Goal: Task Accomplishment & Management: Use online tool/utility

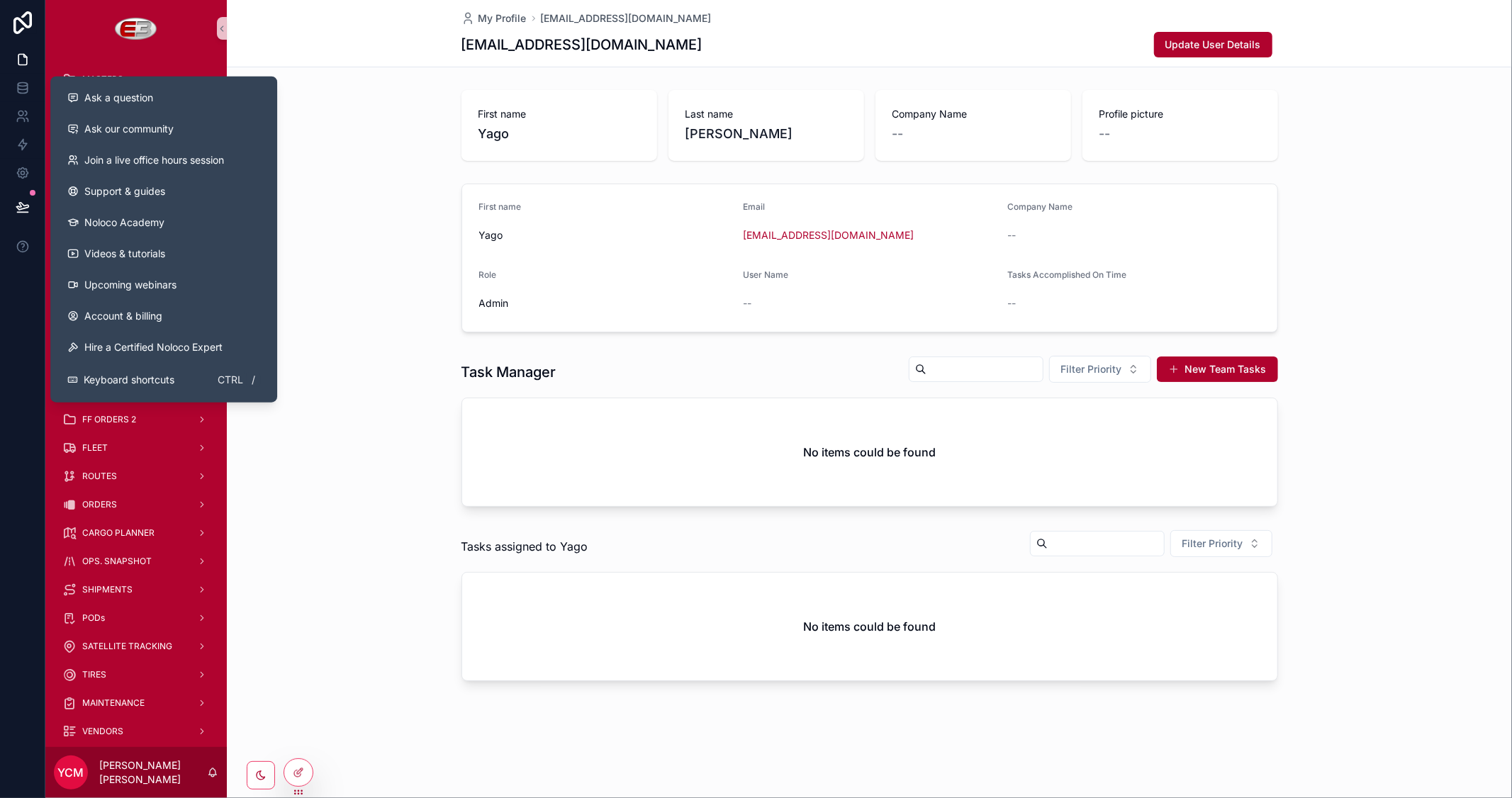
click at [355, 128] on div "First name Yago Last name Camba Martin Company Name -- Profile picture --" at bounding box center [869, 126] width 1285 height 82
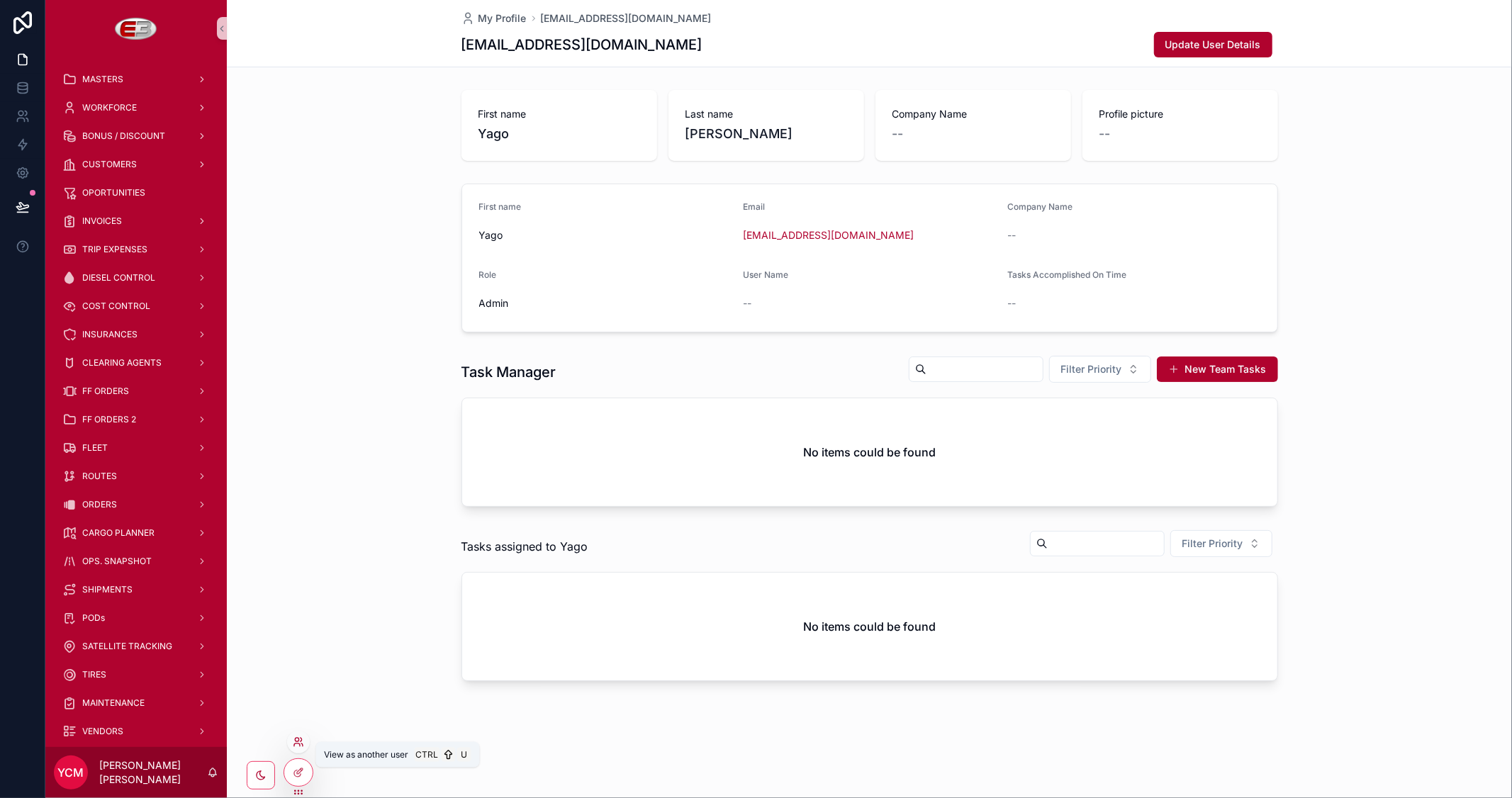
click at [294, 745] on icon at bounding box center [296, 744] width 6 height 2
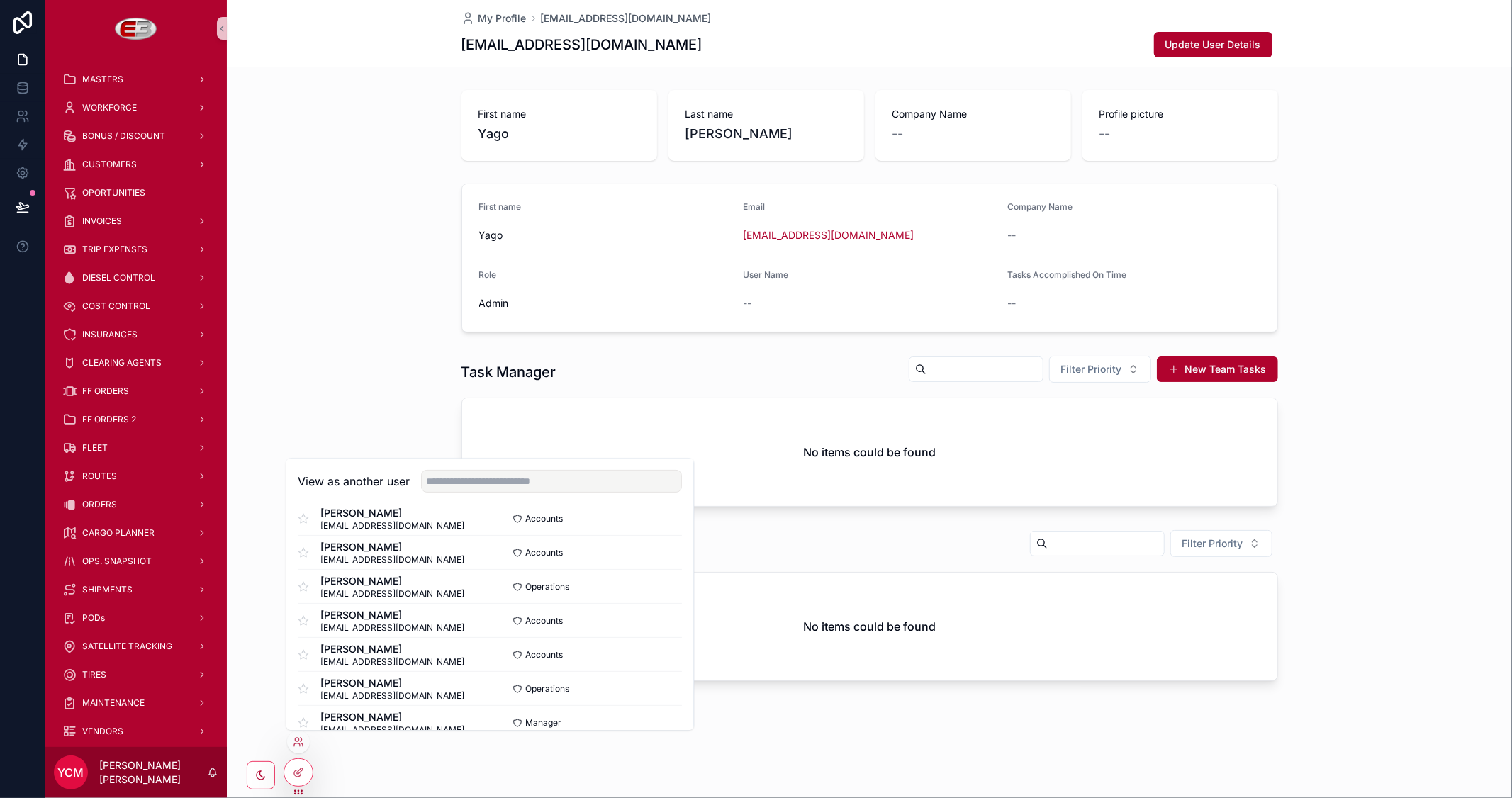
scroll to position [551, 0]
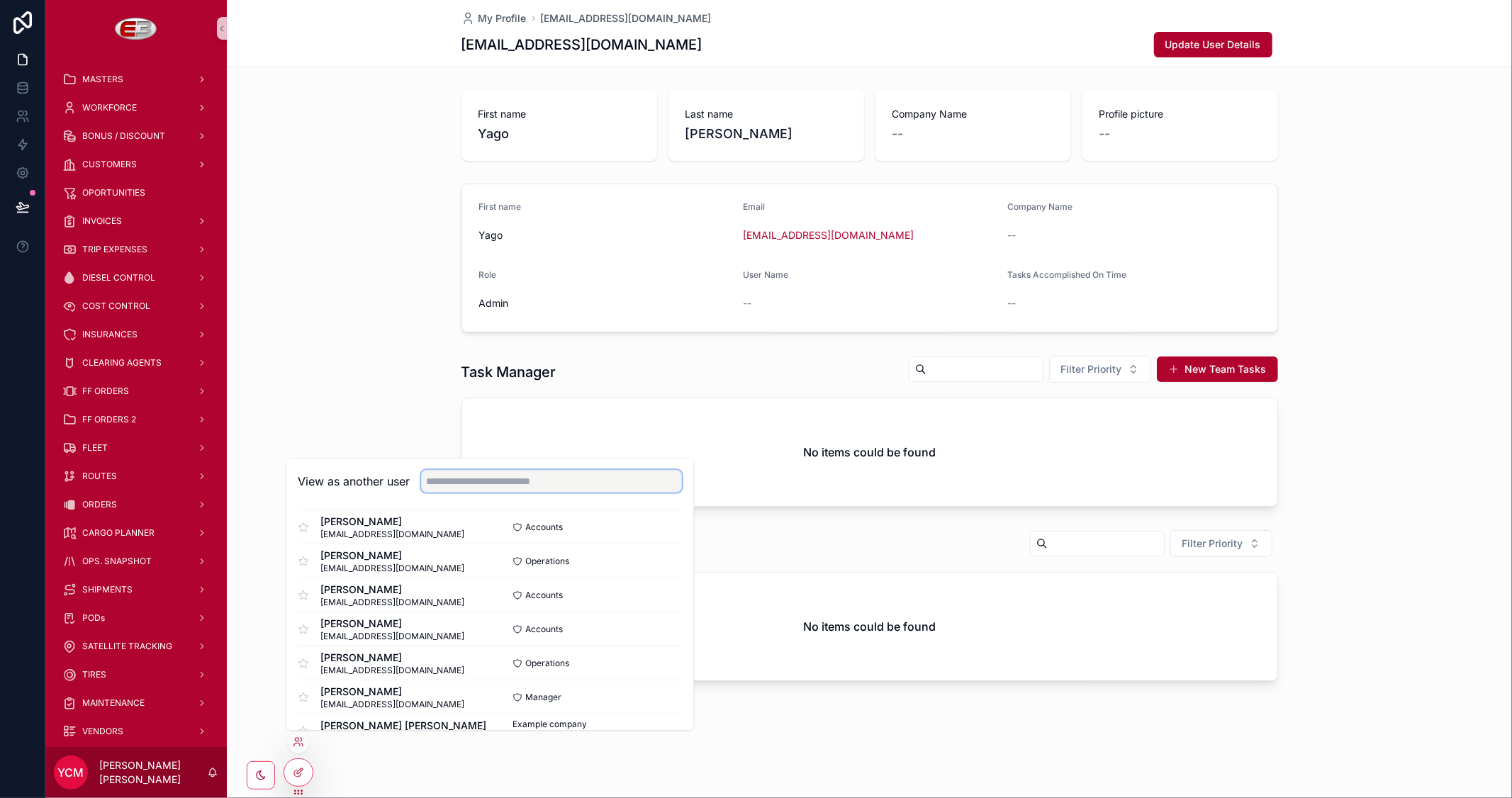
click at [479, 479] on input "text" at bounding box center [552, 481] width 261 height 23
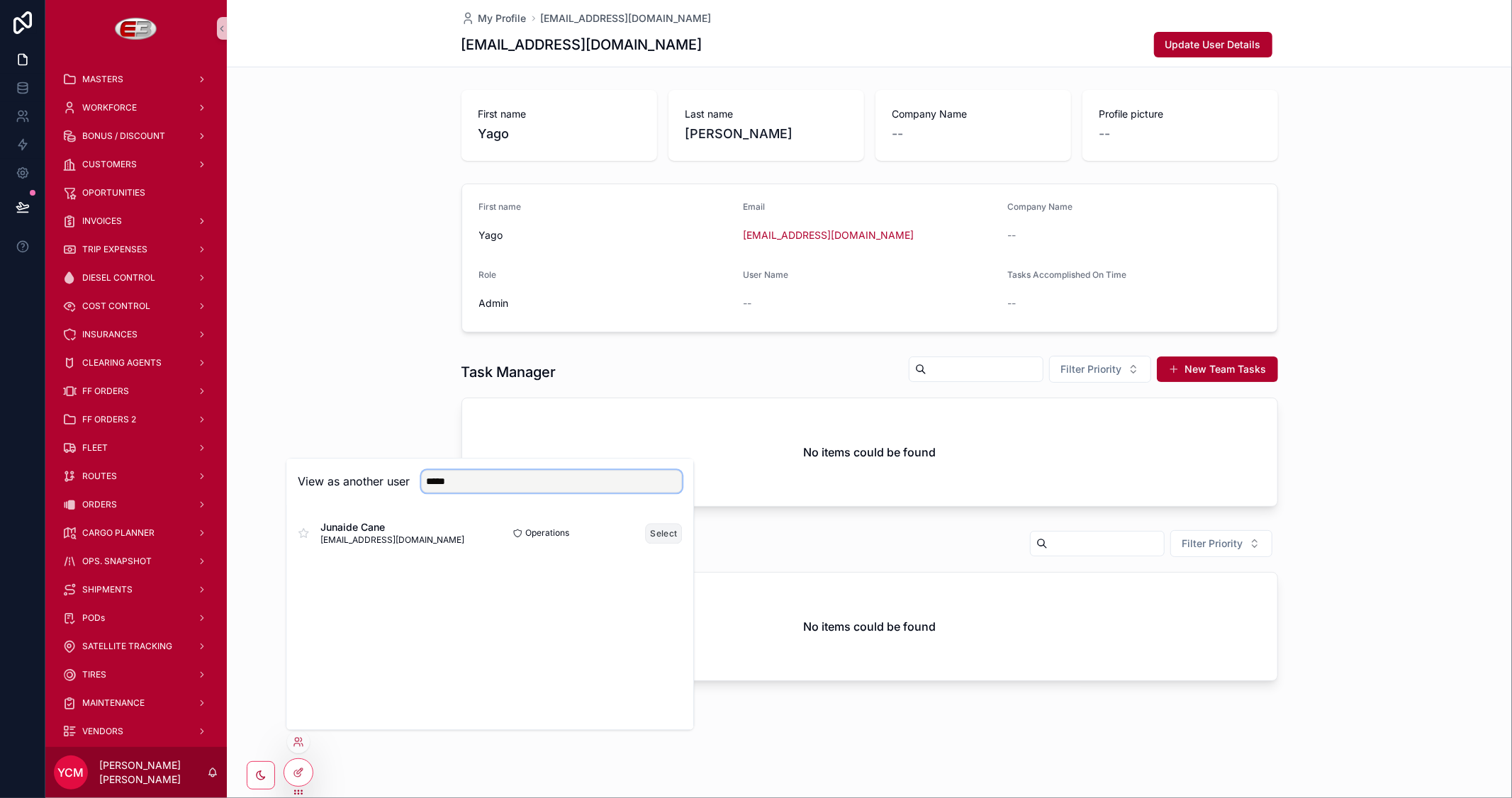
type input "*****"
click at [670, 539] on button "Select" at bounding box center [664, 533] width 37 height 21
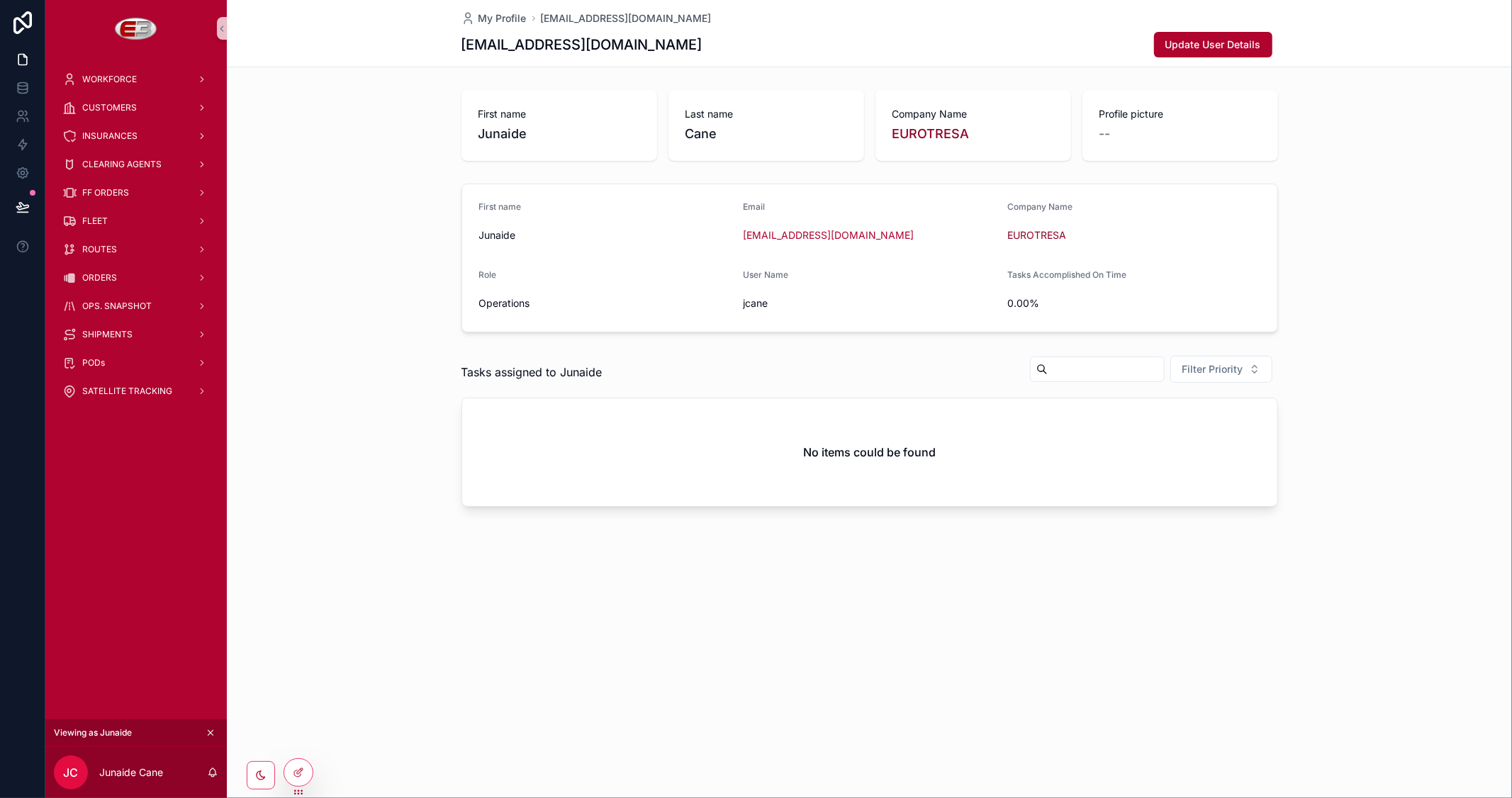
click at [216, 733] on button "scrollable content" at bounding box center [210, 732] width 16 height 16
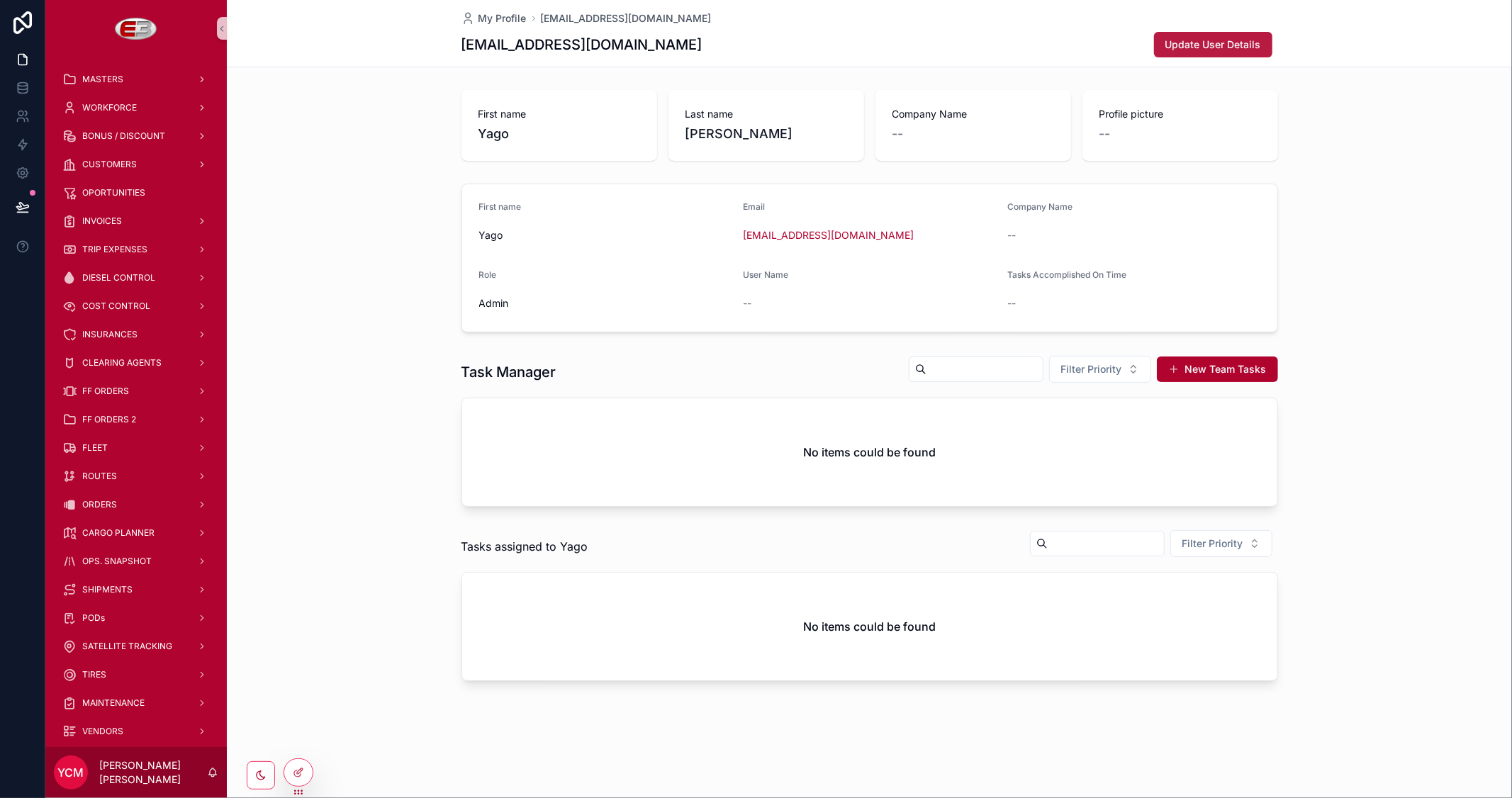
click at [1202, 45] on span "Update User Details" at bounding box center [1213, 44] width 96 height 14
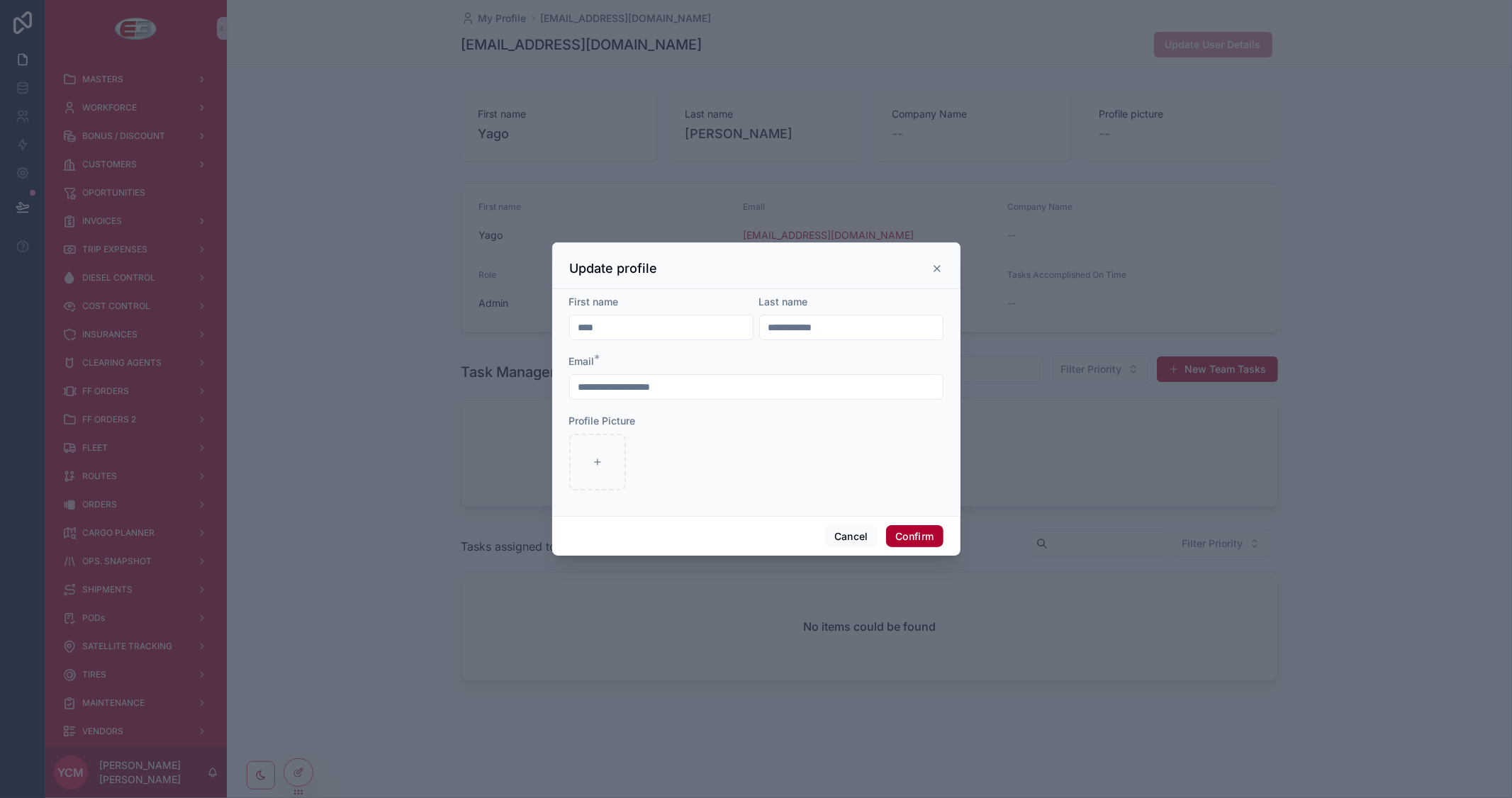
click at [936, 268] on icon at bounding box center [937, 268] width 6 height 6
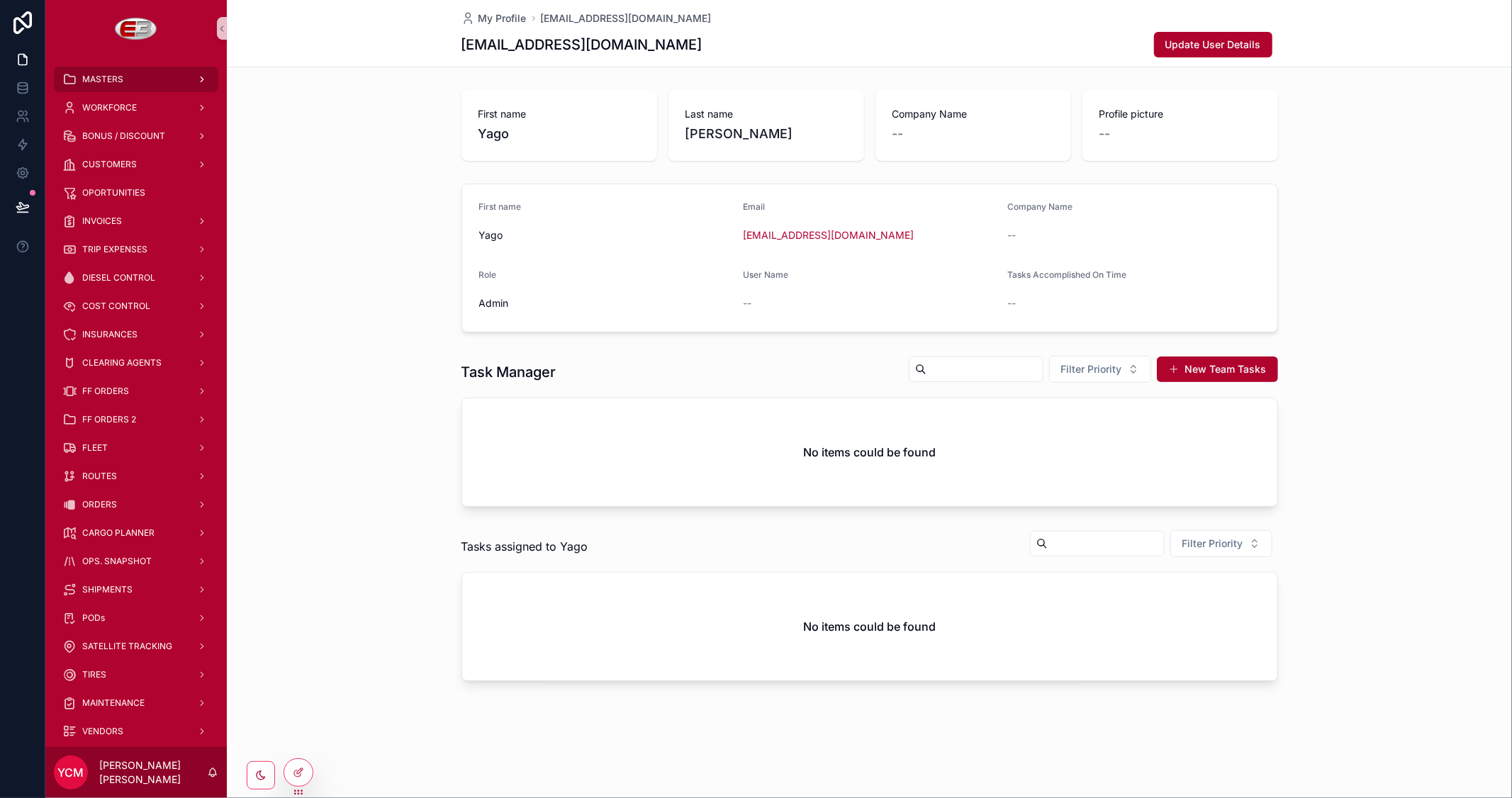
click at [88, 72] on div "MASTERS" at bounding box center [136, 80] width 148 height 23
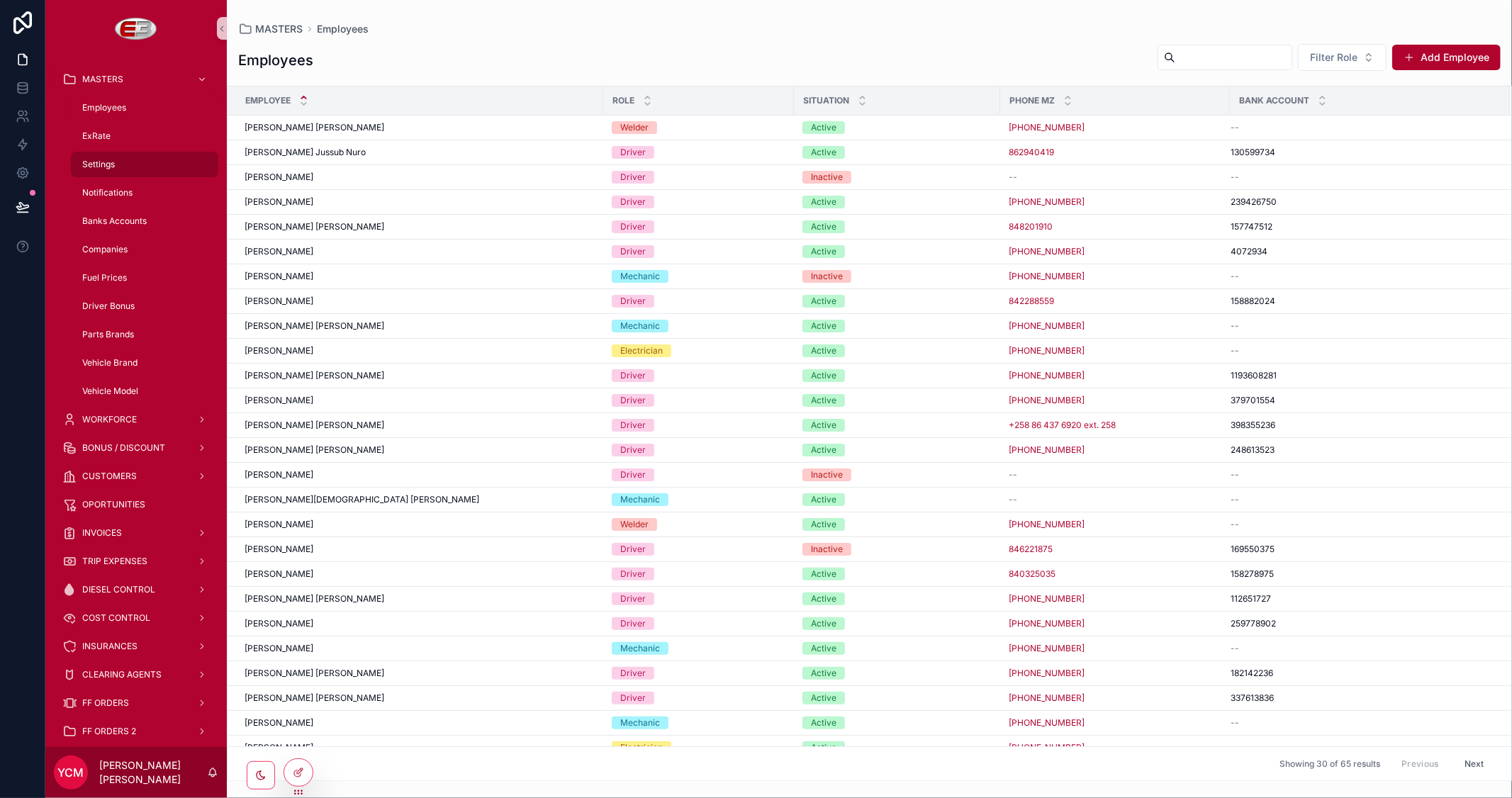
click at [118, 158] on div "Settings" at bounding box center [145, 164] width 131 height 23
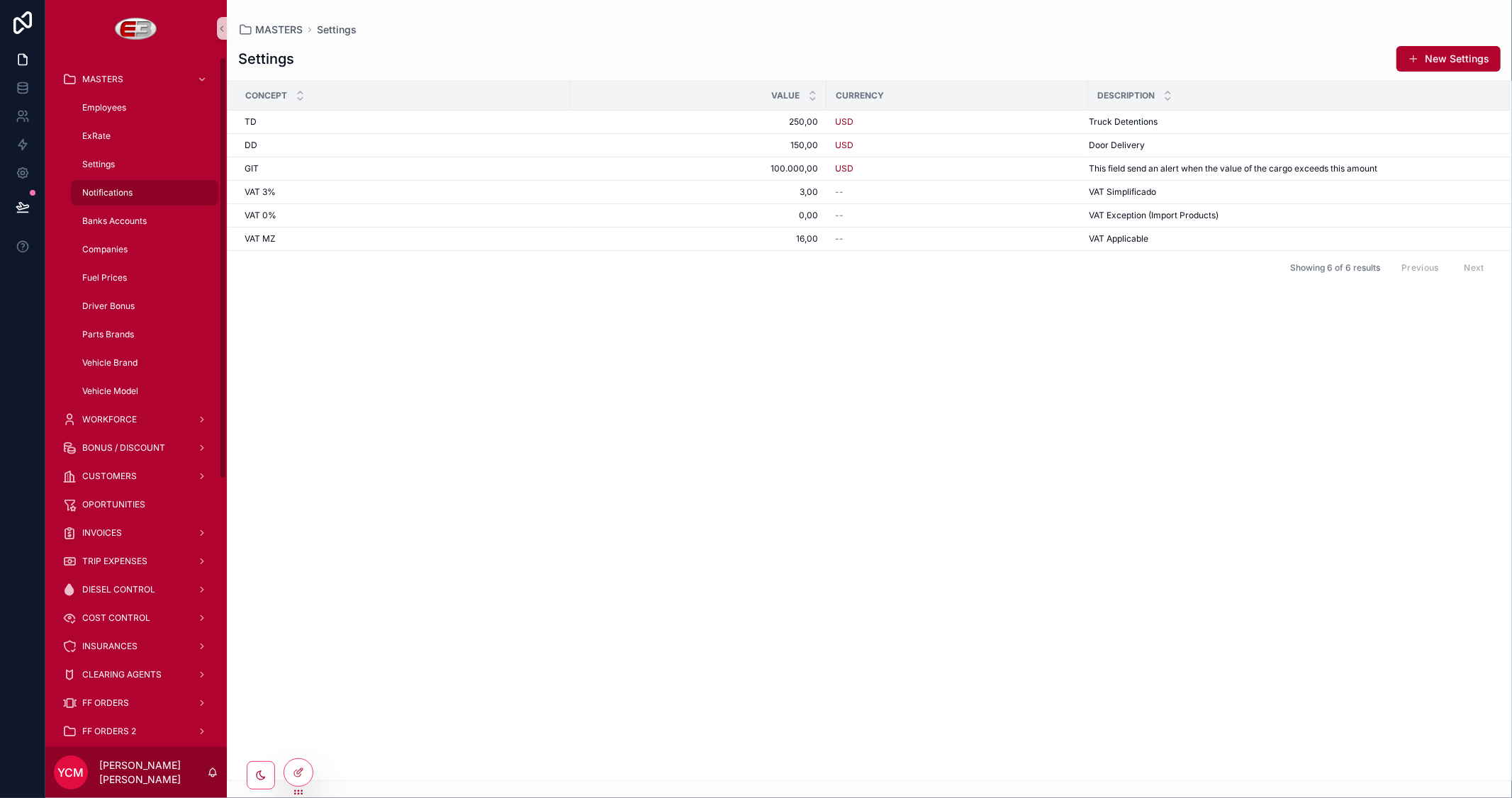
click at [126, 190] on span "Notifications" at bounding box center [107, 193] width 50 height 11
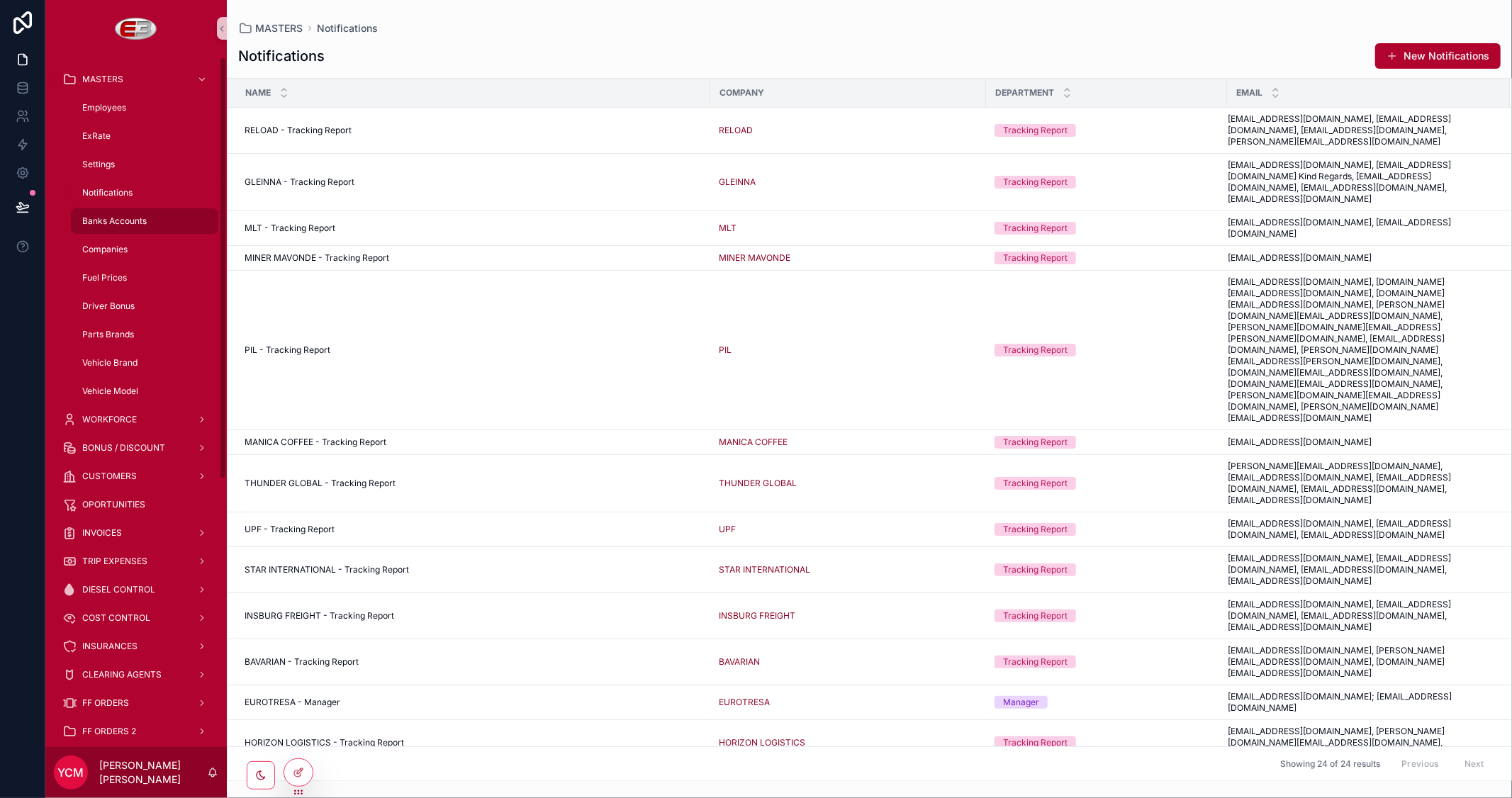
click at [107, 215] on span "Banks Accounts" at bounding box center [114, 221] width 65 height 11
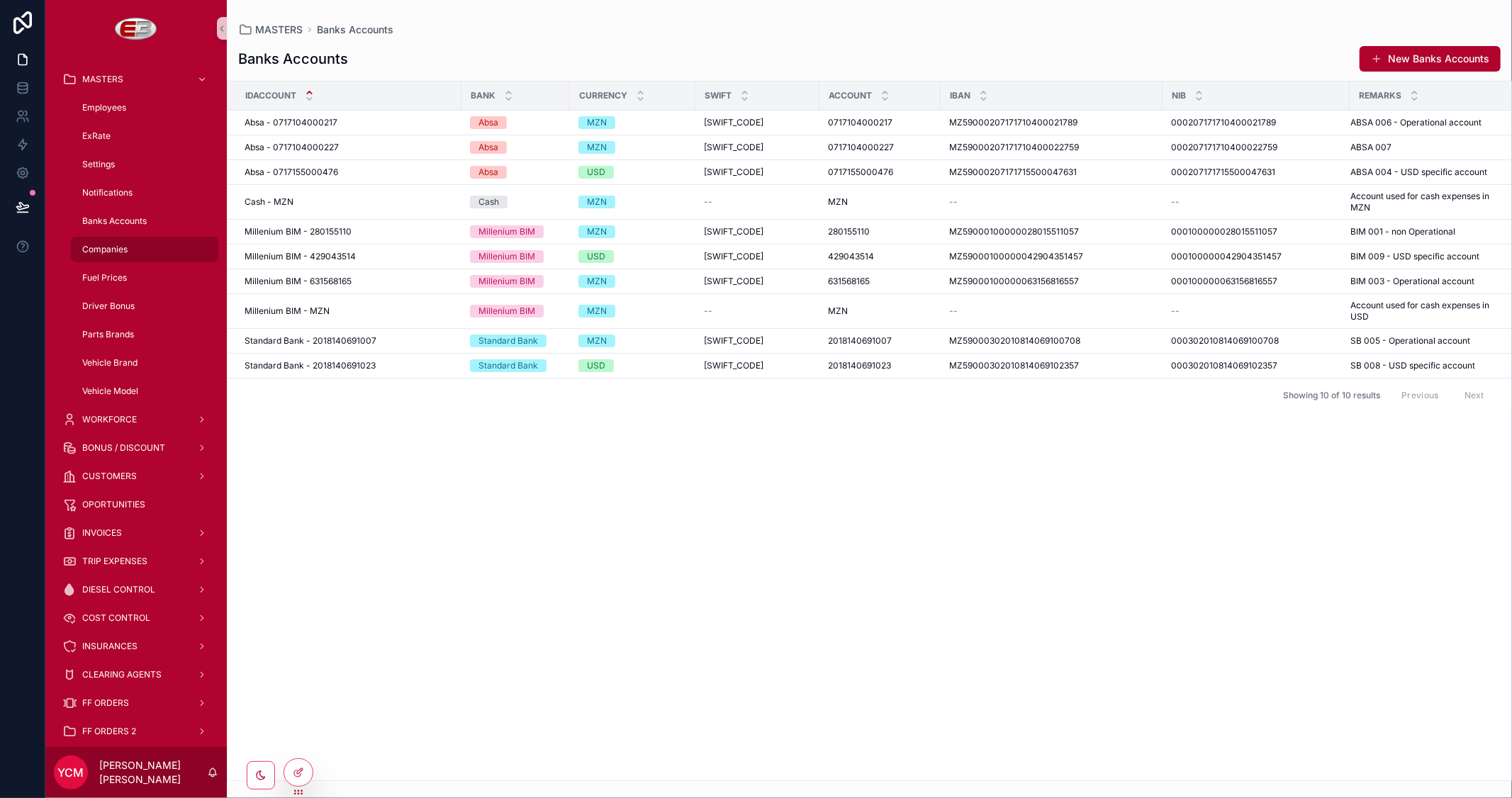
click at [102, 241] on div "Companies" at bounding box center [145, 250] width 131 height 23
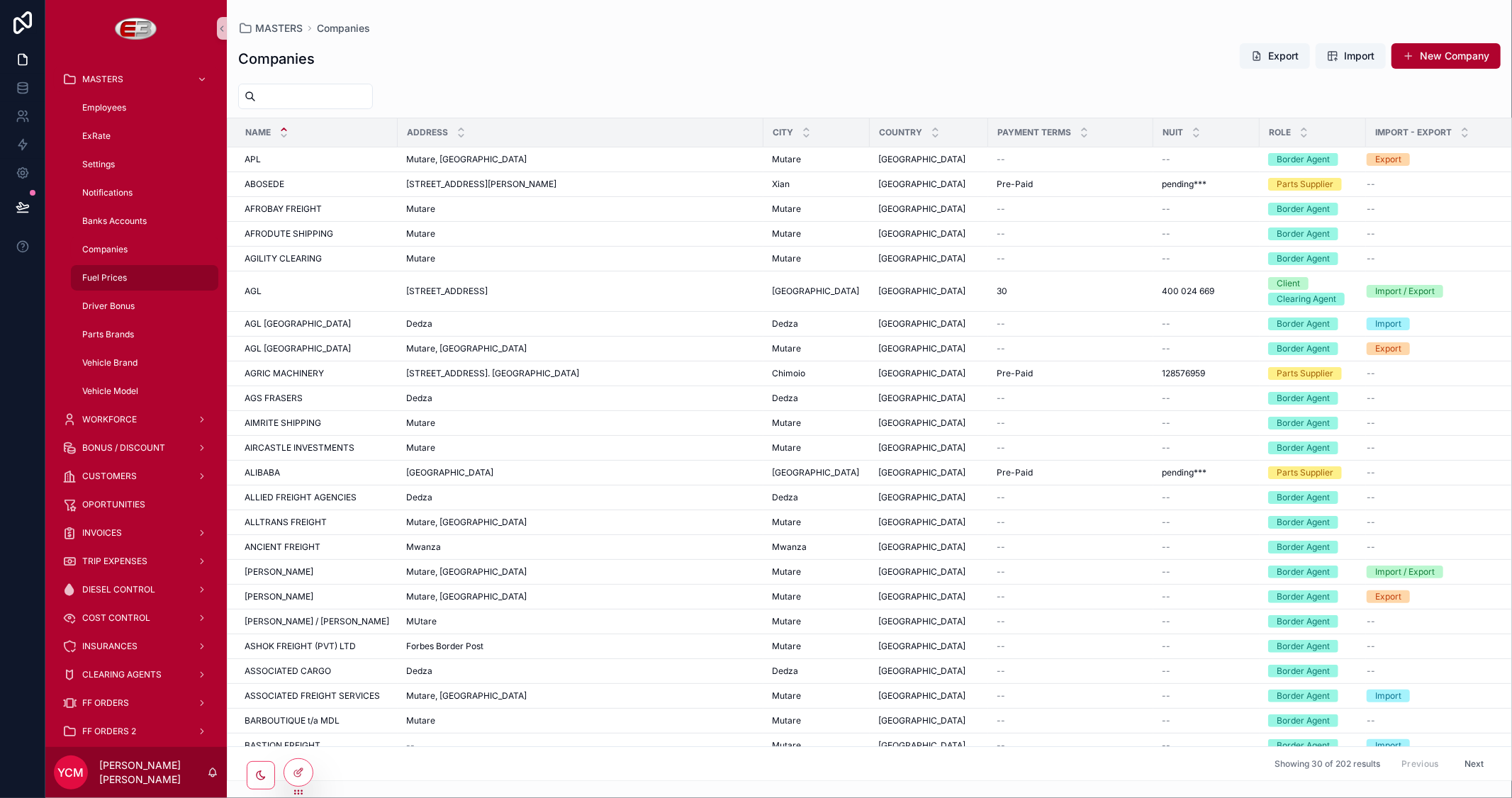
click at [95, 273] on span "Fuel Prices" at bounding box center [104, 277] width 44 height 11
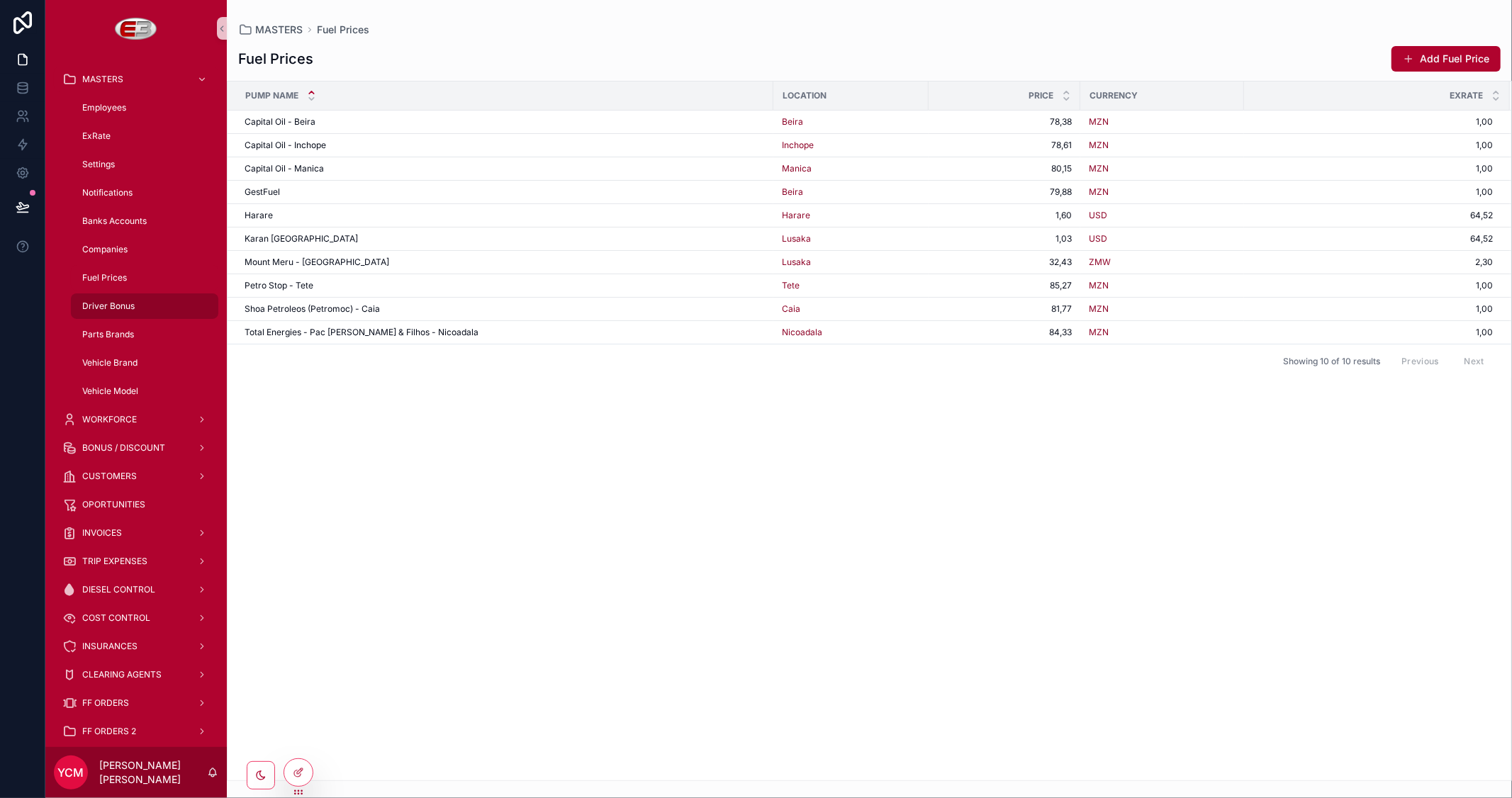
click at [101, 302] on span "Driver Bonus" at bounding box center [108, 306] width 53 height 11
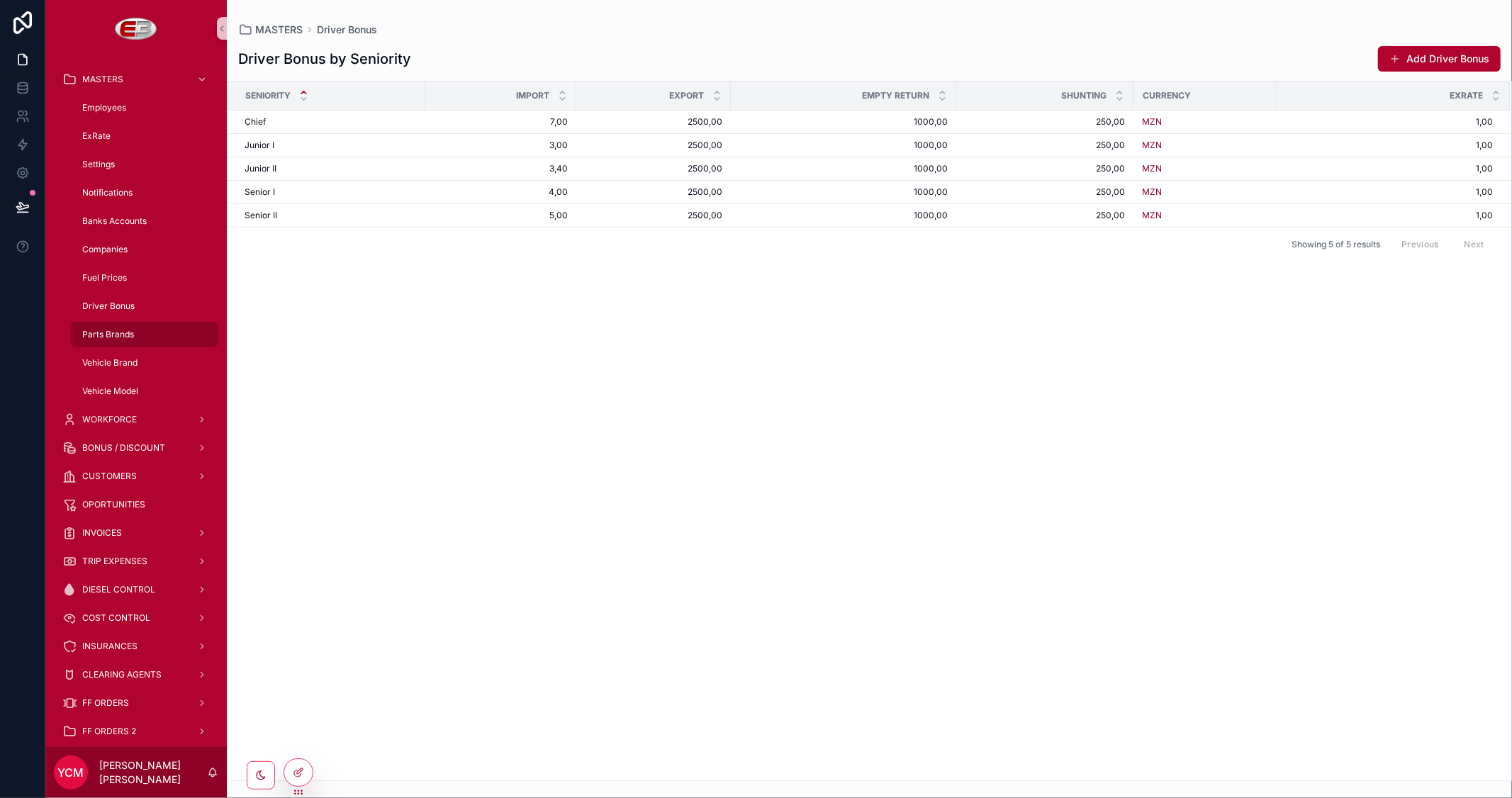
click at [101, 335] on span "Parts Brands" at bounding box center [108, 335] width 52 height 11
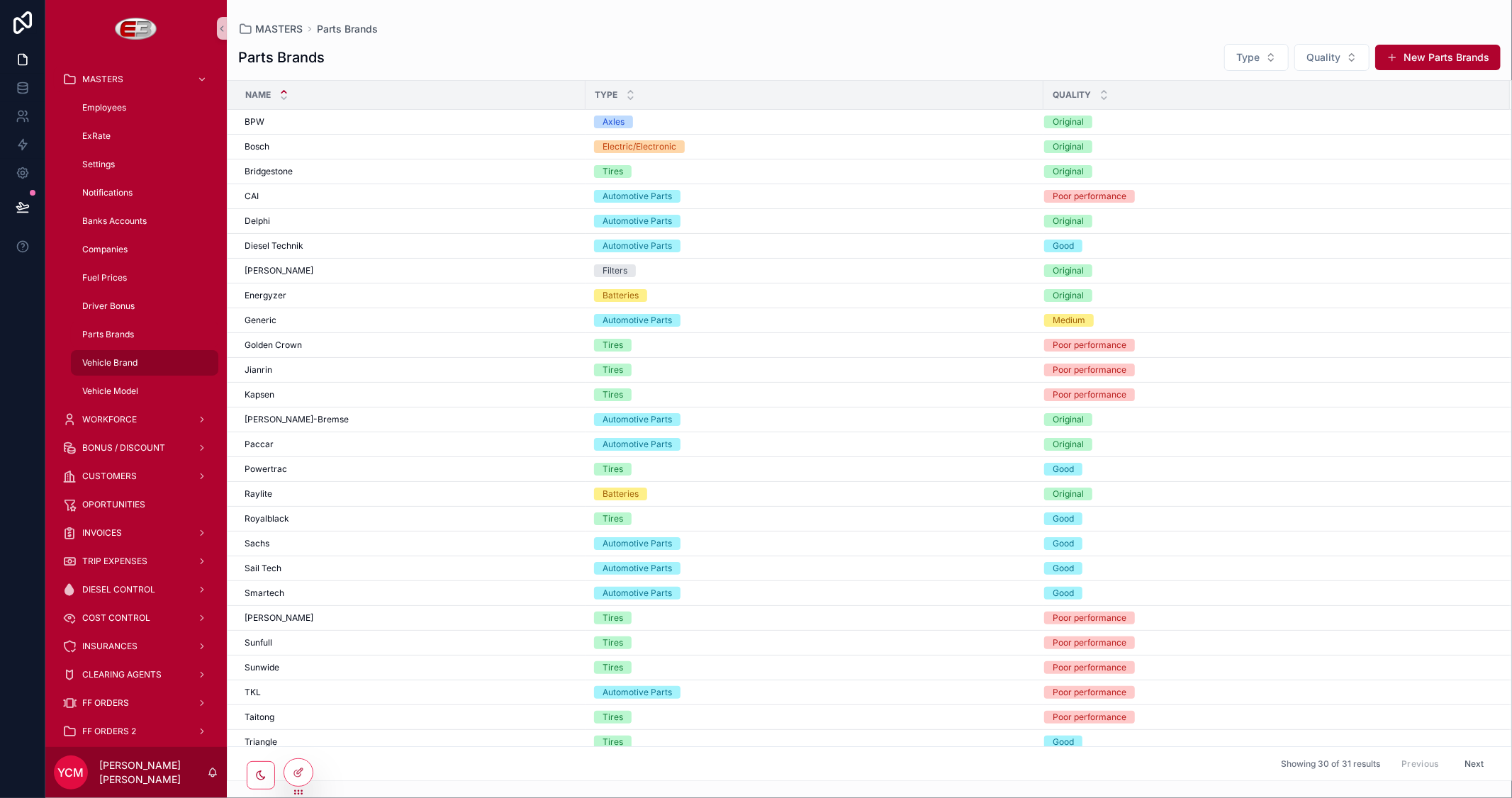
click at [108, 365] on span "Vehicle Brand" at bounding box center [109, 363] width 55 height 11
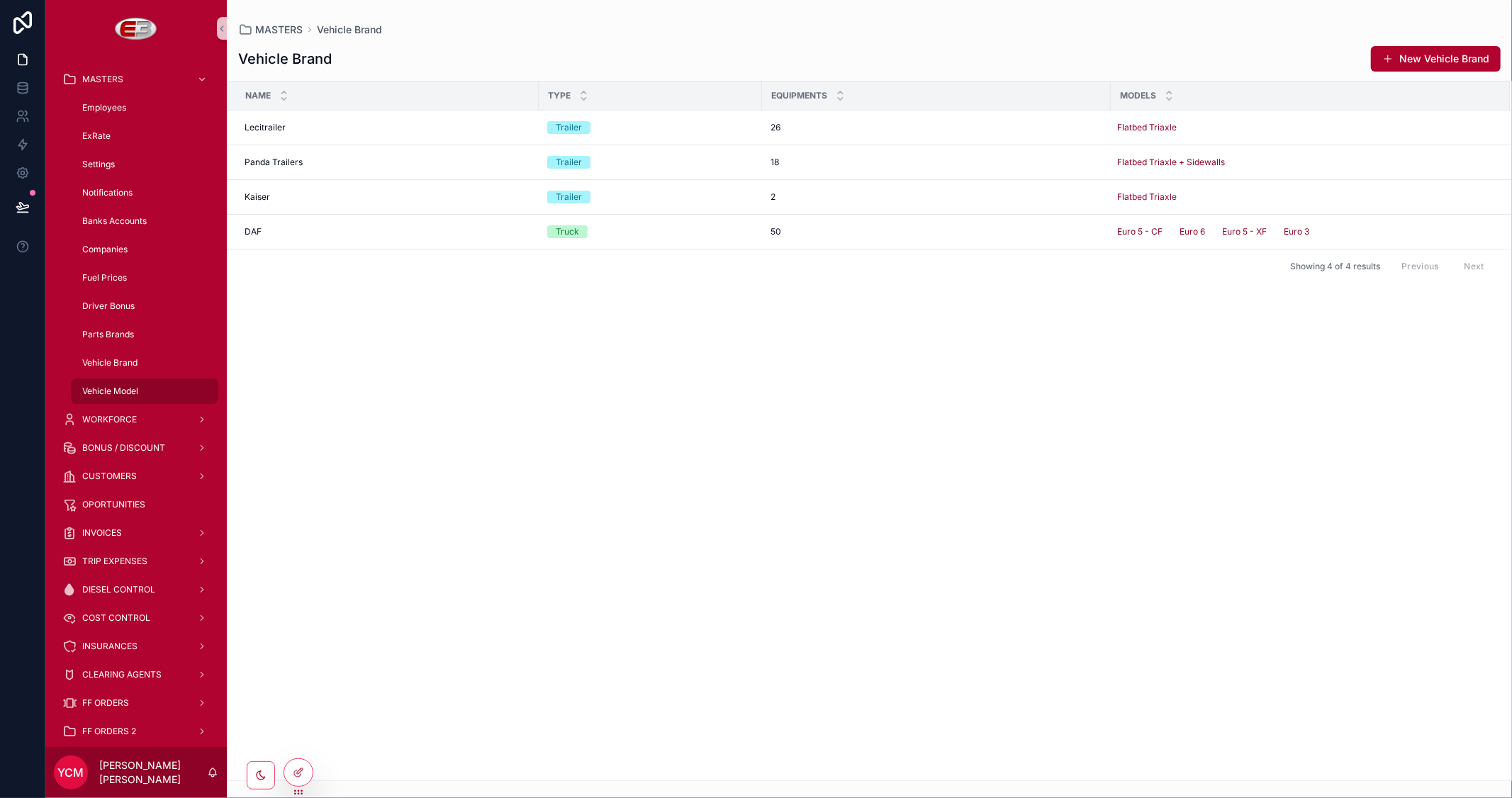
click at [112, 386] on span "Vehicle Model" at bounding box center [110, 392] width 56 height 11
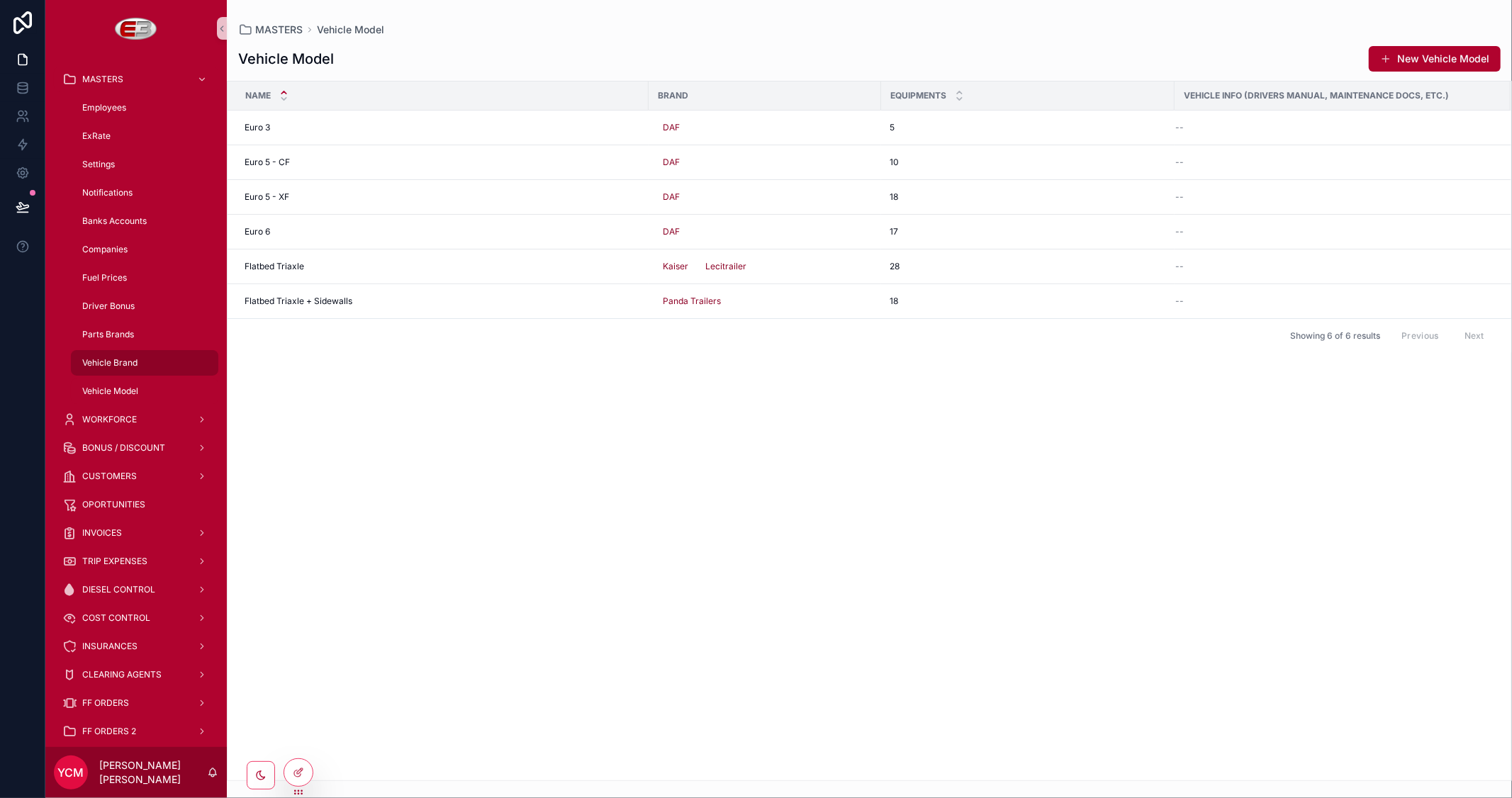
click at [127, 365] on span "Vehicle Brand" at bounding box center [109, 363] width 55 height 11
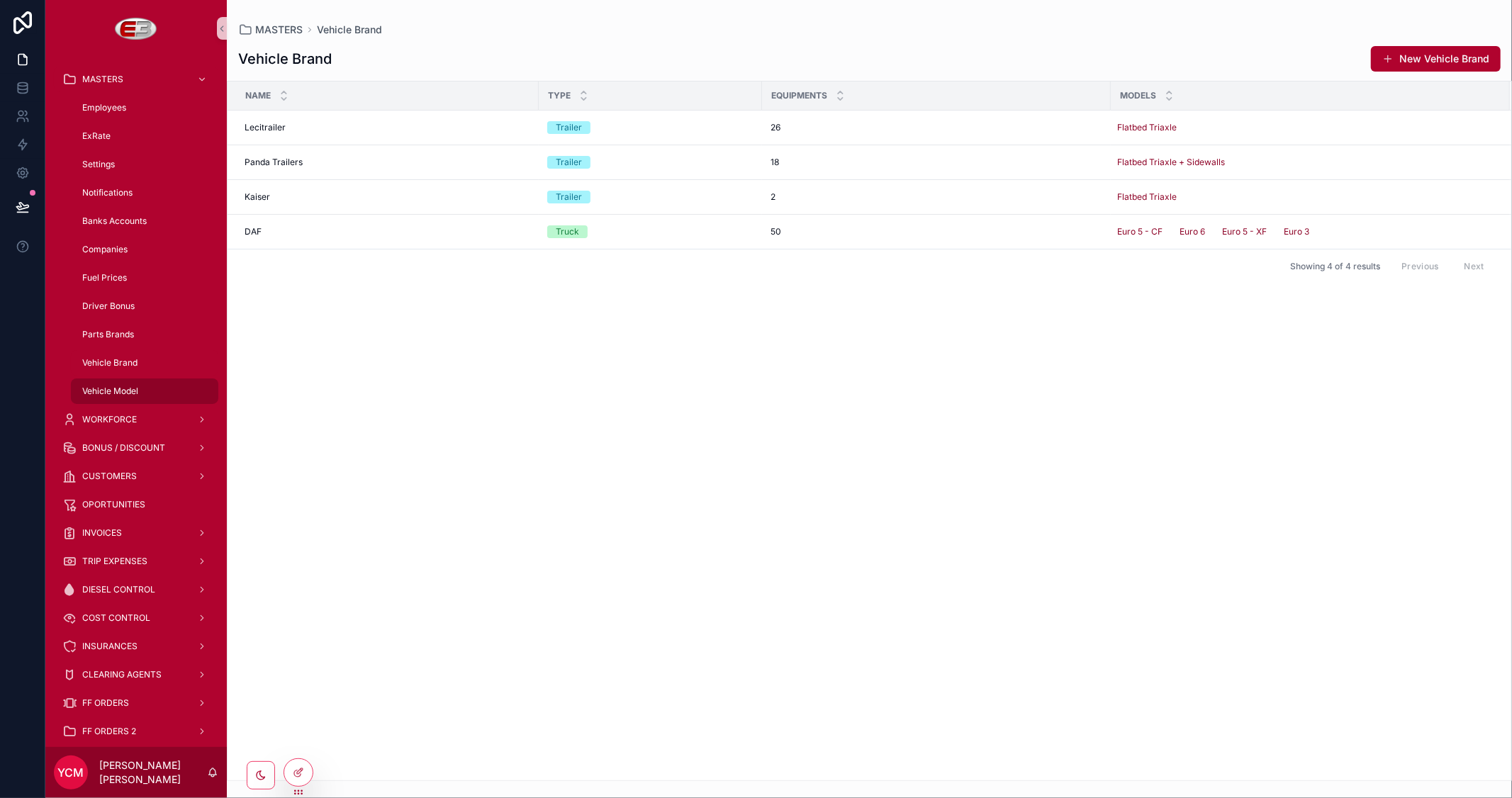
click at [125, 396] on span "Vehicle Model" at bounding box center [110, 392] width 56 height 11
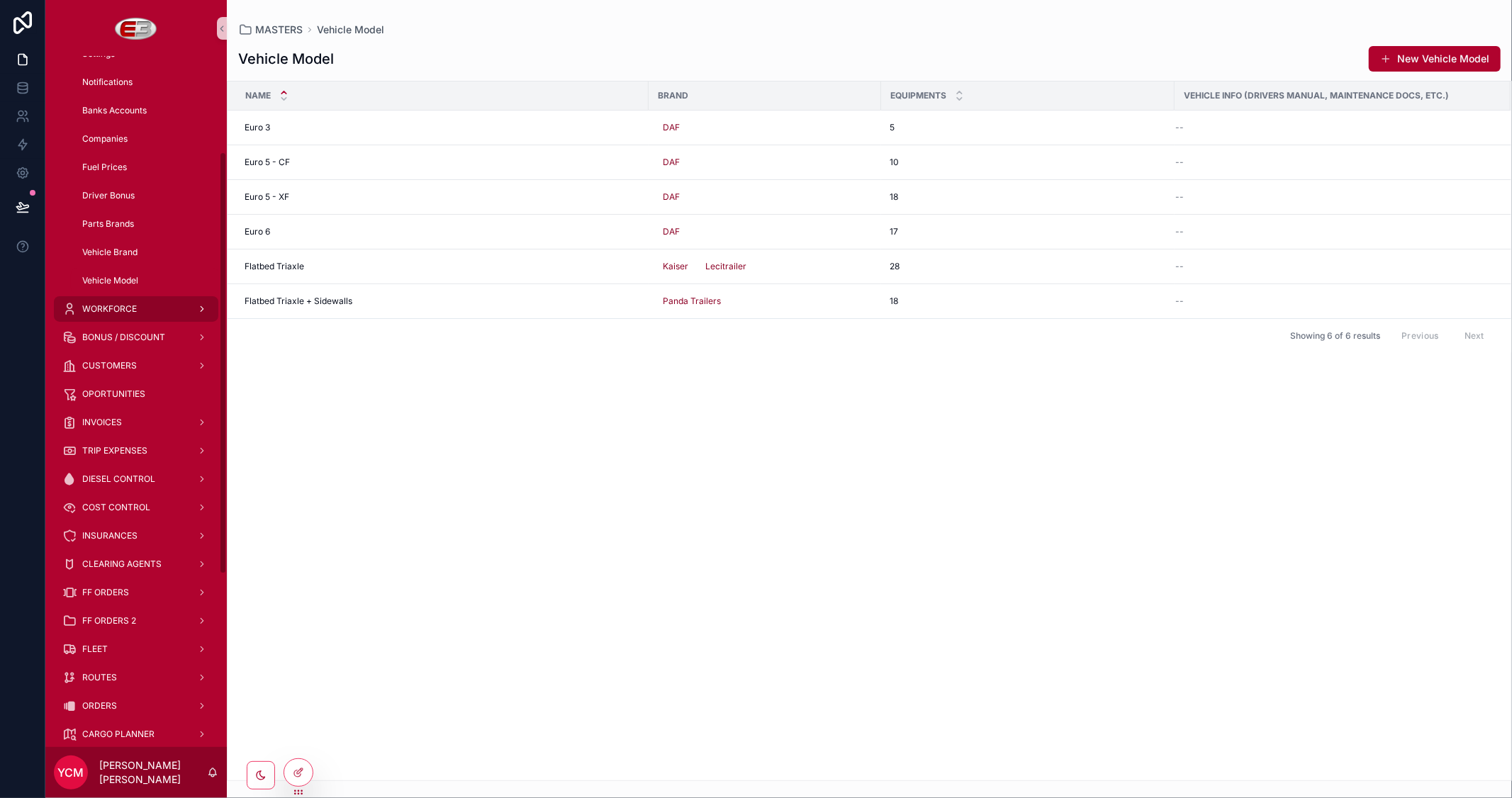
scroll to position [158, 0]
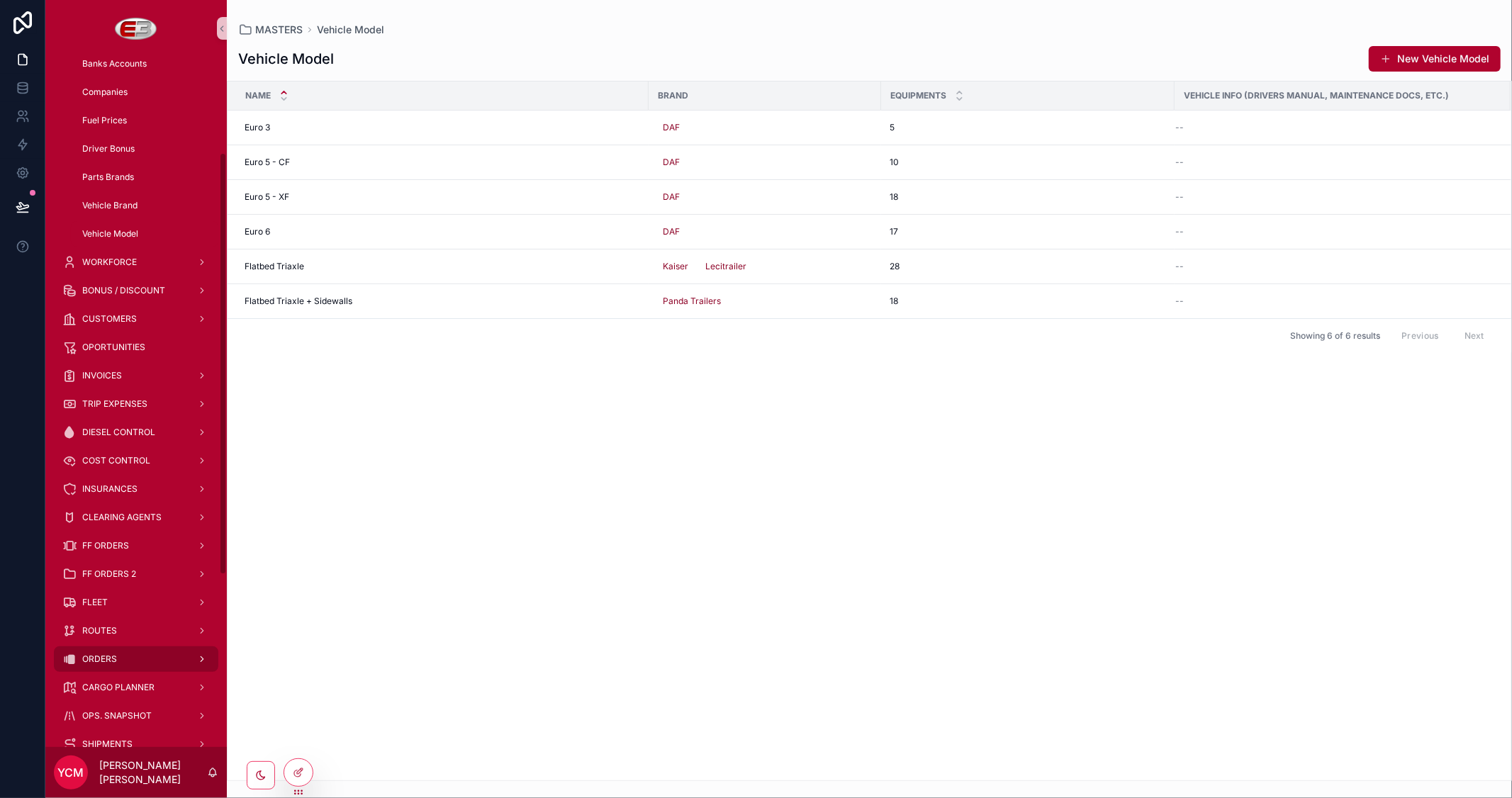
click at [106, 655] on span "ORDERS" at bounding box center [99, 659] width 34 height 11
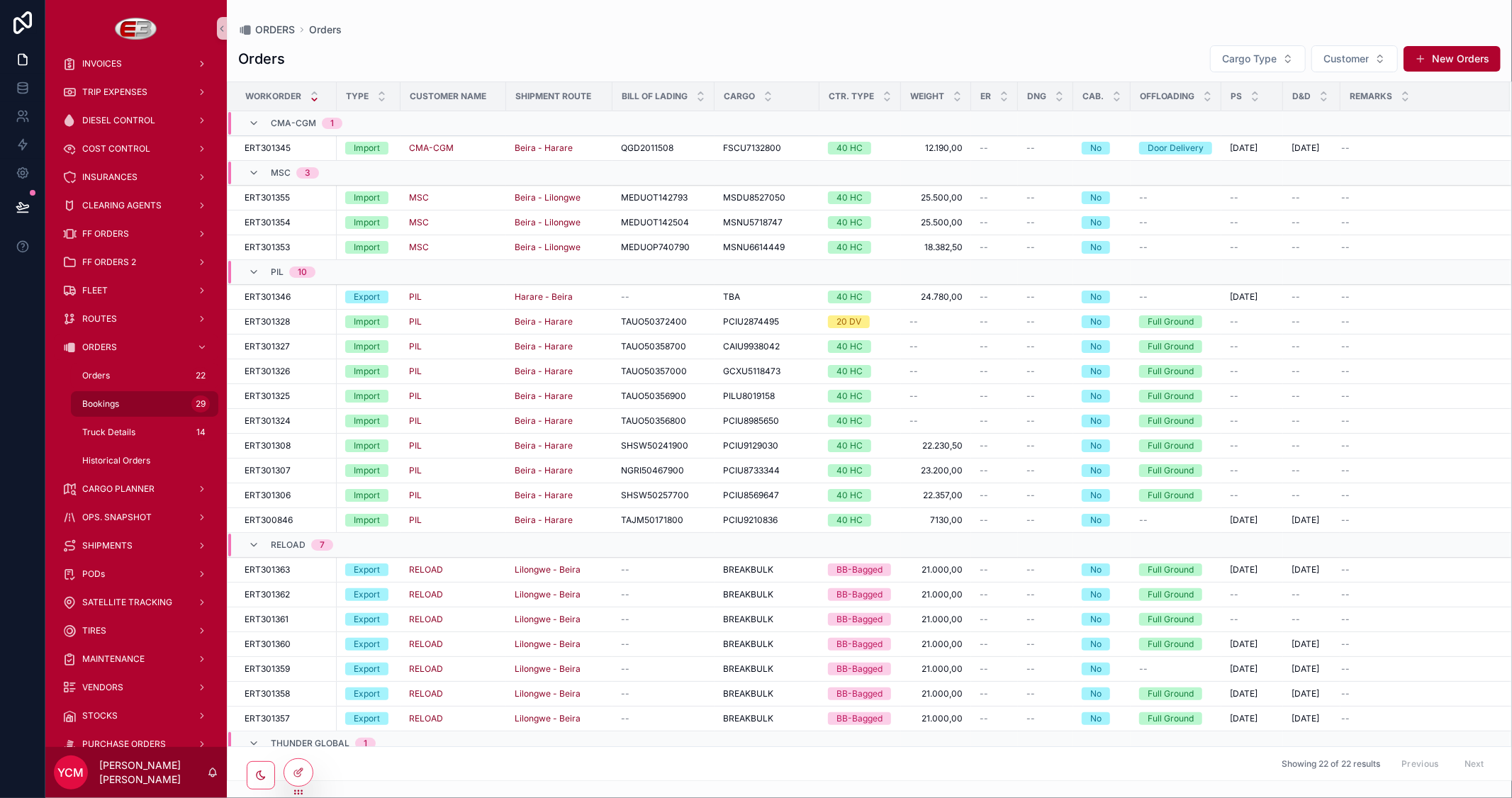
click at [87, 401] on span "Bookings" at bounding box center [100, 404] width 37 height 11
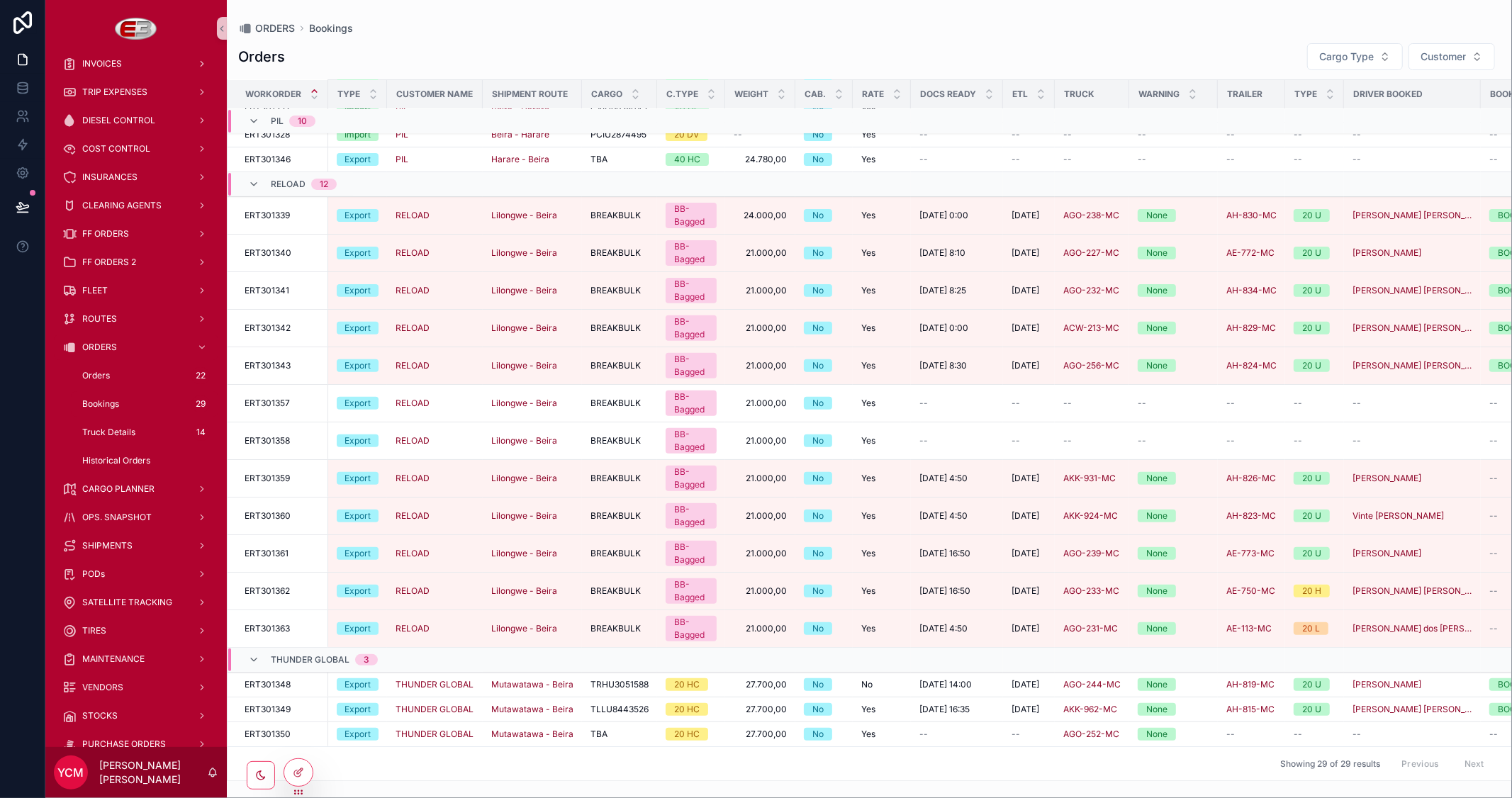
click at [723, 92] on tr "Workorder Type Customer Name Shipment Route Cargo C.Type Weight Cab. Rate Docs …" at bounding box center [986, 94] width 1517 height 29
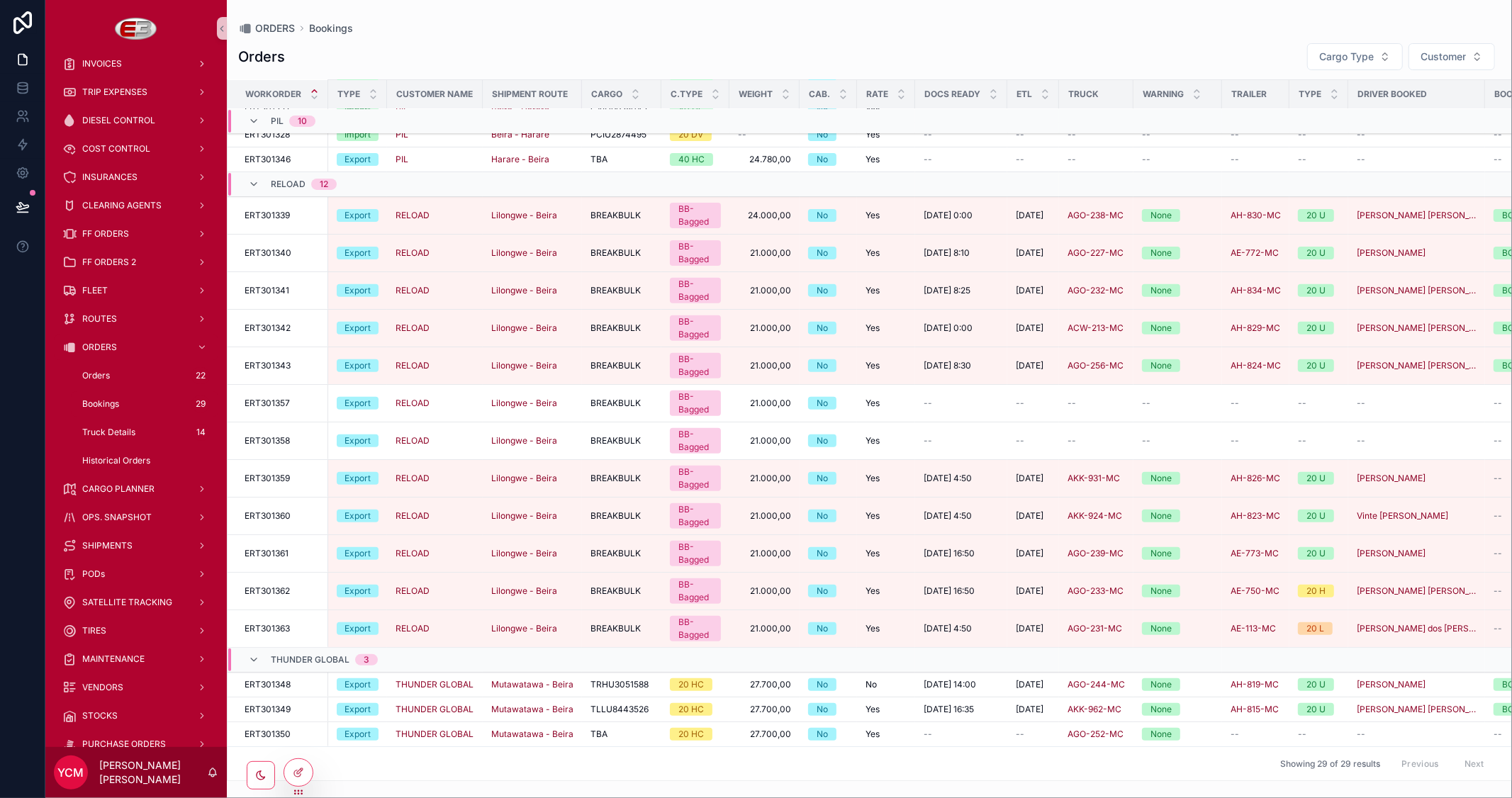
scroll to position [68, 0]
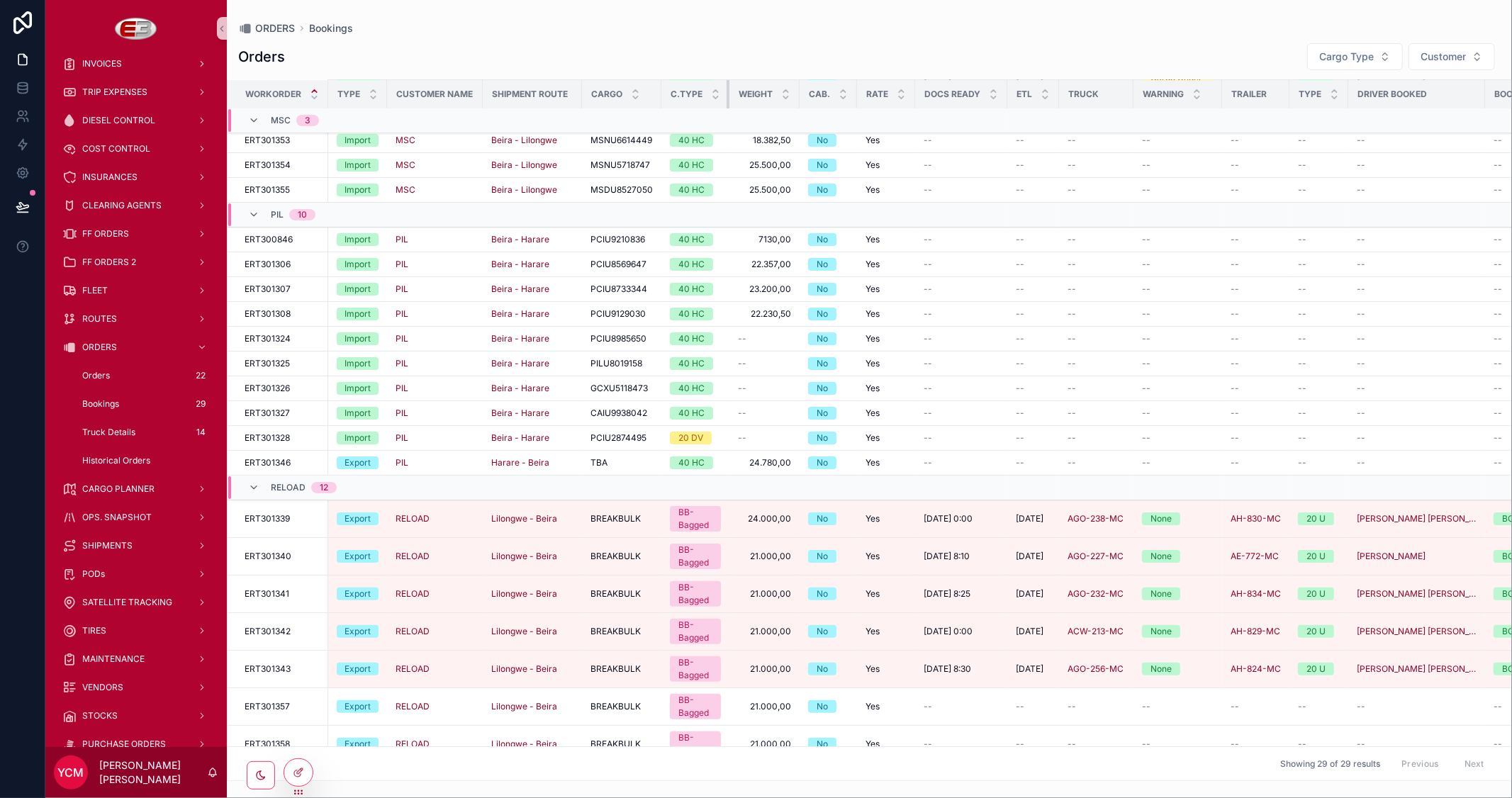
drag, startPoint x: 725, startPoint y: 97, endPoint x: 736, endPoint y: 94, distance: 11.4
click at [736, 94] on tr "Workorder Type Customer Name Shipment Route Cargo C.Type Weight Cab. Rate Docs …" at bounding box center [988, 94] width 1521 height 29
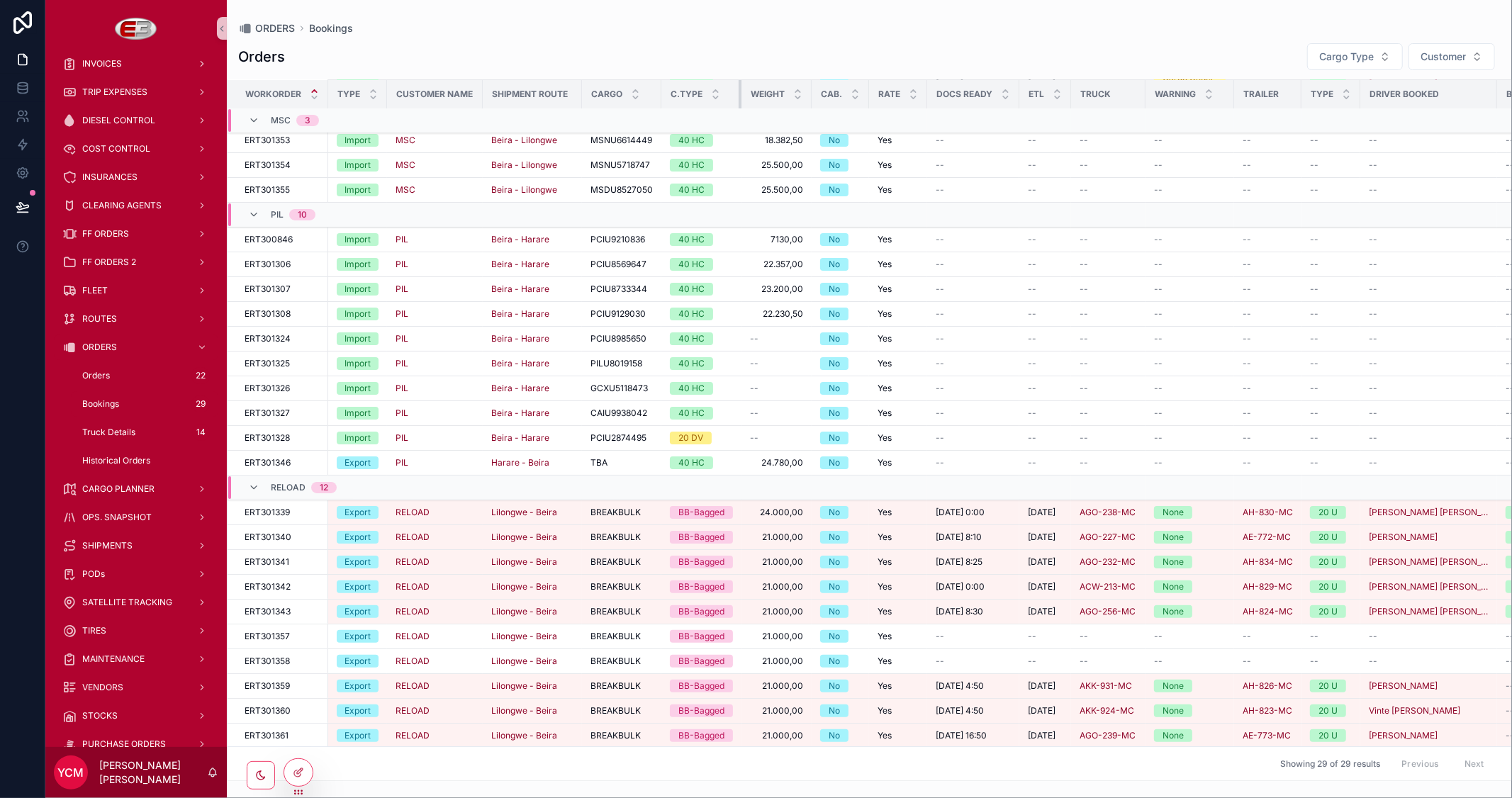
drag, startPoint x: 725, startPoint y: 100, endPoint x: 759, endPoint y: 110, distance: 35.4
click at [759, 110] on table "Workorder Type Customer Name Shipment Route Cargo C.Type Weight Cab. Rate Docs …" at bounding box center [994, 454] width 1533 height 884
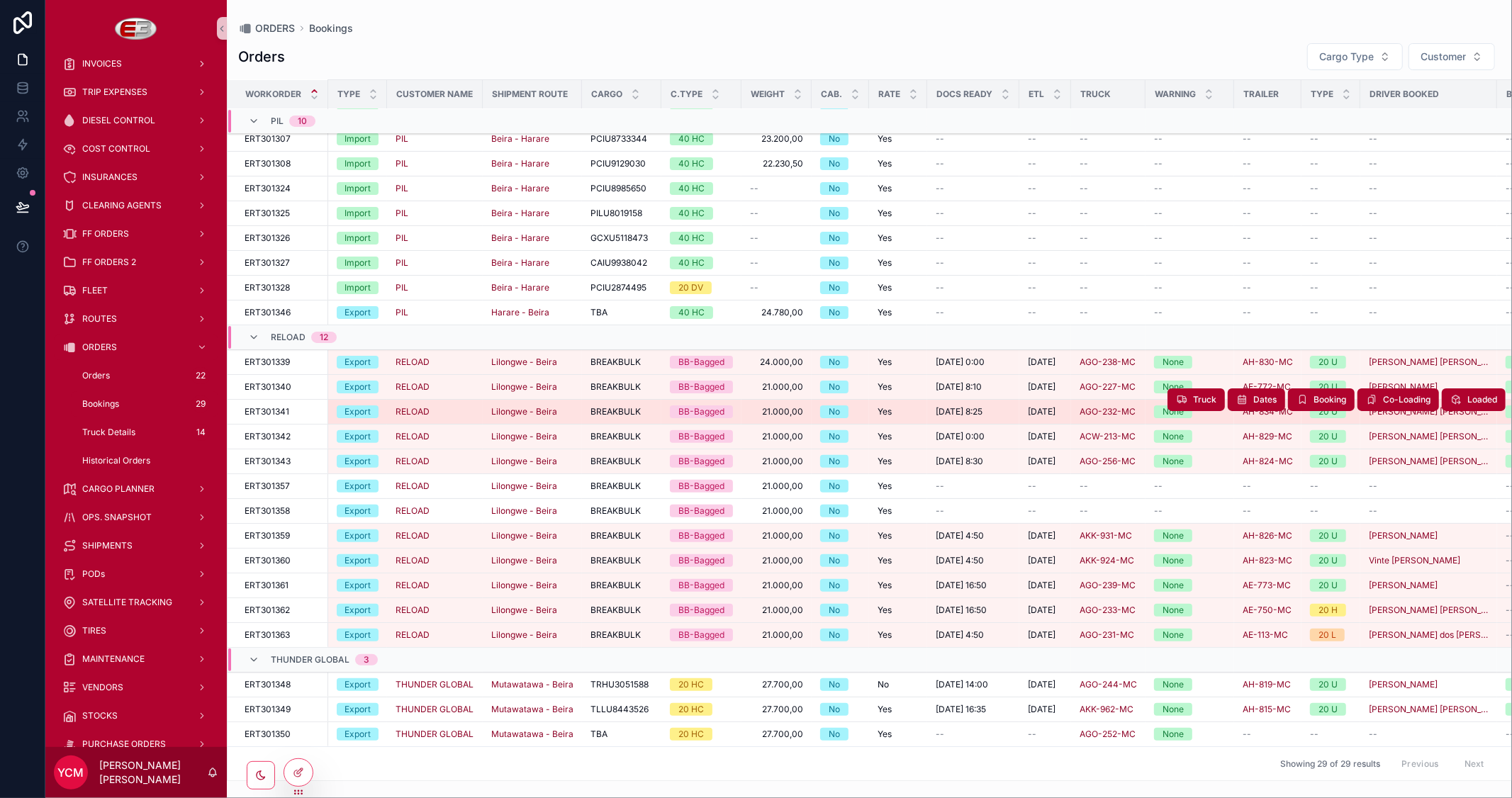
scroll to position [0, 0]
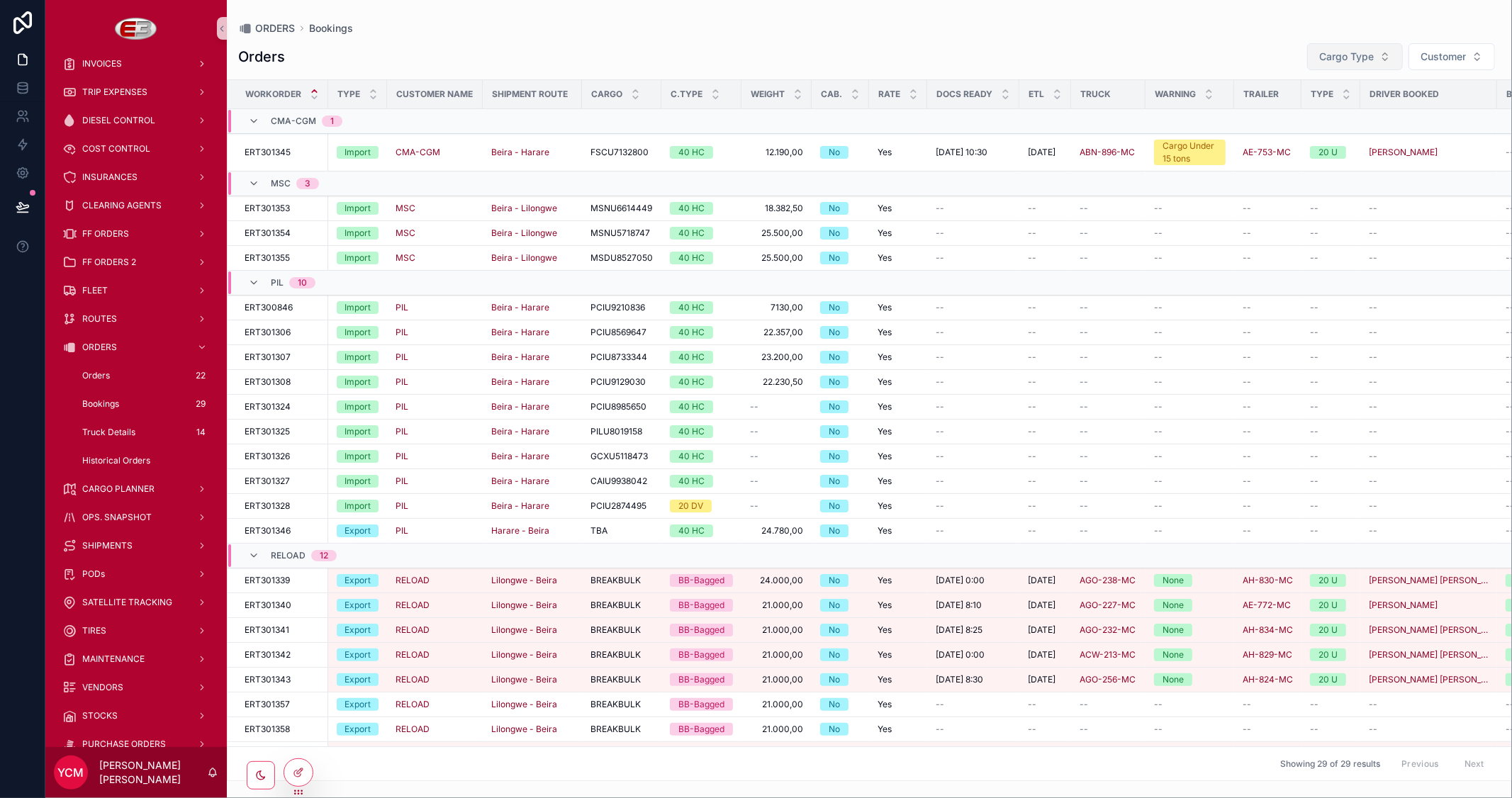
click at [1347, 57] on span "Cargo Type" at bounding box center [1346, 56] width 54 height 14
click at [1293, 115] on div "Import" at bounding box center [1353, 114] width 170 height 23
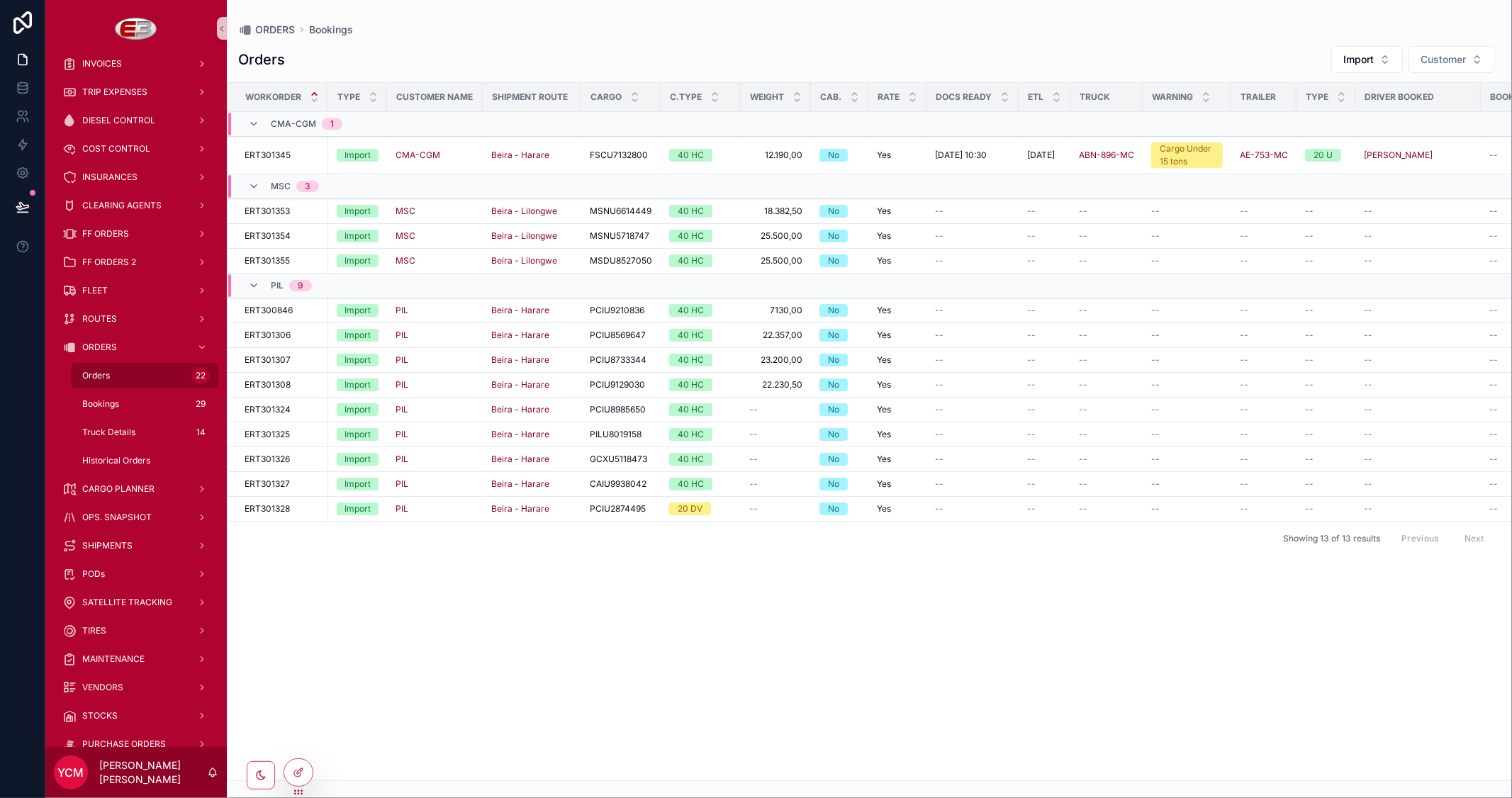
click at [114, 372] on div "Orders 22" at bounding box center [145, 376] width 131 height 23
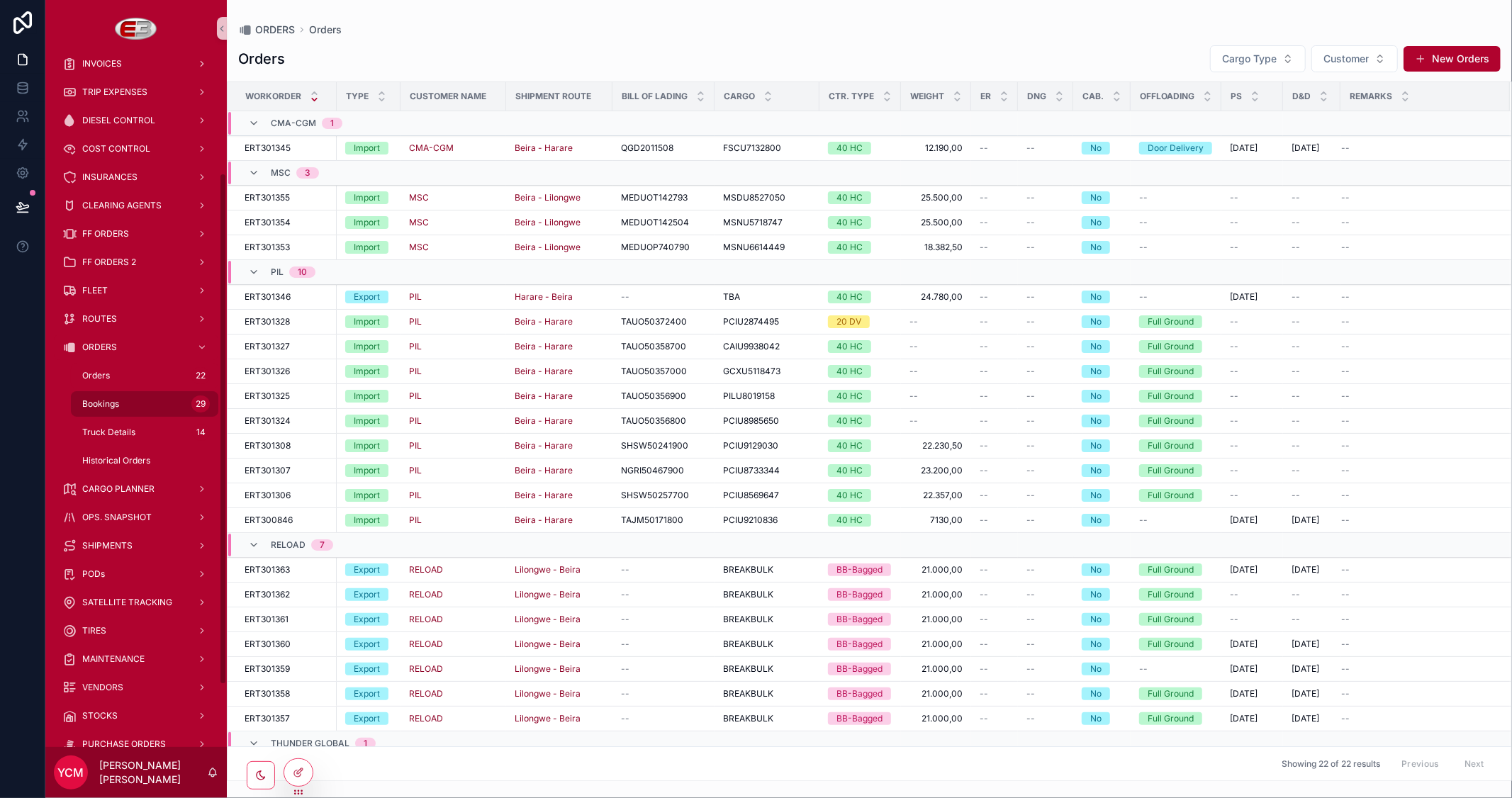
click at [100, 406] on span "Bookings" at bounding box center [100, 404] width 37 height 11
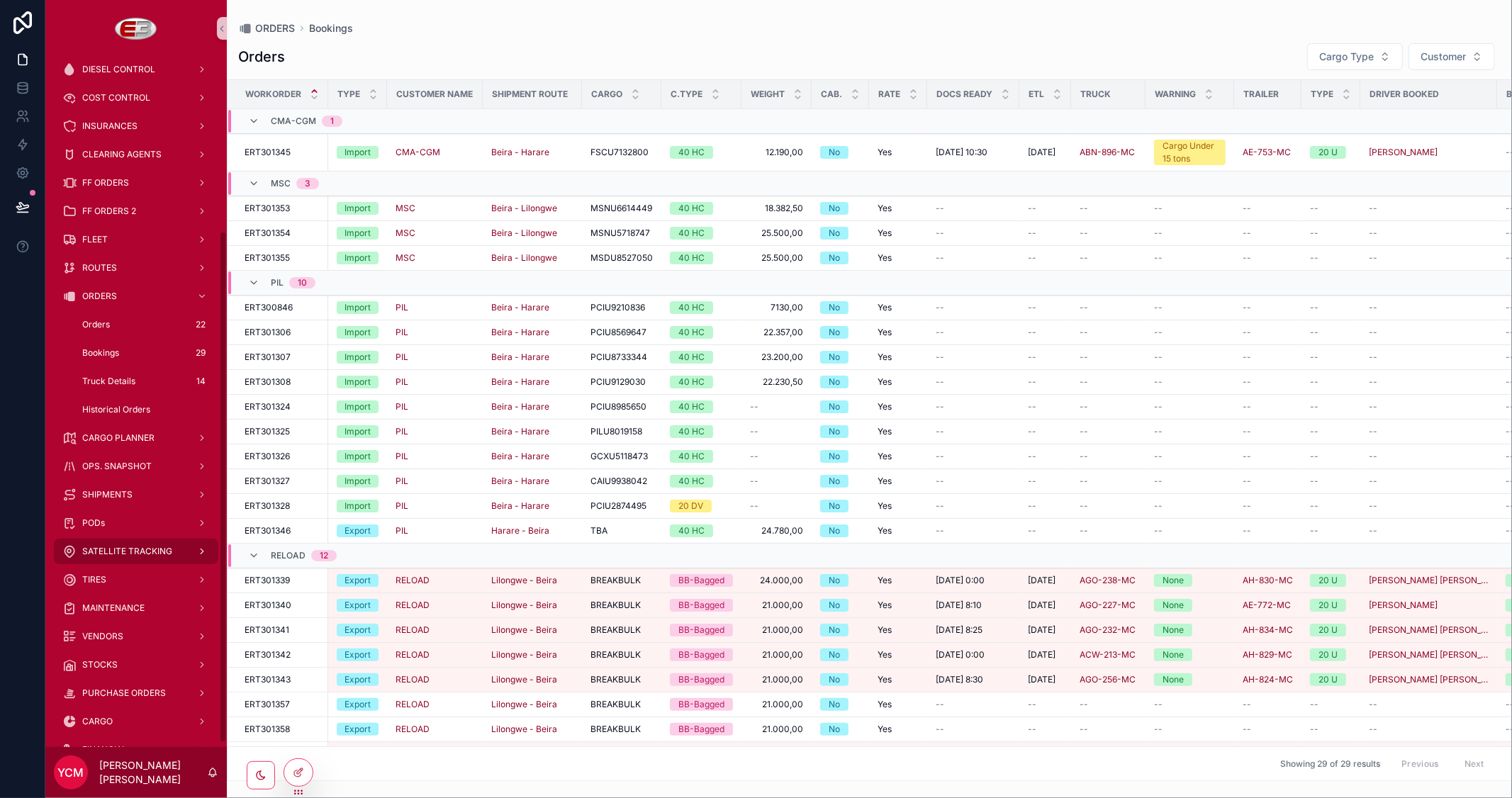
scroll to position [241, 0]
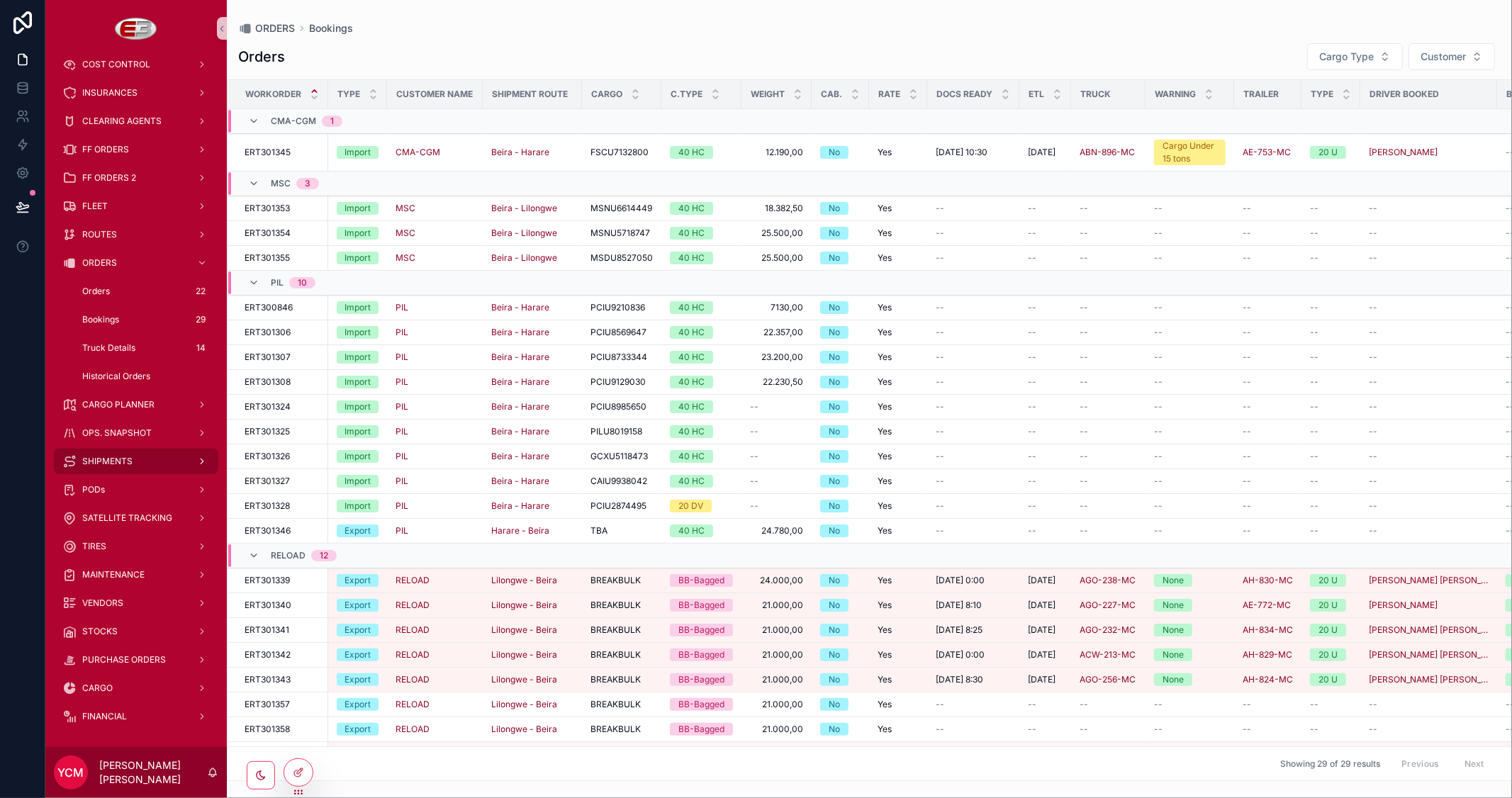
click at [119, 461] on span "SHIPMENTS" at bounding box center [107, 461] width 50 height 11
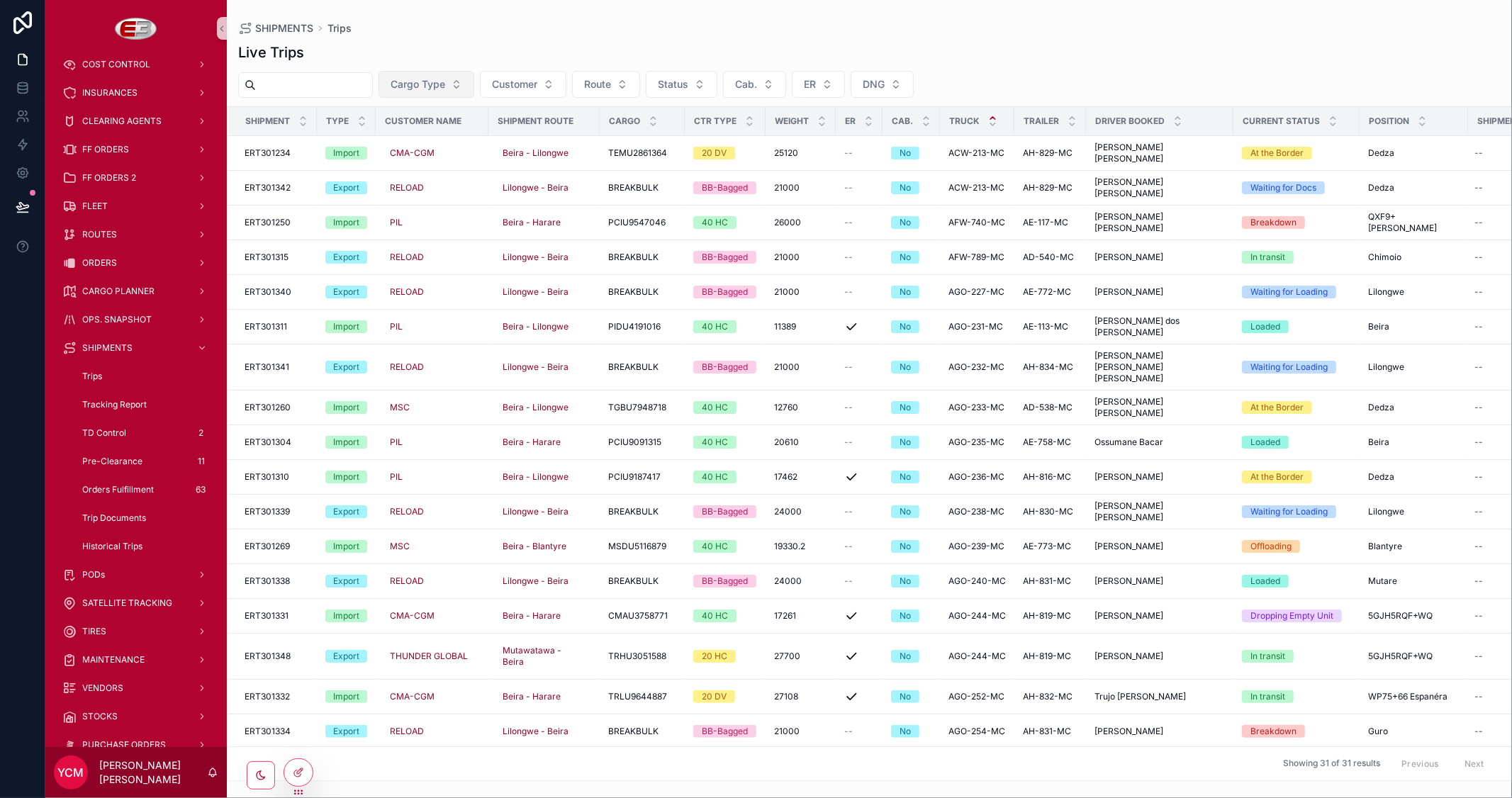
click at [445, 84] on span "Cargo Type" at bounding box center [418, 84] width 54 height 14
click at [411, 138] on div "Import" at bounding box center [459, 142] width 170 height 23
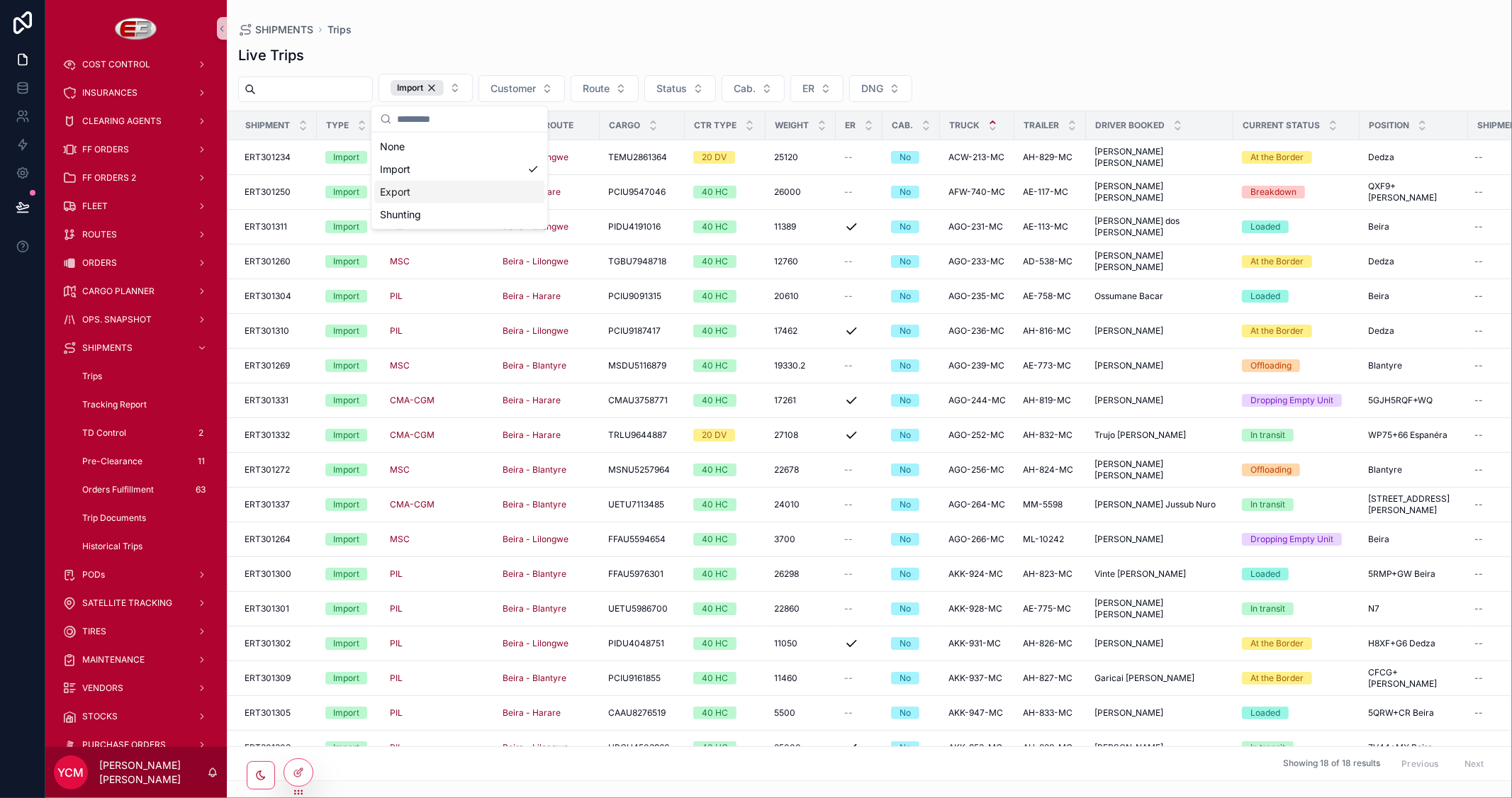
click at [1128, 39] on div "Live Trips Import Customer Route Status Cab. ER DNG Shipment Type Customer Name…" at bounding box center [869, 409] width 1285 height 744
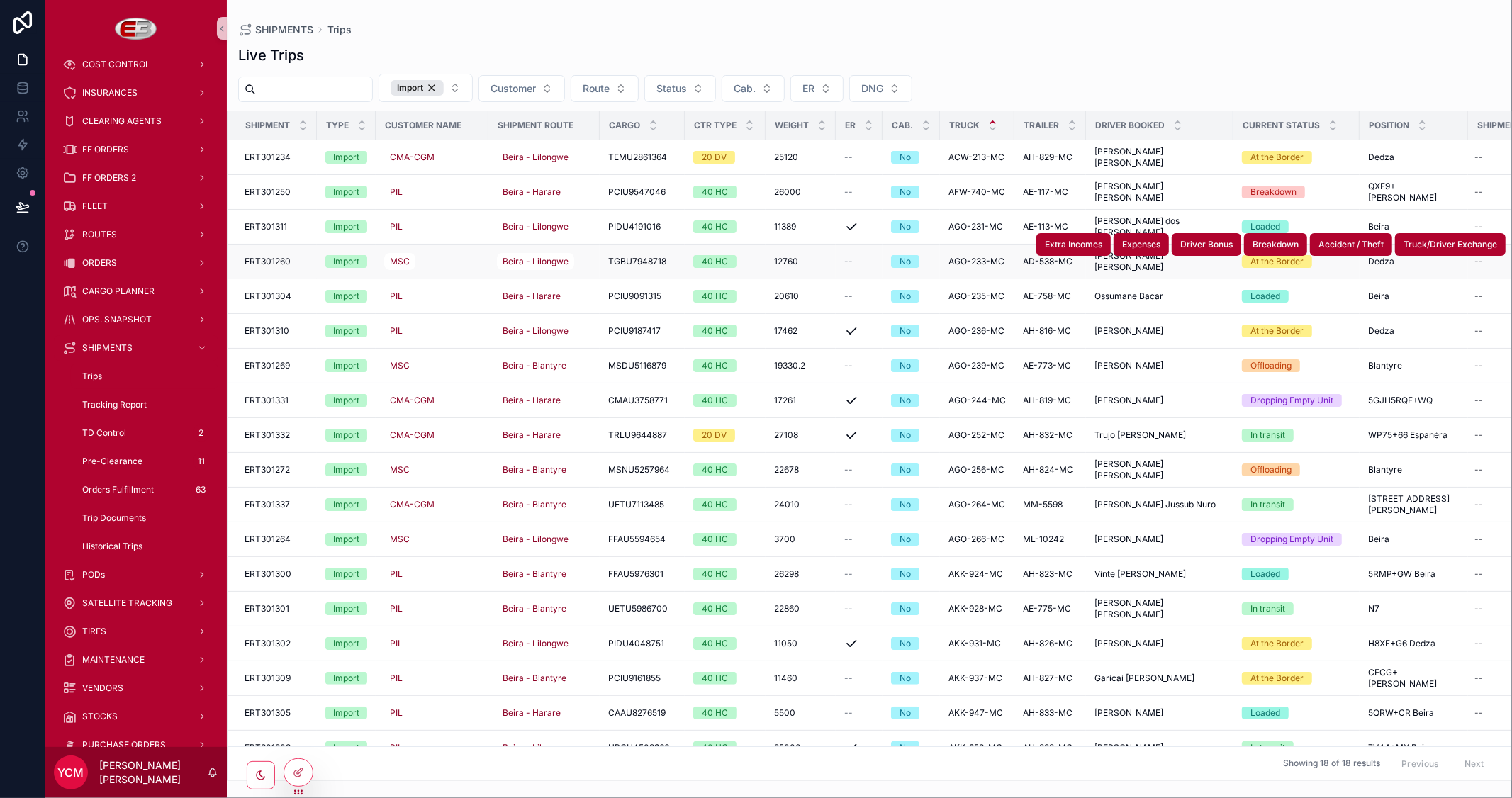
scroll to position [29, 0]
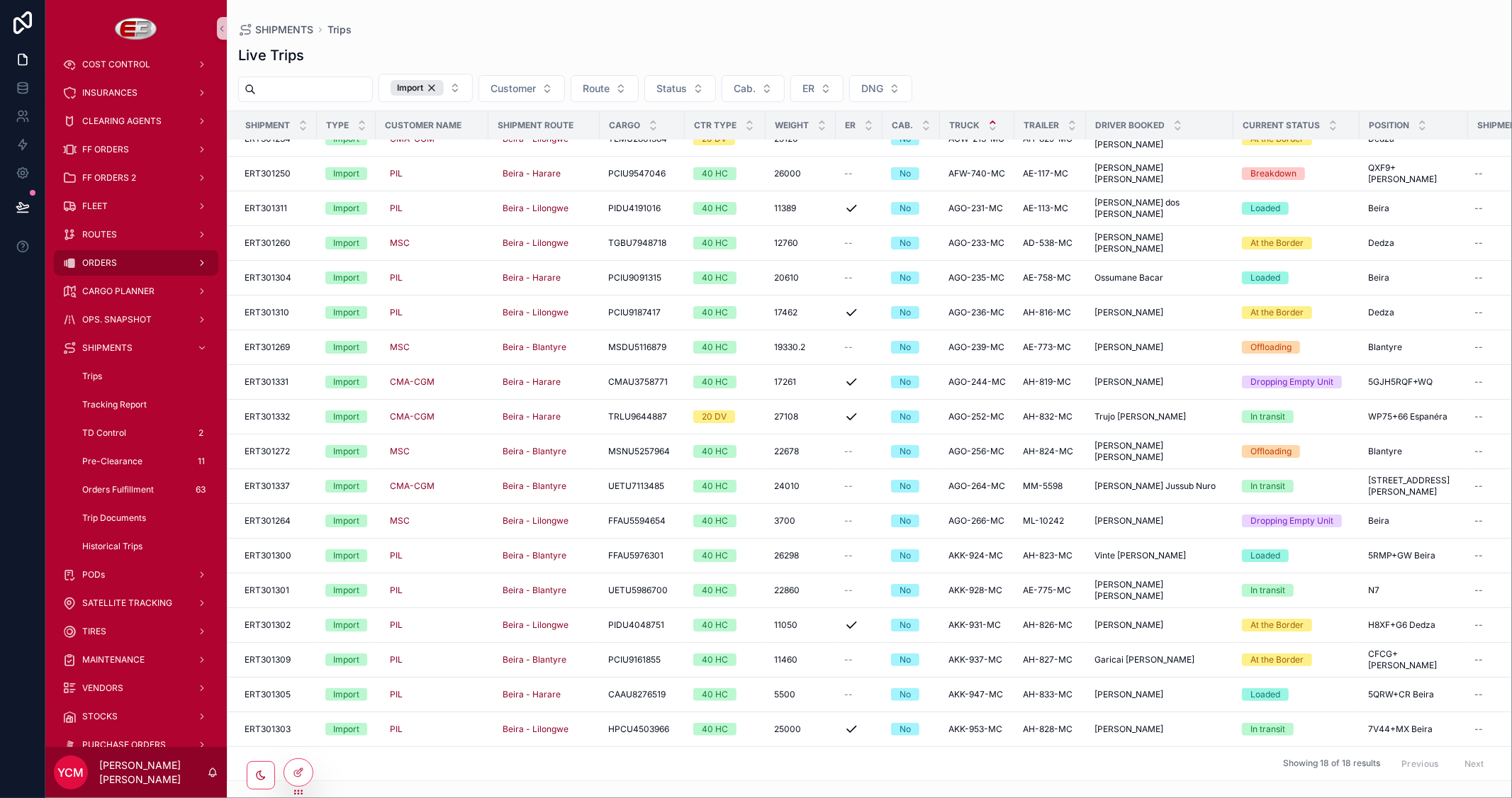
click at [122, 254] on div "ORDERS" at bounding box center [136, 263] width 148 height 23
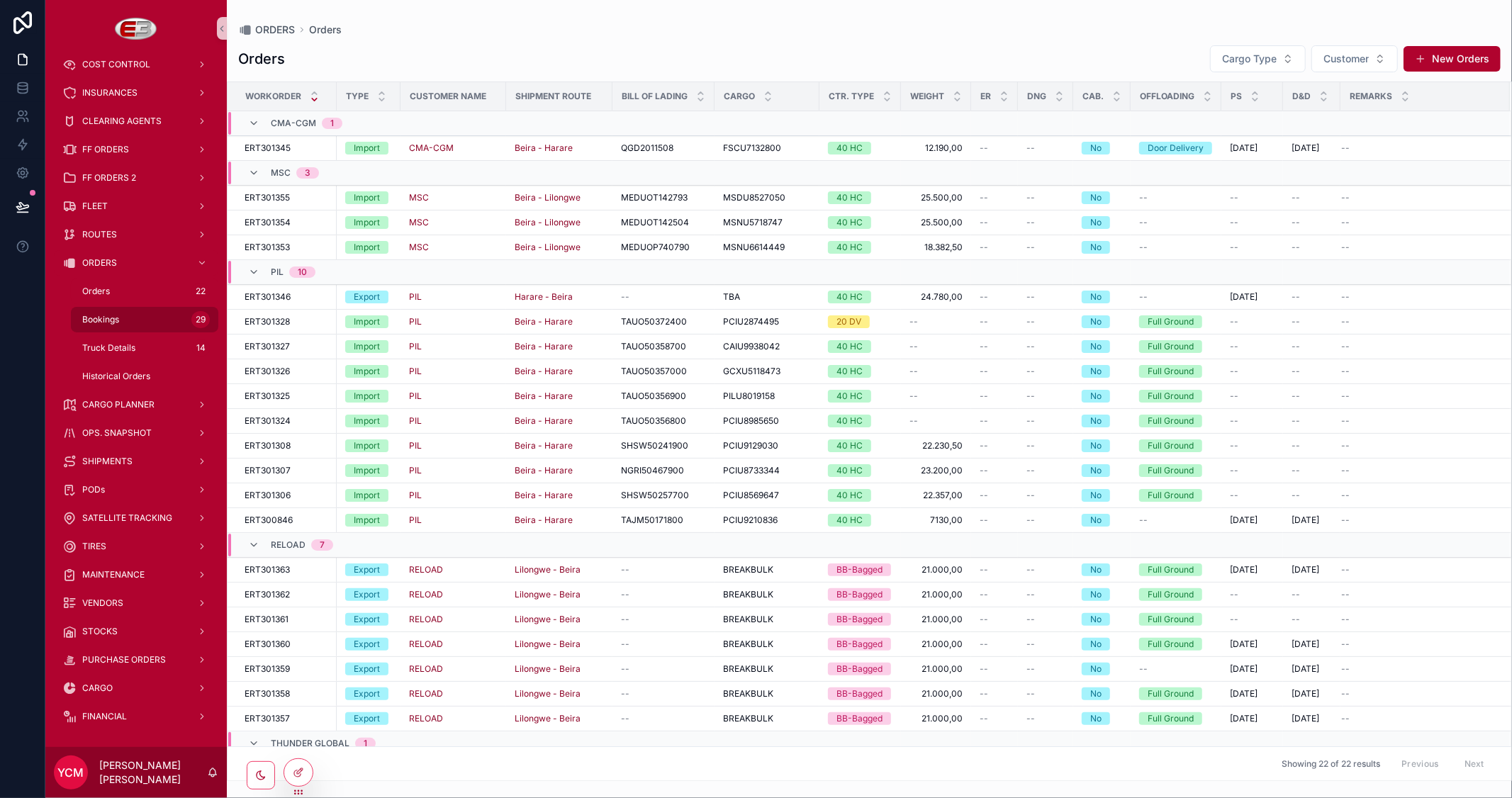
click at [100, 314] on span "Bookings" at bounding box center [100, 319] width 37 height 11
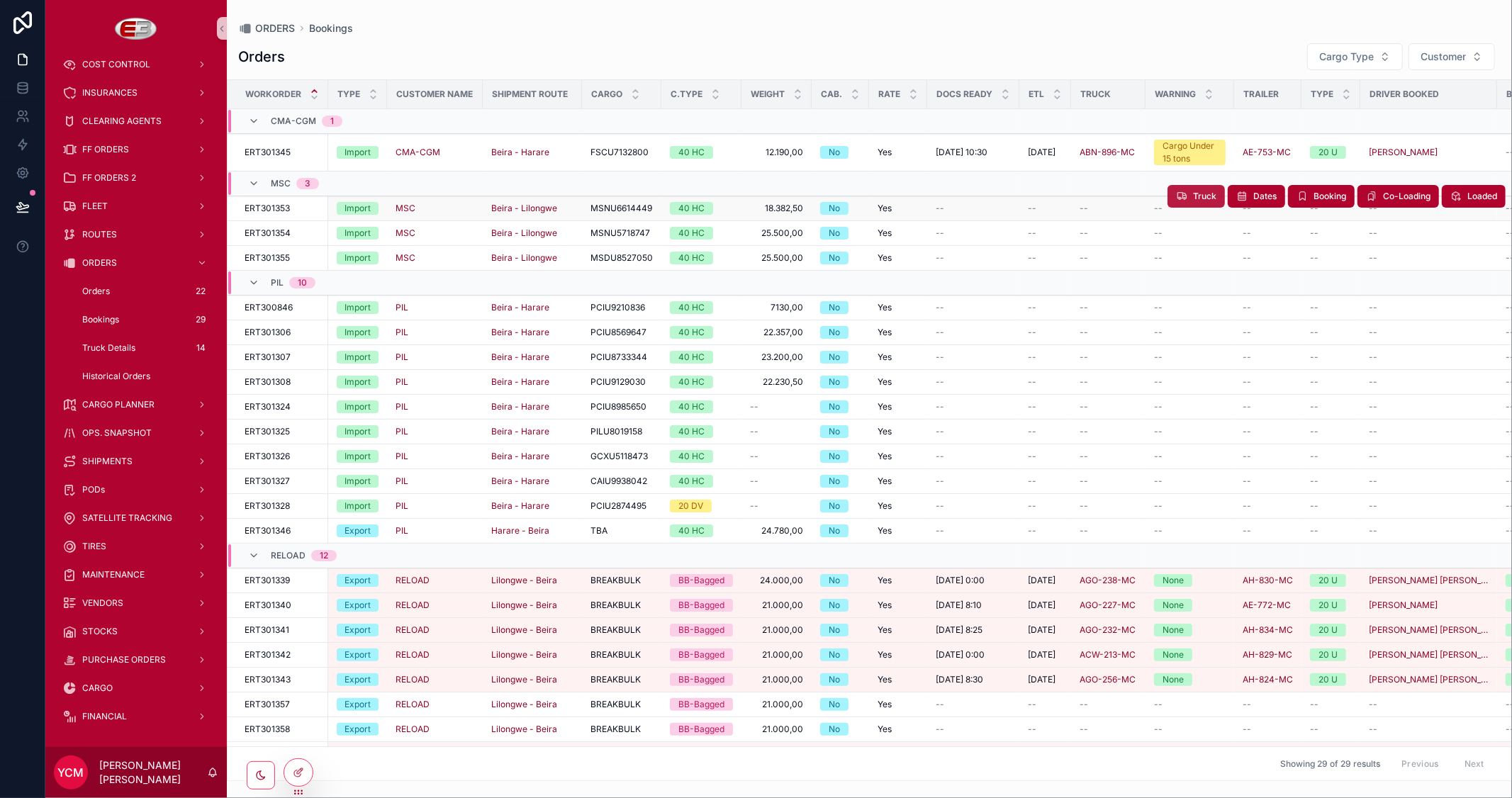
click at [1193, 197] on span "Truck" at bounding box center [1205, 196] width 23 height 11
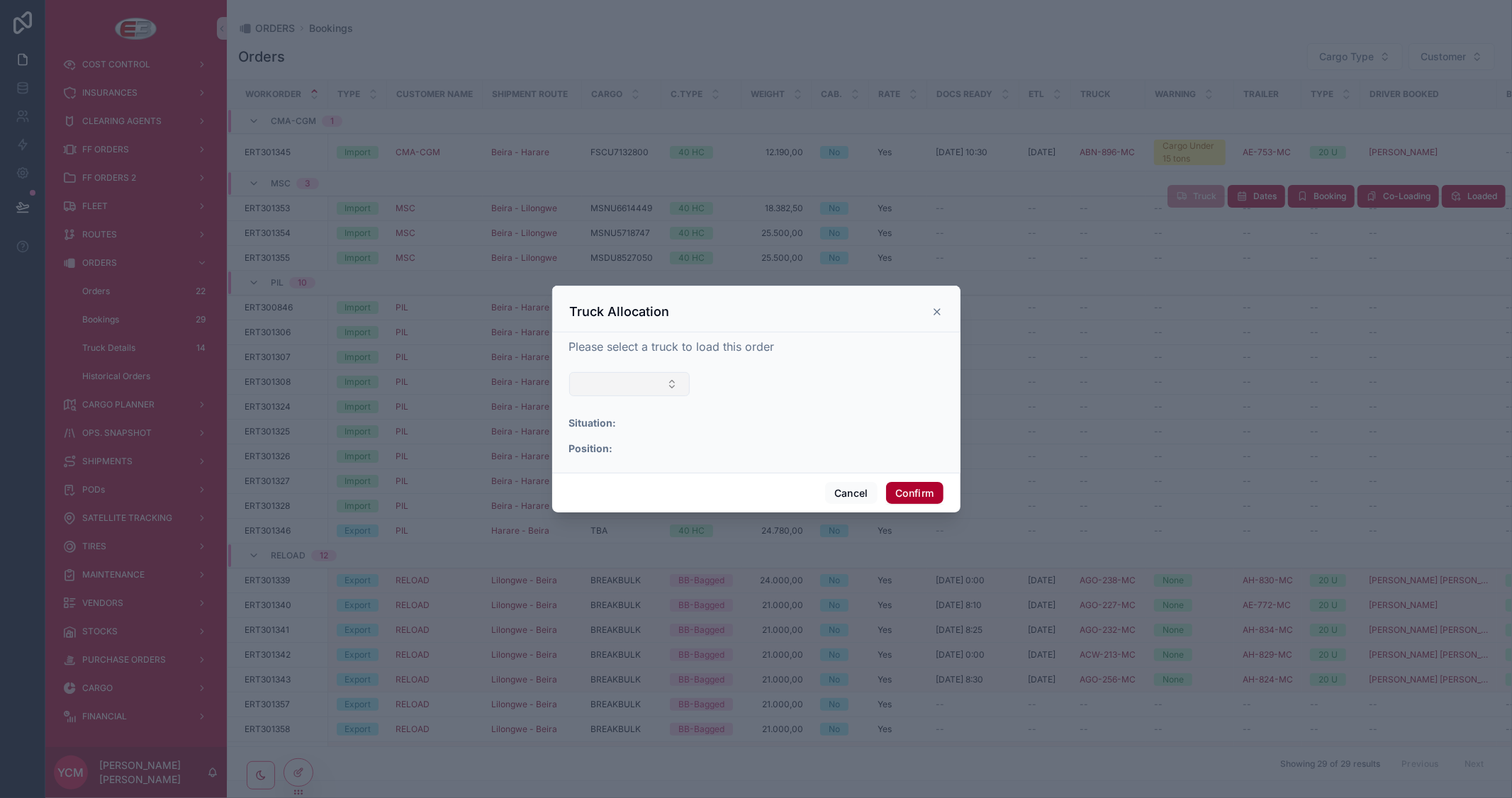
click at [666, 388] on button "Select Button" at bounding box center [630, 383] width 122 height 24
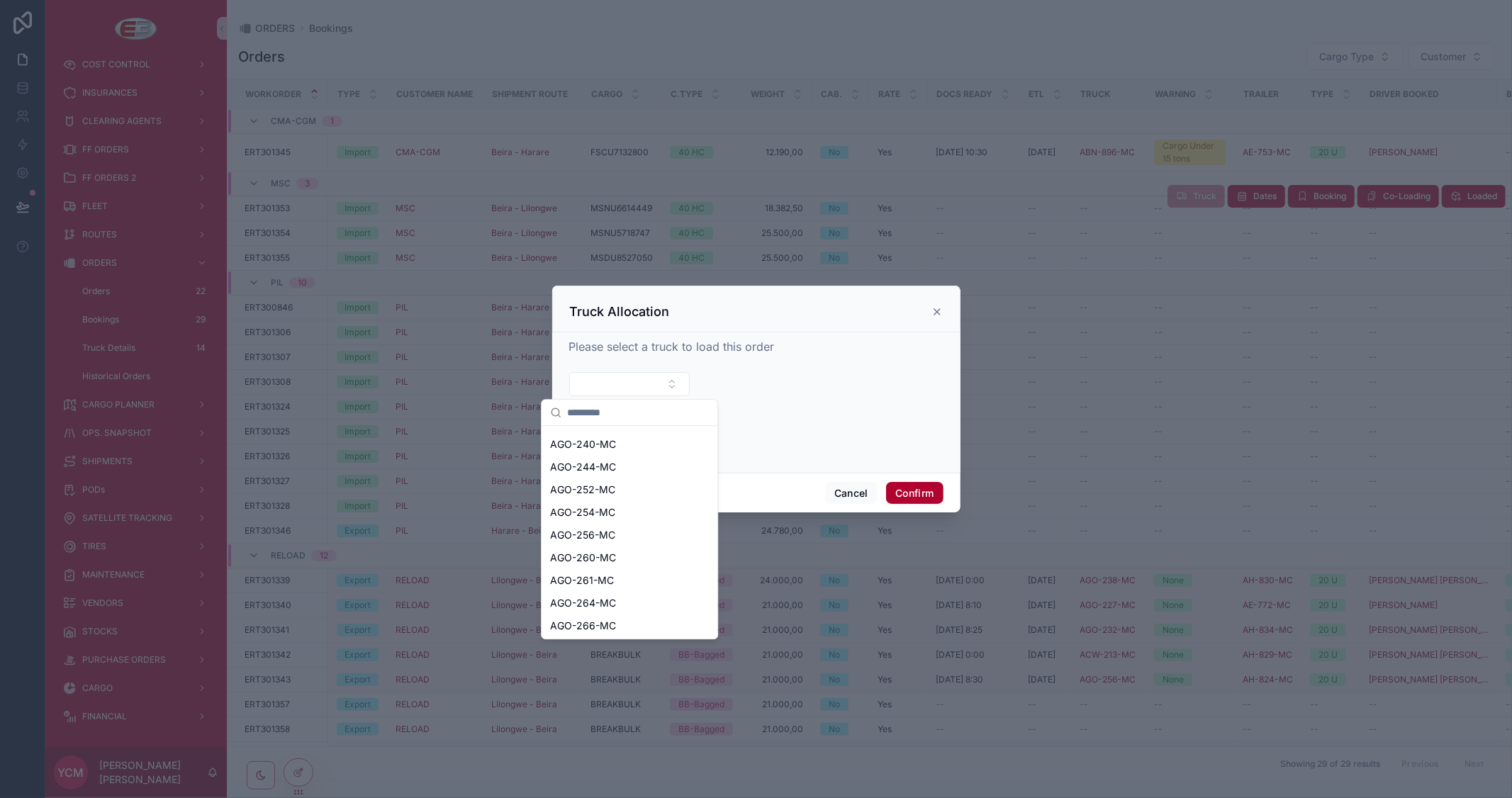
scroll to position [314, 0]
click at [583, 534] on span "AGO-256-MC" at bounding box center [582, 533] width 65 height 14
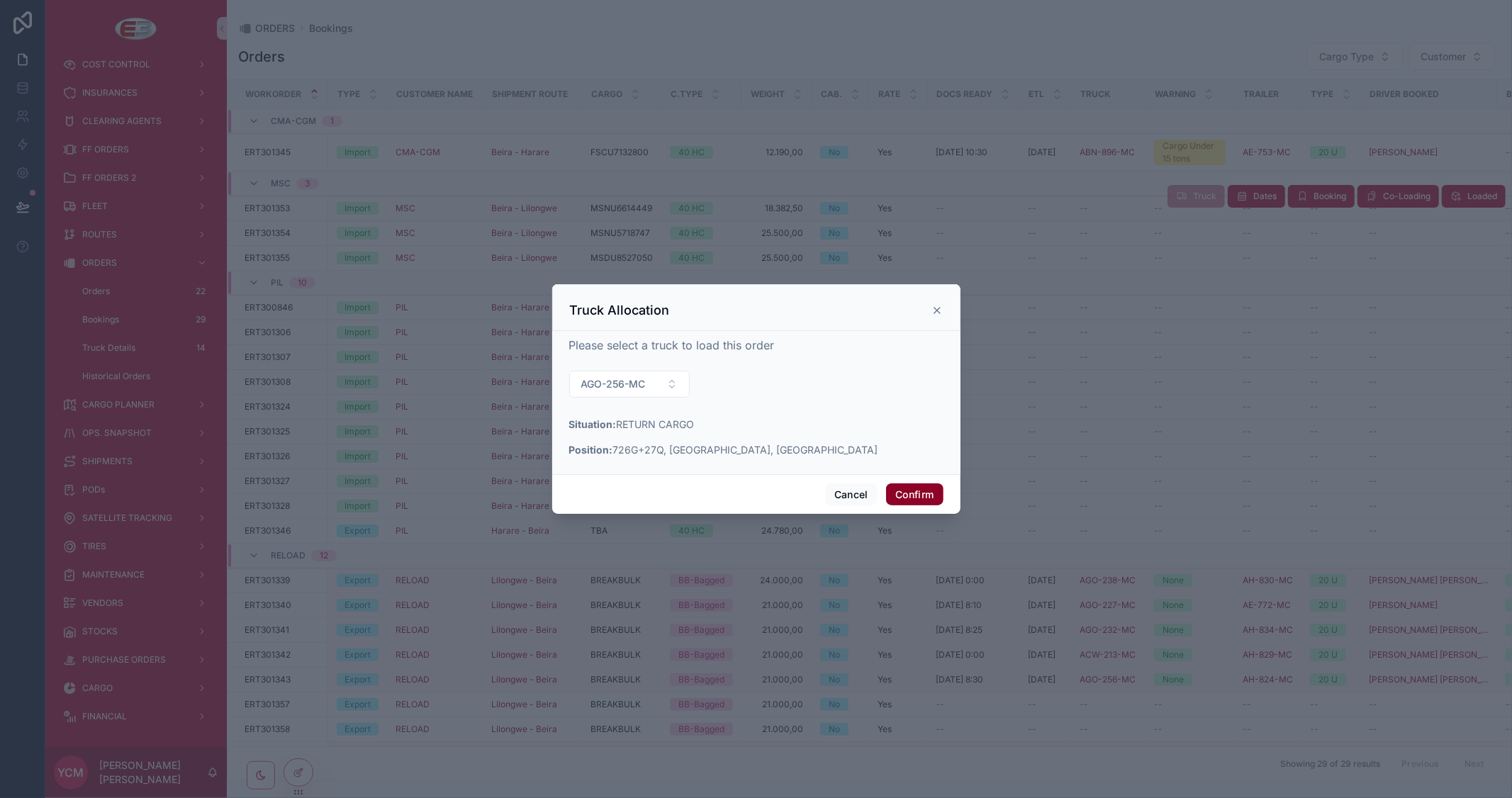
click at [926, 495] on button "Confirm" at bounding box center [914, 495] width 57 height 23
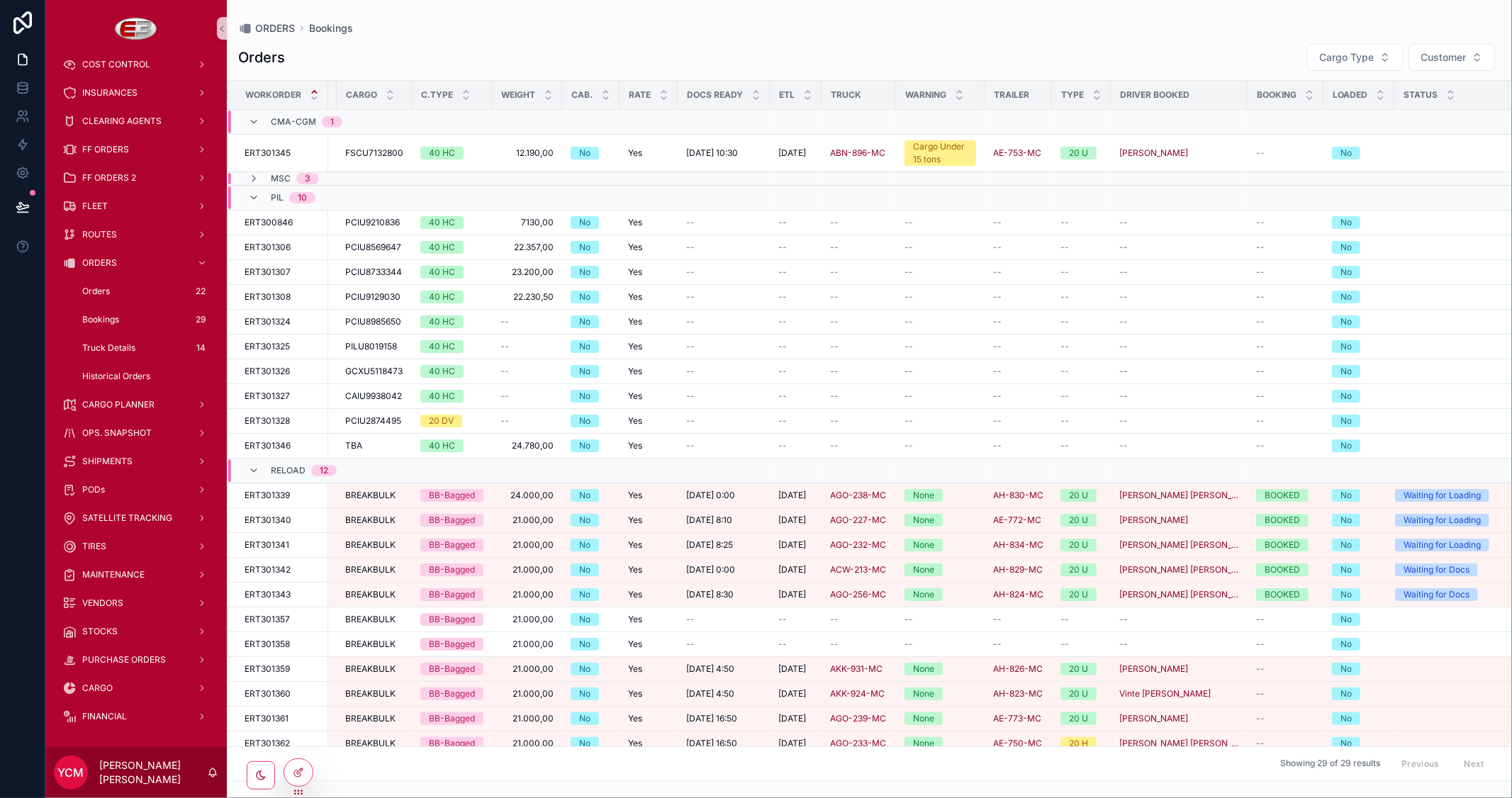
scroll to position [0, 256]
click at [256, 177] on icon "scrollable content" at bounding box center [254, 179] width 11 height 11
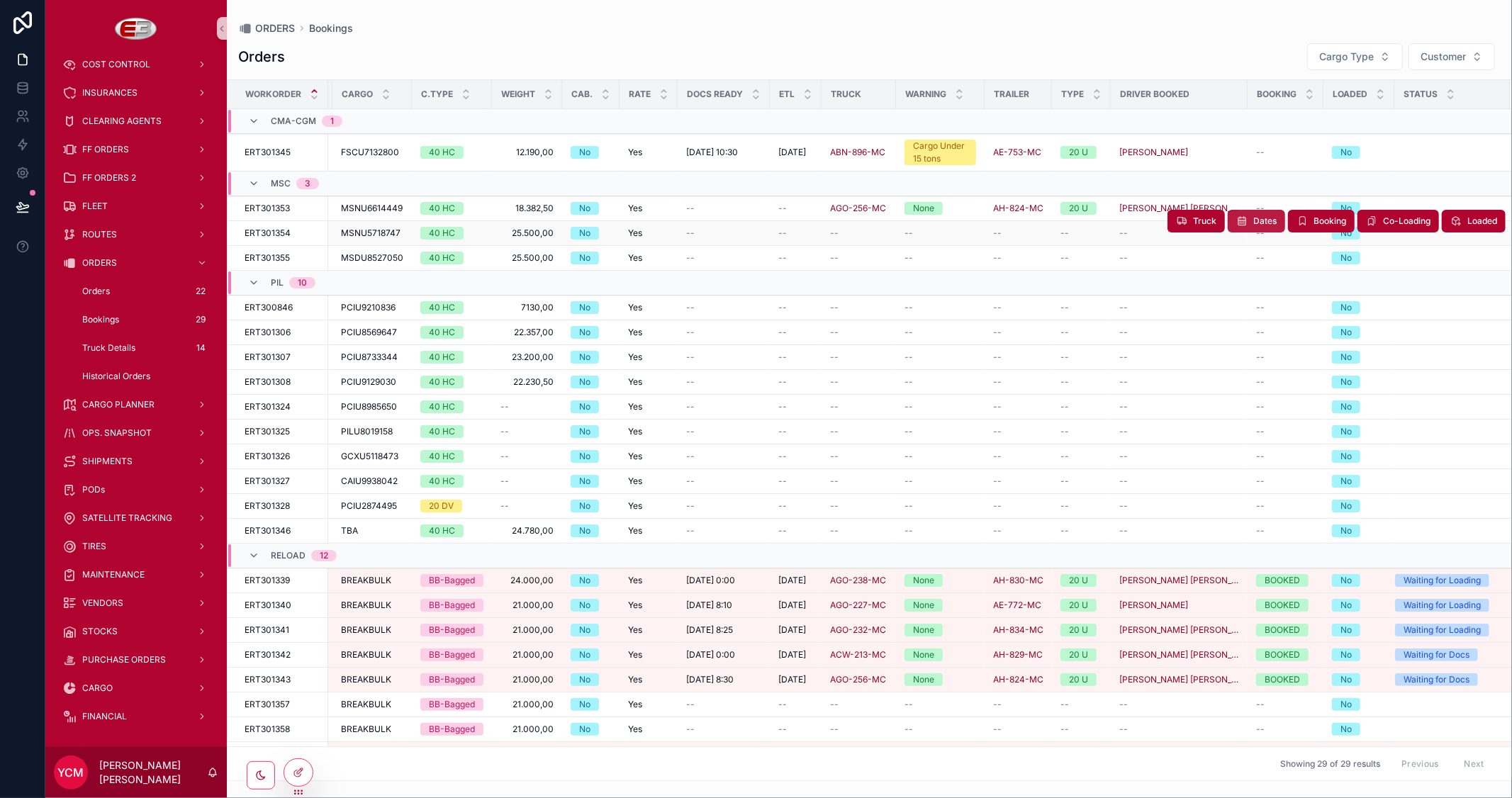
click at [1253, 225] on span "Dates" at bounding box center [1265, 221] width 23 height 11
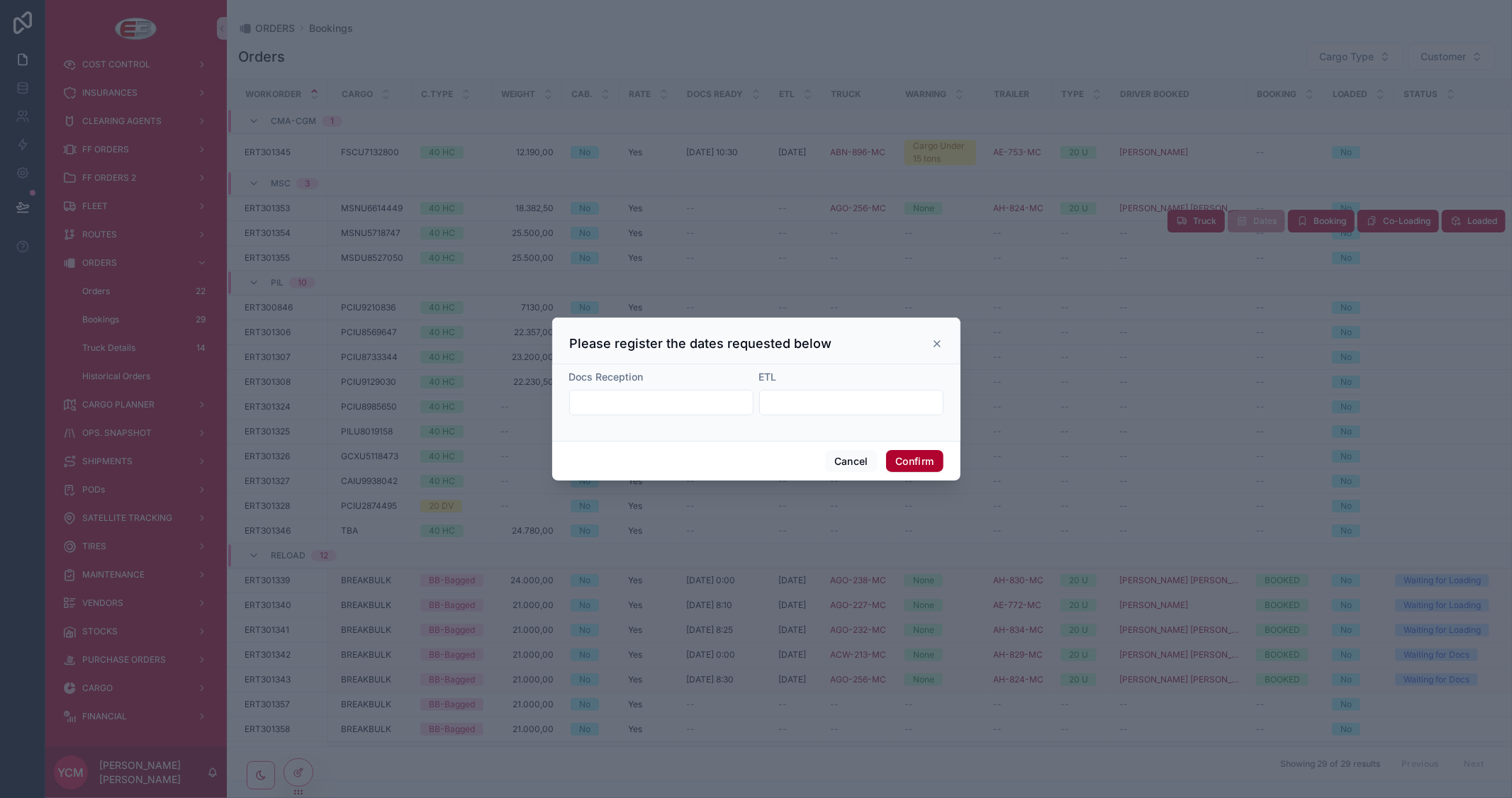
click at [682, 405] on input "text" at bounding box center [661, 402] width 183 height 20
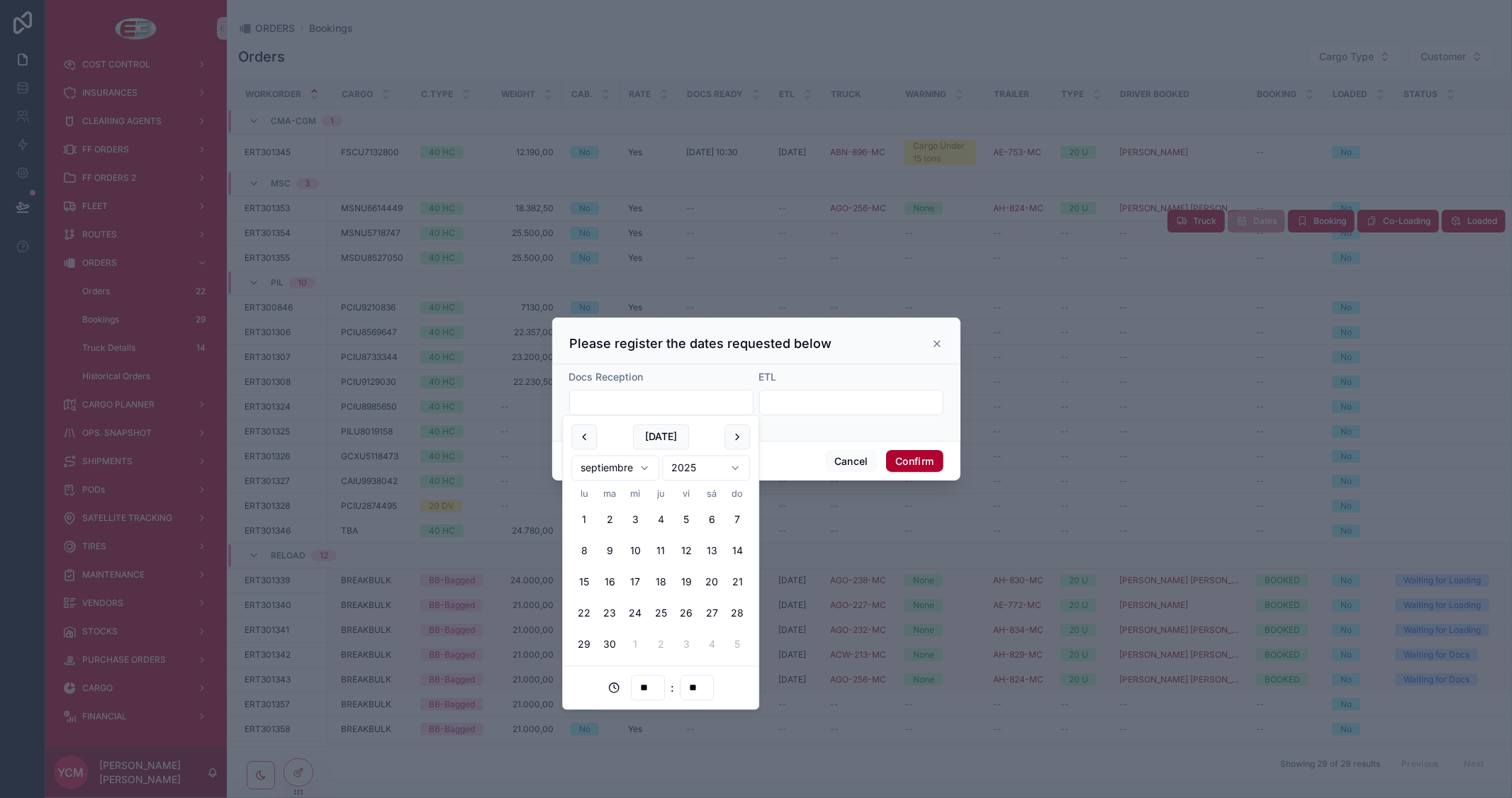
click at [835, 406] on input "text" at bounding box center [851, 402] width 183 height 20
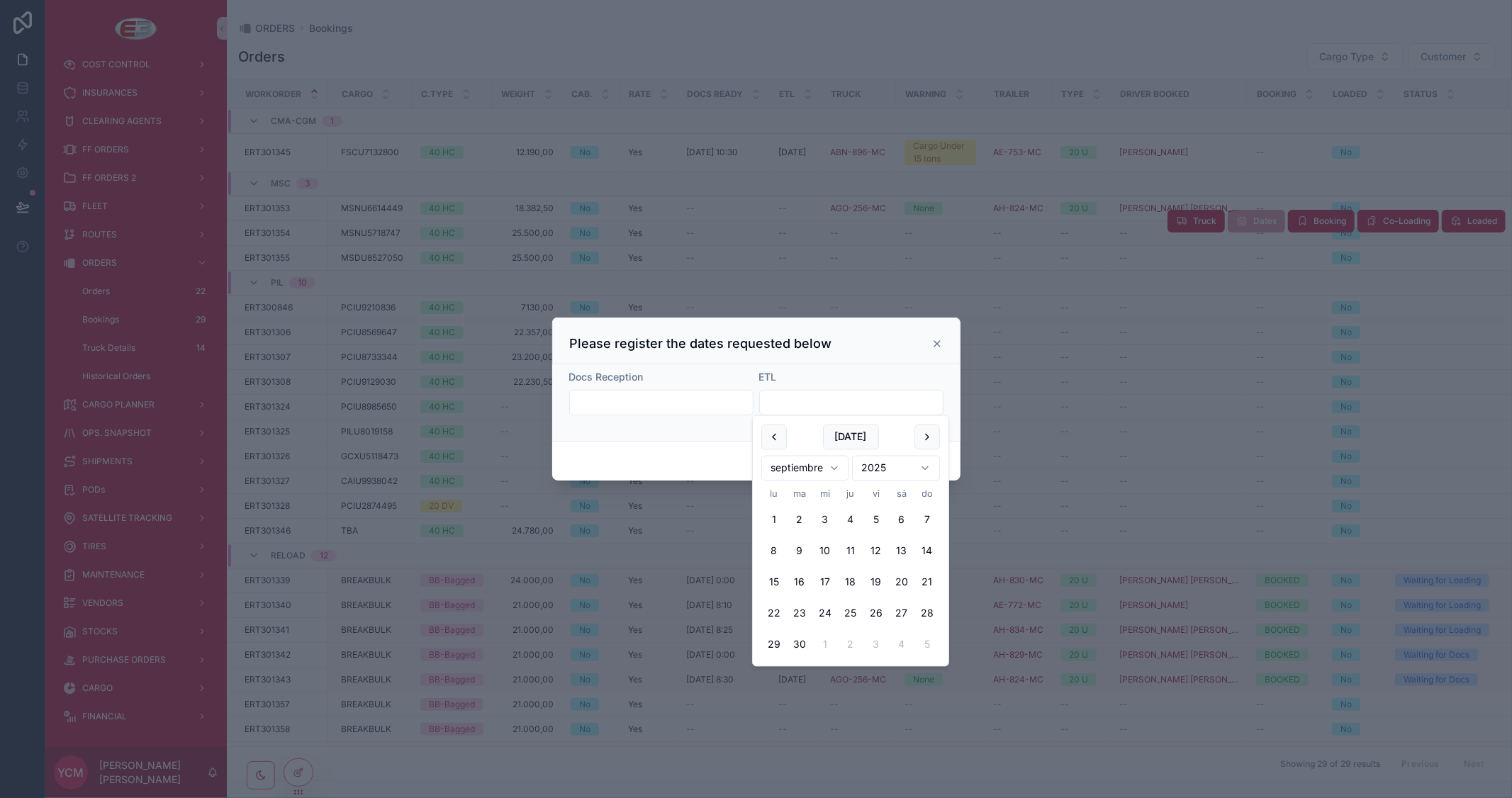
click at [931, 343] on div "Please register the dates requested below" at bounding box center [756, 343] width 373 height 17
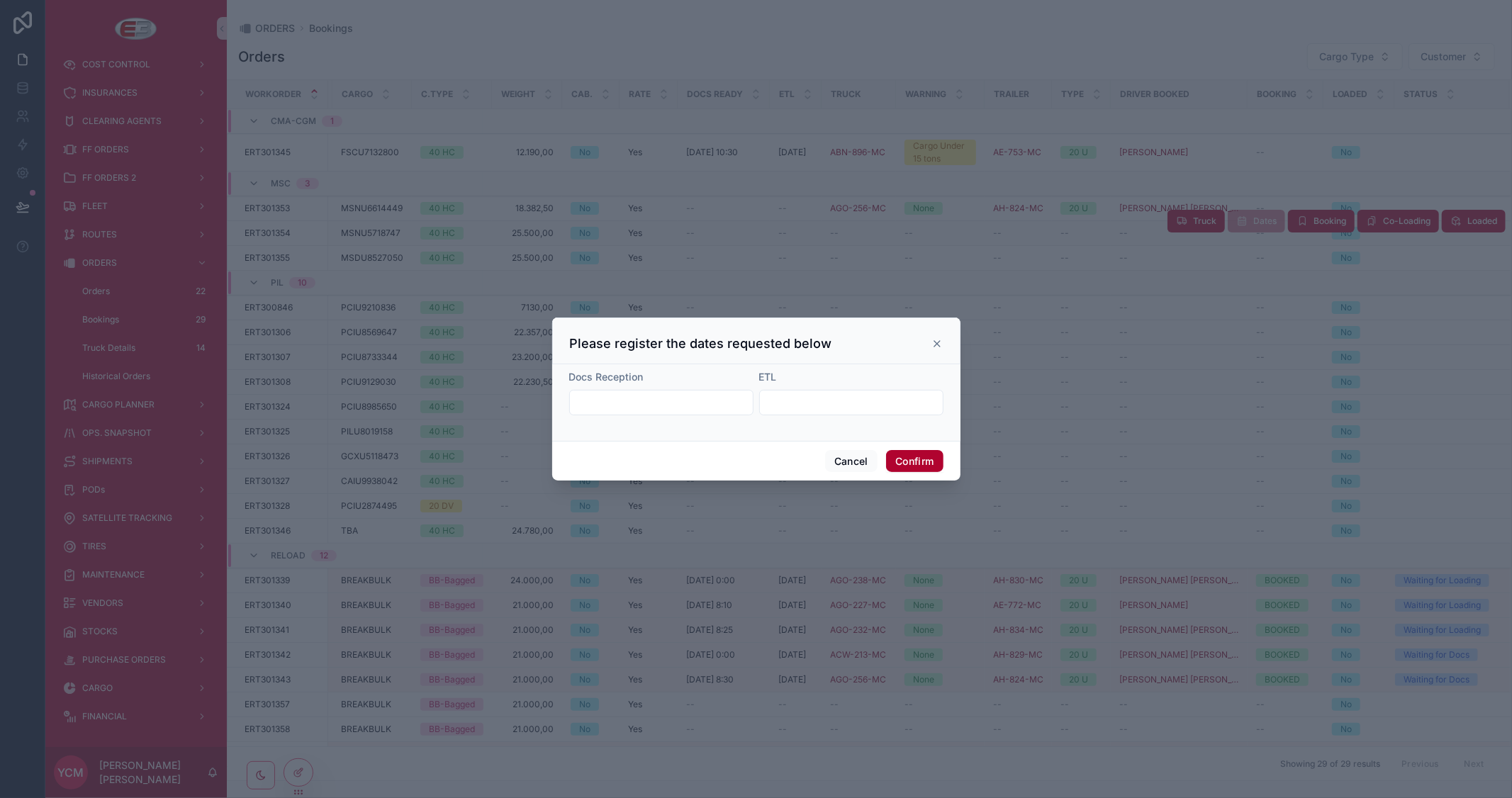
click at [935, 343] on icon at bounding box center [937, 344] width 11 height 11
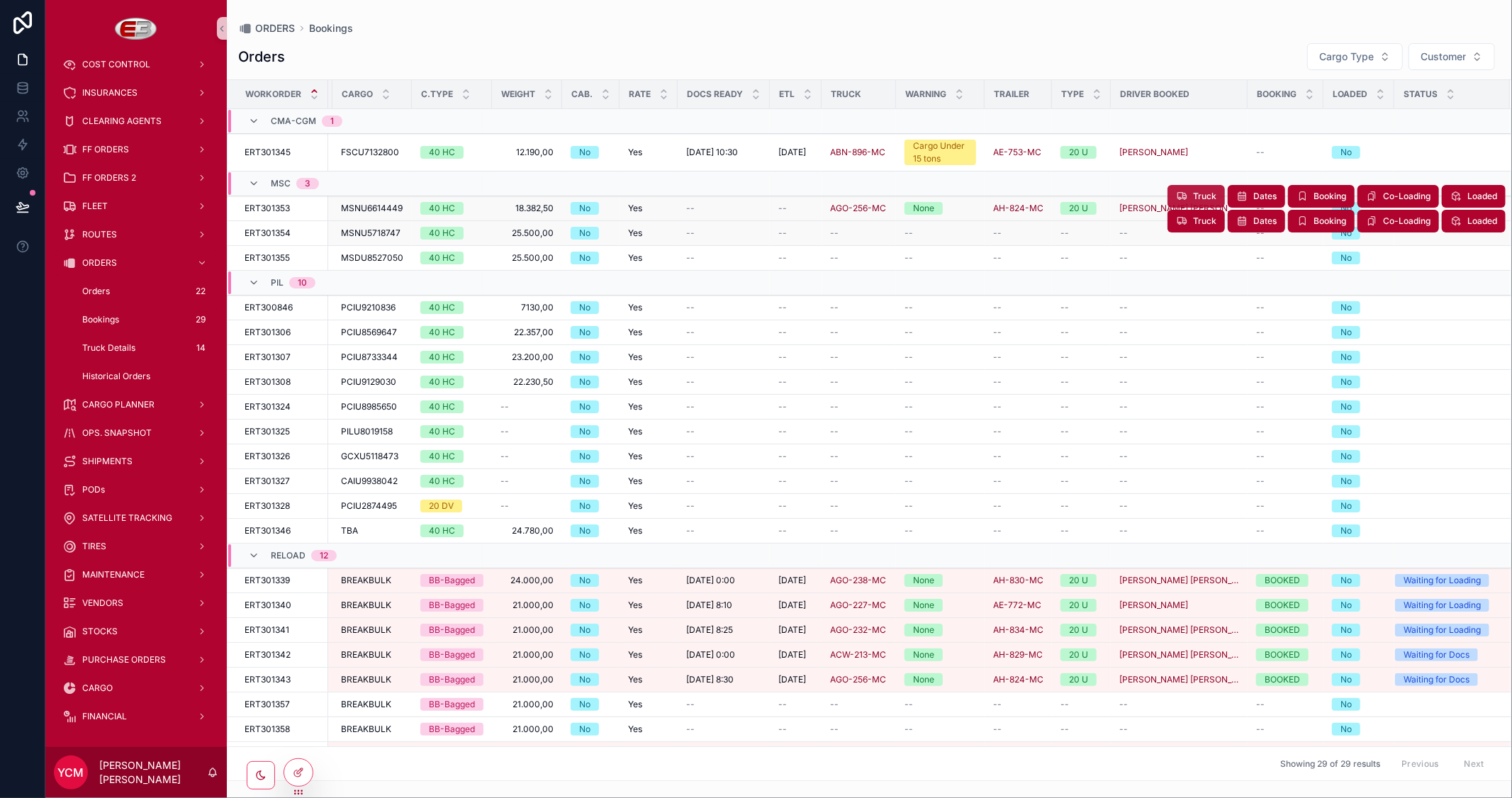
click at [1175, 190] on button "Truck" at bounding box center [1197, 196] width 57 height 23
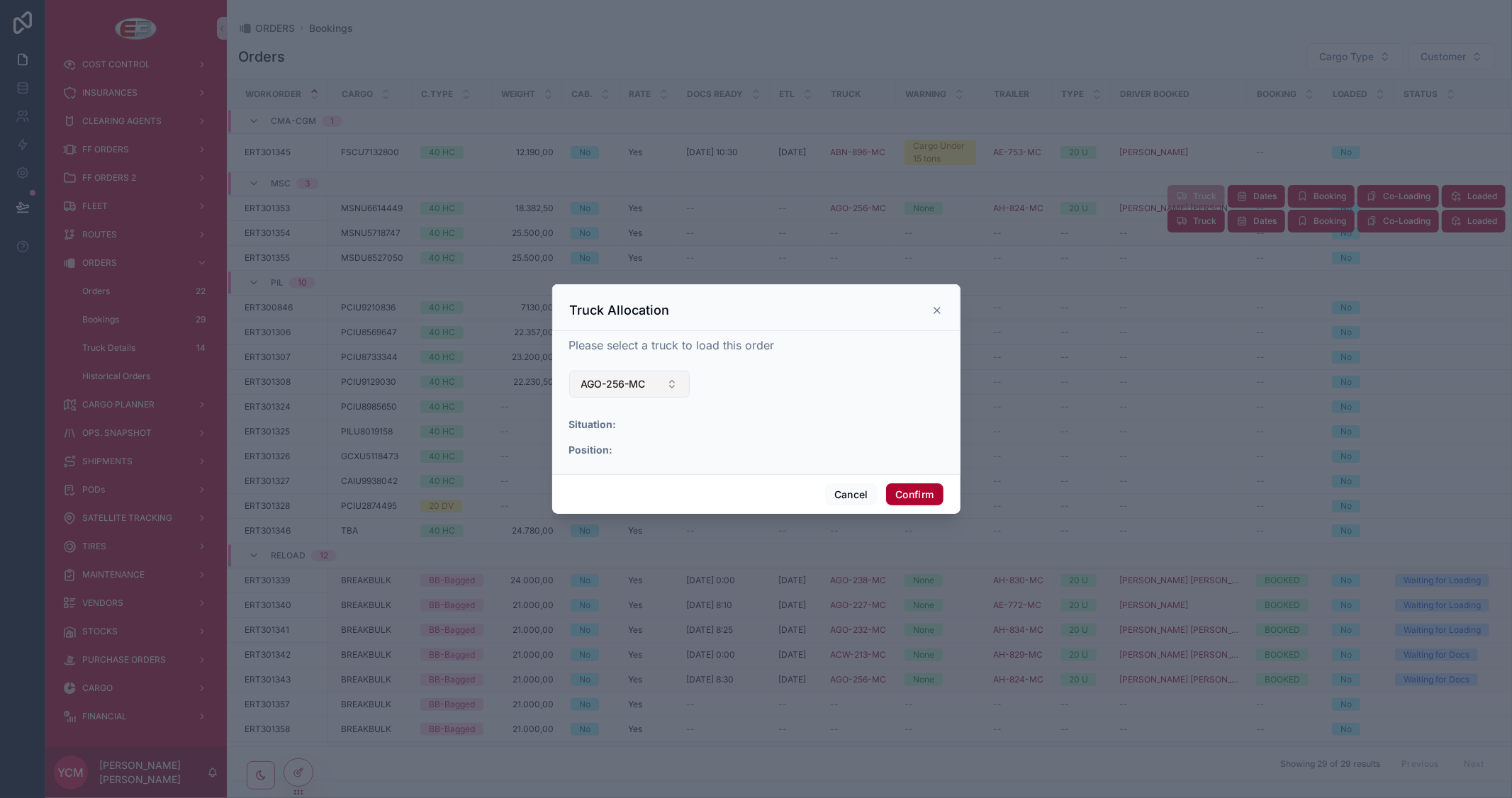
click at [668, 384] on button "AGO-256-MC" at bounding box center [630, 383] width 122 height 27
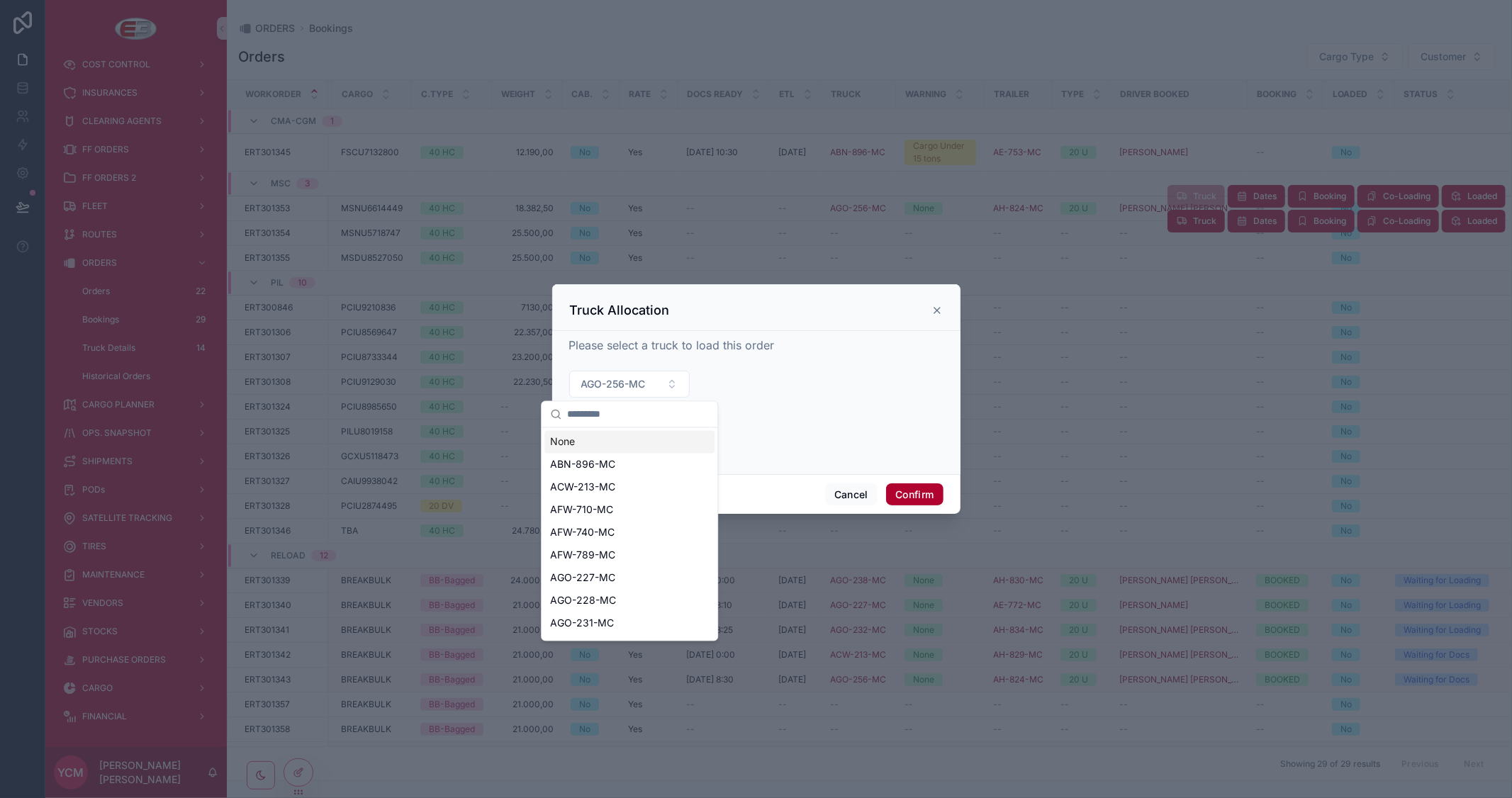
click at [619, 440] on div "None" at bounding box center [629, 443] width 170 height 23
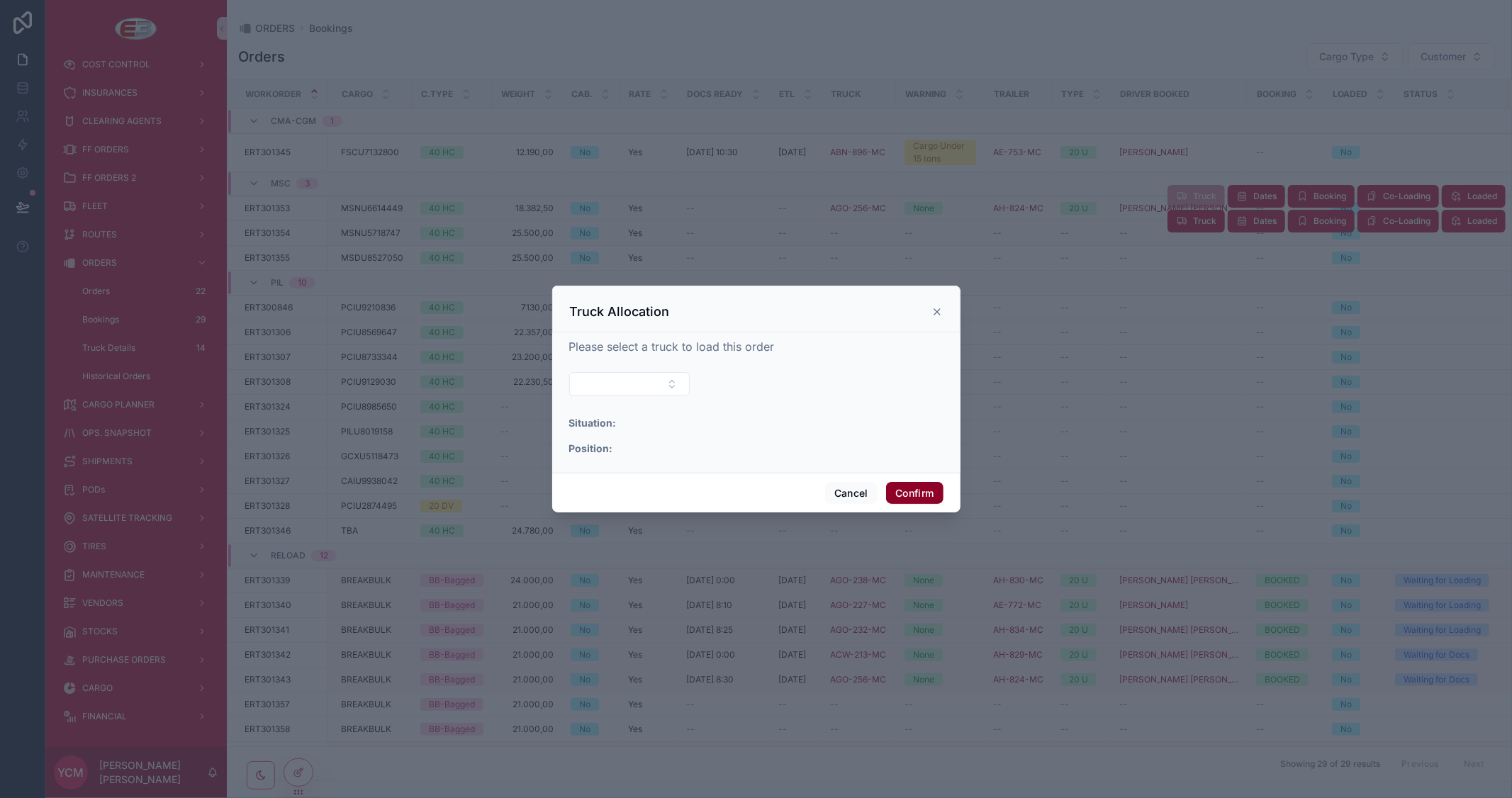
click at [917, 494] on button "Confirm" at bounding box center [914, 493] width 57 height 23
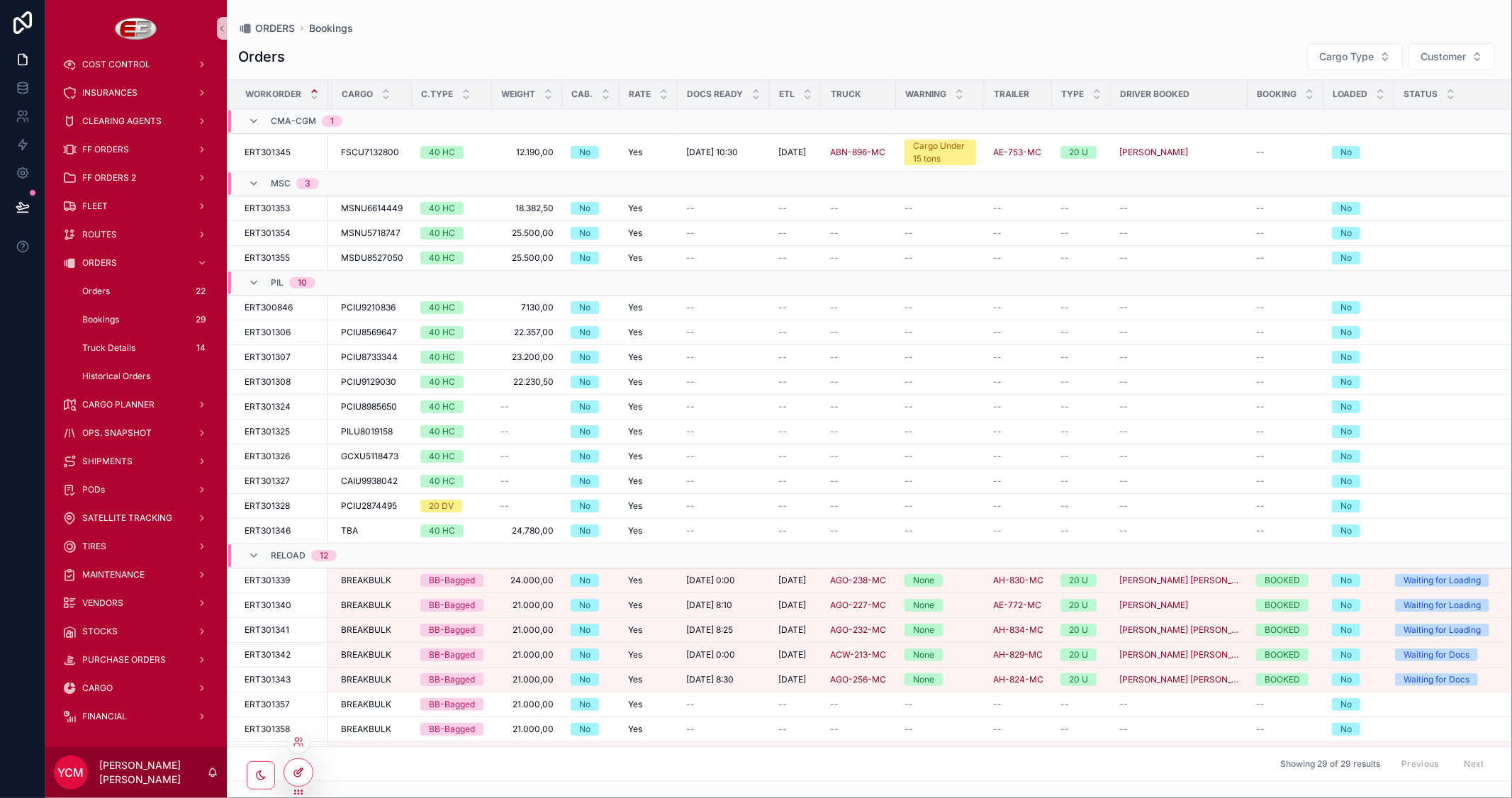
click at [300, 776] on icon at bounding box center [297, 773] width 7 height 7
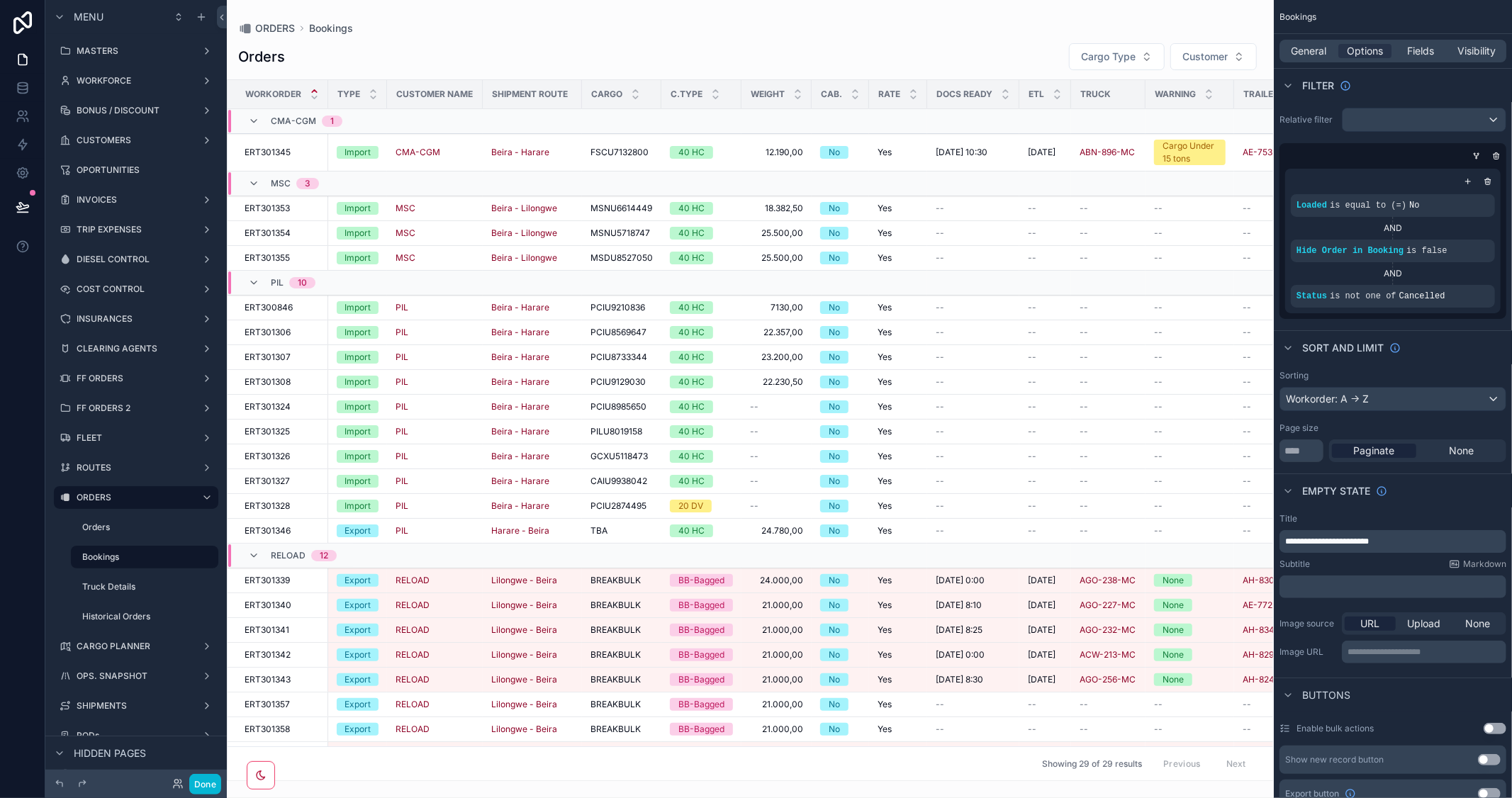
click at [816, 769] on div "scrollable content" at bounding box center [750, 399] width 1047 height 798
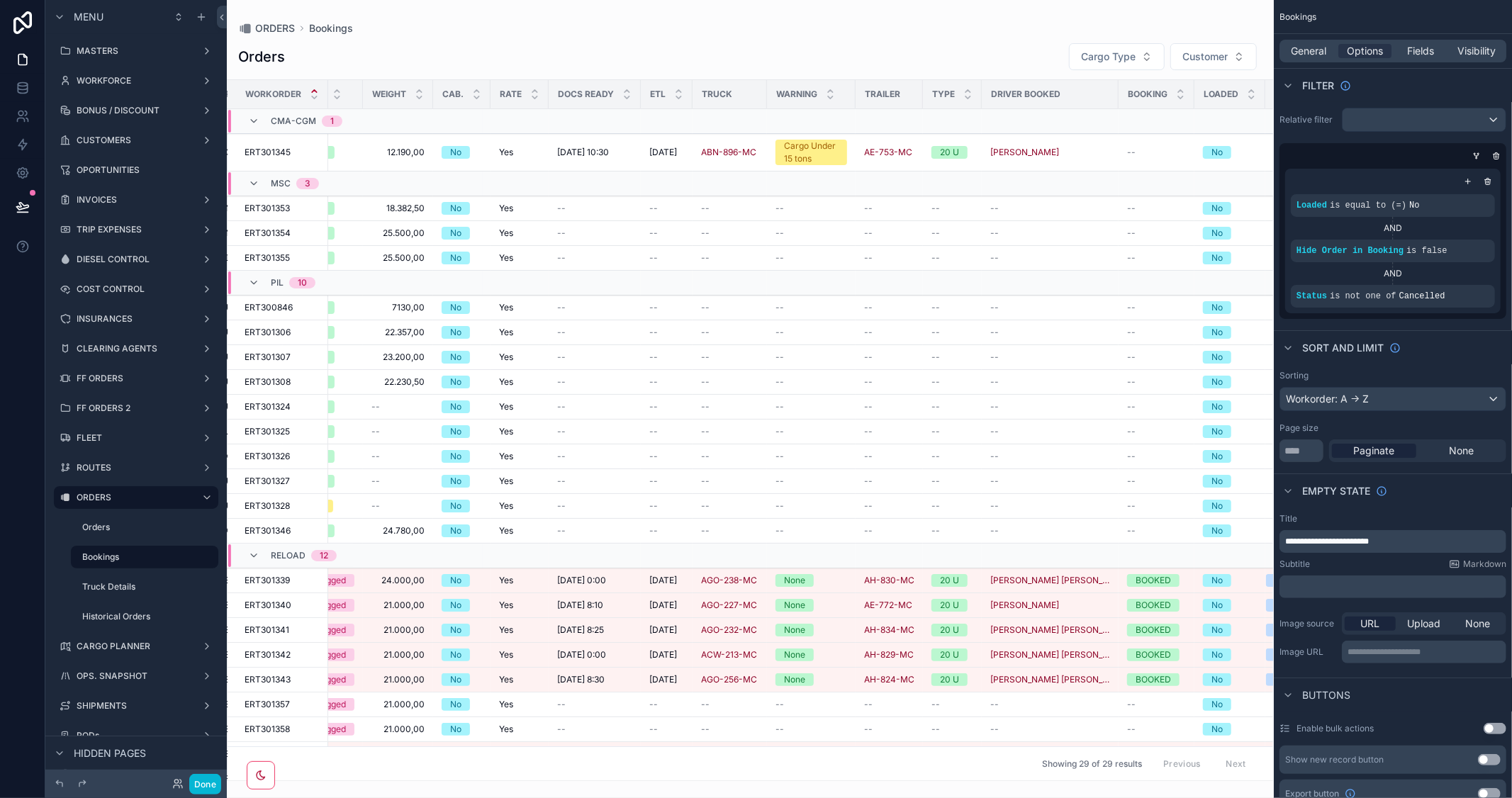
click at [1059, 782] on div "ORDERS Bookings Orders Cargo Type Customer Workorder Type Customer Name Shipmen…" at bounding box center [750, 399] width 1047 height 798
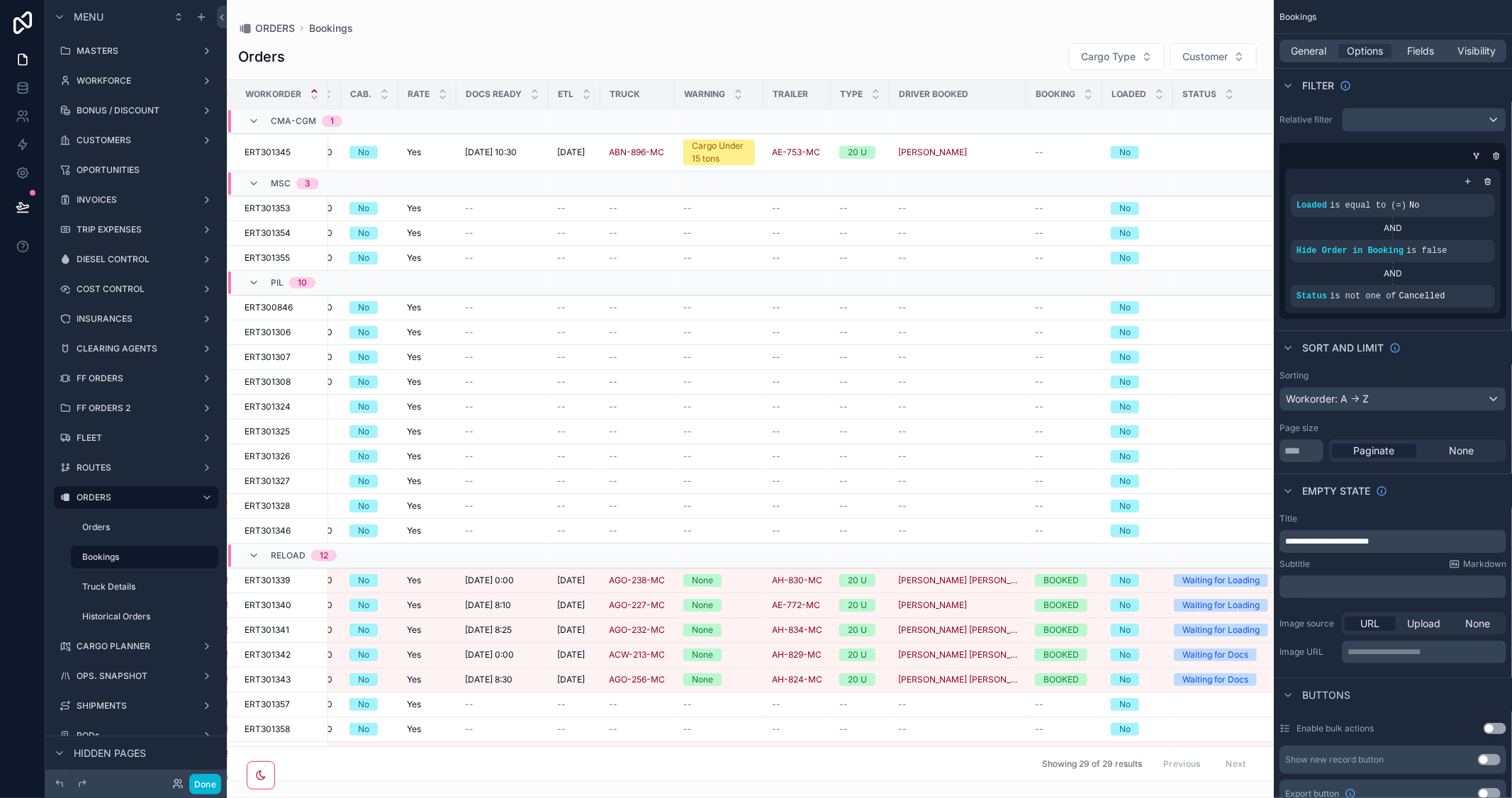
scroll to position [0, 498]
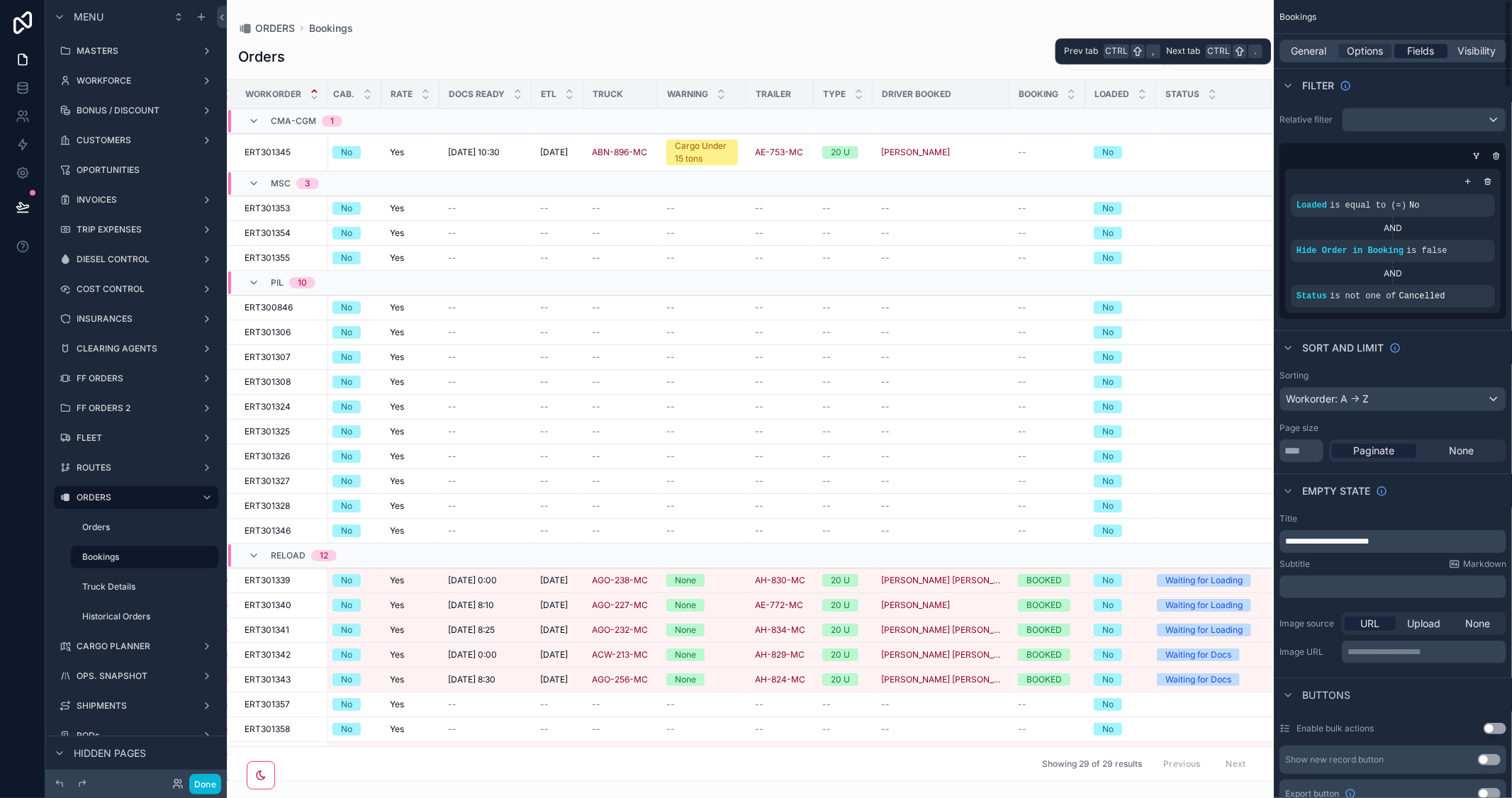
click at [1413, 49] on span "Fields" at bounding box center [1421, 51] width 27 height 14
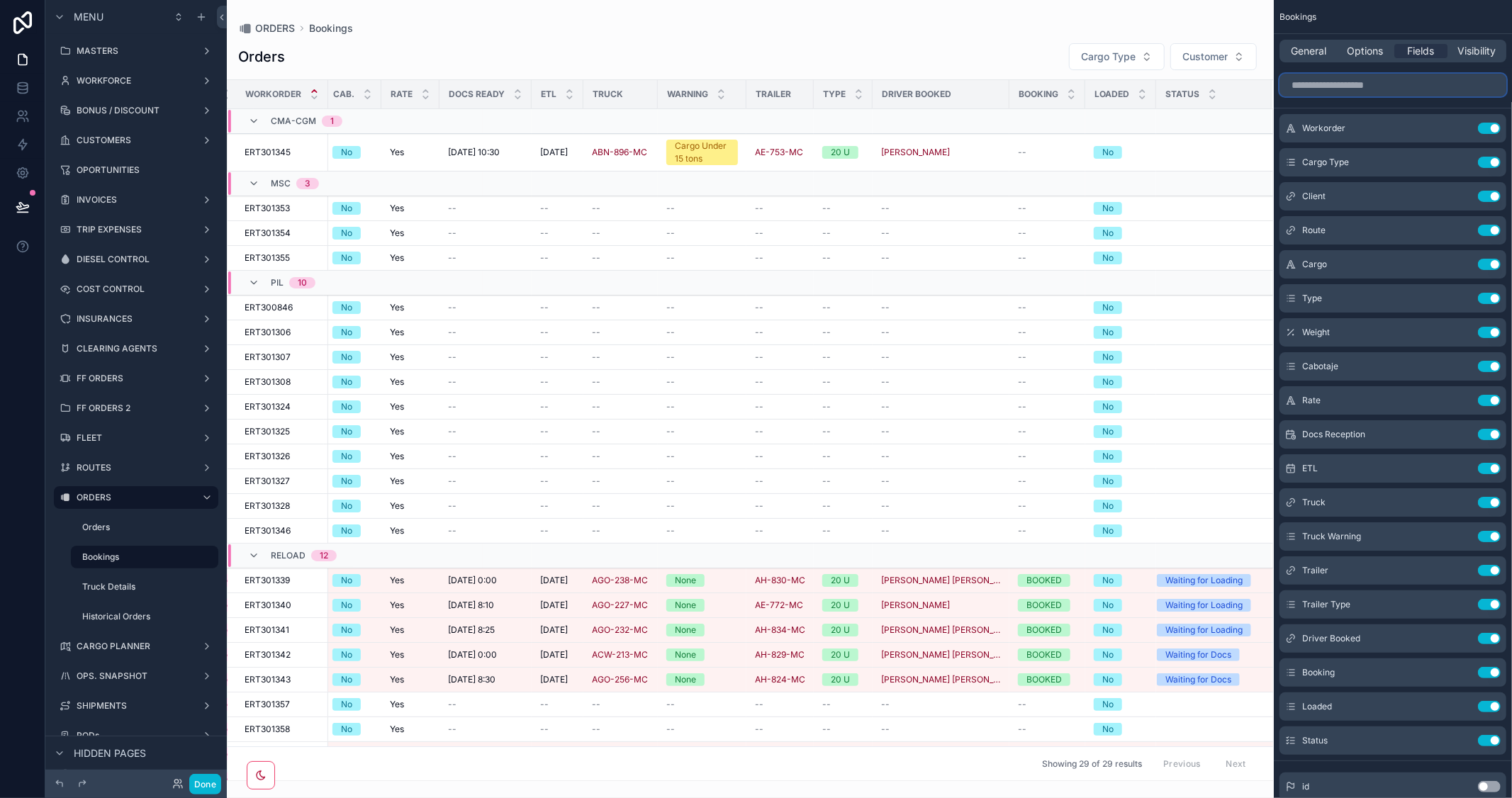
click at [1379, 83] on input "scrollable content" at bounding box center [1393, 85] width 227 height 23
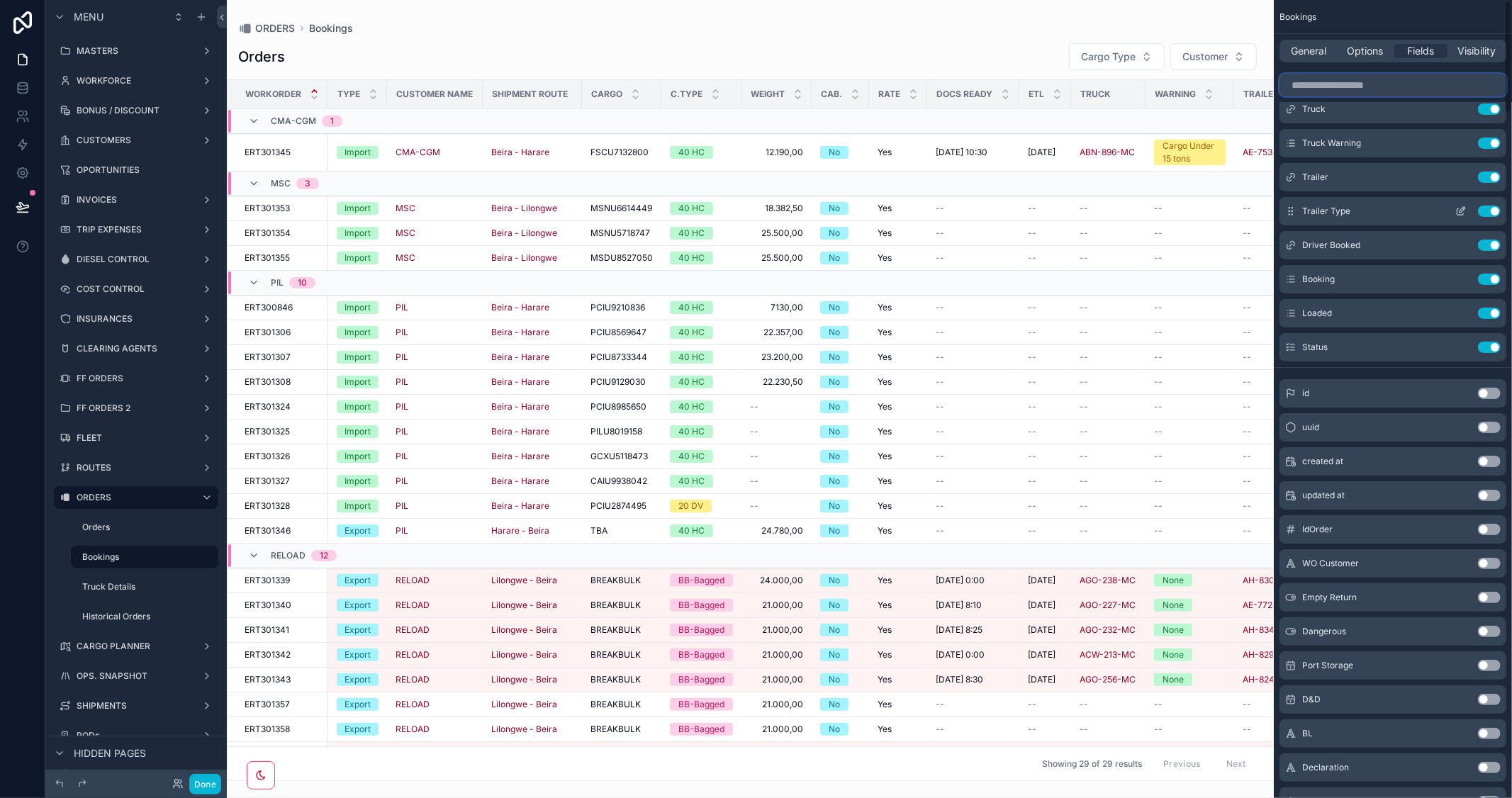
scroll to position [0, 0]
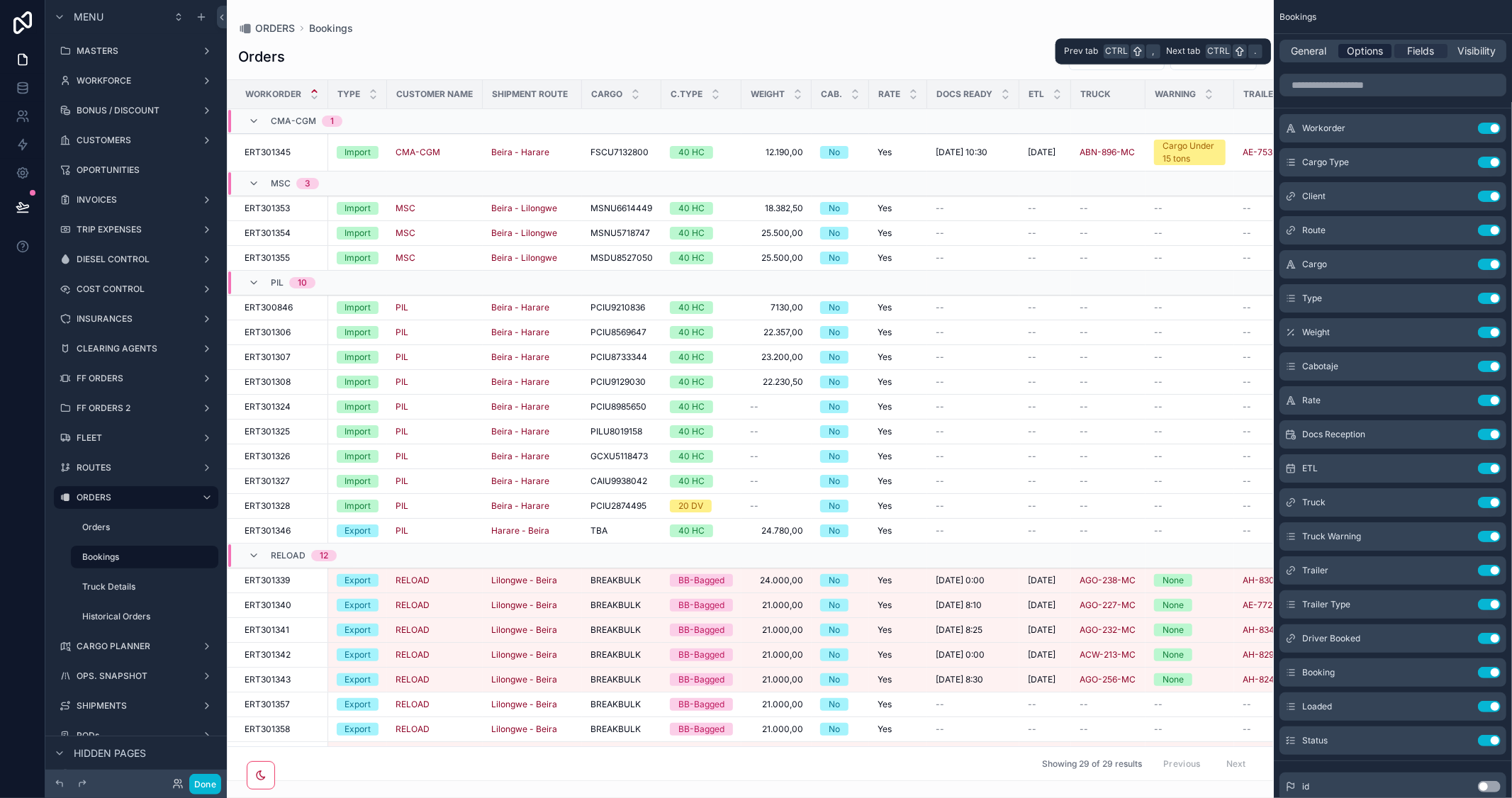
click at [1362, 54] on span "Options" at bounding box center [1365, 51] width 36 height 14
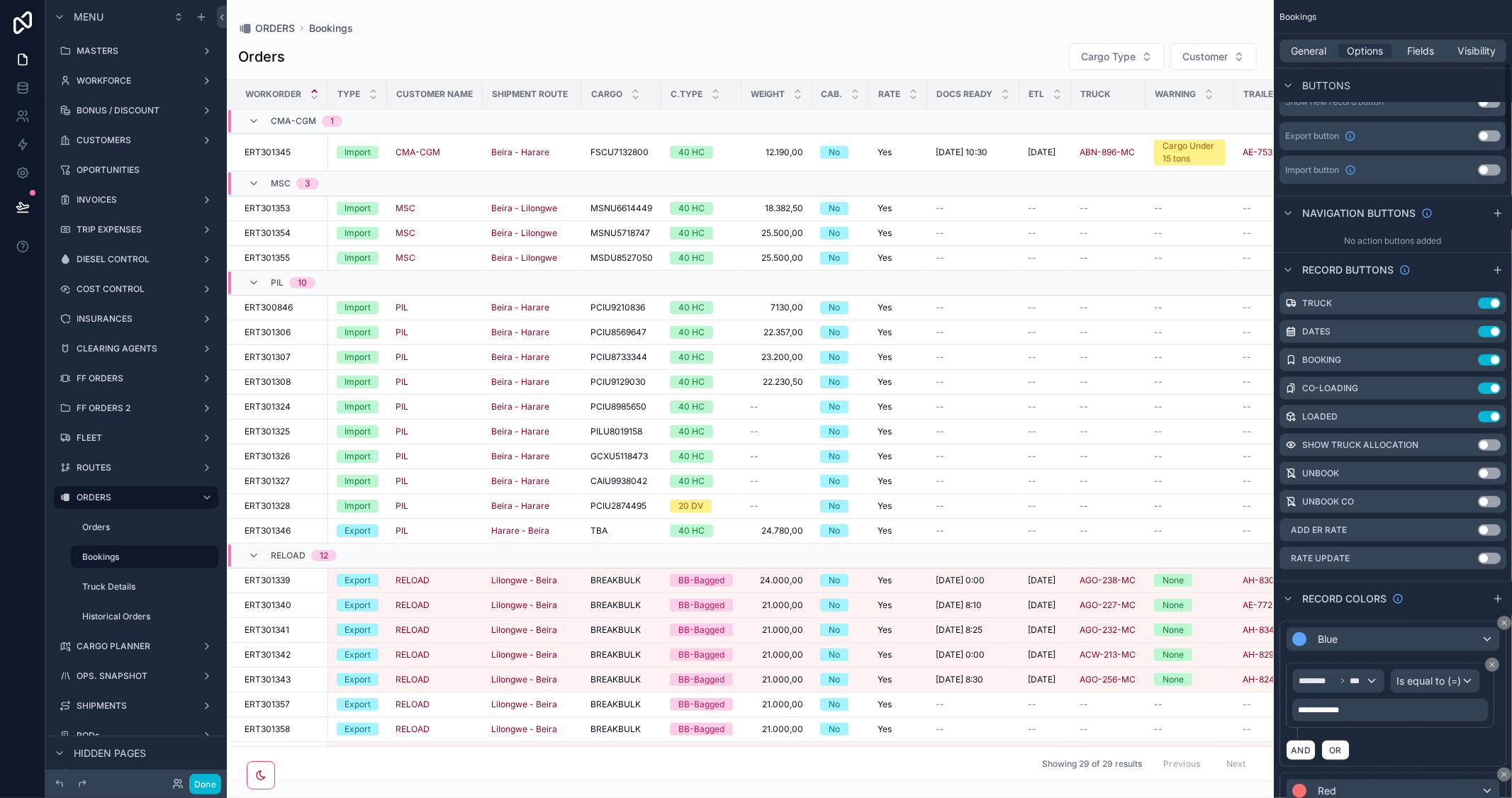
scroll to position [709, 0]
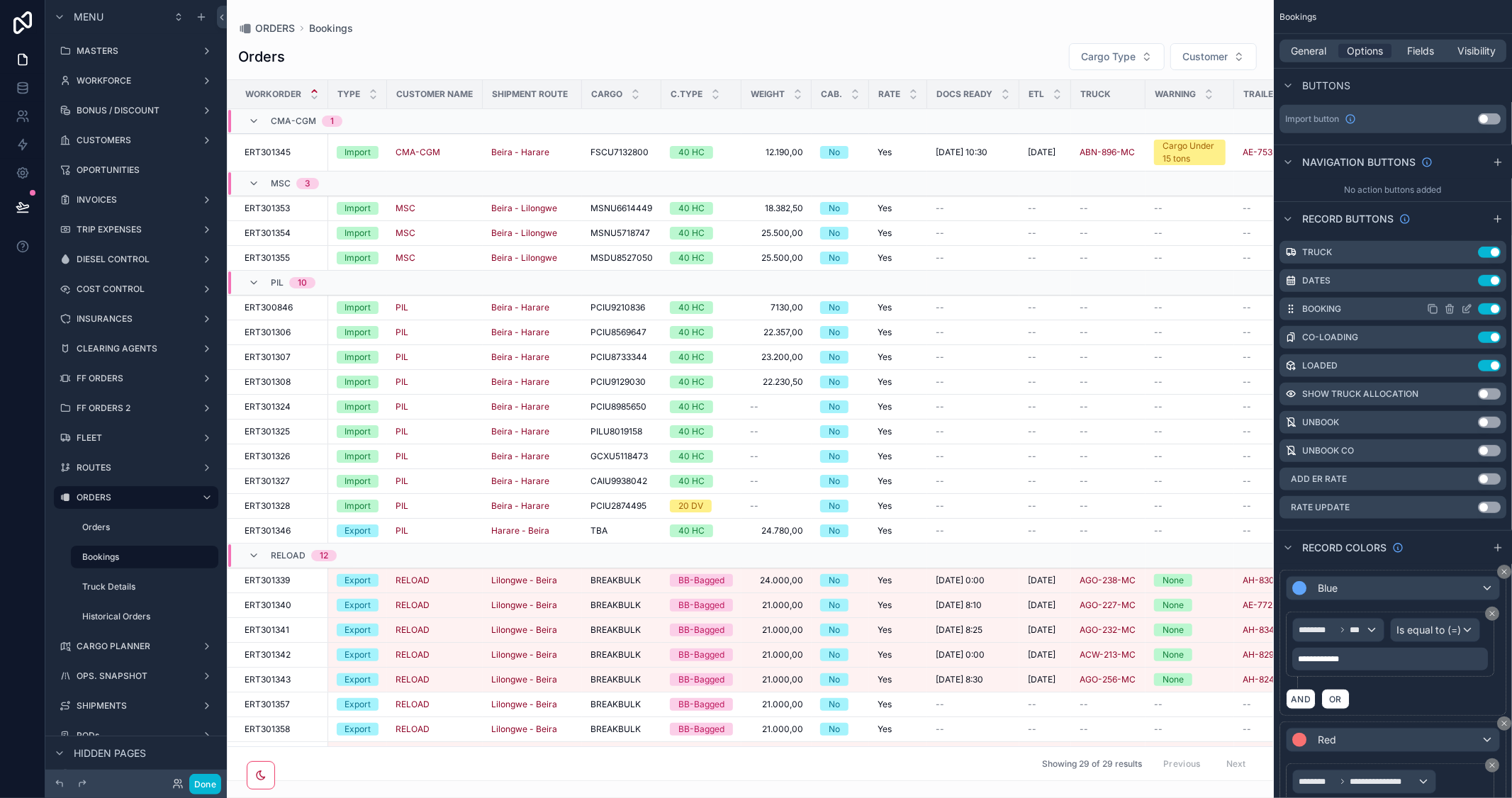
click at [1463, 306] on icon "scrollable content" at bounding box center [1467, 309] width 11 height 11
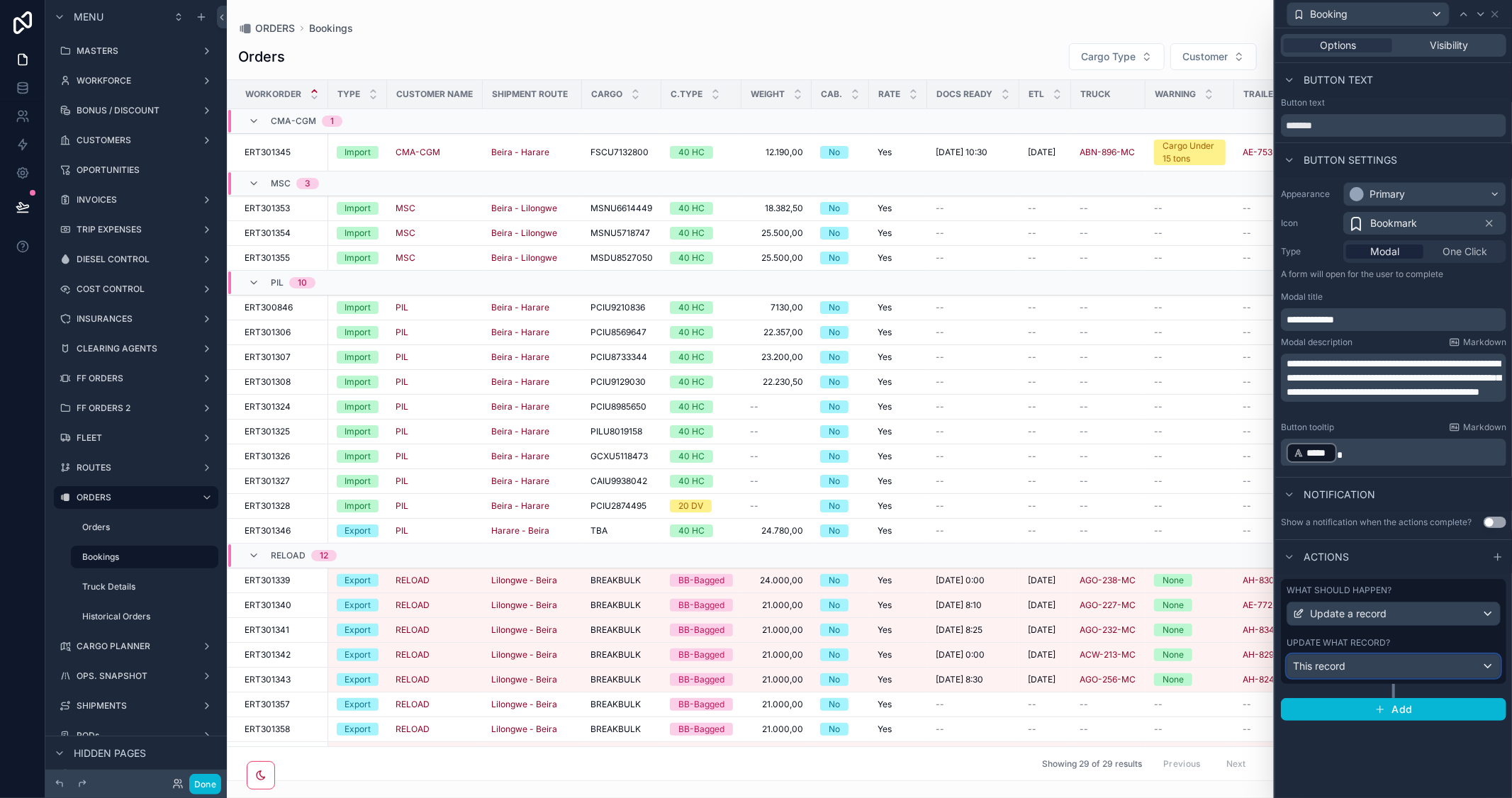
click at [1416, 664] on div "This record" at bounding box center [1394, 667] width 213 height 23
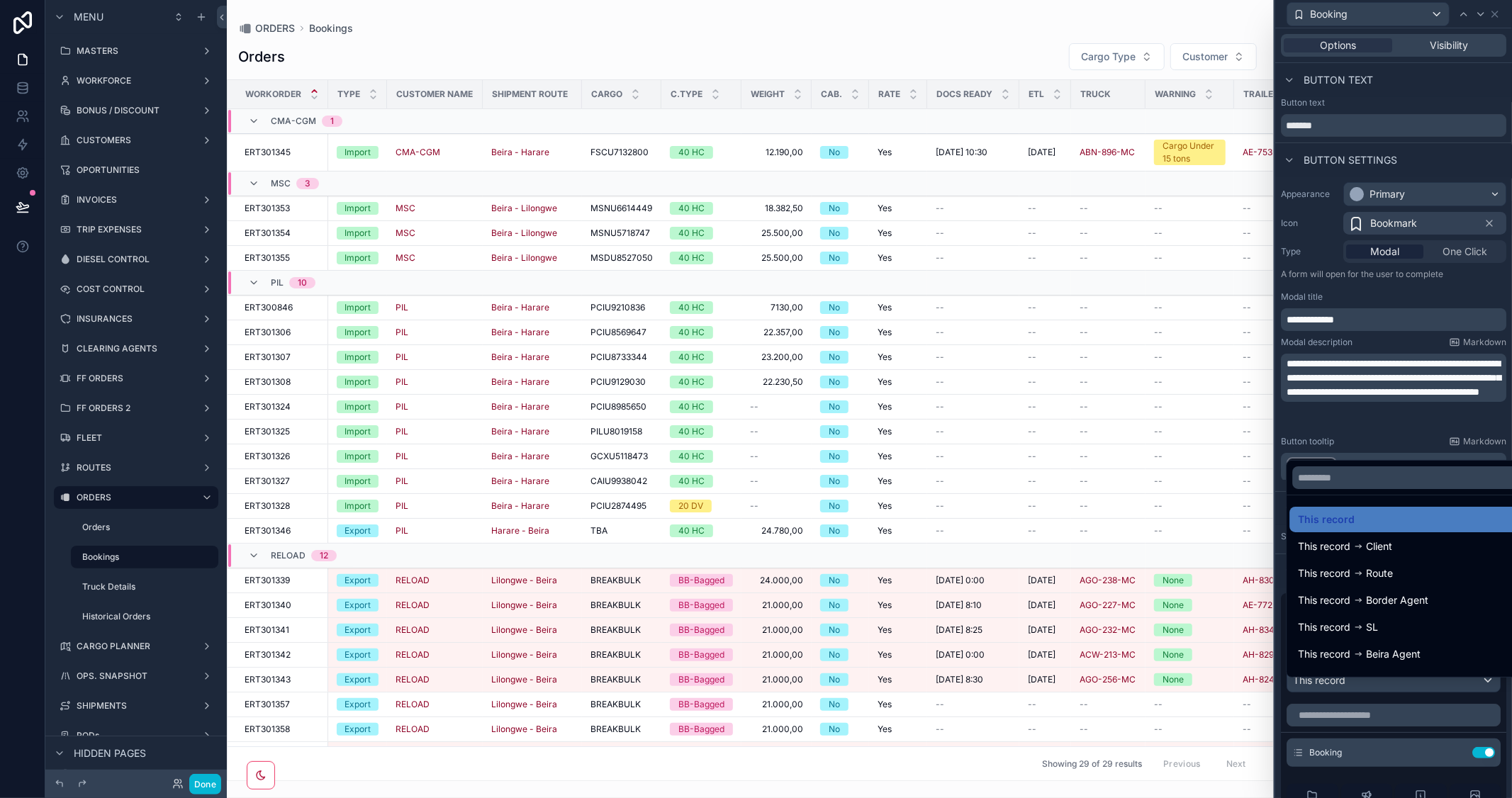
click at [1457, 289] on div at bounding box center [1394, 399] width 237 height 798
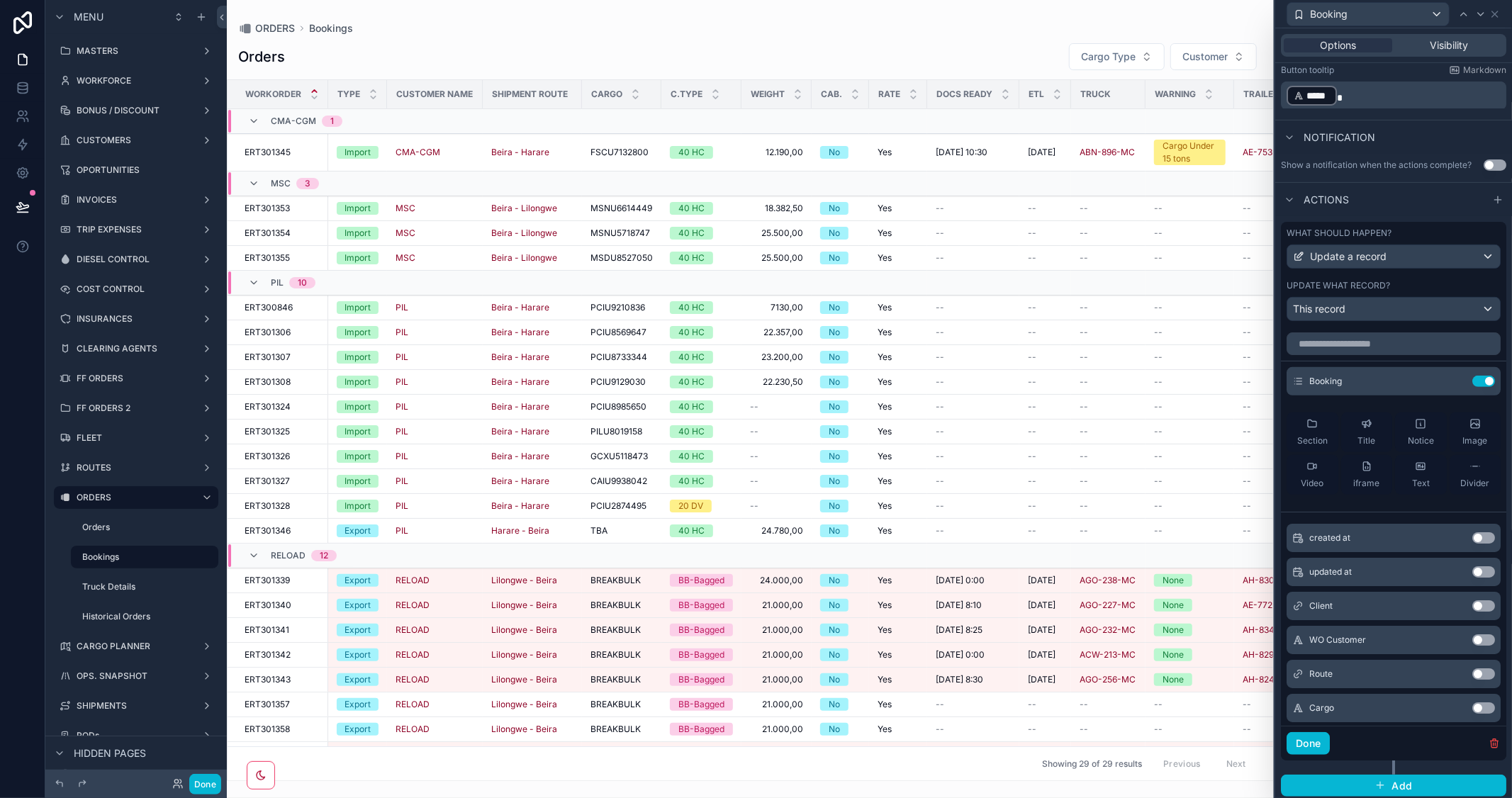
scroll to position [387, 0]
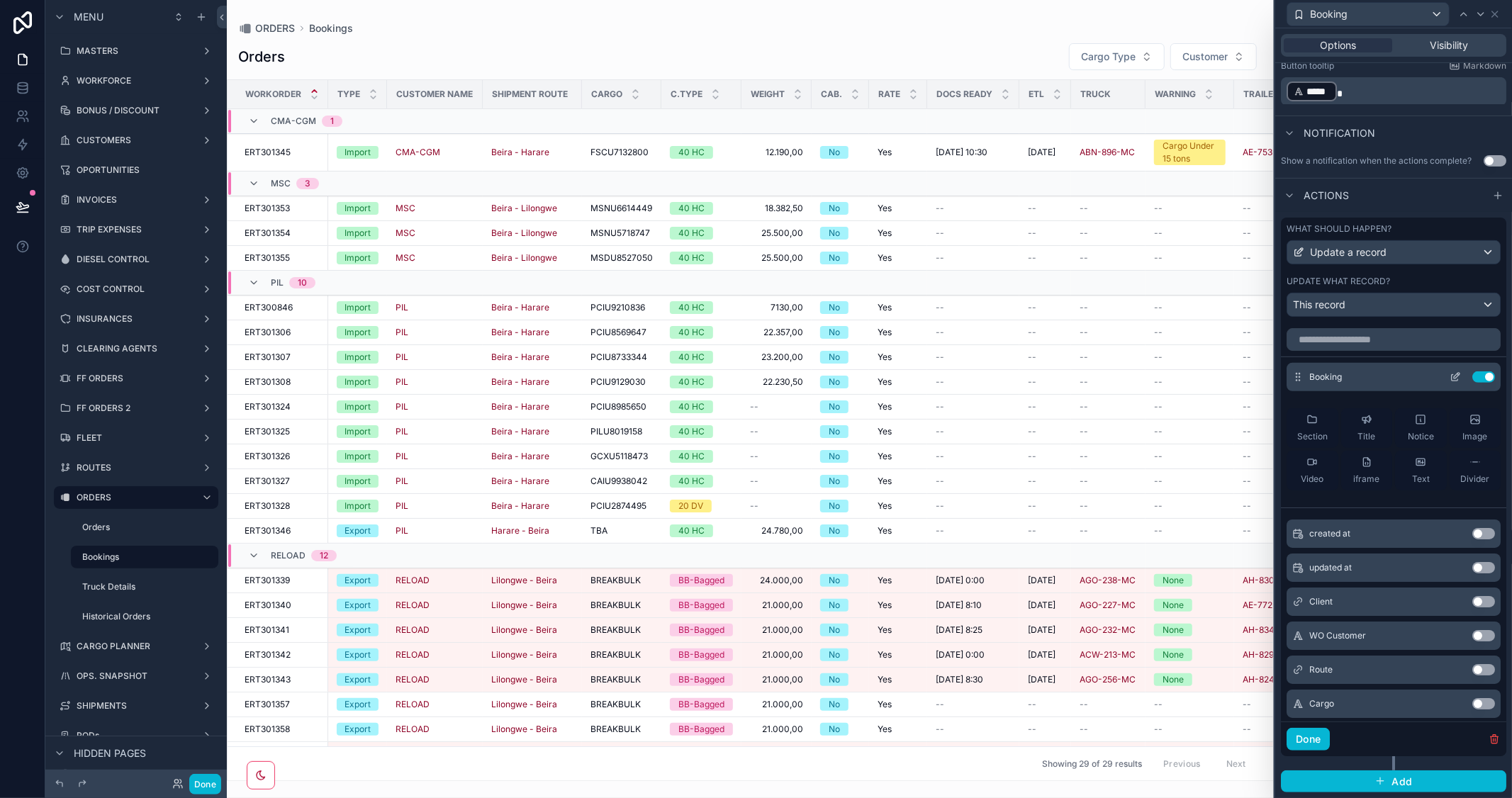
click at [1450, 375] on icon at bounding box center [1455, 377] width 11 height 11
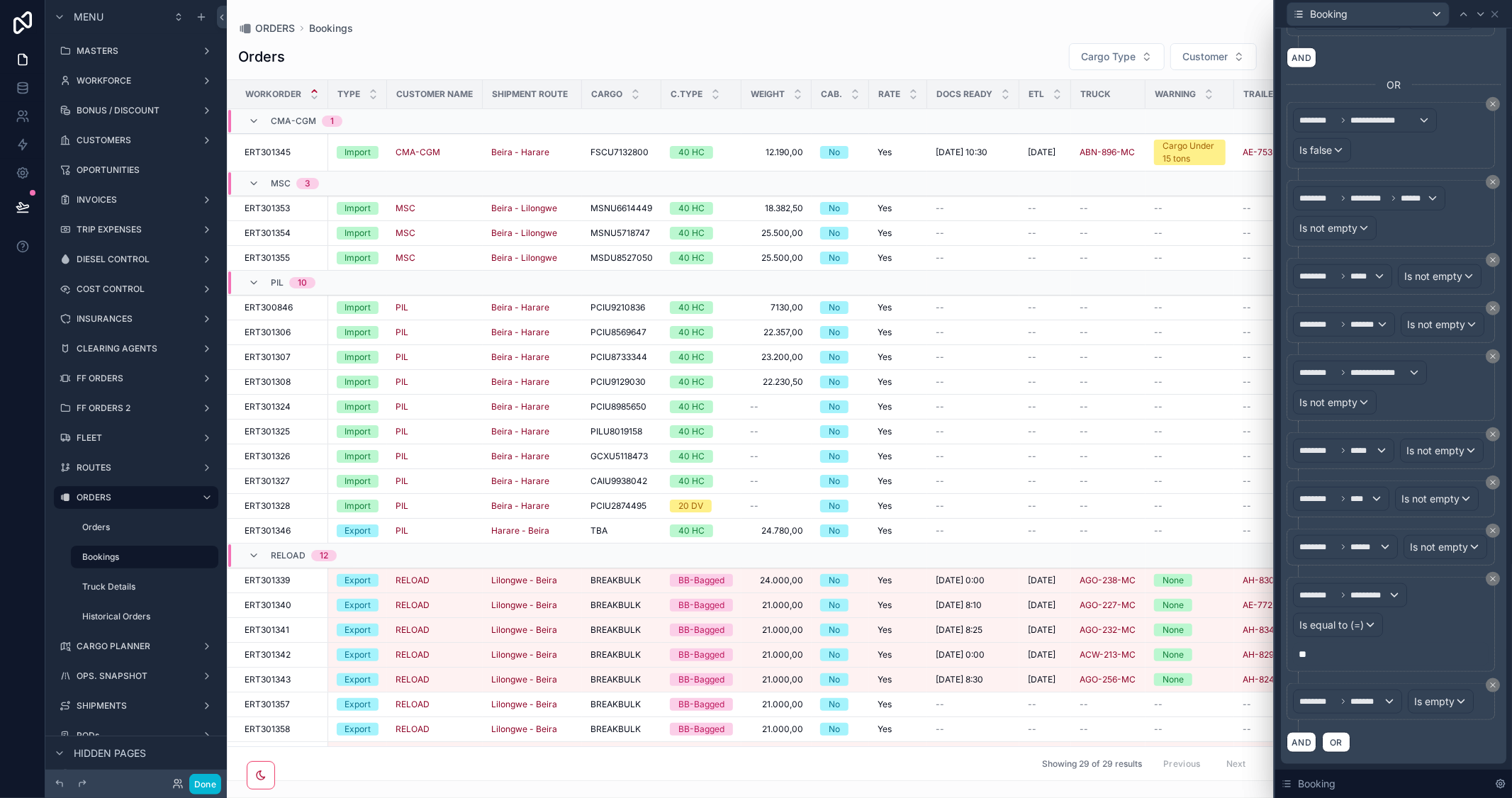
scroll to position [1456, 0]
click at [1307, 741] on button "AND" at bounding box center [1302, 742] width 30 height 21
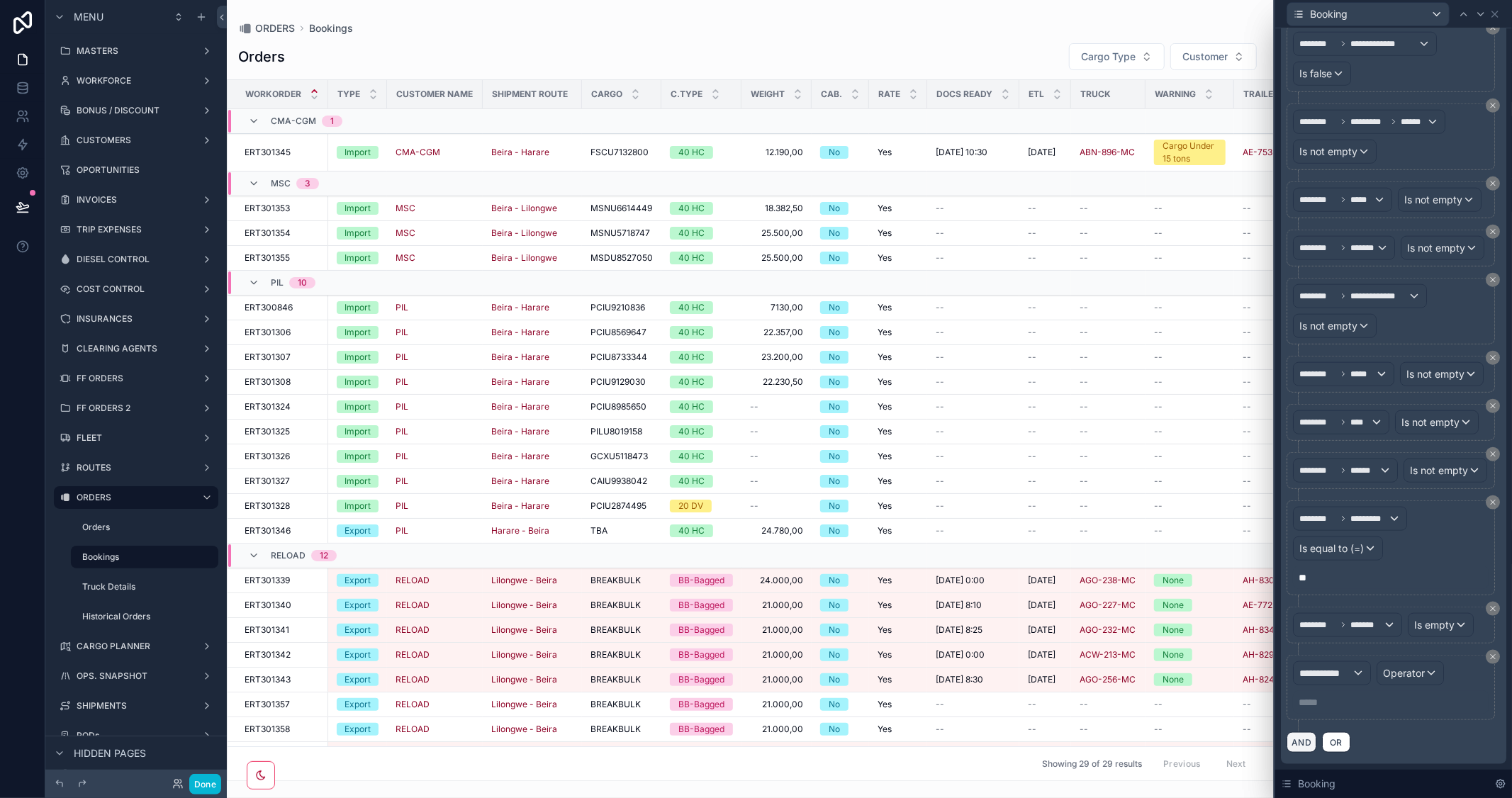
scroll to position [1533, 0]
click at [1344, 673] on span "**********" at bounding box center [1326, 672] width 53 height 14
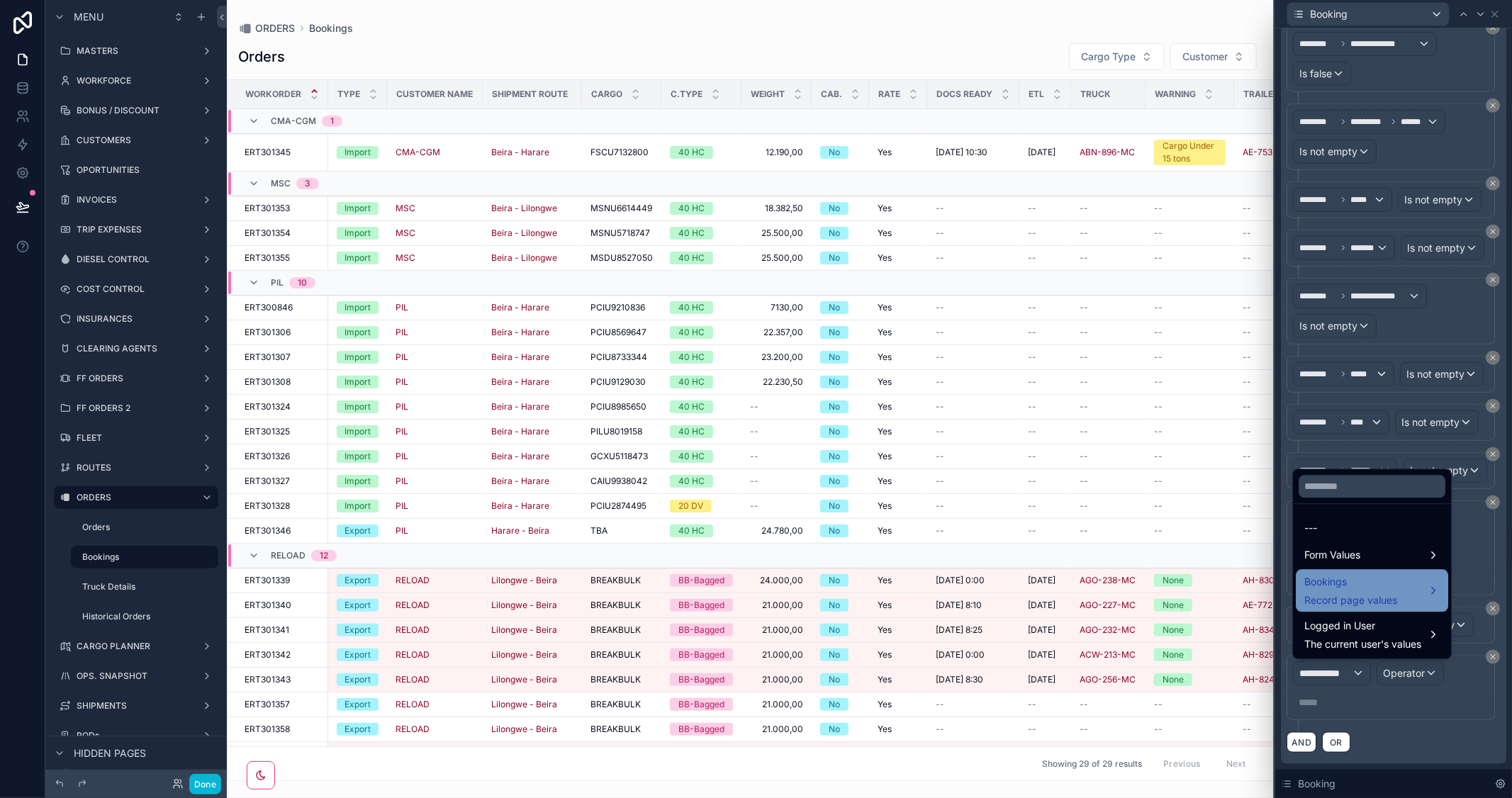
click at [1388, 583] on span "Bookings" at bounding box center [1350, 581] width 93 height 17
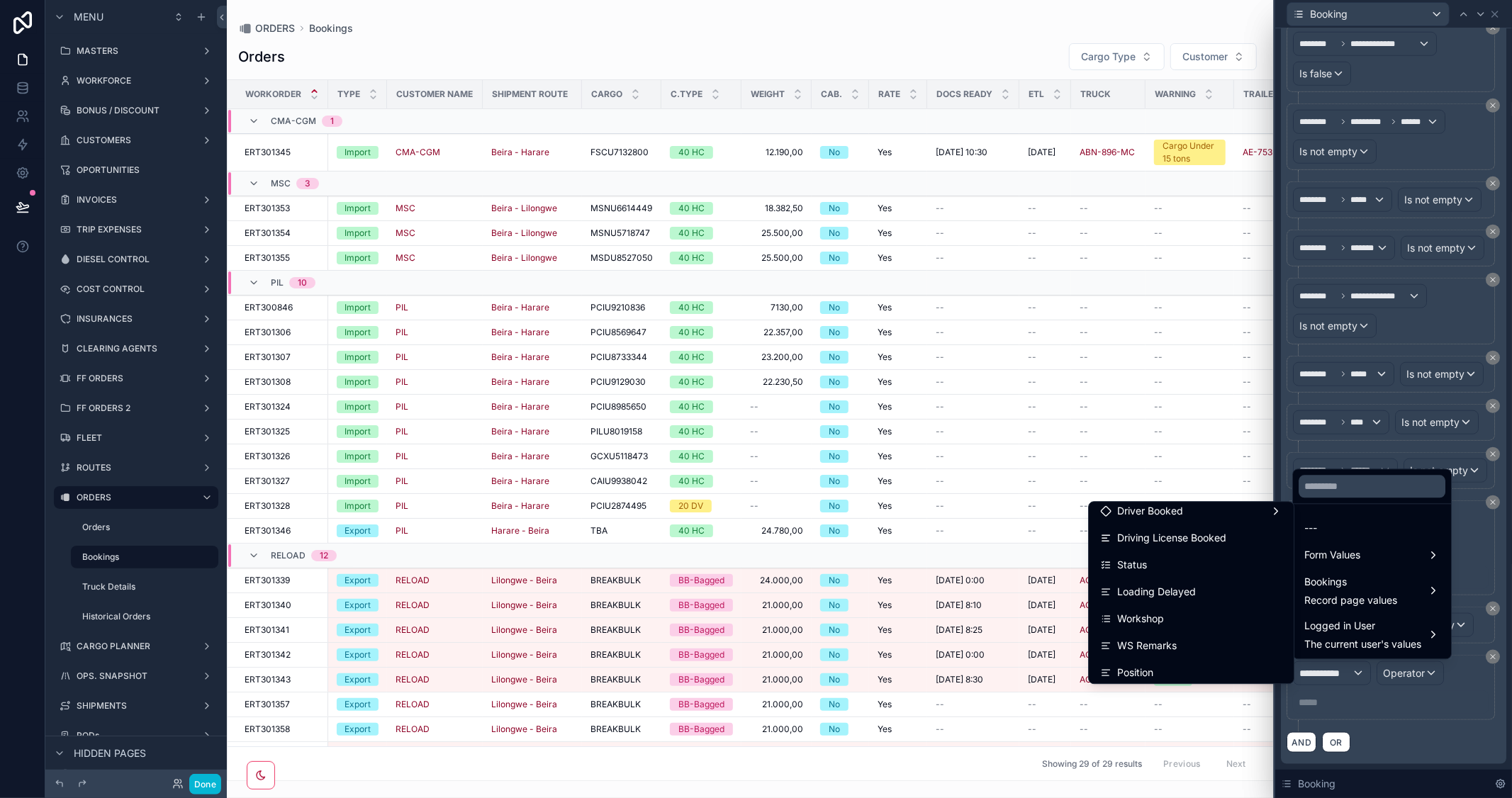
scroll to position [4127, 0]
click at [1455, 736] on div at bounding box center [1394, 399] width 237 height 798
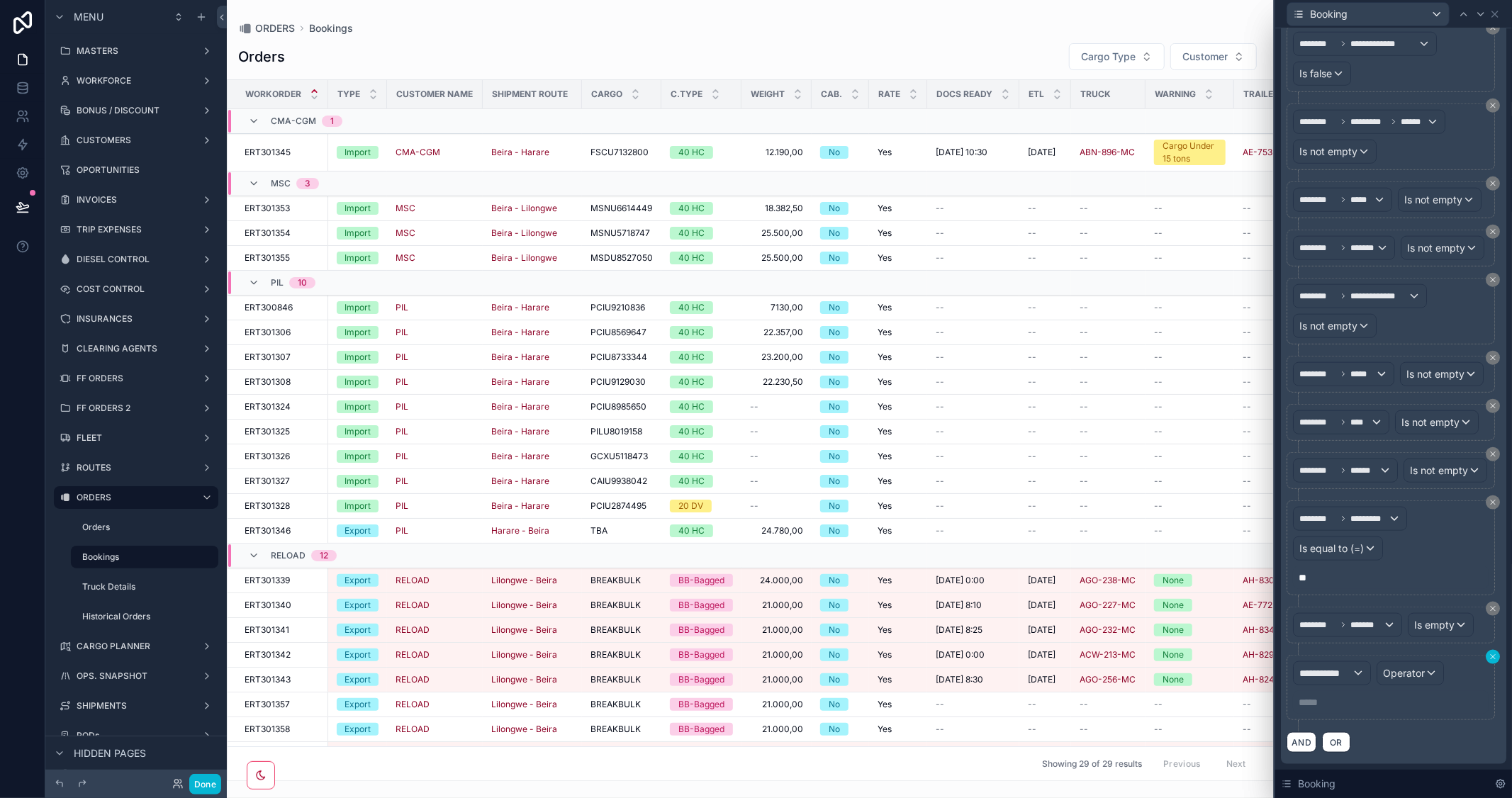
click at [1489, 660] on icon at bounding box center [1493, 657] width 8 height 8
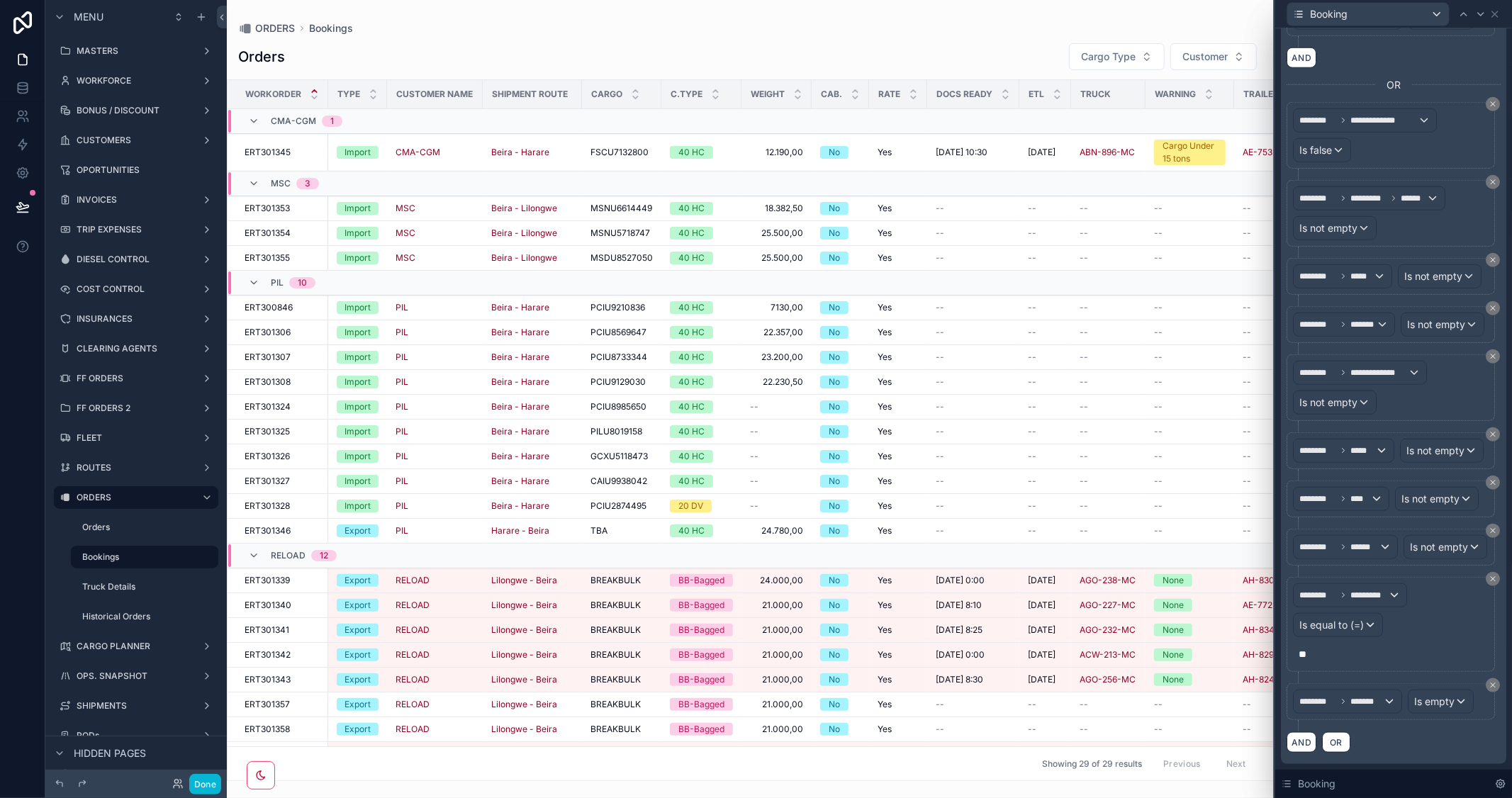
scroll to position [1456, 0]
click at [1362, 705] on span "*******" at bounding box center [1367, 702] width 33 height 11
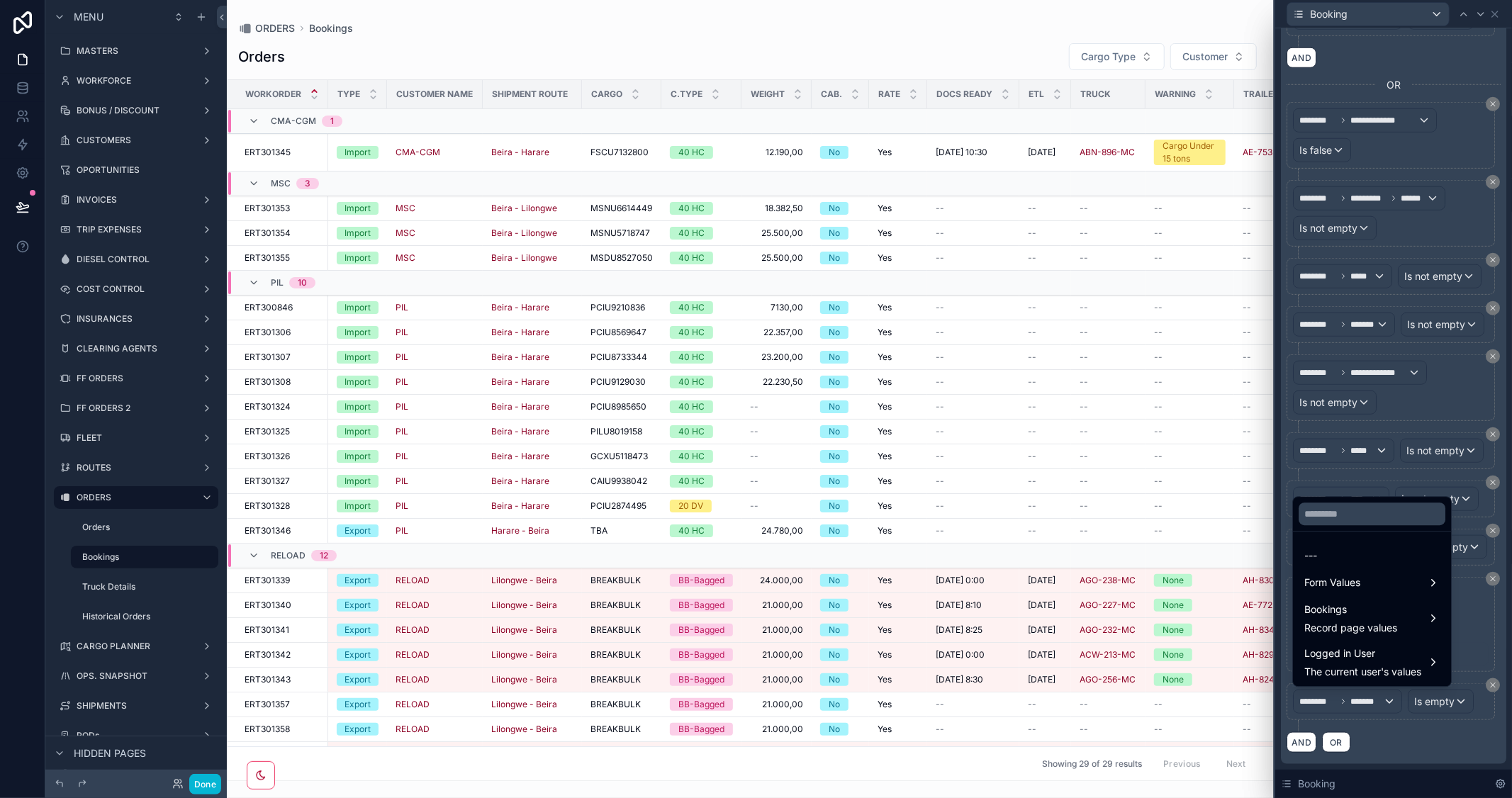
click at [1427, 738] on div at bounding box center [1394, 399] width 237 height 798
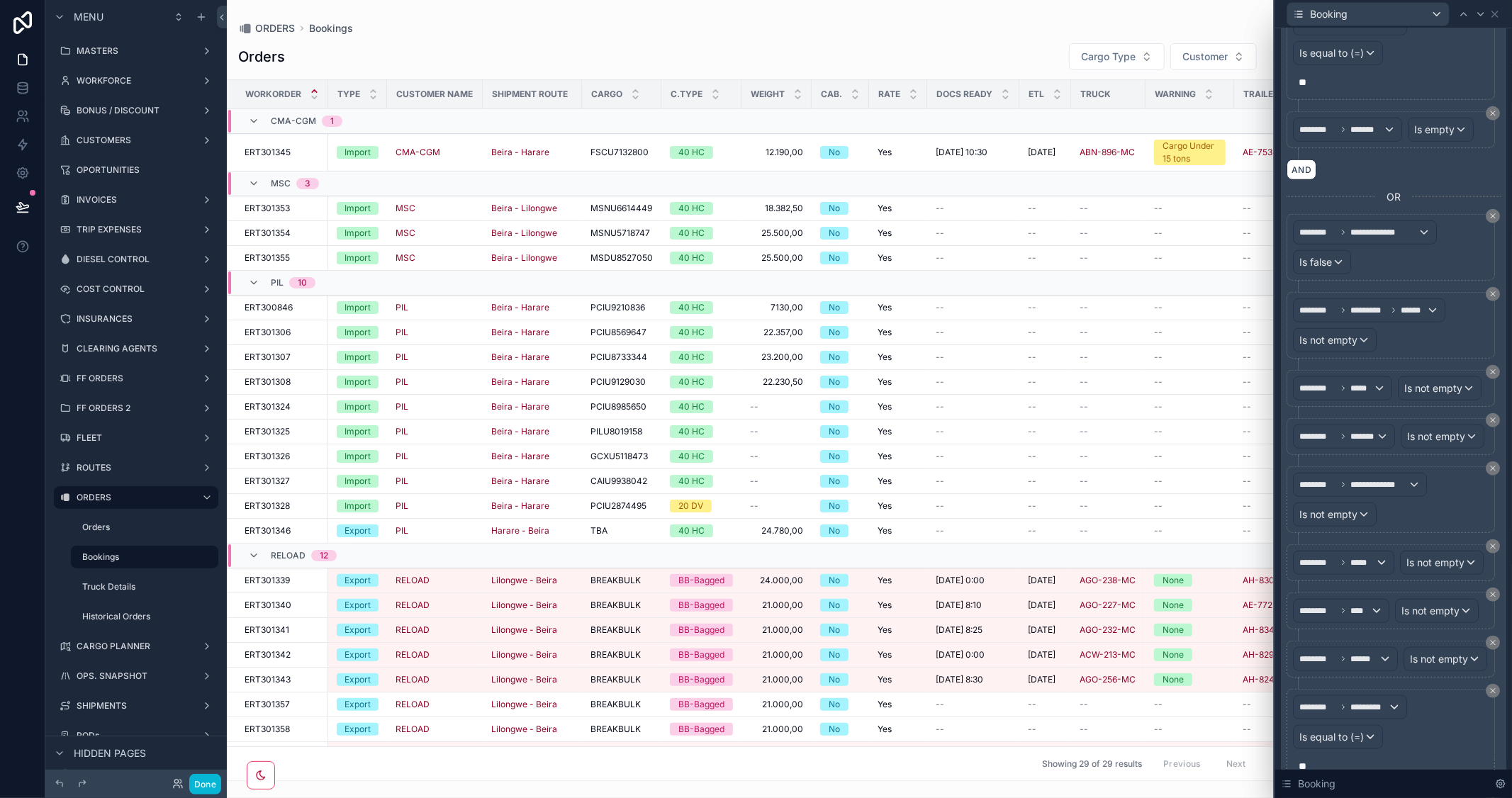
scroll to position [905, 0]
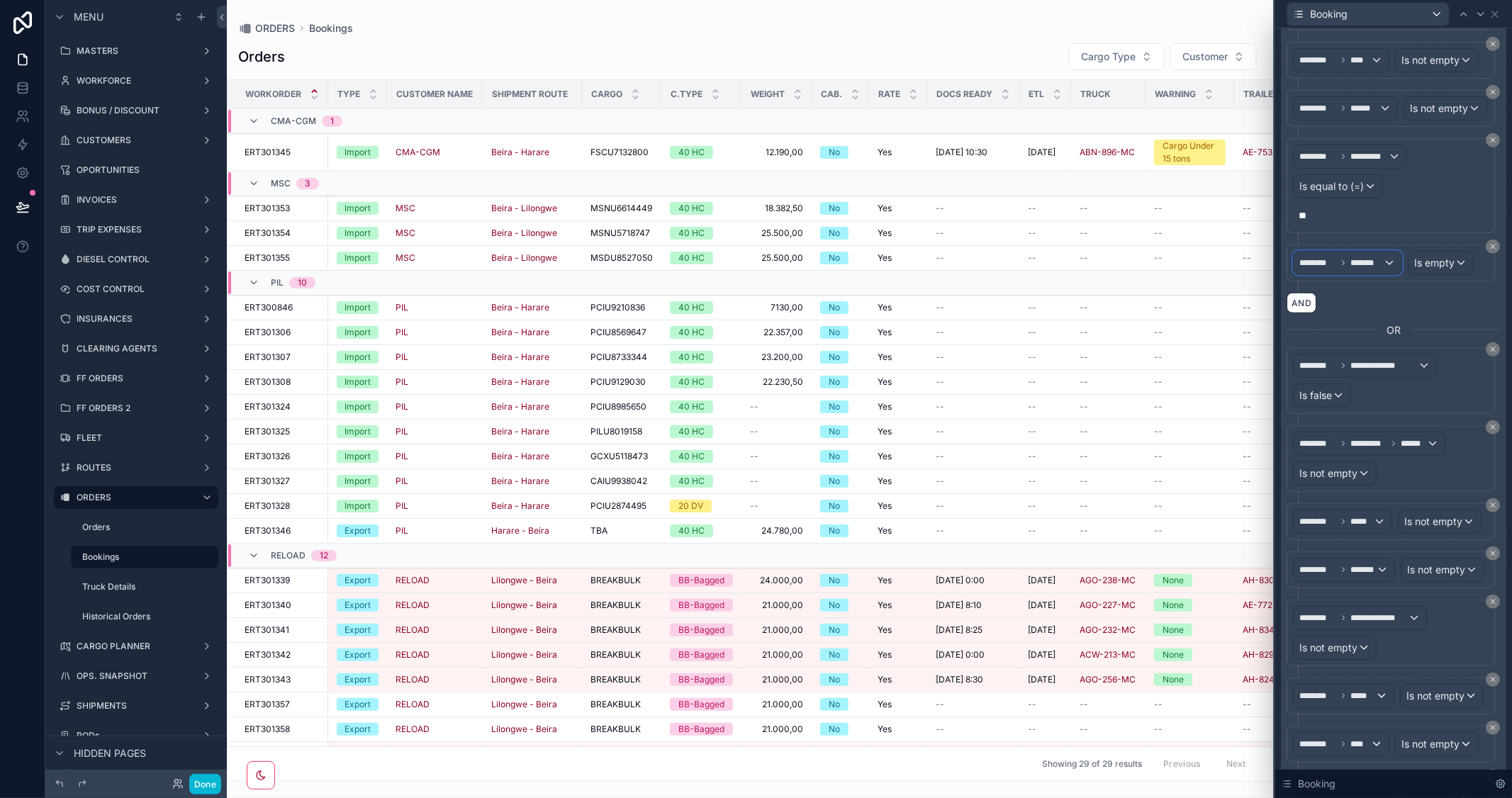
click at [1384, 274] on div "******** *******" at bounding box center [1347, 263] width 108 height 23
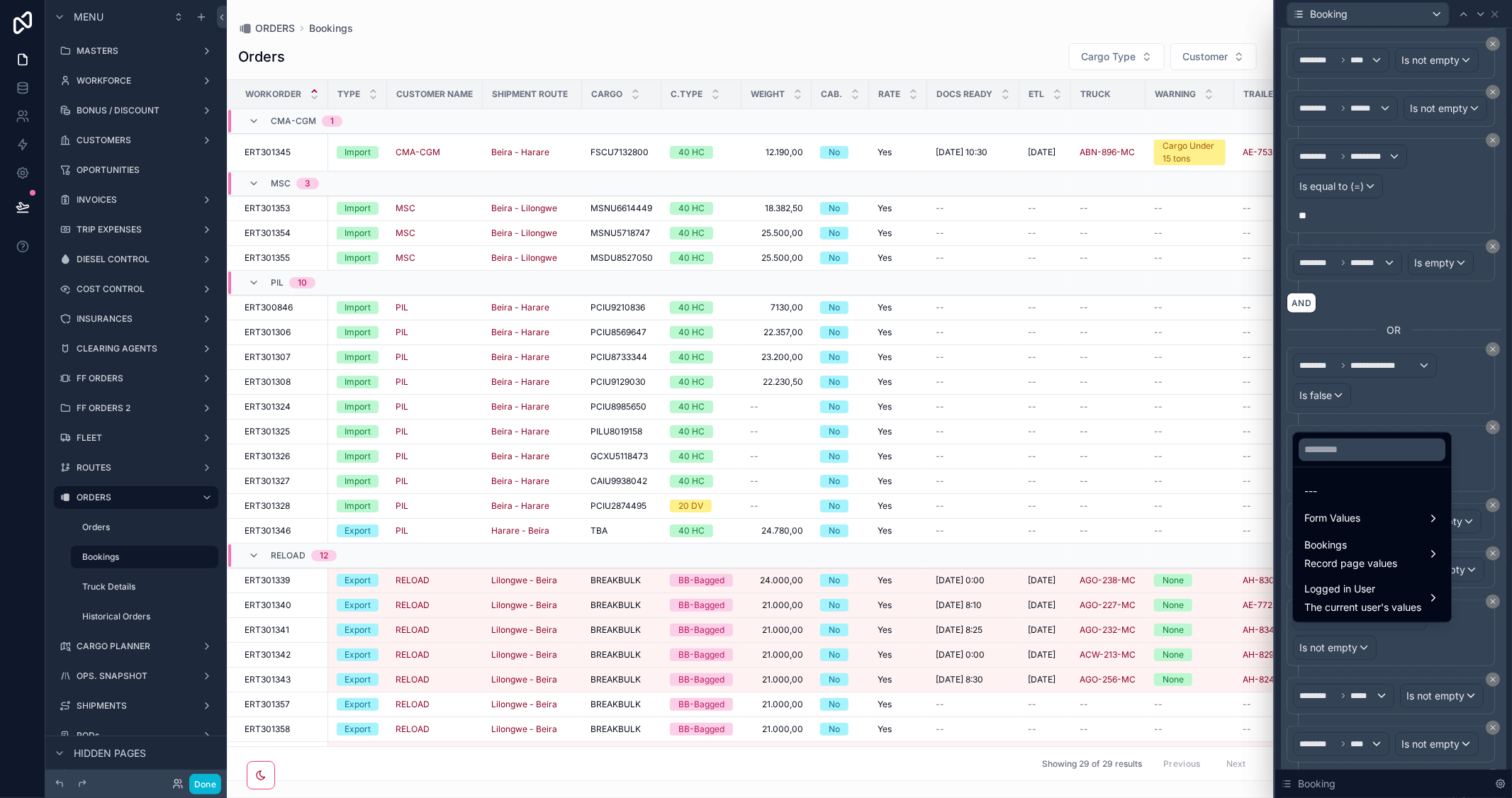
click at [1494, 443] on div at bounding box center [1394, 399] width 237 height 798
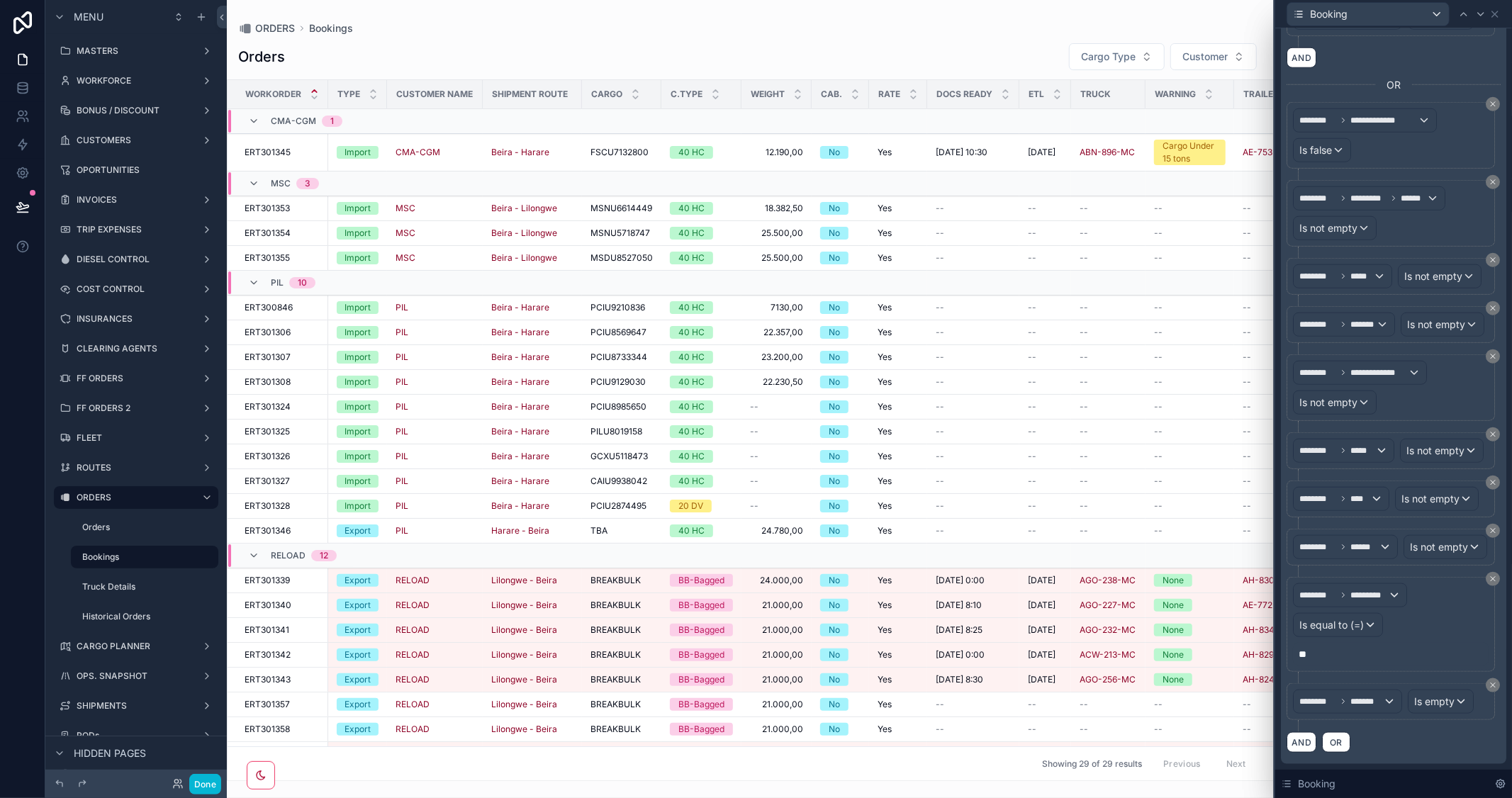
scroll to position [1299, 0]
click at [1501, 11] on div "Booking" at bounding box center [1394, 14] width 225 height 28
click at [1496, 14] on icon at bounding box center [1496, 14] width 11 height 11
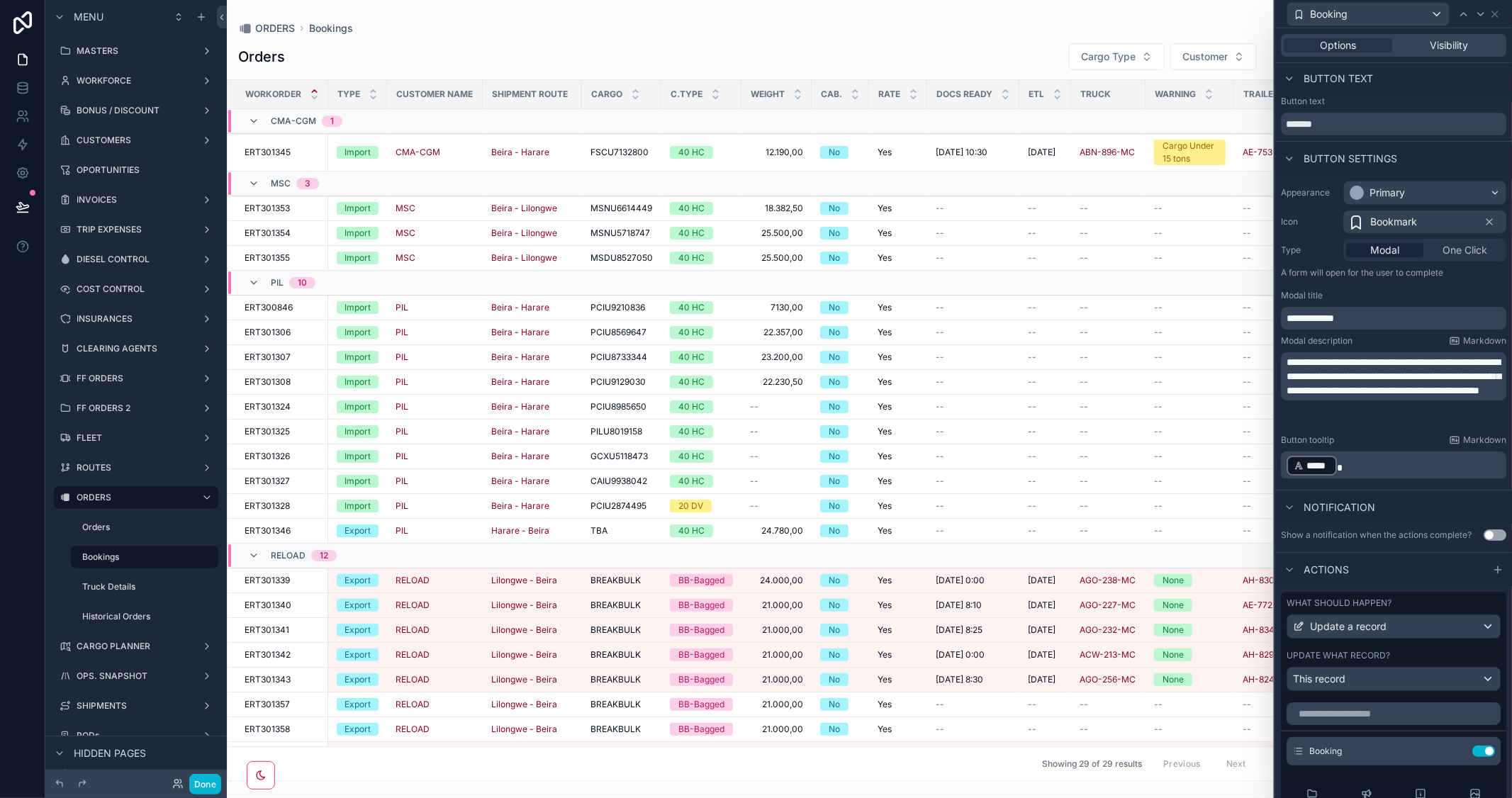
scroll to position [0, 0]
click at [1499, 7] on div "Booking" at bounding box center [1394, 14] width 225 height 28
click at [1491, 13] on icon at bounding box center [1496, 14] width 11 height 11
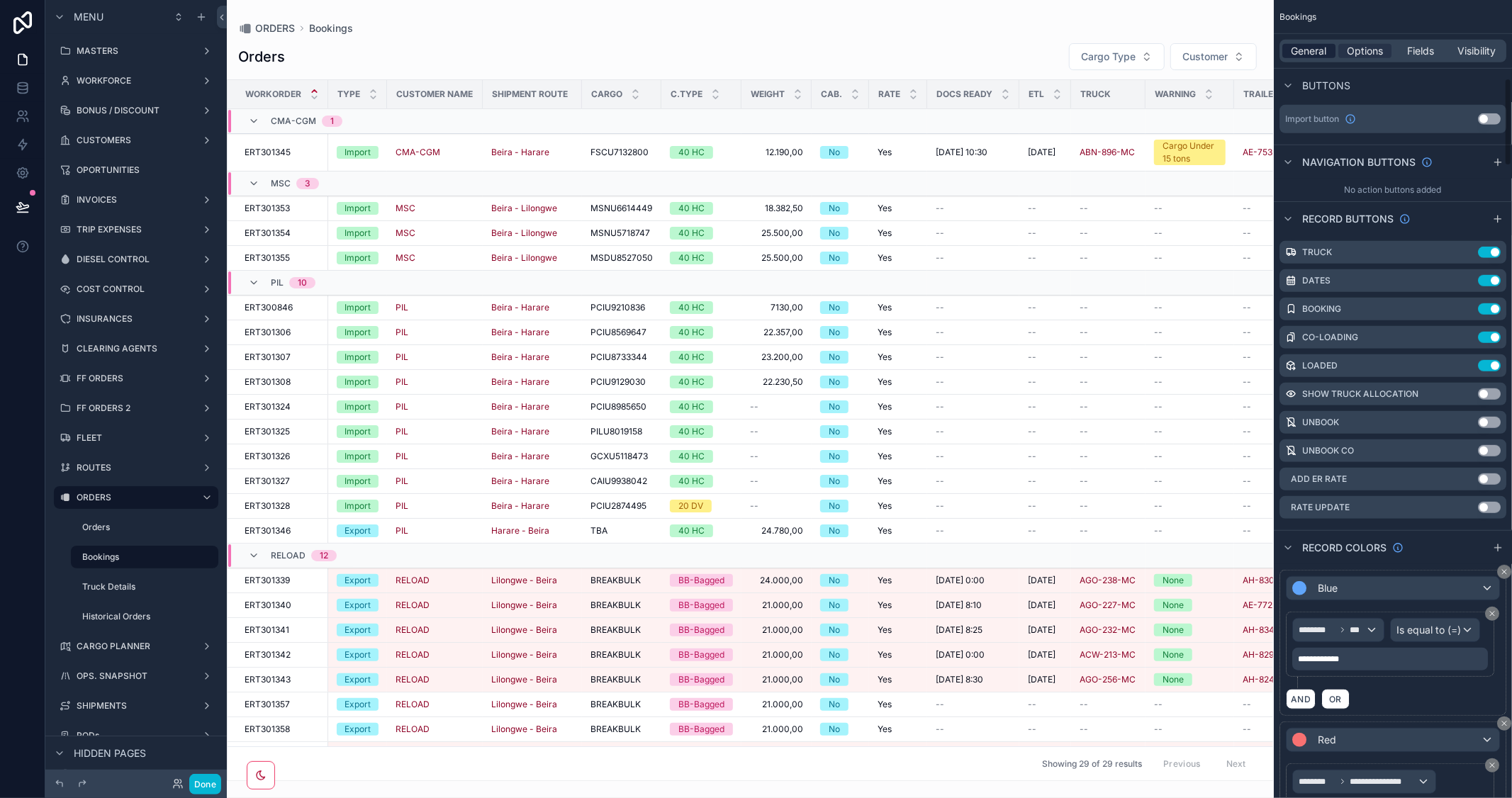
click at [1312, 55] on span "General" at bounding box center [1309, 51] width 35 height 14
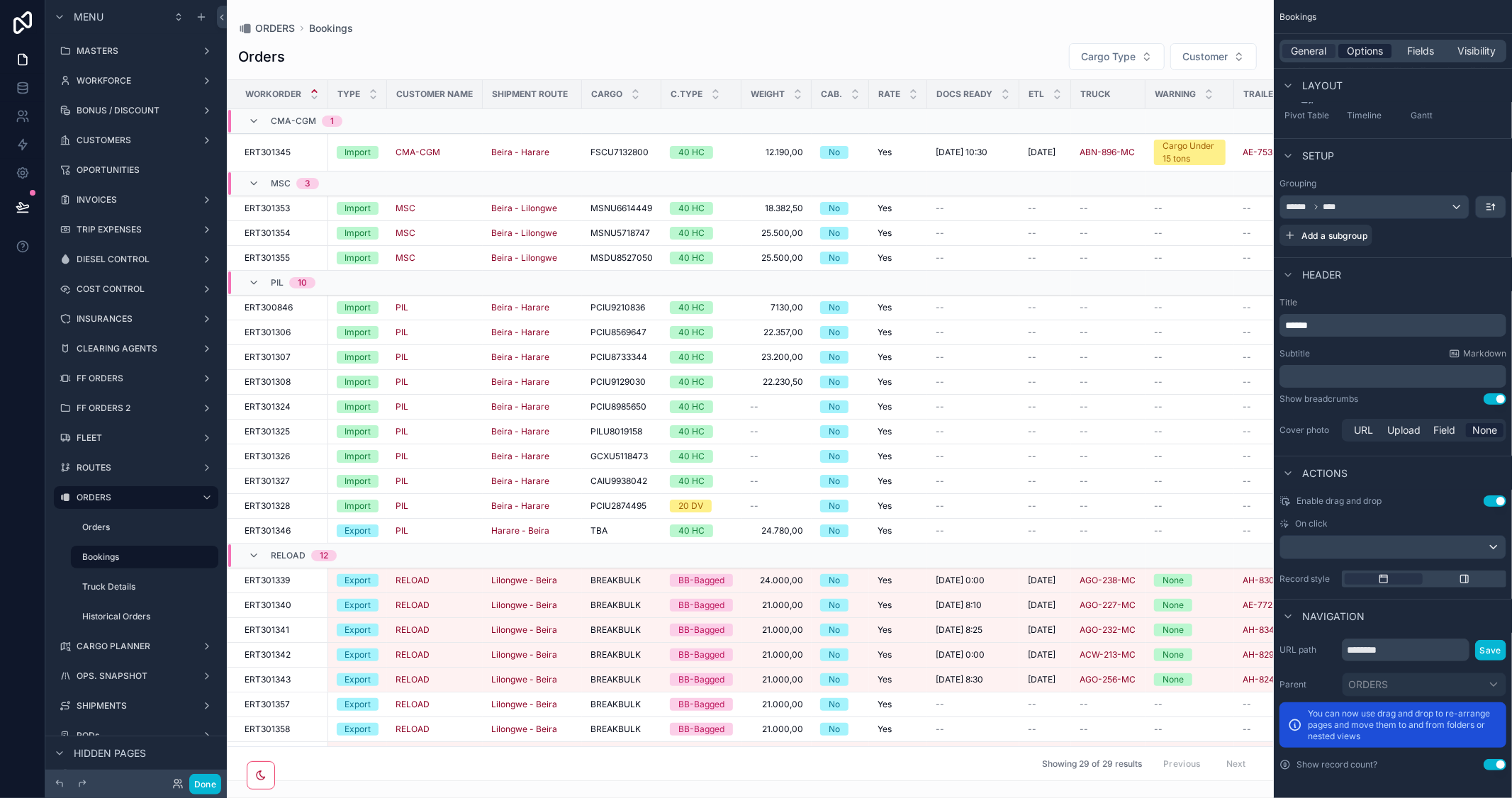
click at [1357, 48] on span "Options" at bounding box center [1365, 51] width 36 height 14
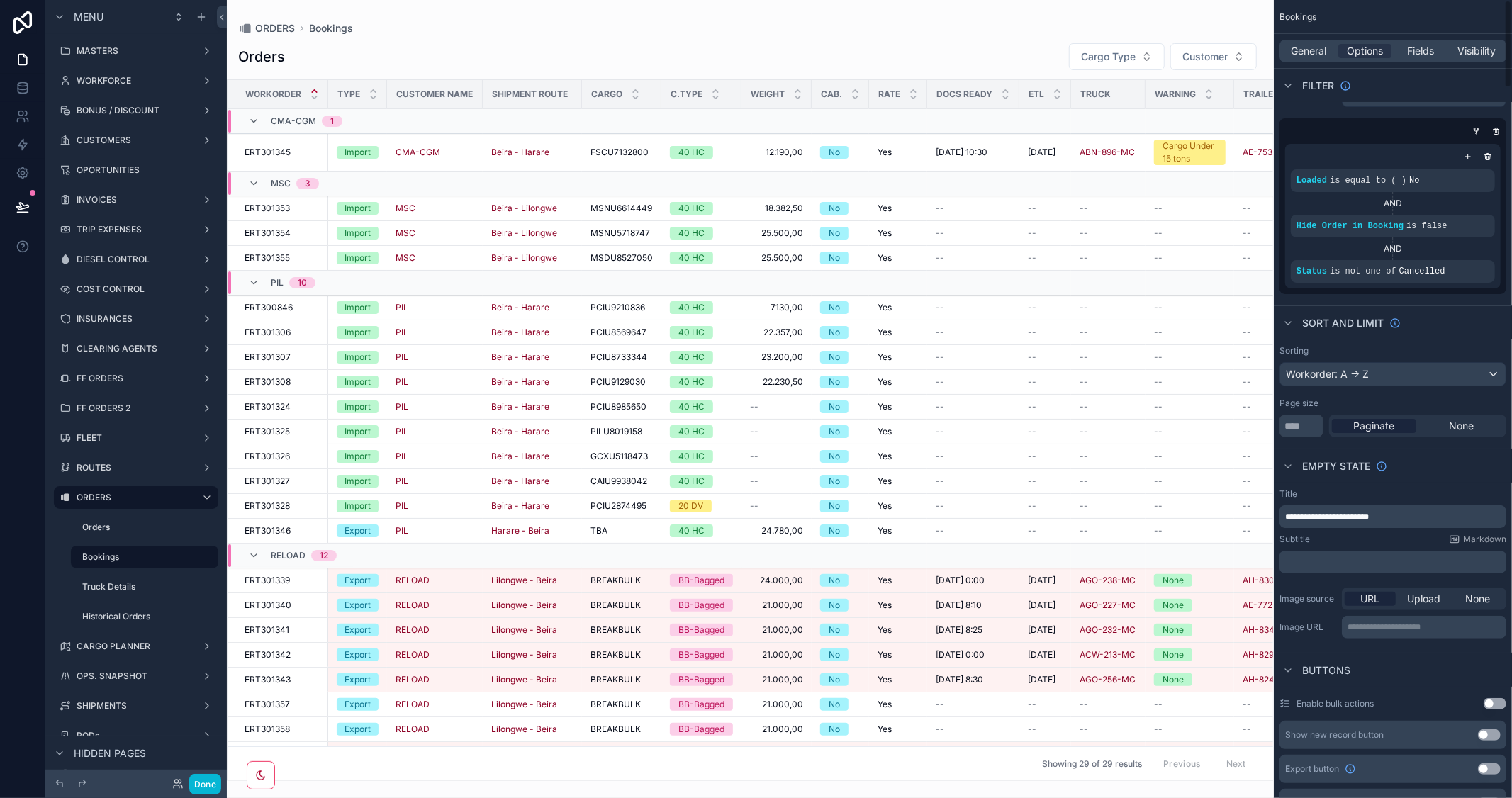
scroll to position [0, 0]
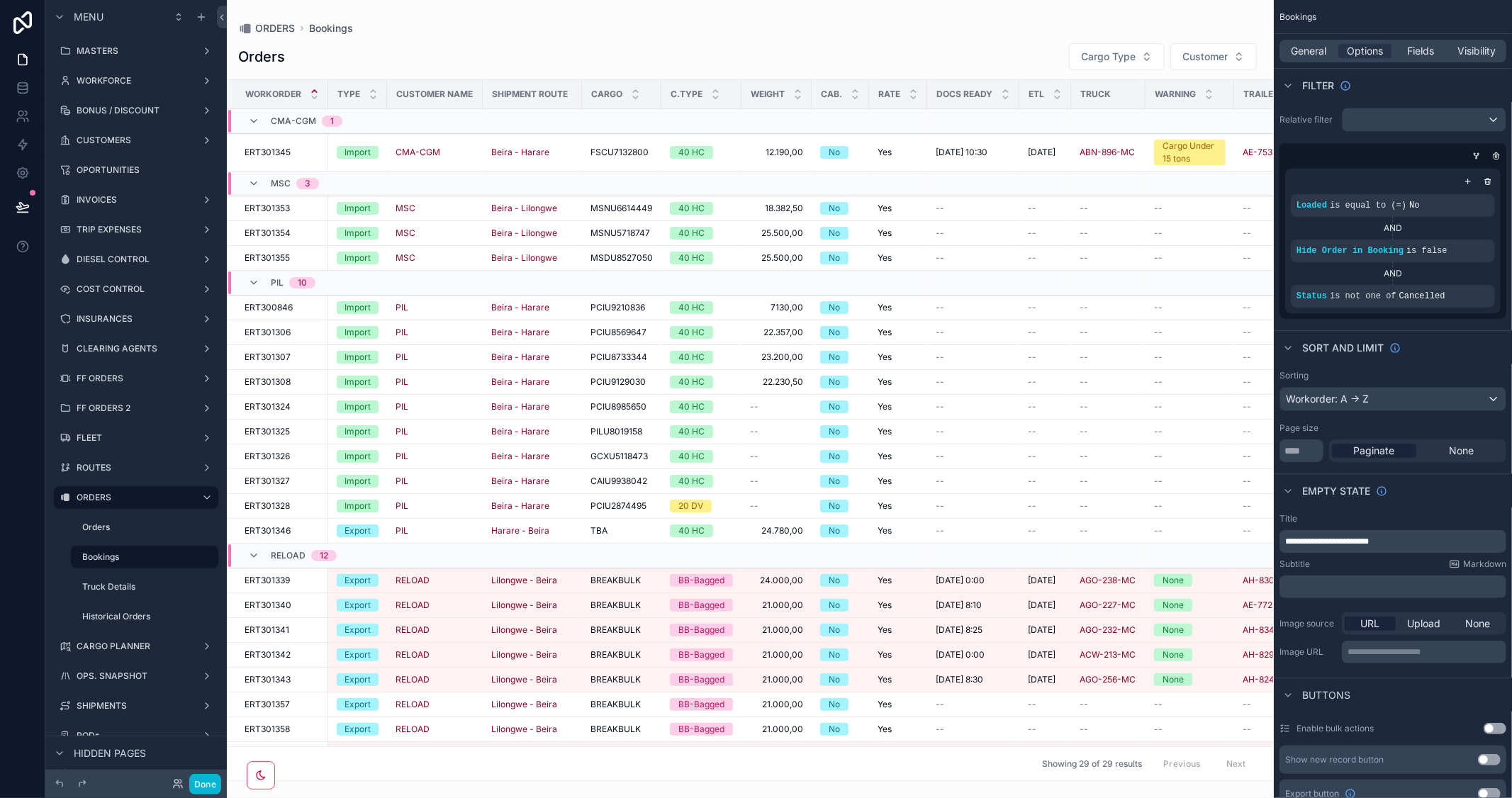
click at [1304, 43] on div "General Options Fields Visibility" at bounding box center [1393, 51] width 227 height 23
click at [1302, 49] on span "General" at bounding box center [1309, 51] width 35 height 14
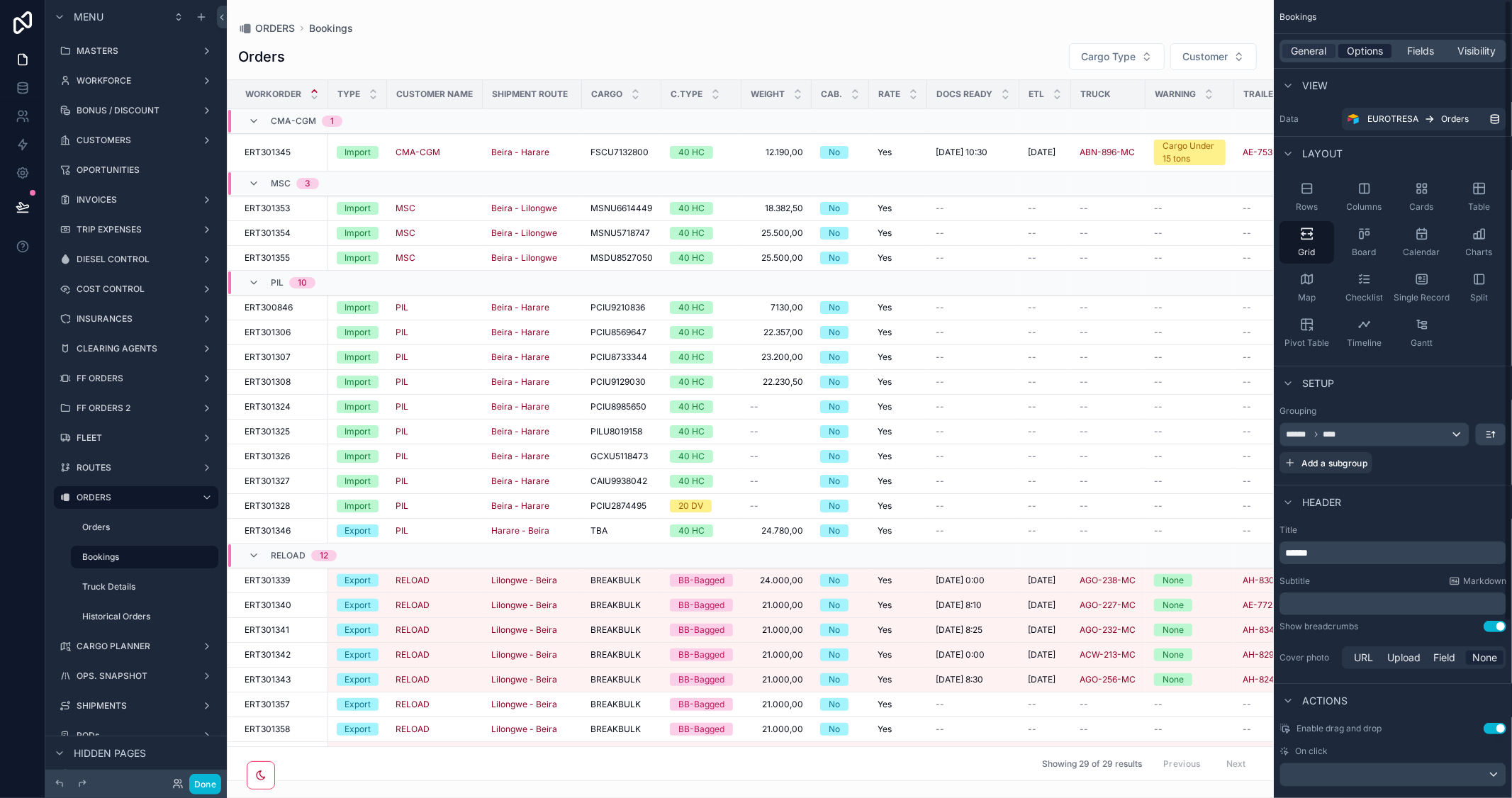
click at [1366, 53] on span "Options" at bounding box center [1365, 51] width 36 height 14
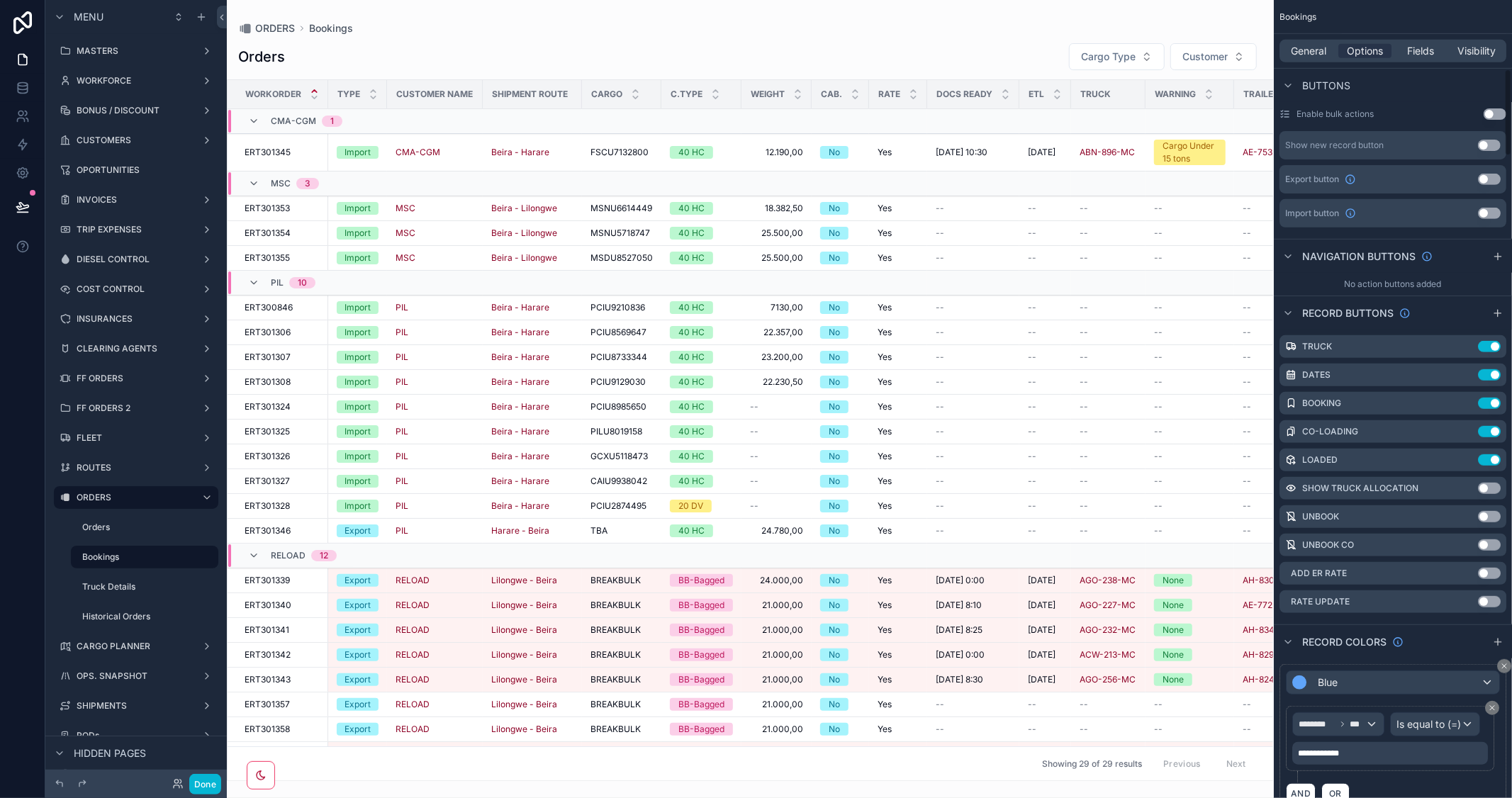
scroll to position [630, 0]
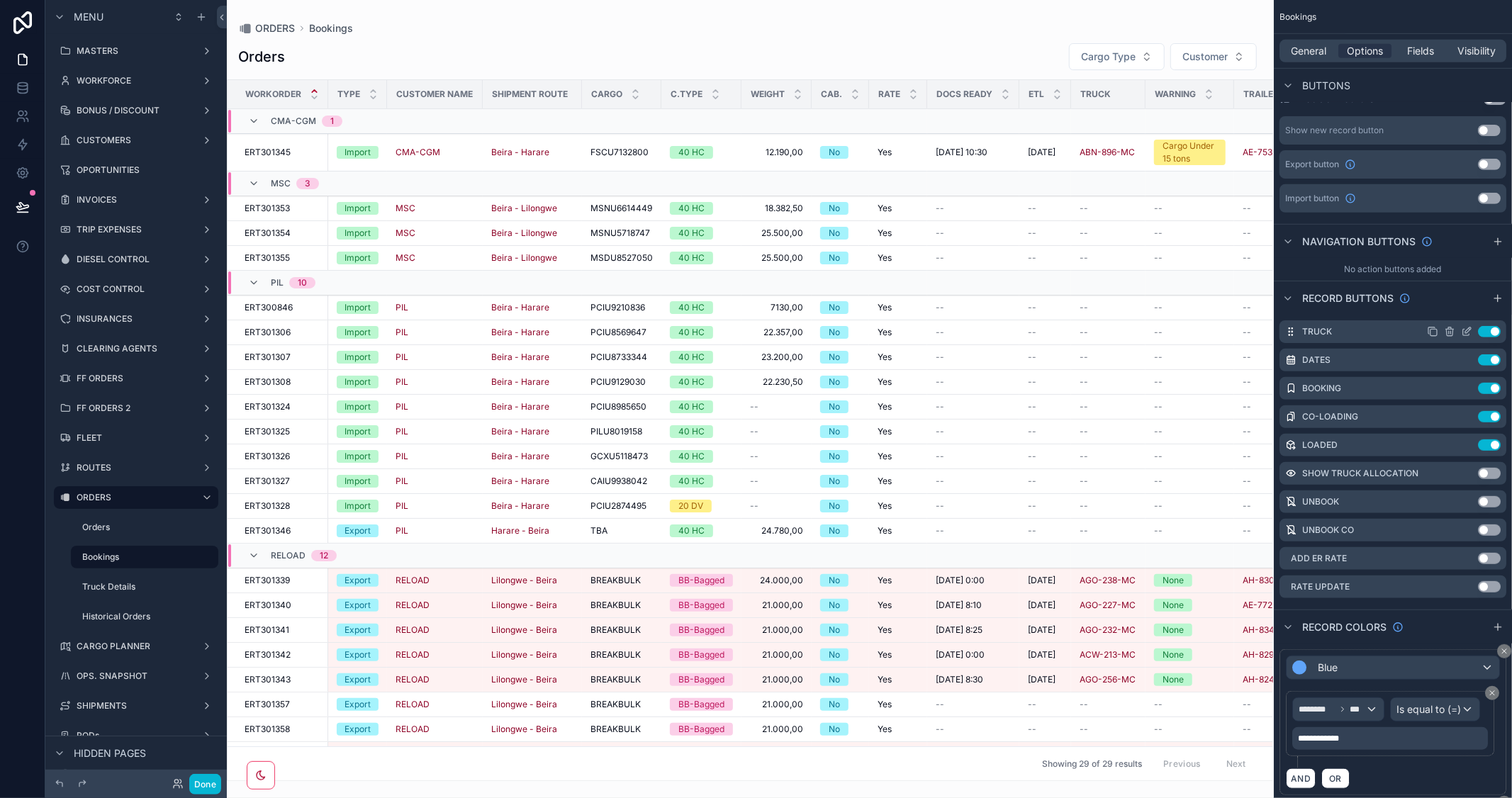
click at [1469, 329] on icon "scrollable content" at bounding box center [1468, 330] width 6 height 6
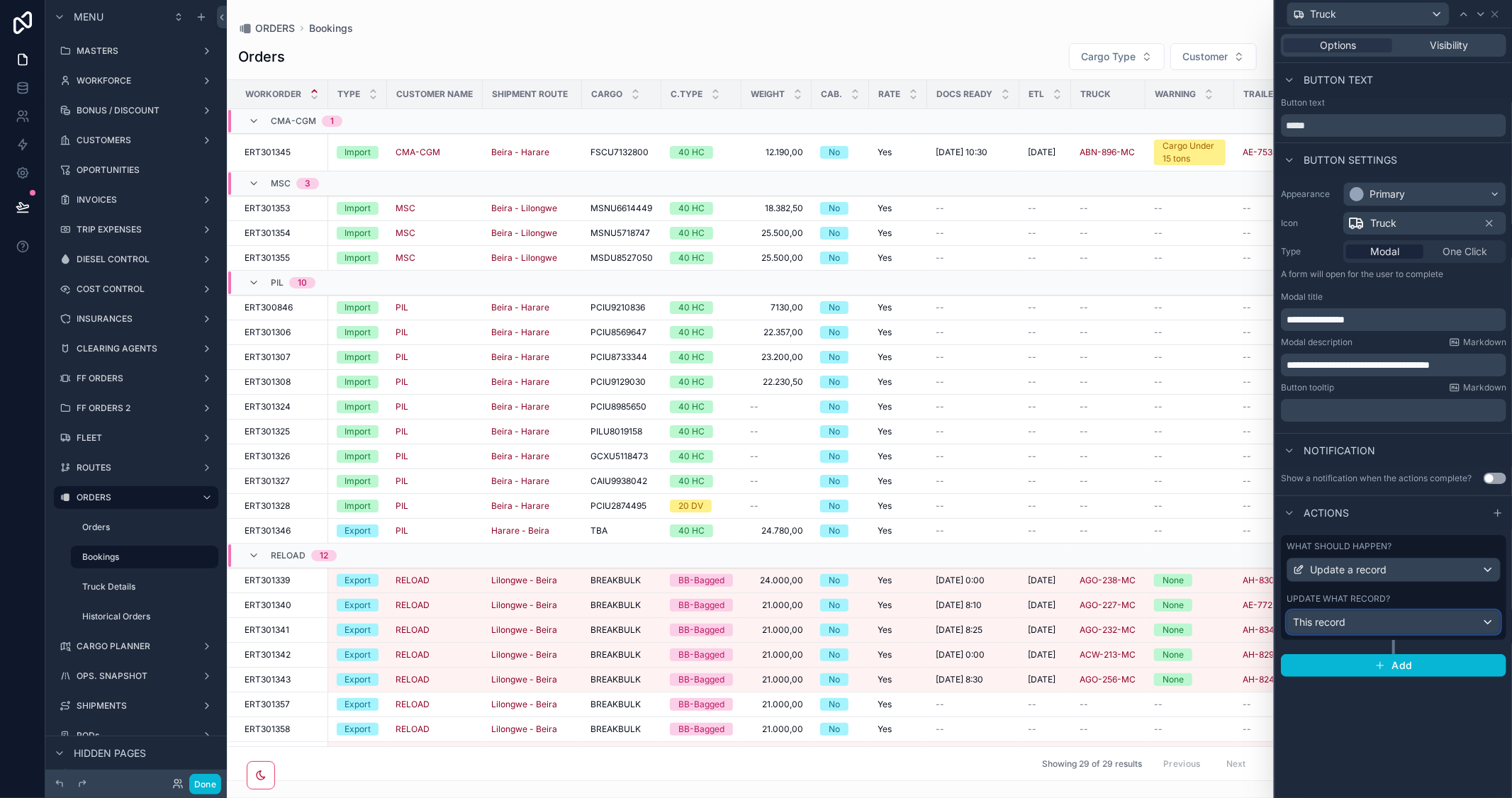
click at [1414, 620] on div "This record" at bounding box center [1394, 622] width 213 height 23
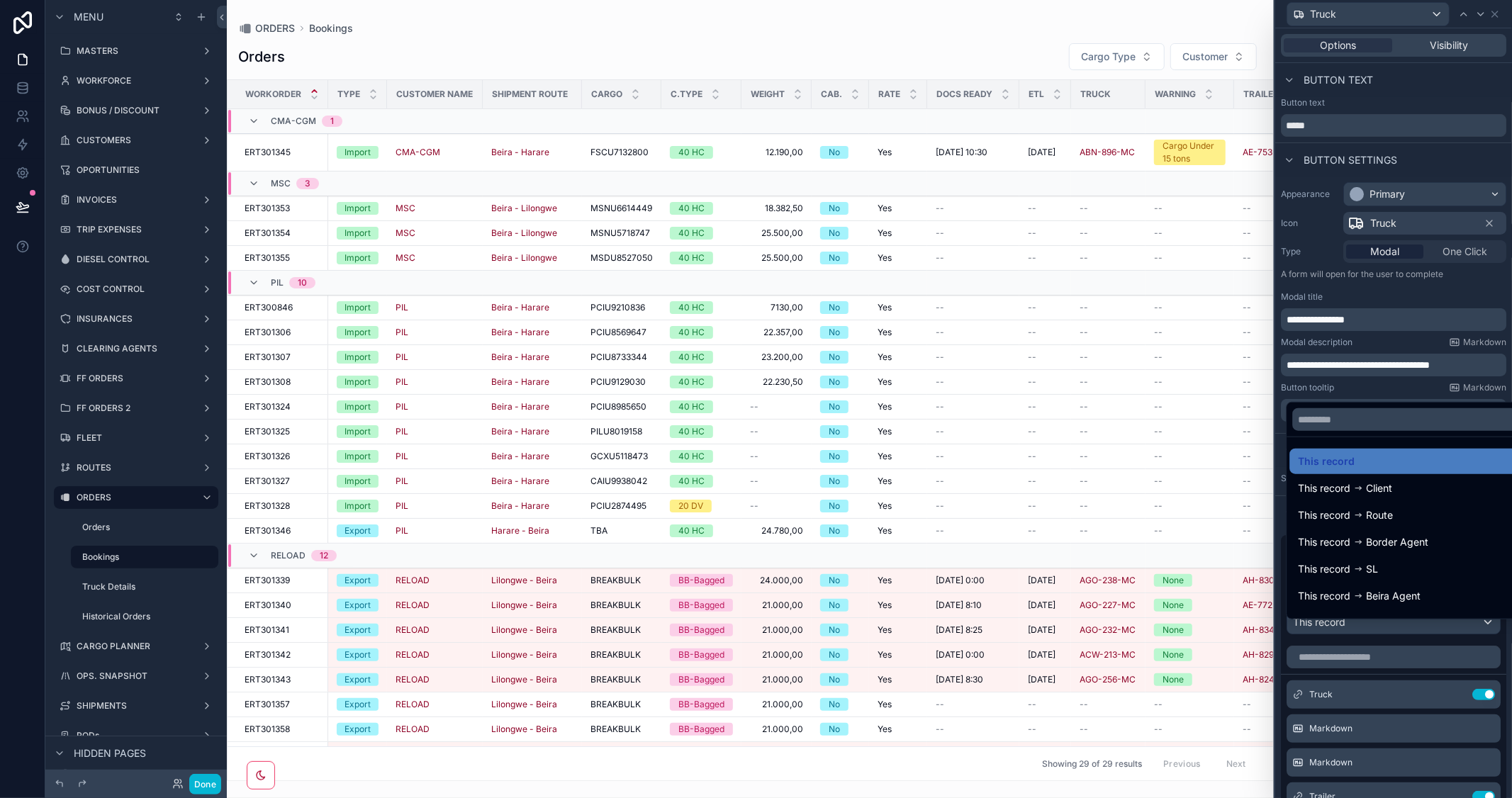
click at [1450, 294] on div at bounding box center [1394, 399] width 237 height 798
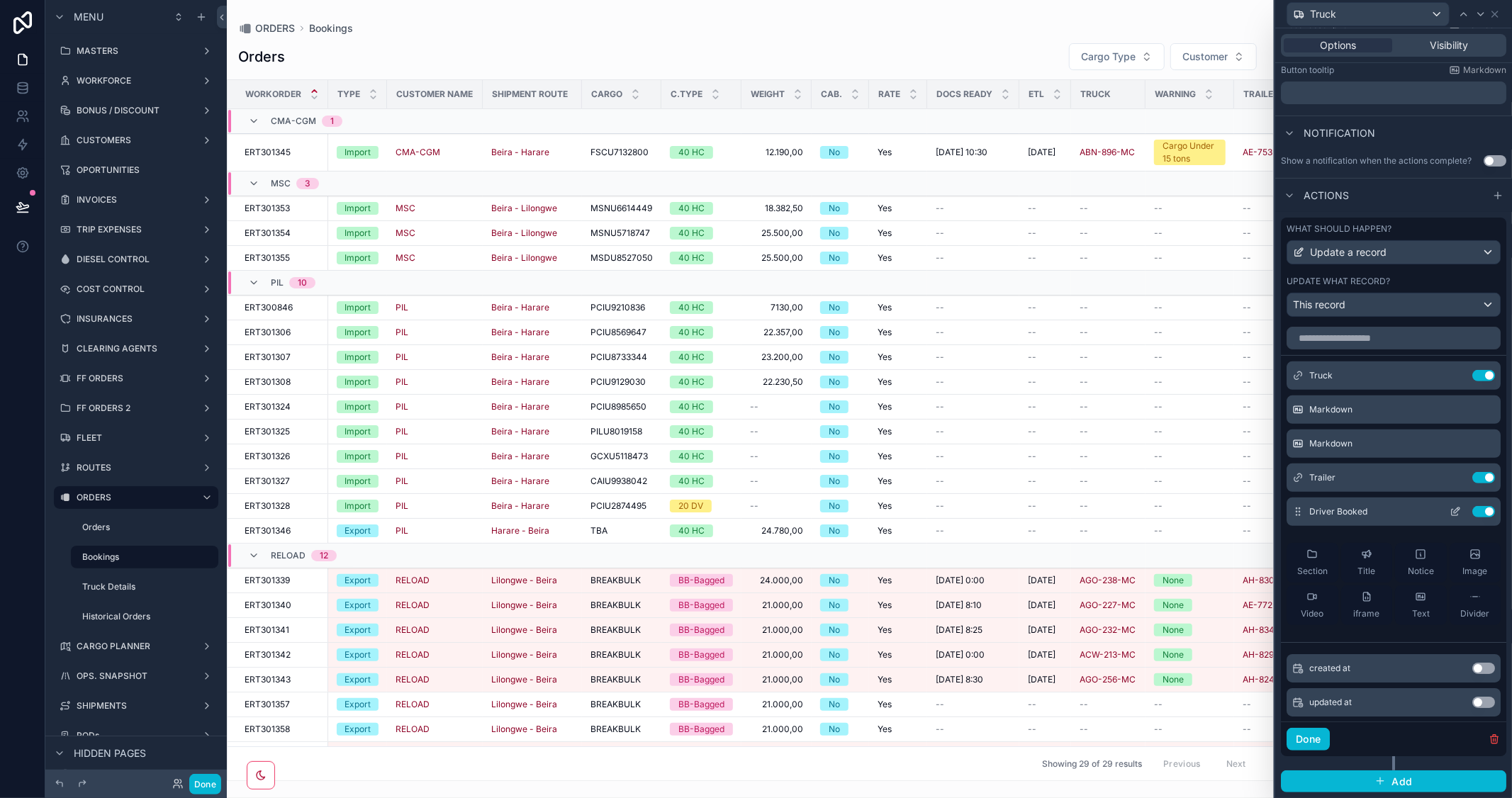
scroll to position [0, 0]
click at [1352, 343] on input "text" at bounding box center [1394, 340] width 214 height 23
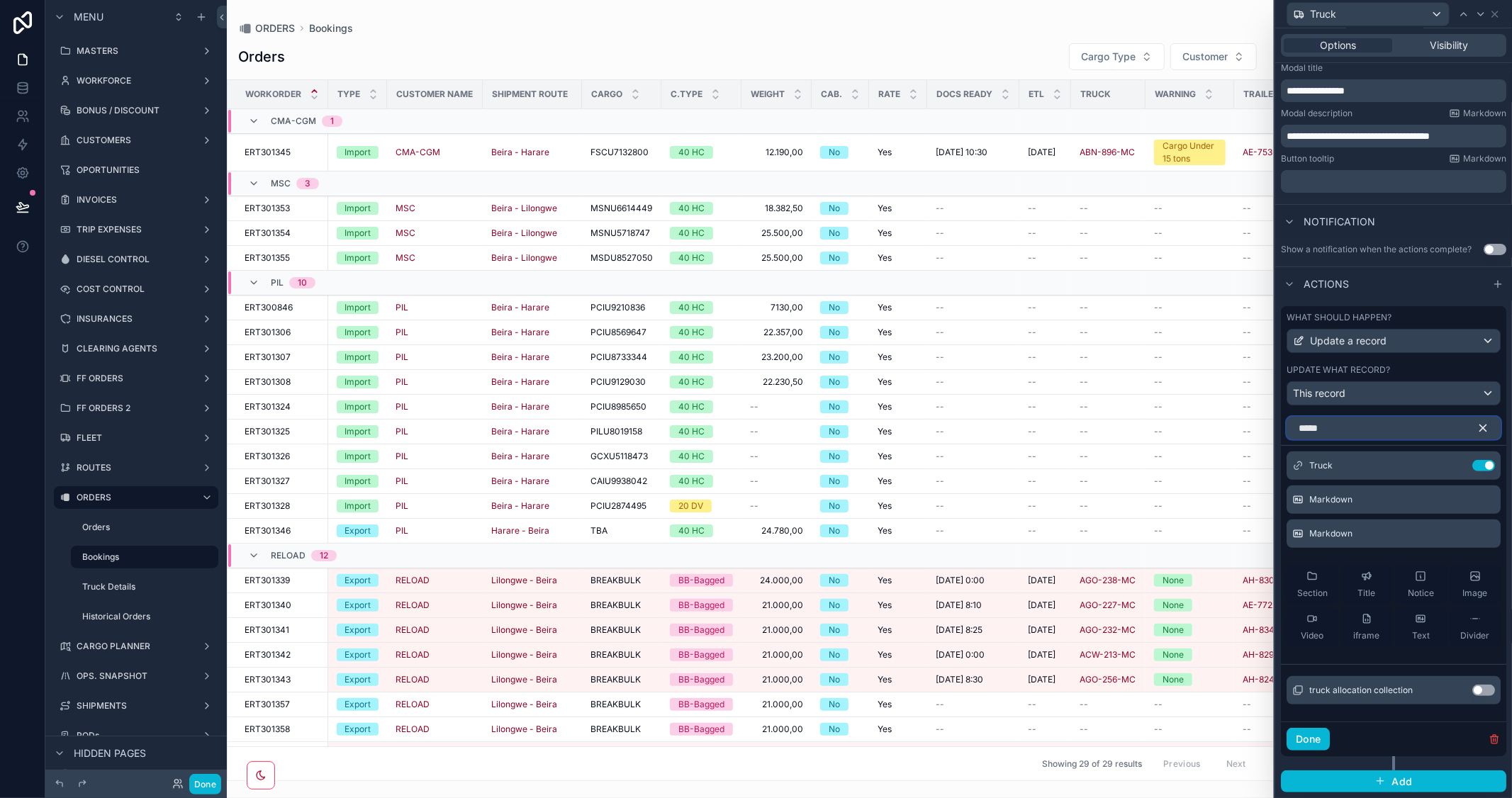
scroll to position [240, 0]
type input "*****"
click at [1477, 428] on icon "button" at bounding box center [1483, 429] width 13 height 13
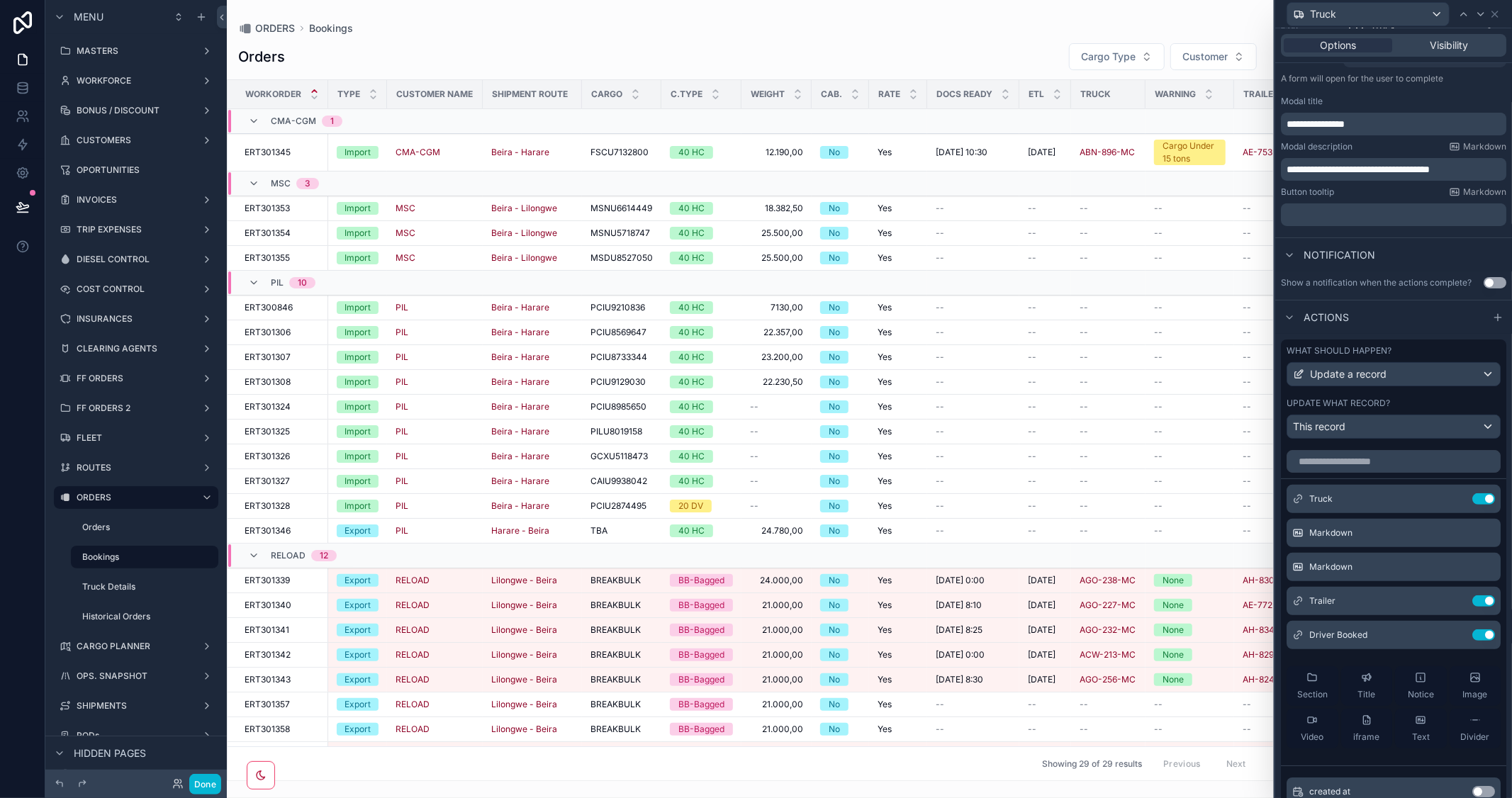
scroll to position [0, 0]
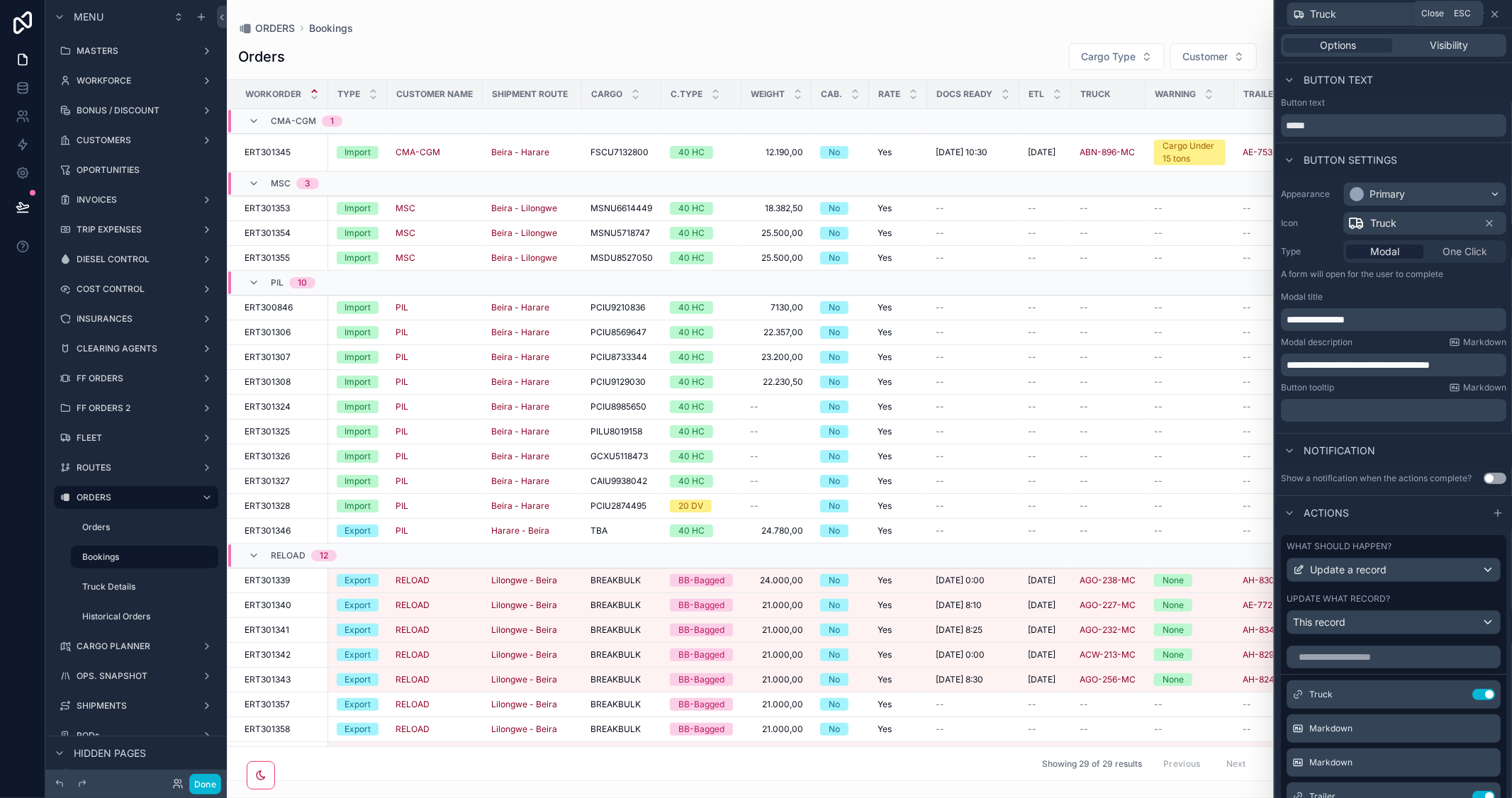
click at [1496, 11] on icon at bounding box center [1496, 14] width 11 height 11
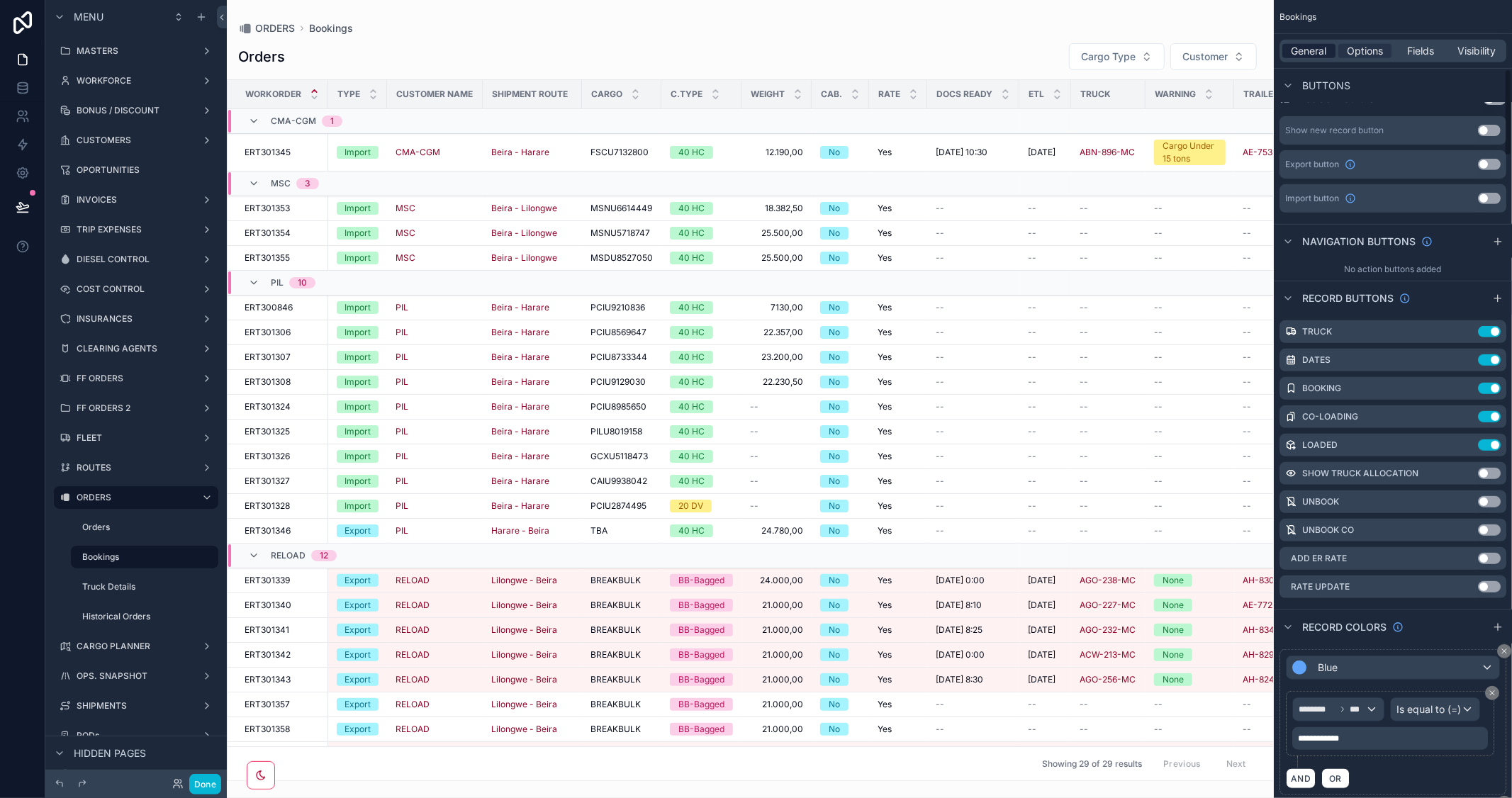
click at [1310, 49] on span "General" at bounding box center [1309, 51] width 35 height 14
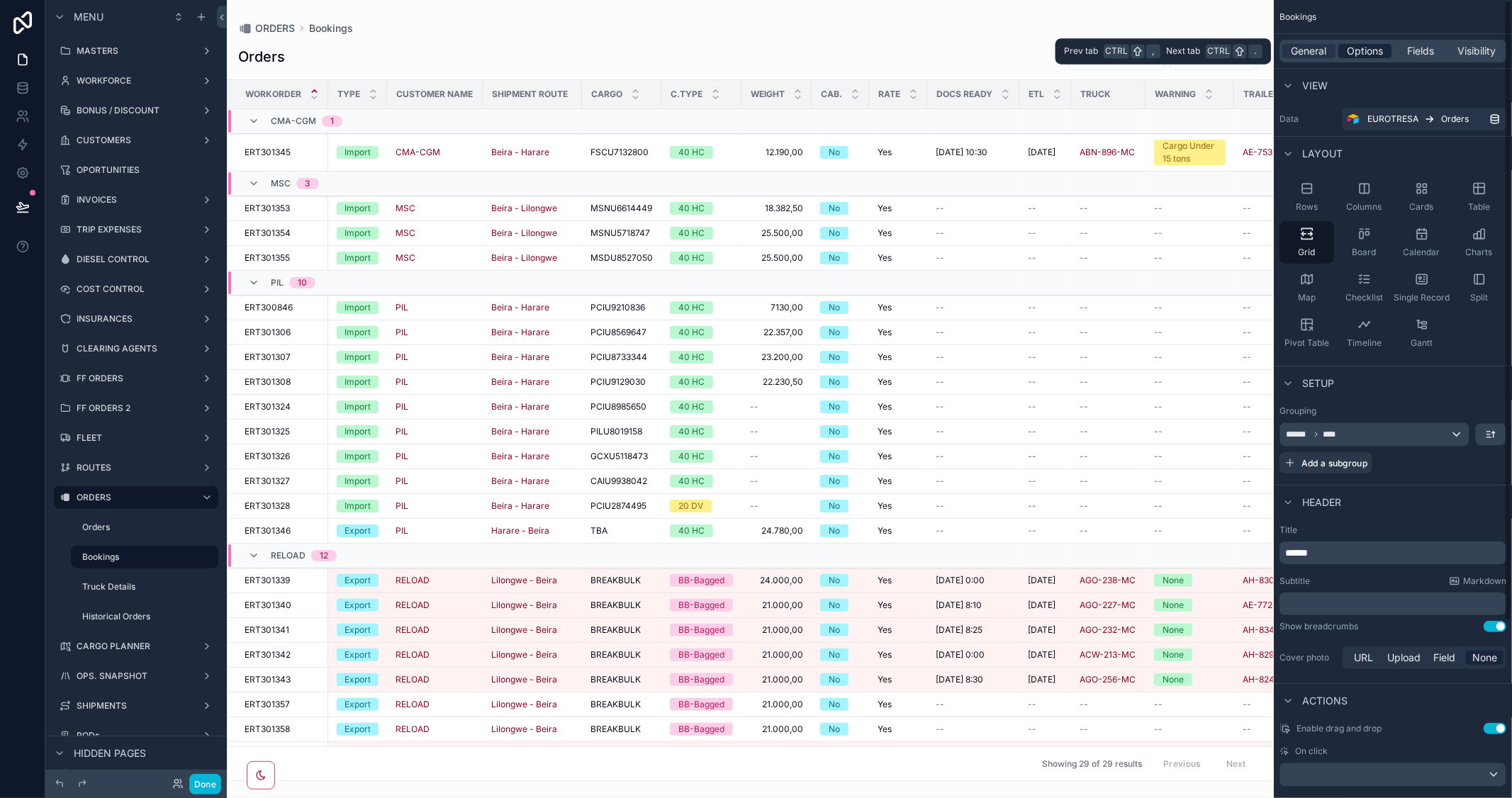
click at [1365, 45] on span "Options" at bounding box center [1365, 51] width 36 height 14
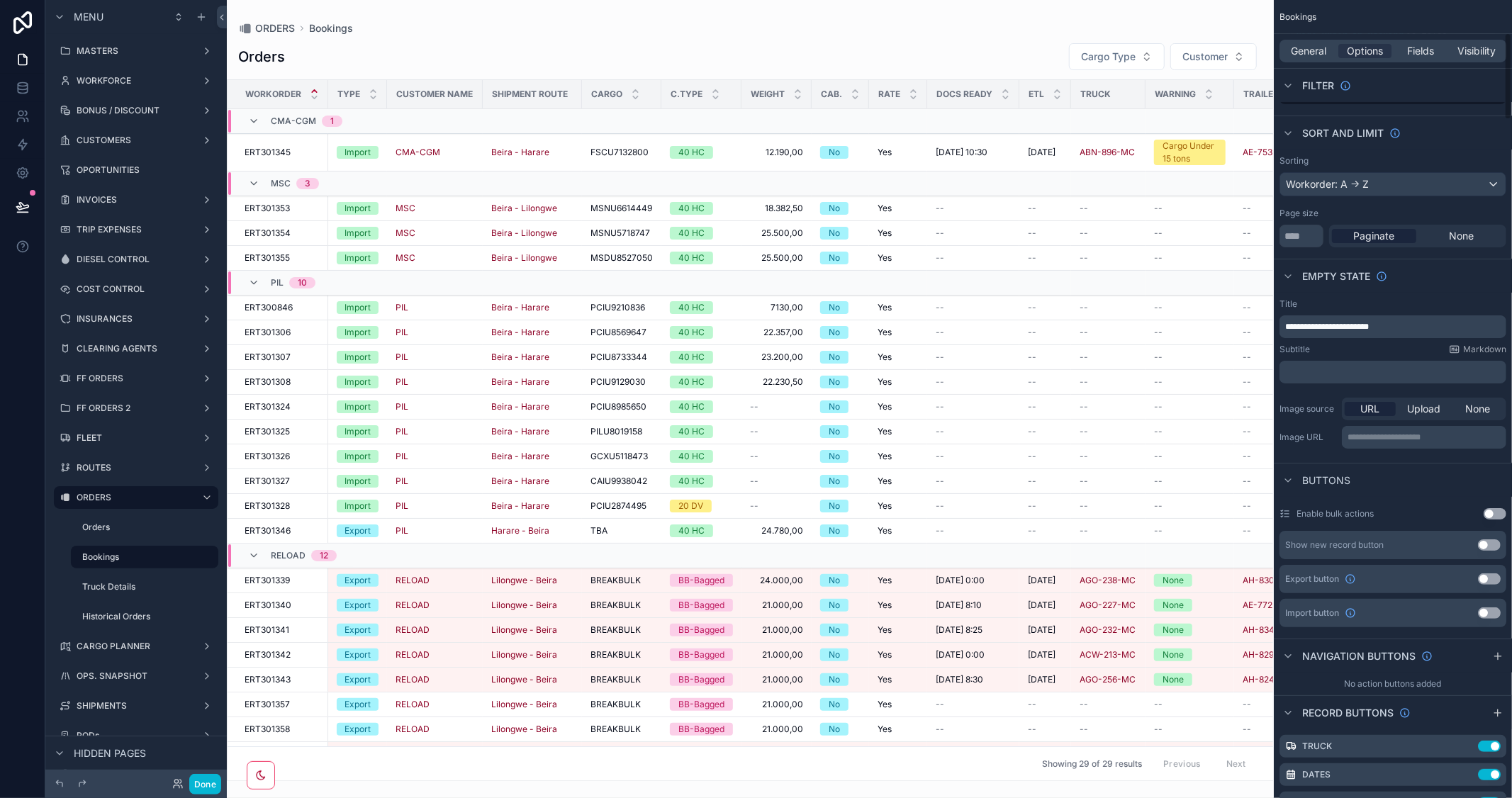
scroll to position [630, 0]
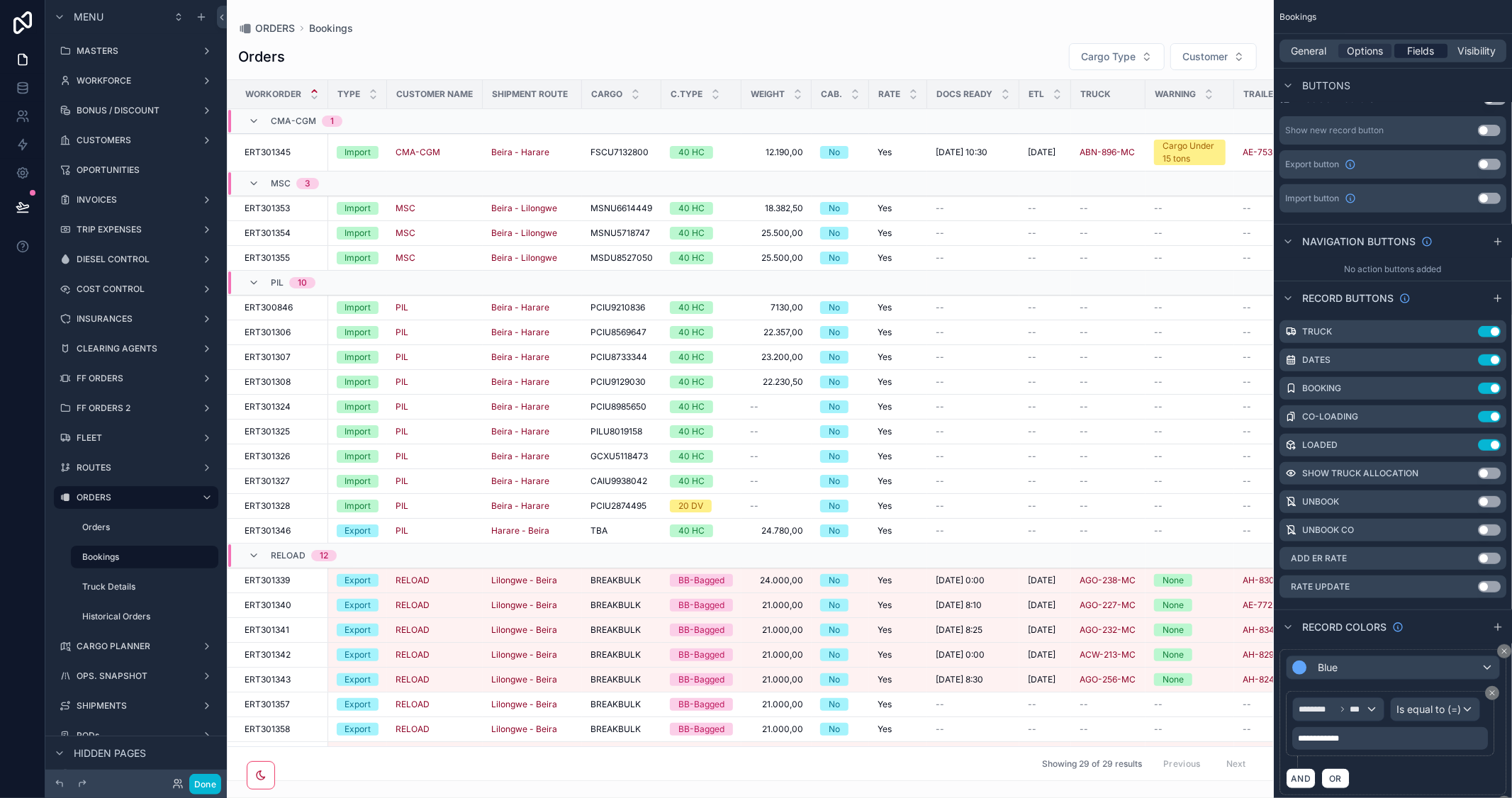
click at [1418, 47] on span "Fields" at bounding box center [1421, 51] width 27 height 14
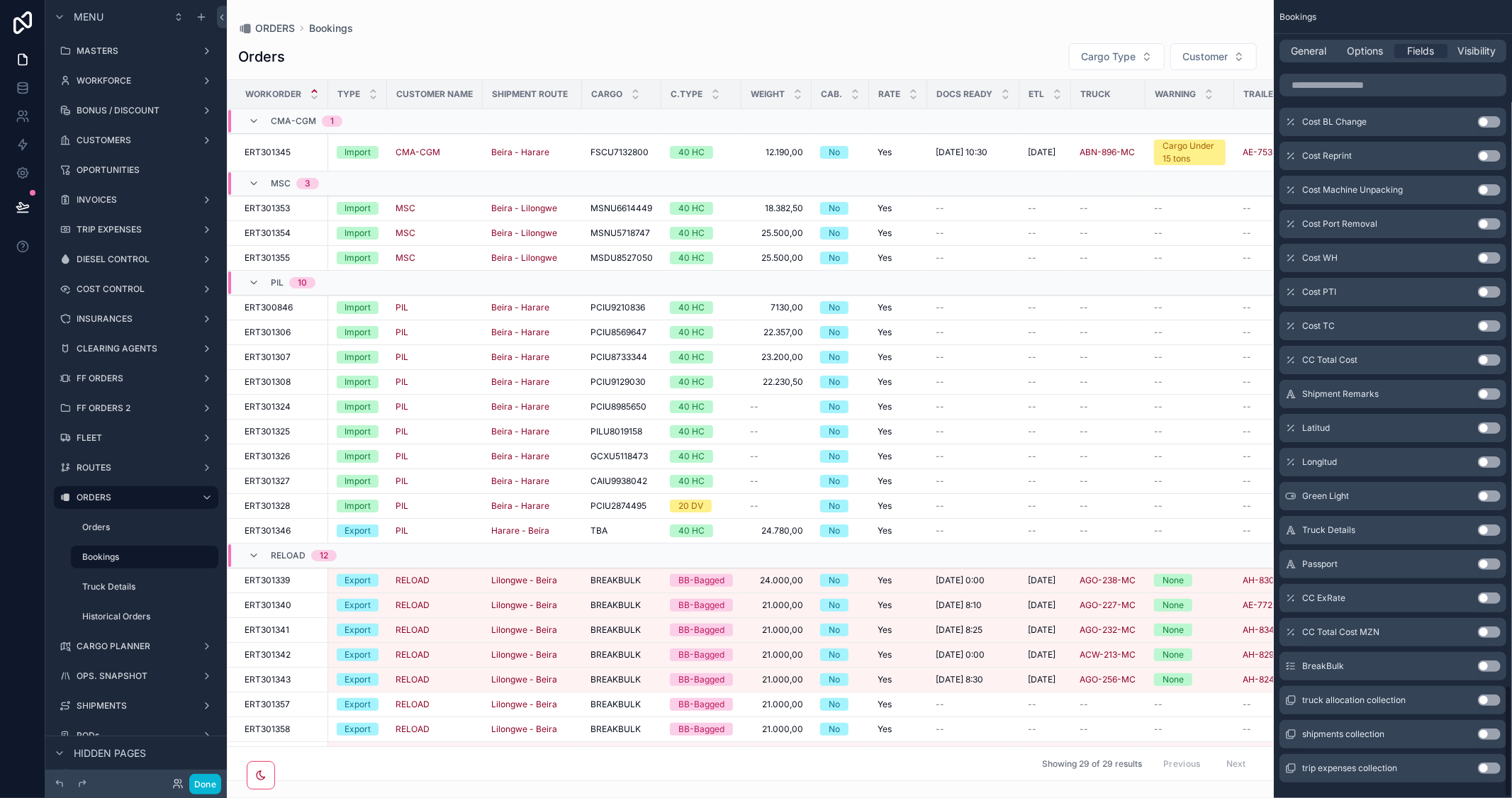
scroll to position [4871, 0]
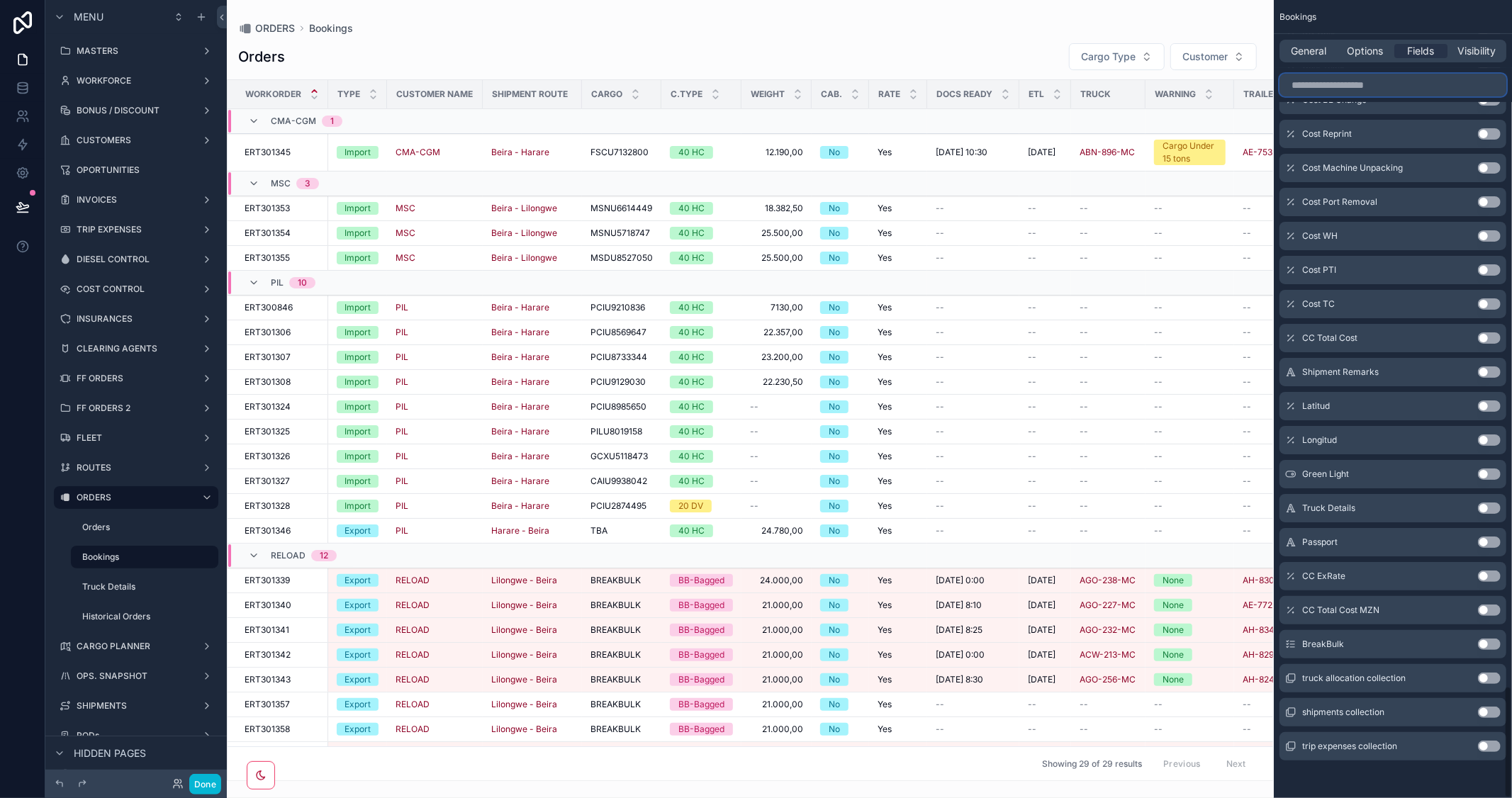
click at [1350, 83] on input "scrollable content" at bounding box center [1393, 85] width 227 height 23
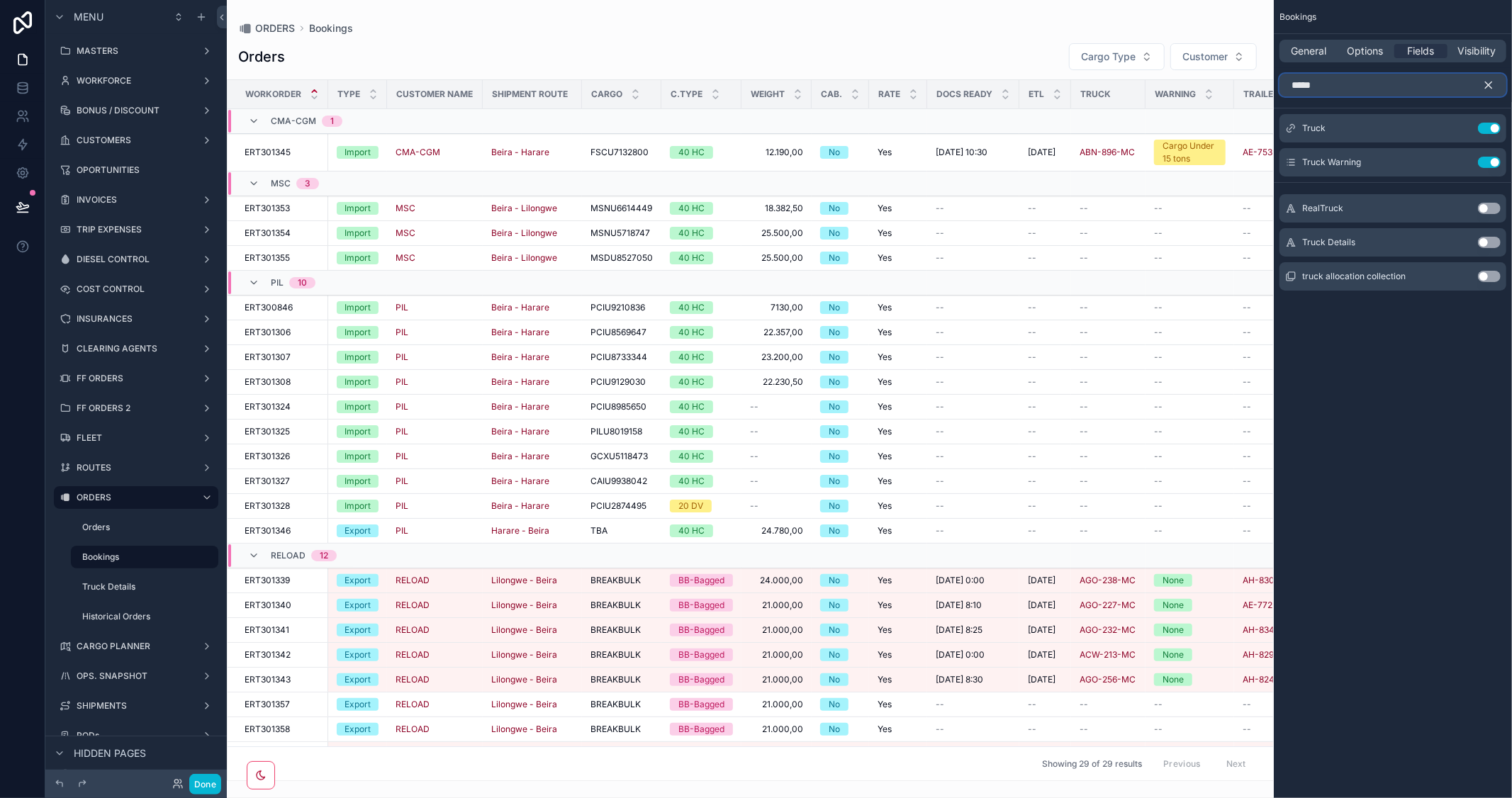
type input "*****"
click at [1459, 409] on div "Bookings General Options Fields Visibility ***** Truck Use setting Truck Warnin…" at bounding box center [1393, 399] width 238 height 798
click at [1487, 88] on icon "scrollable content" at bounding box center [1489, 85] width 13 height 13
click at [1319, 80] on input "*****" at bounding box center [1393, 85] width 227 height 23
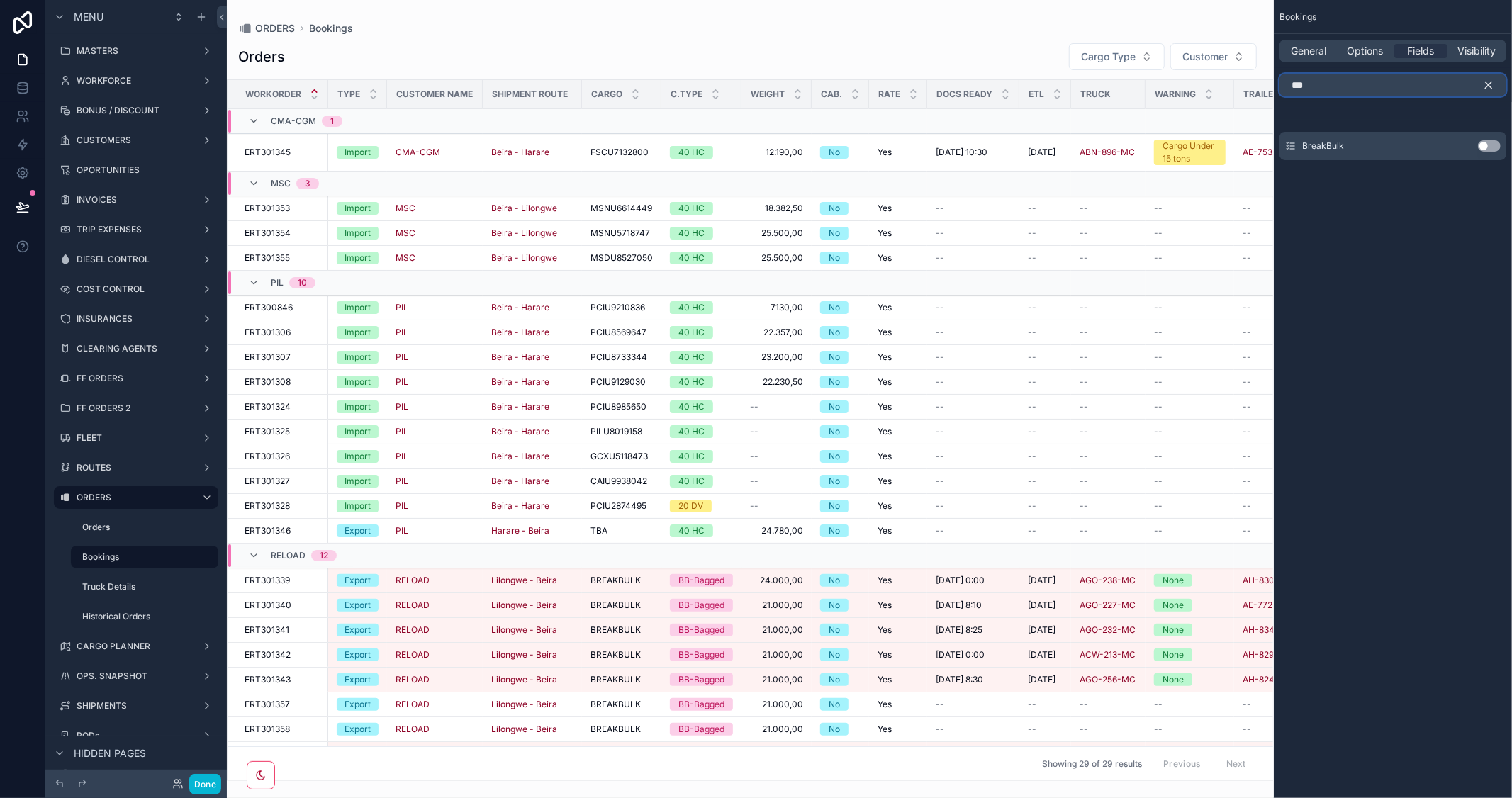
type input "***"
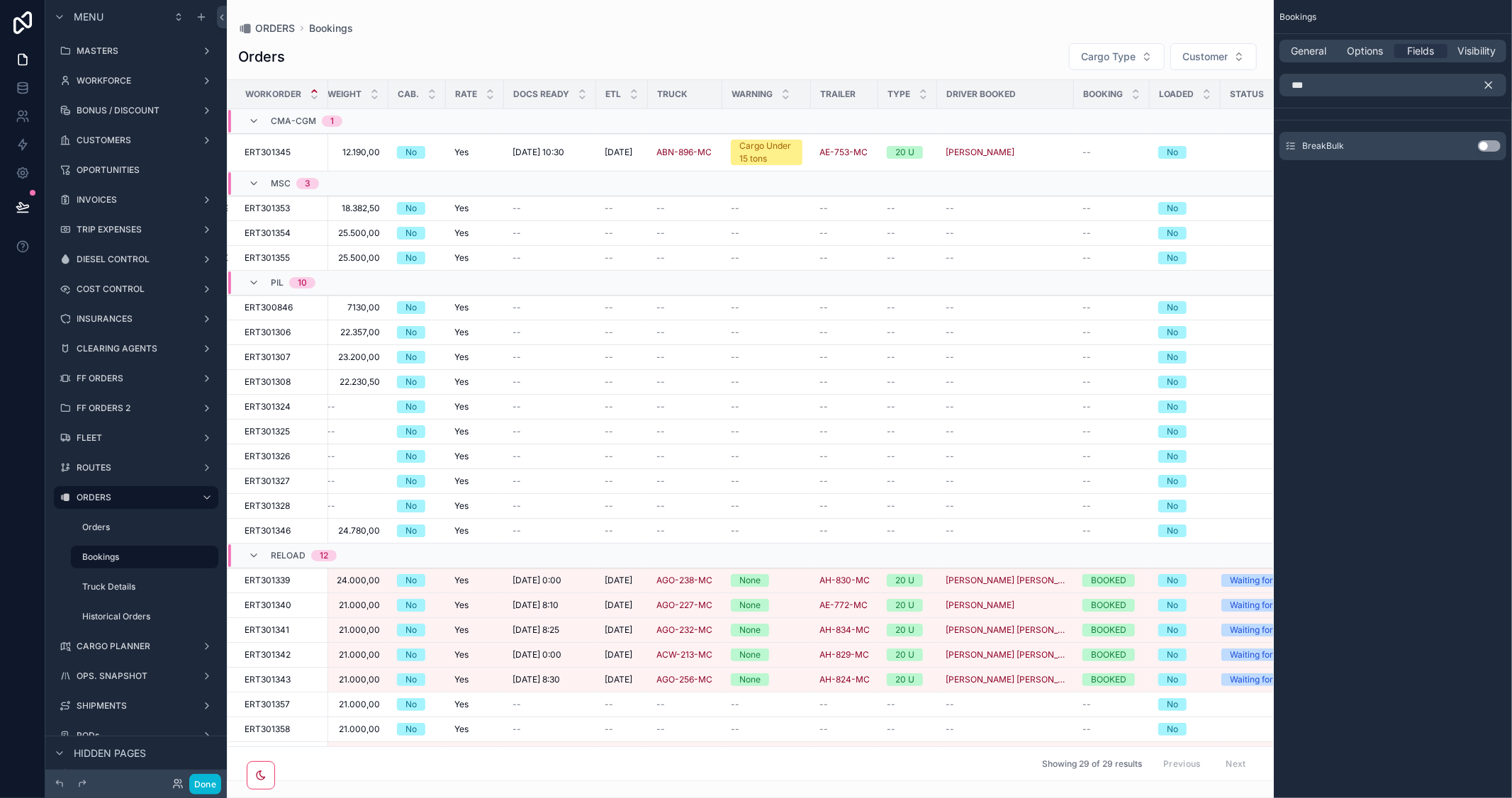
scroll to position [0, 498]
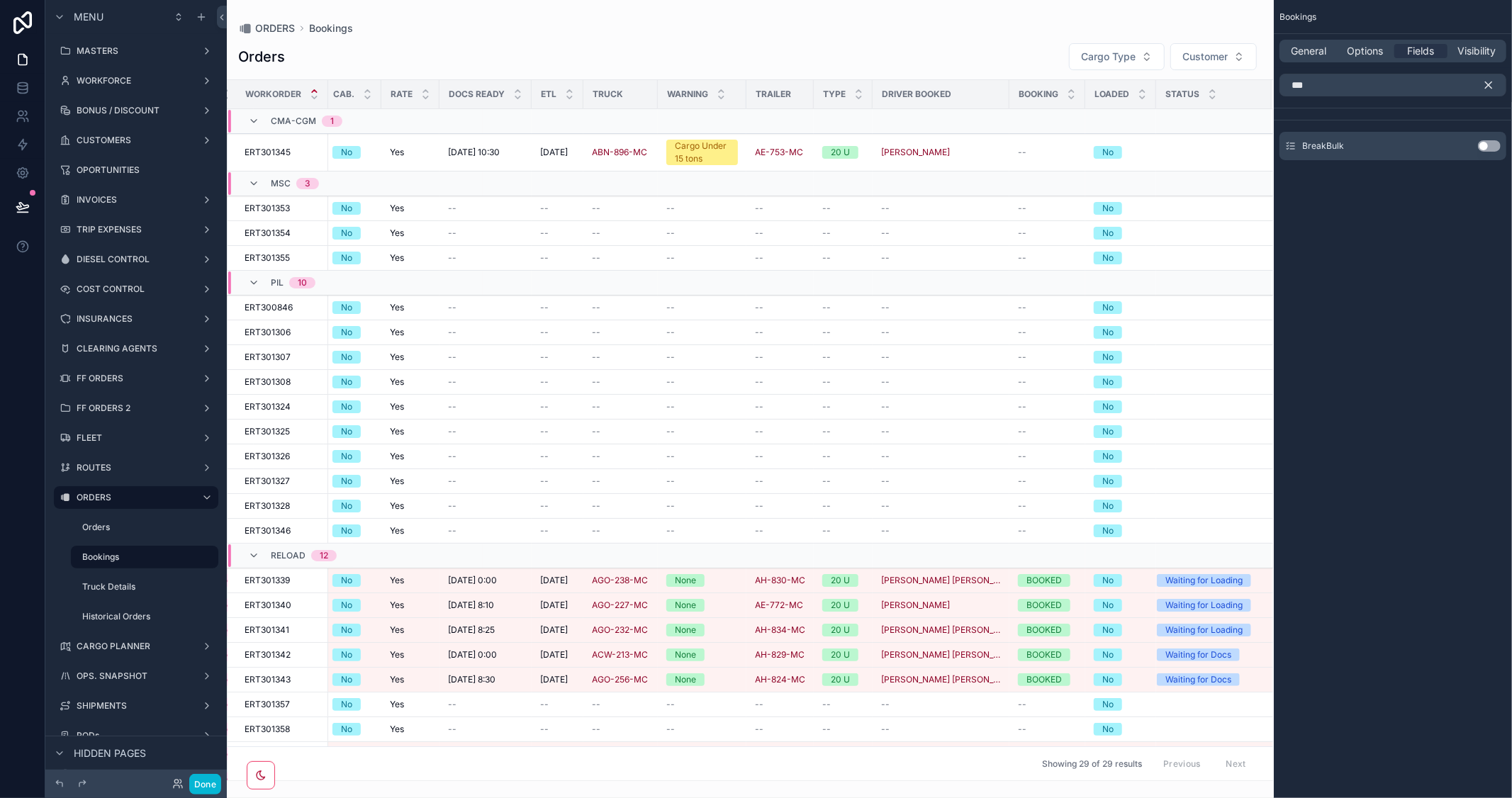
click at [1490, 85] on icon "scrollable content" at bounding box center [1489, 85] width 7 height 7
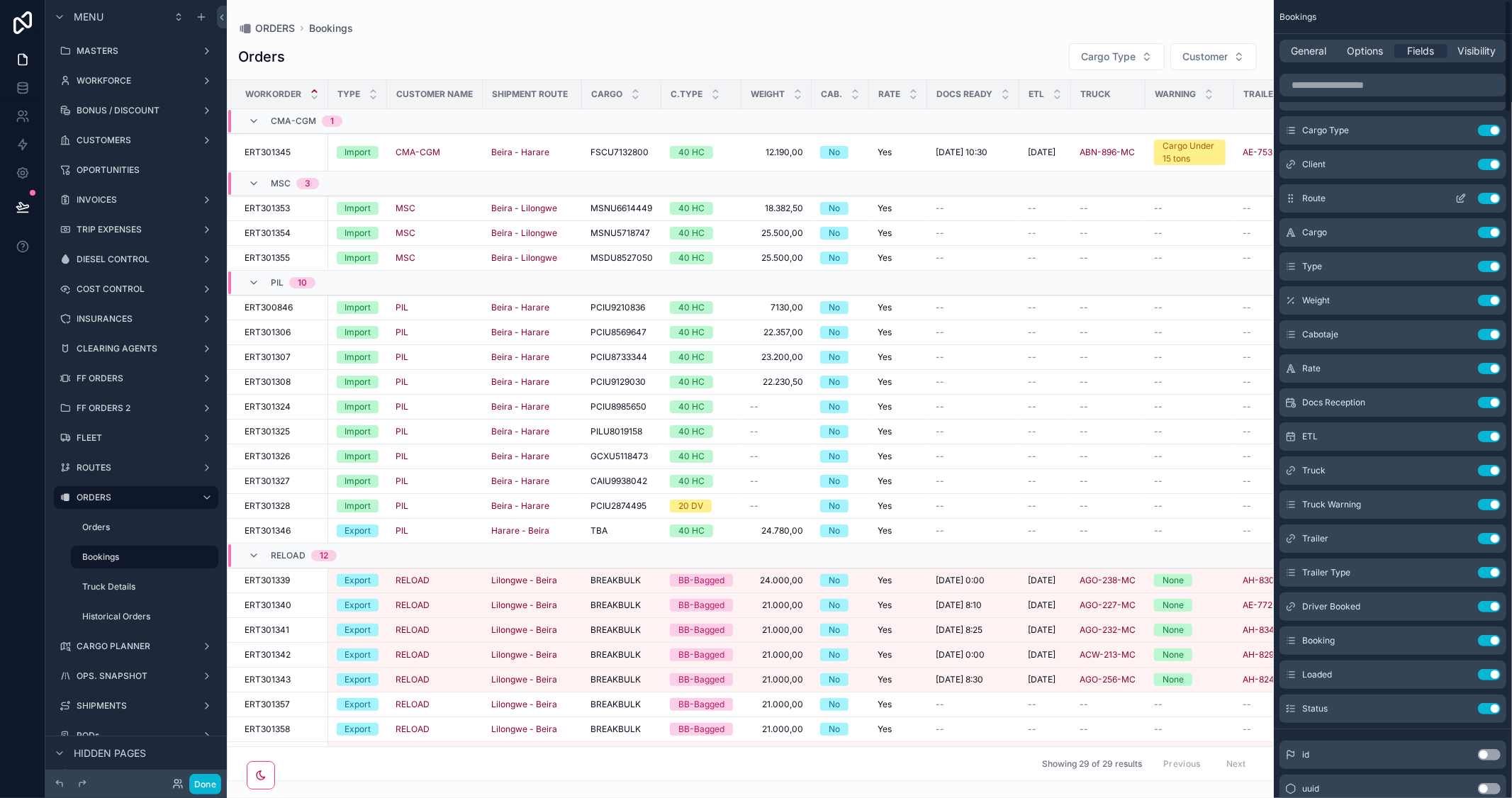
scroll to position [0, 0]
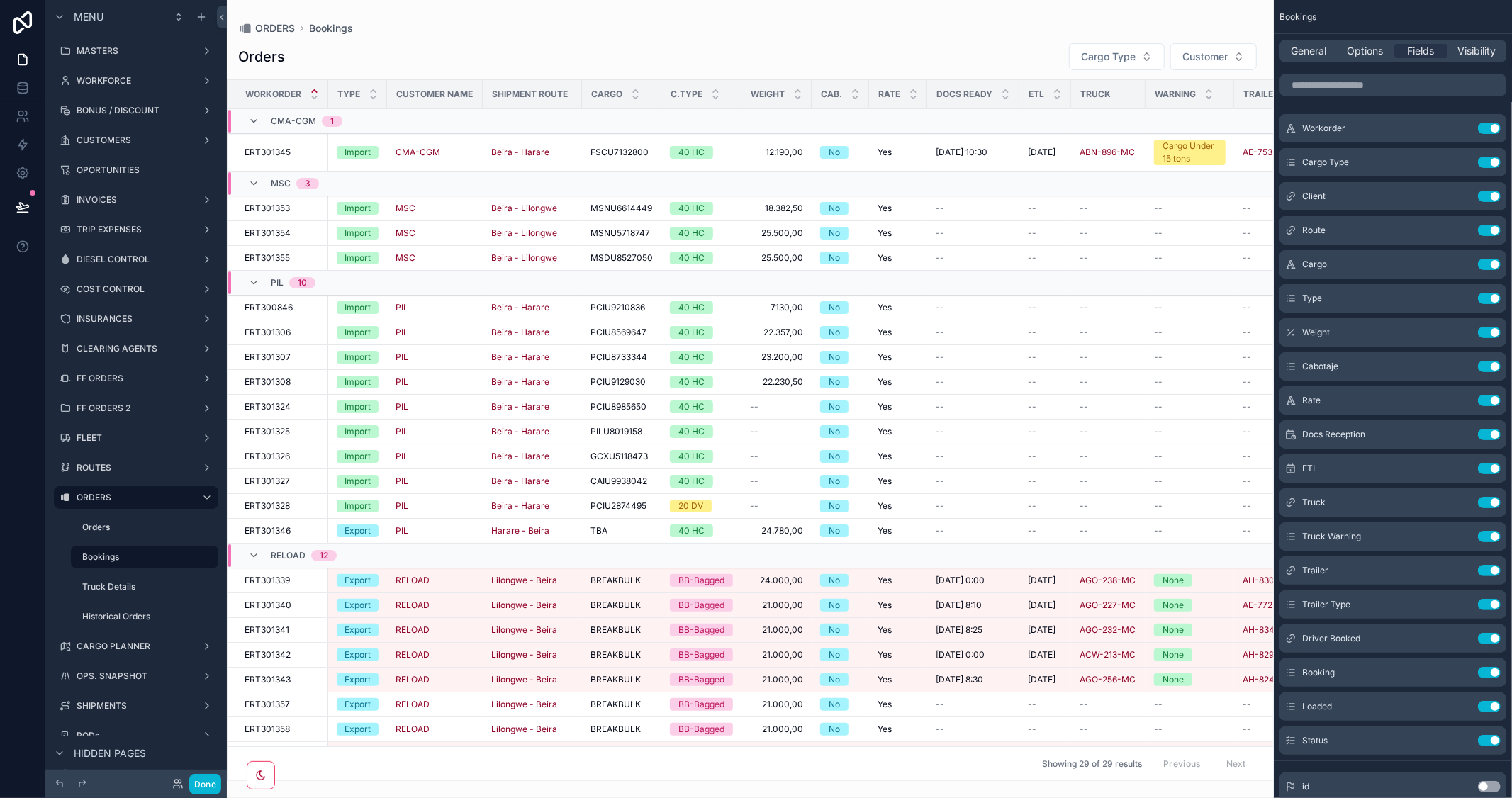
click at [1345, 39] on div "General Options Fields Visibility" at bounding box center [1393, 51] width 227 height 23
click at [1355, 50] on span "Options" at bounding box center [1365, 51] width 36 height 14
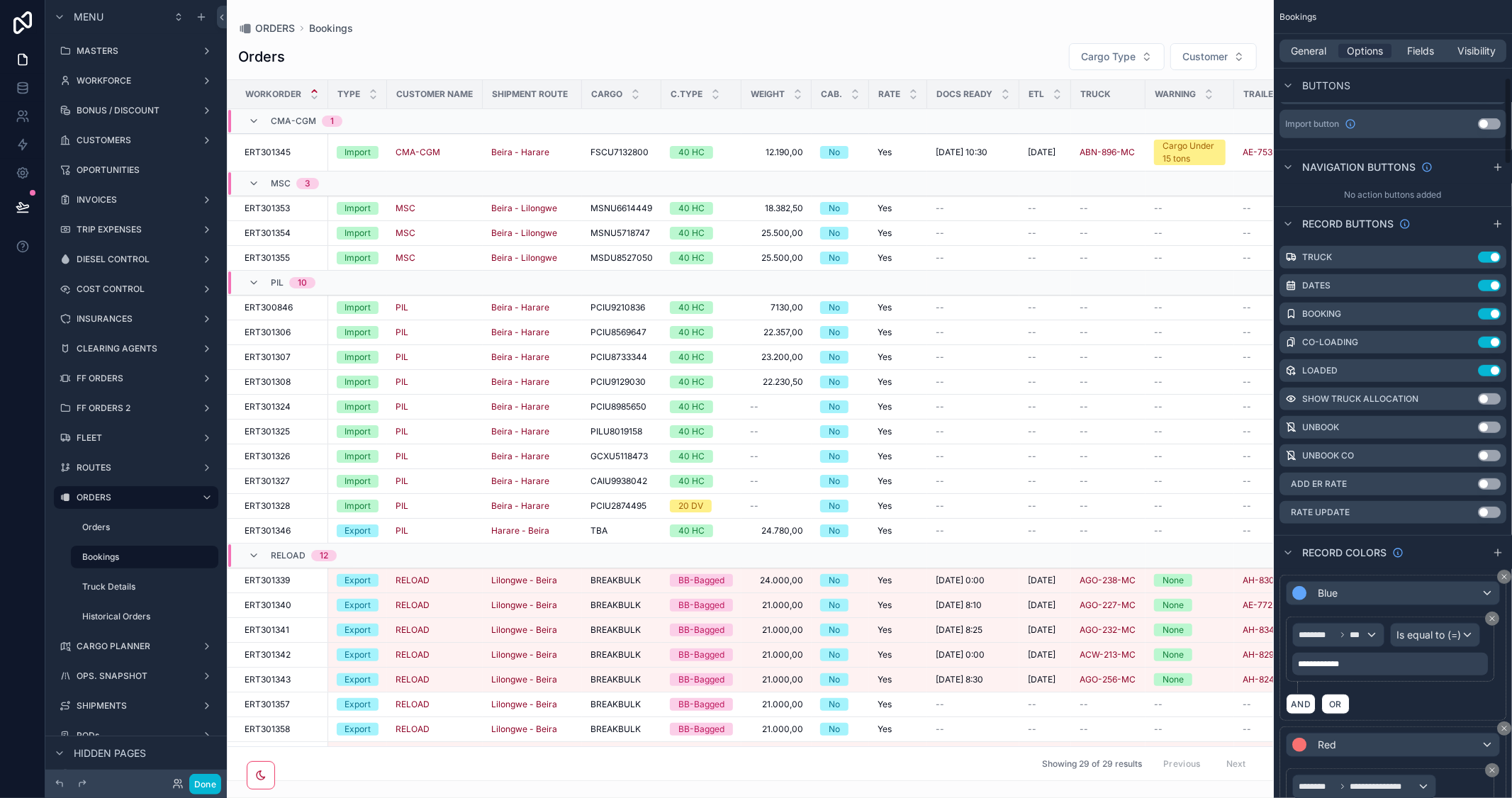
scroll to position [709, 0]
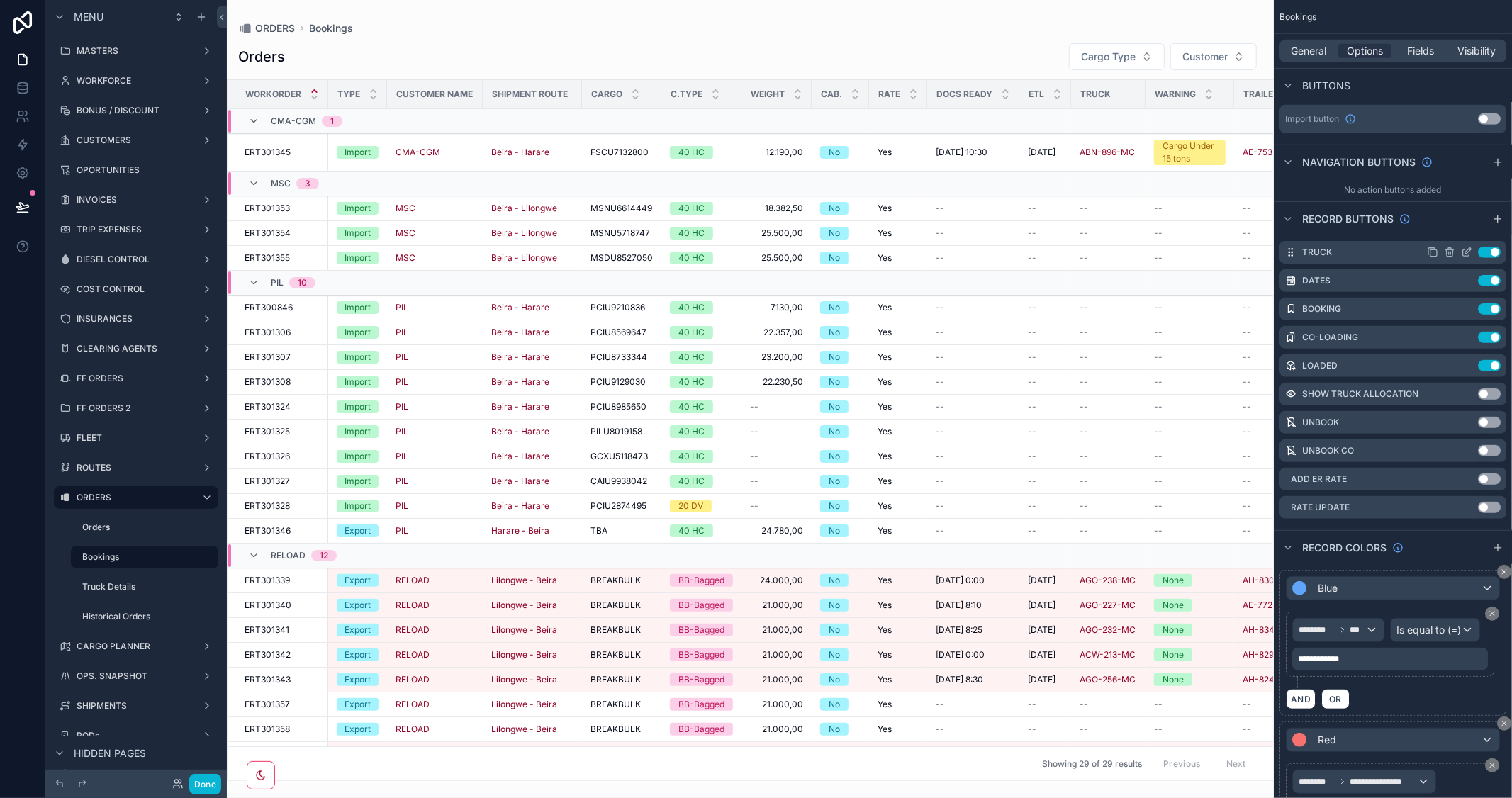
click at [1463, 251] on icon "scrollable content" at bounding box center [1467, 252] width 11 height 11
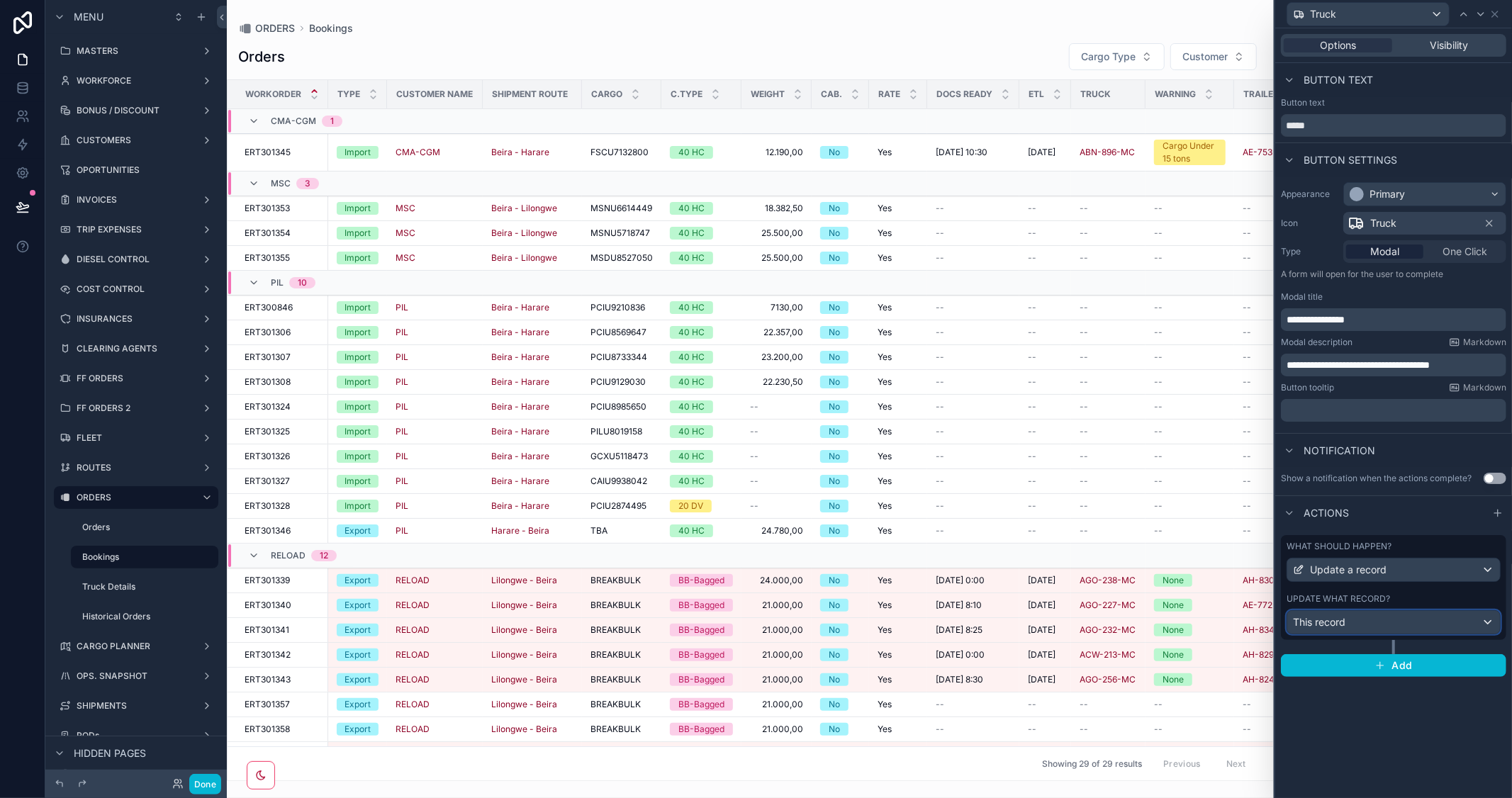
click at [1374, 622] on div "This record" at bounding box center [1394, 622] width 213 height 23
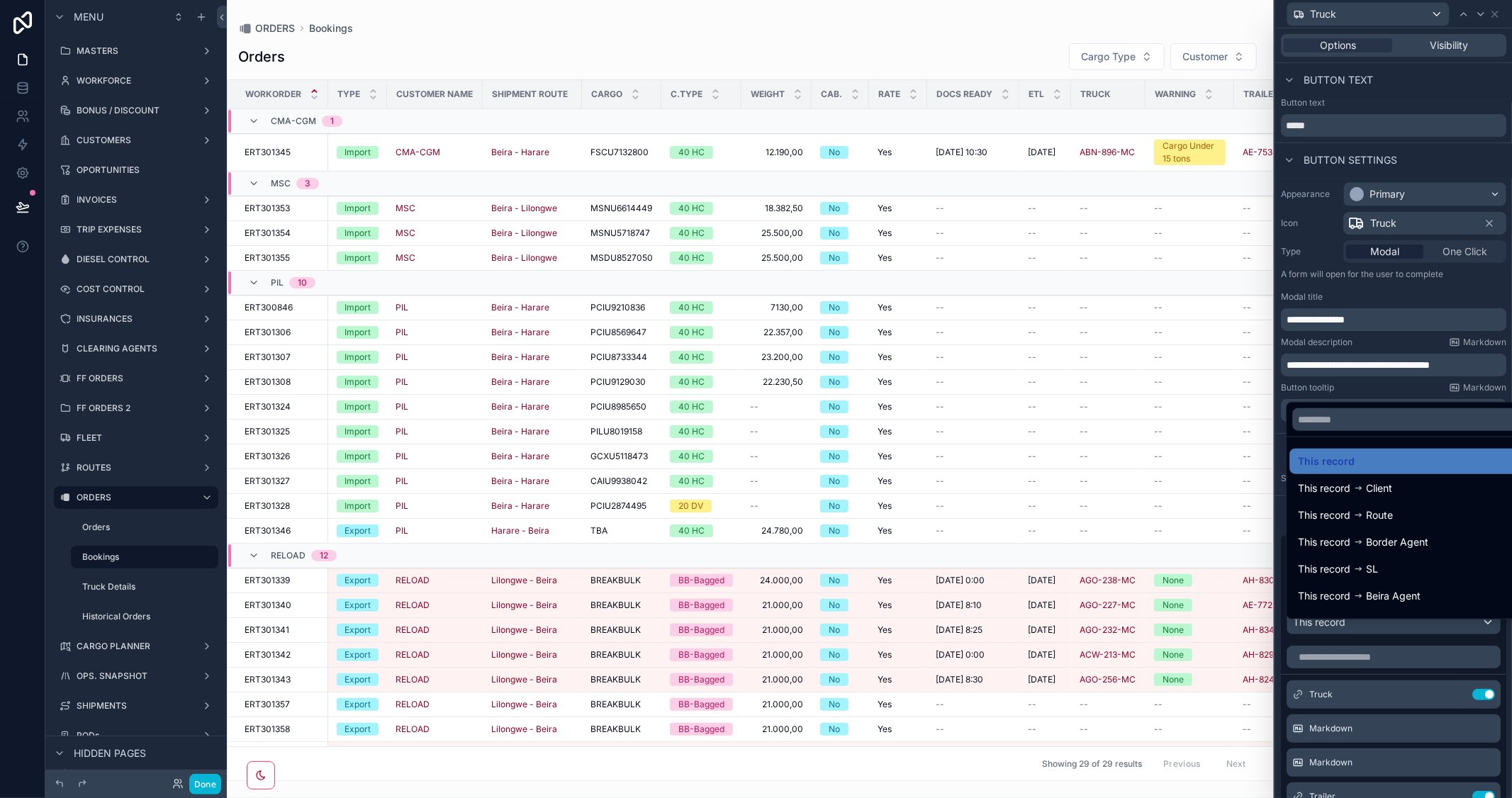
click at [1432, 149] on div at bounding box center [1394, 399] width 237 height 798
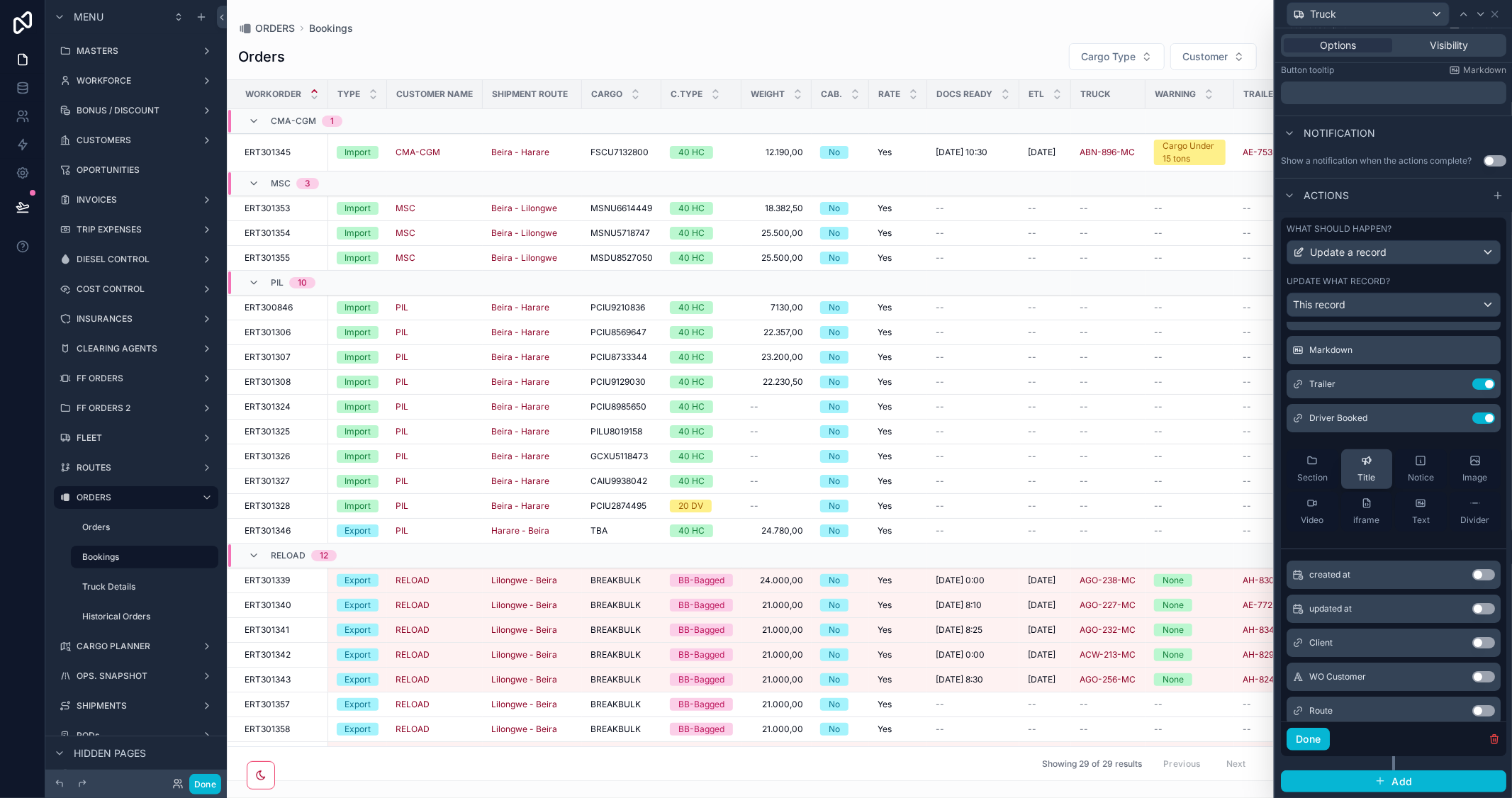
scroll to position [0, 0]
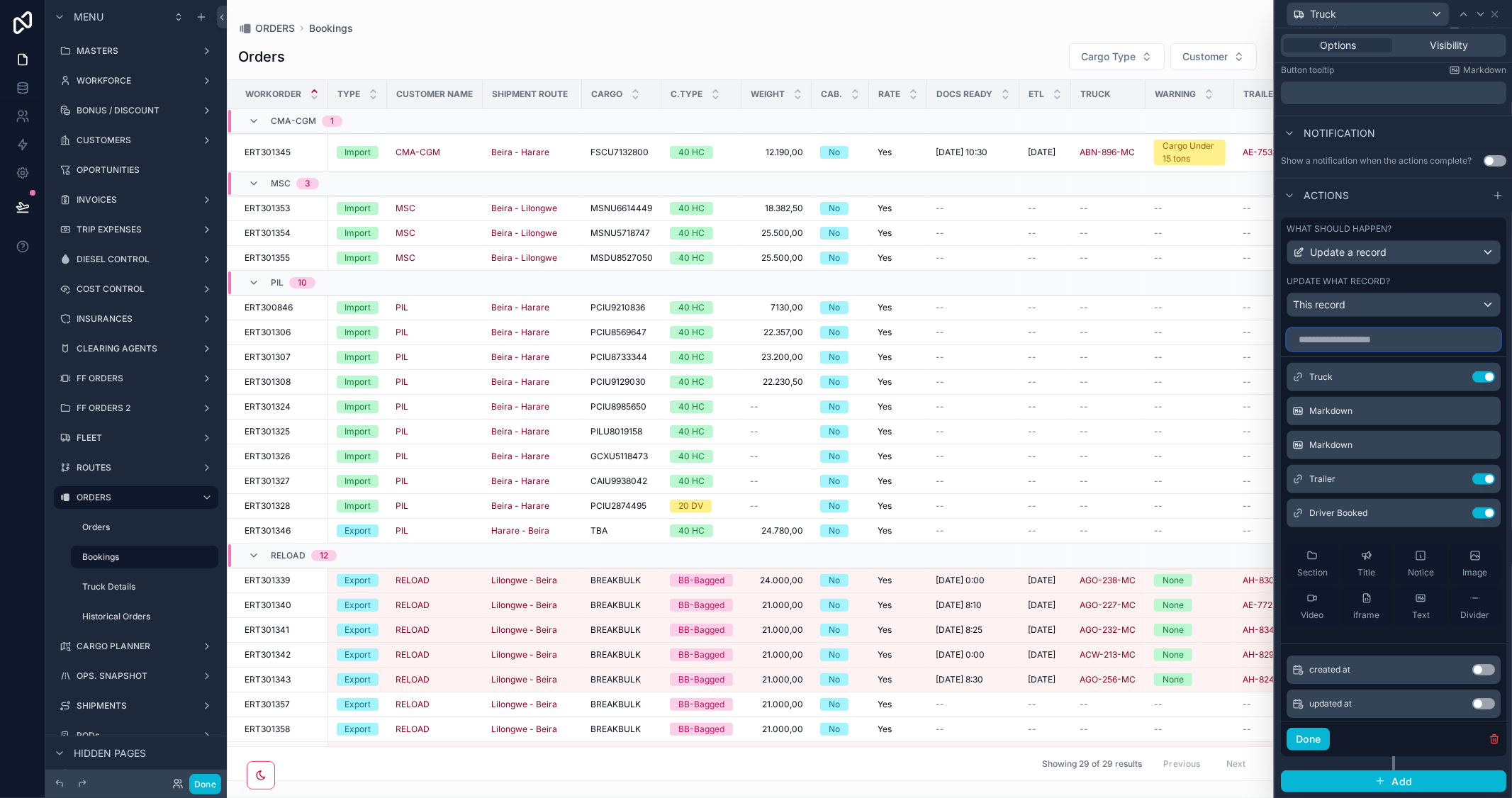
click at [1350, 350] on input "text" at bounding box center [1394, 340] width 214 height 23
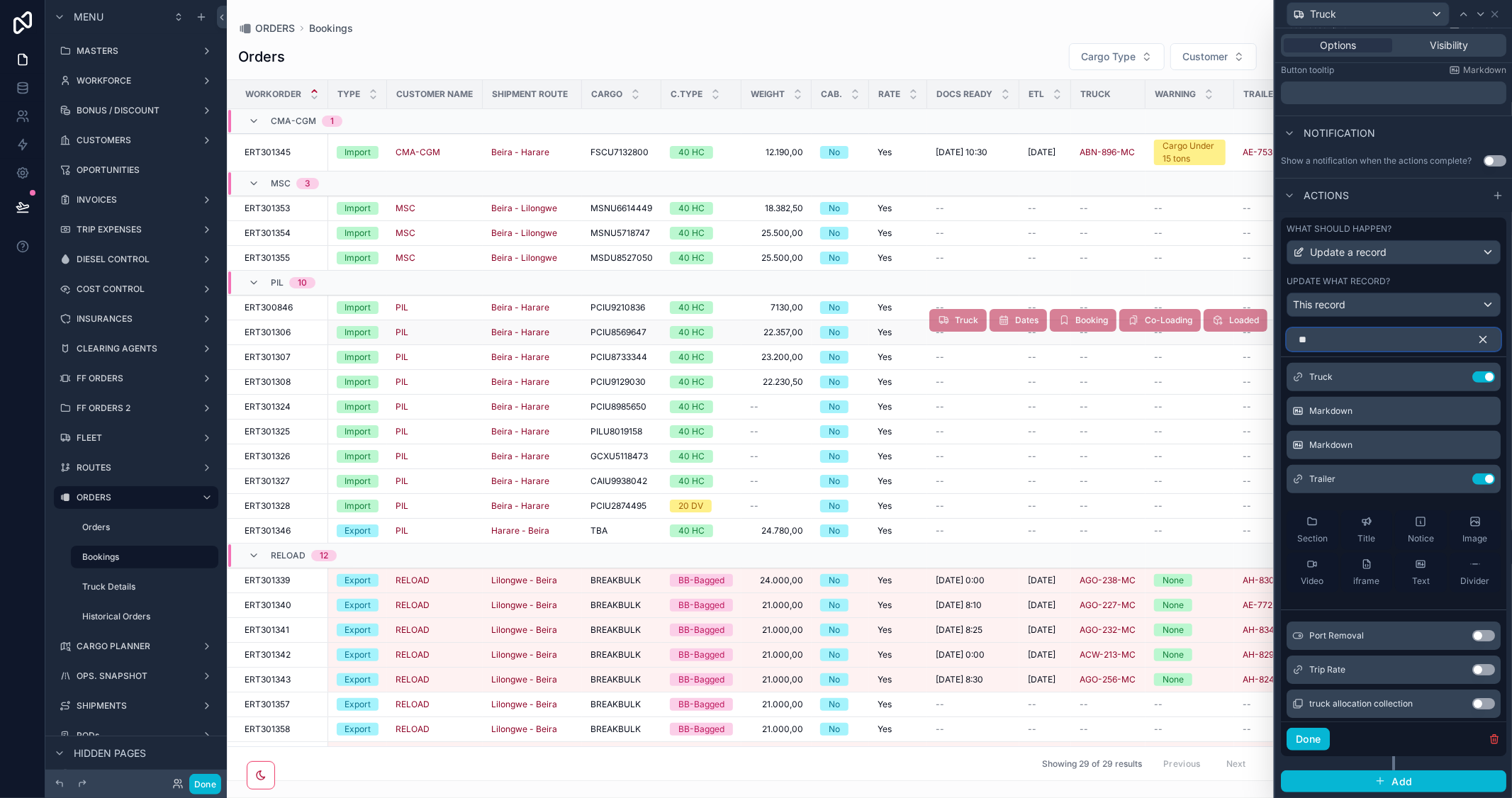
drag, startPoint x: 1350, startPoint y: 350, endPoint x: 1226, endPoint y: 323, distance: 126.9
click at [1226, 323] on div "**********" at bounding box center [756, 399] width 1512 height 798
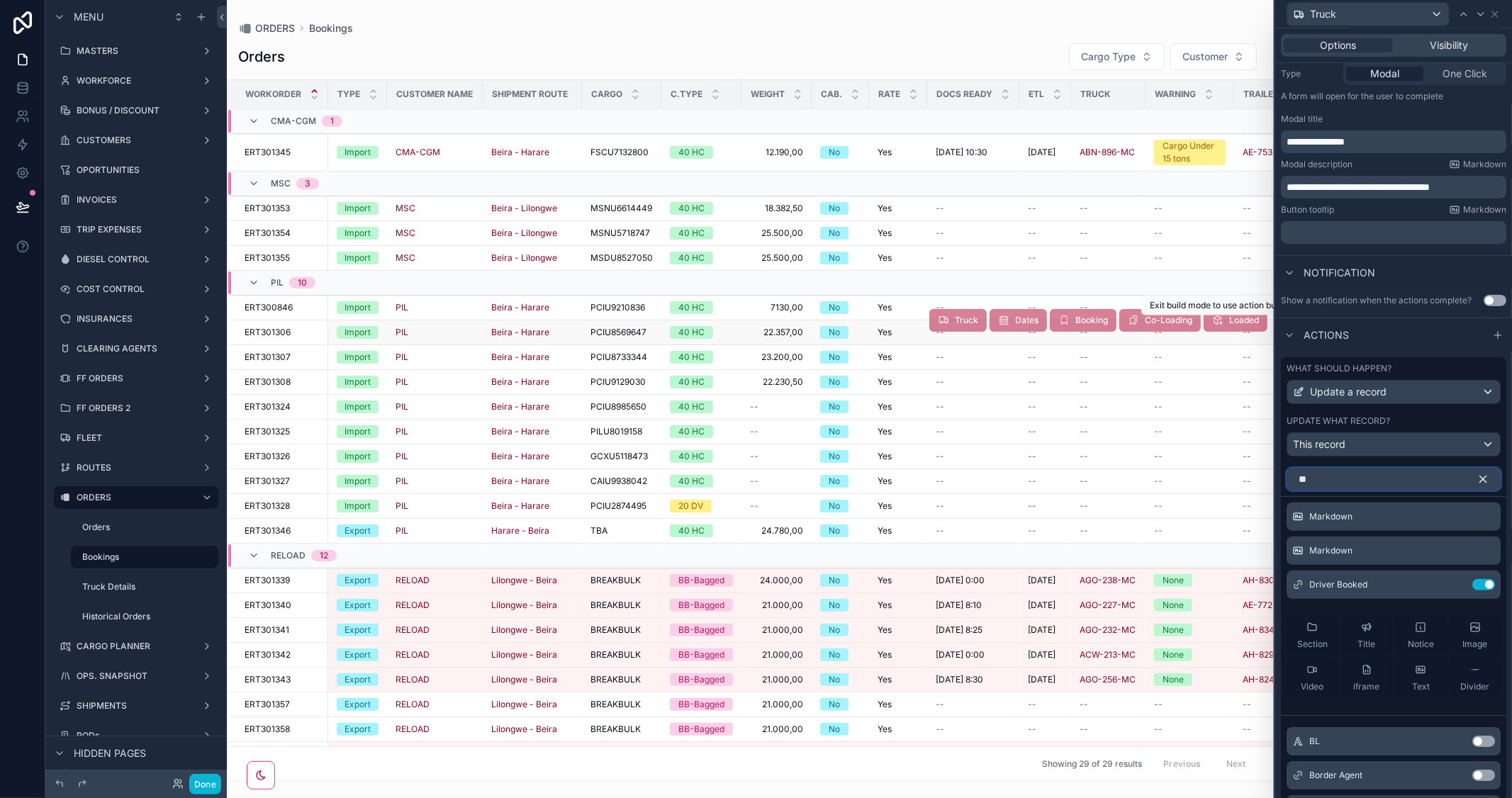
scroll to position [178, 0]
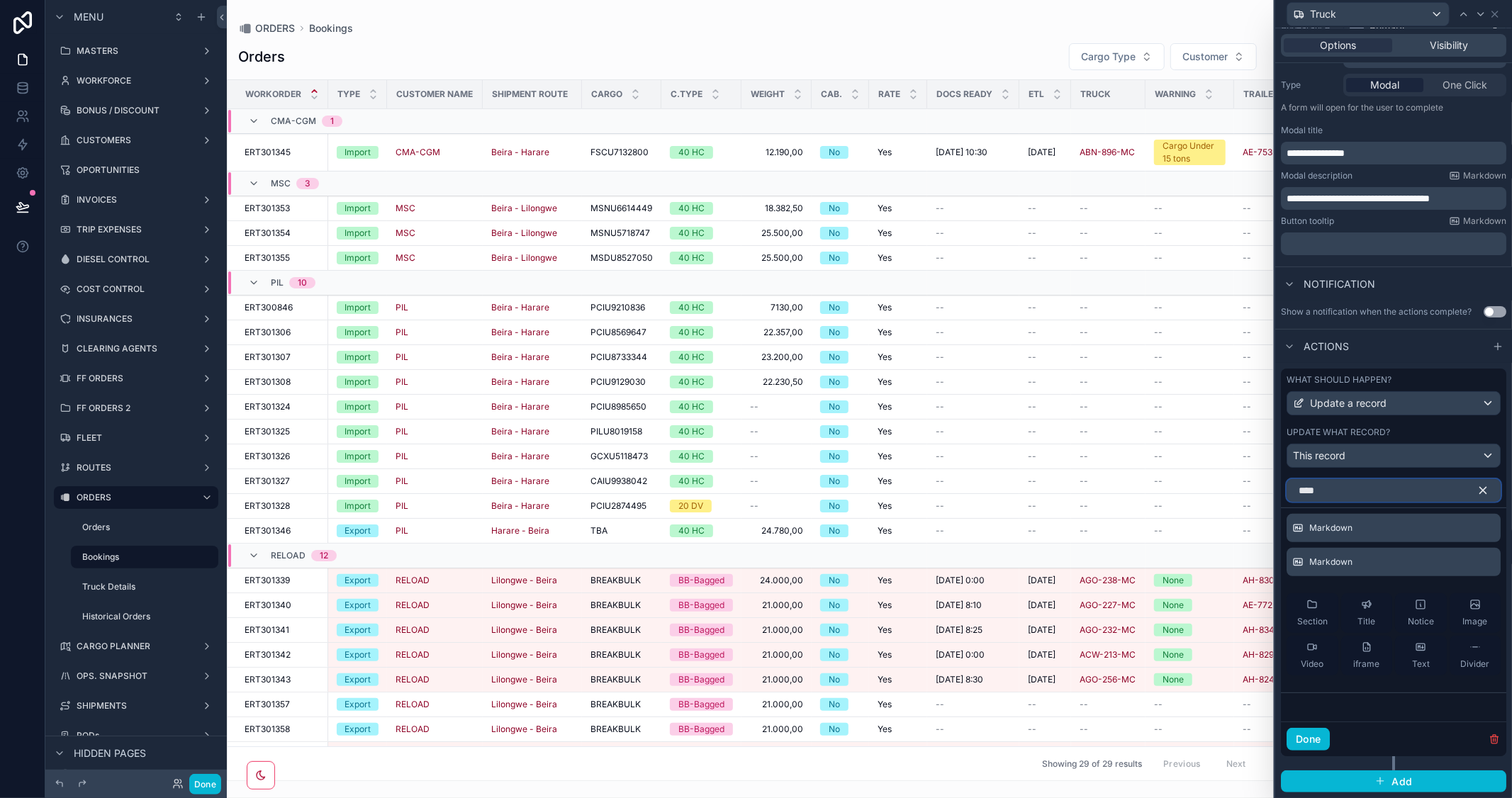
type input "****"
click at [1477, 494] on icon "button" at bounding box center [1483, 491] width 13 height 13
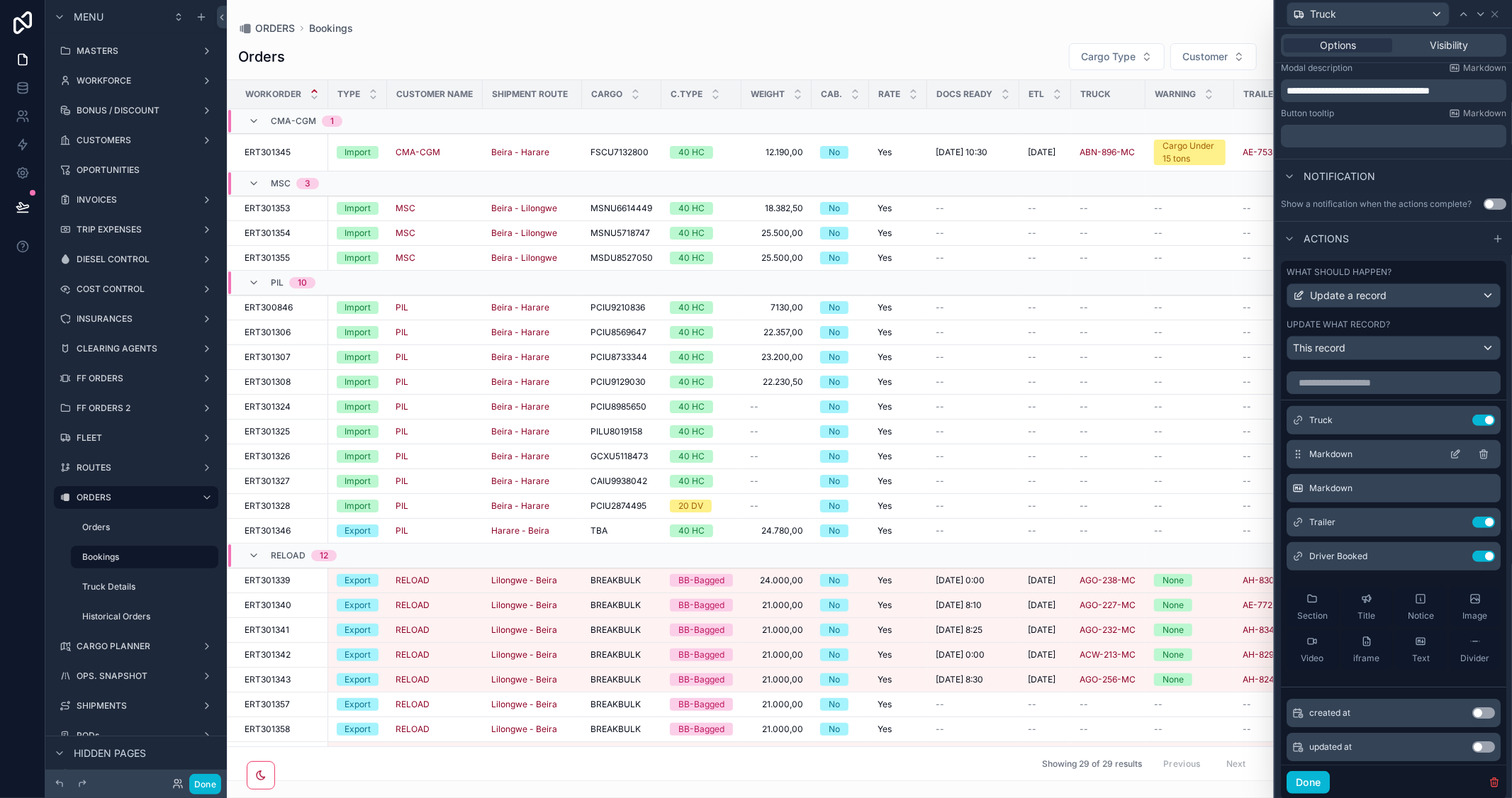
scroll to position [250, 0]
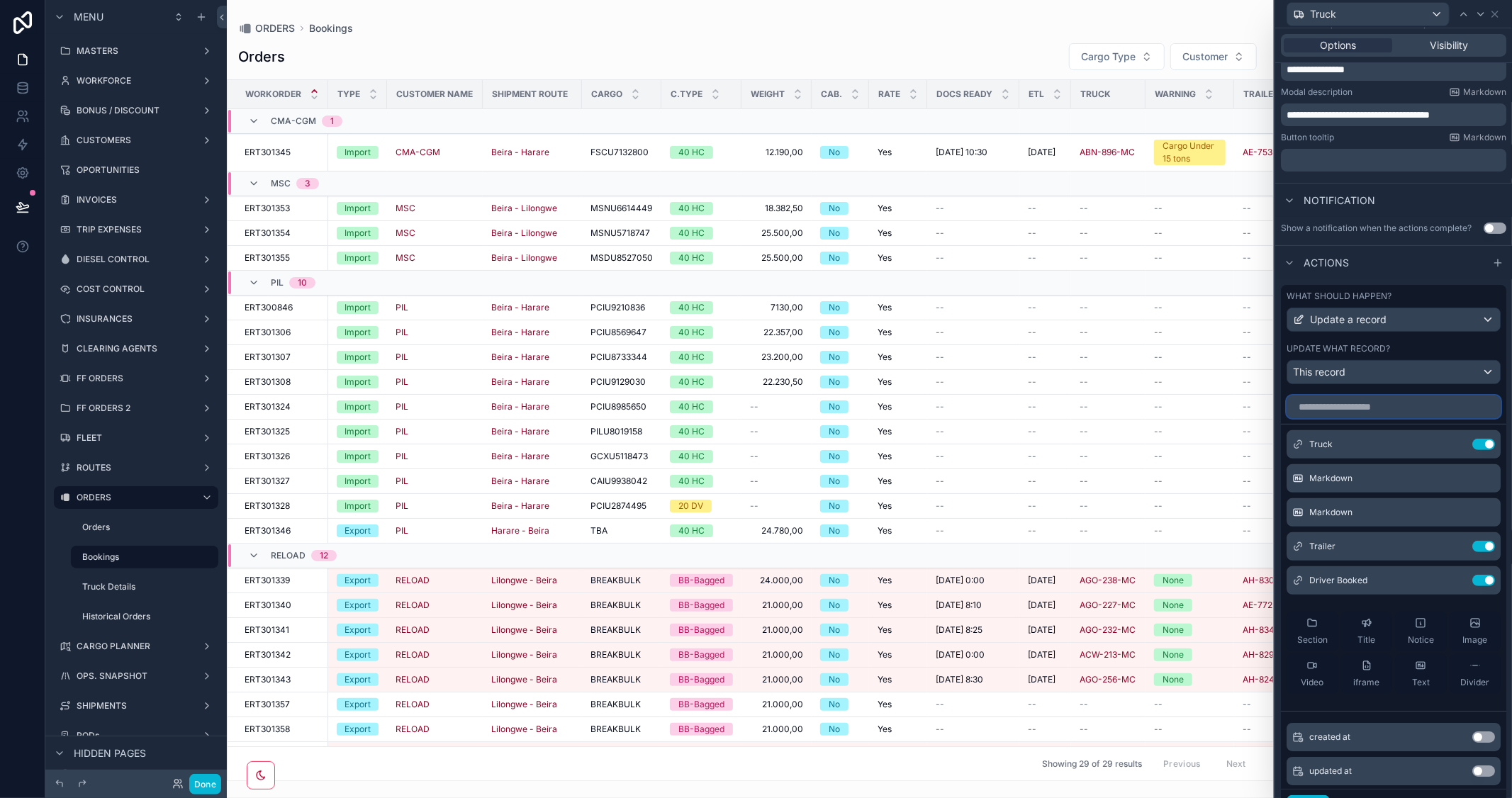
click at [1365, 418] on input "text" at bounding box center [1394, 407] width 214 height 23
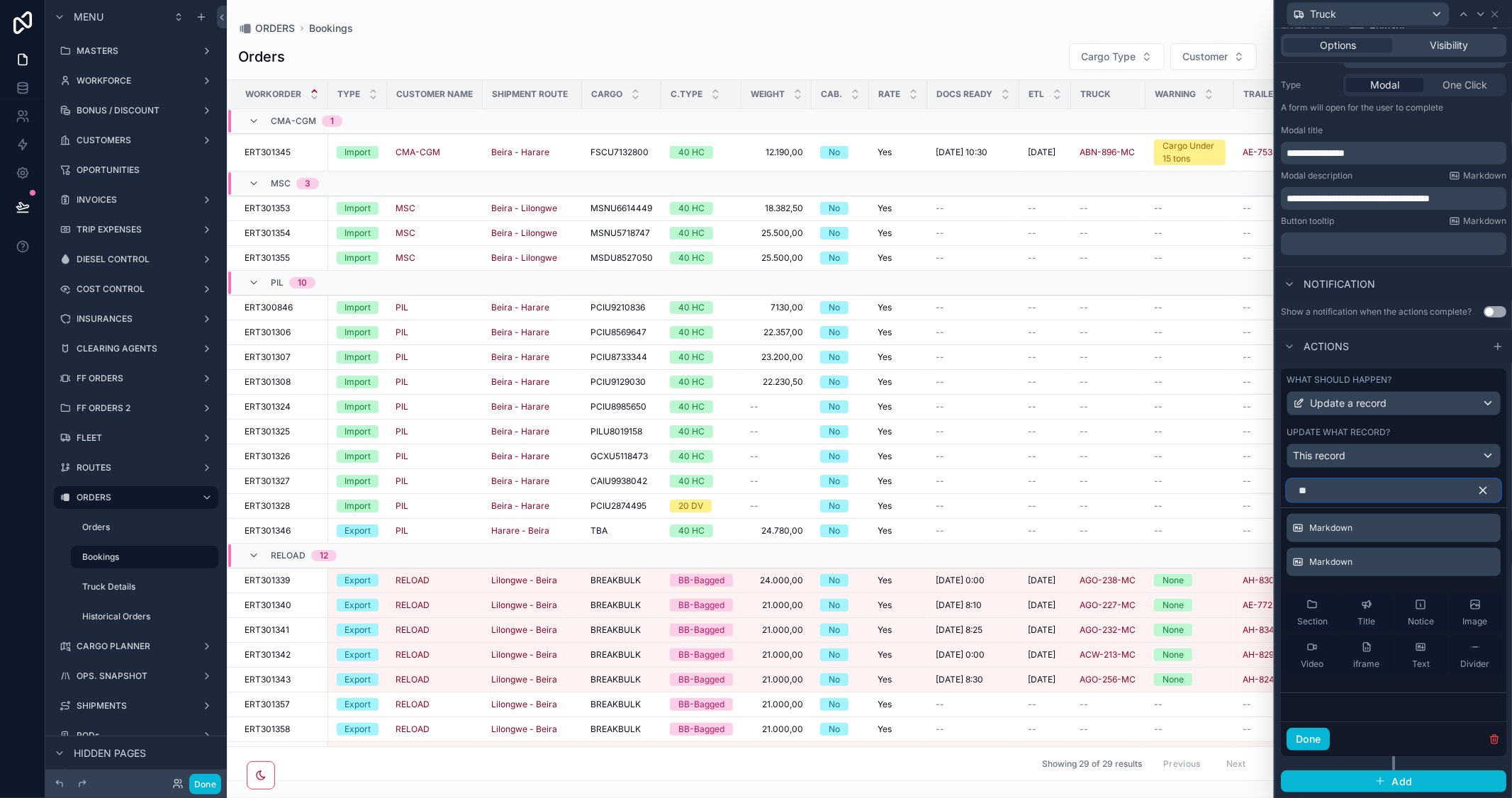
scroll to position [178, 0]
drag, startPoint x: 1336, startPoint y: 493, endPoint x: 1216, endPoint y: 480, distance: 120.7
click at [1216, 480] on div "**********" at bounding box center [756, 399] width 1512 height 798
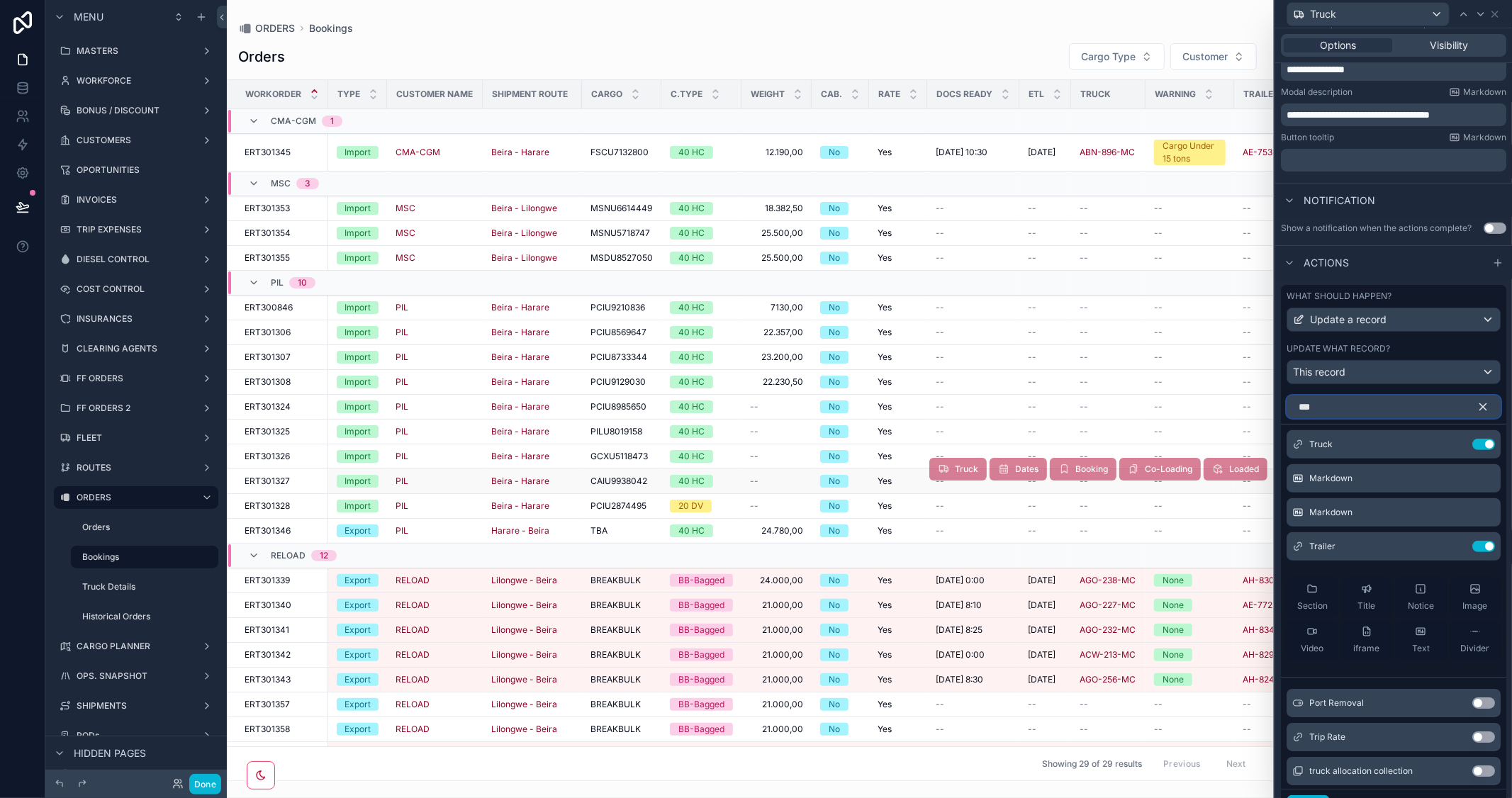
scroll to position [240, 0]
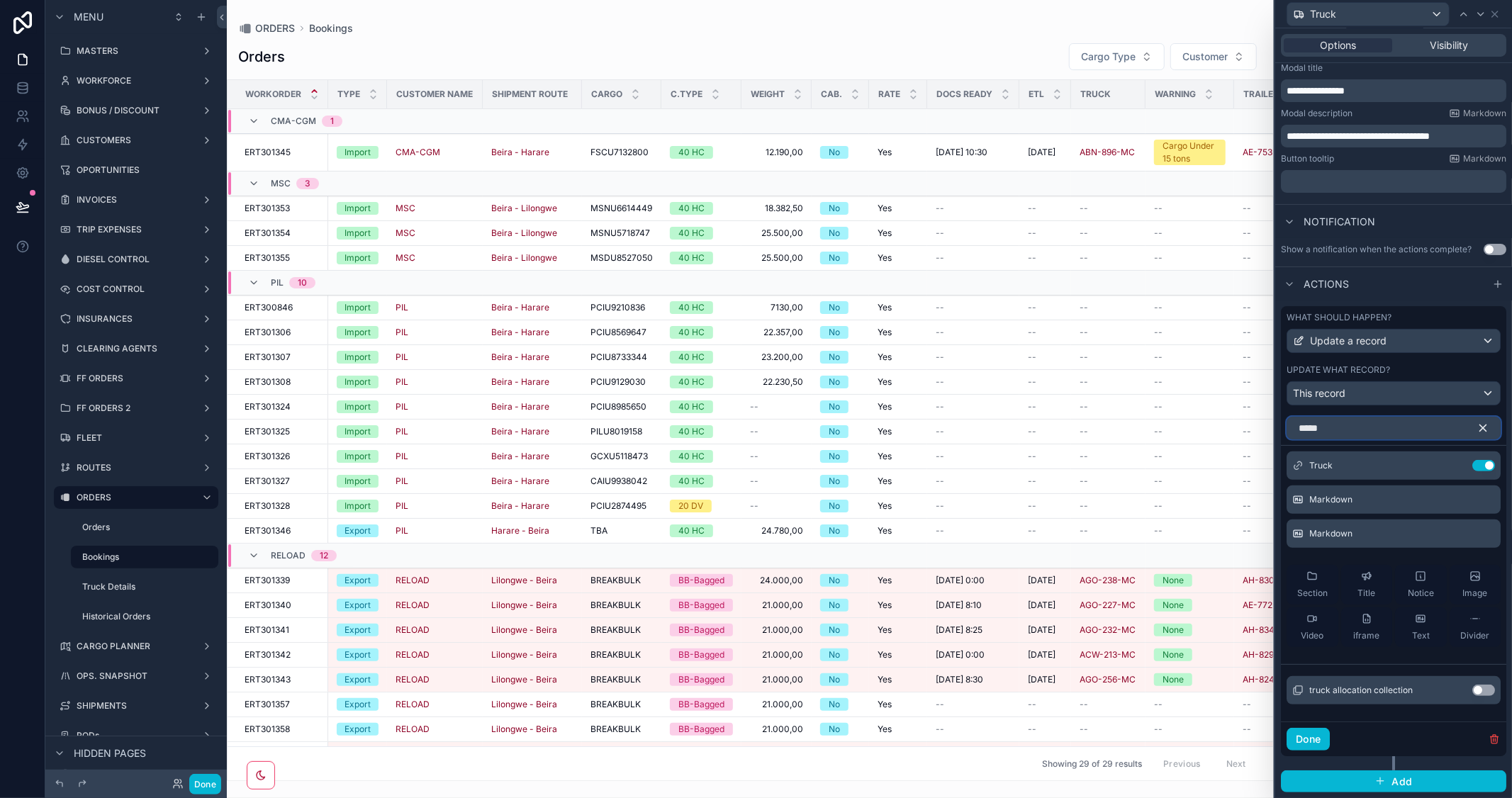
type input "*****"
drag, startPoint x: 1475, startPoint y: 426, endPoint x: 1479, endPoint y: 5, distance: 421.0
click at [1477, 425] on icon "button" at bounding box center [1483, 429] width 13 height 13
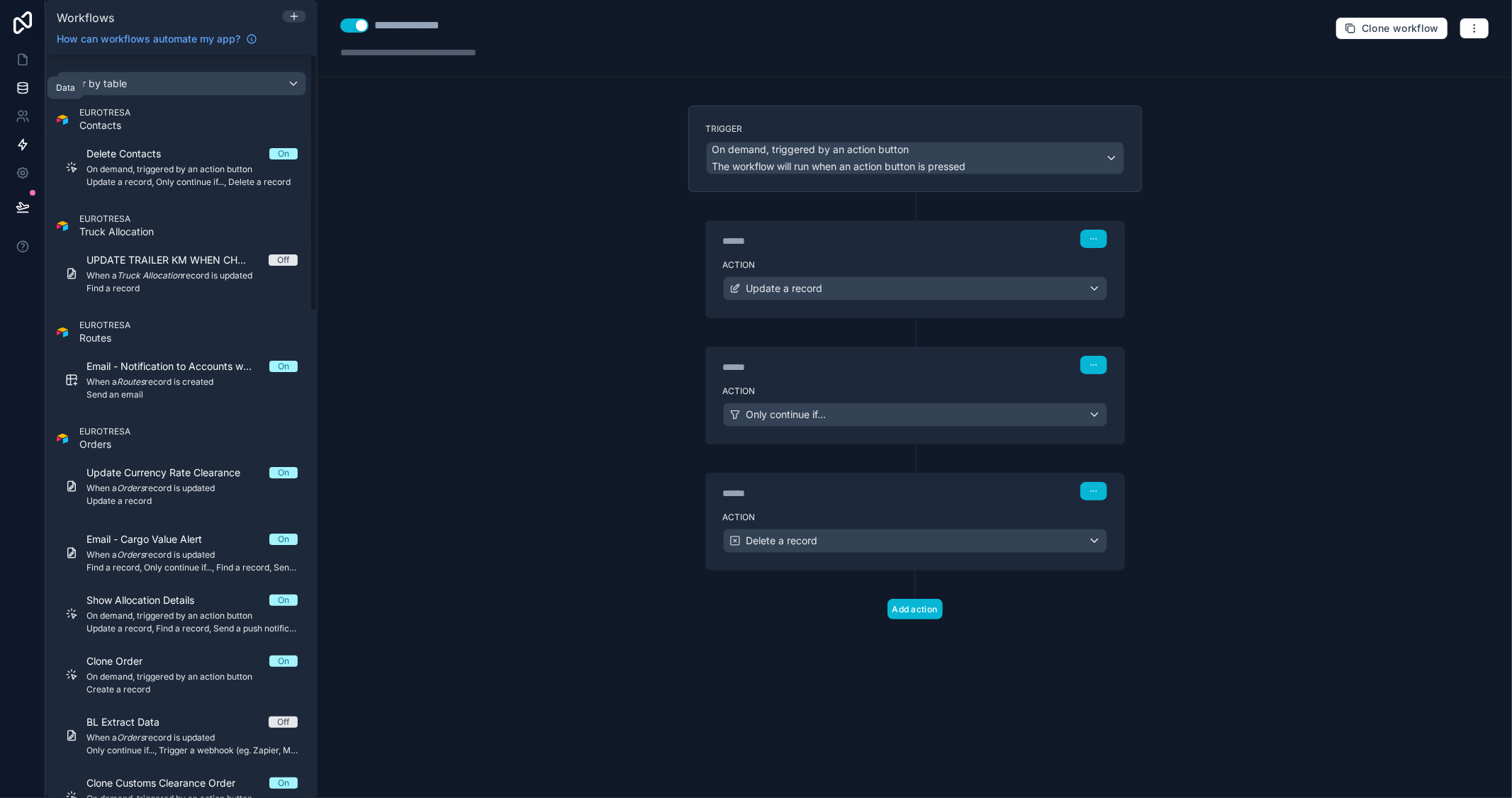
click at [26, 85] on icon at bounding box center [22, 87] width 9 height 6
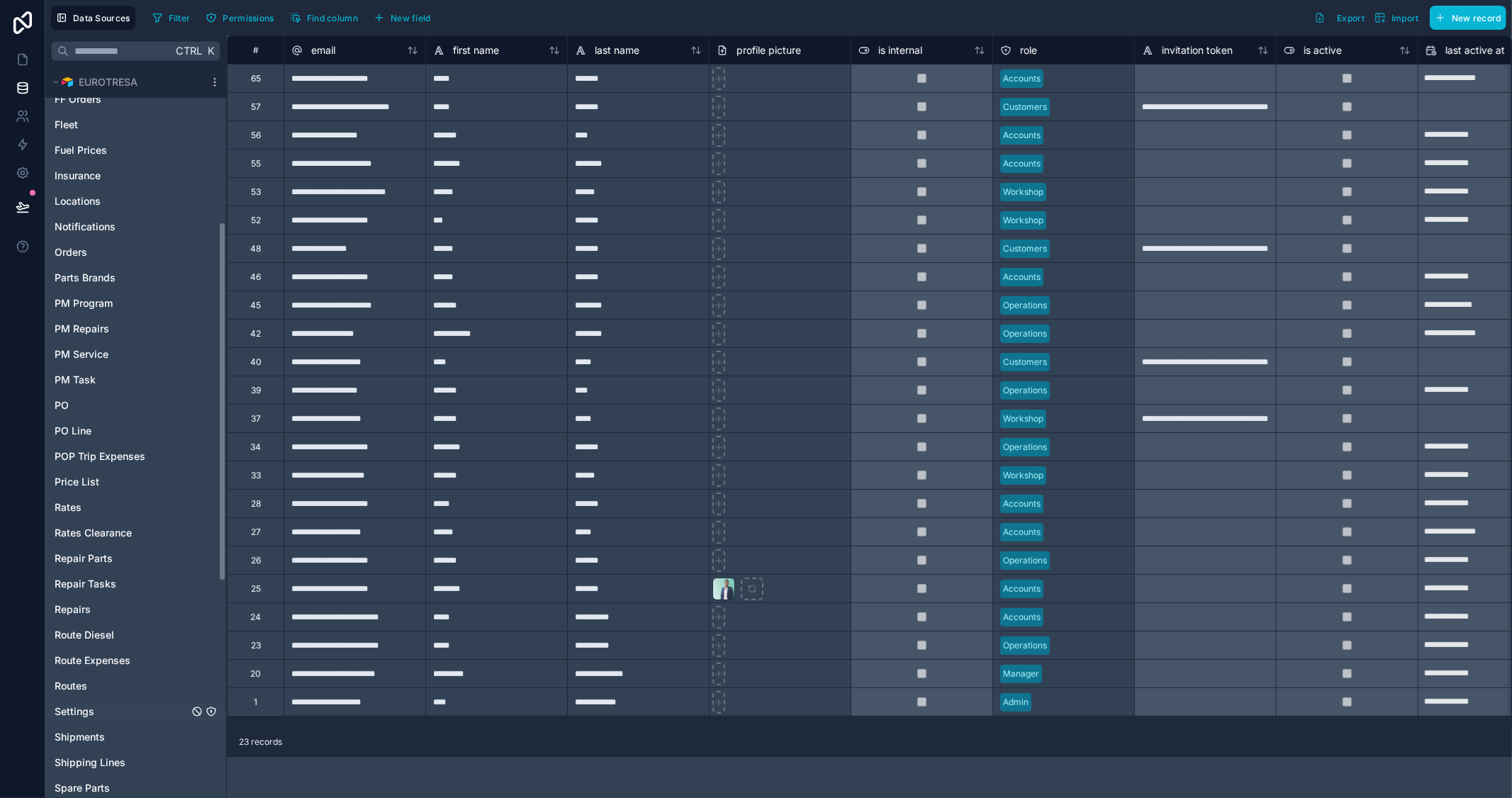
scroll to position [314, 0]
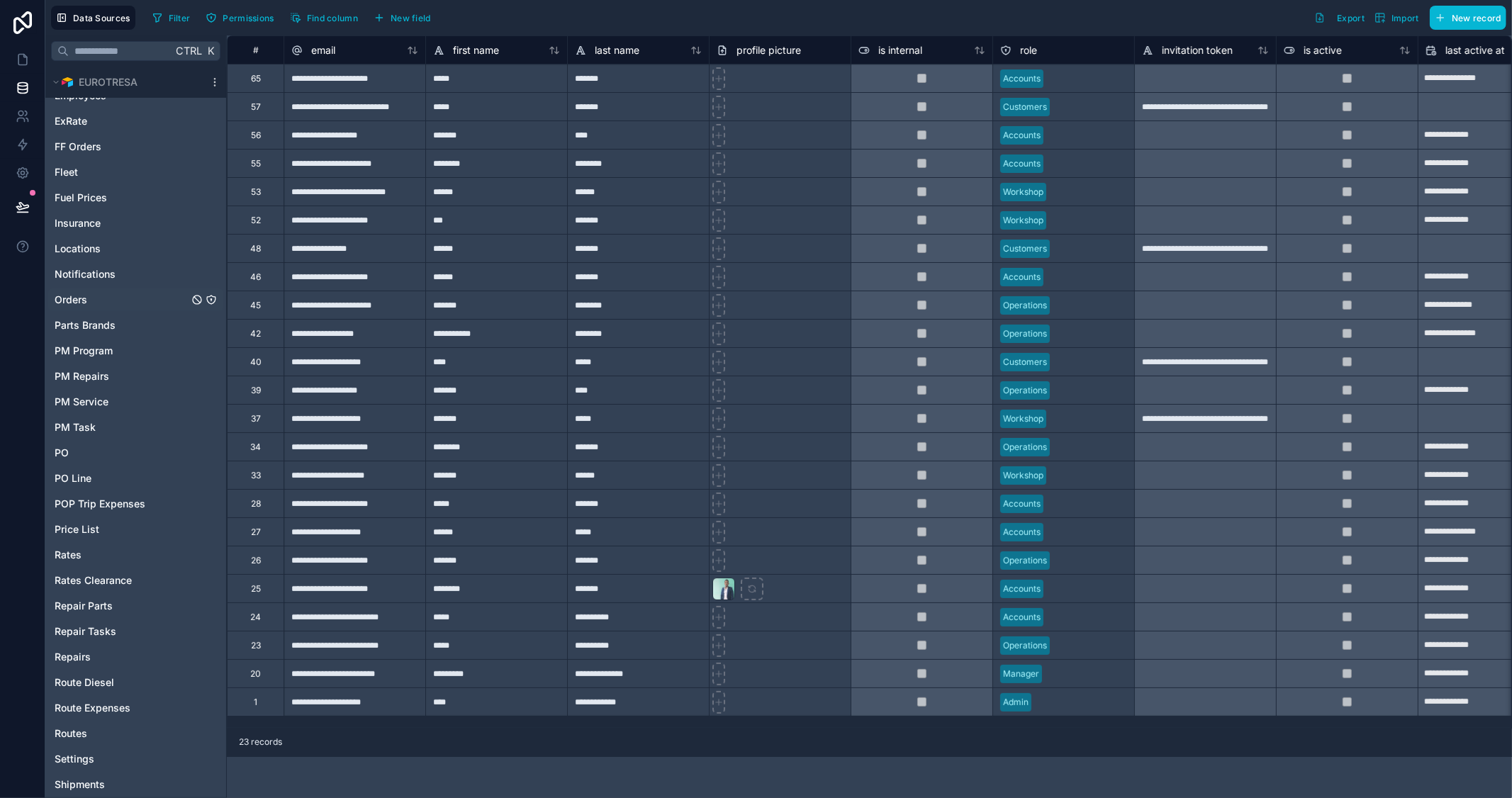
click at [73, 299] on span "Orders" at bounding box center [71, 299] width 33 height 14
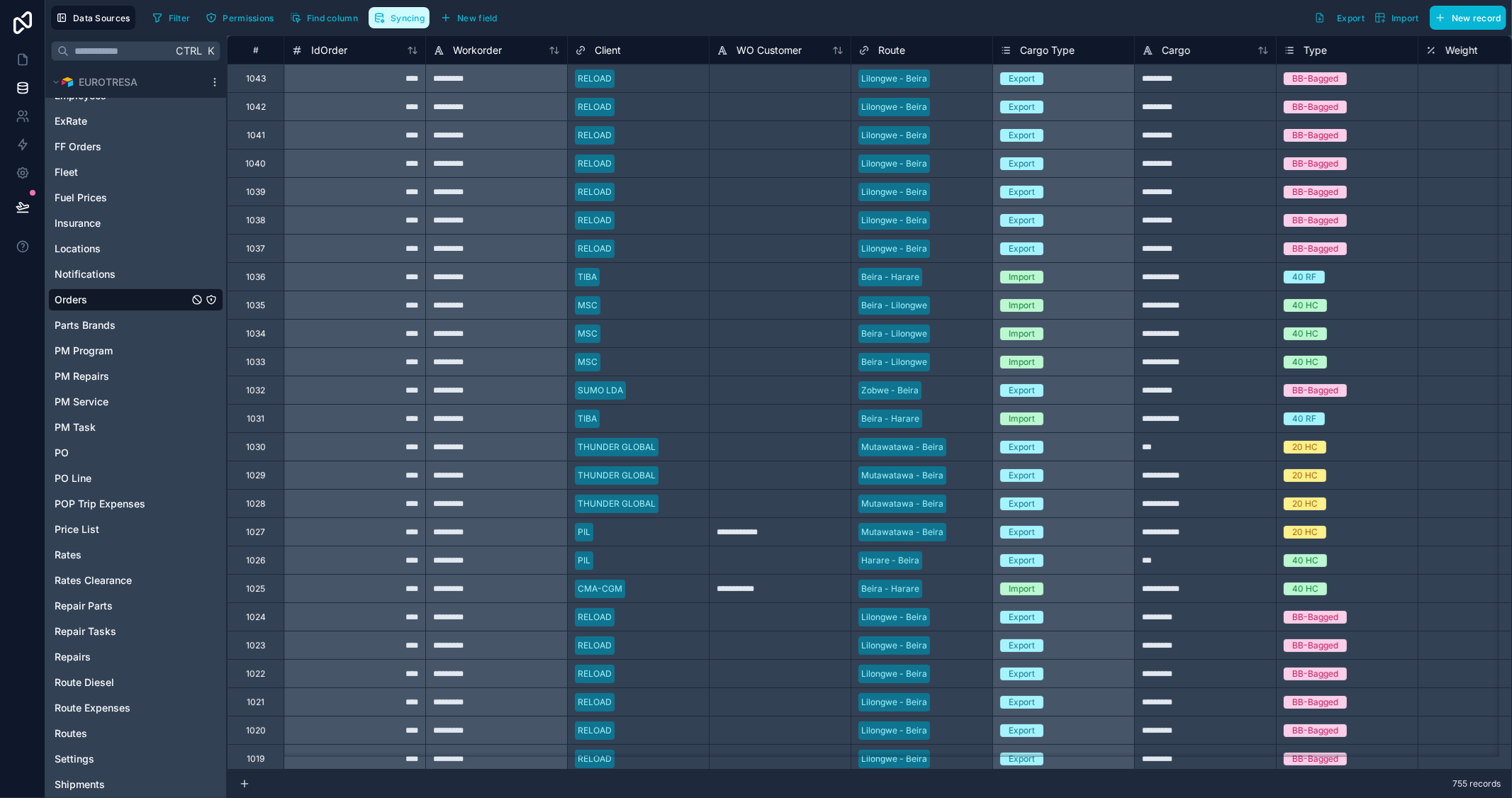
click at [414, 18] on span "Syncing" at bounding box center [407, 18] width 34 height 11
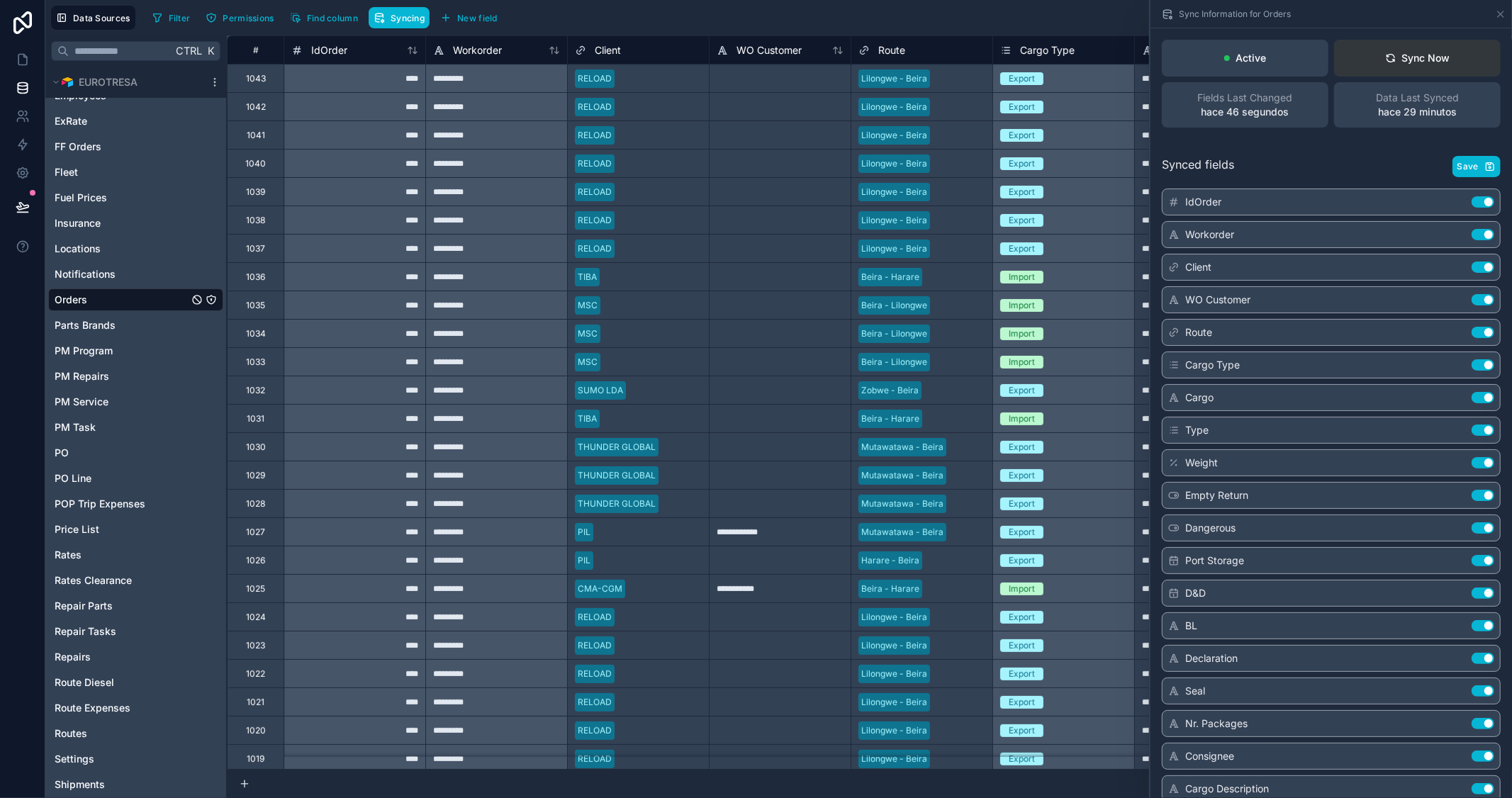
click at [1442, 64] on button "Sync Now" at bounding box center [1418, 57] width 167 height 37
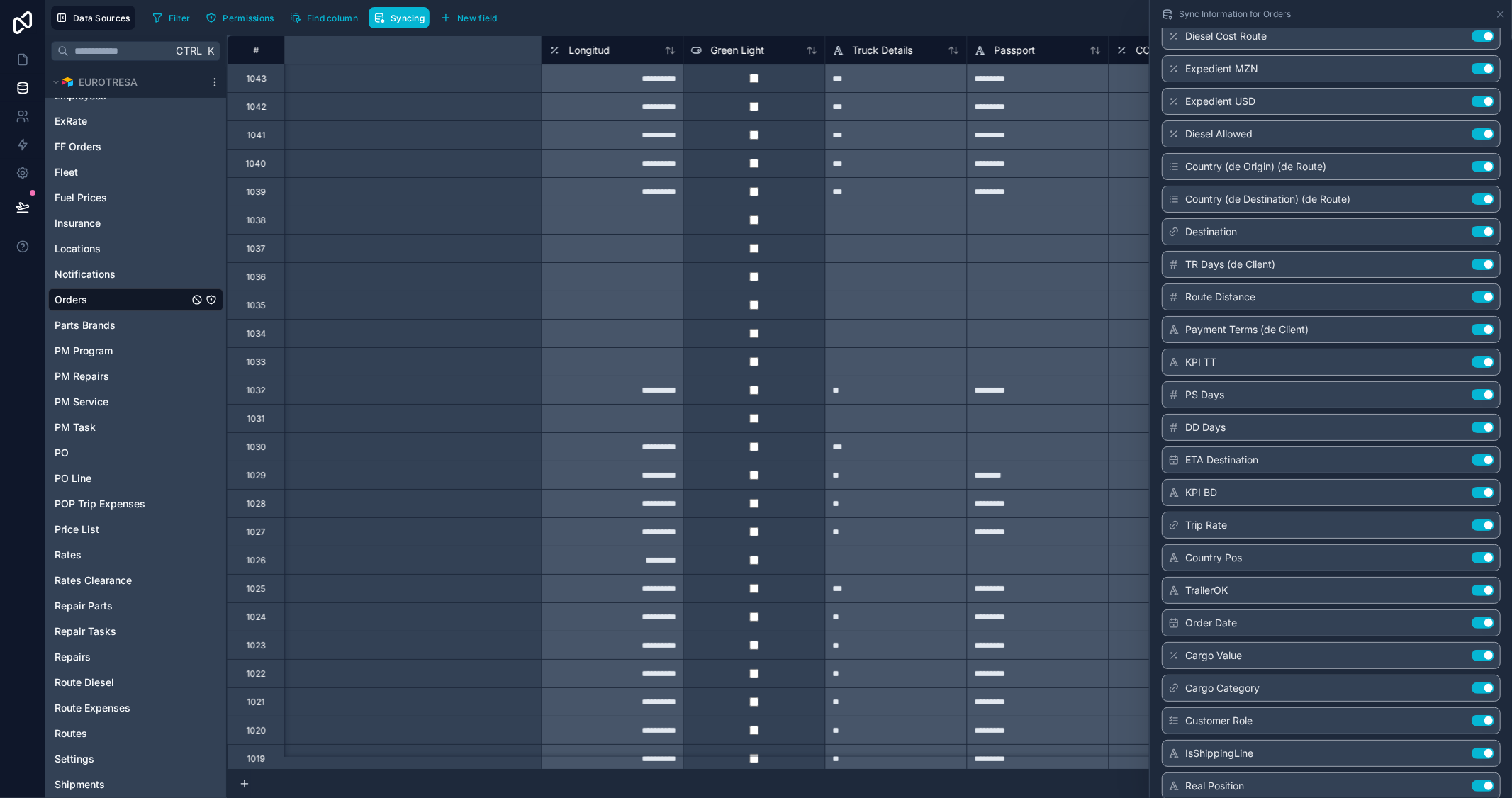
scroll to position [0, 21611]
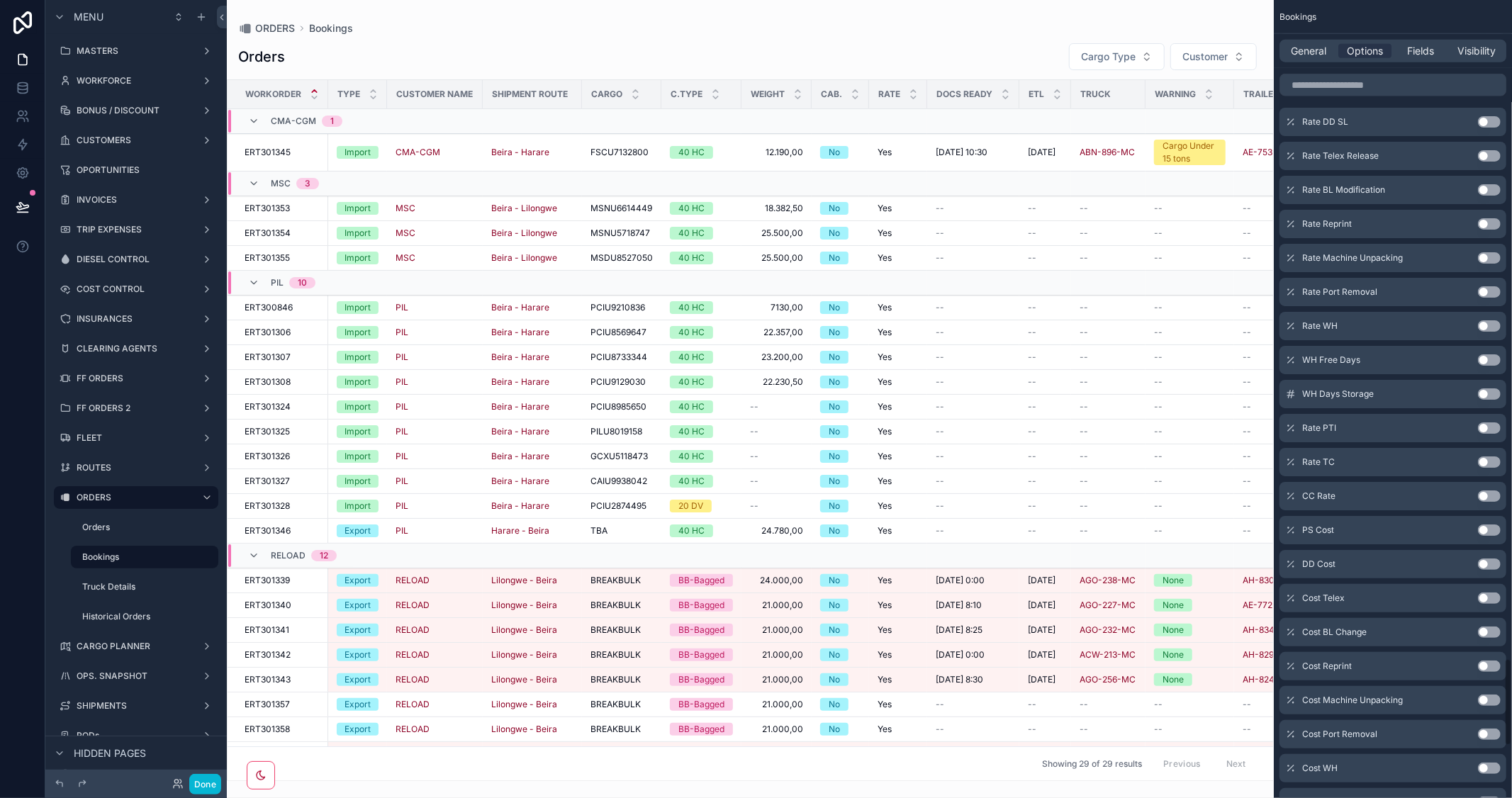
scroll to position [6517, 0]
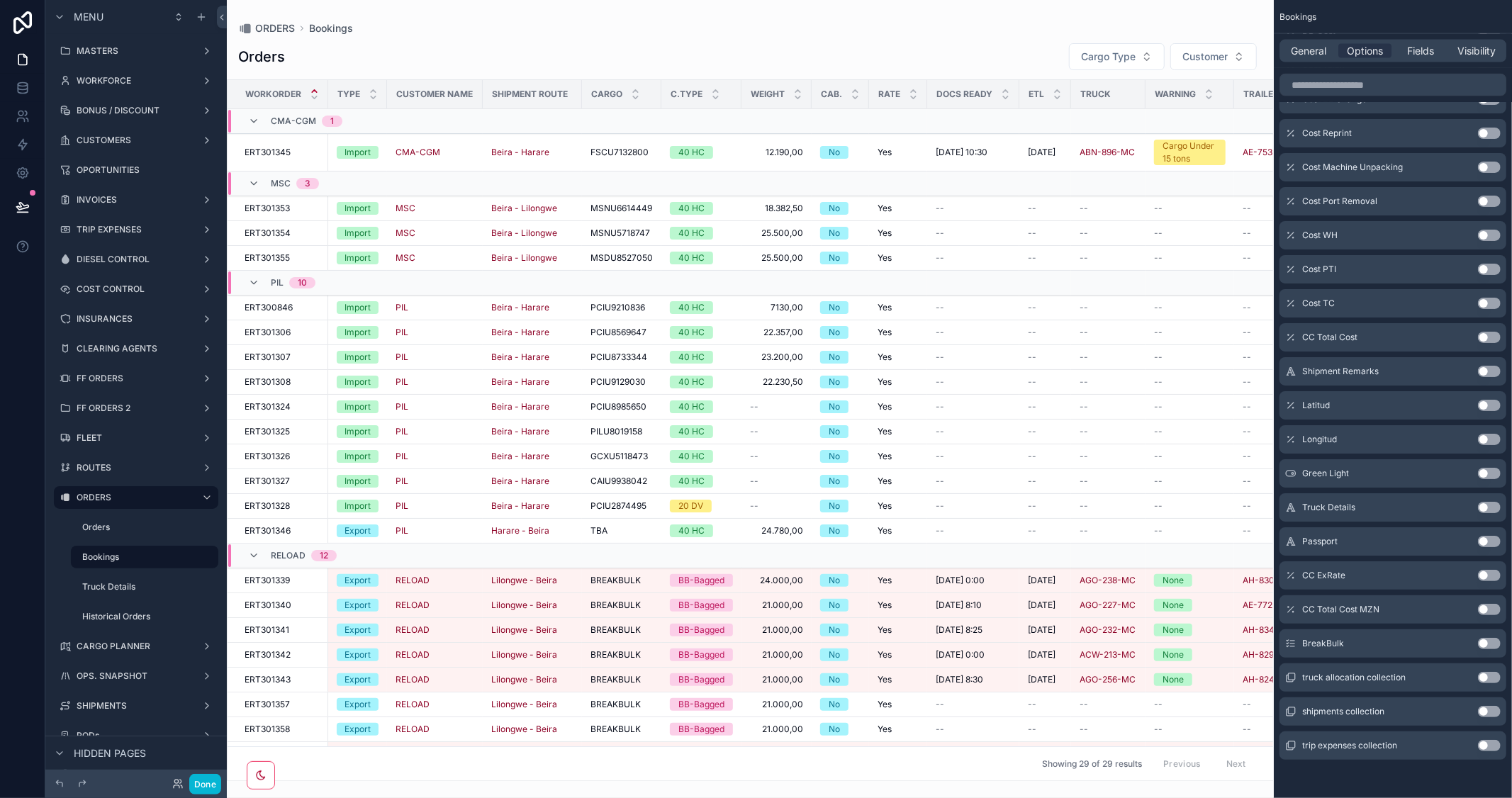
click at [1491, 640] on button "Use setting" at bounding box center [1490, 644] width 23 height 11
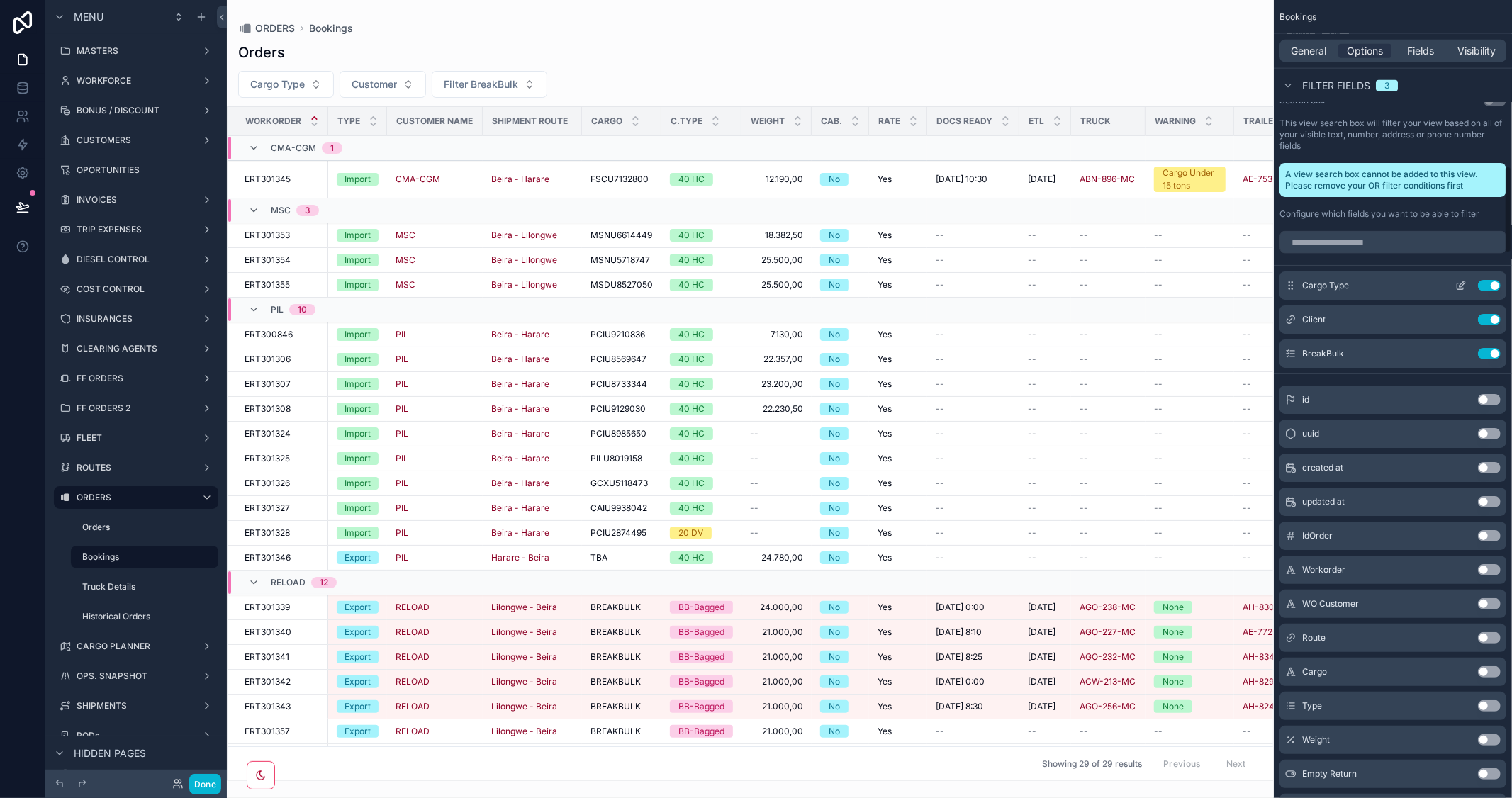
scroll to position [1320, 0]
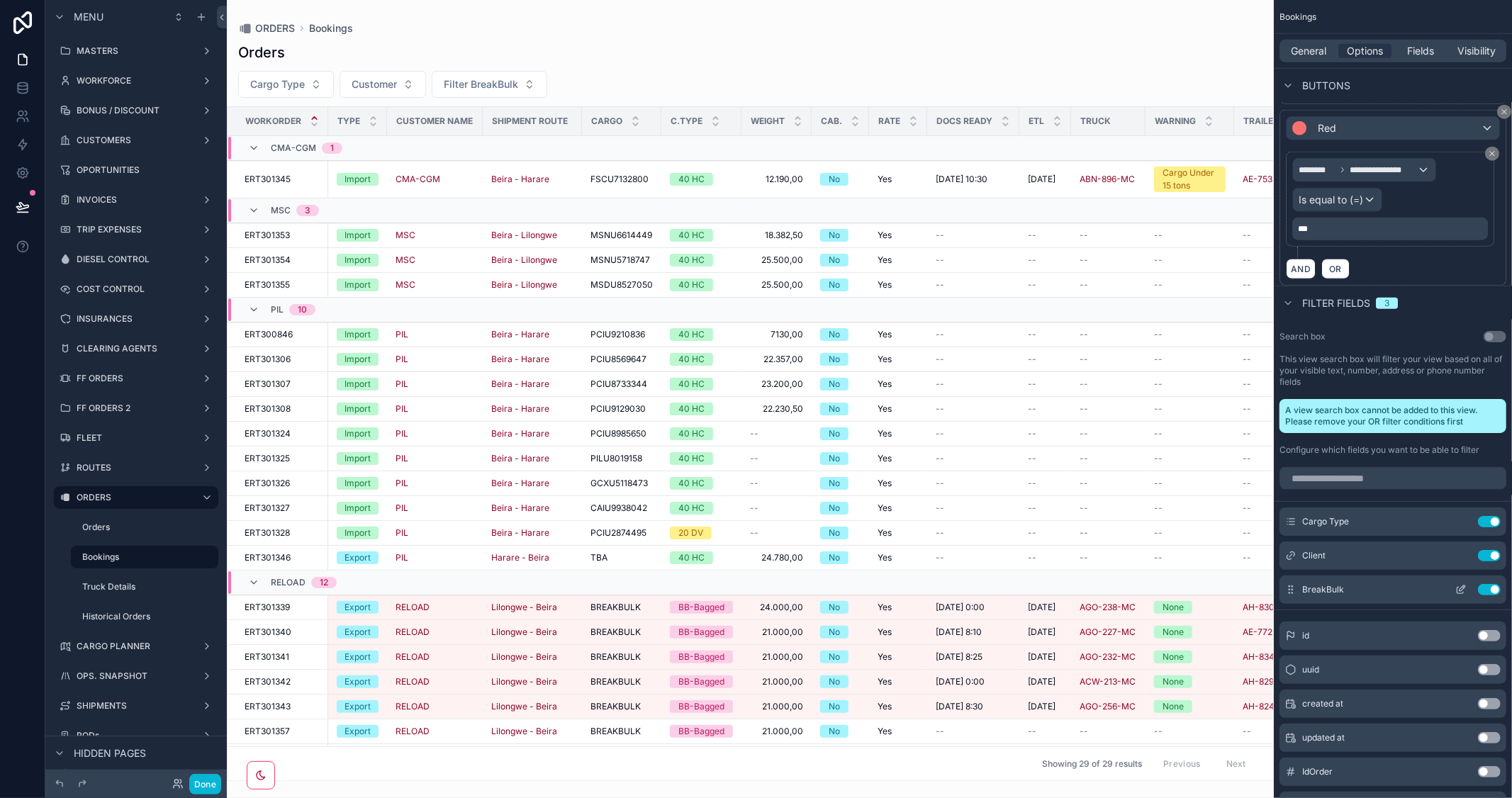
click at [1485, 589] on button "Use setting" at bounding box center [1490, 589] width 23 height 11
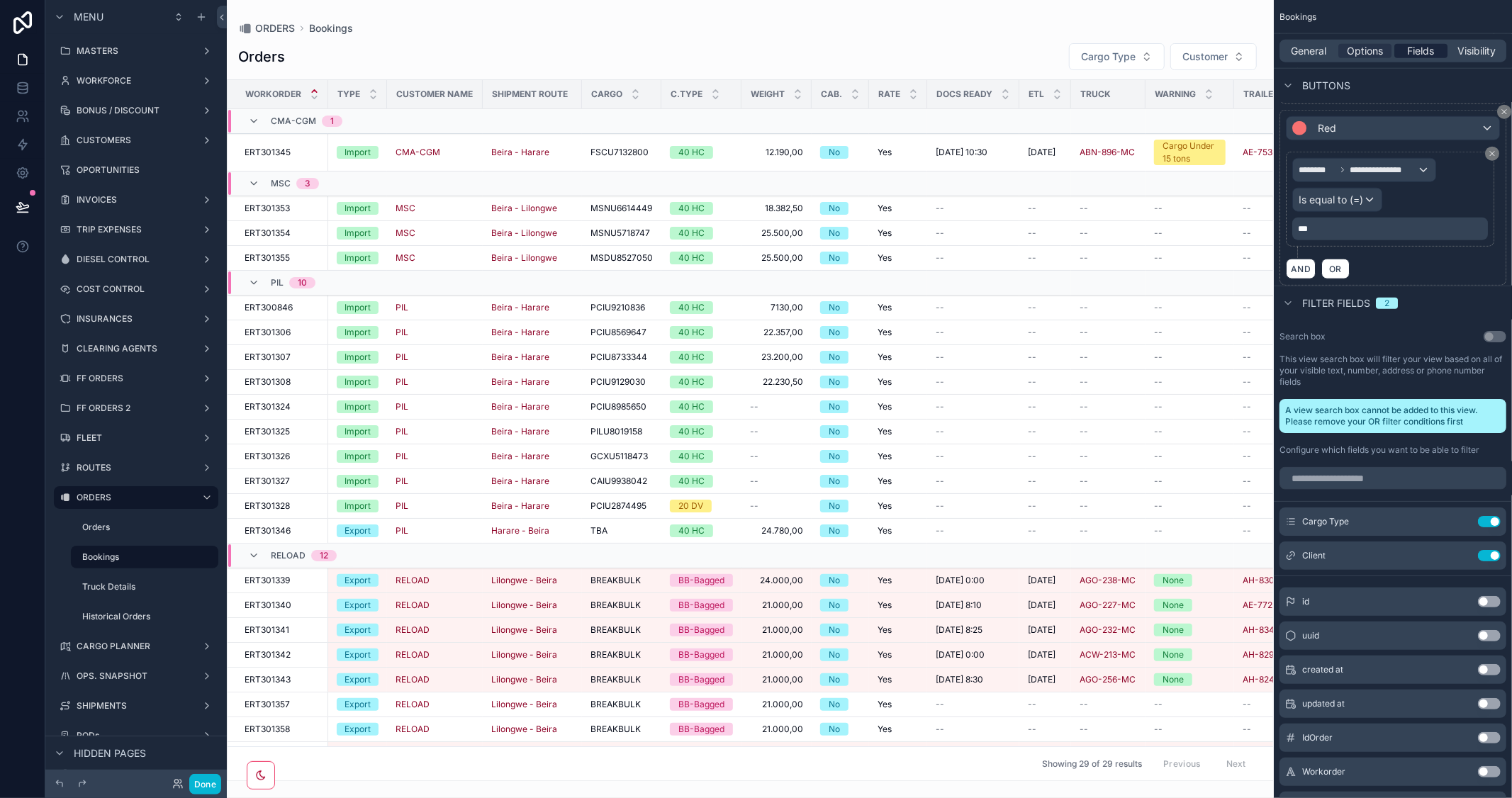
click at [1417, 48] on span "Fields" at bounding box center [1421, 51] width 27 height 14
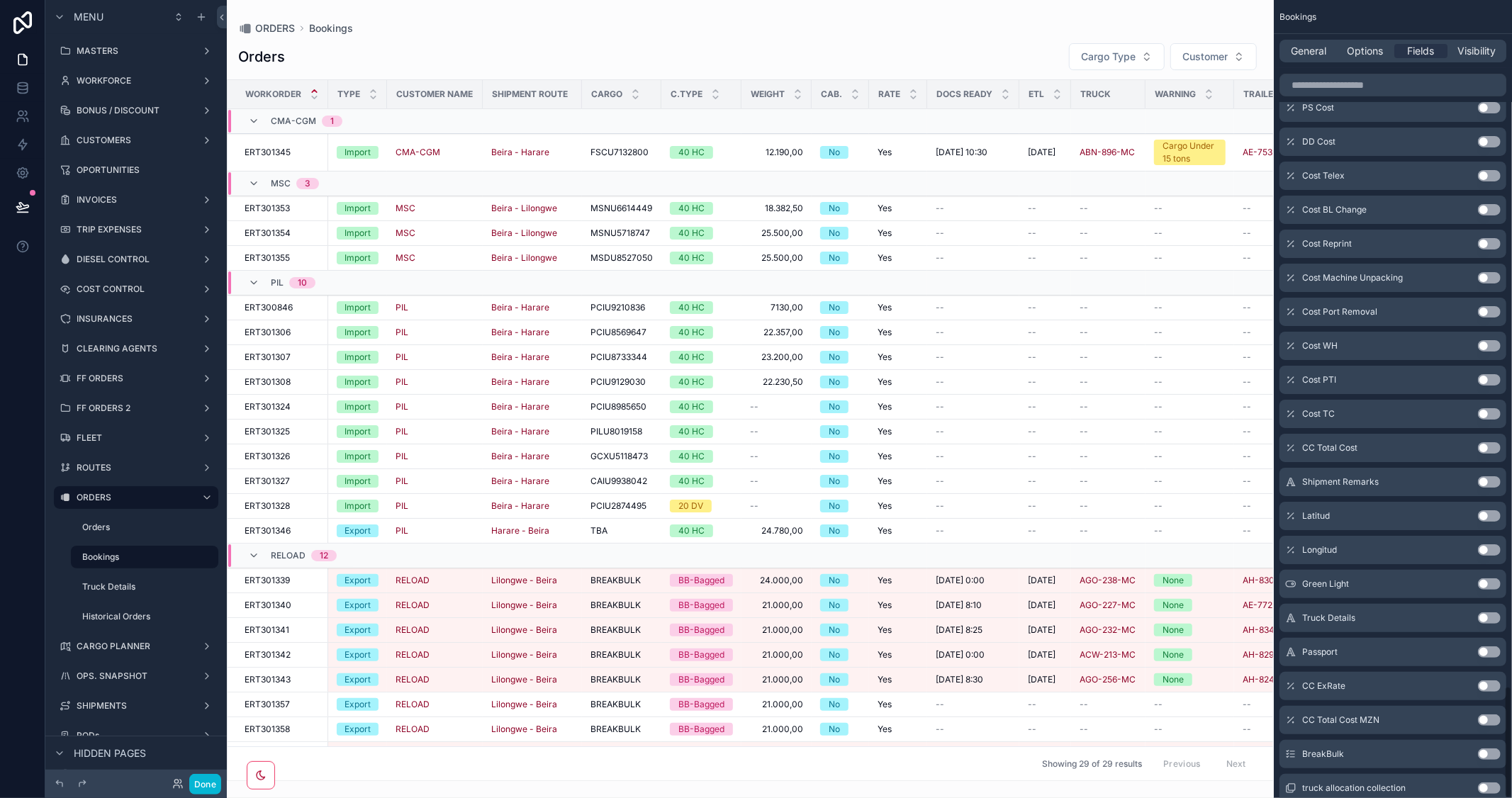
scroll to position [4871, 0]
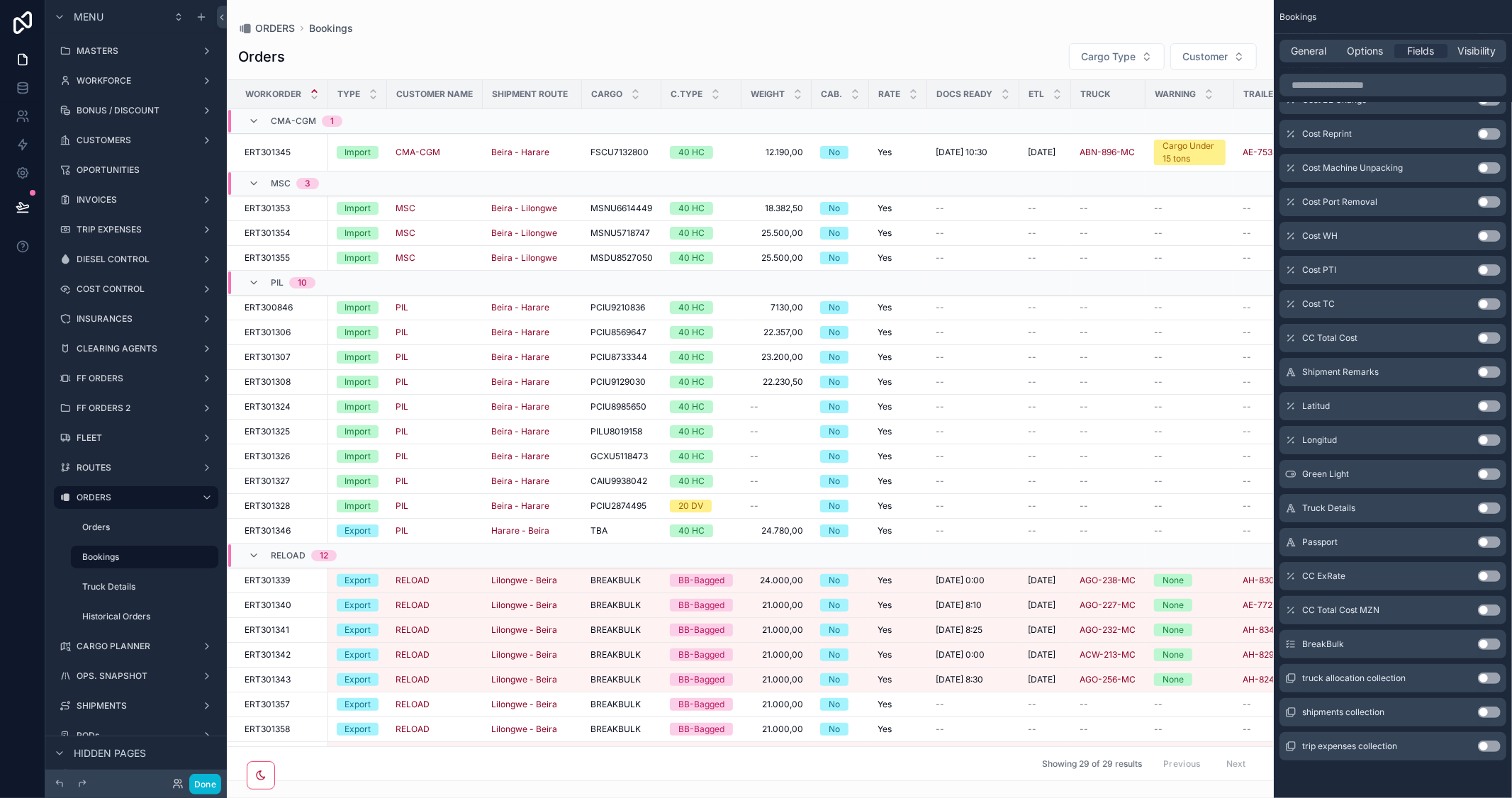
click at [1492, 644] on button "Use setting" at bounding box center [1490, 644] width 23 height 11
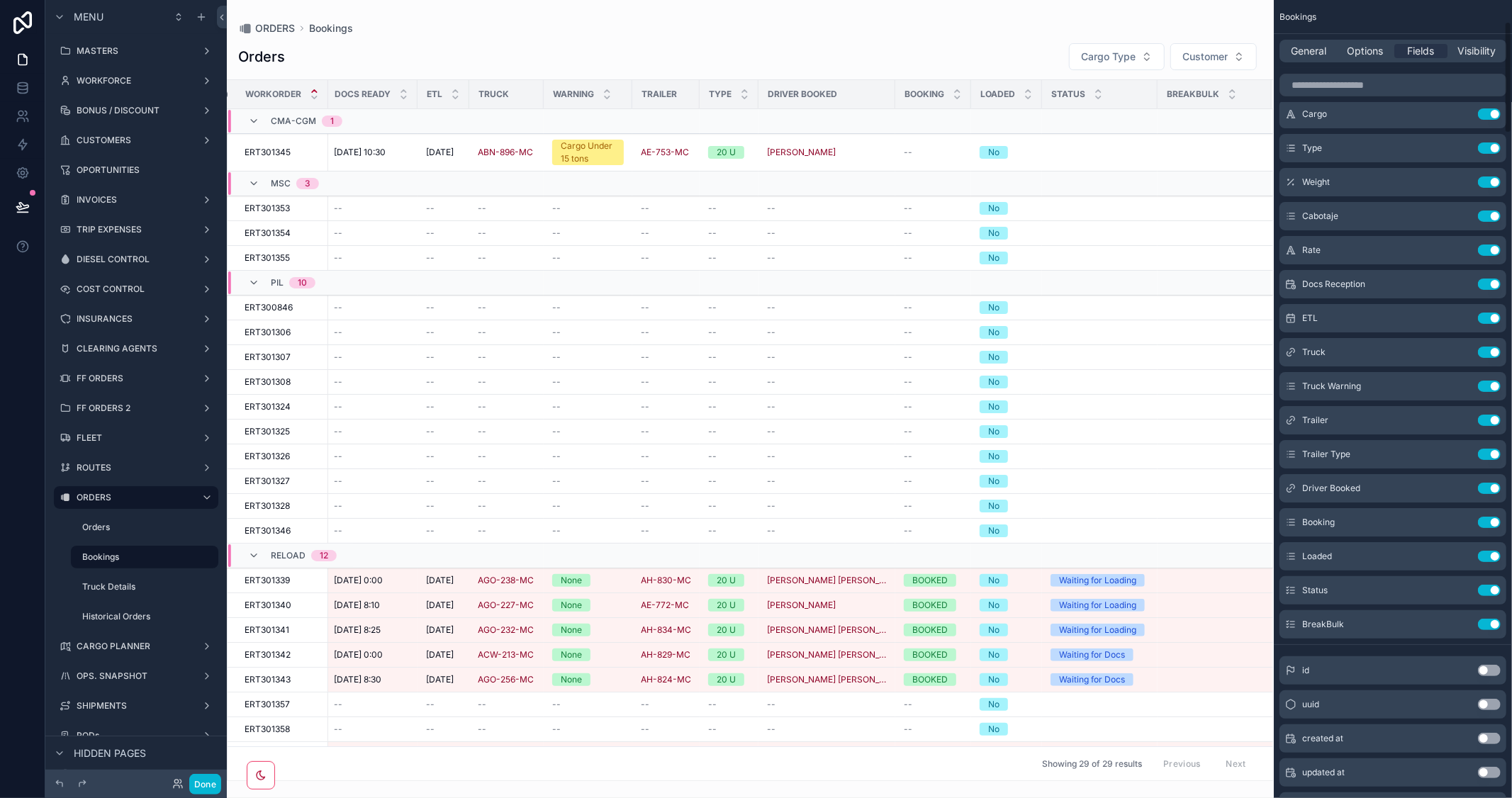
scroll to position [146, 0]
click at [1485, 626] on button "Use setting" at bounding box center [1490, 629] width 23 height 11
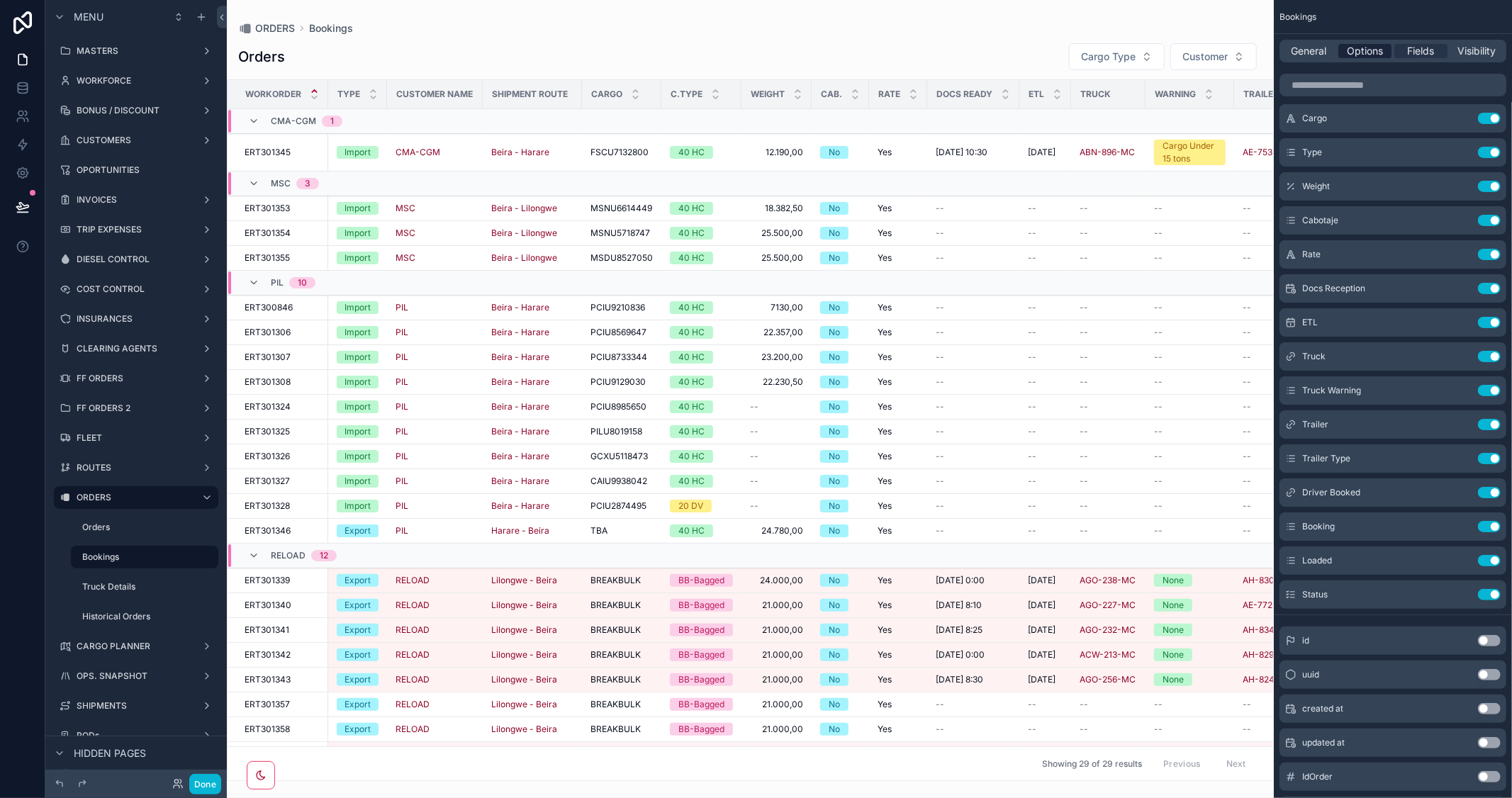
click at [1367, 44] on span "Options" at bounding box center [1365, 51] width 36 height 14
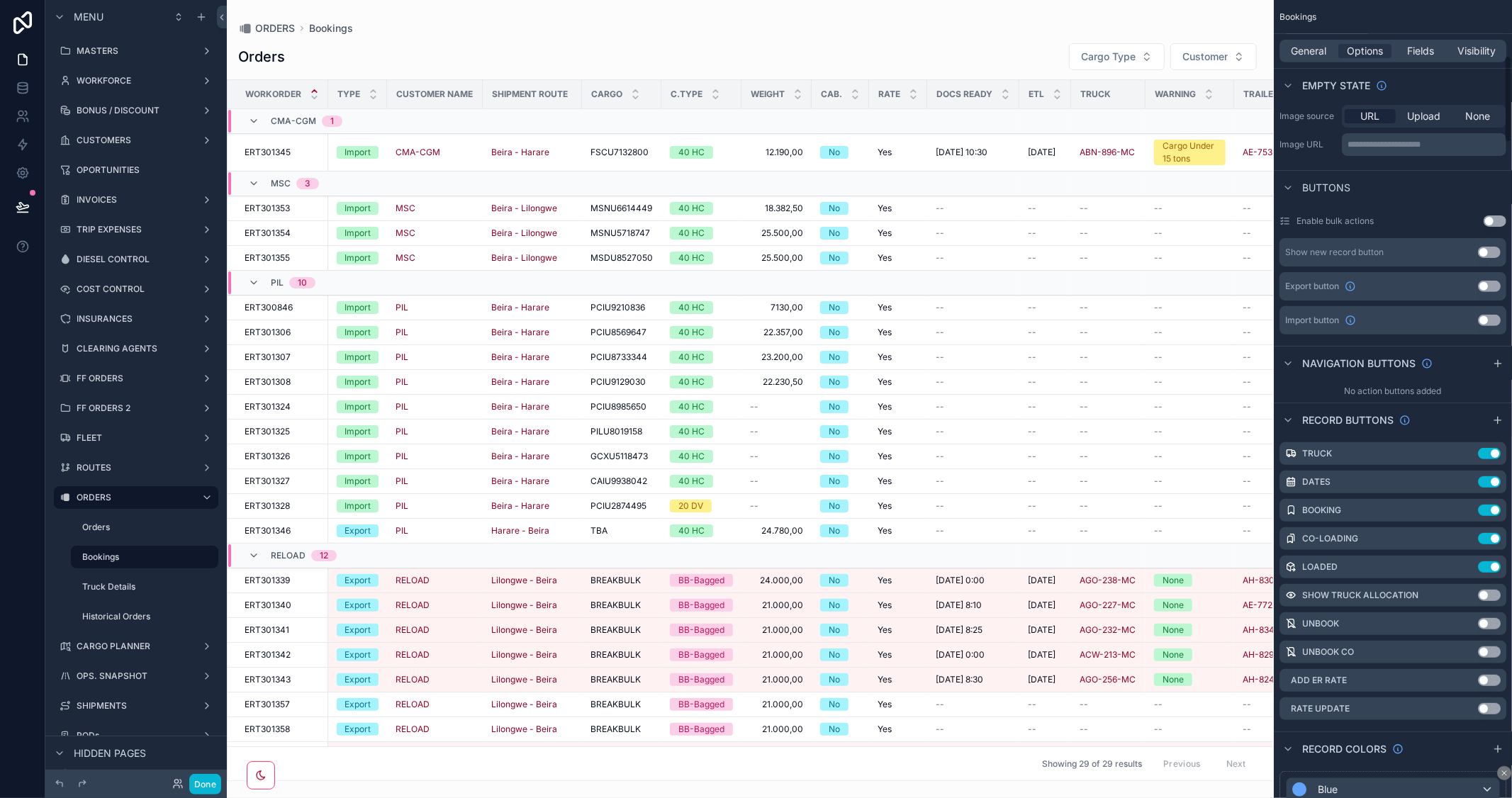
scroll to position [619, 0]
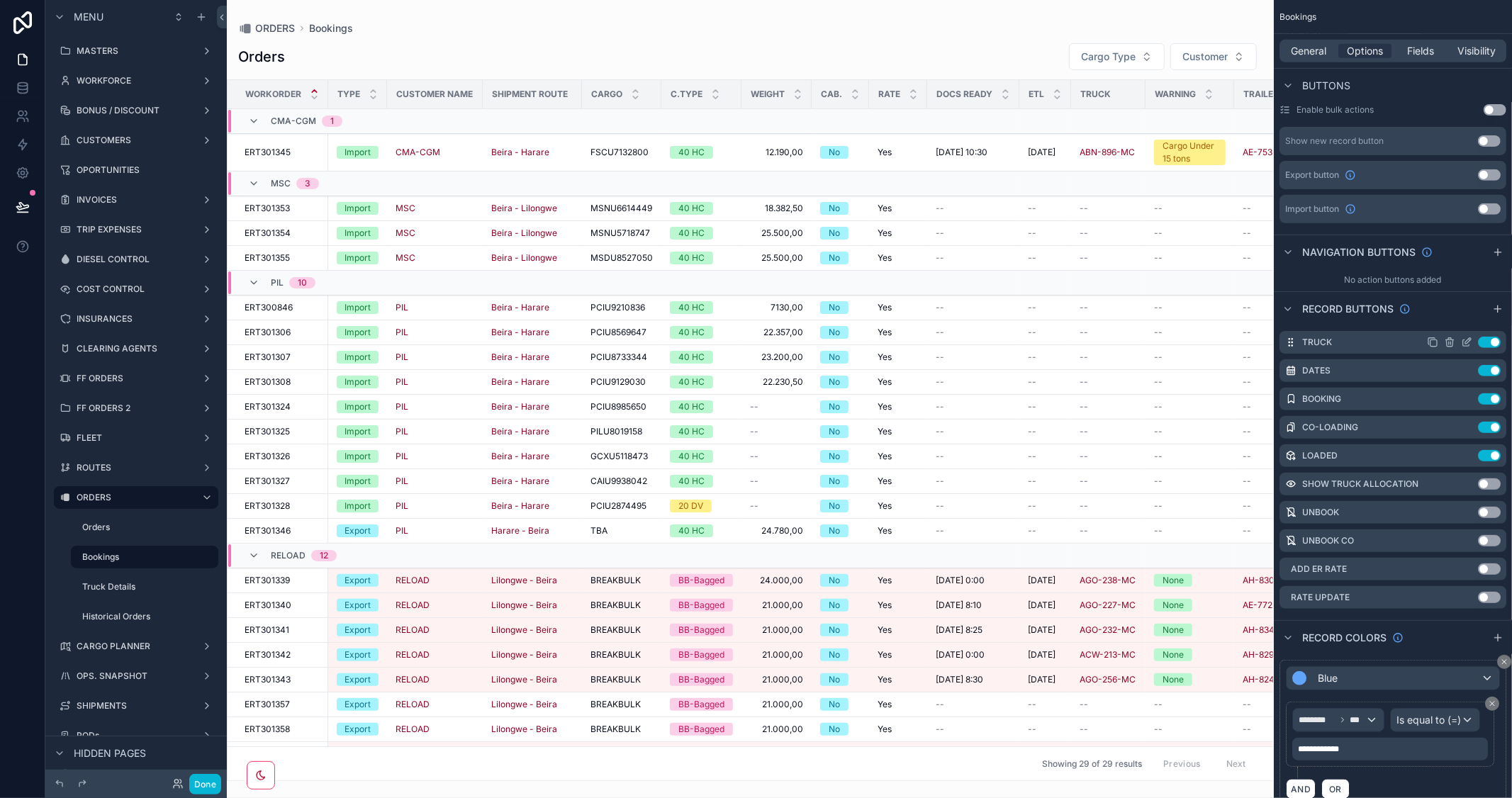
click at [1464, 338] on icon "scrollable content" at bounding box center [1467, 342] width 11 height 11
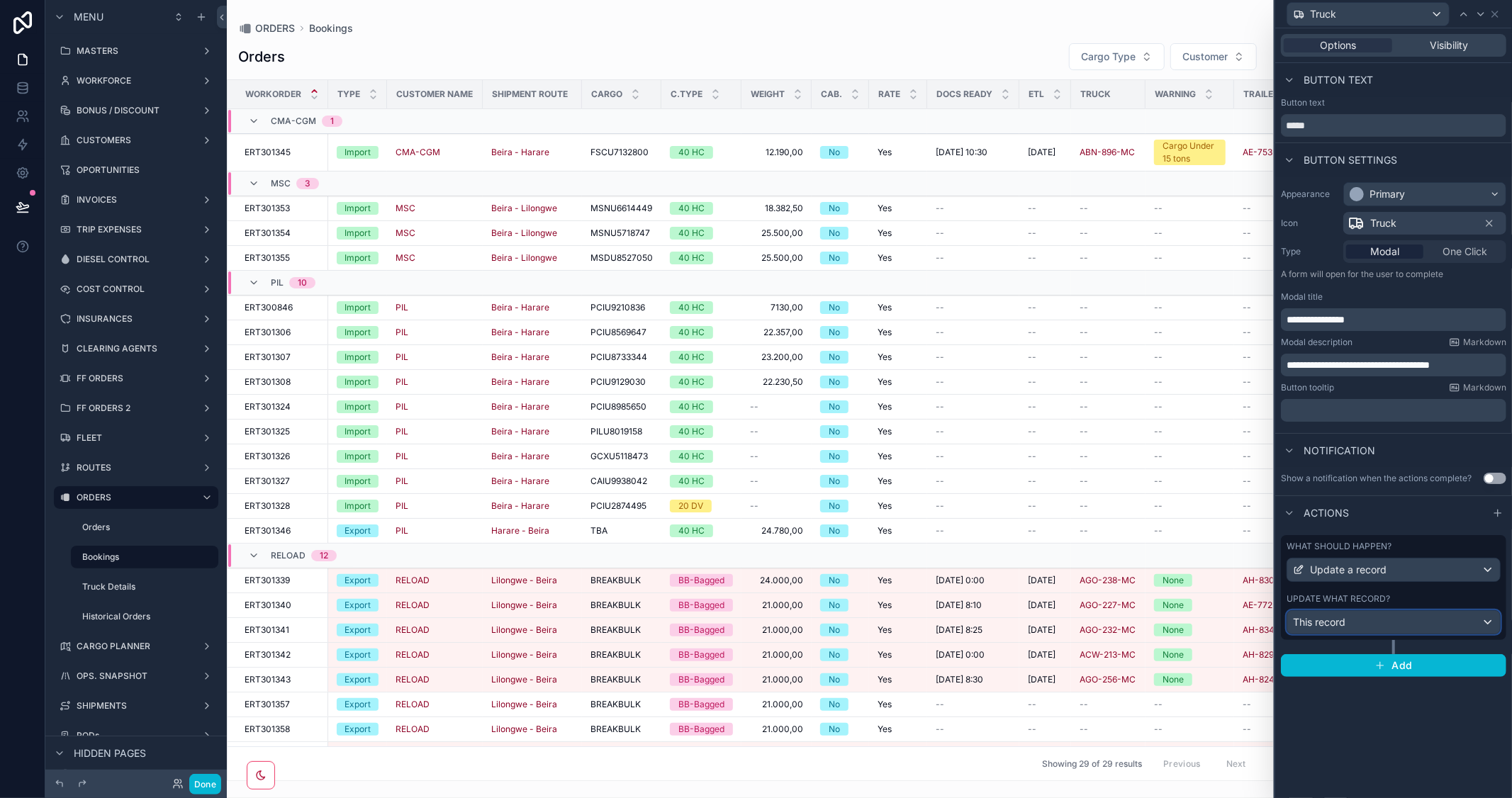
click at [1428, 625] on div "This record" at bounding box center [1394, 622] width 213 height 23
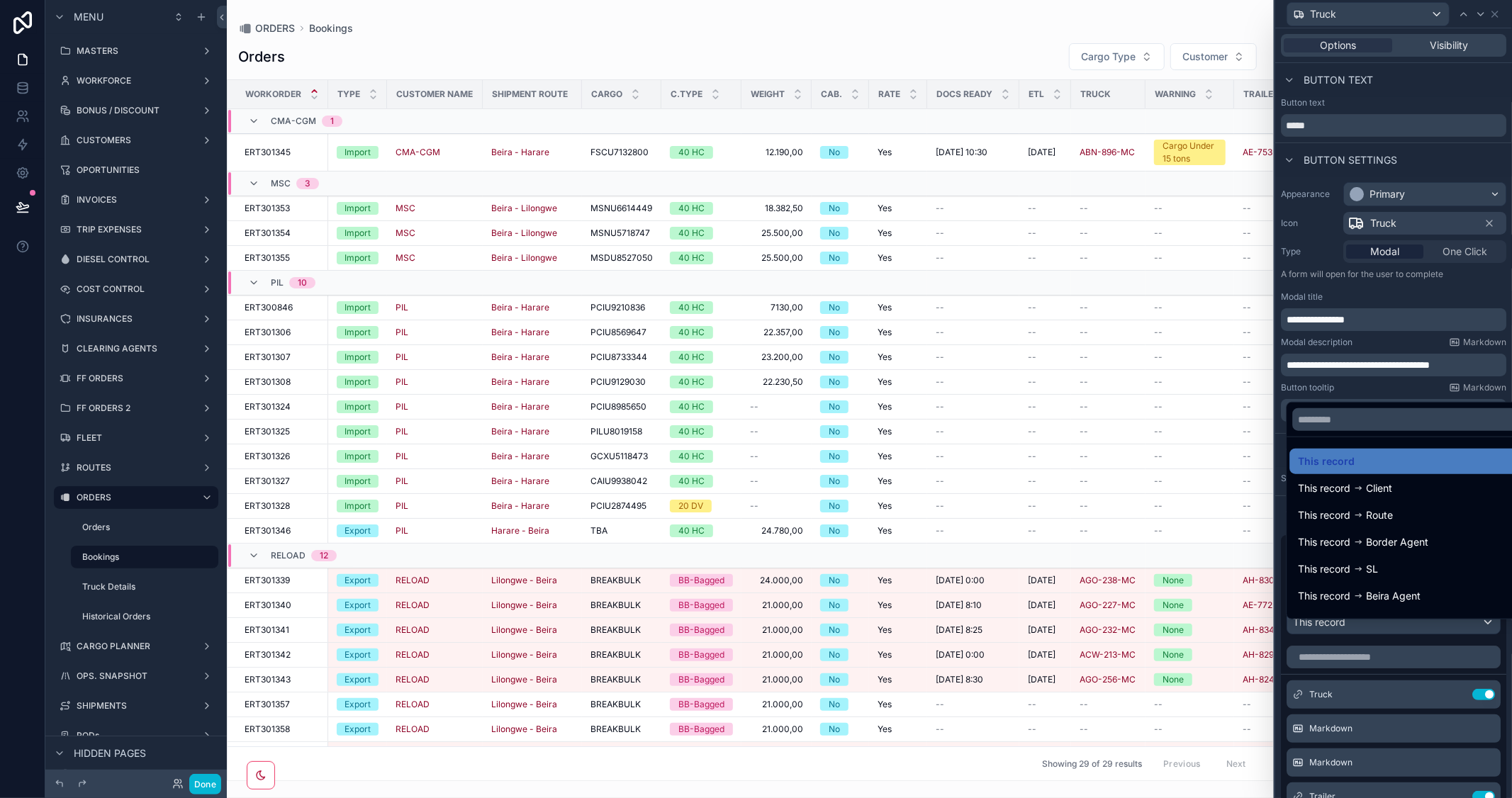
click at [1436, 292] on div at bounding box center [1394, 399] width 237 height 798
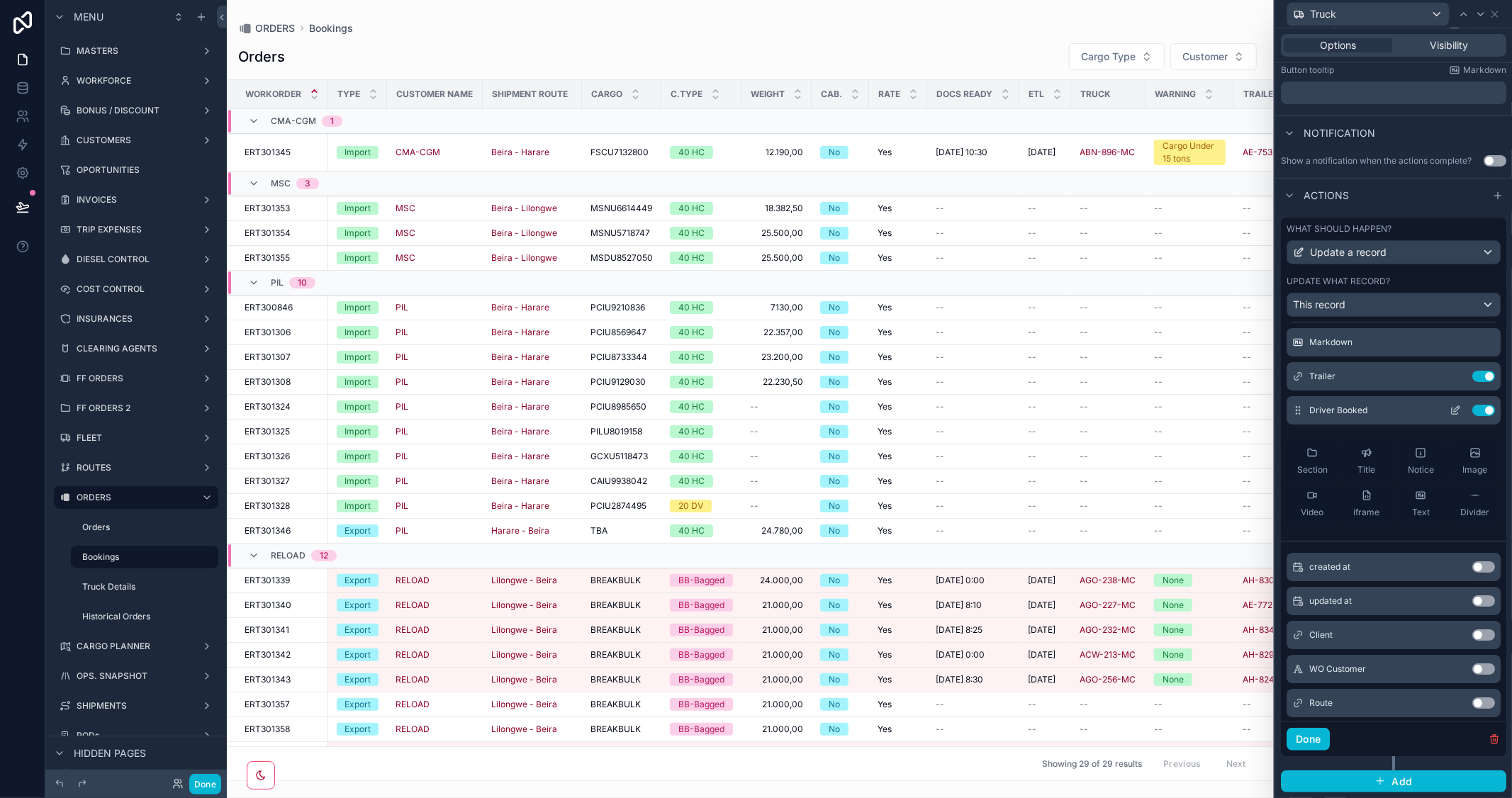
scroll to position [0, 0]
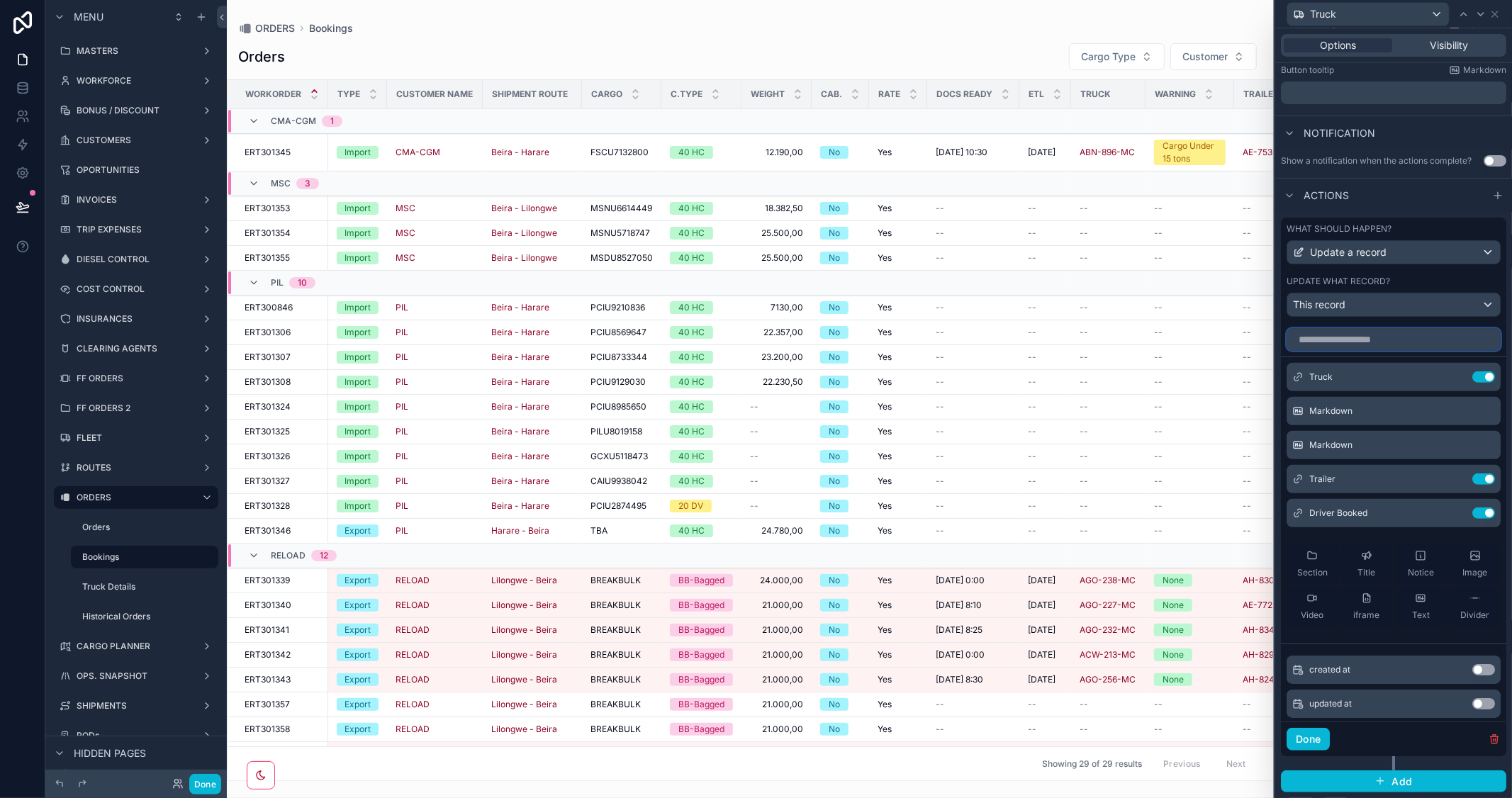
click at [1321, 341] on input "text" at bounding box center [1394, 340] width 214 height 23
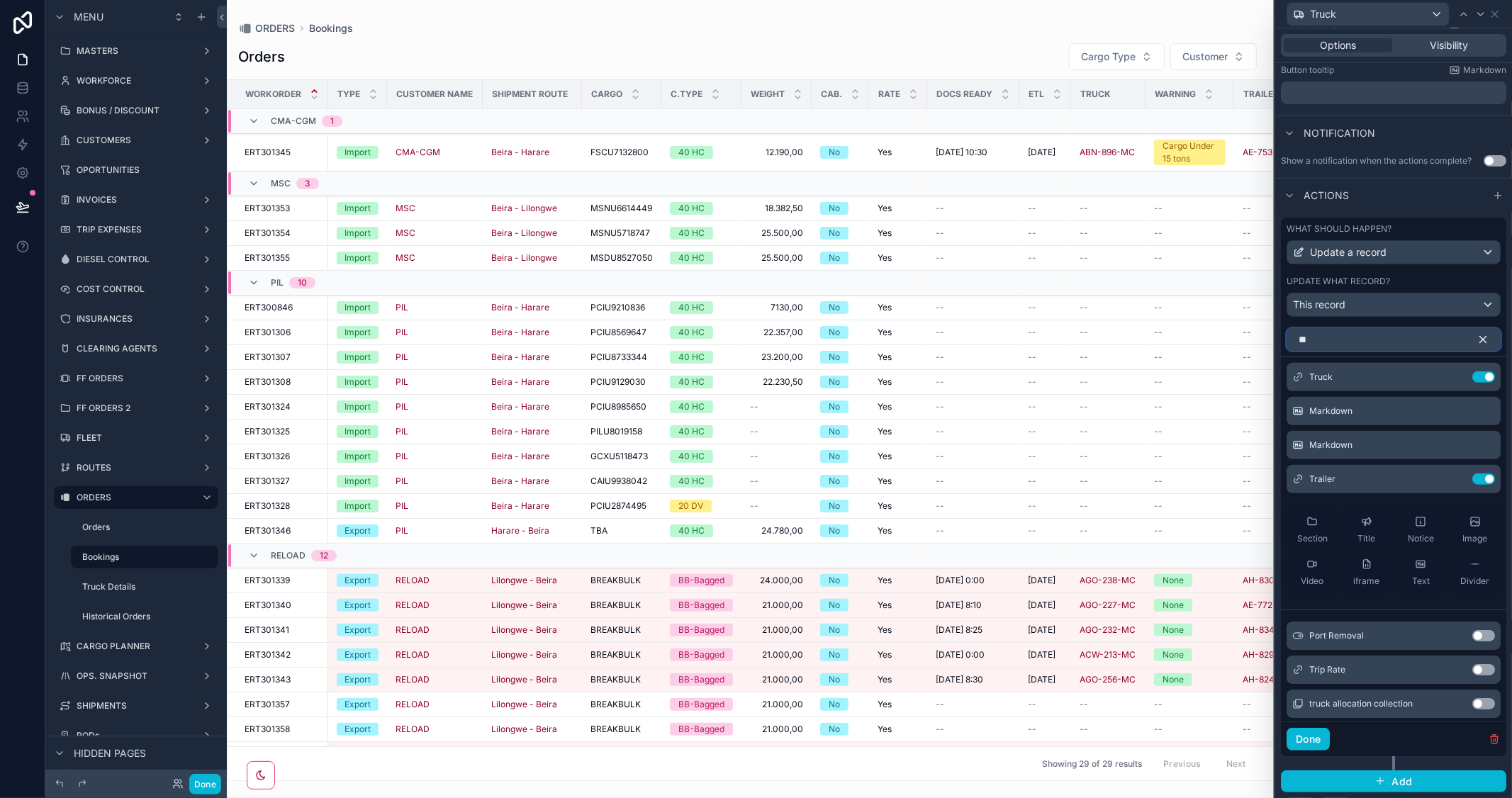
type input "**"
click at [1473, 702] on button "Use setting" at bounding box center [1484, 704] width 23 height 11
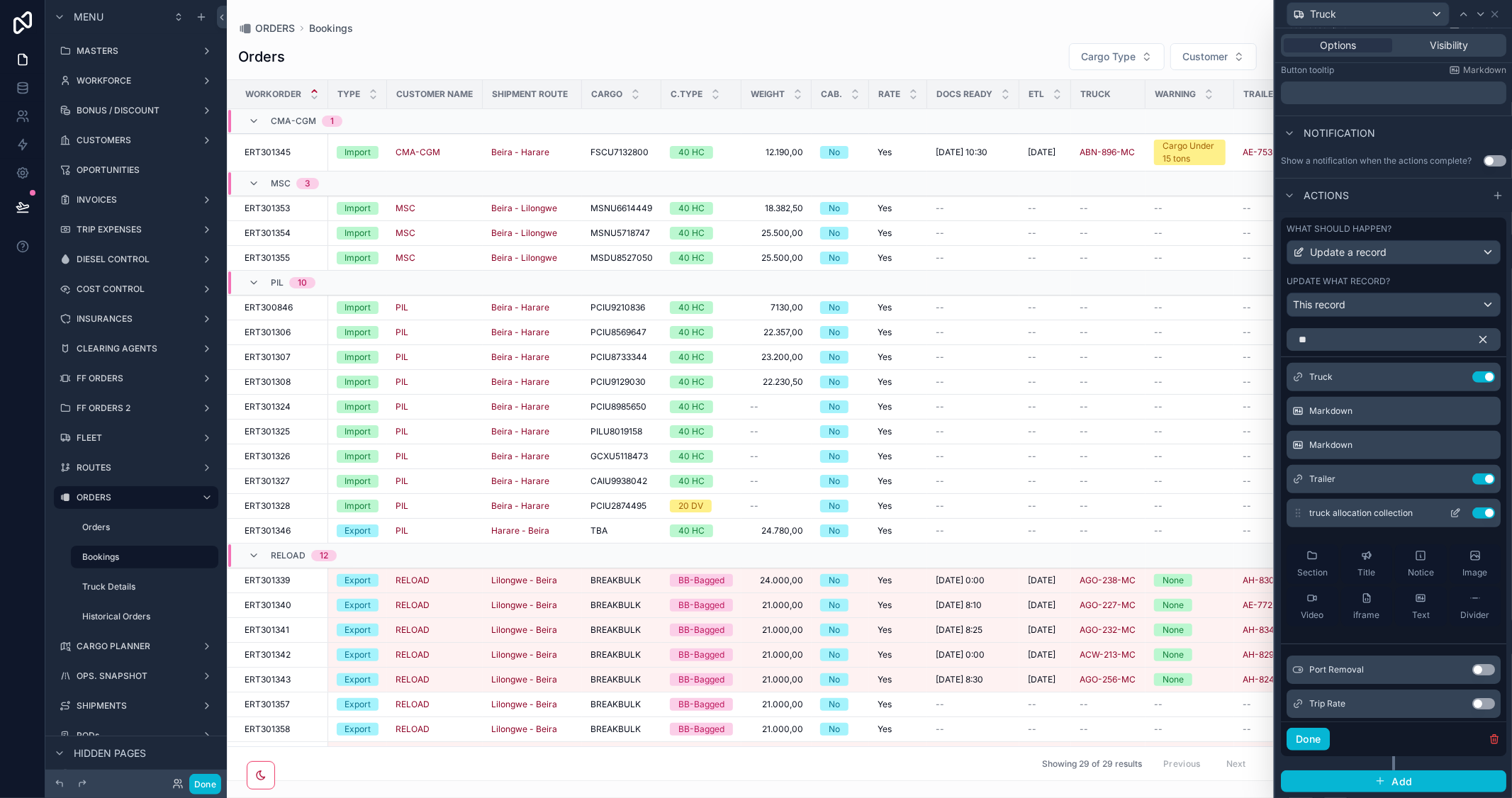
click at [1450, 513] on icon at bounding box center [1455, 513] width 11 height 11
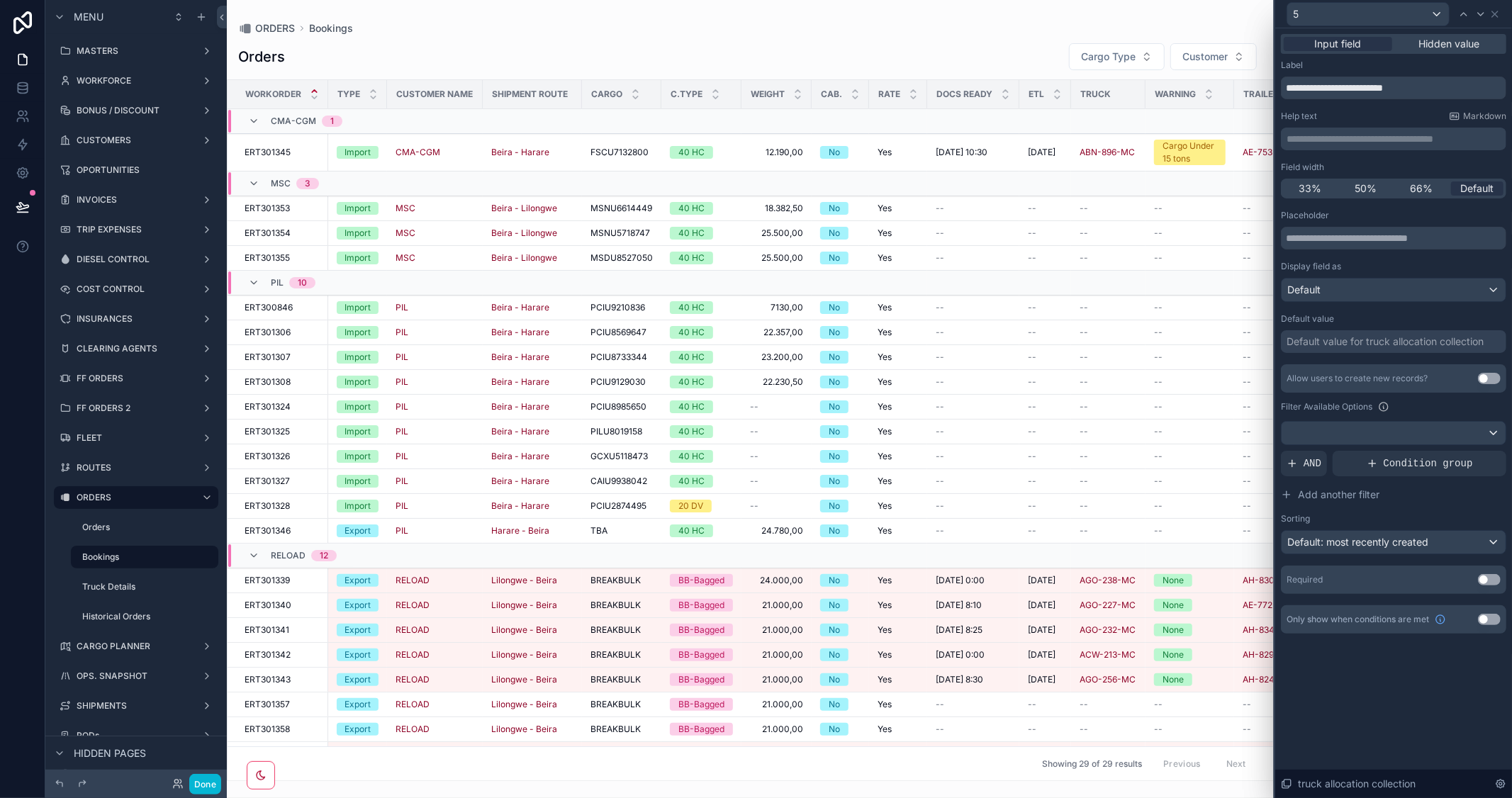
click at [1392, 339] on div "Default value for truck allocation collection" at bounding box center [1386, 341] width 197 height 14
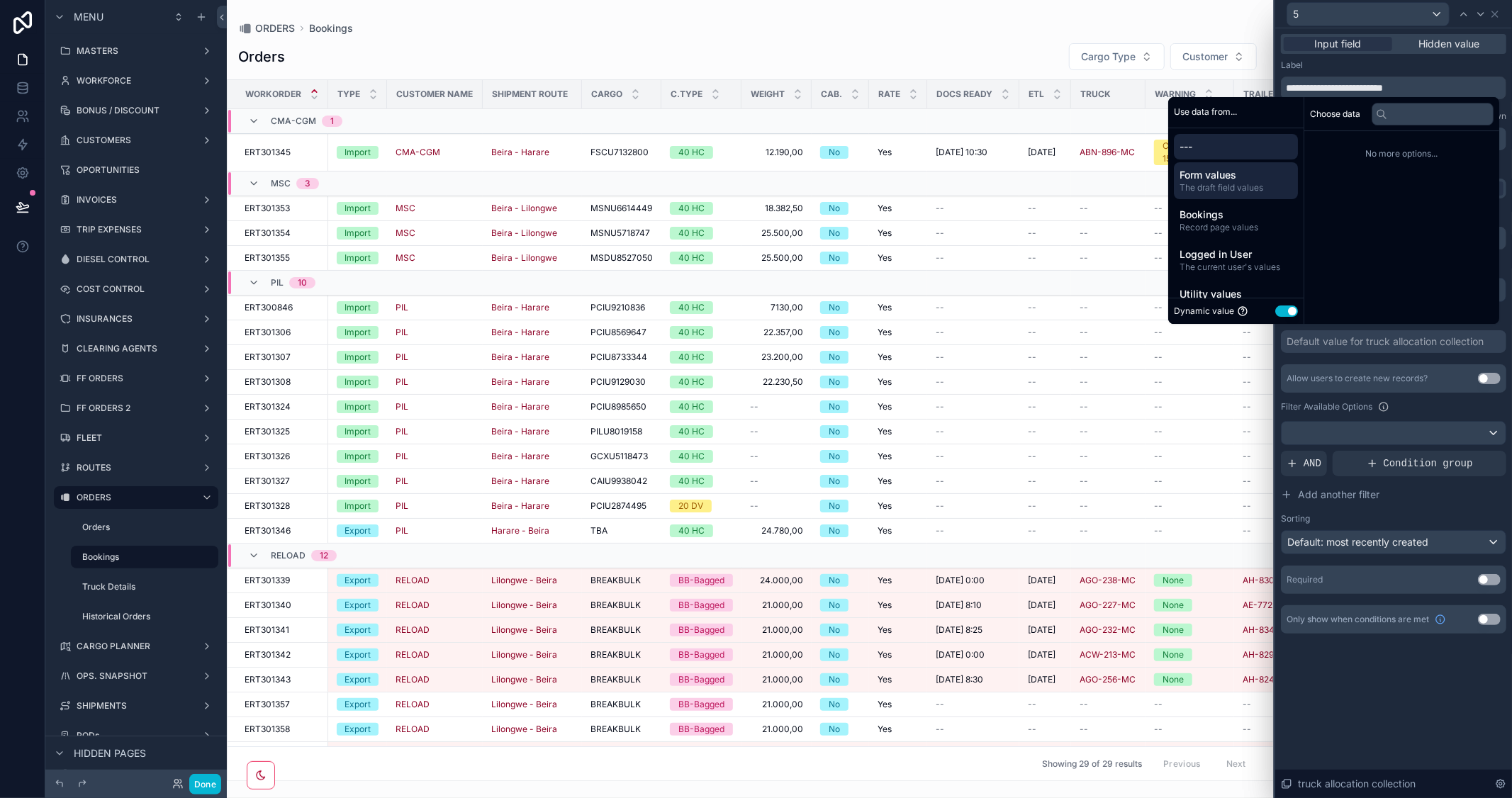
click at [1225, 185] on span "The draft field values" at bounding box center [1235, 188] width 113 height 11
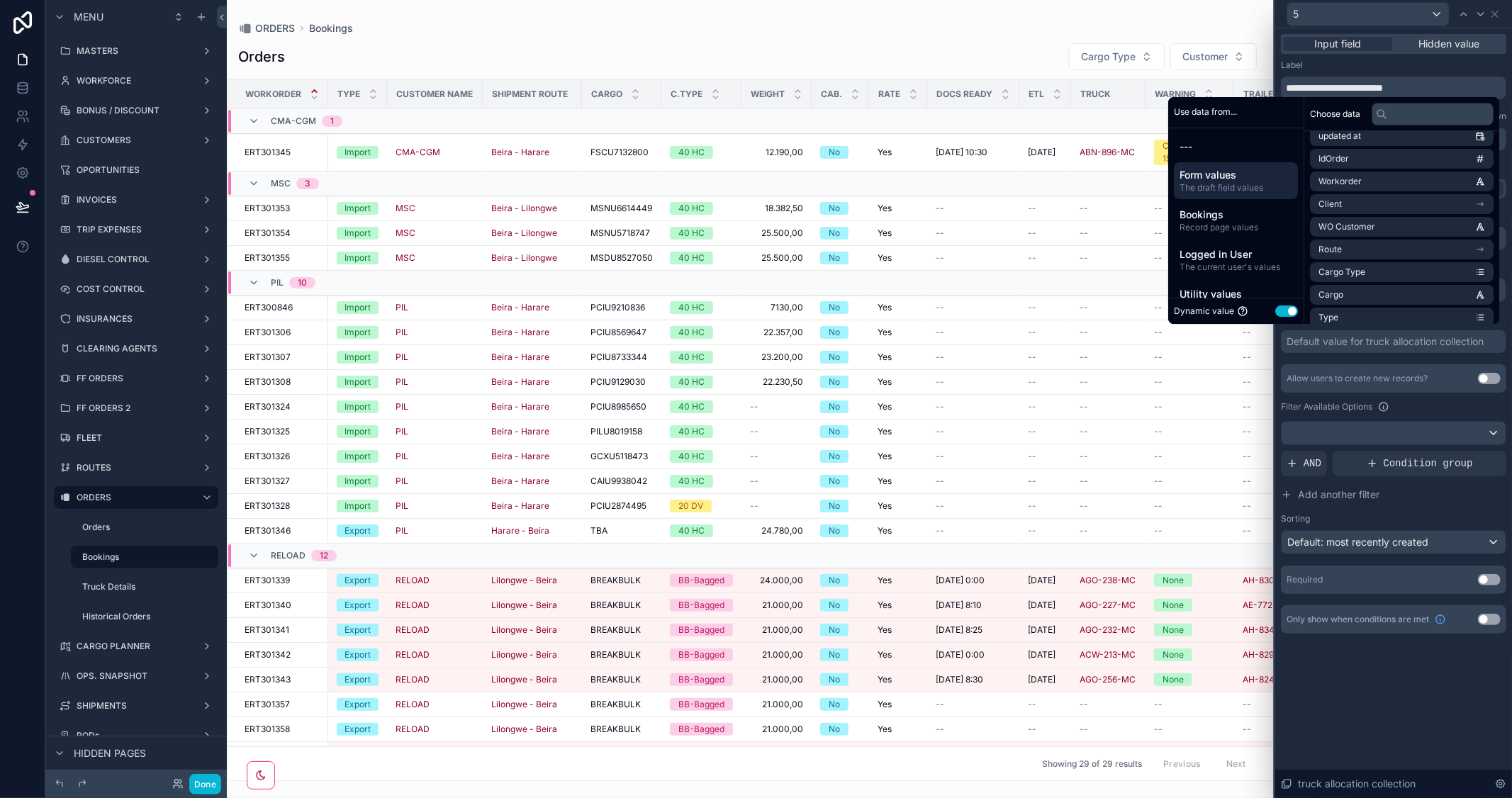
scroll to position [158, 0]
click at [1422, 115] on input "text" at bounding box center [1432, 114] width 122 height 23
type input "**"
click at [1402, 292] on li "Truck" at bounding box center [1402, 300] width 184 height 20
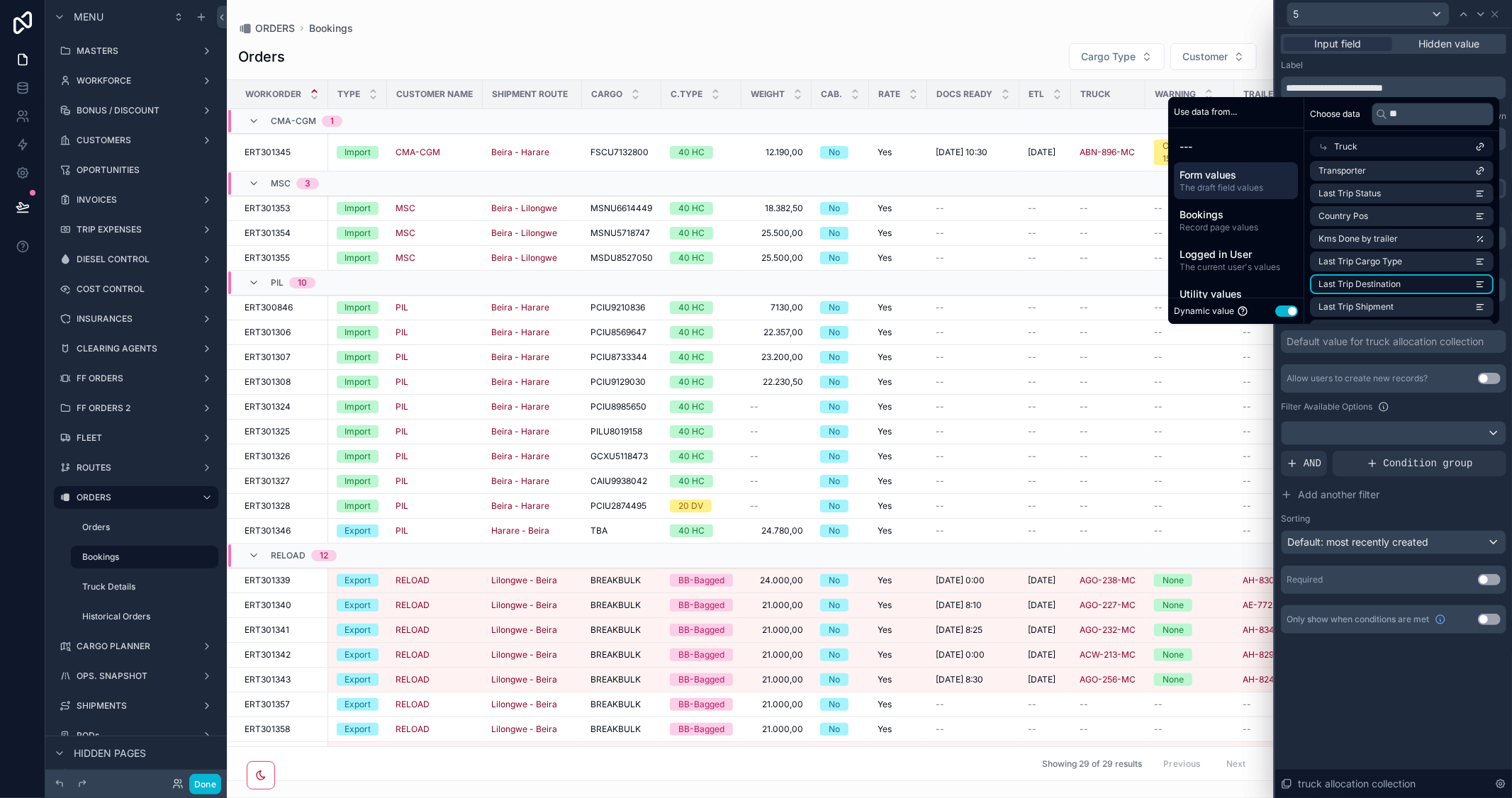
scroll to position [0, 0]
drag, startPoint x: 1422, startPoint y: 112, endPoint x: 1321, endPoint y: 104, distance: 101.3
click at [1321, 104] on div "Choose data **" at bounding box center [1401, 113] width 195 height 34
click at [1344, 167] on li "id" at bounding box center [1402, 172] width 184 height 20
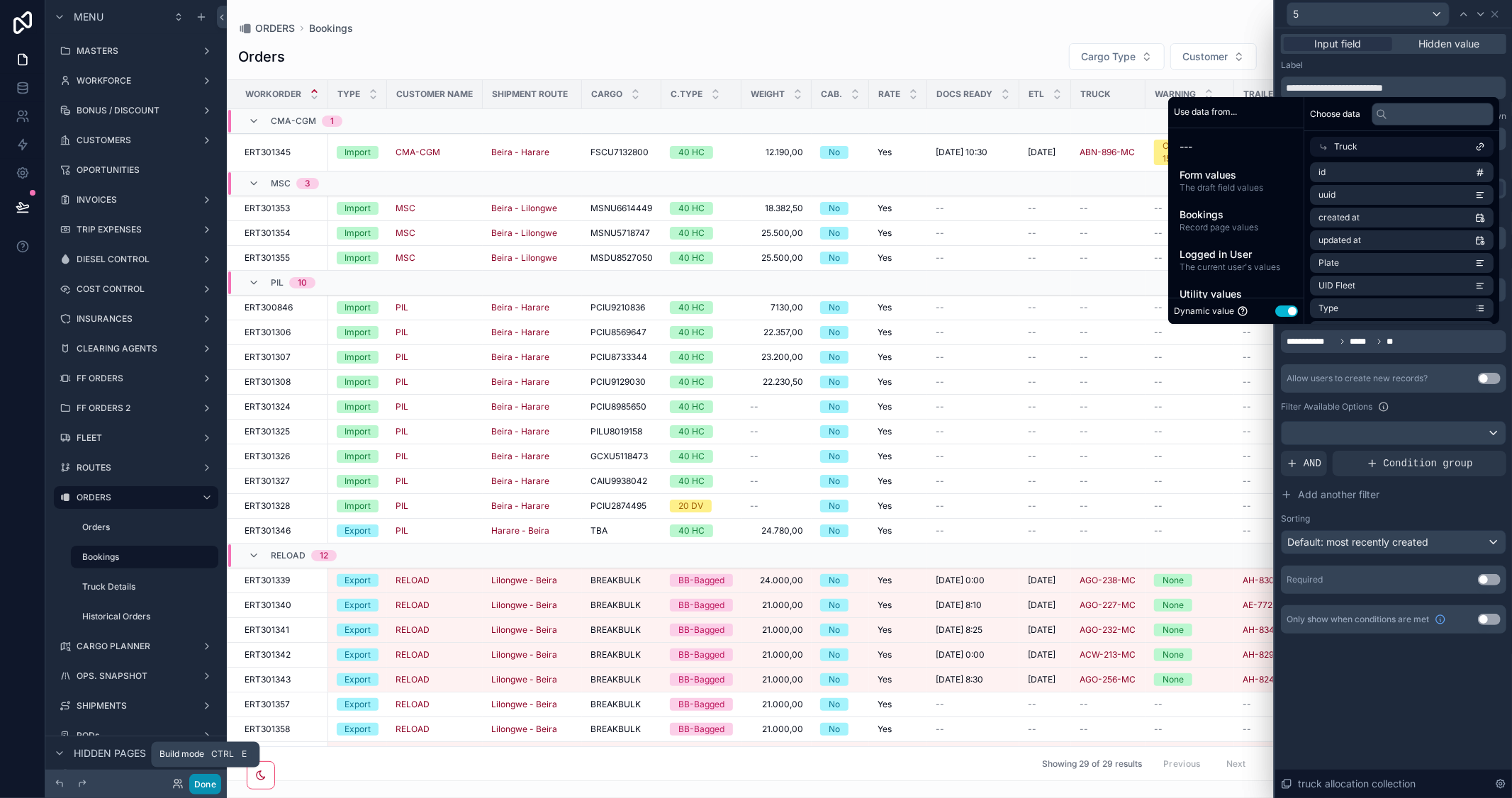
click at [201, 787] on button "Done" at bounding box center [205, 784] width 32 height 21
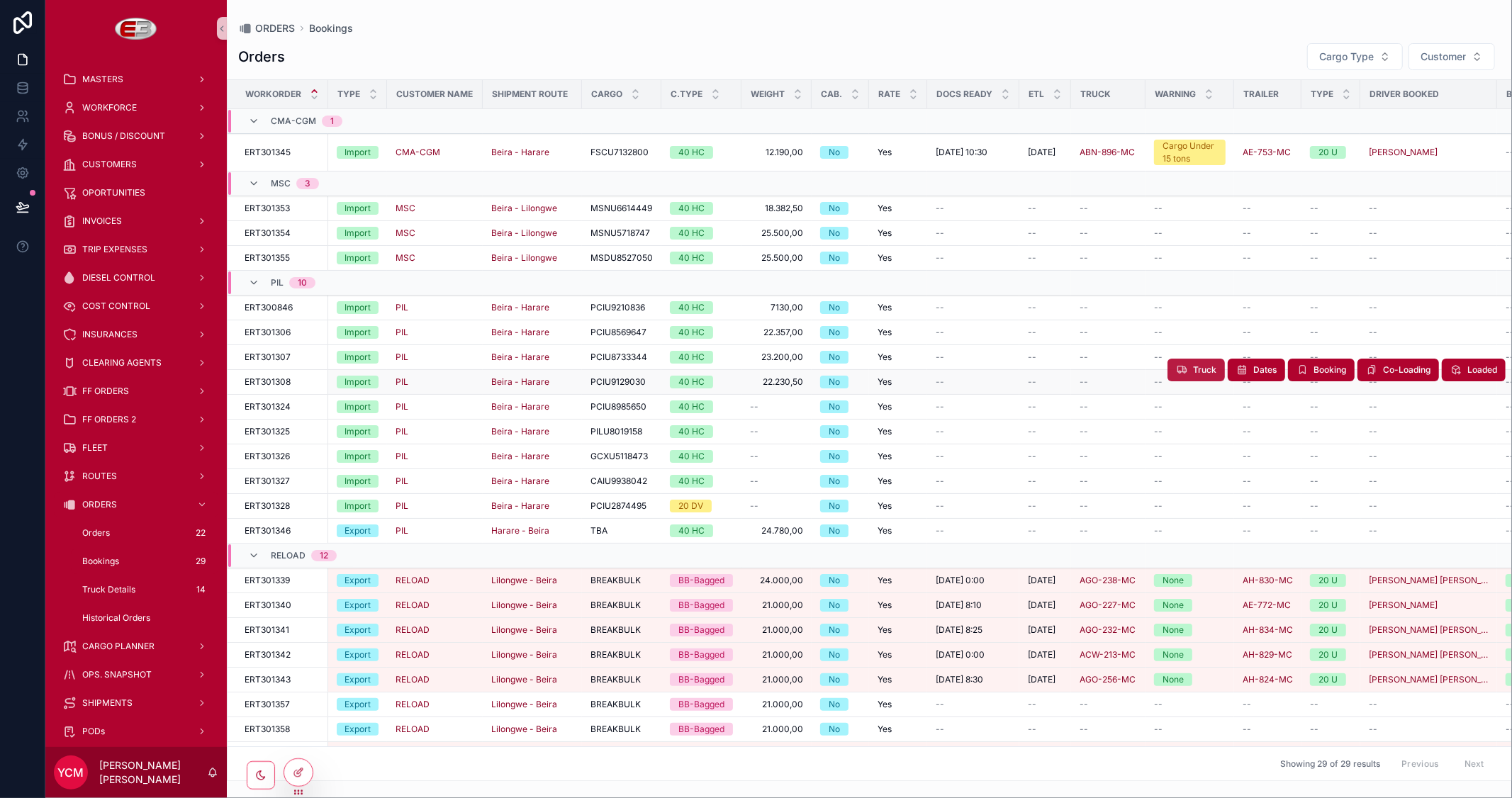
click at [1193, 370] on span "Truck" at bounding box center [1205, 370] width 23 height 11
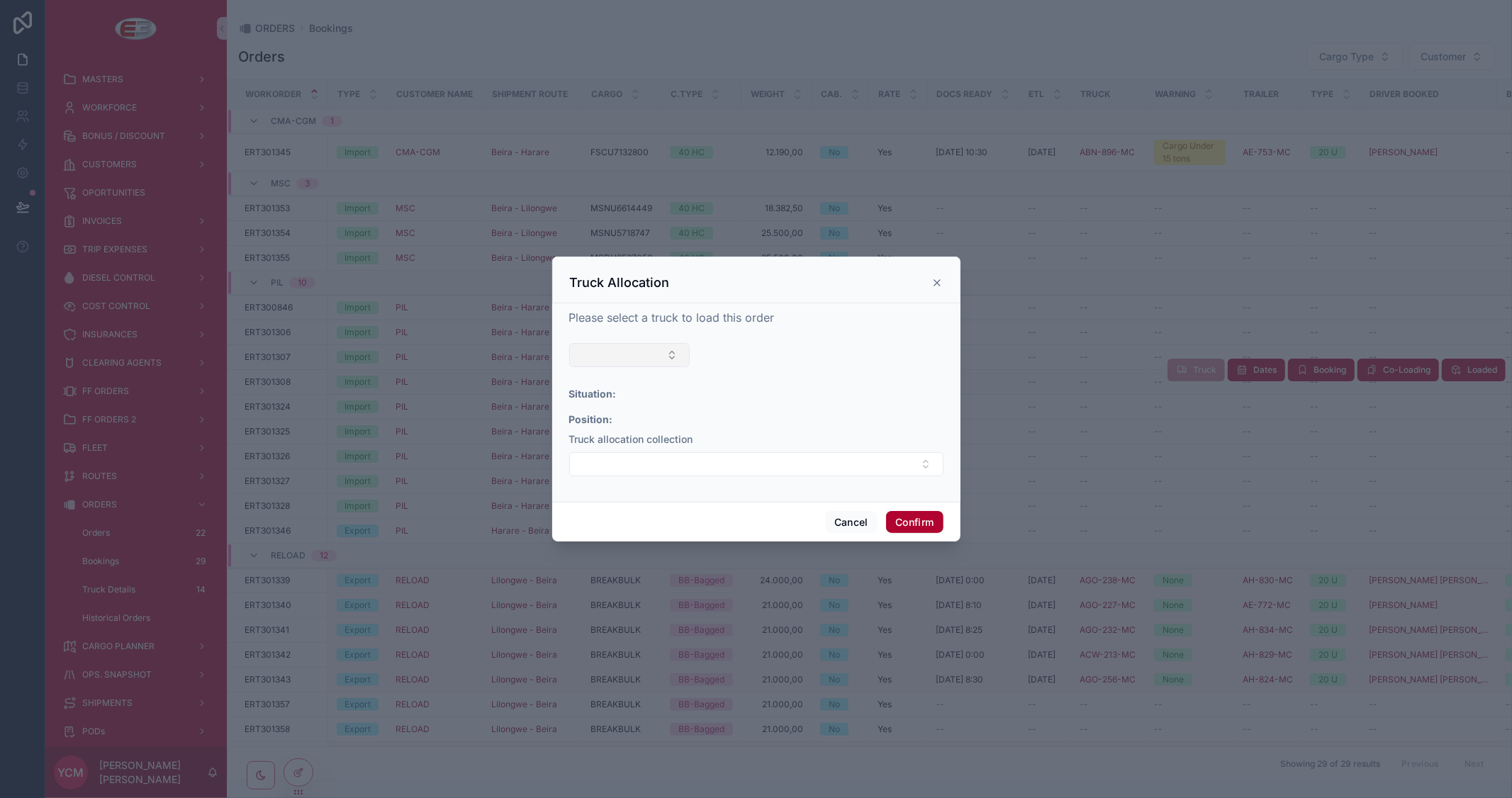
click at [655, 353] on button "Select Button" at bounding box center [630, 355] width 122 height 24
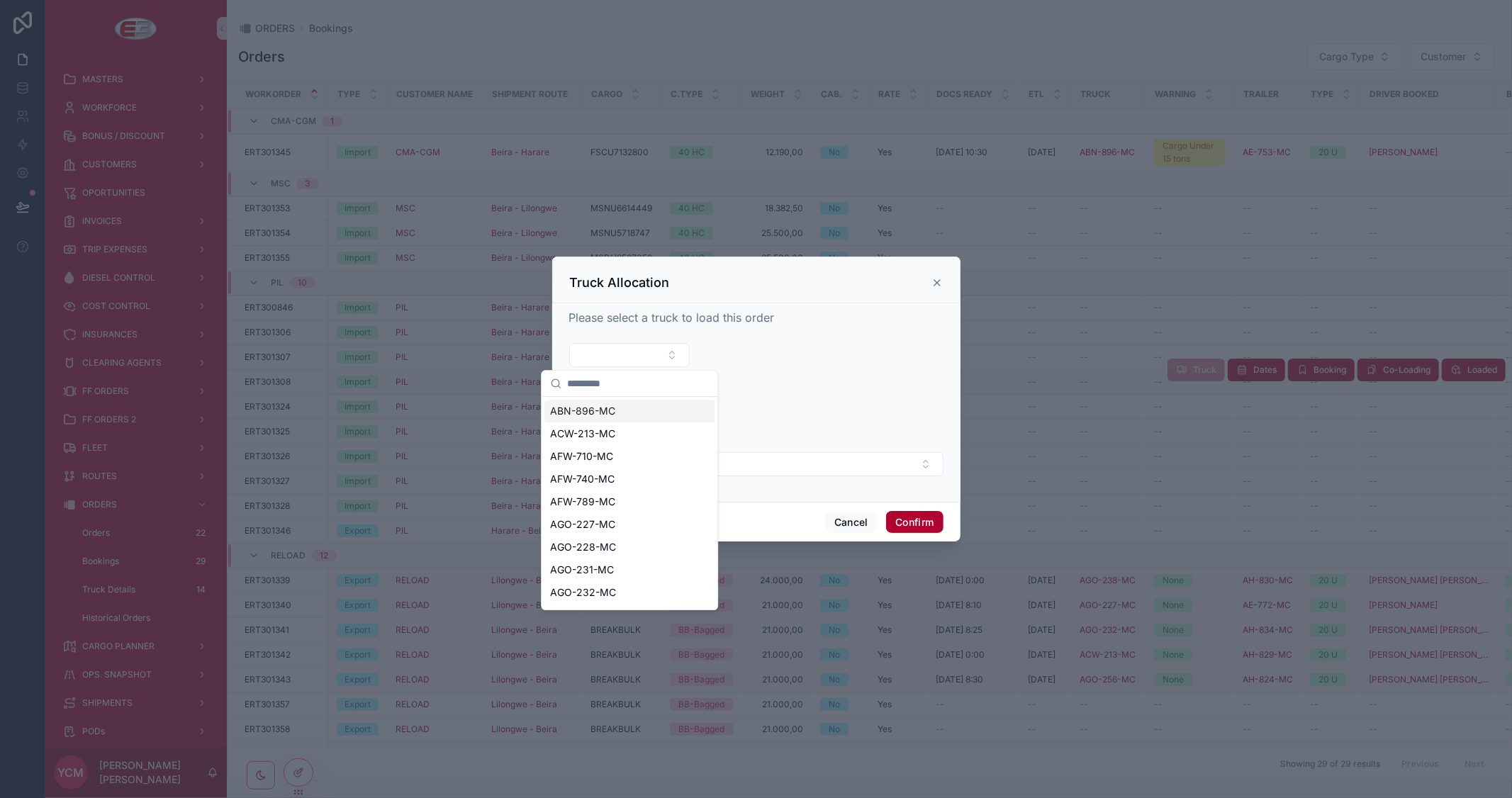
click at [590, 412] on span "ABN-896-MC" at bounding box center [582, 410] width 65 height 14
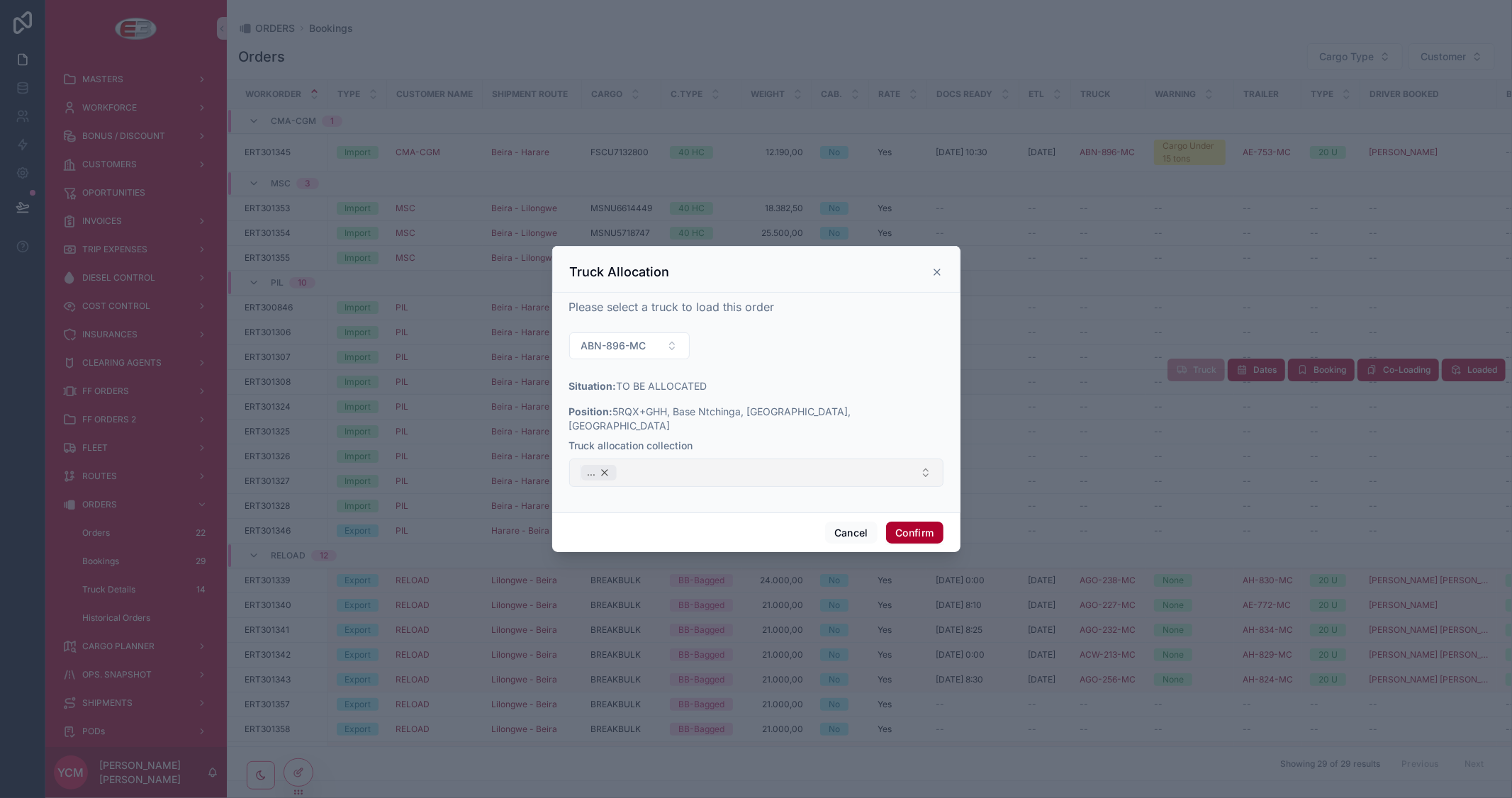
click at [607, 465] on div "..." at bounding box center [599, 472] width 35 height 16
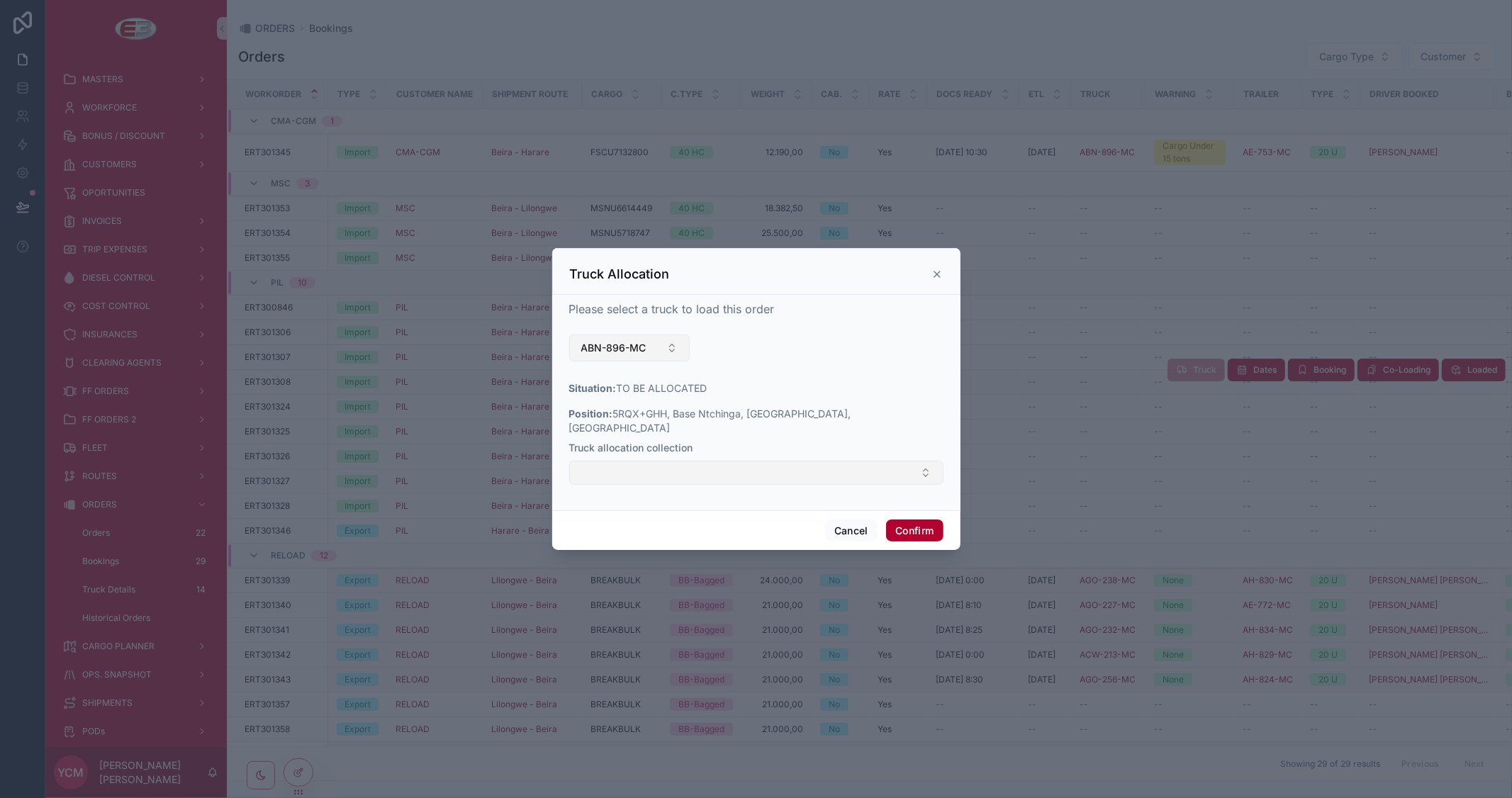
click at [676, 355] on button "ABN-896-MC" at bounding box center [630, 347] width 122 height 27
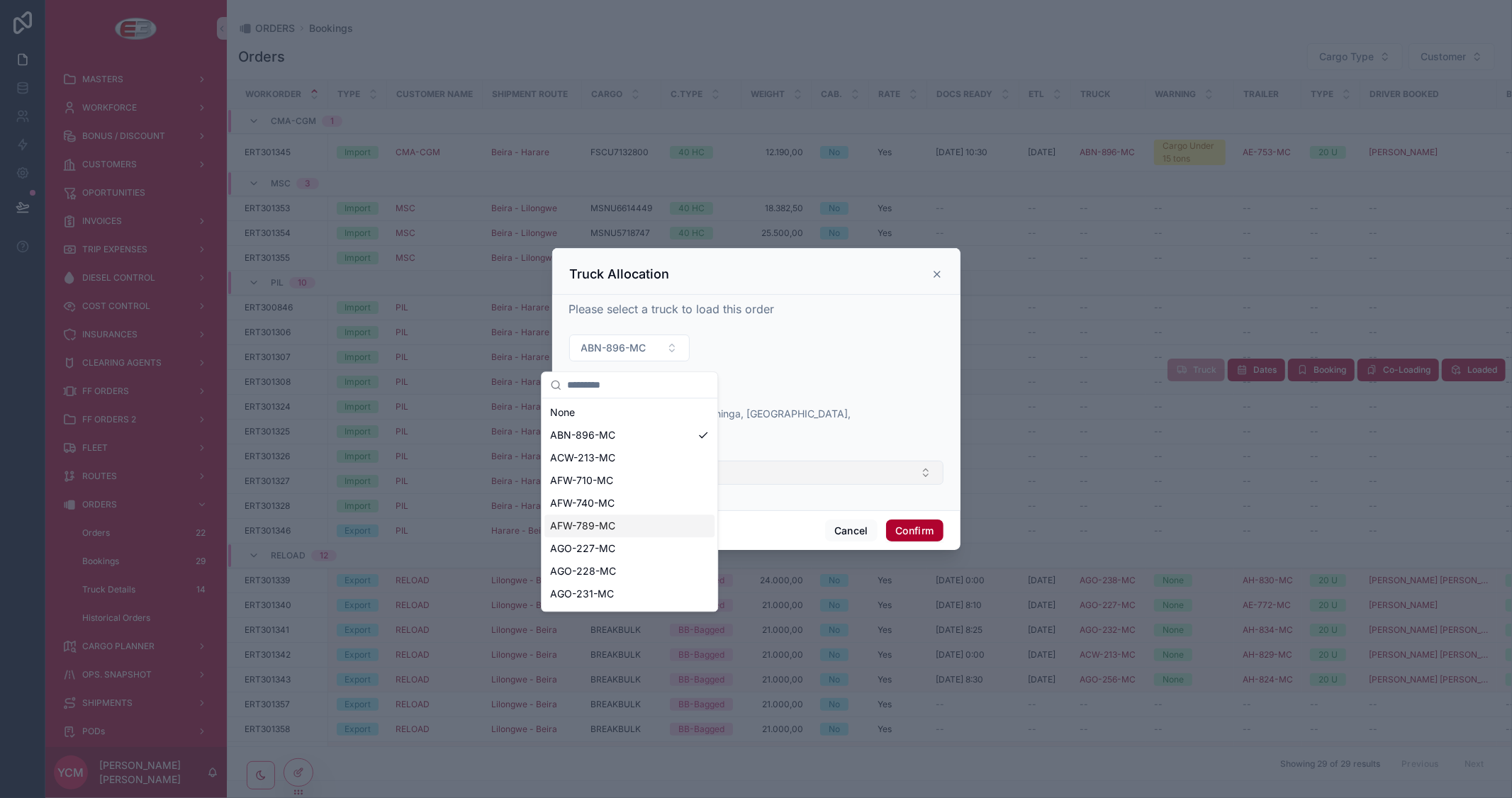
click at [611, 521] on span "AFW-789-MC" at bounding box center [582, 525] width 65 height 14
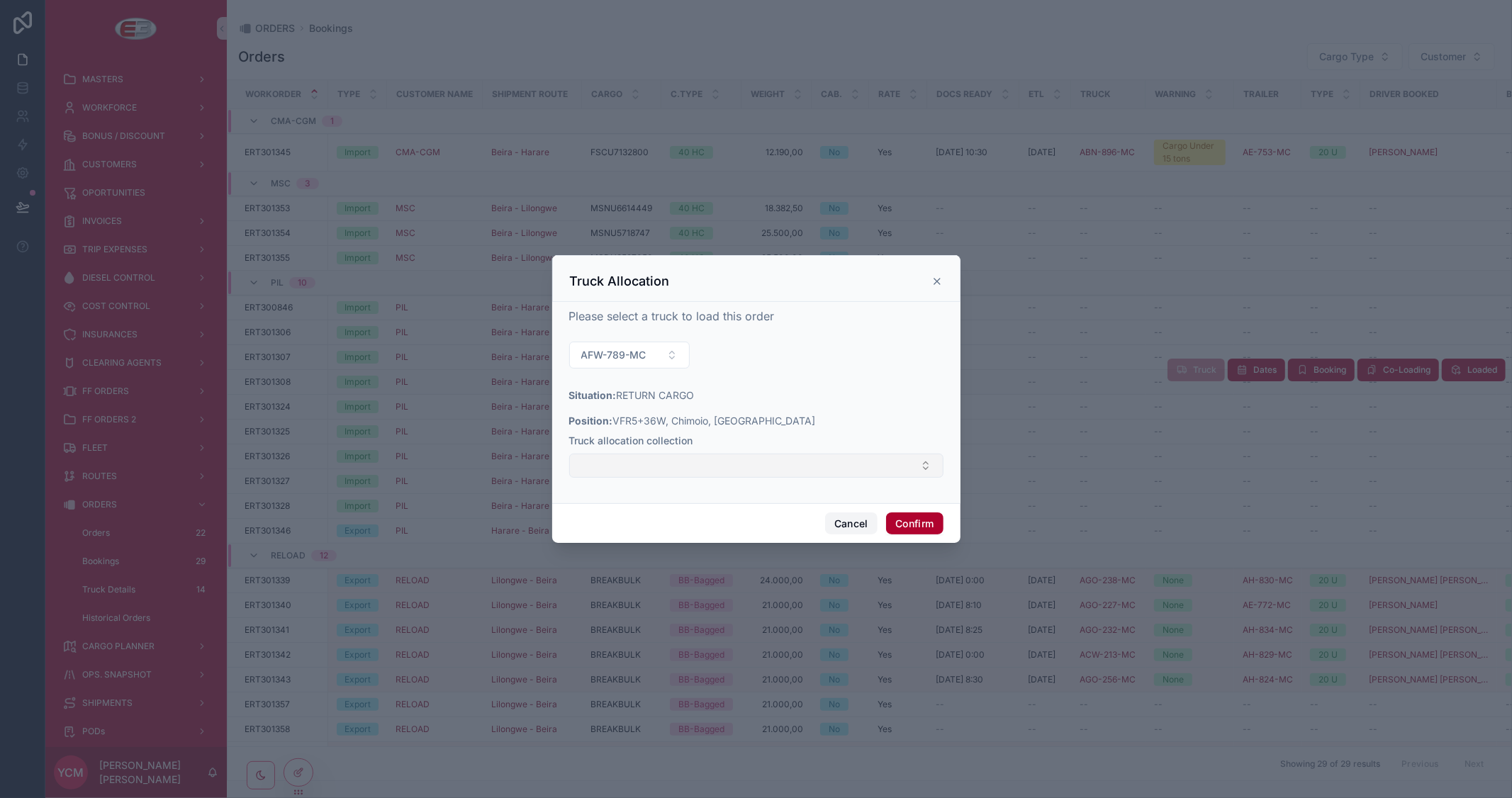
click at [849, 521] on button "Cancel" at bounding box center [852, 524] width 53 height 23
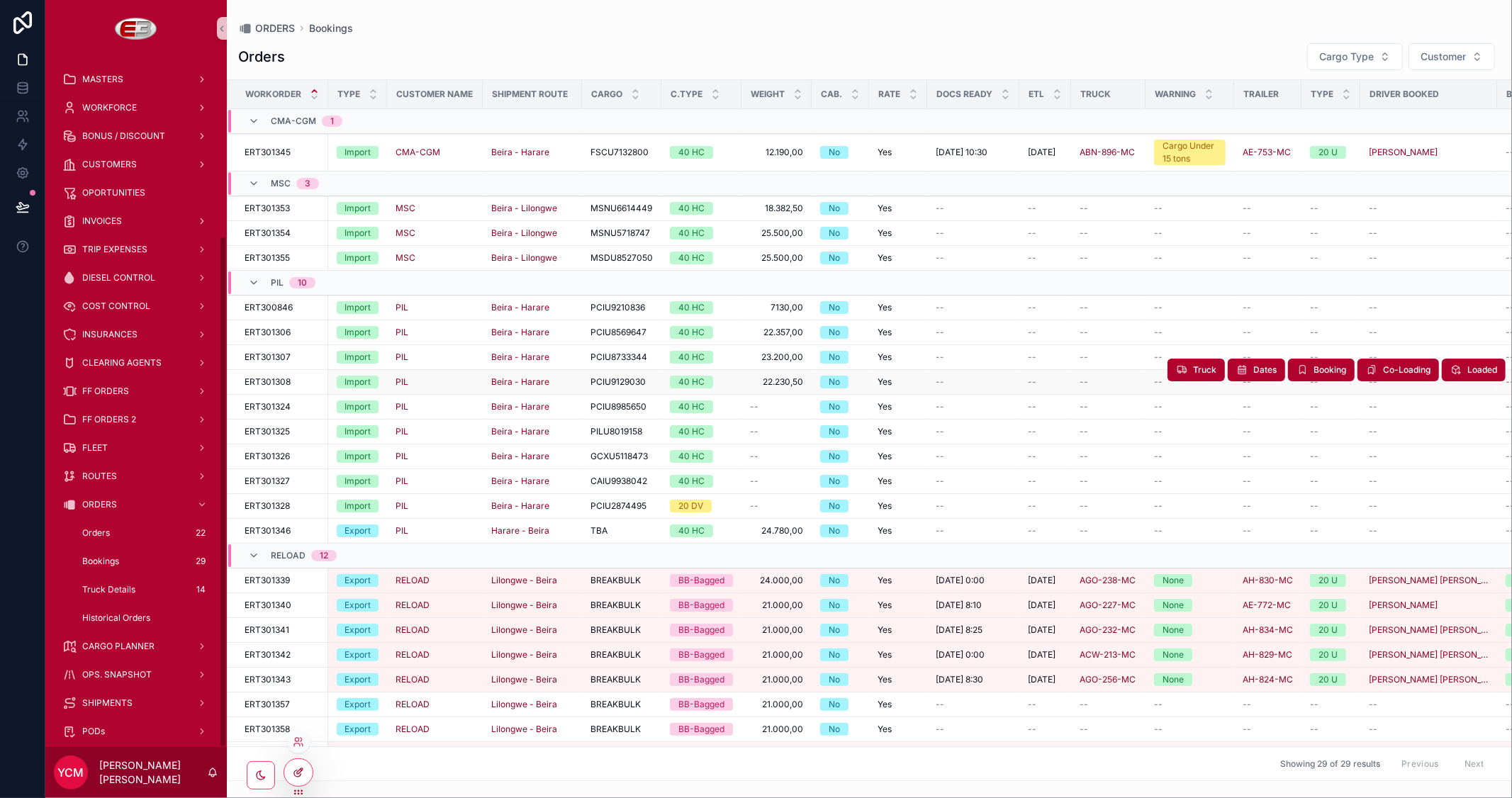
click at [303, 767] on icon at bounding box center [298, 773] width 11 height 11
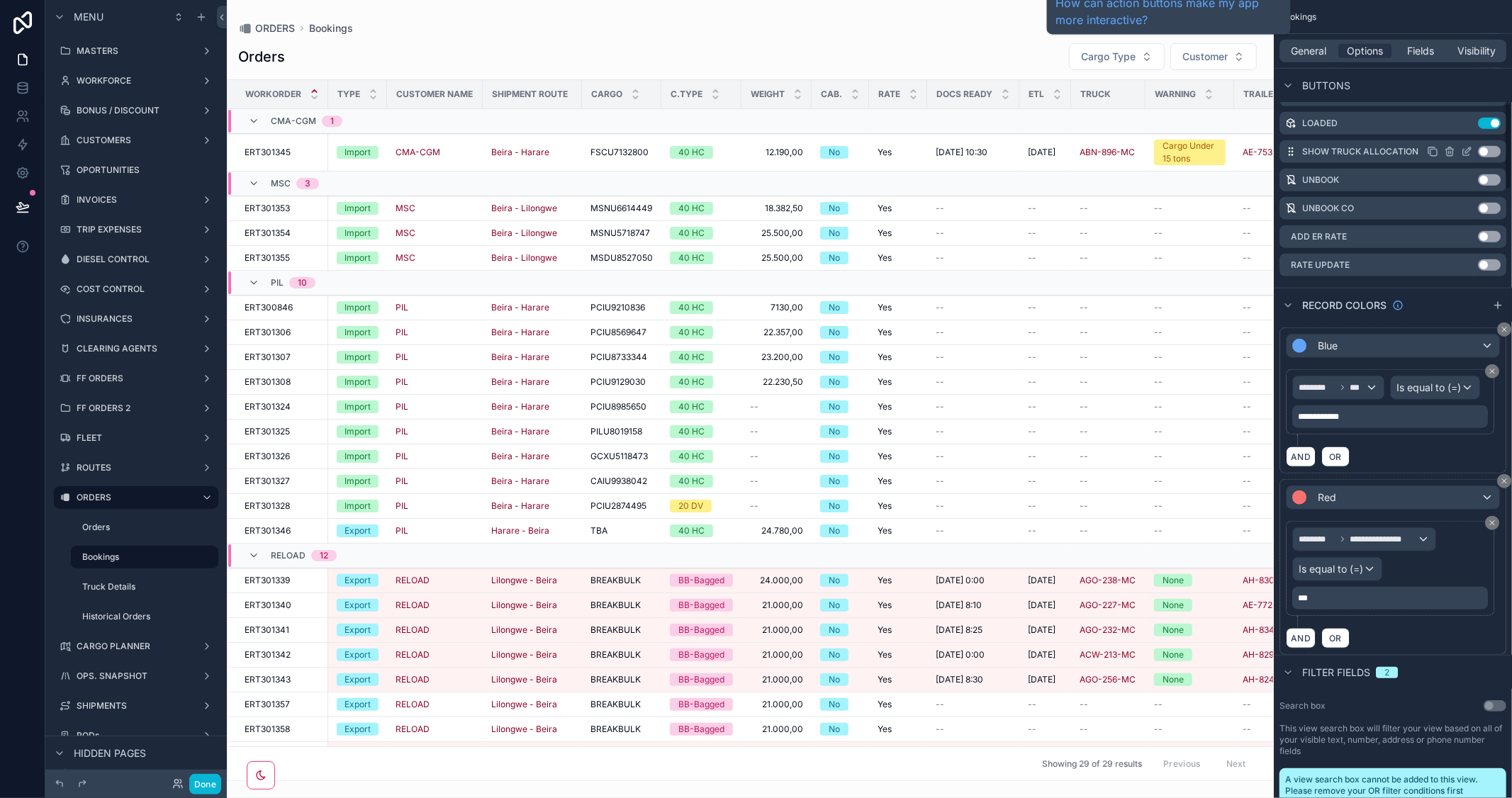
scroll to position [945, 0]
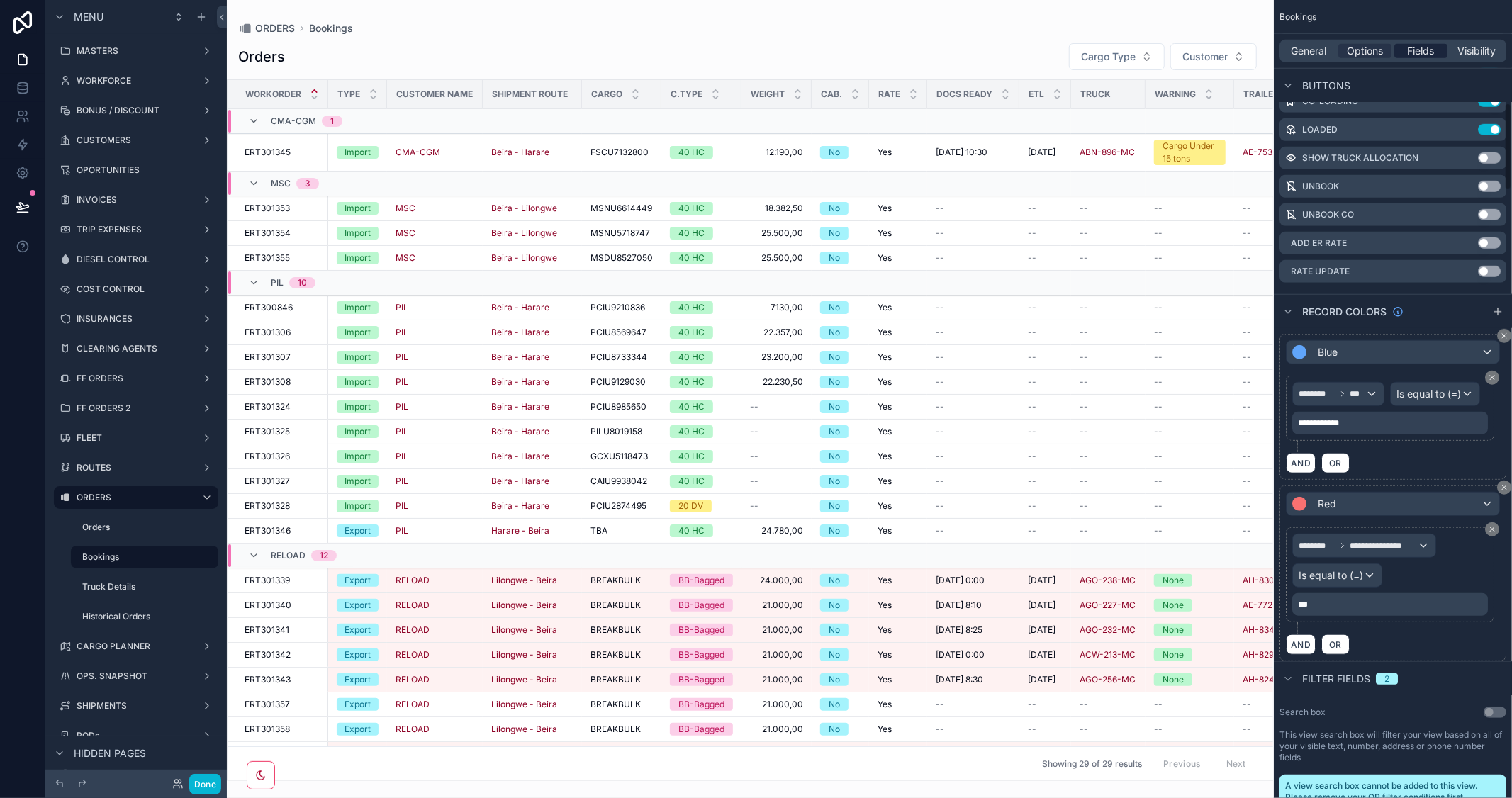
click at [1427, 44] on span "Fields" at bounding box center [1421, 51] width 27 height 14
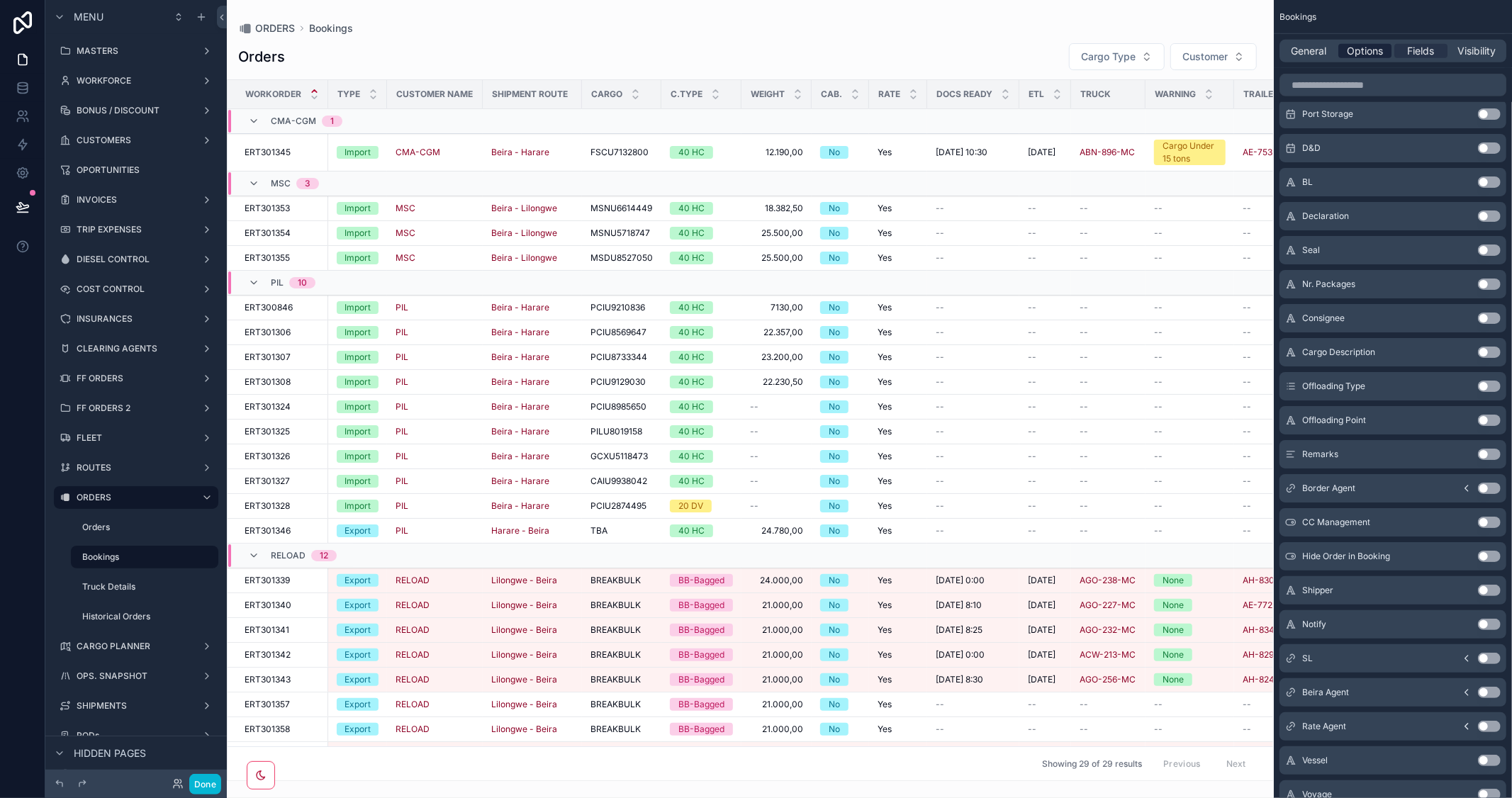
click at [1370, 52] on span "Options" at bounding box center [1365, 51] width 36 height 14
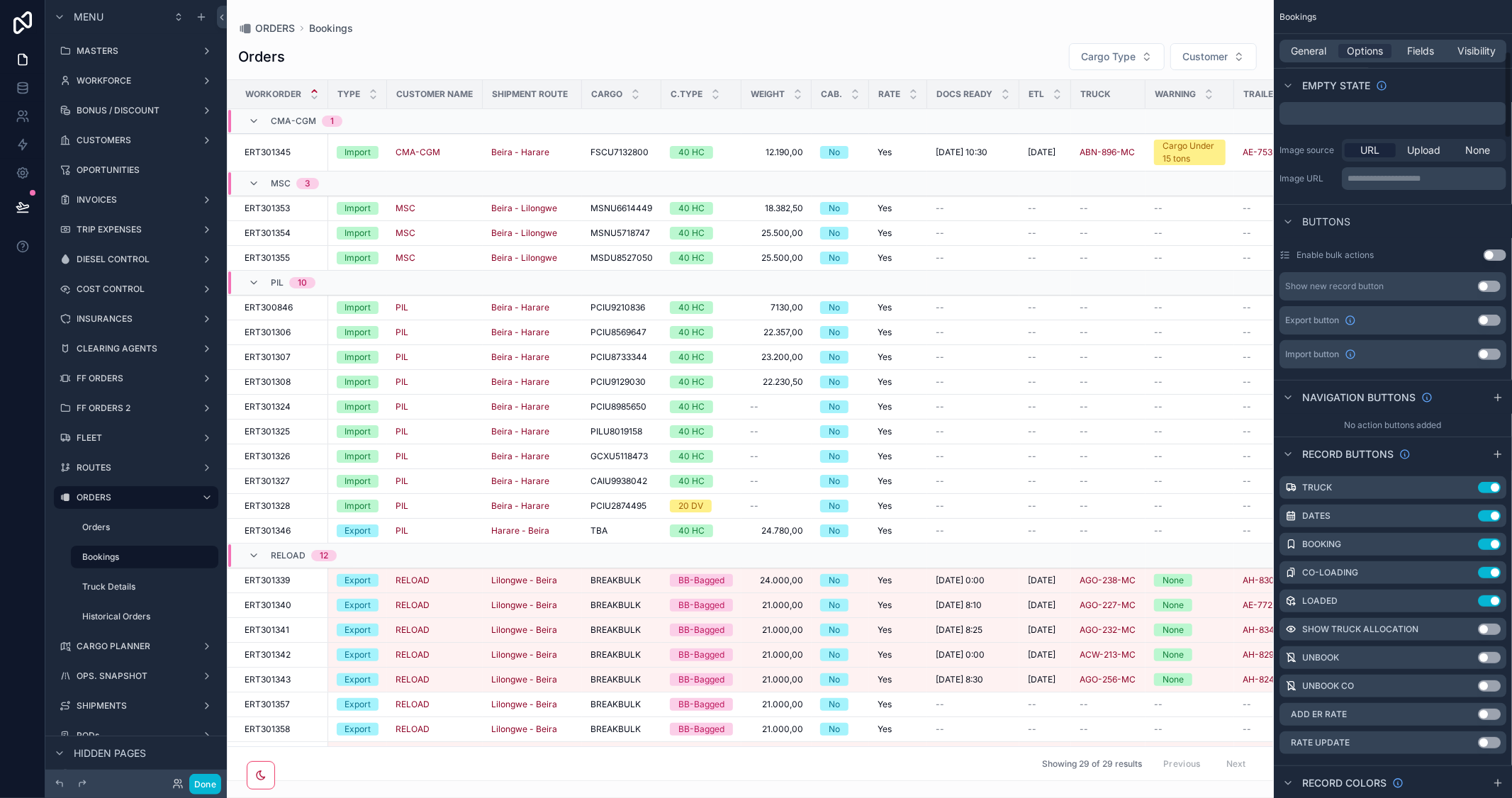
scroll to position [472, 0]
click at [1464, 487] on icon "scrollable content" at bounding box center [1467, 489] width 11 height 11
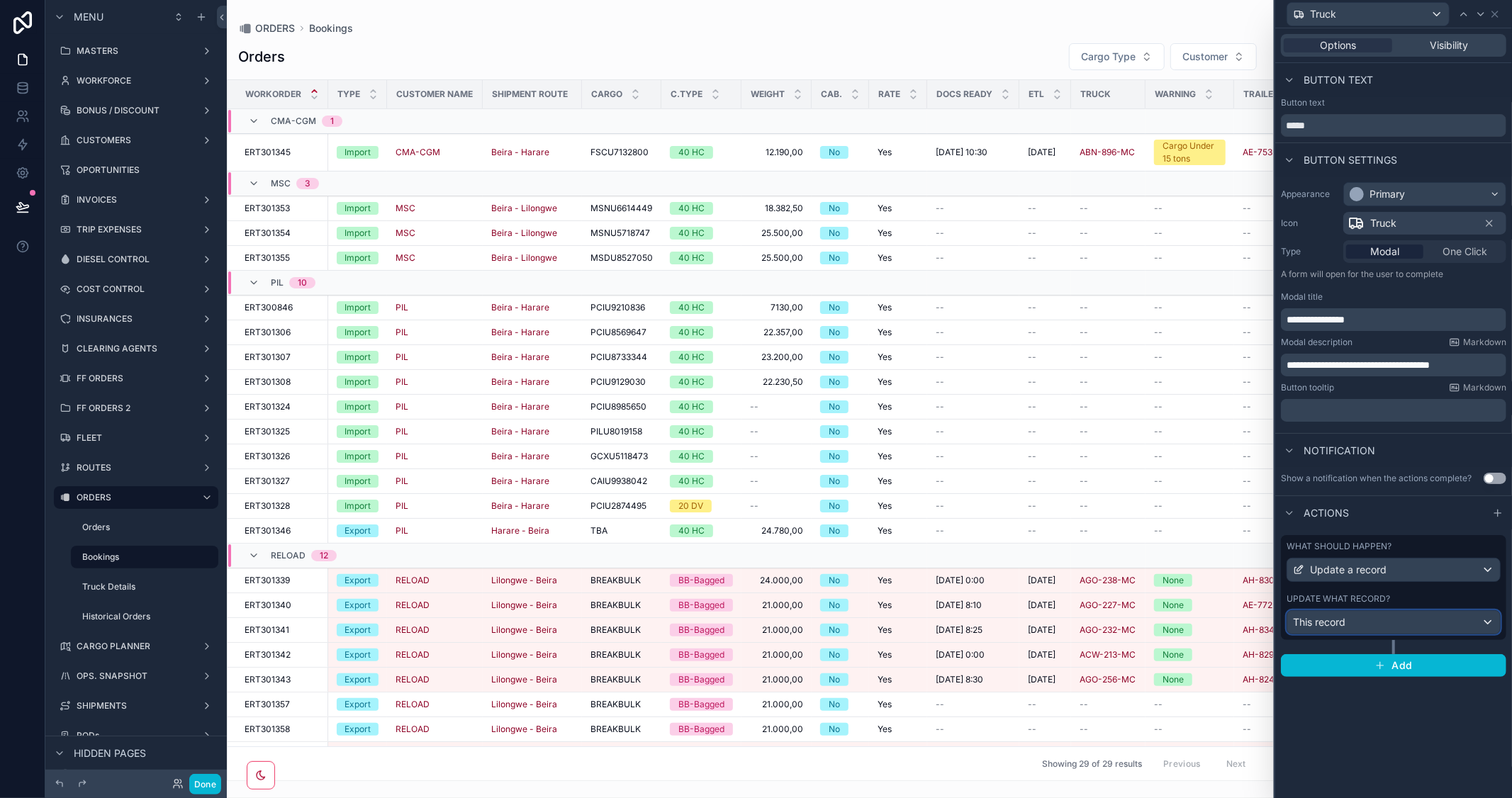
click at [1449, 622] on div "This record" at bounding box center [1394, 622] width 213 height 23
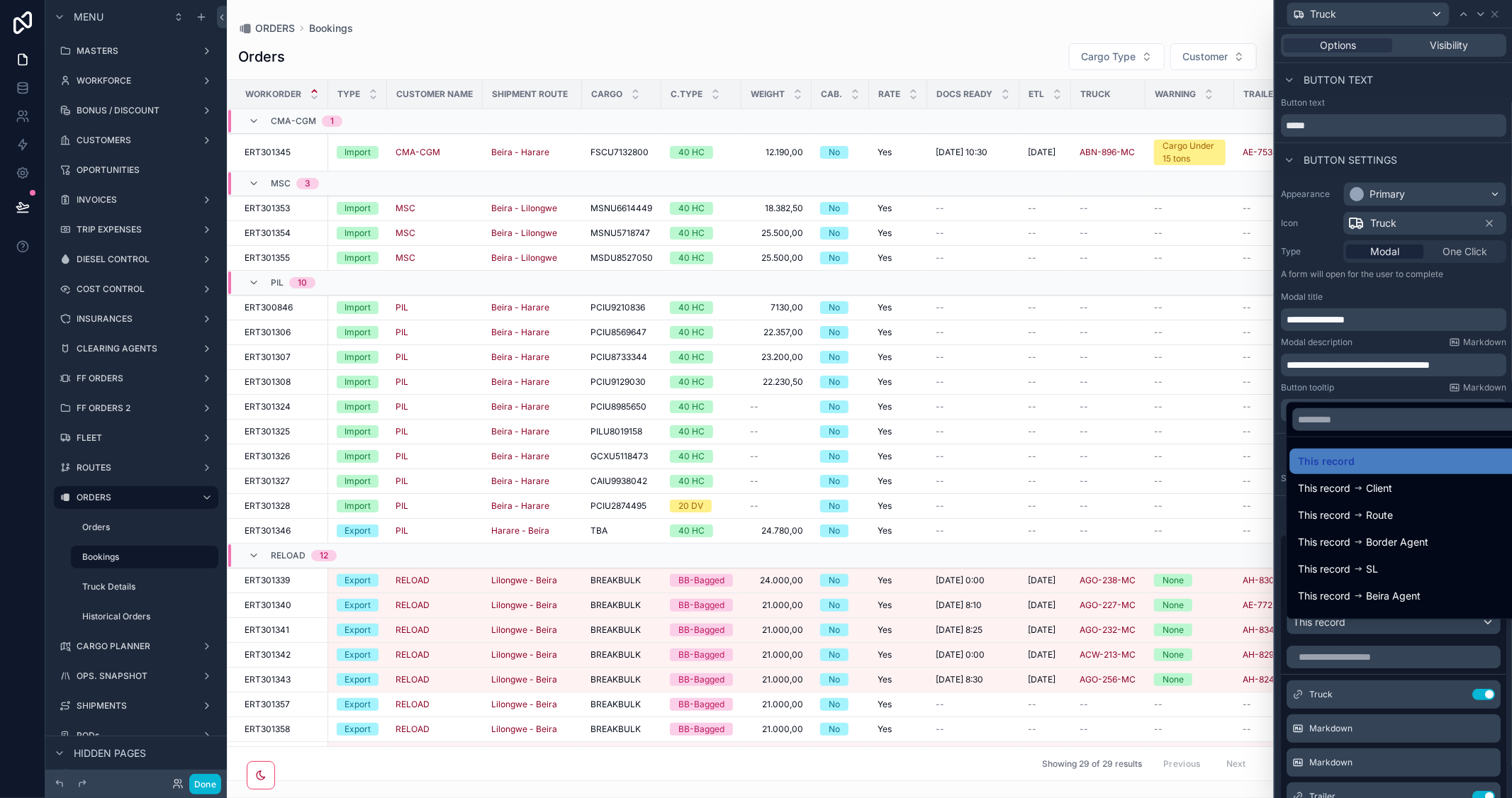
click at [1464, 282] on div at bounding box center [1394, 399] width 237 height 798
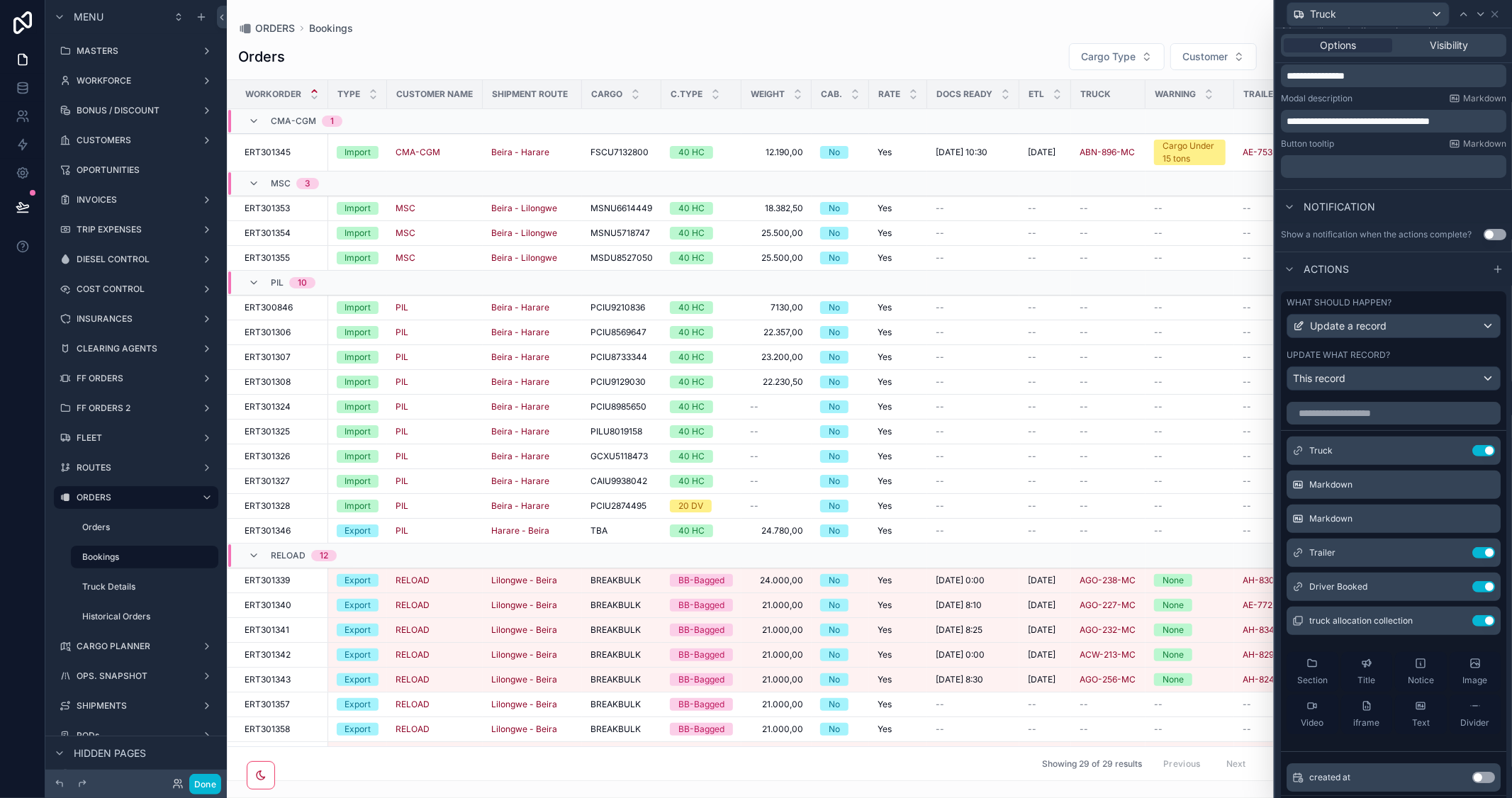
scroll to position [329, 0]
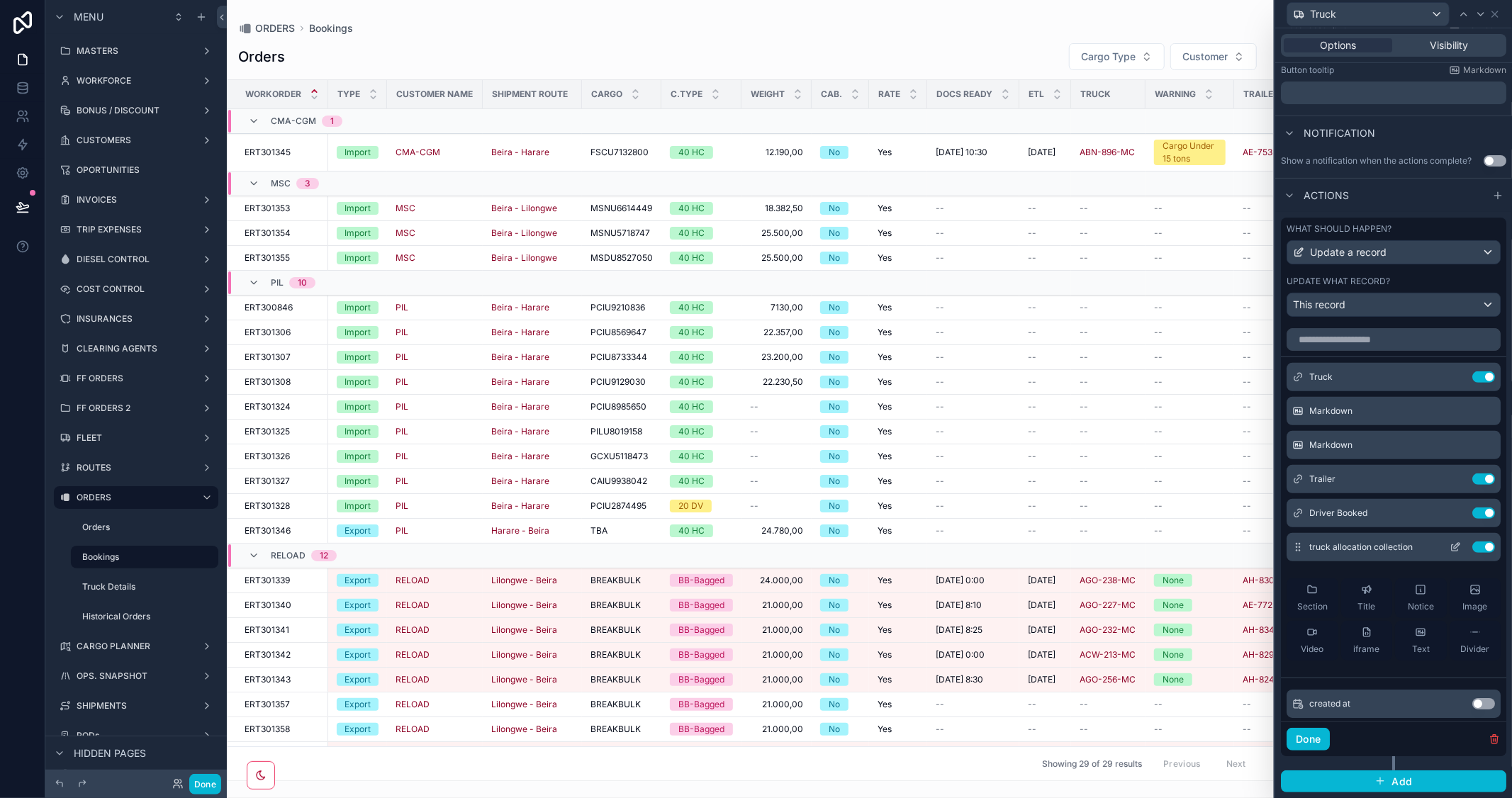
click at [1473, 548] on button "Use setting" at bounding box center [1484, 547] width 23 height 11
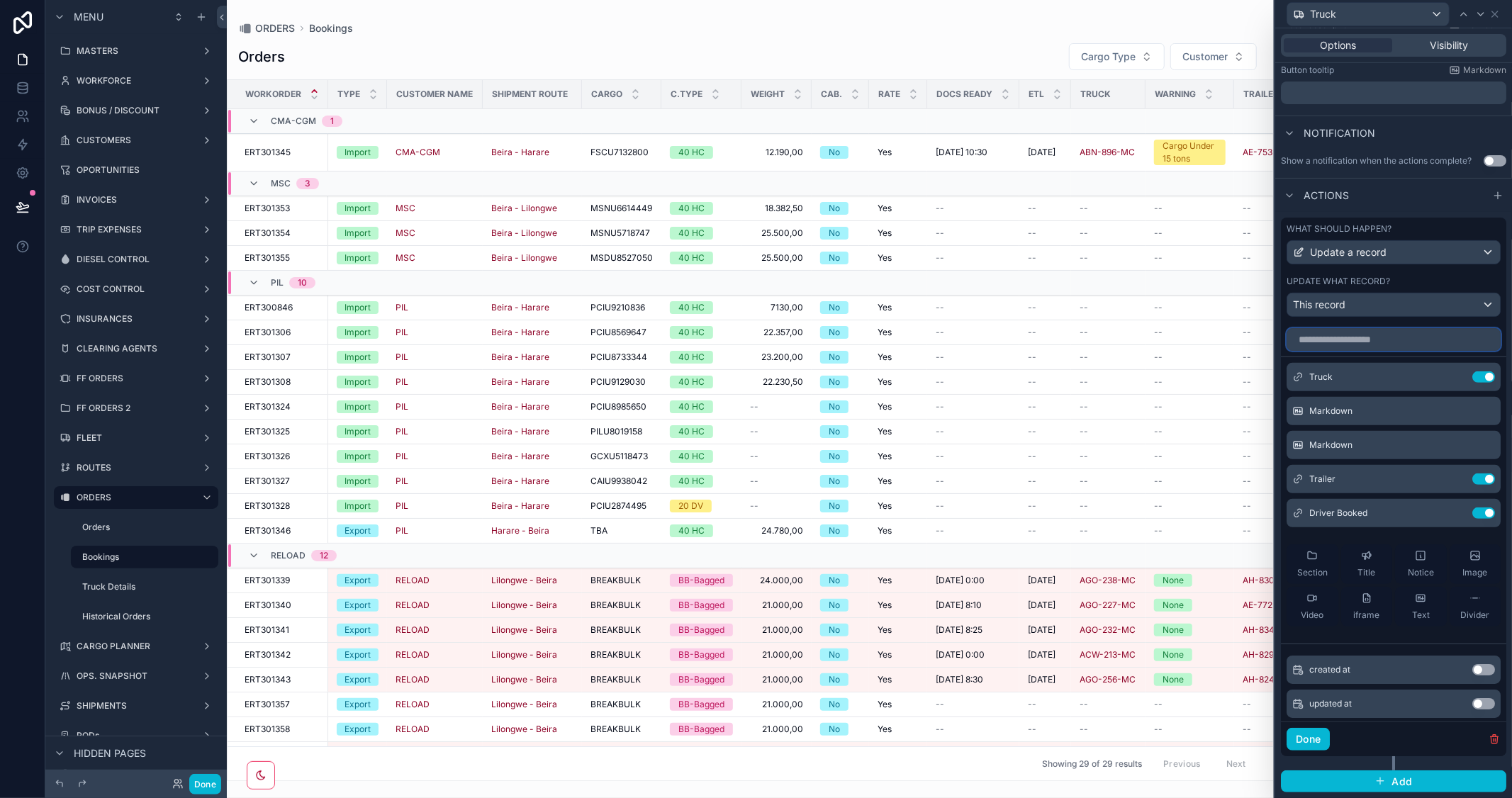
click at [1358, 343] on input "text" at bounding box center [1394, 340] width 214 height 23
drag, startPoint x: 875, startPoint y: 774, endPoint x: 920, endPoint y: 787, distance: 46.8
click at [920, 787] on div "scrollable content" at bounding box center [750, 399] width 1047 height 798
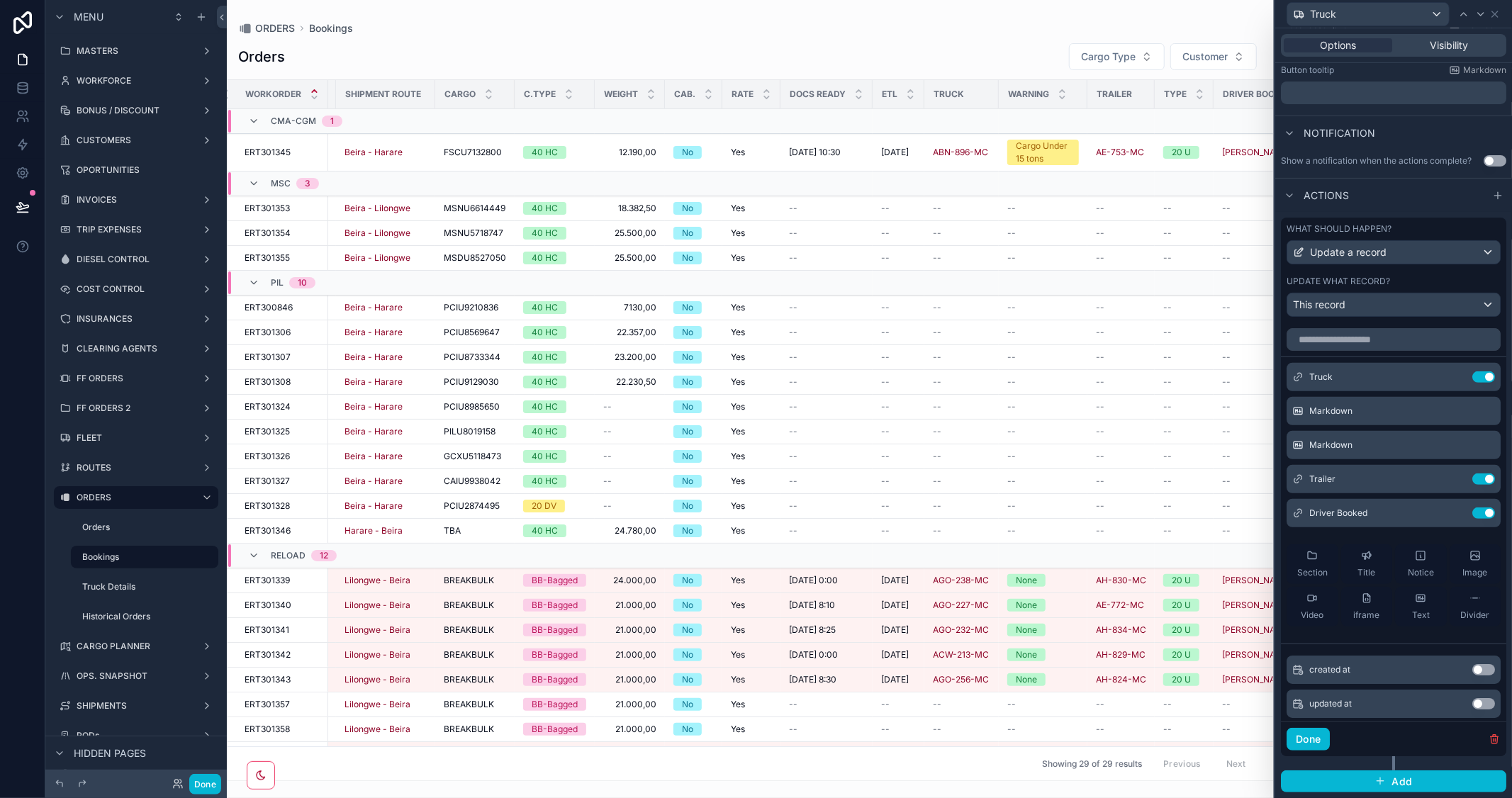
scroll to position [0, 196]
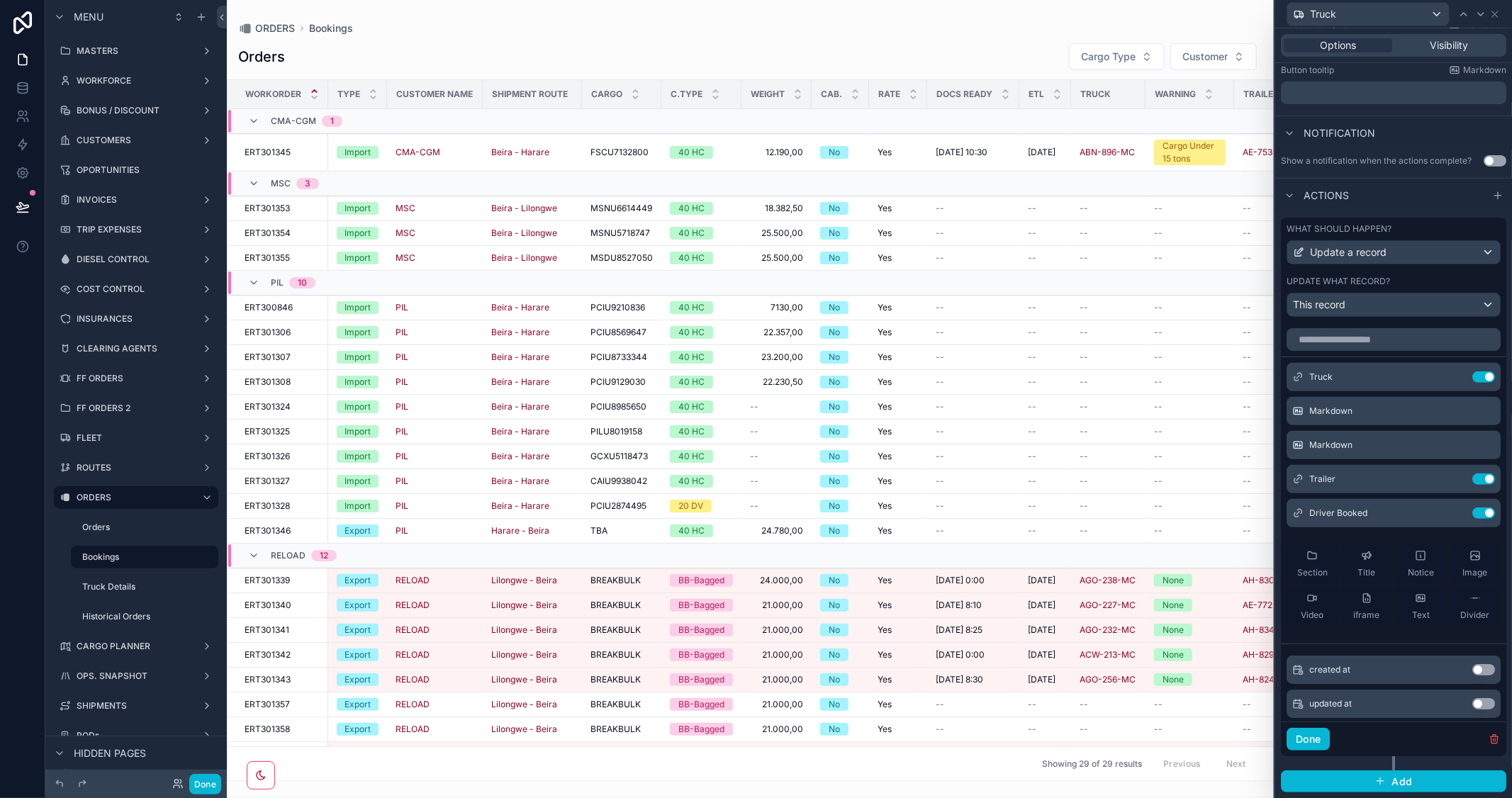
drag, startPoint x: 734, startPoint y: 769, endPoint x: 771, endPoint y: 796, distance: 45.8
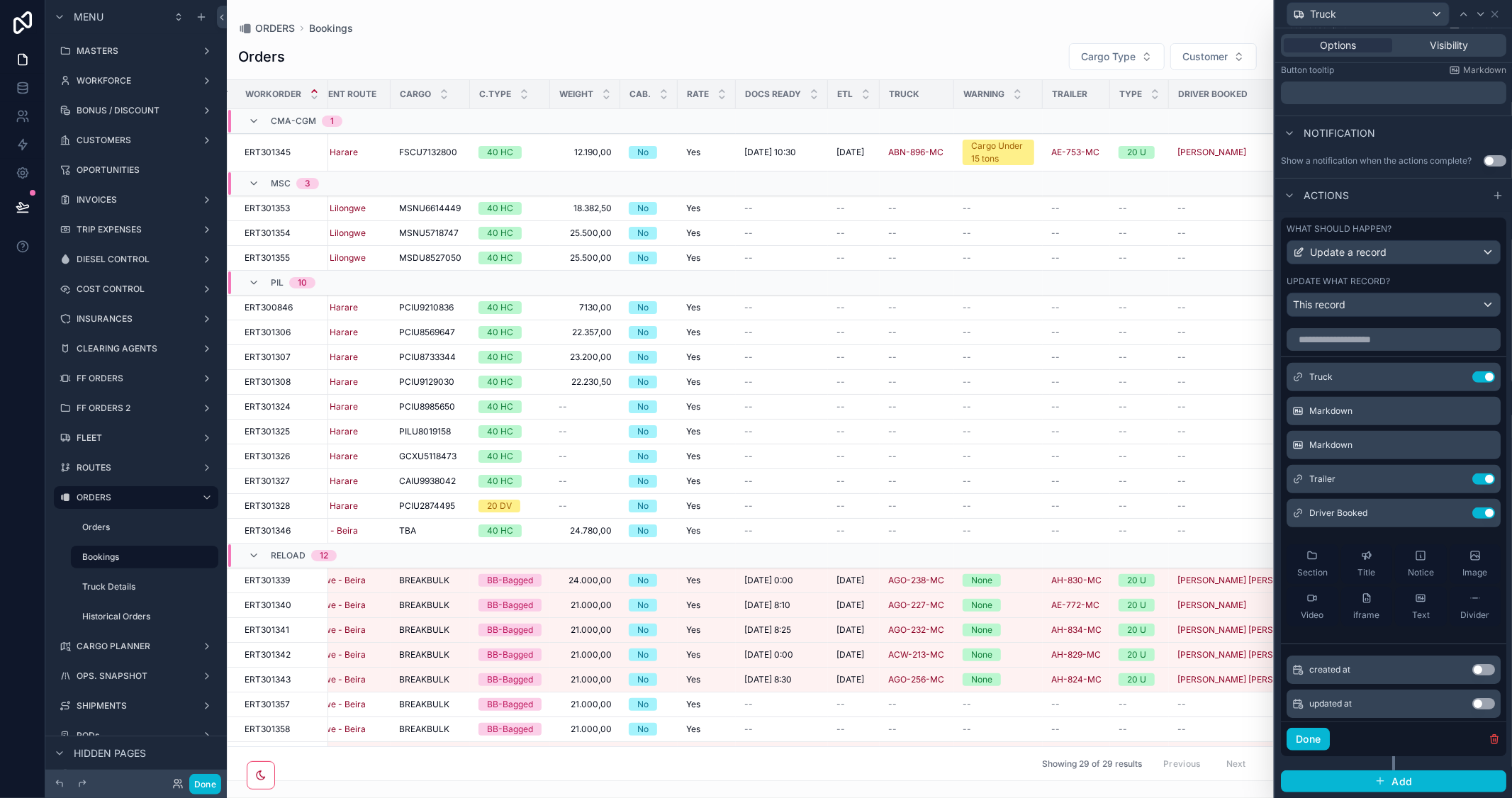
scroll to position [0, 217]
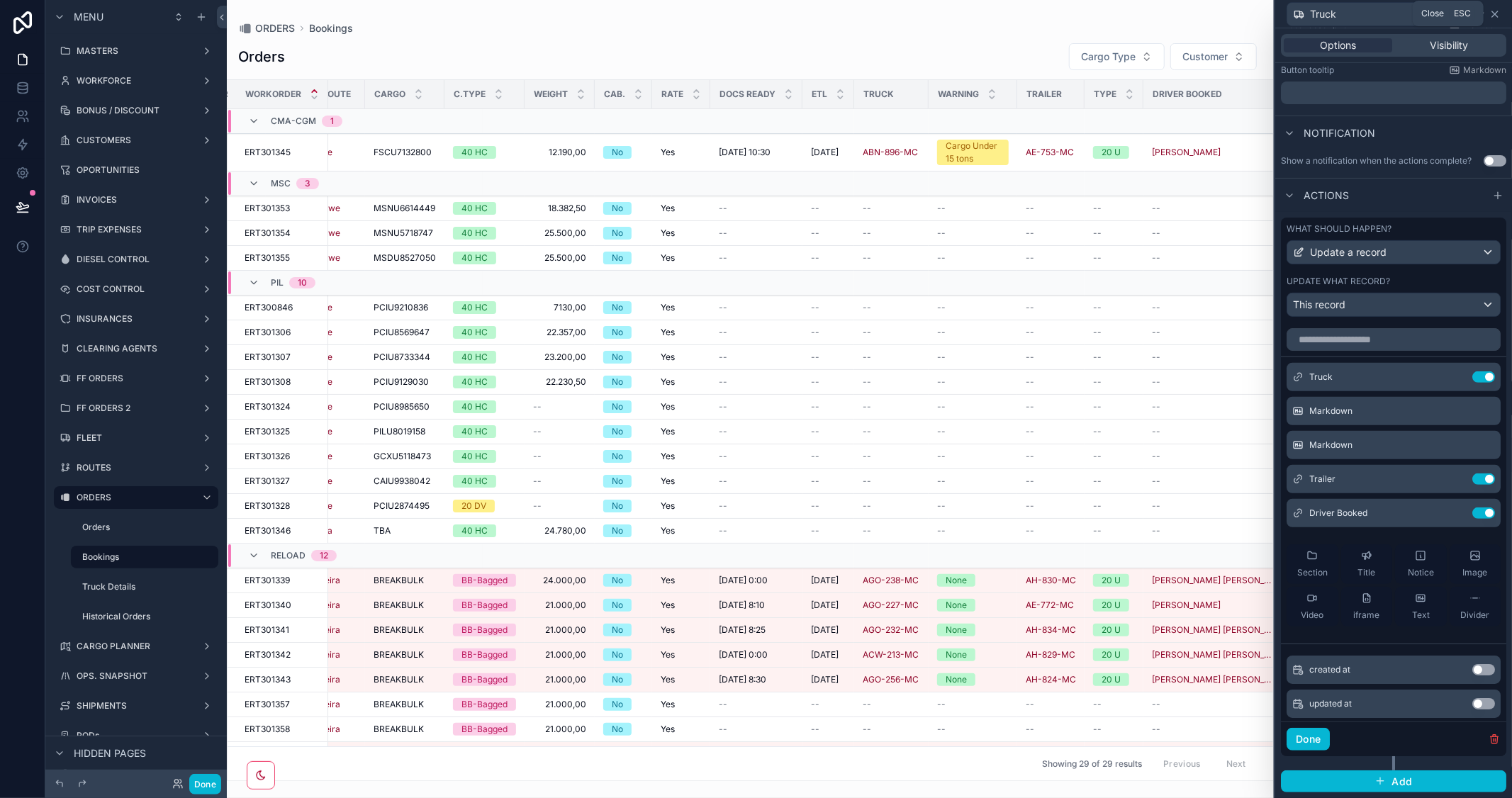
click at [1498, 8] on icon at bounding box center [1496, 14] width 11 height 11
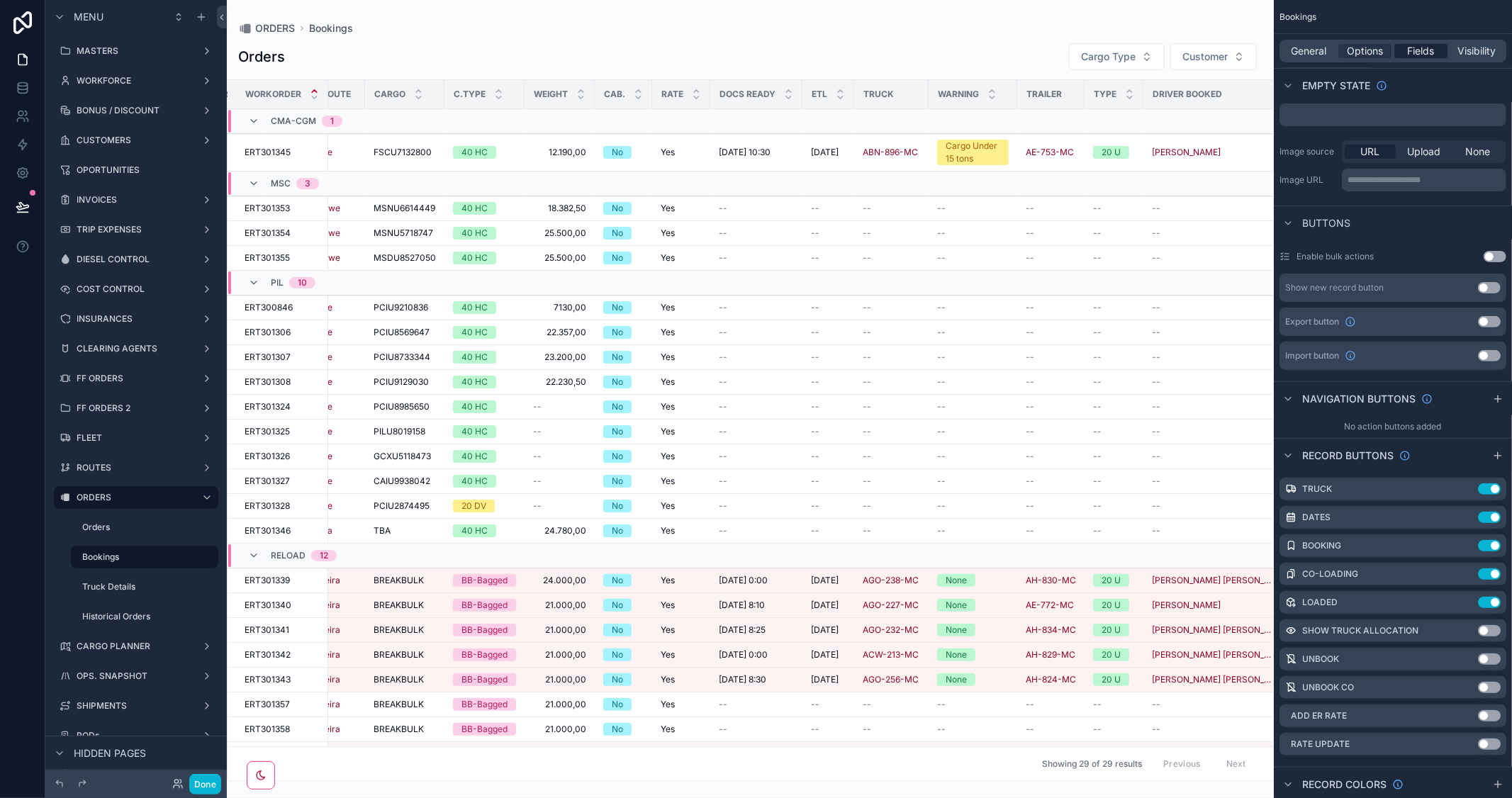
click at [1426, 52] on span "Fields" at bounding box center [1421, 51] width 27 height 14
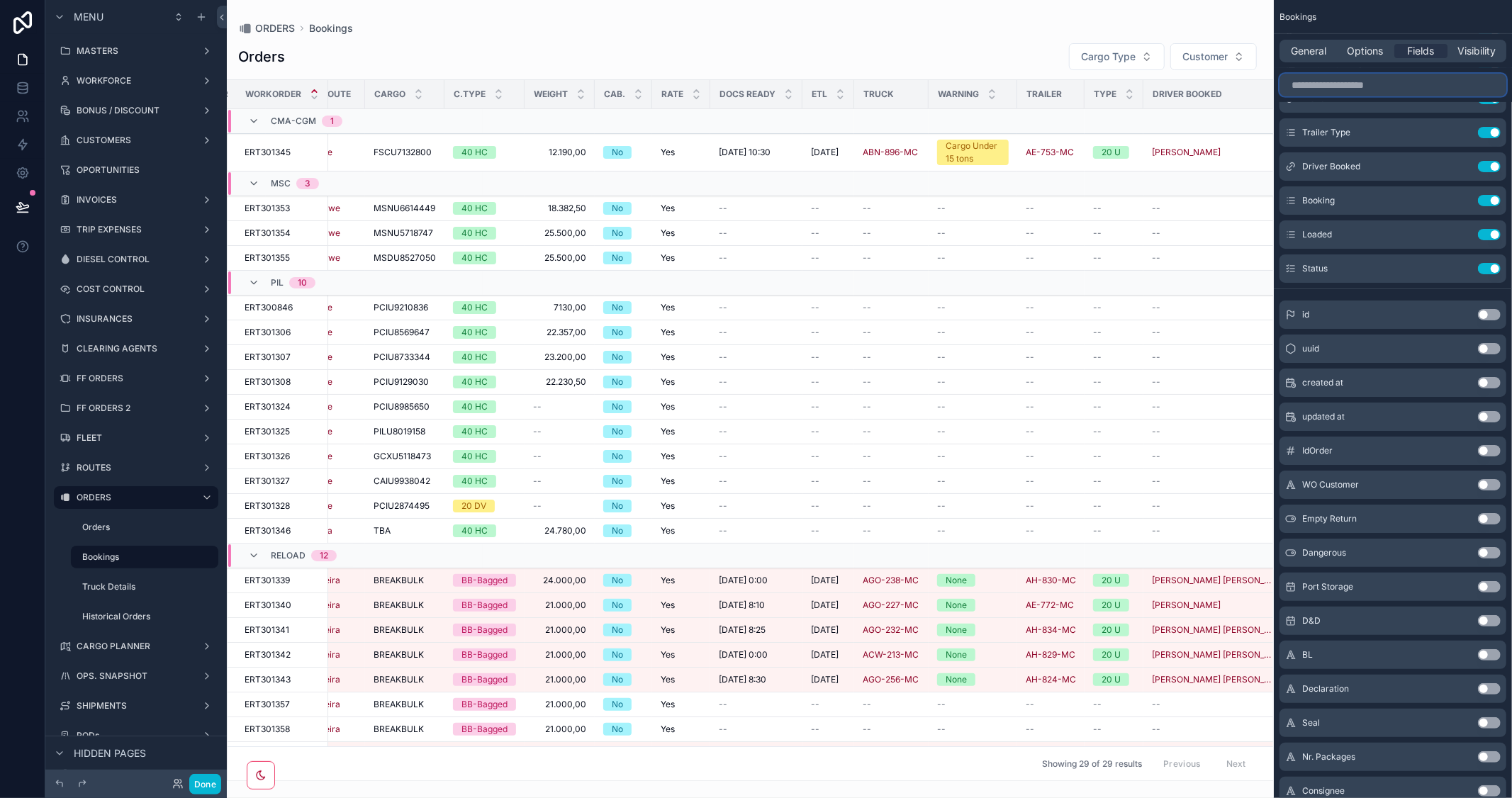
click at [1366, 82] on input "scrollable content" at bounding box center [1393, 85] width 227 height 23
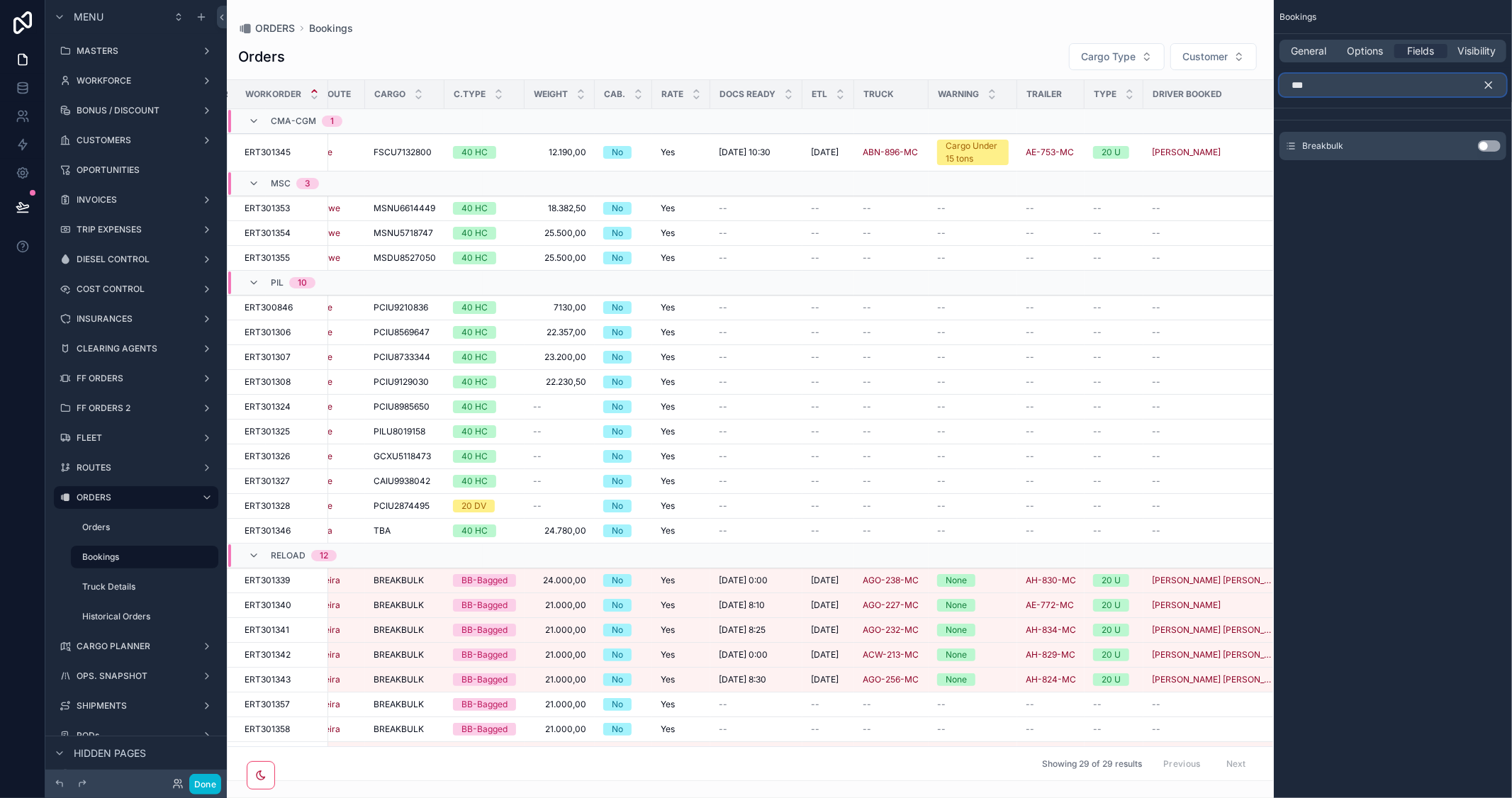
type input "***"
click at [1490, 144] on button "Use setting" at bounding box center [1490, 146] width 23 height 11
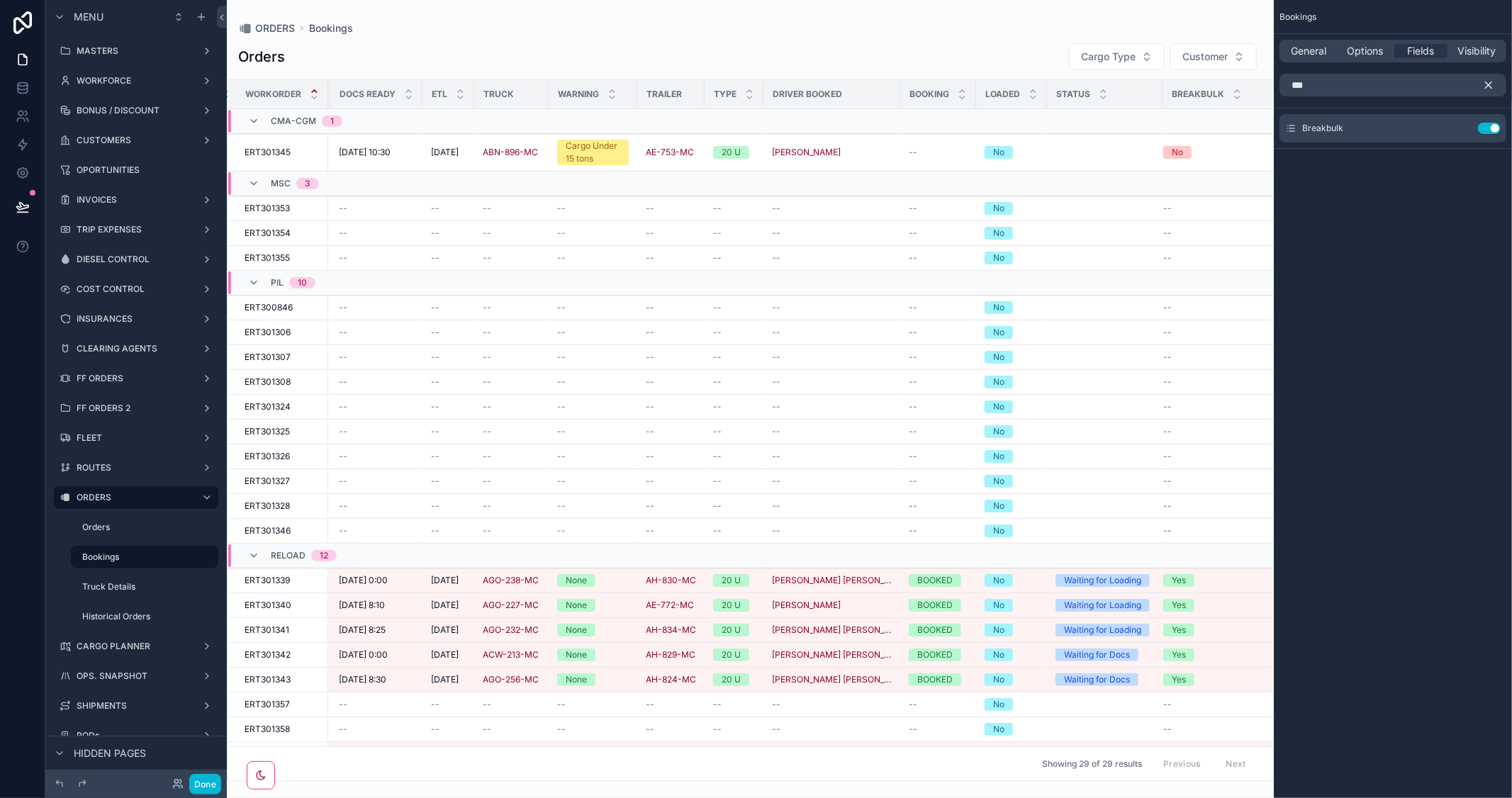
scroll to position [0, 612]
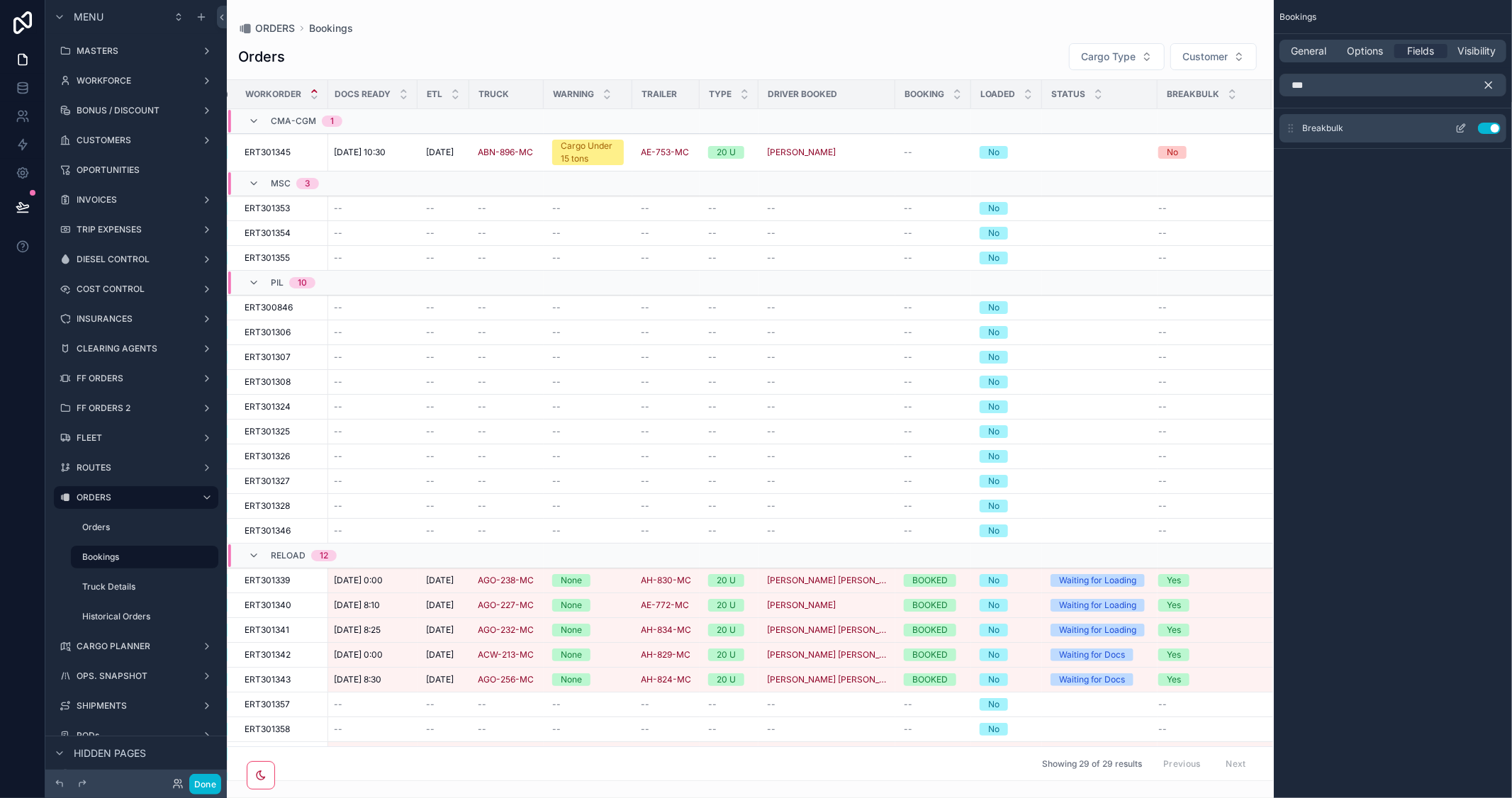
click at [1458, 130] on icon "scrollable content" at bounding box center [1461, 130] width 7 height 7
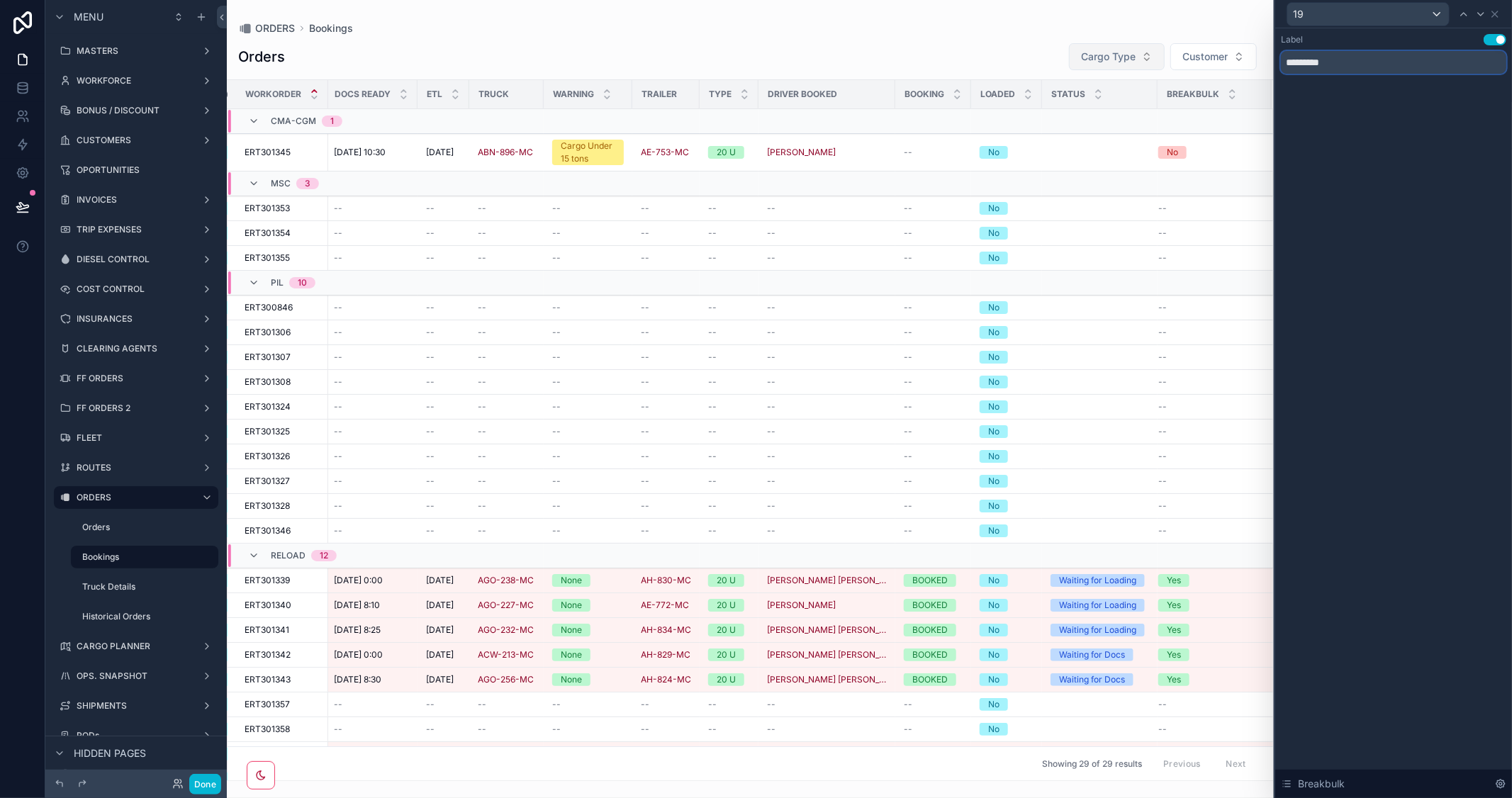
drag, startPoint x: 1354, startPoint y: 60, endPoint x: 1157, endPoint y: 53, distance: 197.1
click at [1157, 53] on div "19 Label Use setting ********* Breakbulk Menu MASTERS WORKFORCE BONUS / DISCOUN…" at bounding box center [756, 399] width 1512 height 798
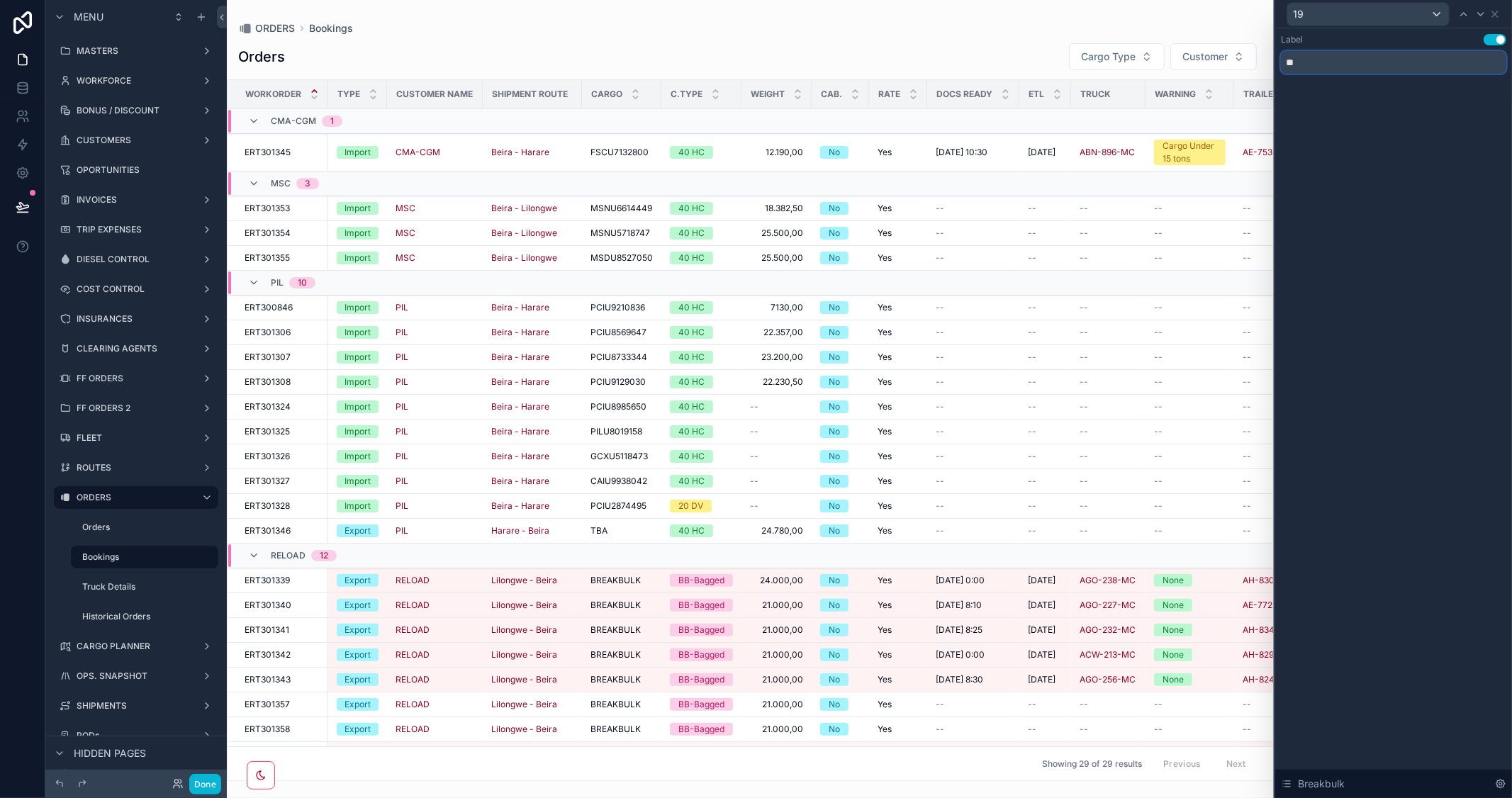
type input "**"
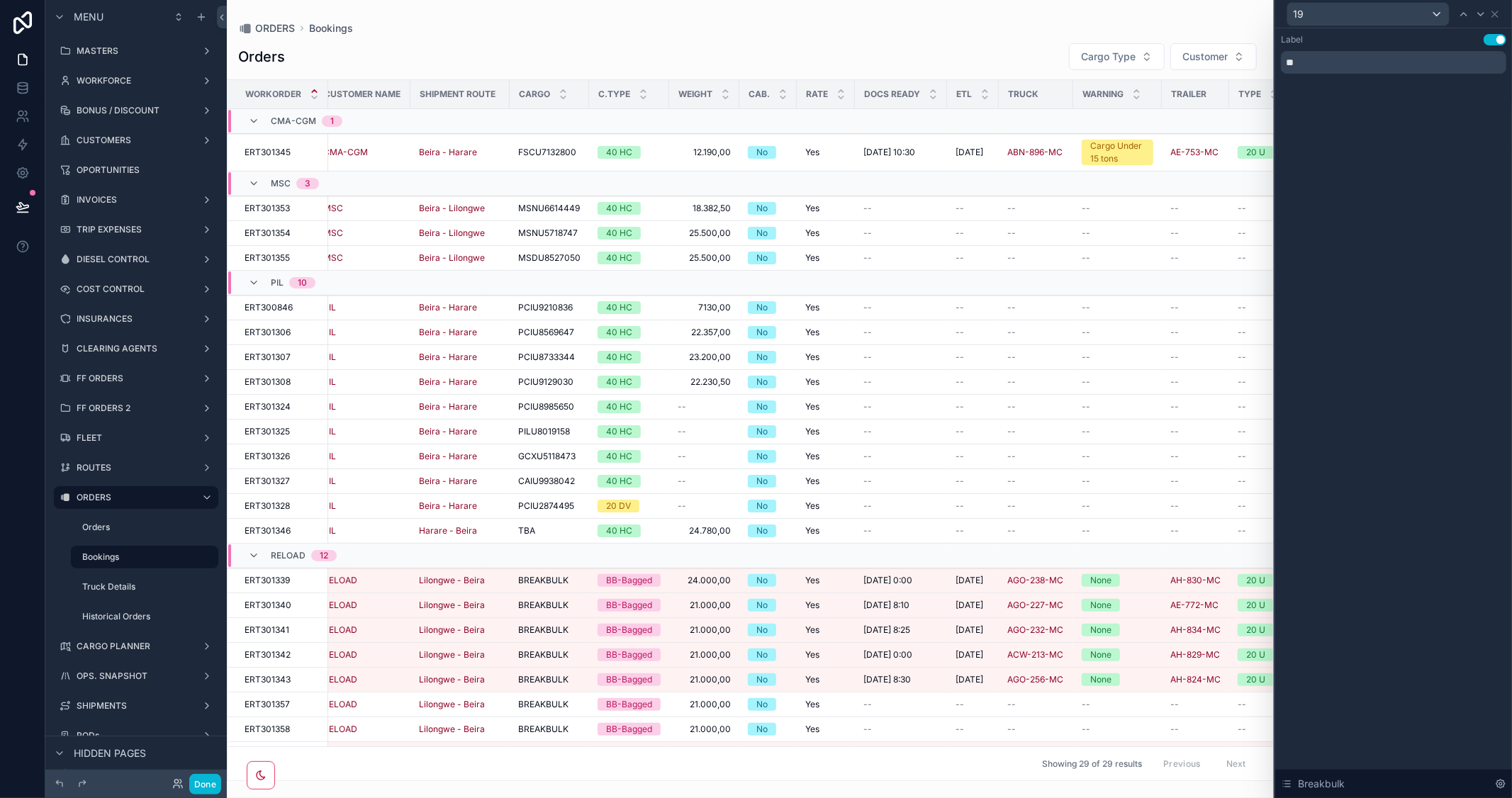
scroll to position [0, 195]
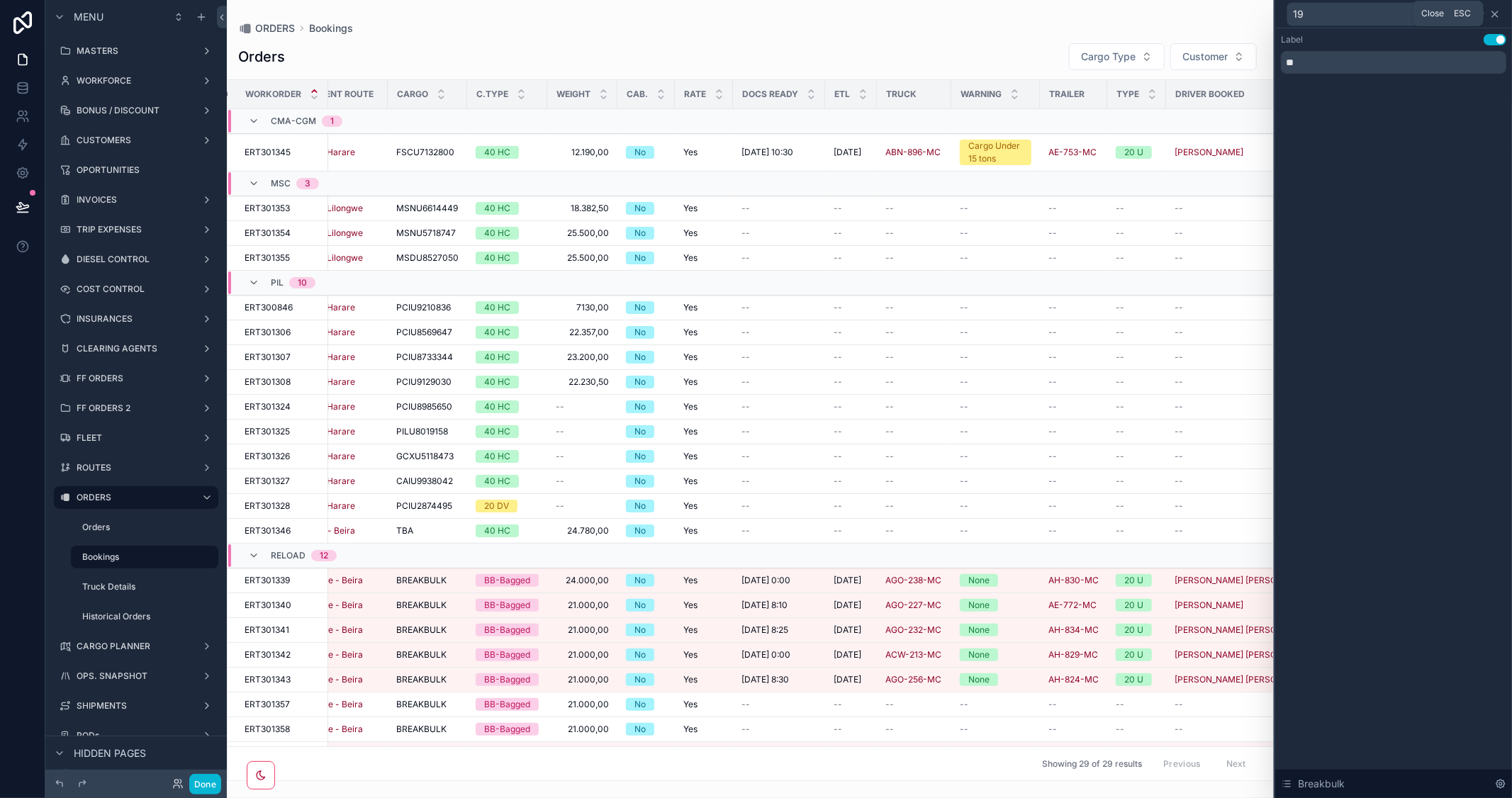
click at [1495, 15] on icon at bounding box center [1496, 14] width 11 height 11
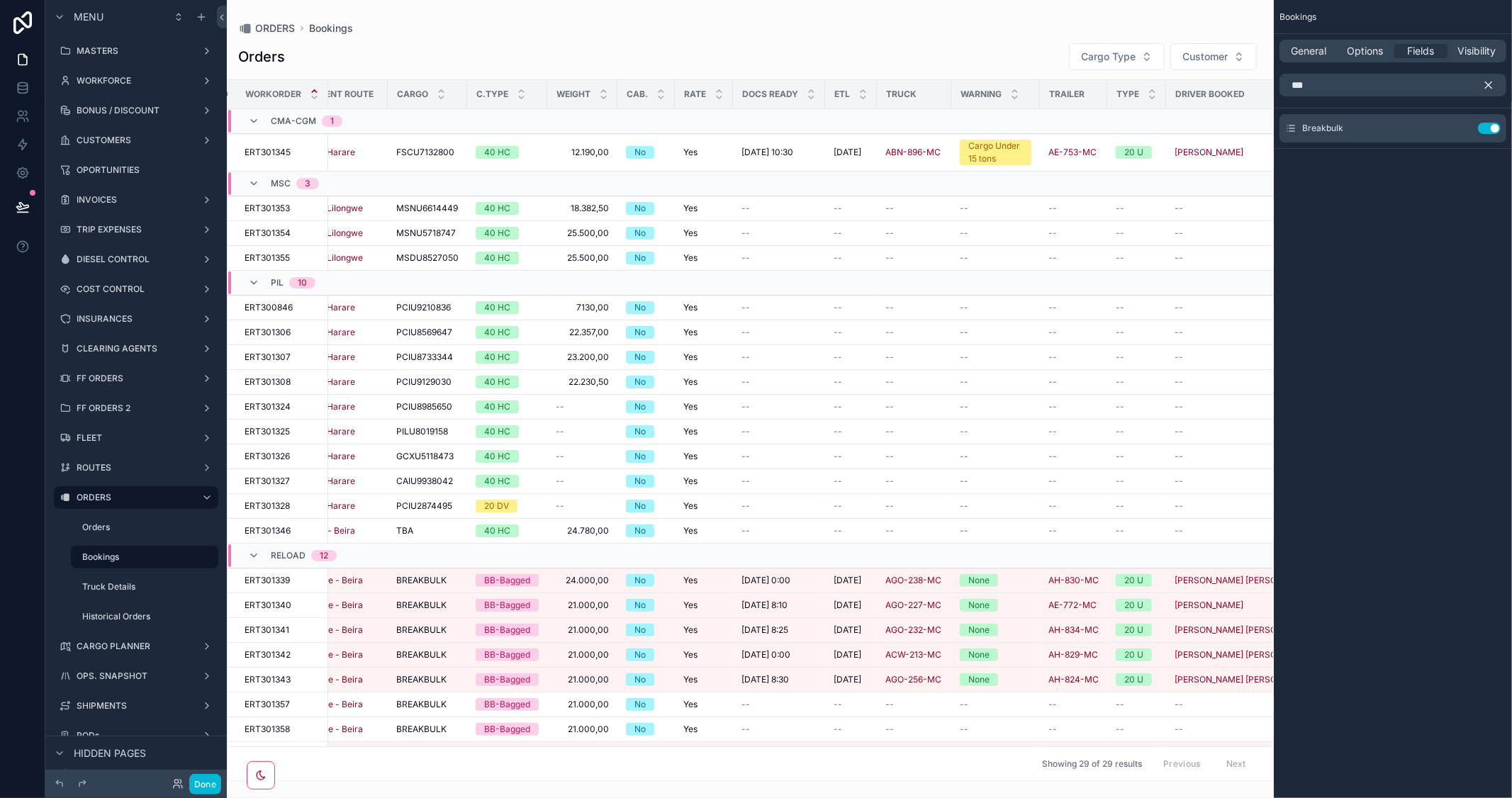
click at [1483, 81] on icon "scrollable content" at bounding box center [1489, 85] width 13 height 13
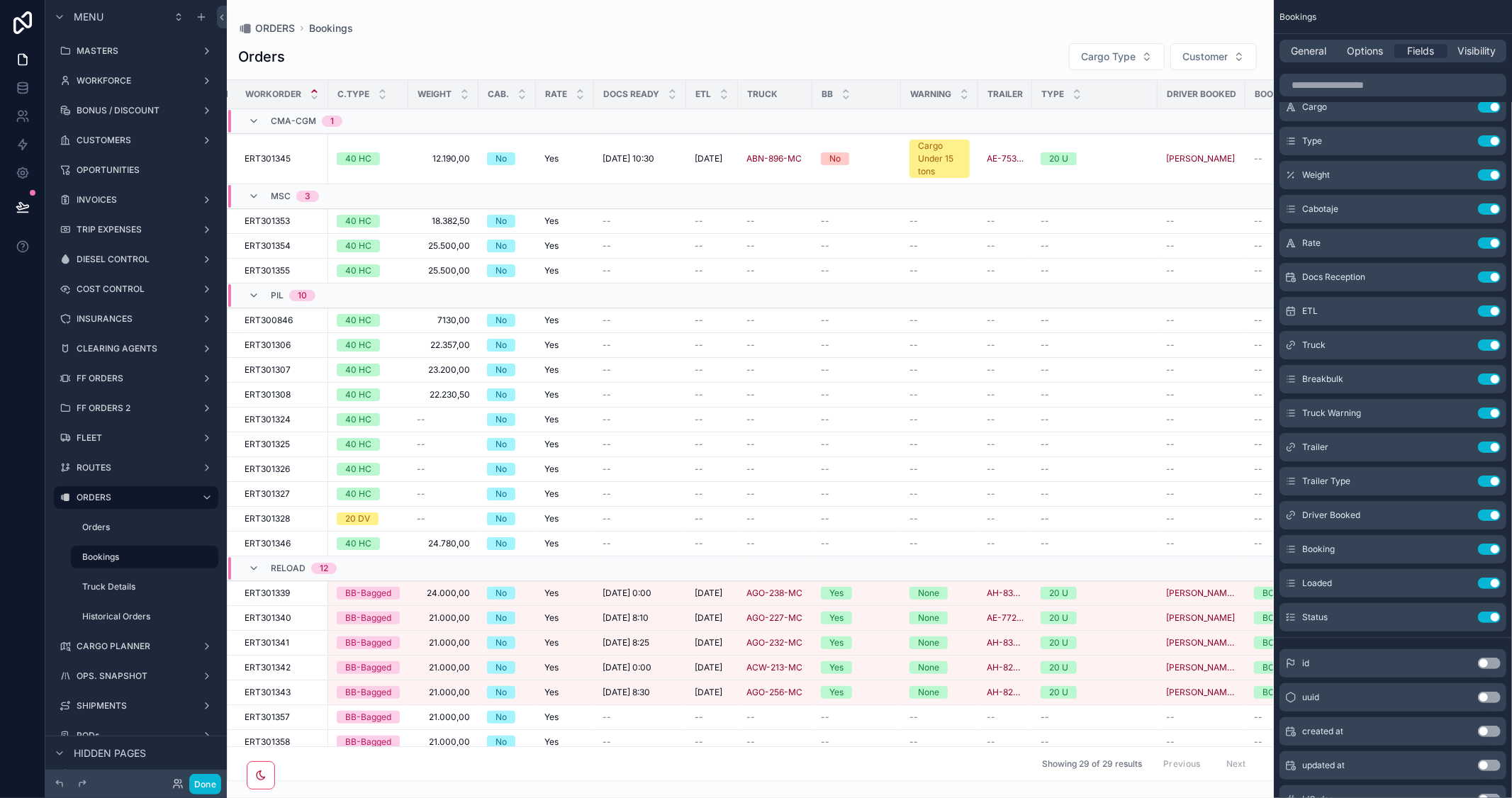
scroll to position [0, 334]
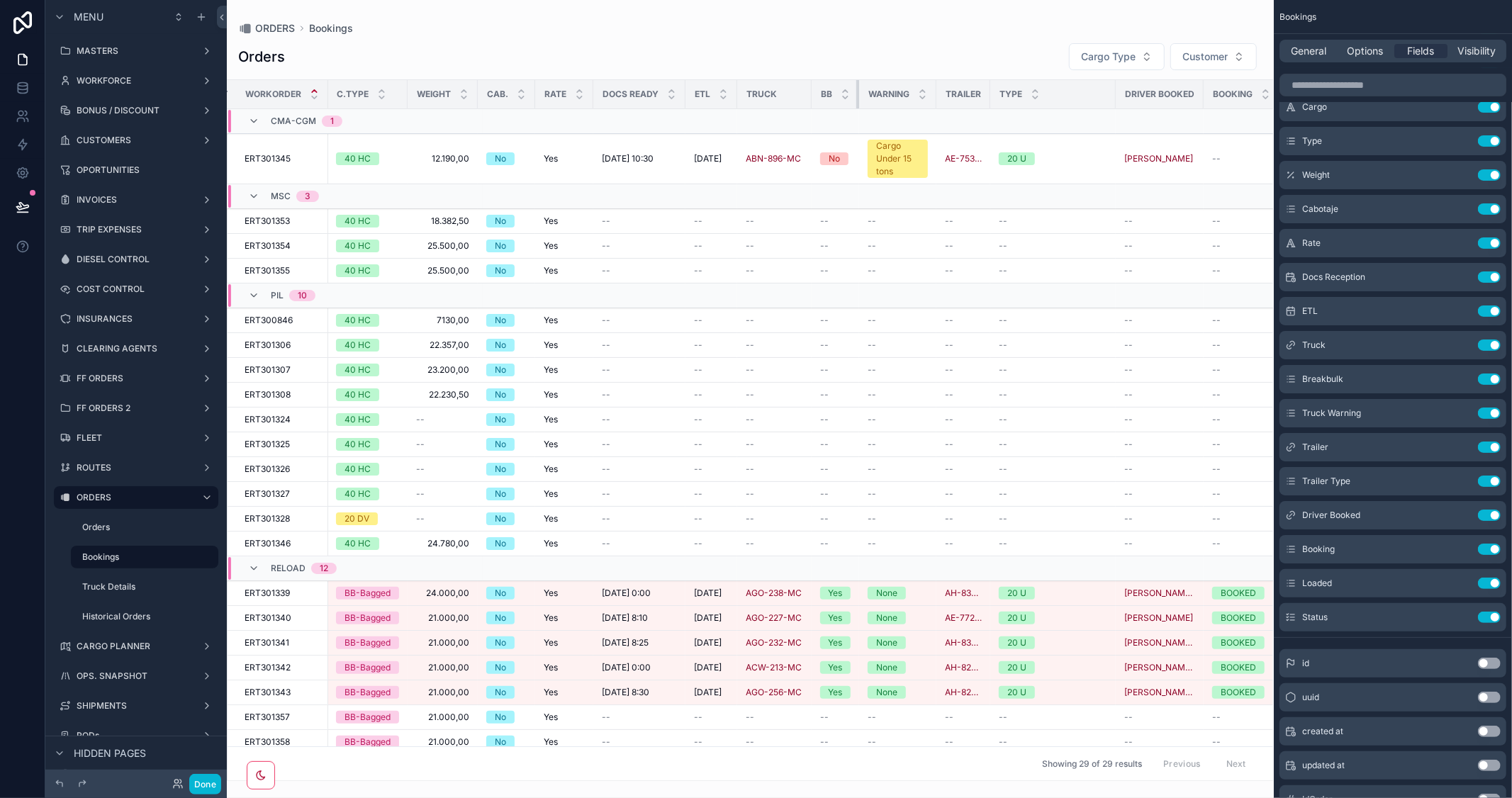
drag, startPoint x: 896, startPoint y: 90, endPoint x: 790, endPoint y: 104, distance: 106.9
click at [790, 104] on tr "Workorder Type Customer Name Shipment Route Cargo C.Type Weight Cab. Rate Docs …" at bounding box center [702, 94] width 1617 height 29
click at [943, 96] on tr "Workorder Type Customer Name Shipment Route Cargo C.Type Weight Cab. Rate Docs …" at bounding box center [702, 94] width 1617 height 29
drag, startPoint x: 932, startPoint y: 92, endPoint x: 951, endPoint y: 95, distance: 19.2
click at [951, 95] on tr "Workorder Type Customer Name Shipment Route Cargo C.Type Weight Cab. Rate Docs …" at bounding box center [705, 94] width 1622 height 29
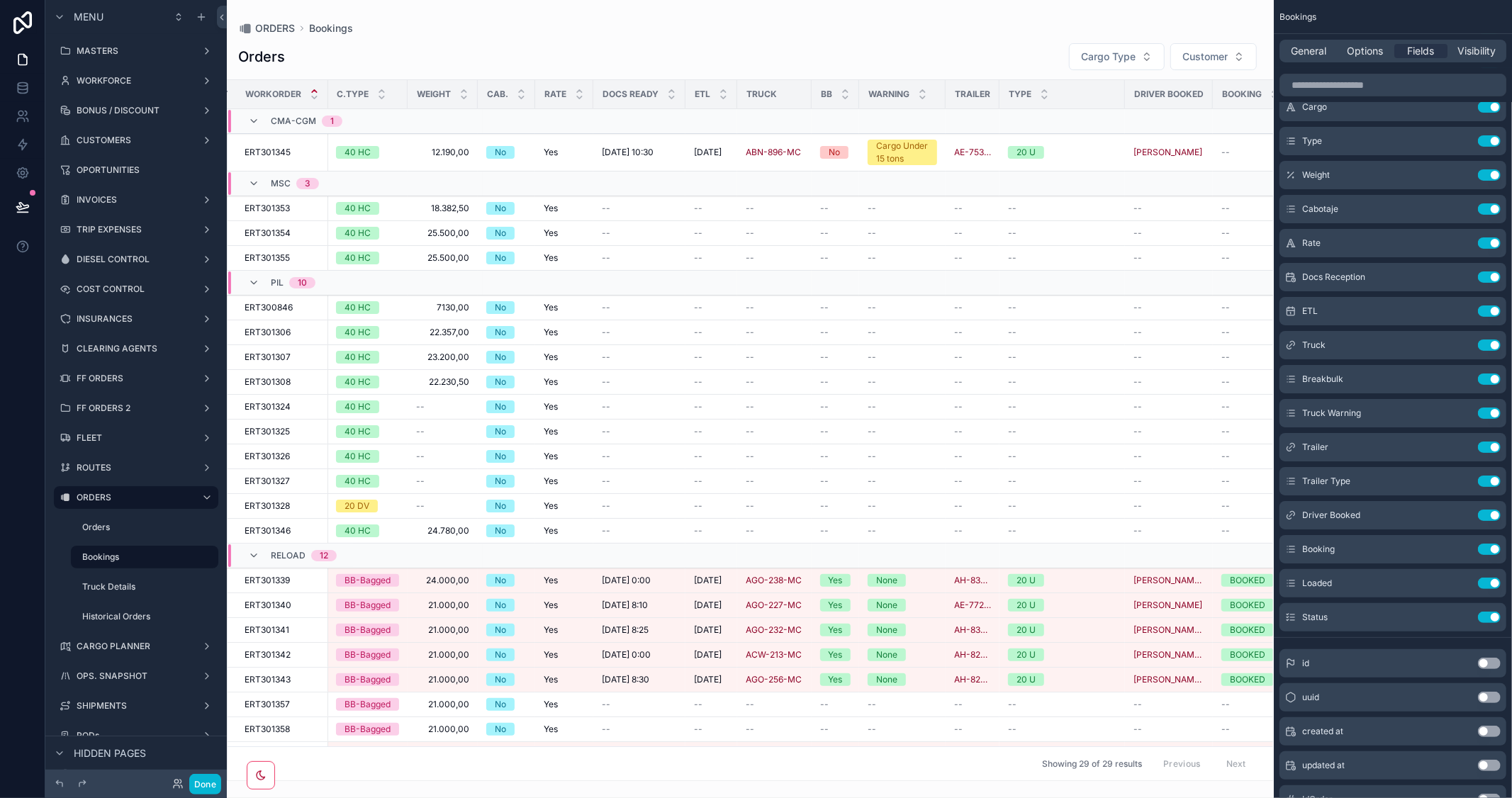
drag, startPoint x: 951, startPoint y: 95, endPoint x: 947, endPoint y: 101, distance: 7.2
click at [947, 101] on div "Trailer" at bounding box center [972, 94] width 53 height 23
drag, startPoint x: 995, startPoint y: 96, endPoint x: 1025, endPoint y: 104, distance: 31.0
click at [1025, 104] on tr "Workorder Type Customer Name Shipment Route Cargo C.Type Weight Cab. Rate Docs …" at bounding box center [714, 94] width 1640 height 29
click at [1138, 90] on th "Driver Booked" at bounding box center [1182, 94] width 88 height 29
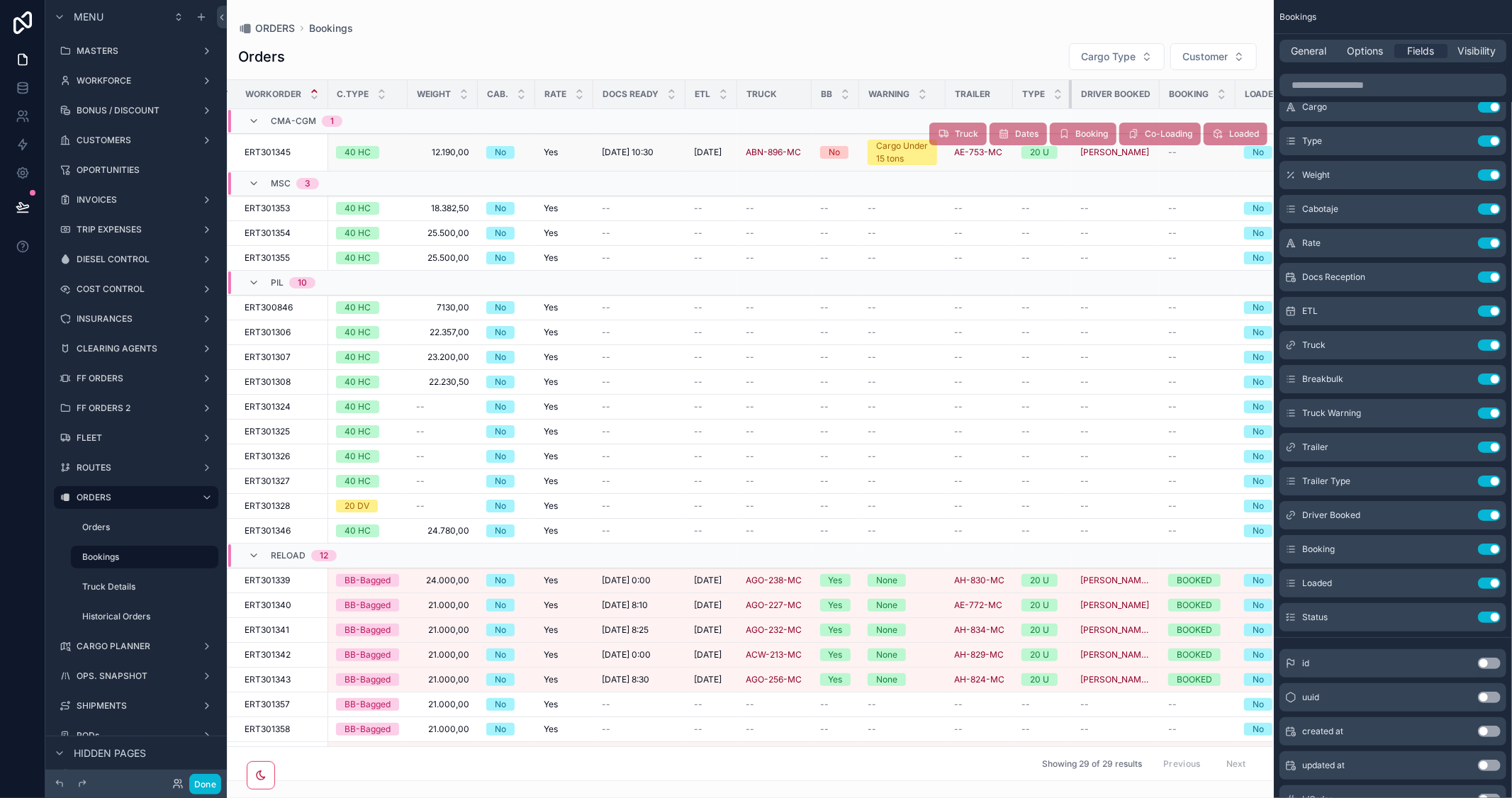
drag, startPoint x: 1133, startPoint y: 90, endPoint x: 974, endPoint y: 139, distance: 166.4
click at [995, 101] on tr "Workorder Type Customer Name Shipment Route Cargo C.Type Weight Cab. Rate Docs …" at bounding box center [680, 94] width 1573 height 29
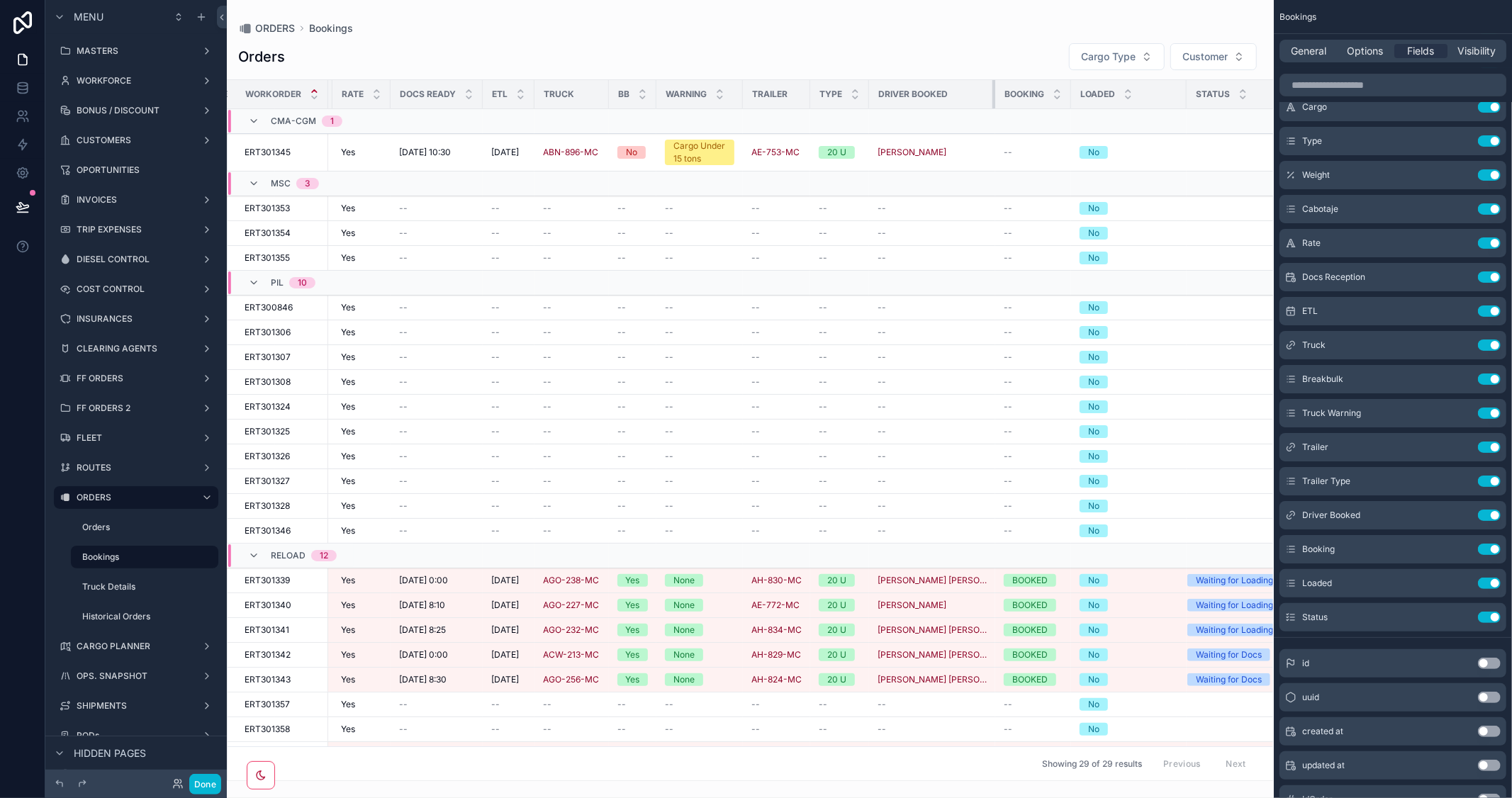
drag, startPoint x: 969, startPoint y: 97, endPoint x: 1032, endPoint y: 116, distance: 65.8
click at [1032, 116] on table "Workorder Type Customer Name Shipment Route Cargo C.Type Weight Cab. Rate Docs …" at bounding box center [497, 522] width 1611 height 884
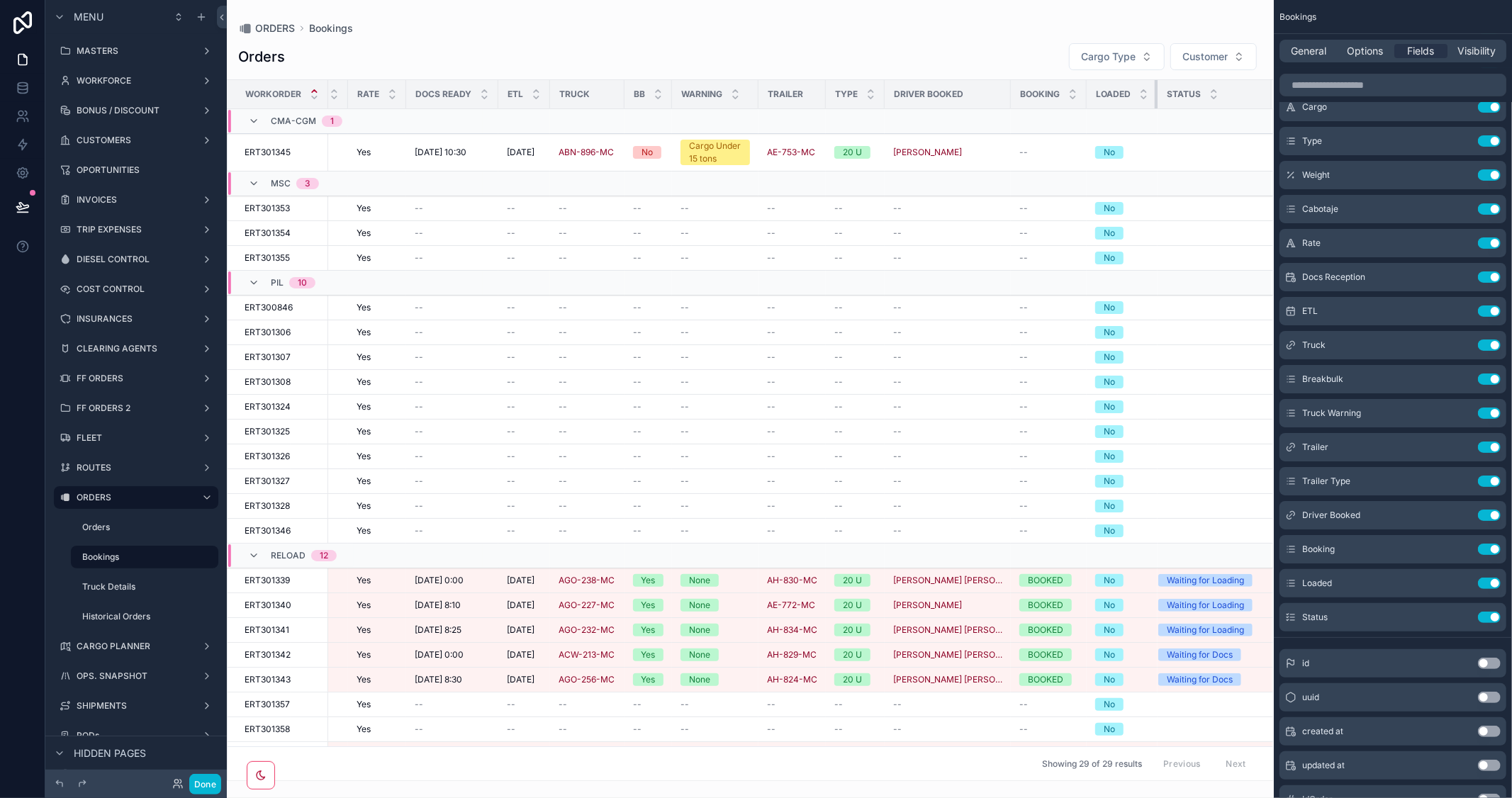
scroll to position [0, 531]
drag, startPoint x: 1183, startPoint y: 95, endPoint x: 790, endPoint y: 130, distance: 394.6
click at [794, 123] on table "Workorder Type Customer Name Shipment Route Cargo C.Type Weight Cab. Rate Docs …" at bounding box center [490, 522] width 1567 height 884
click at [1044, 768] on div "Showing 29 of 29 results Previous Next" at bounding box center [750, 763] width 1046 height 34
click at [196, 782] on button "Done" at bounding box center [205, 784] width 32 height 21
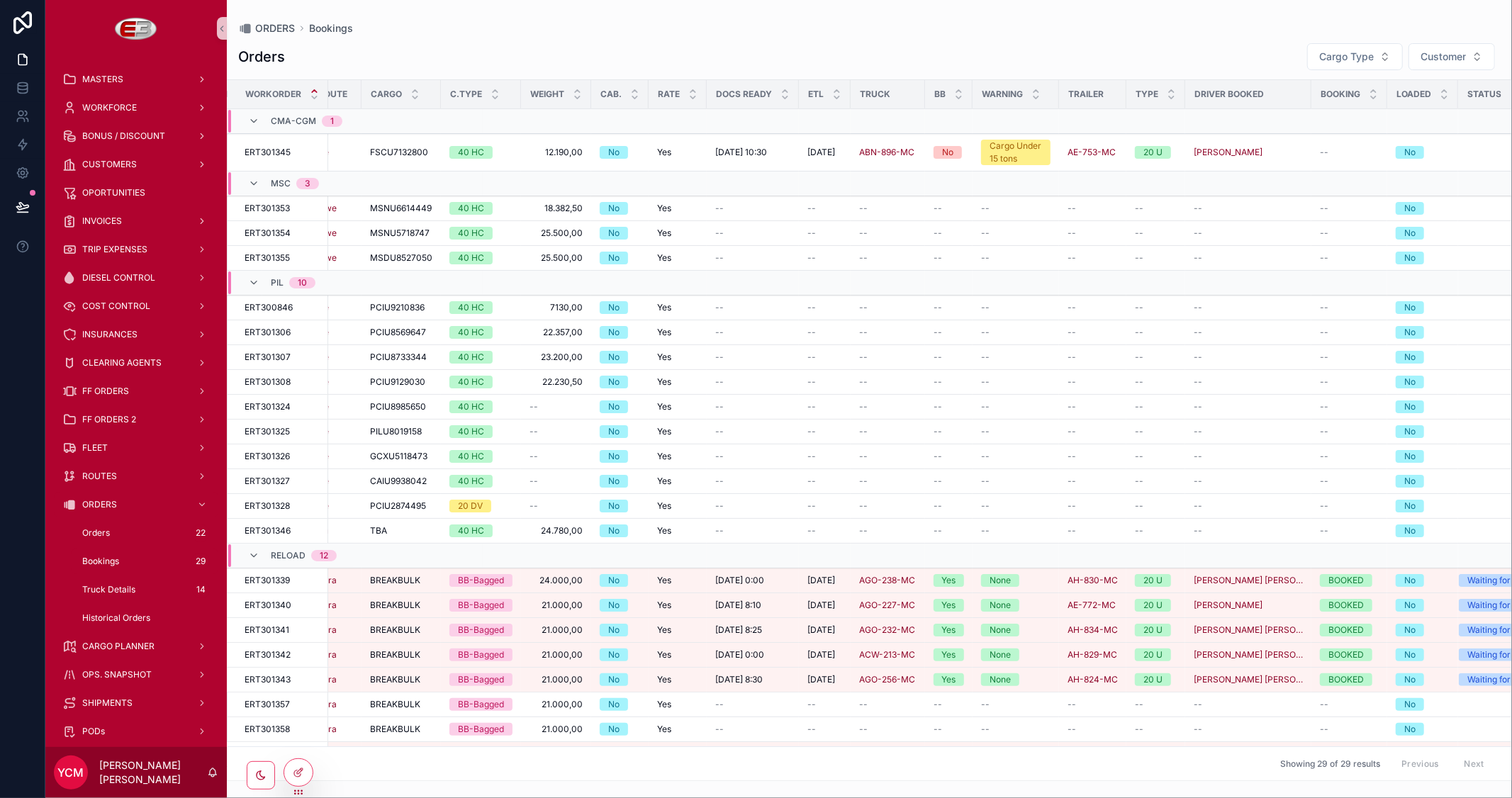
scroll to position [0, 223]
click at [298, 767] on icon at bounding box center [298, 773] width 11 height 11
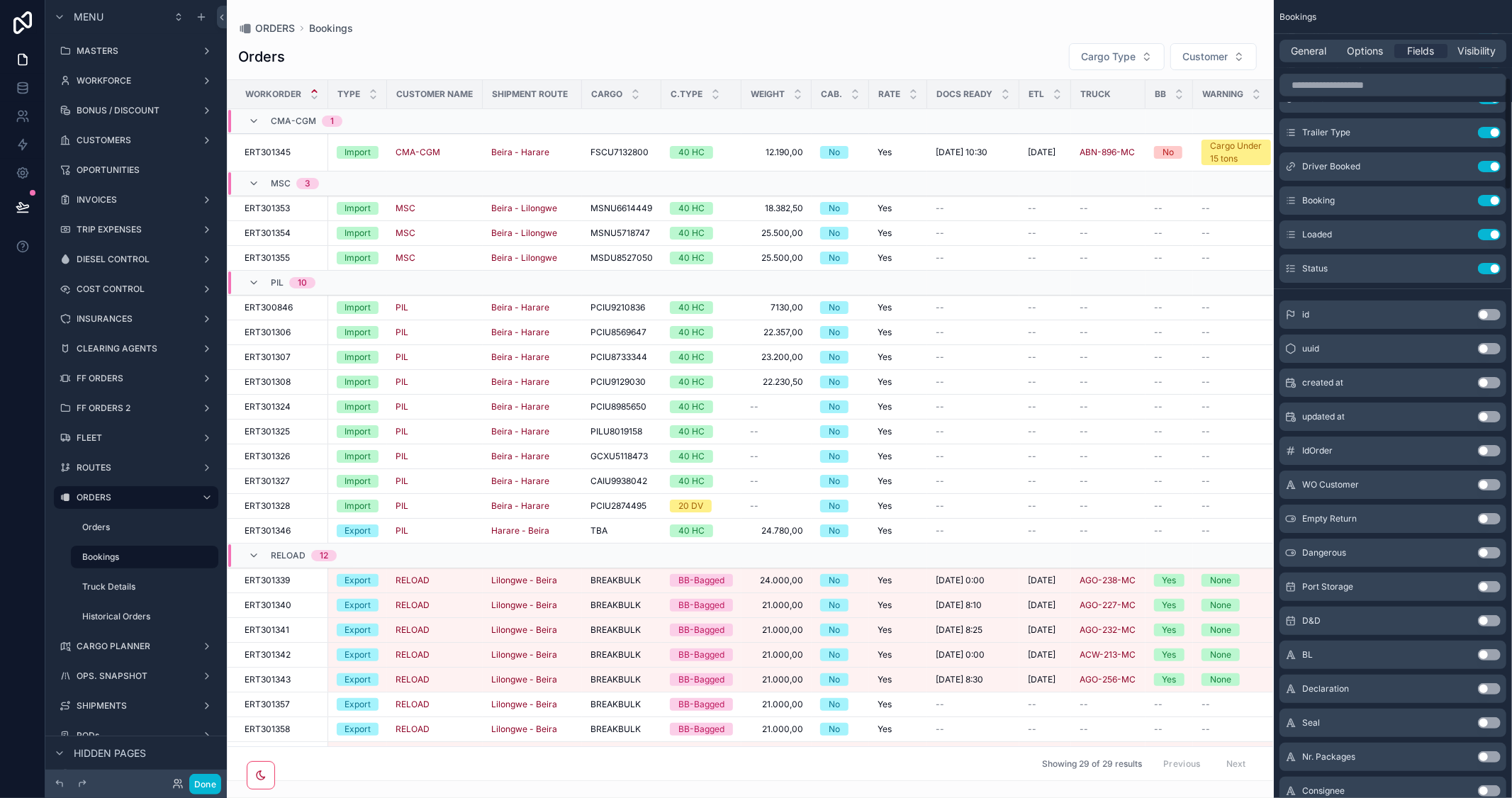
scroll to position [630, 0]
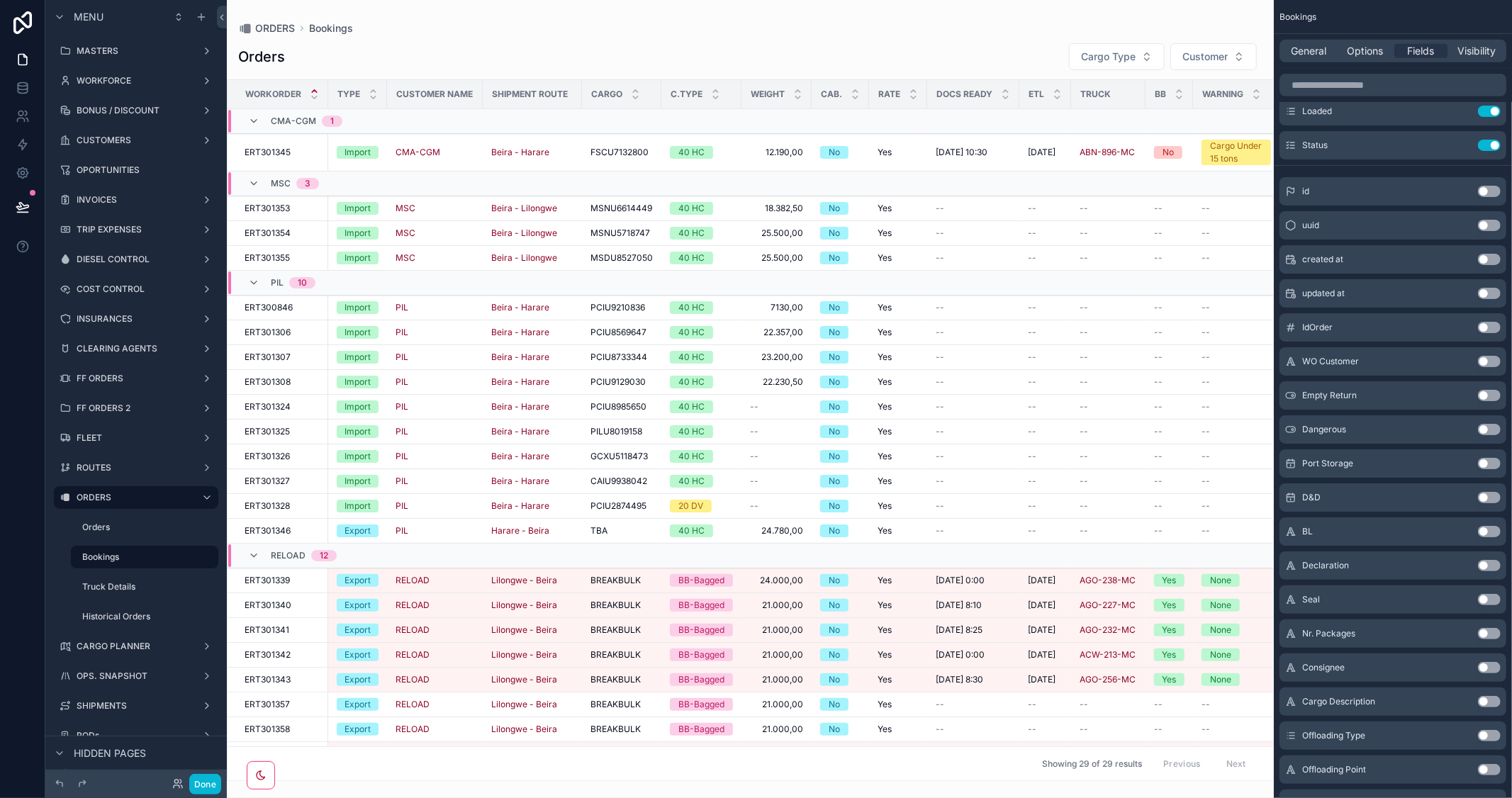
click at [1364, 62] on div "General Options Fields Visibility" at bounding box center [1393, 50] width 238 height 34
click at [1364, 47] on span "Options" at bounding box center [1365, 51] width 36 height 14
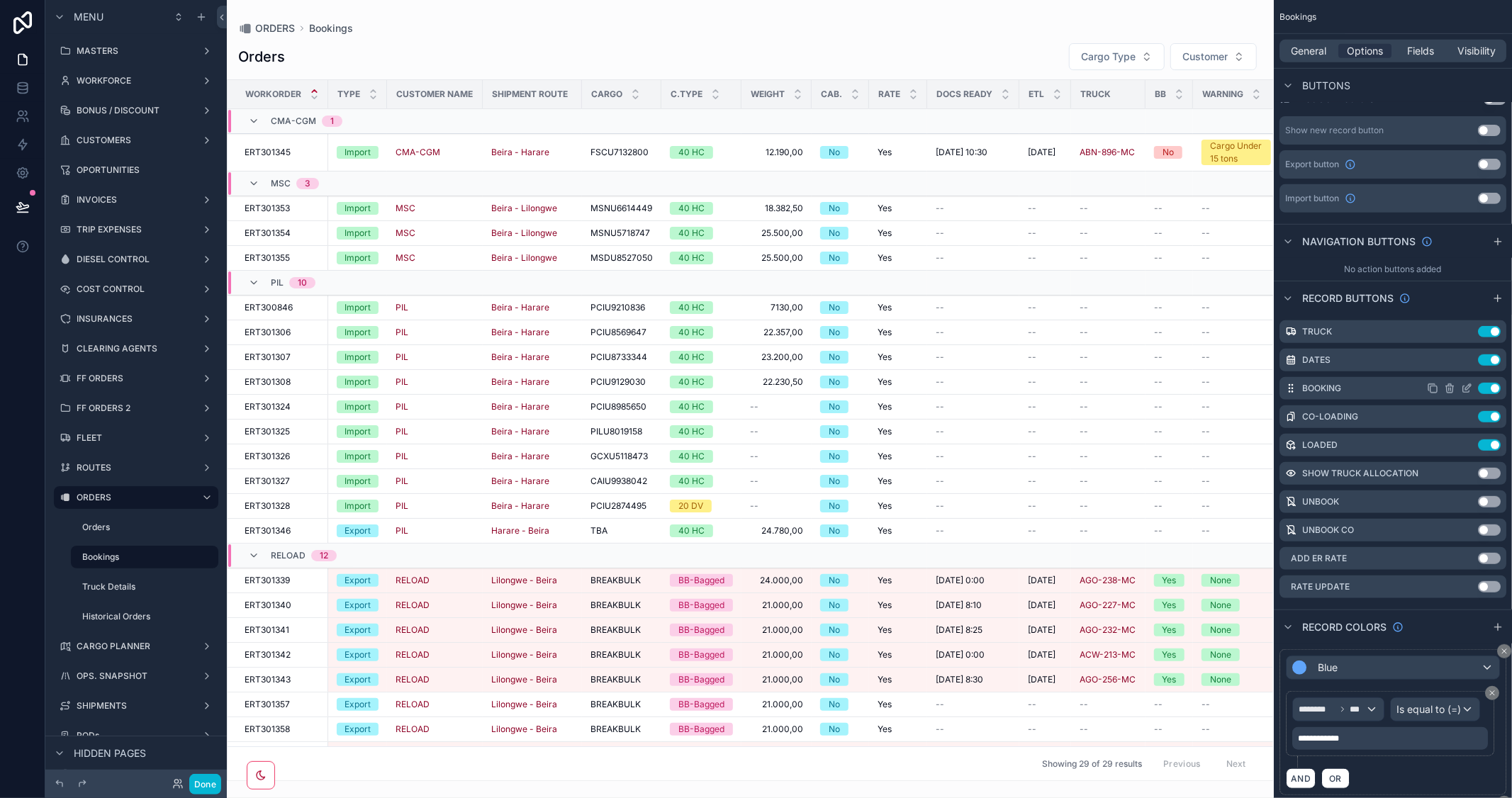
click at [1468, 387] on icon "scrollable content" at bounding box center [1467, 388] width 11 height 11
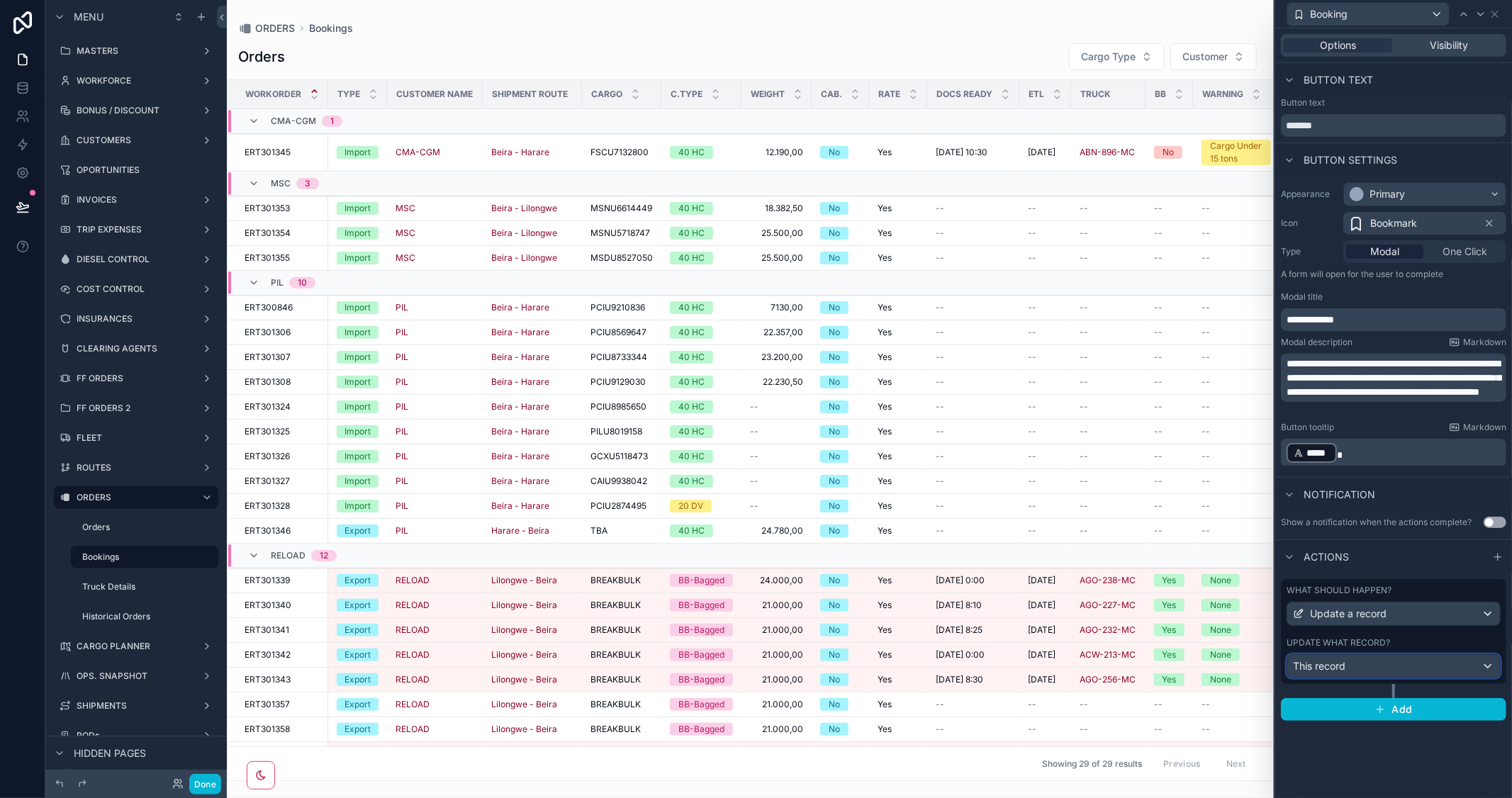
click at [1427, 664] on div "This record" at bounding box center [1394, 667] width 213 height 23
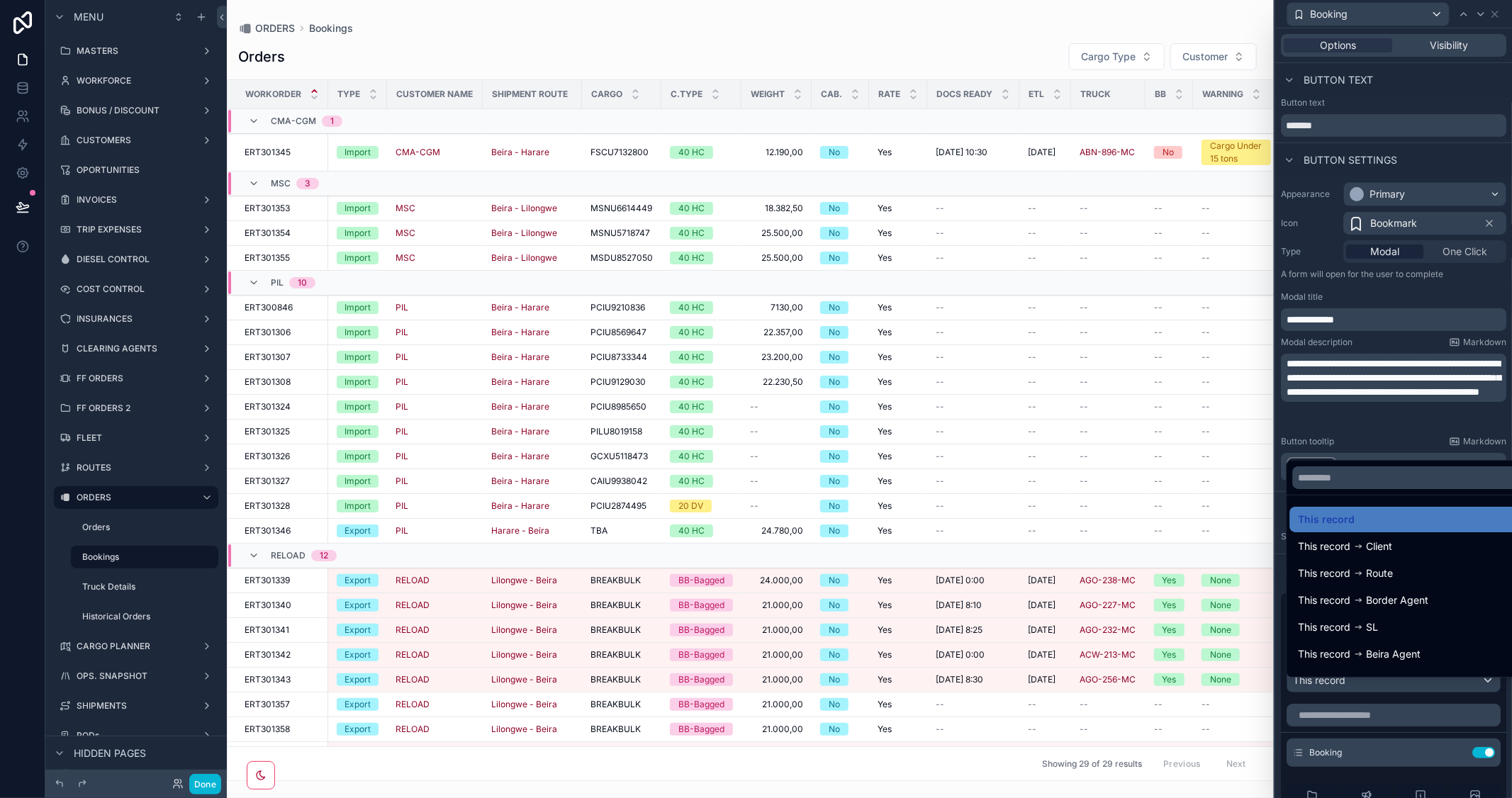
click at [1448, 172] on div at bounding box center [1394, 399] width 237 height 798
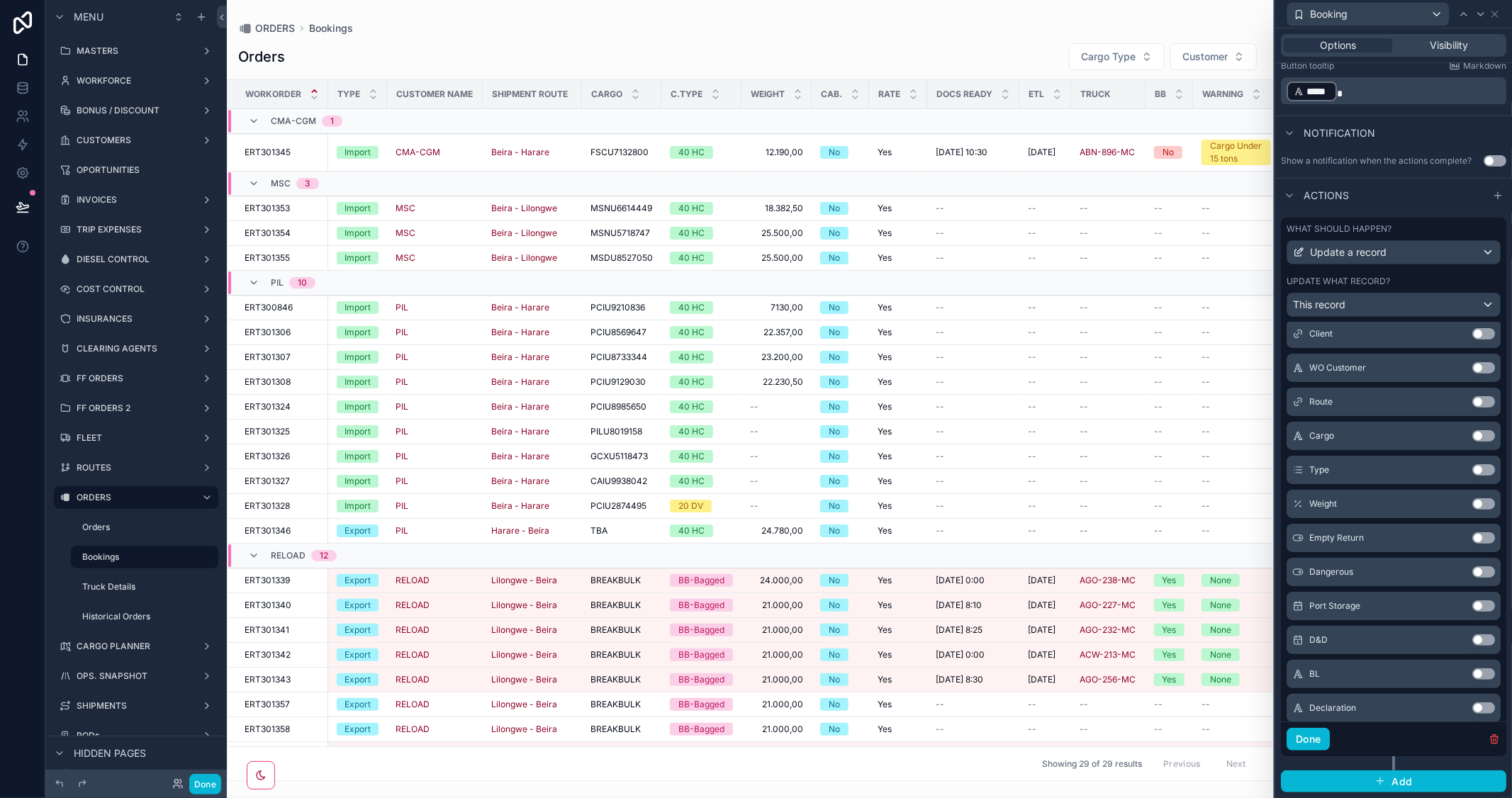
scroll to position [0, 0]
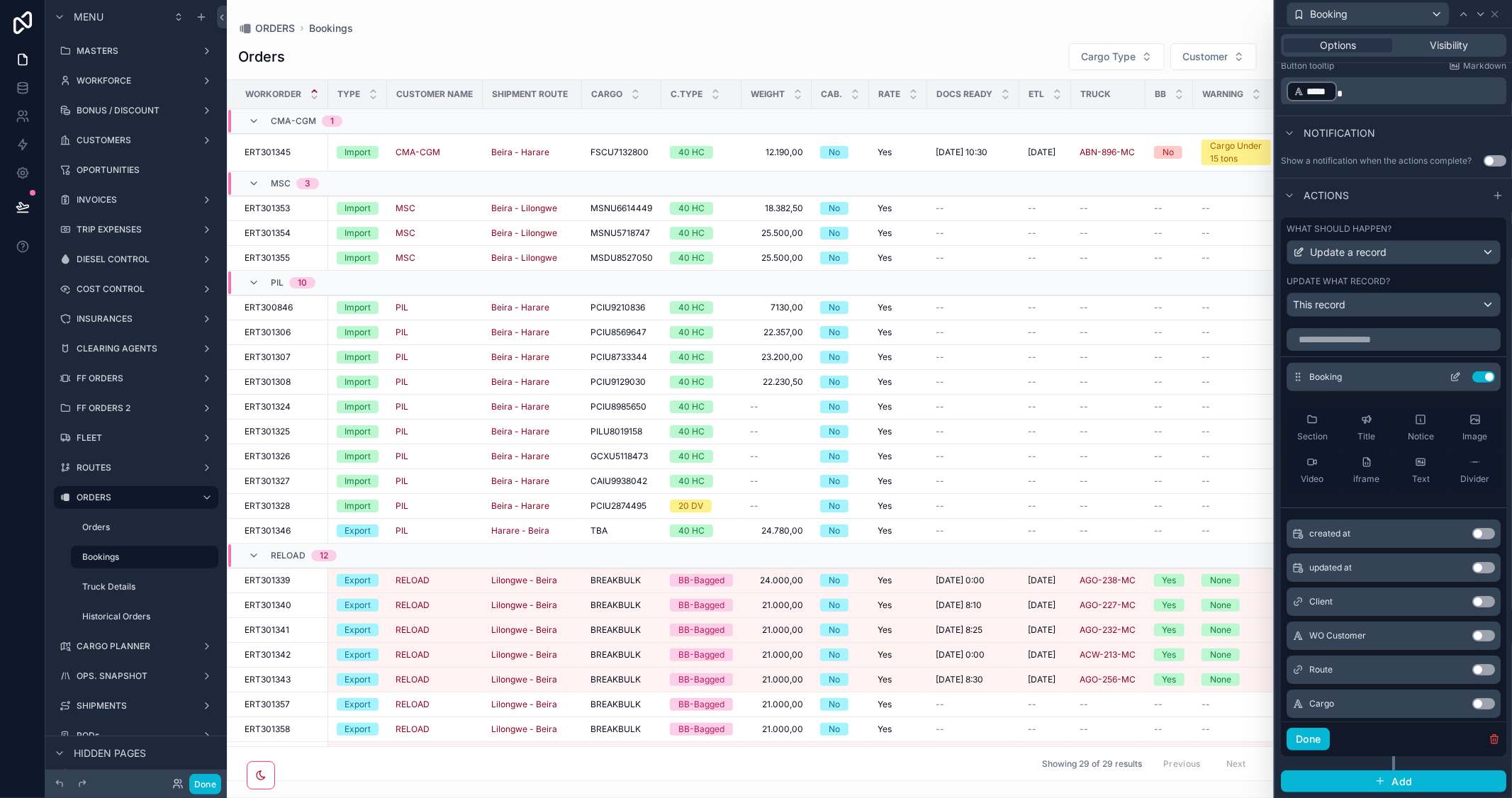
click at [1454, 373] on icon at bounding box center [1456, 375] width 6 height 6
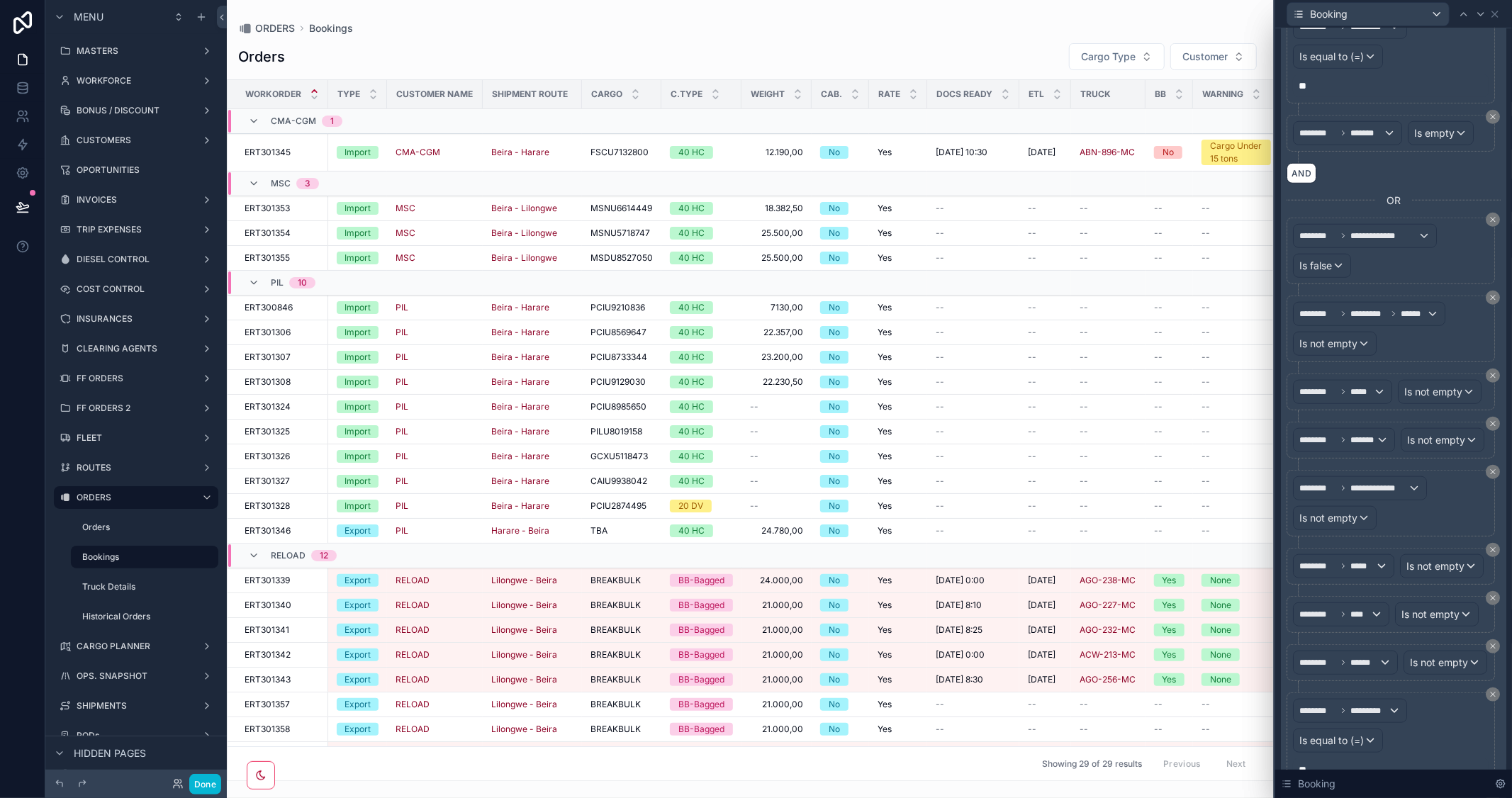
scroll to position [905, 0]
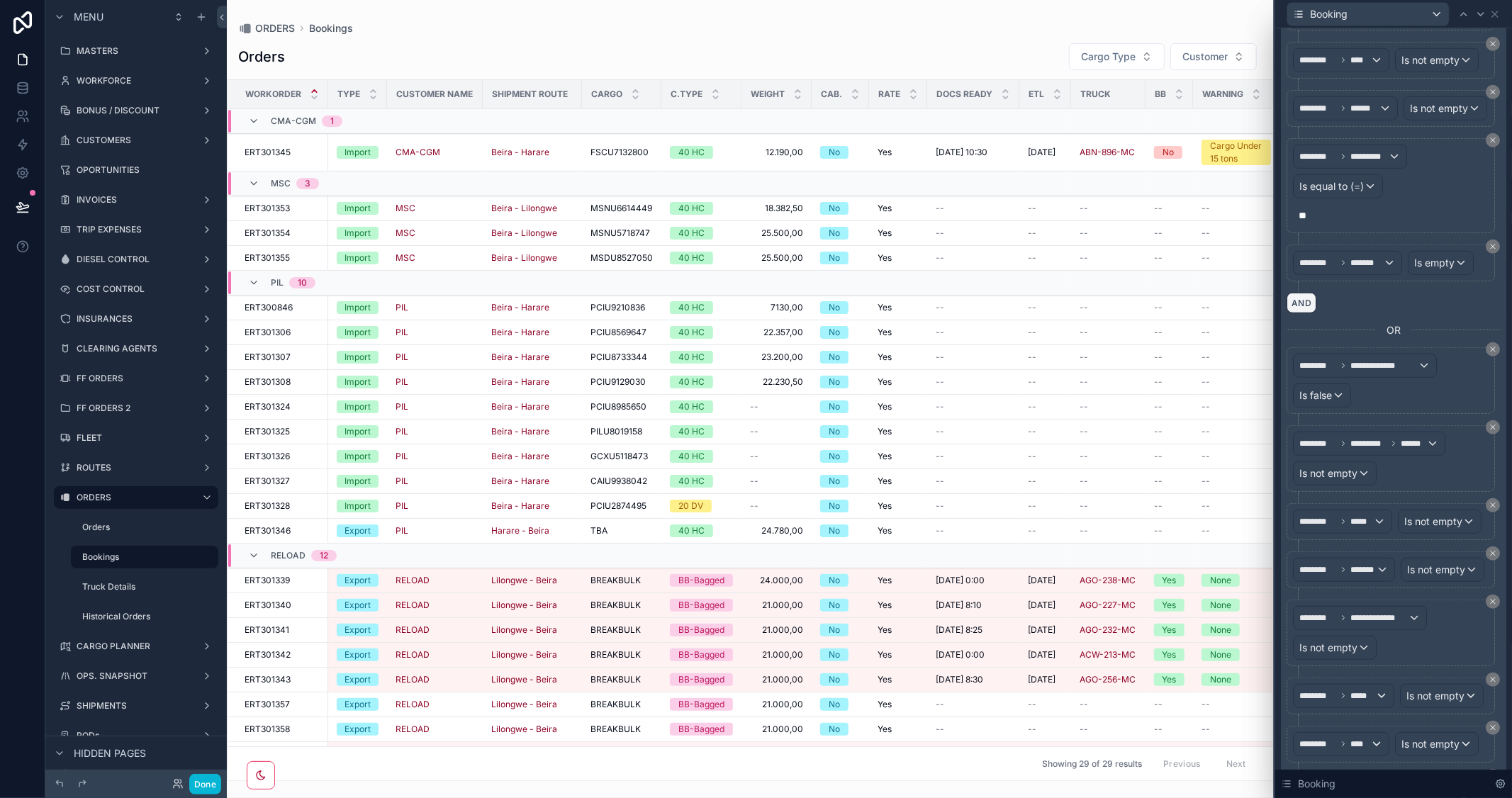
click at [1296, 314] on button "AND" at bounding box center [1302, 302] width 30 height 21
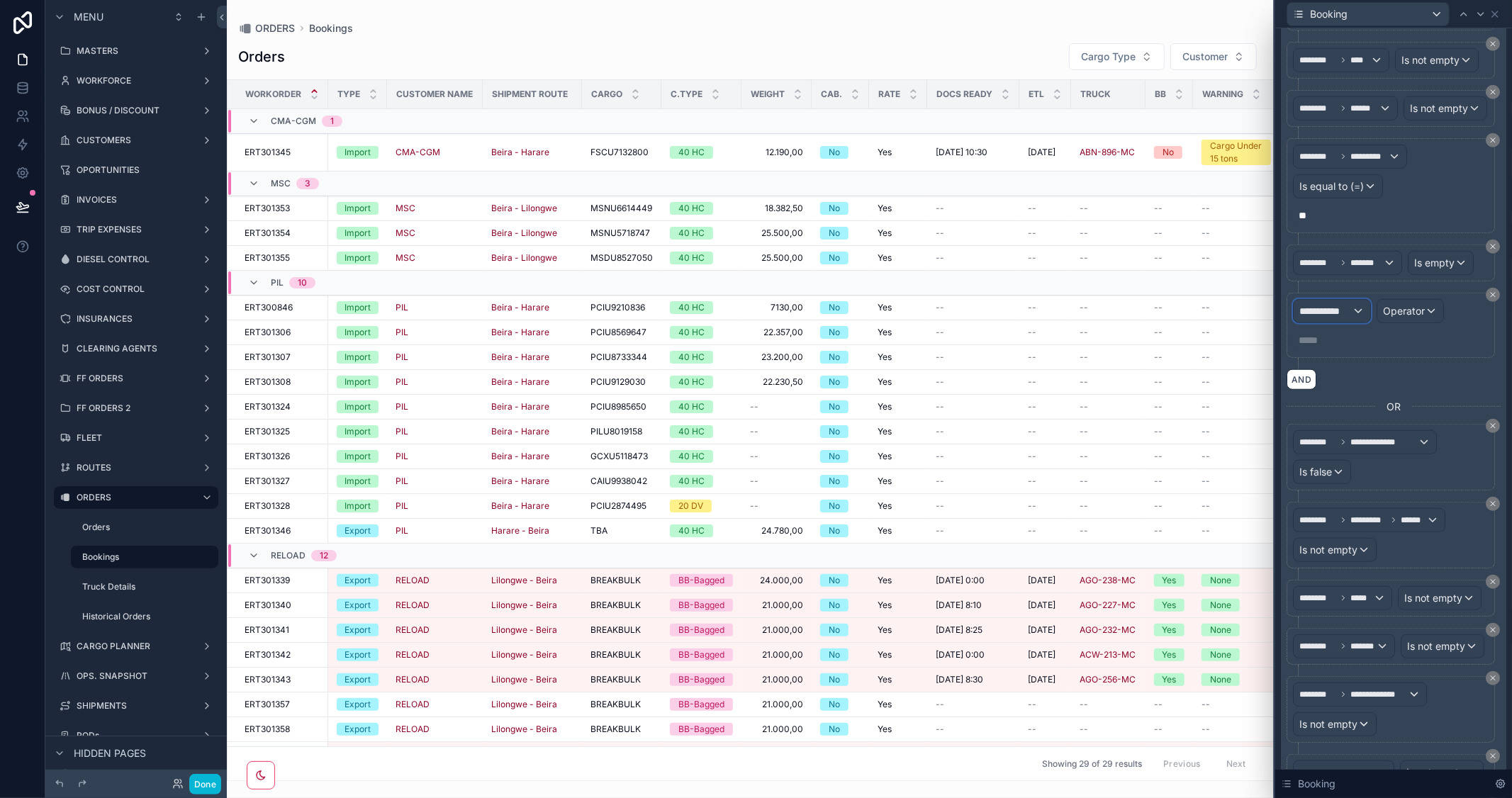
click at [1348, 319] on span "**********" at bounding box center [1326, 310] width 53 height 14
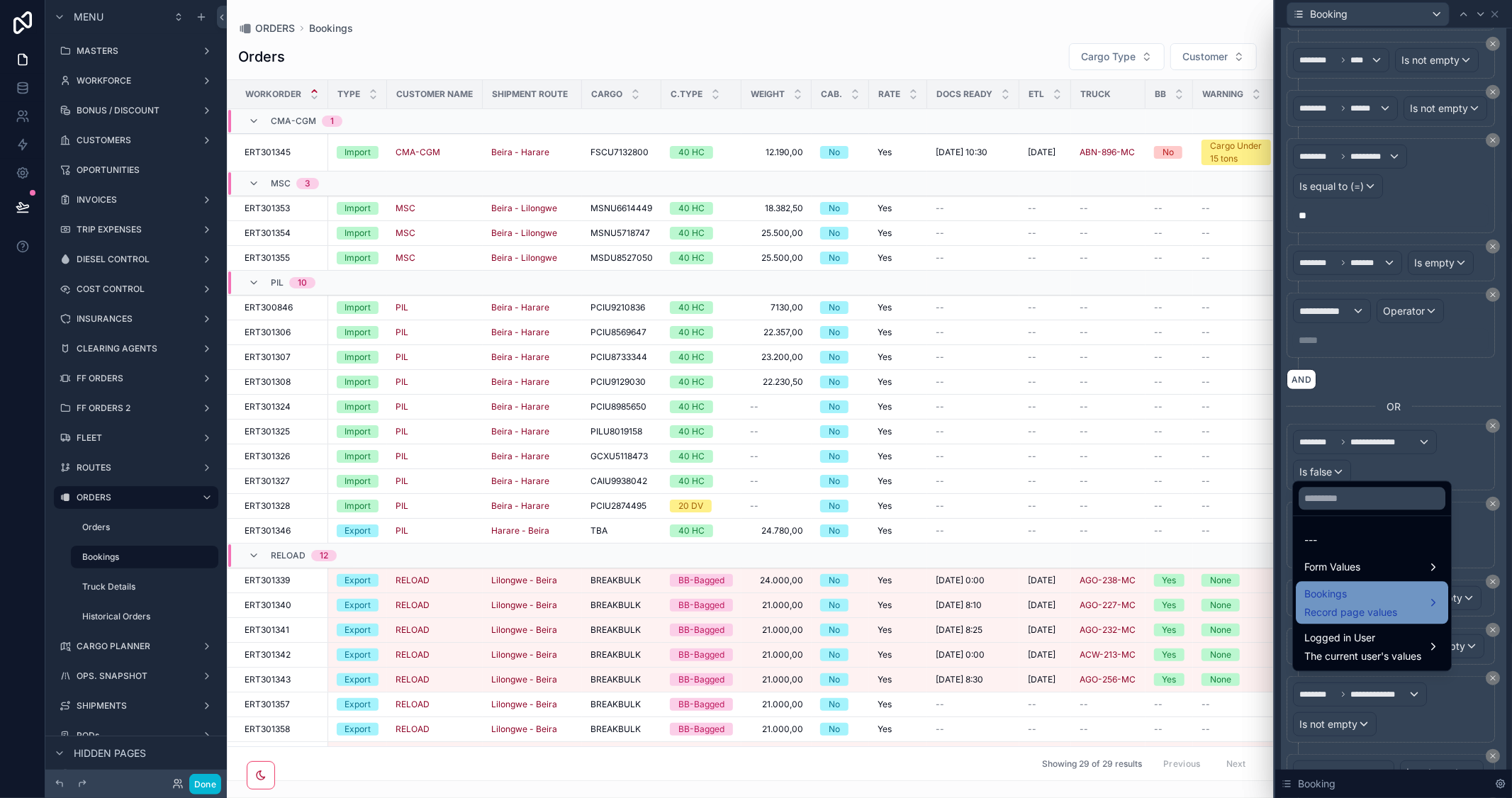
click at [1354, 599] on span "Bookings" at bounding box center [1350, 594] width 93 height 17
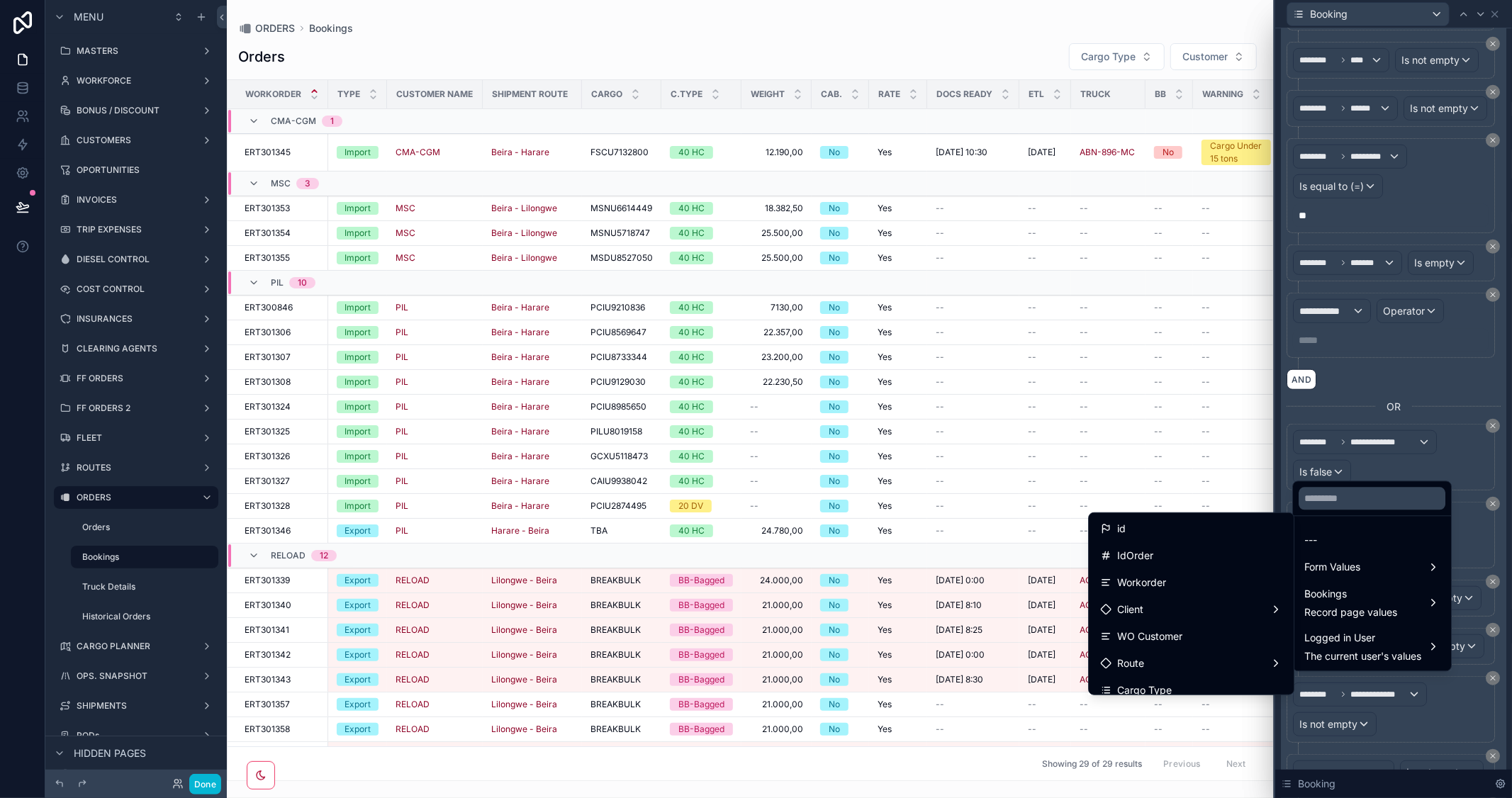
click at [1473, 519] on div at bounding box center [1394, 399] width 237 height 798
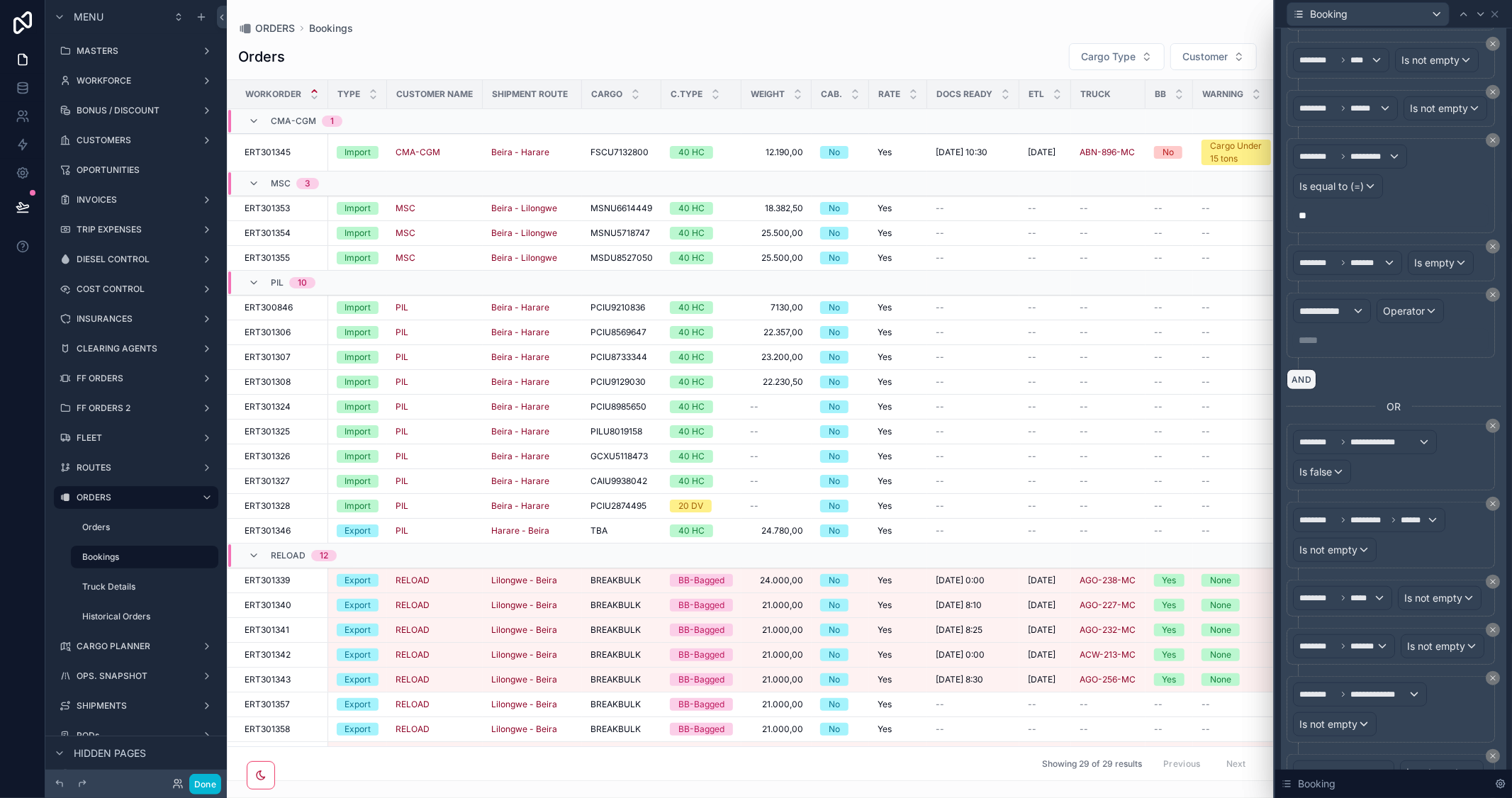
click at [1302, 390] on button "AND" at bounding box center [1302, 379] width 30 height 21
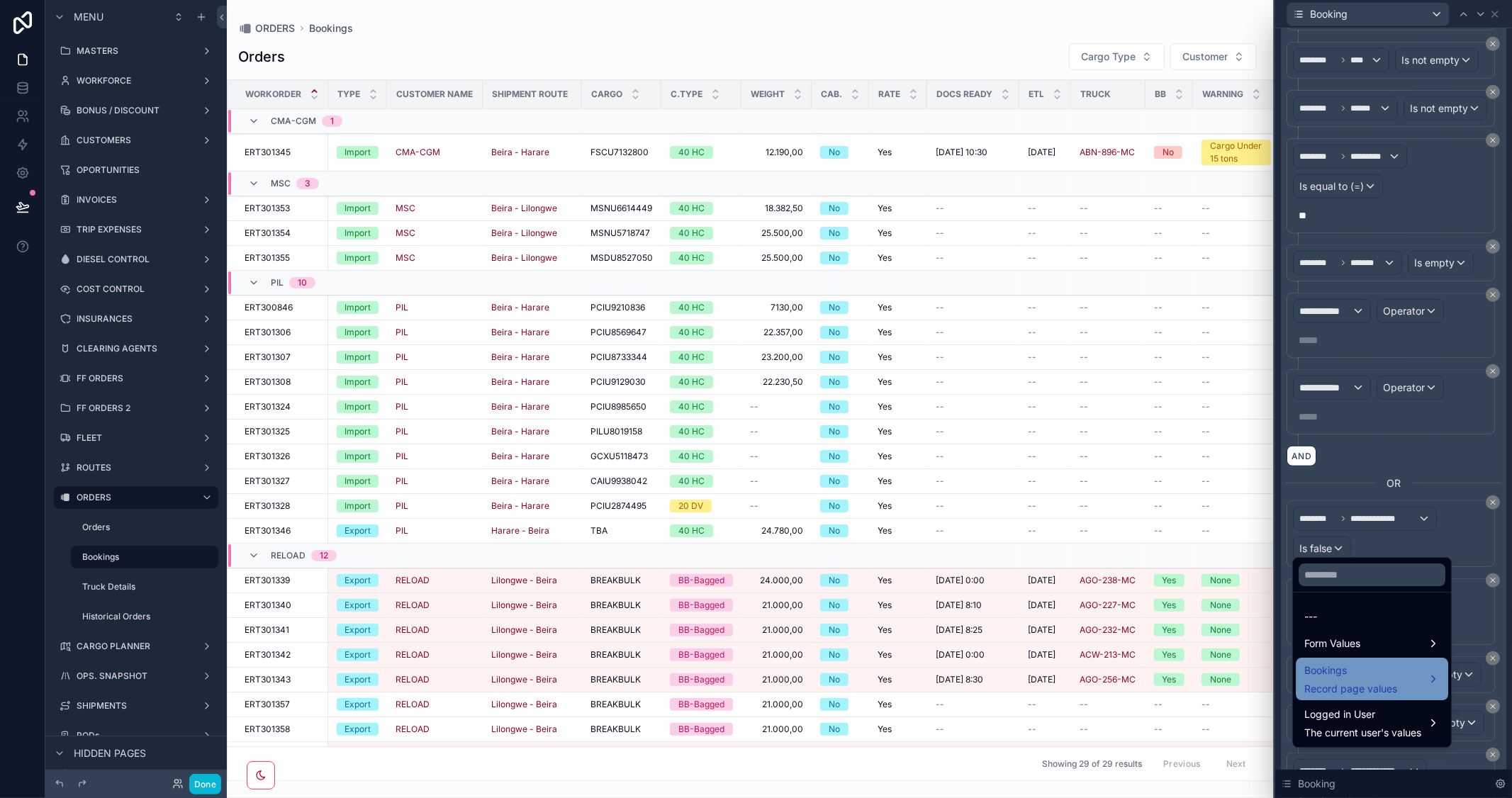
click at [1351, 675] on span "Bookings" at bounding box center [1350, 670] width 93 height 17
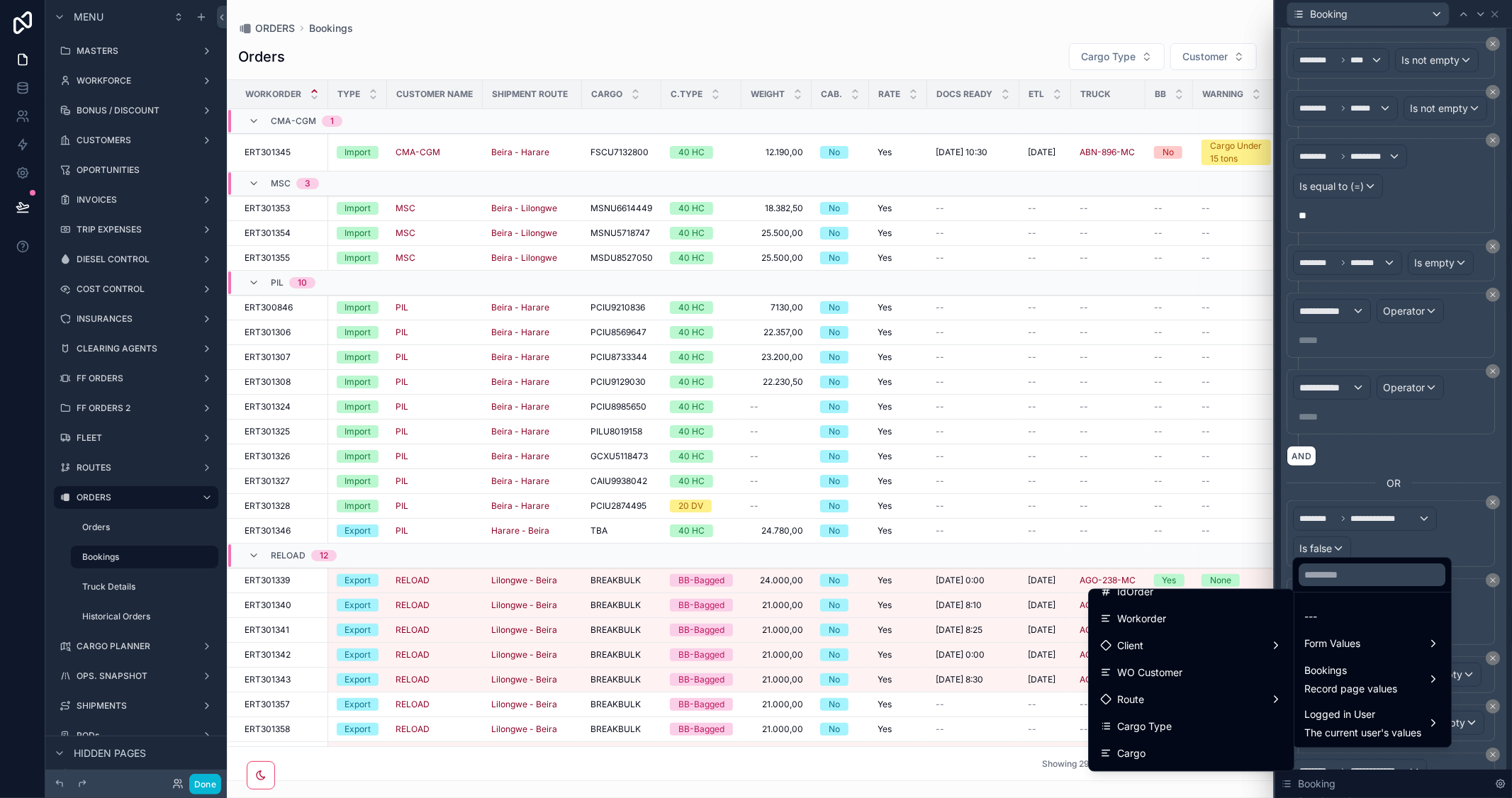
scroll to position [79, 0]
click at [1355, 571] on input "text" at bounding box center [1372, 575] width 147 height 23
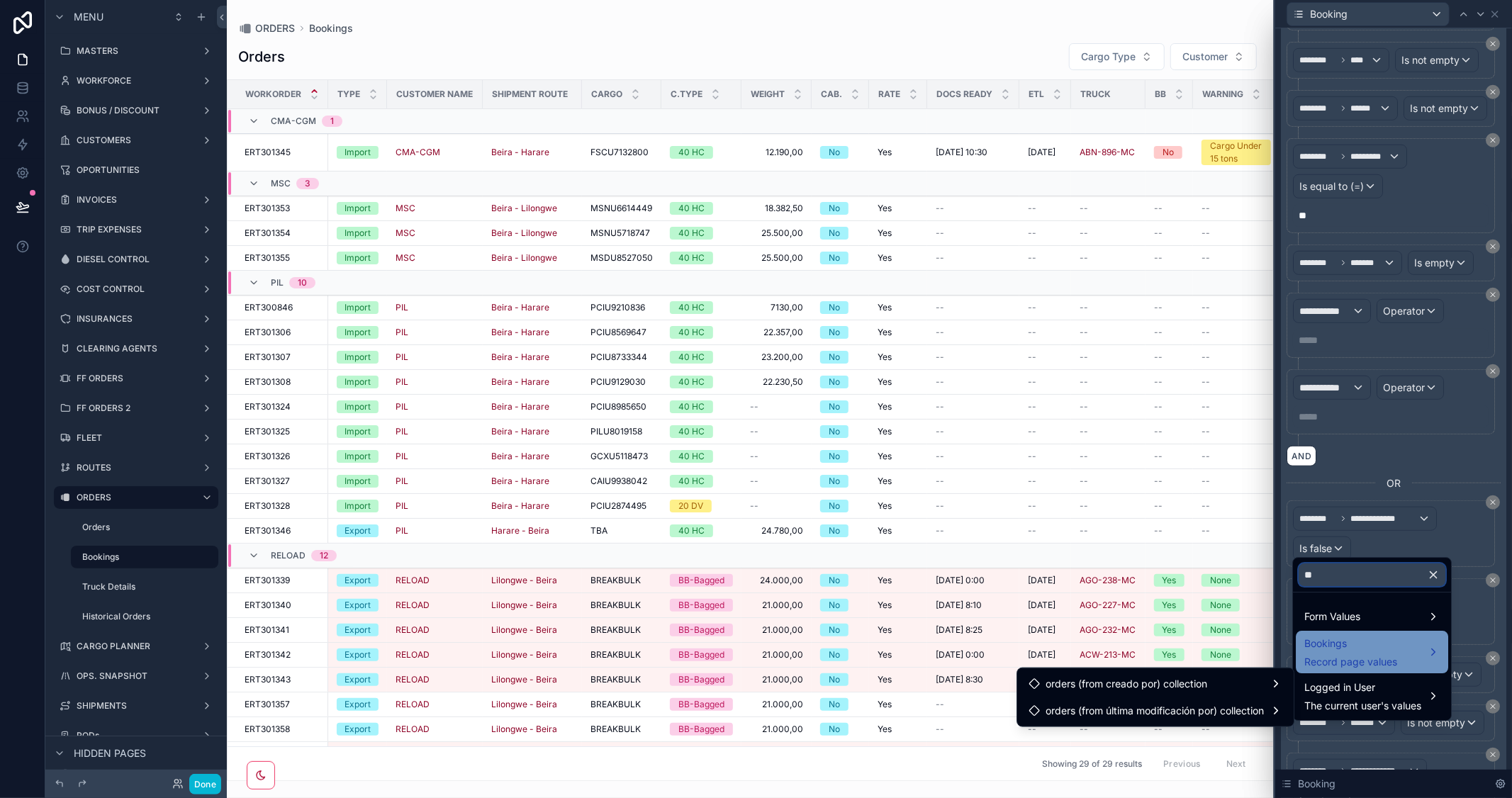
type input "**"
click at [1404, 645] on div "Bookings Record page values" at bounding box center [1372, 651] width 136 height 34
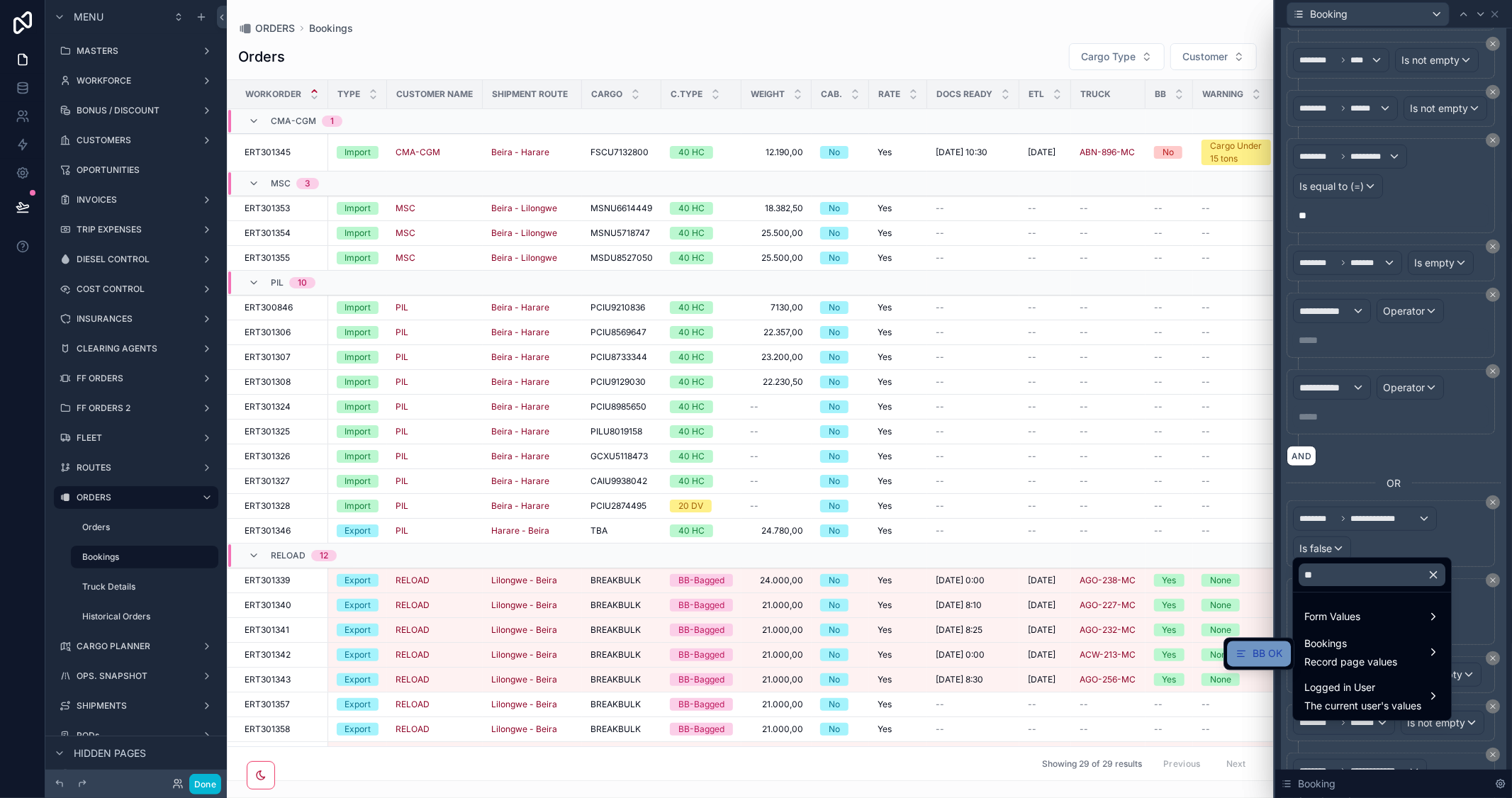
click at [1257, 649] on span "BB OK" at bounding box center [1267, 654] width 30 height 17
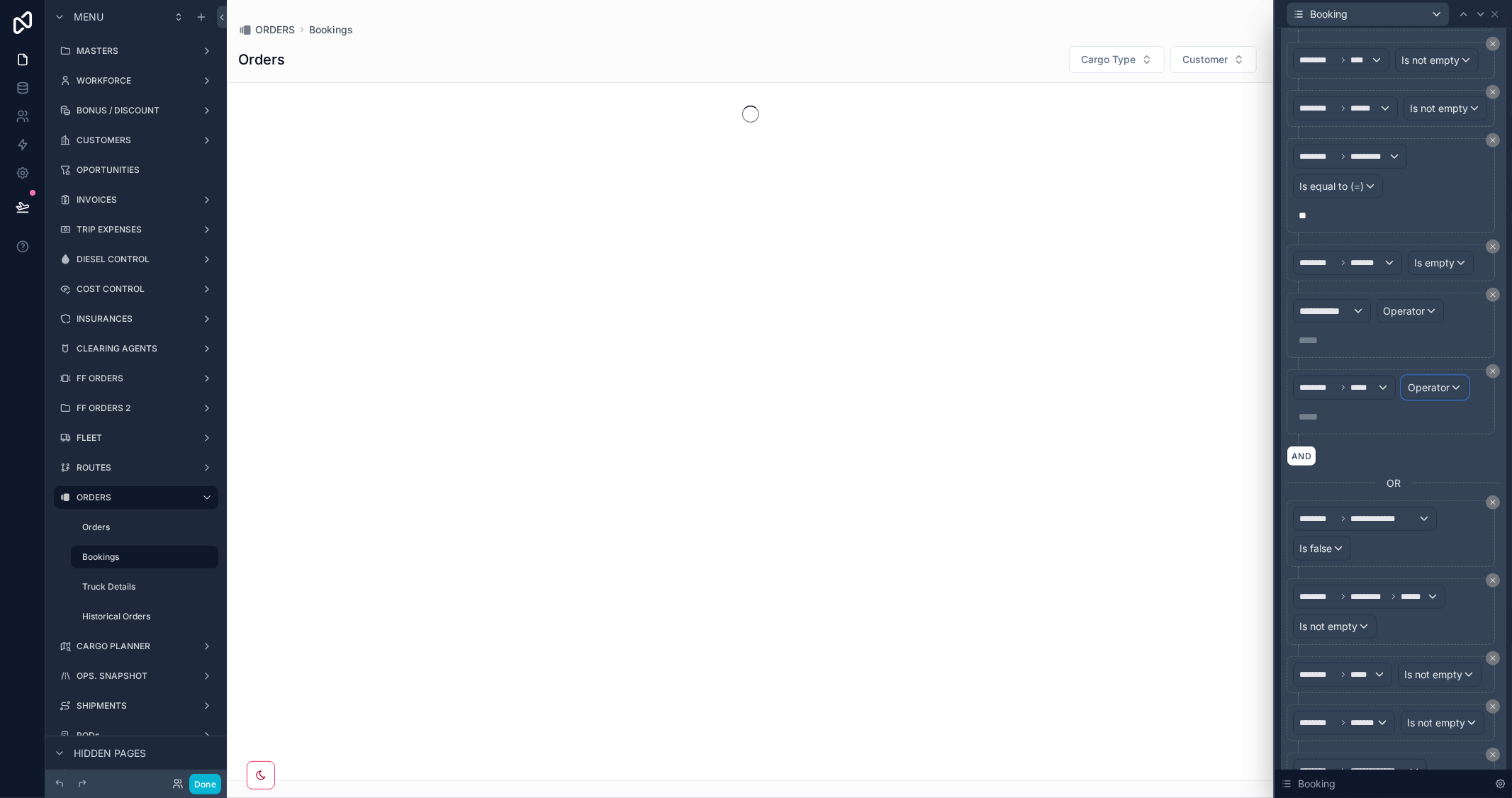
click at [1443, 393] on span "Operator" at bounding box center [1428, 387] width 42 height 12
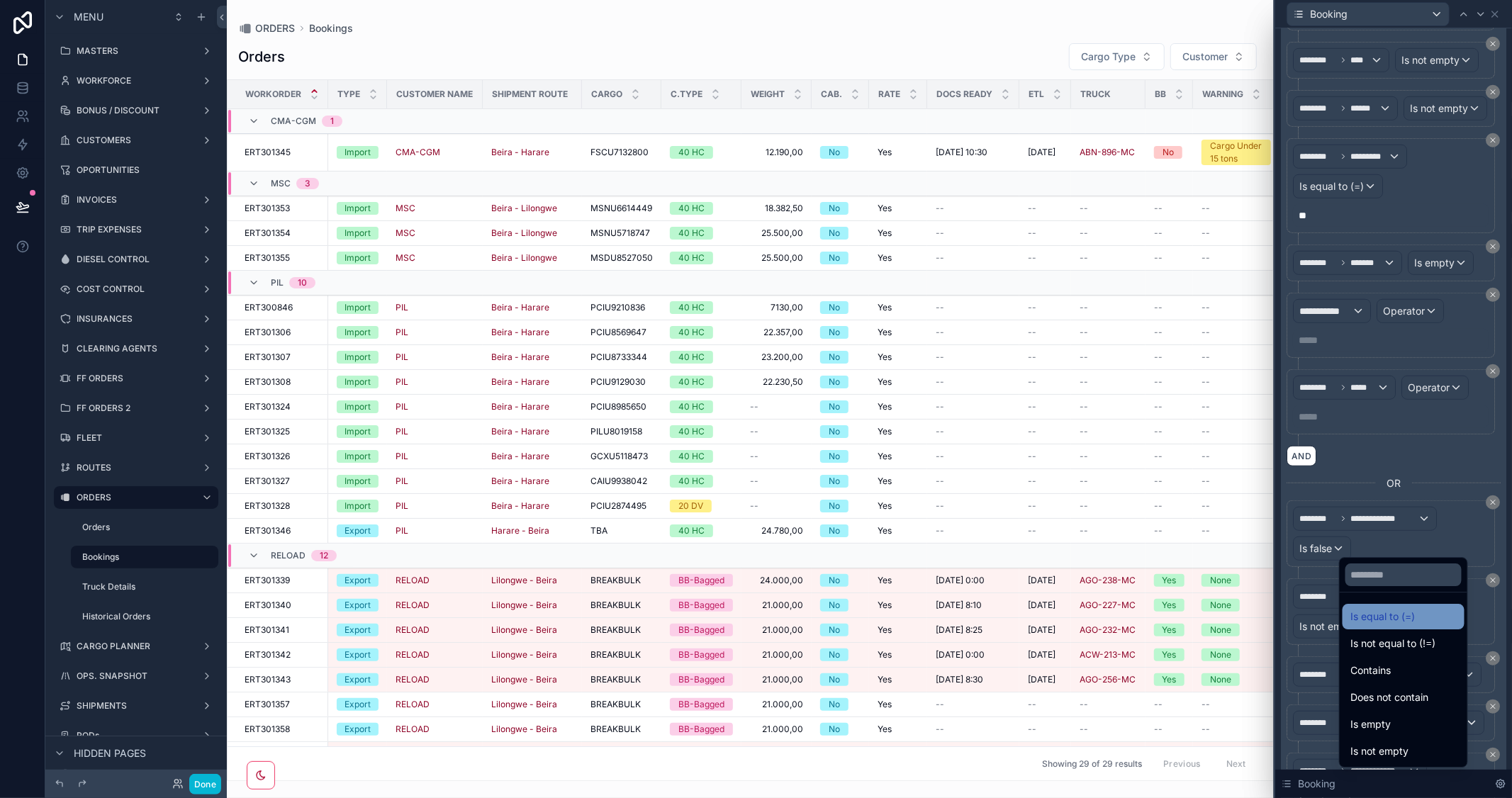
click at [1366, 613] on span "Is equal to (=)" at bounding box center [1383, 617] width 65 height 17
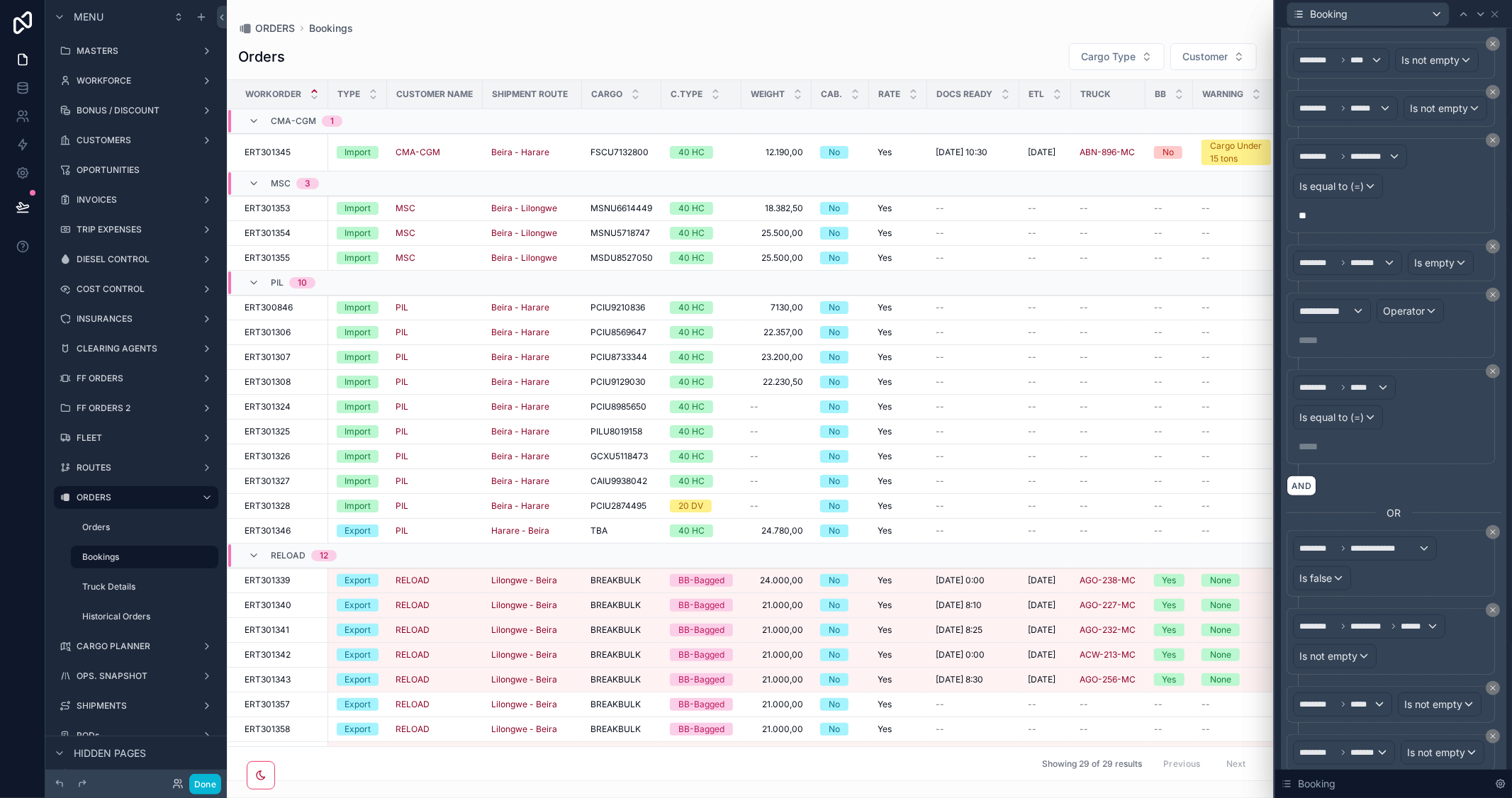
click at [1317, 453] on p "***** ﻿" at bounding box center [1392, 446] width 187 height 14
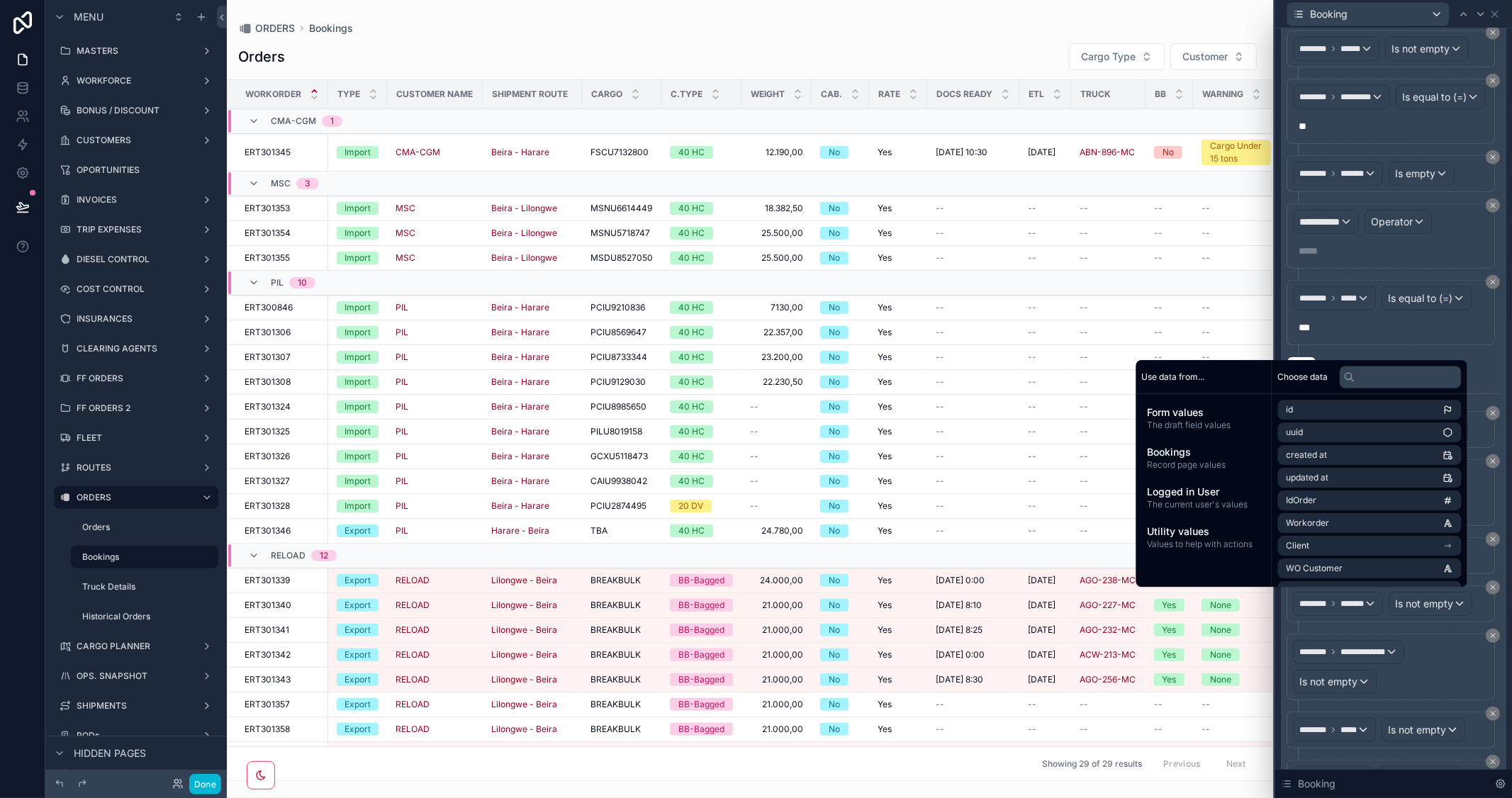
click at [1468, 377] on div "AND" at bounding box center [1394, 366] width 214 height 21
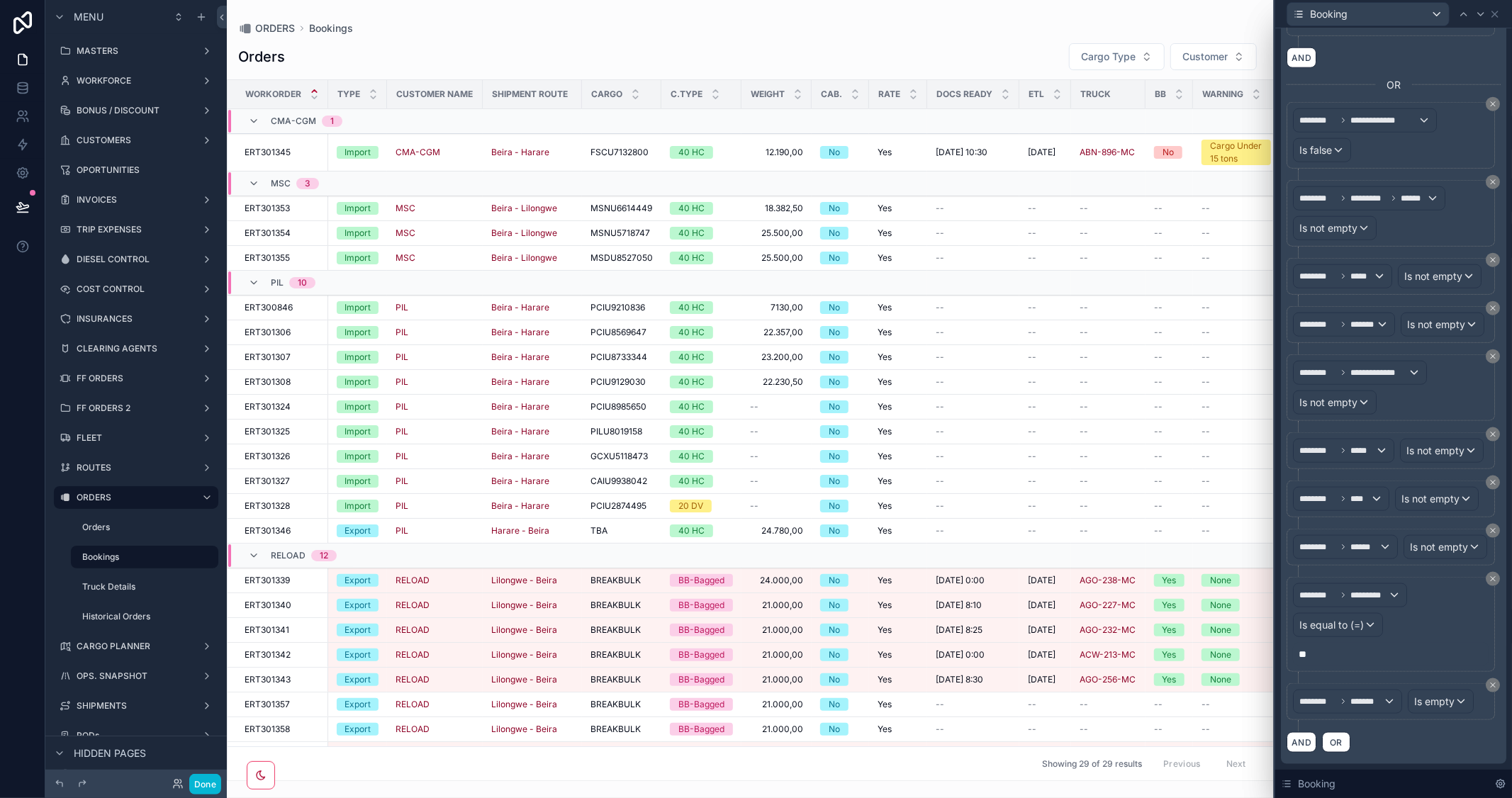
scroll to position [1640, 0]
click at [1291, 744] on button "AND" at bounding box center [1302, 742] width 30 height 21
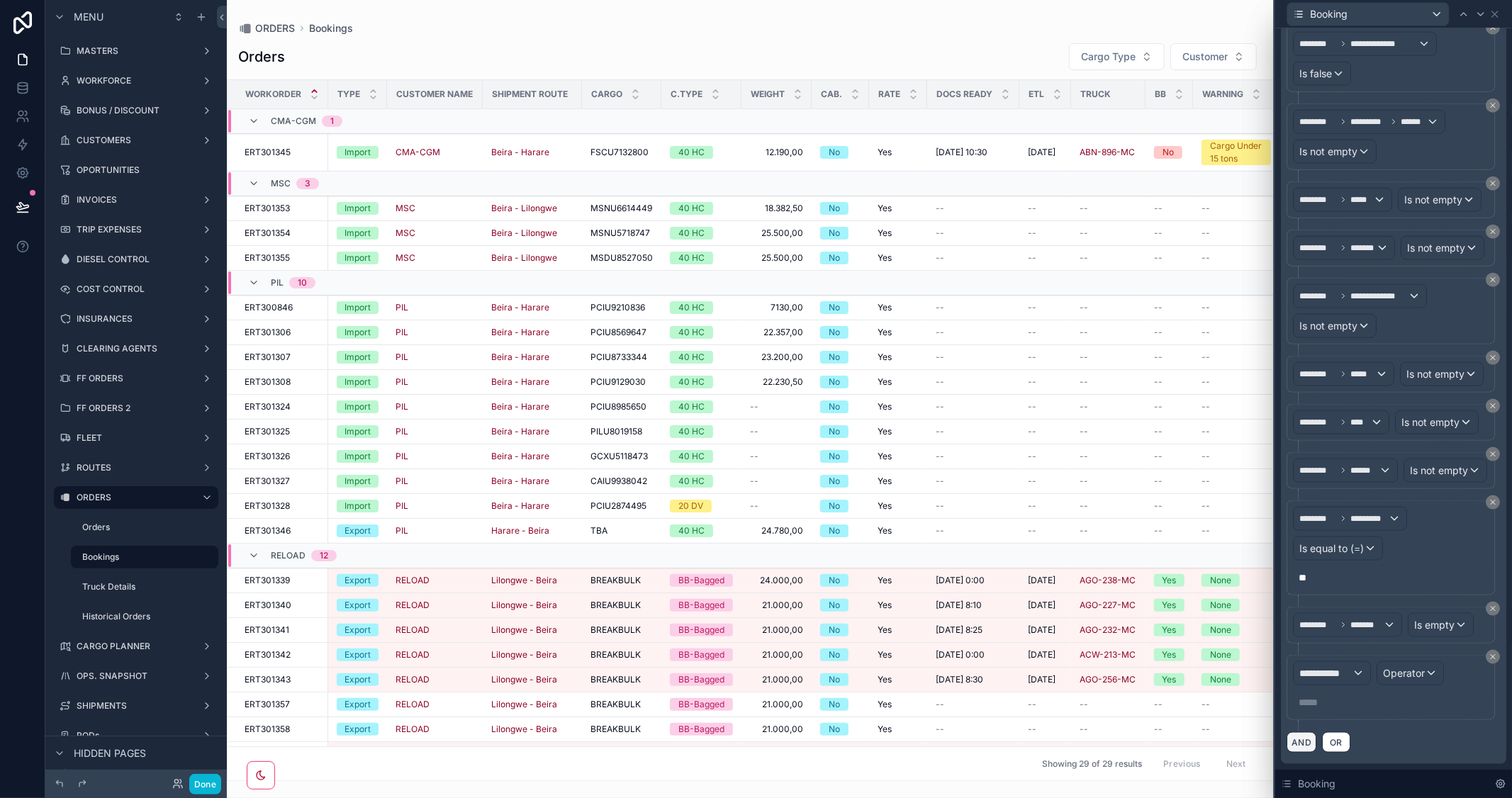
scroll to position [1717, 0]
click at [1341, 669] on span "**********" at bounding box center [1326, 672] width 53 height 14
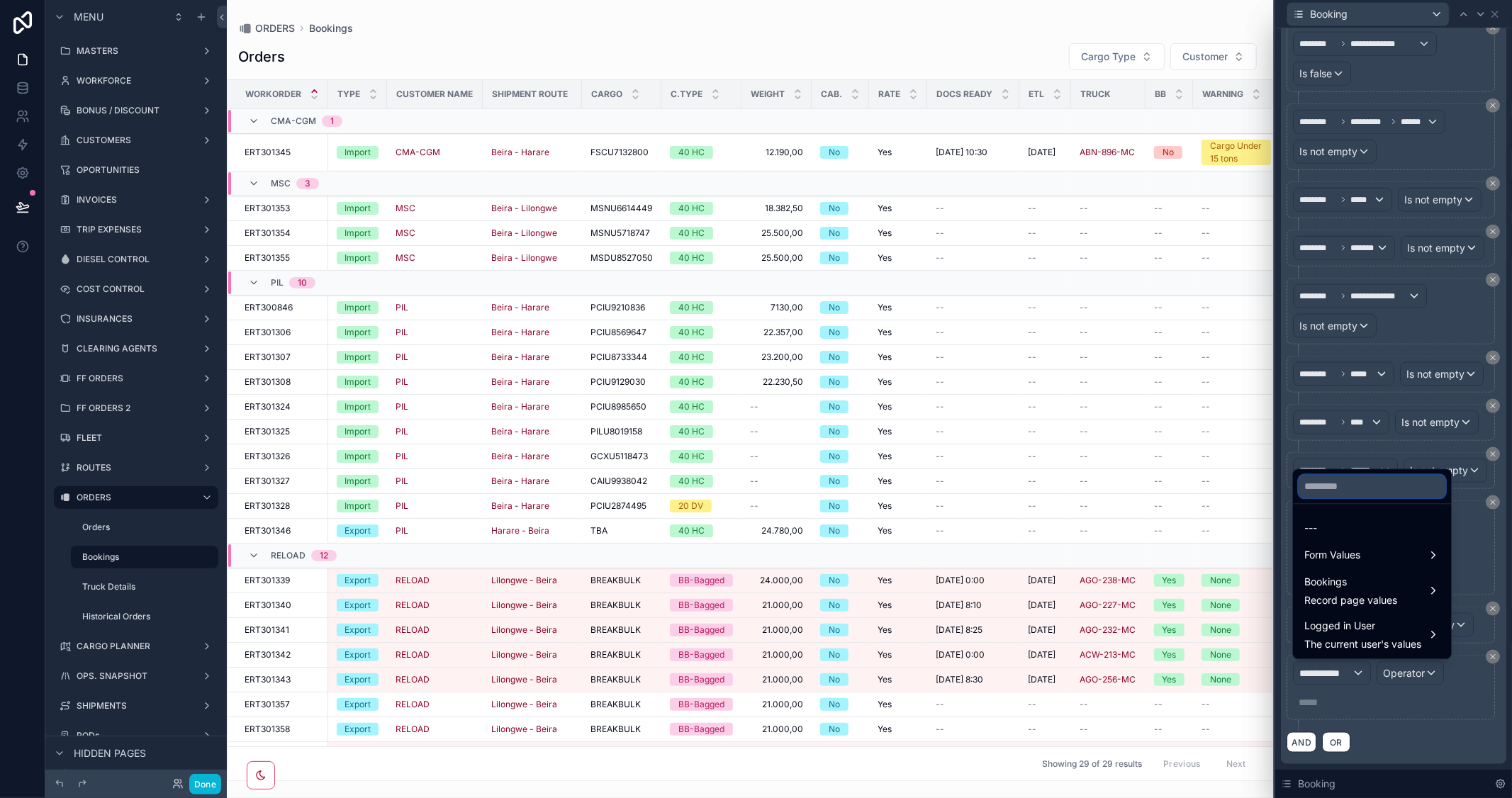
click at [1367, 487] on input "text" at bounding box center [1372, 486] width 147 height 23
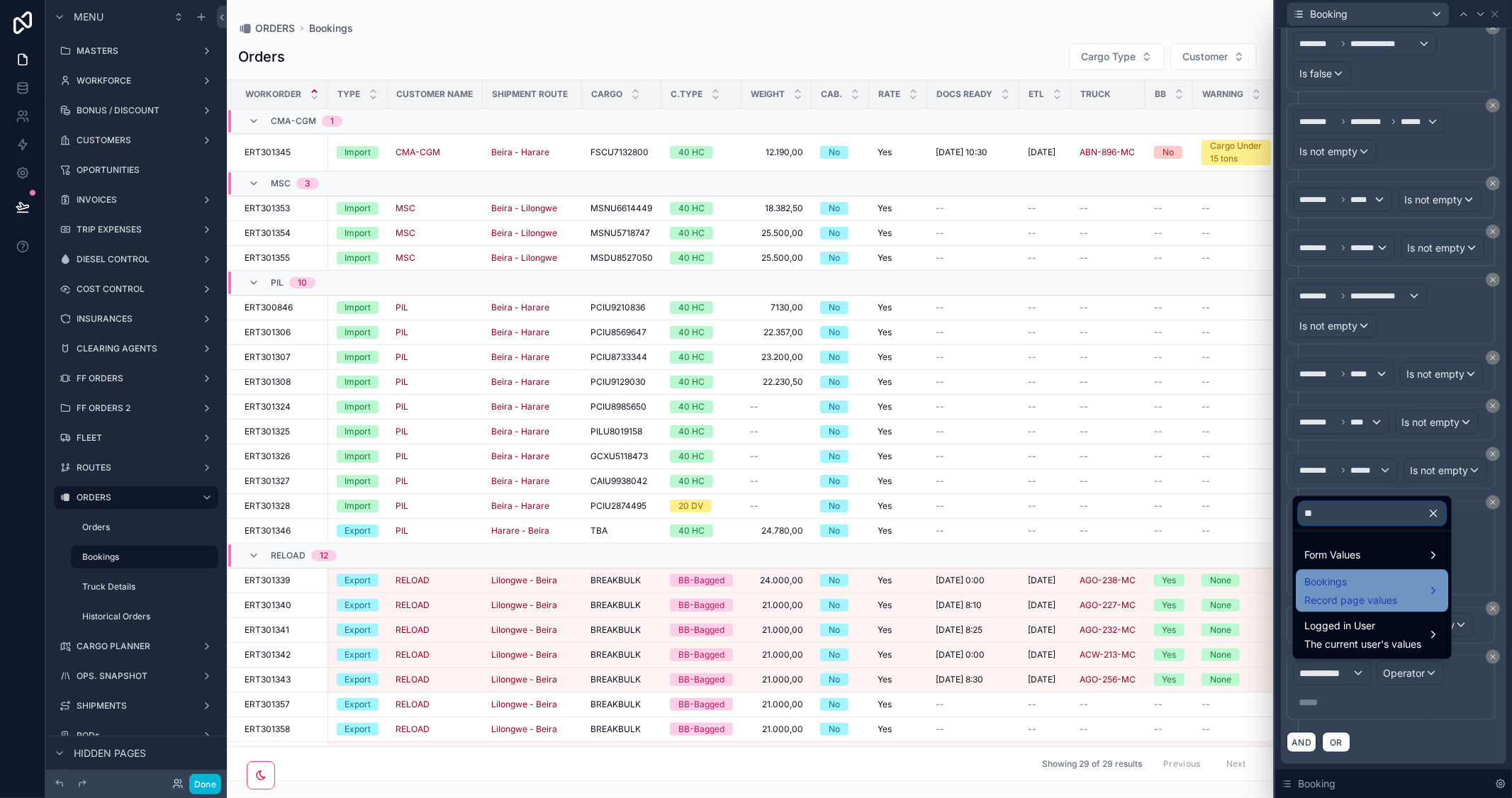
type input "**"
click at [1344, 588] on span "Bookings" at bounding box center [1350, 581] width 93 height 17
click at [1270, 589] on span "BB OK" at bounding box center [1267, 592] width 30 height 17
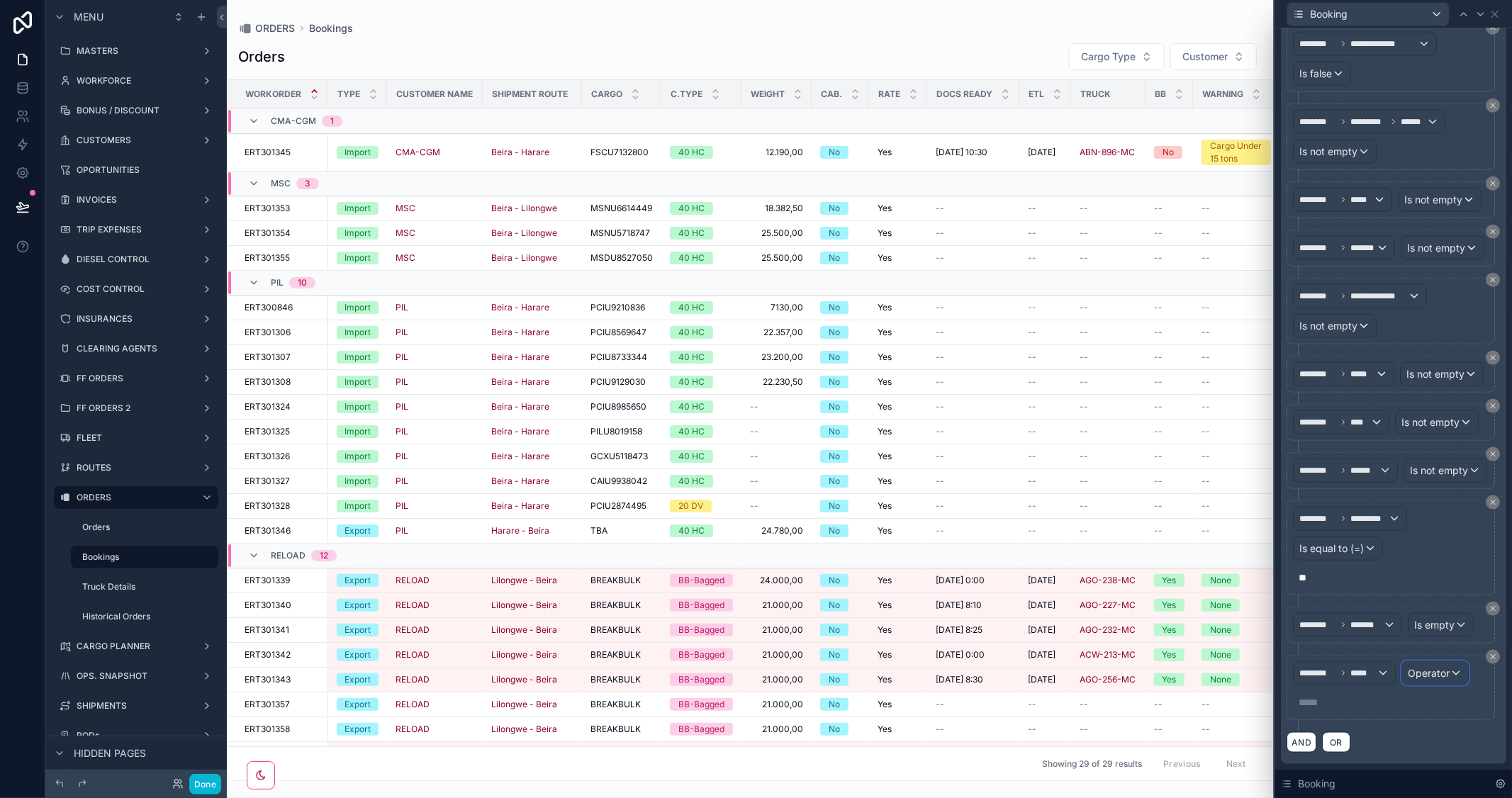
click at [1434, 681] on span "Operator" at bounding box center [1428, 672] width 42 height 14
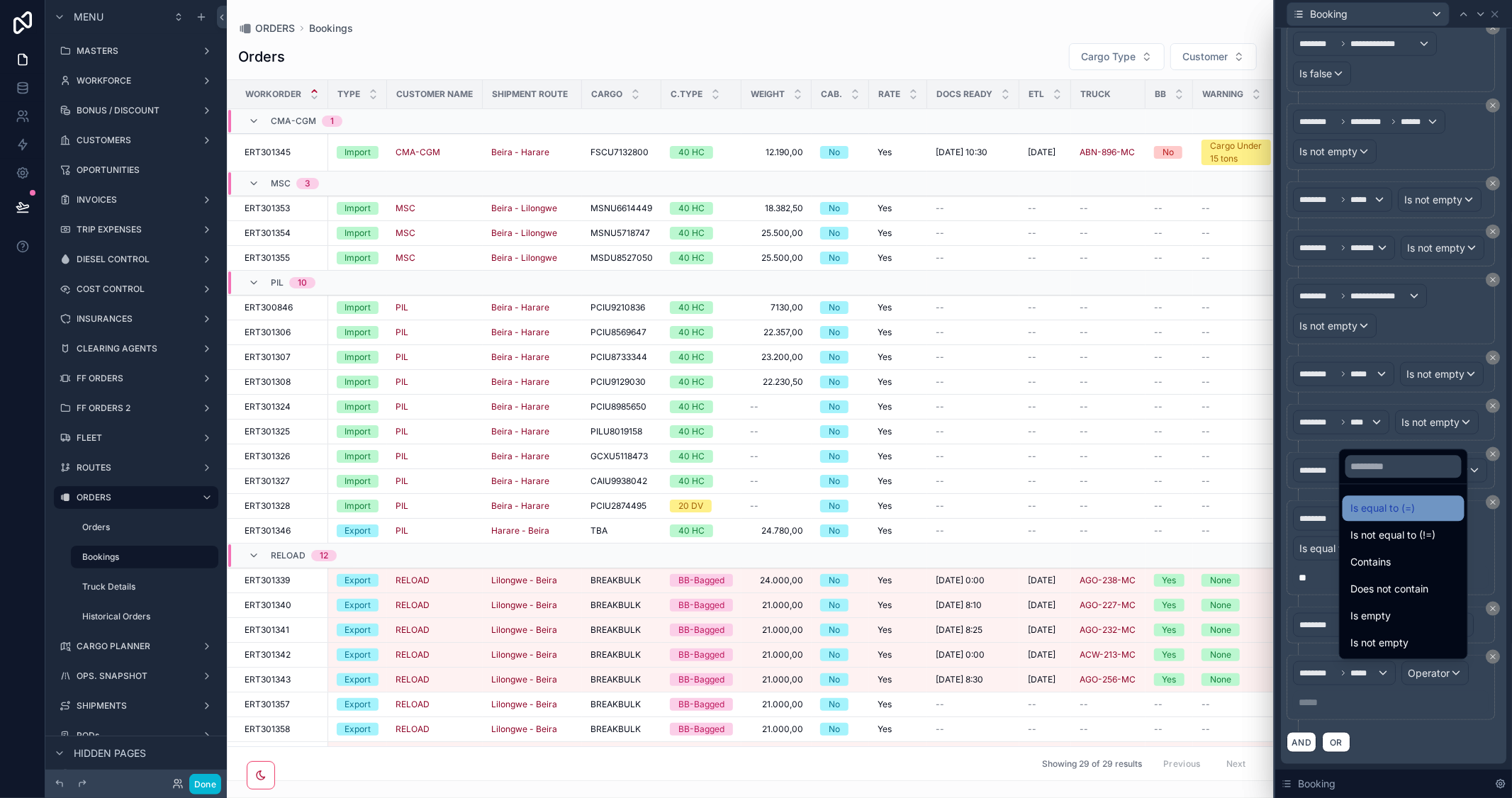
click at [1353, 513] on span "Is equal to (=)" at bounding box center [1383, 508] width 65 height 17
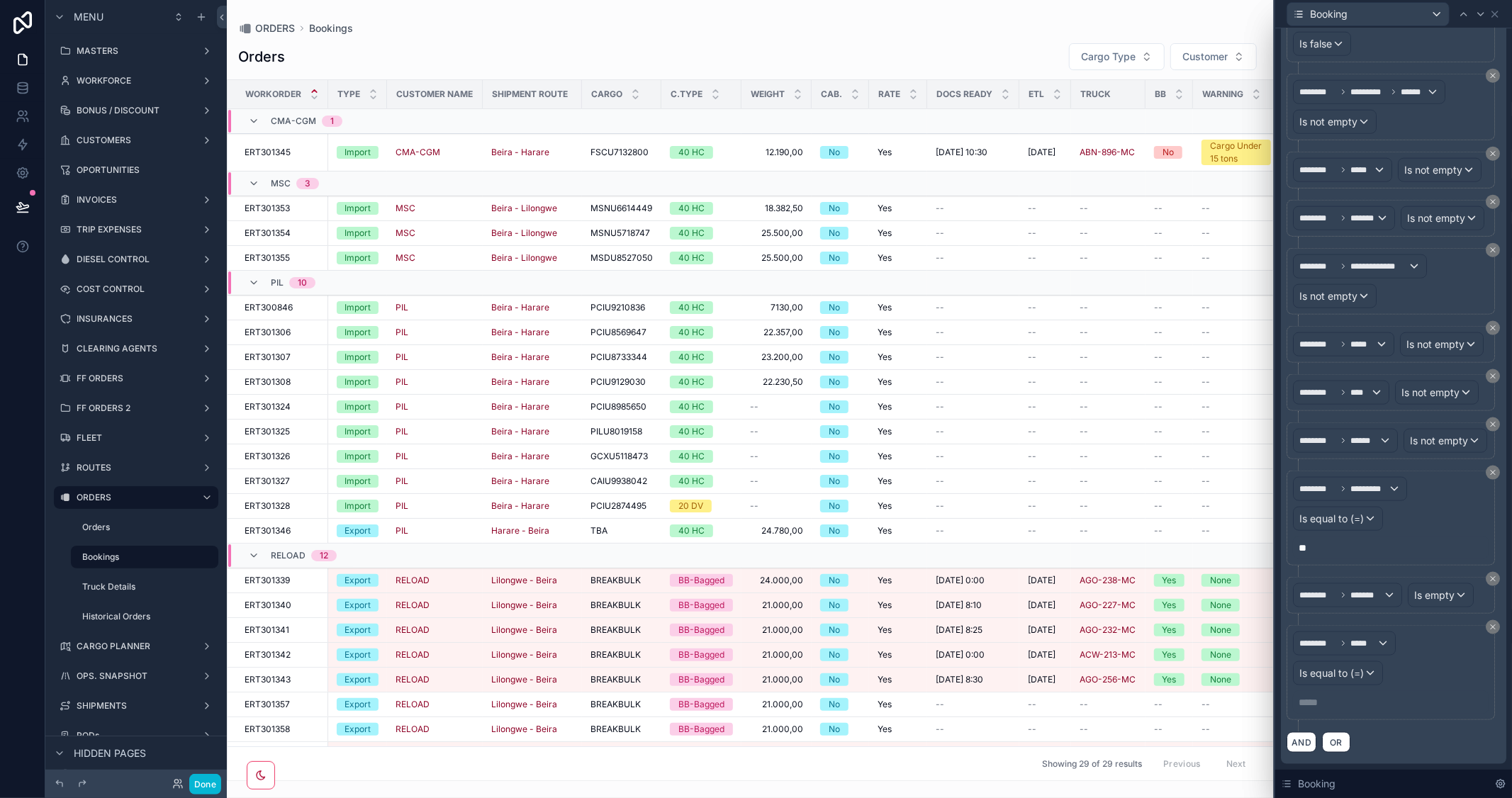
click at [1324, 709] on p "***** ﻿" at bounding box center [1392, 702] width 187 height 14
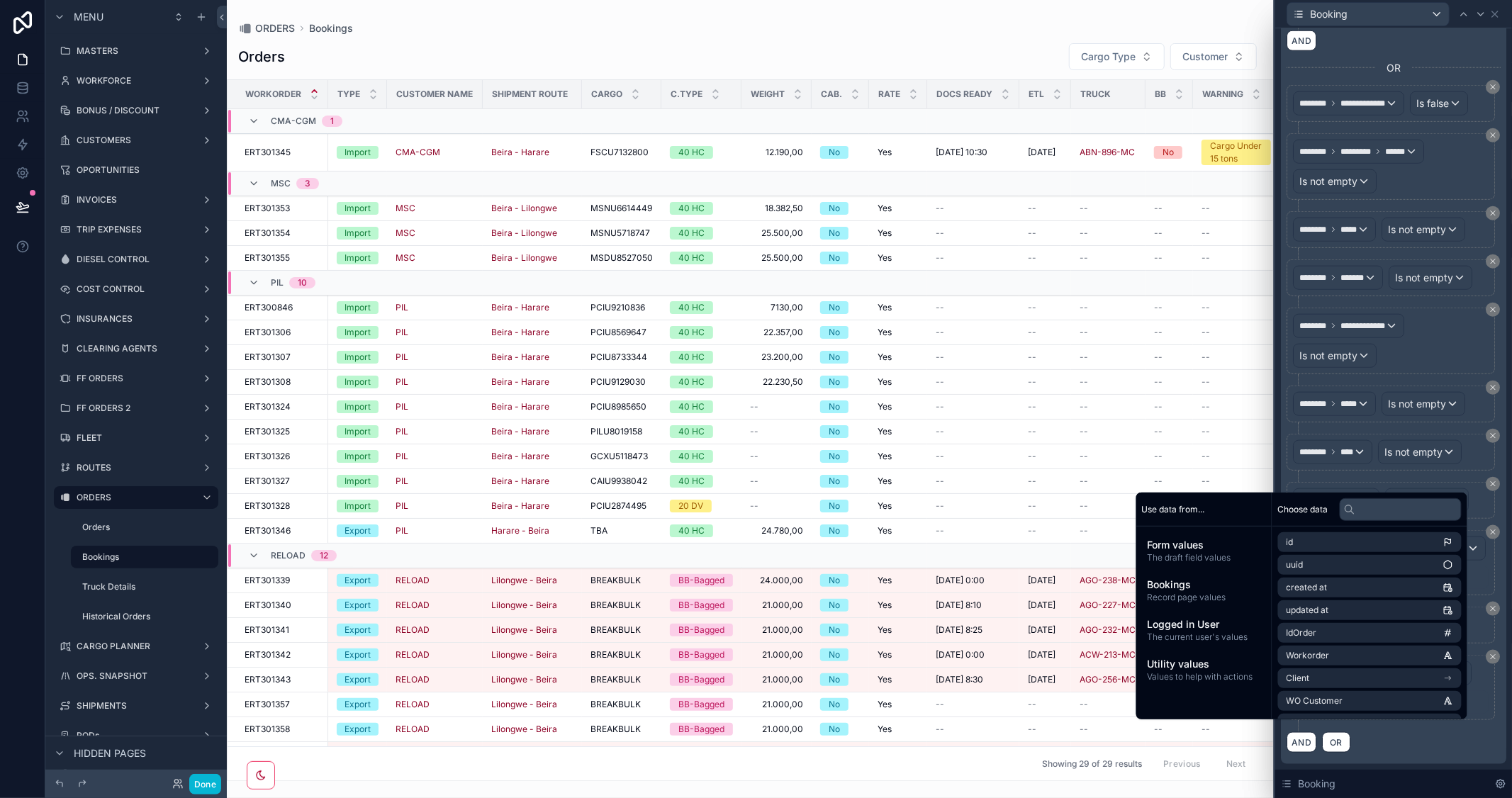
click at [1489, 732] on div "******** ***** Is equal to (=) ***" at bounding box center [1394, 693] width 214 height 76
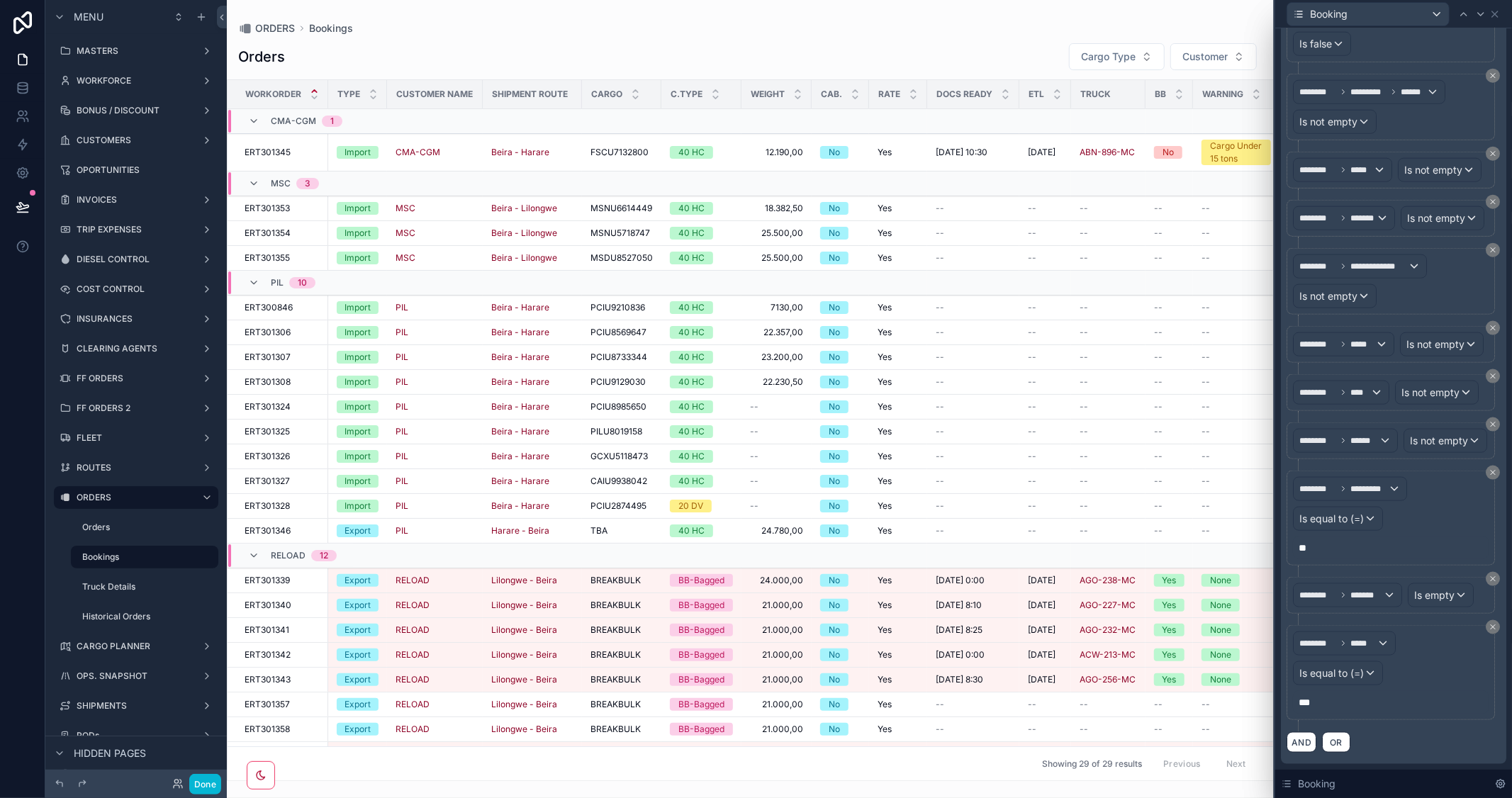
scroll to position [1746, 0]
click at [843, 774] on div "scrollable content" at bounding box center [750, 399] width 1047 height 798
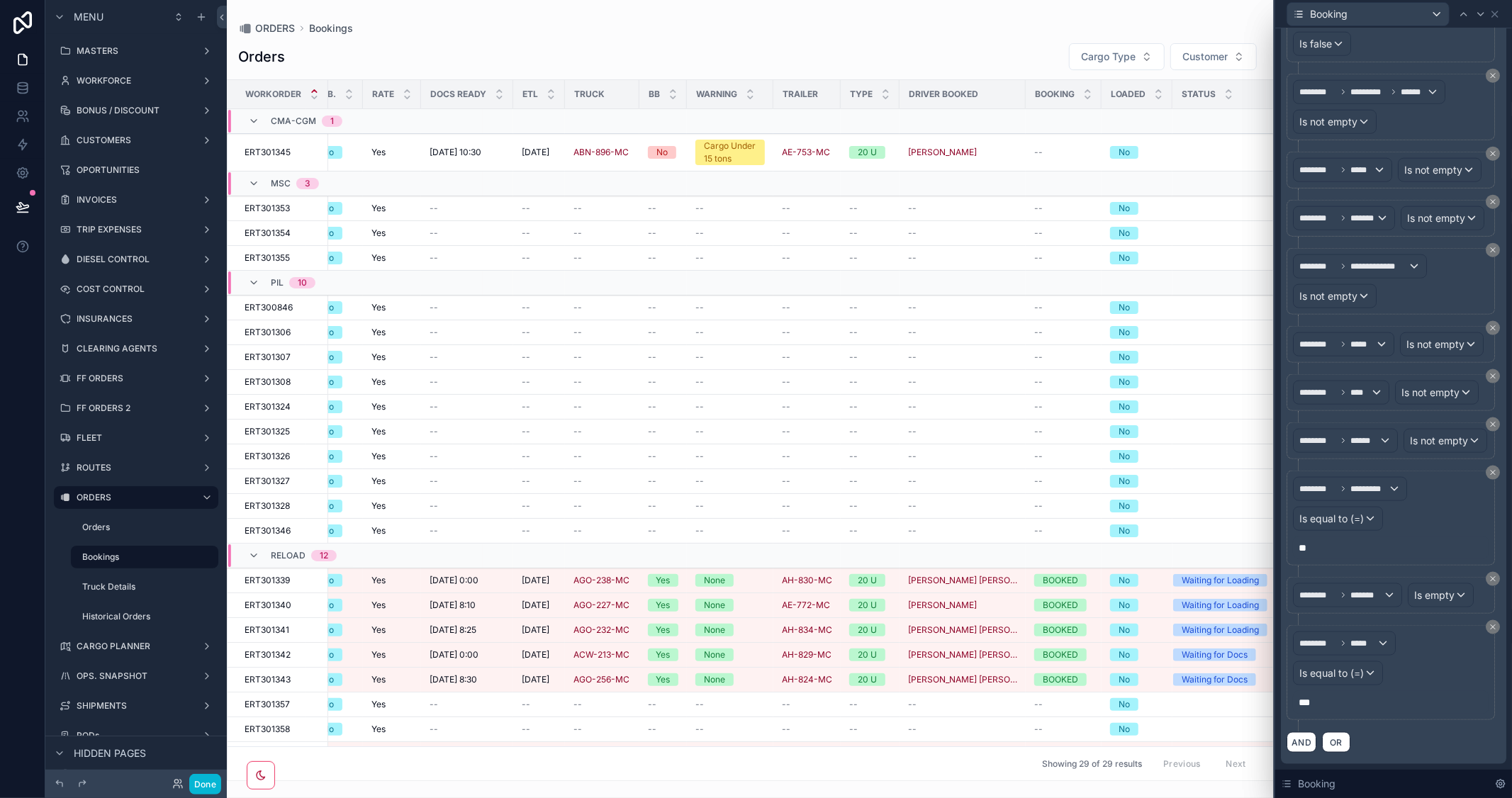
scroll to position [0, 531]
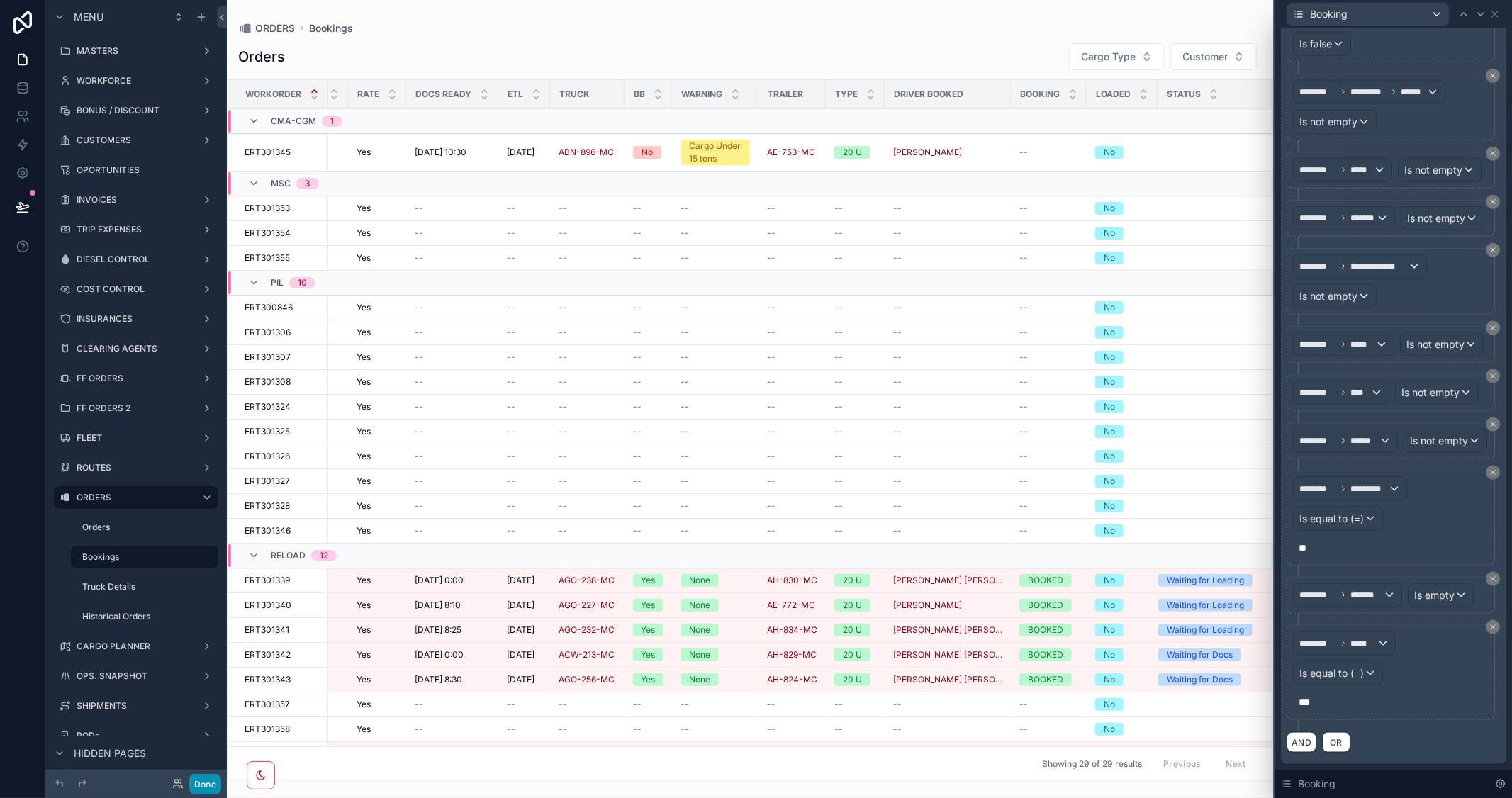
click at [209, 782] on button "Done" at bounding box center [205, 784] width 32 height 21
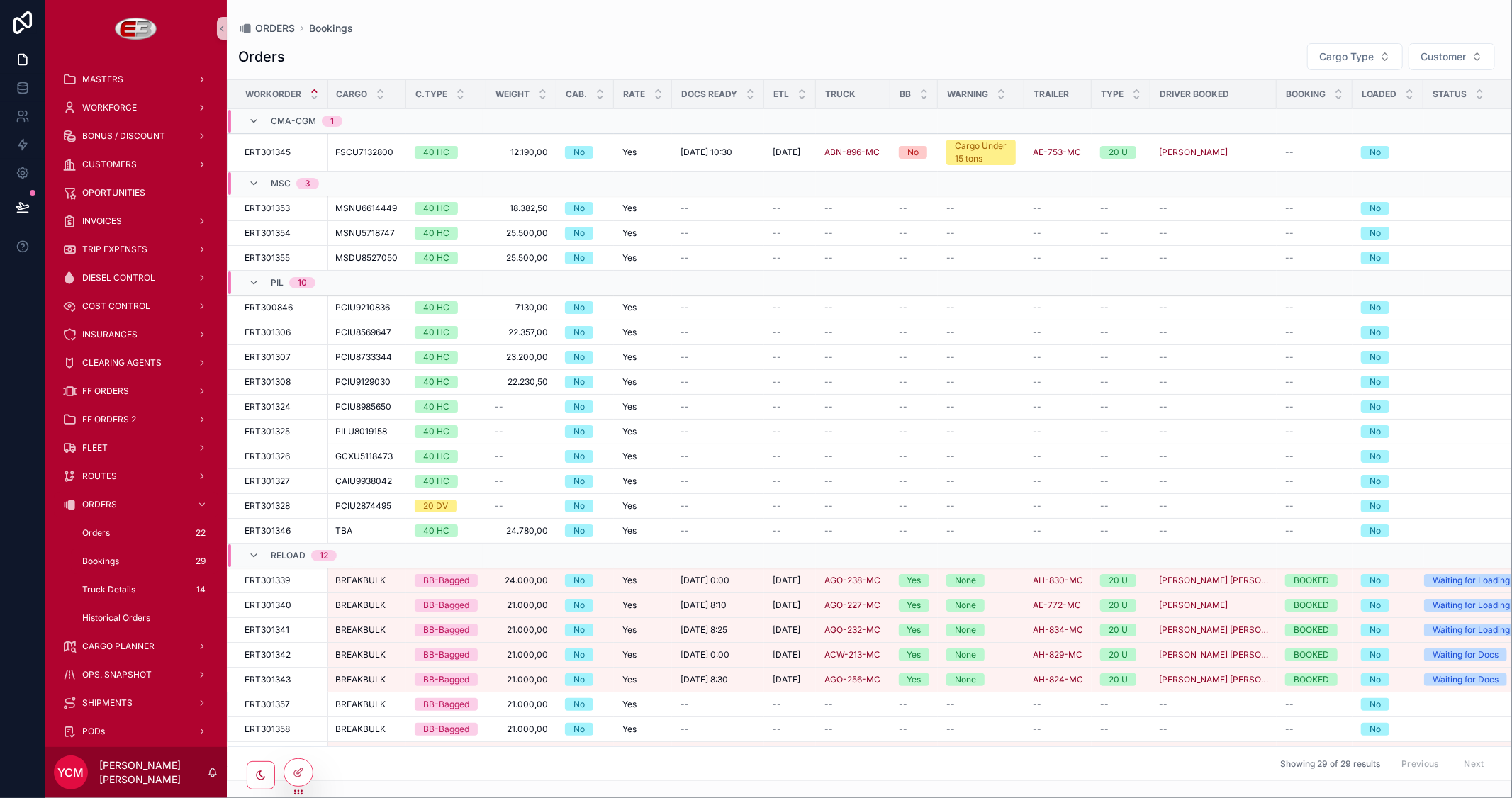
scroll to position [0, 292]
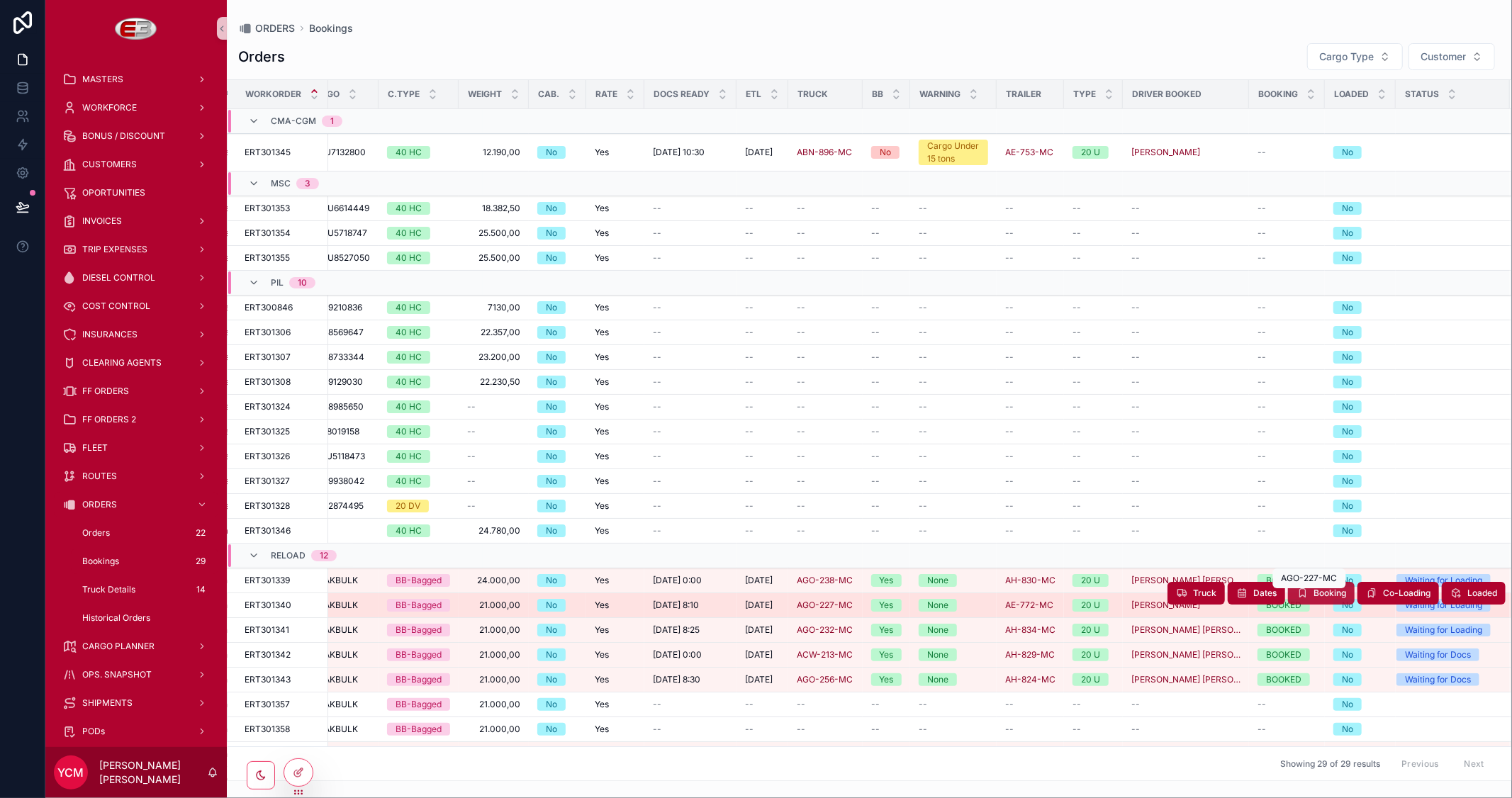
click at [1317, 594] on span "Booking" at bounding box center [1330, 594] width 33 height 11
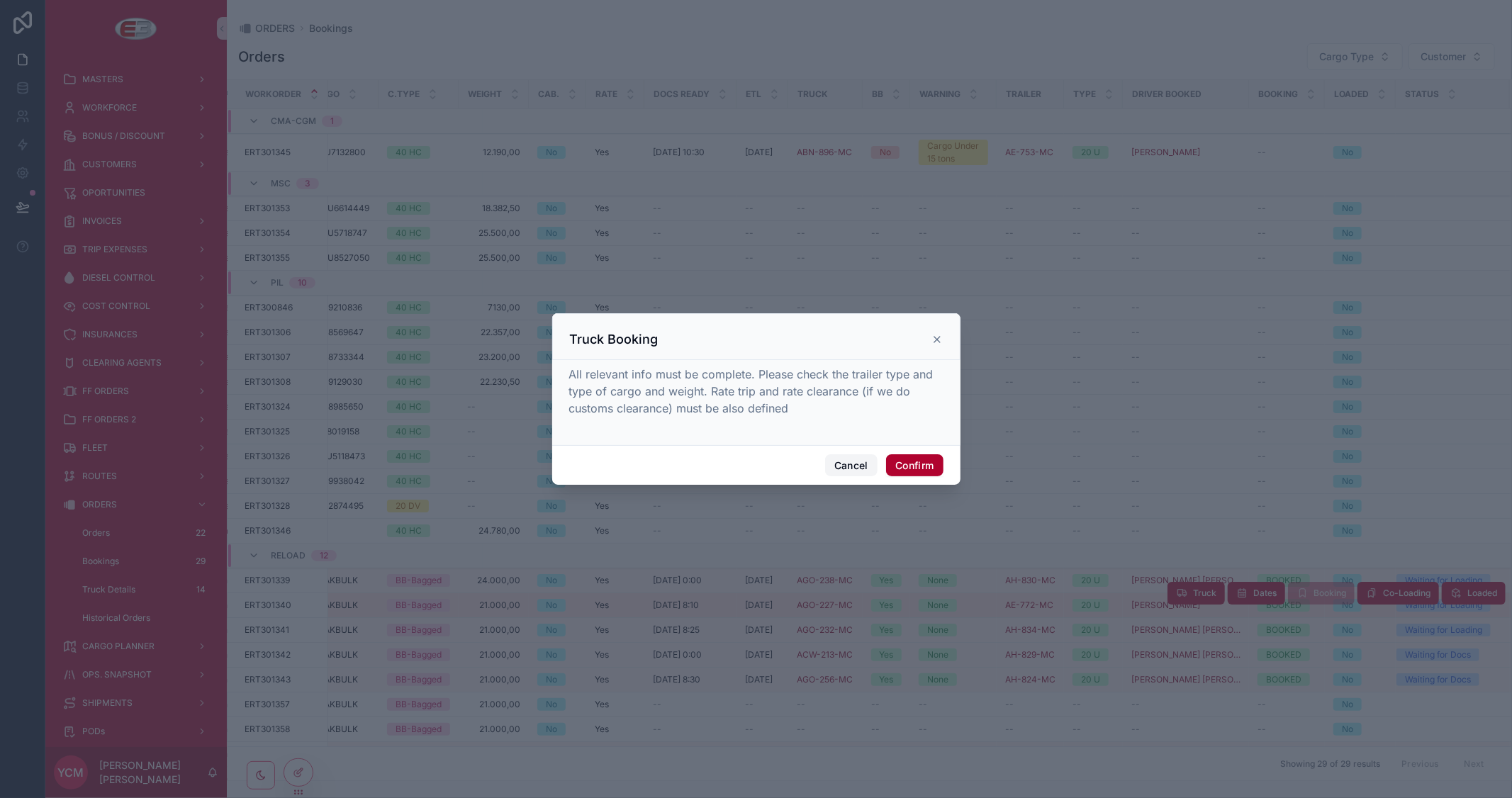
click at [857, 468] on button "Cancel" at bounding box center [852, 466] width 53 height 23
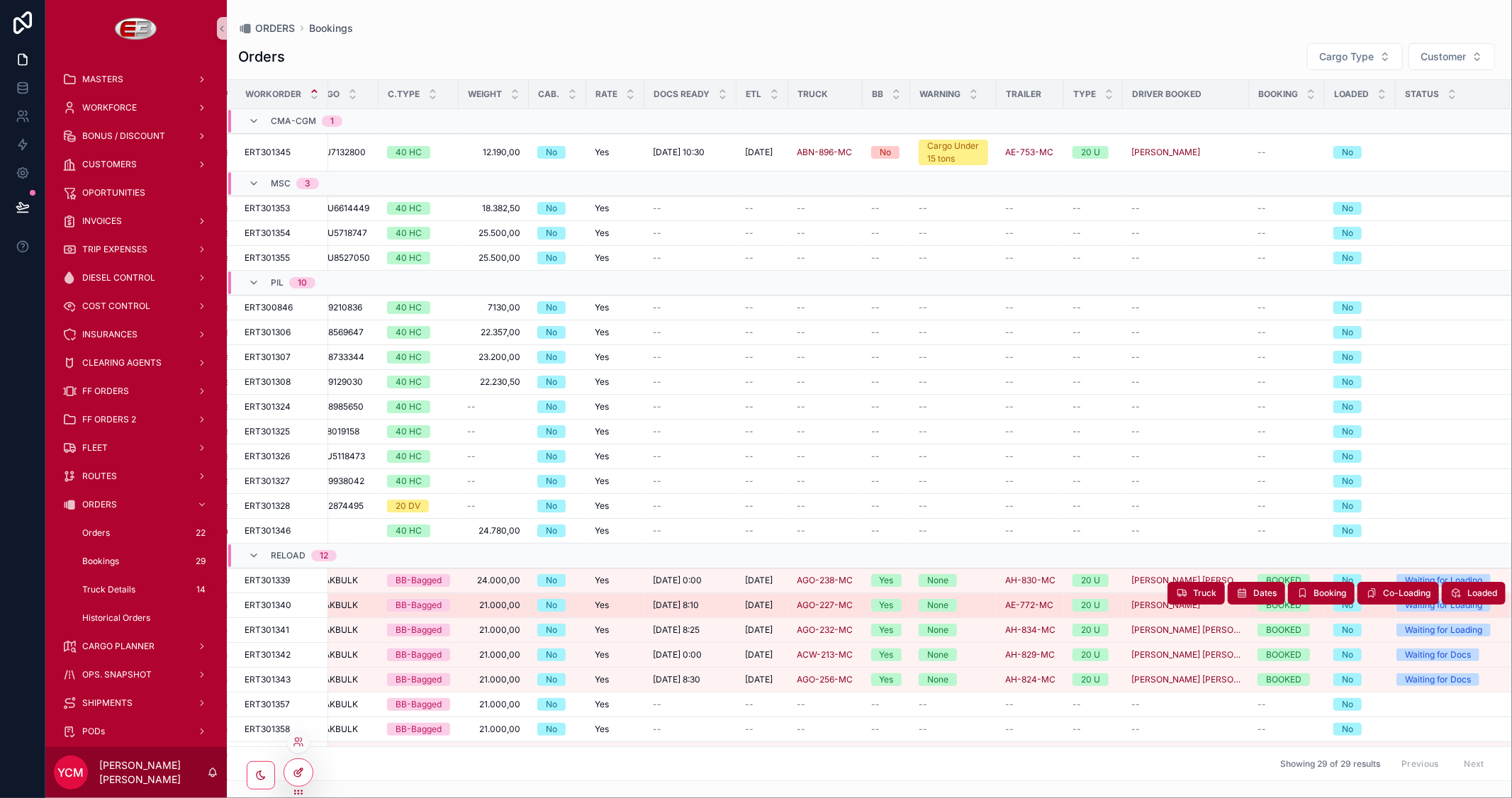
click at [301, 769] on icon at bounding box center [301, 770] width 2 height 2
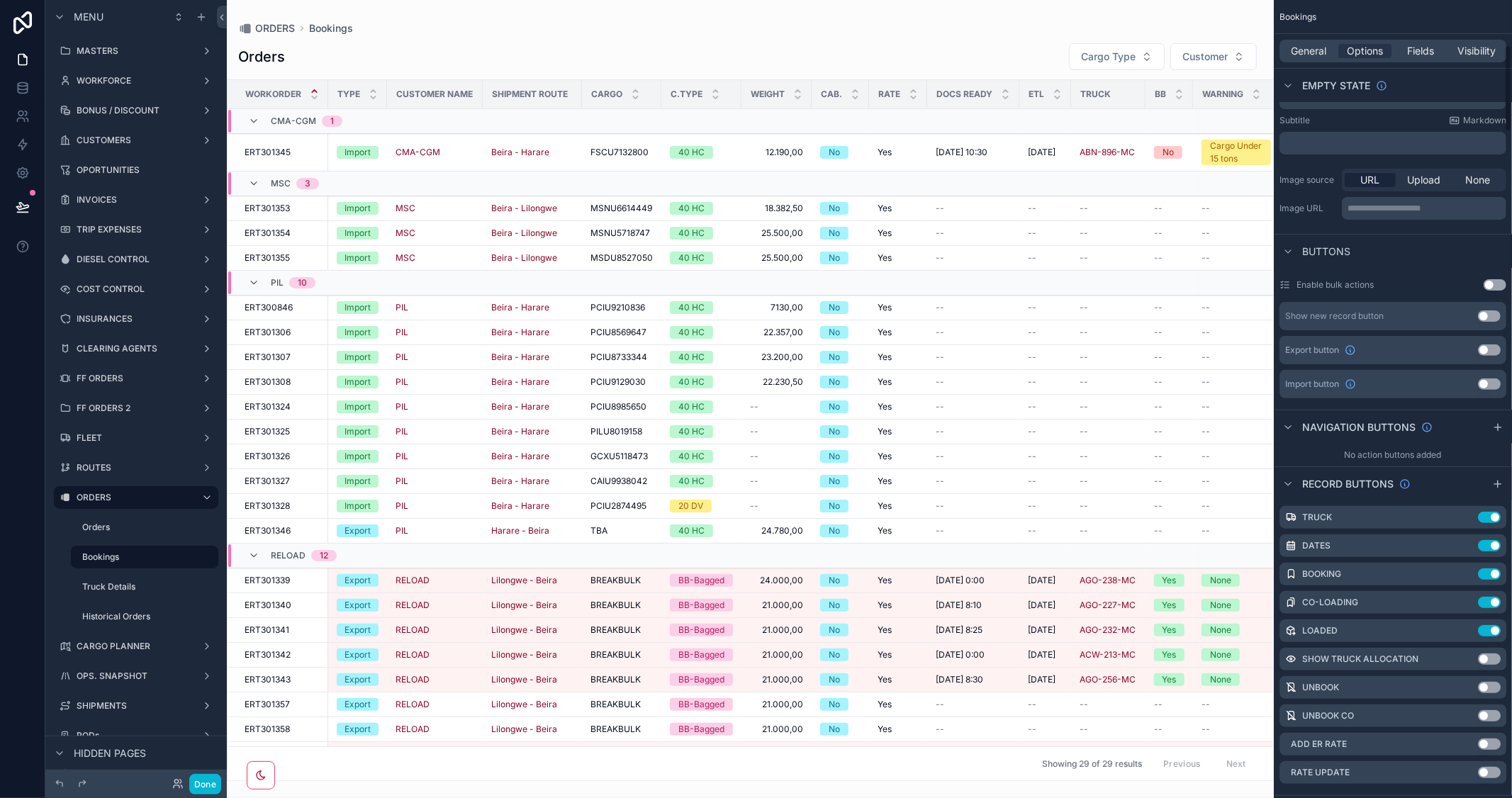
scroll to position [472, 0]
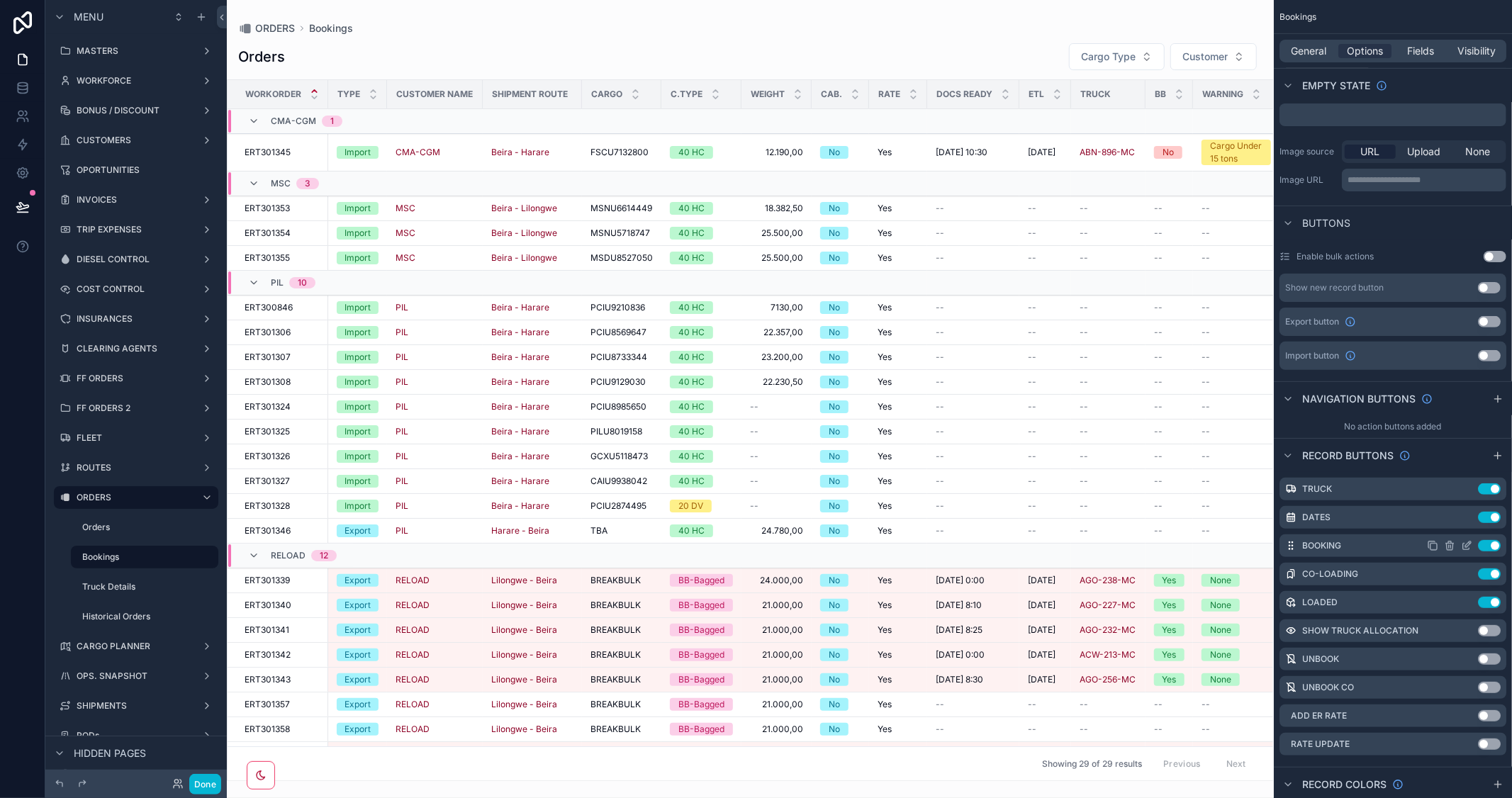
click at [1465, 542] on icon "scrollable content" at bounding box center [1467, 546] width 11 height 11
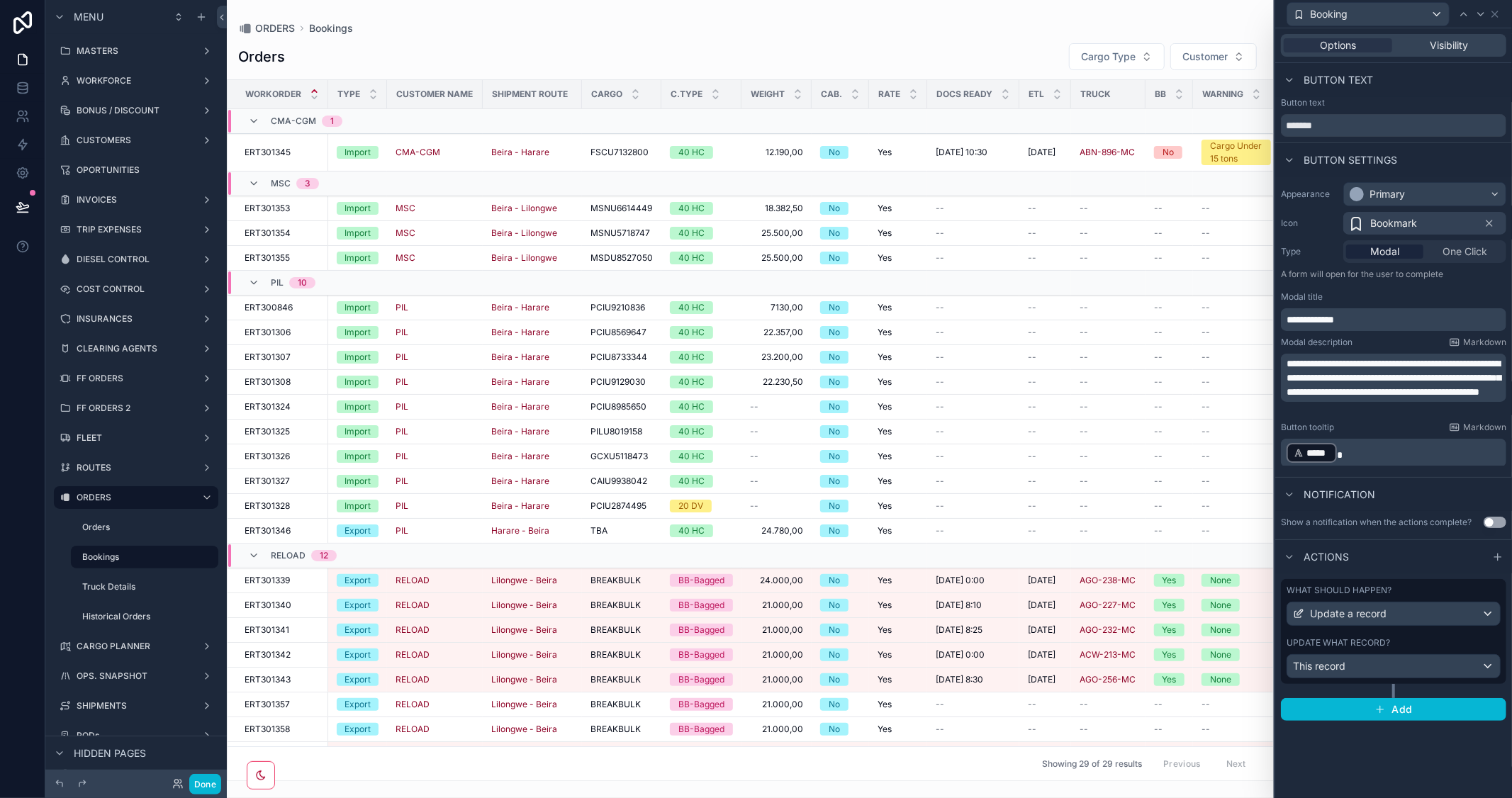
click at [1471, 87] on div "Button text" at bounding box center [1394, 80] width 237 height 34
click at [1478, 665] on div "This record" at bounding box center [1394, 667] width 213 height 23
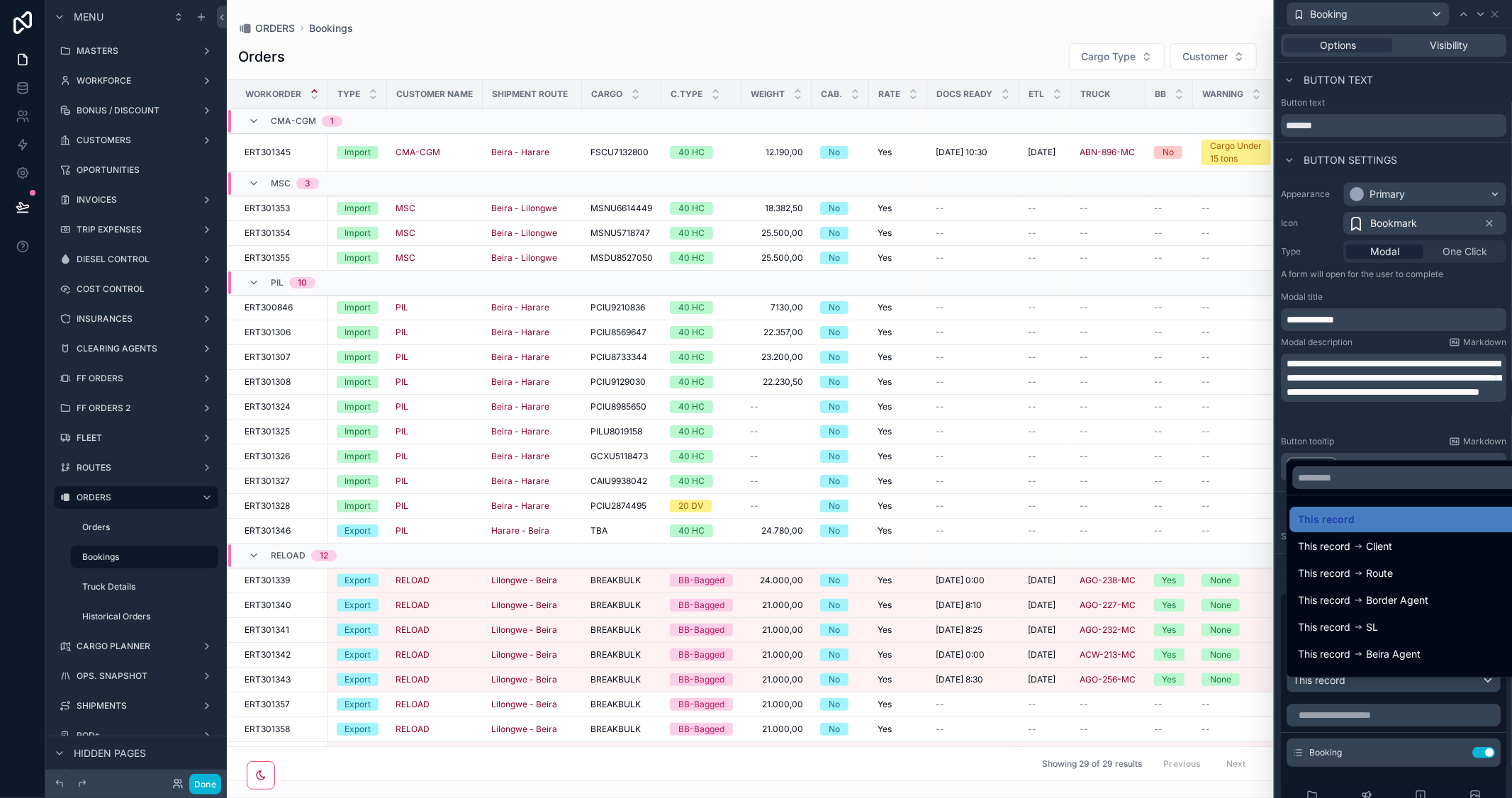
click at [1458, 292] on div at bounding box center [1394, 399] width 237 height 798
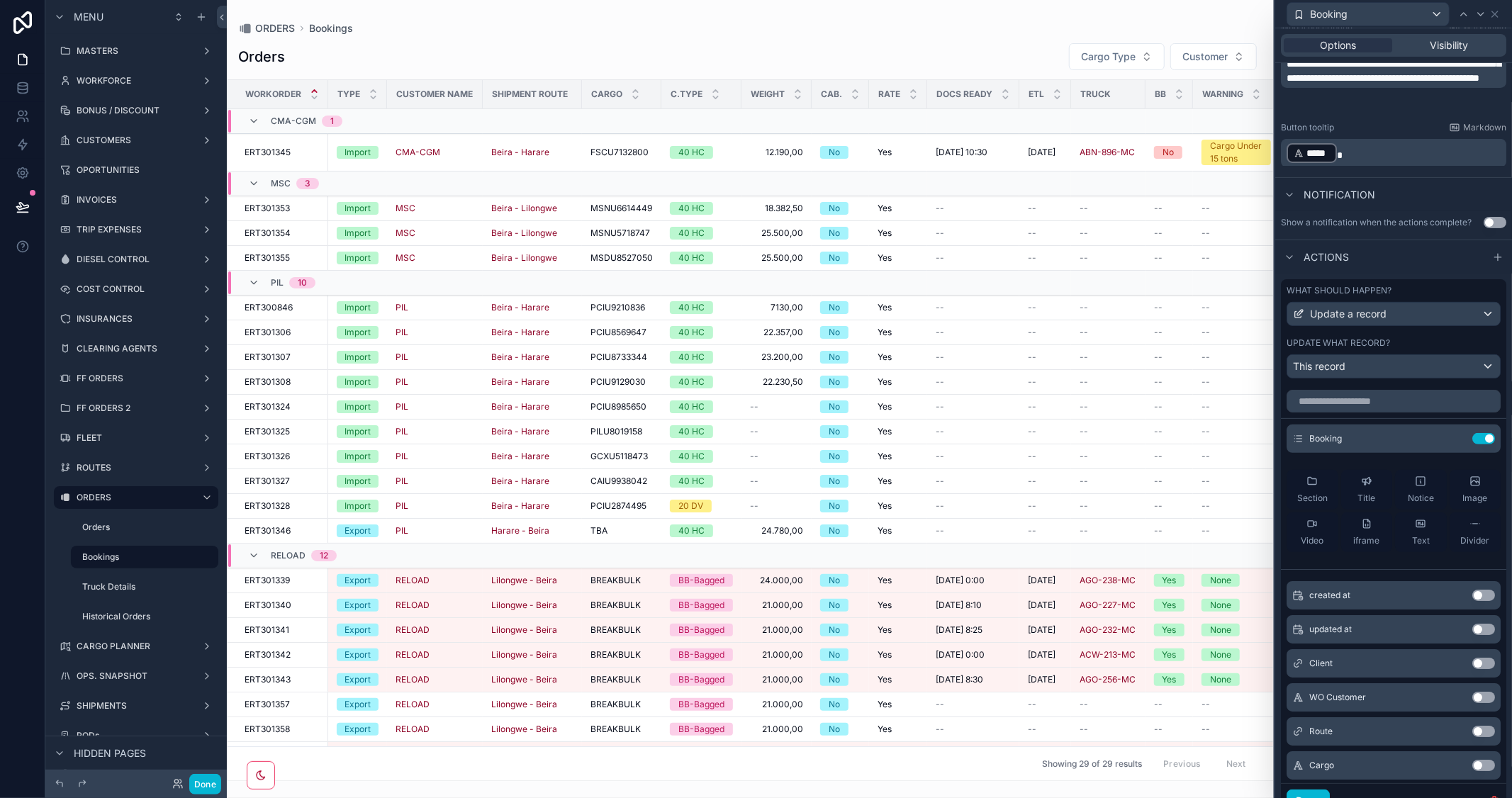
scroll to position [387, 0]
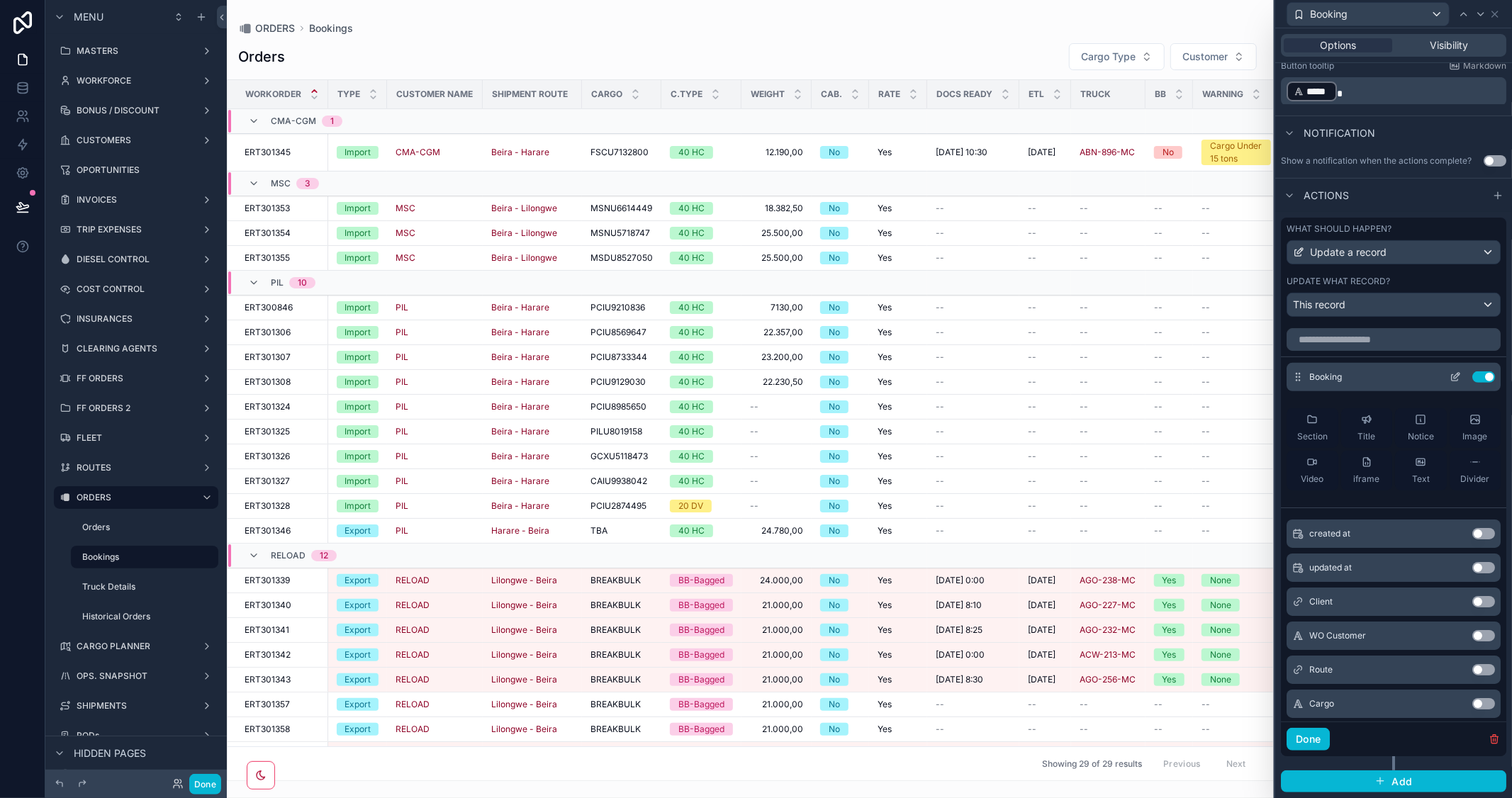
click at [1454, 374] on icon at bounding box center [1456, 375] width 6 height 6
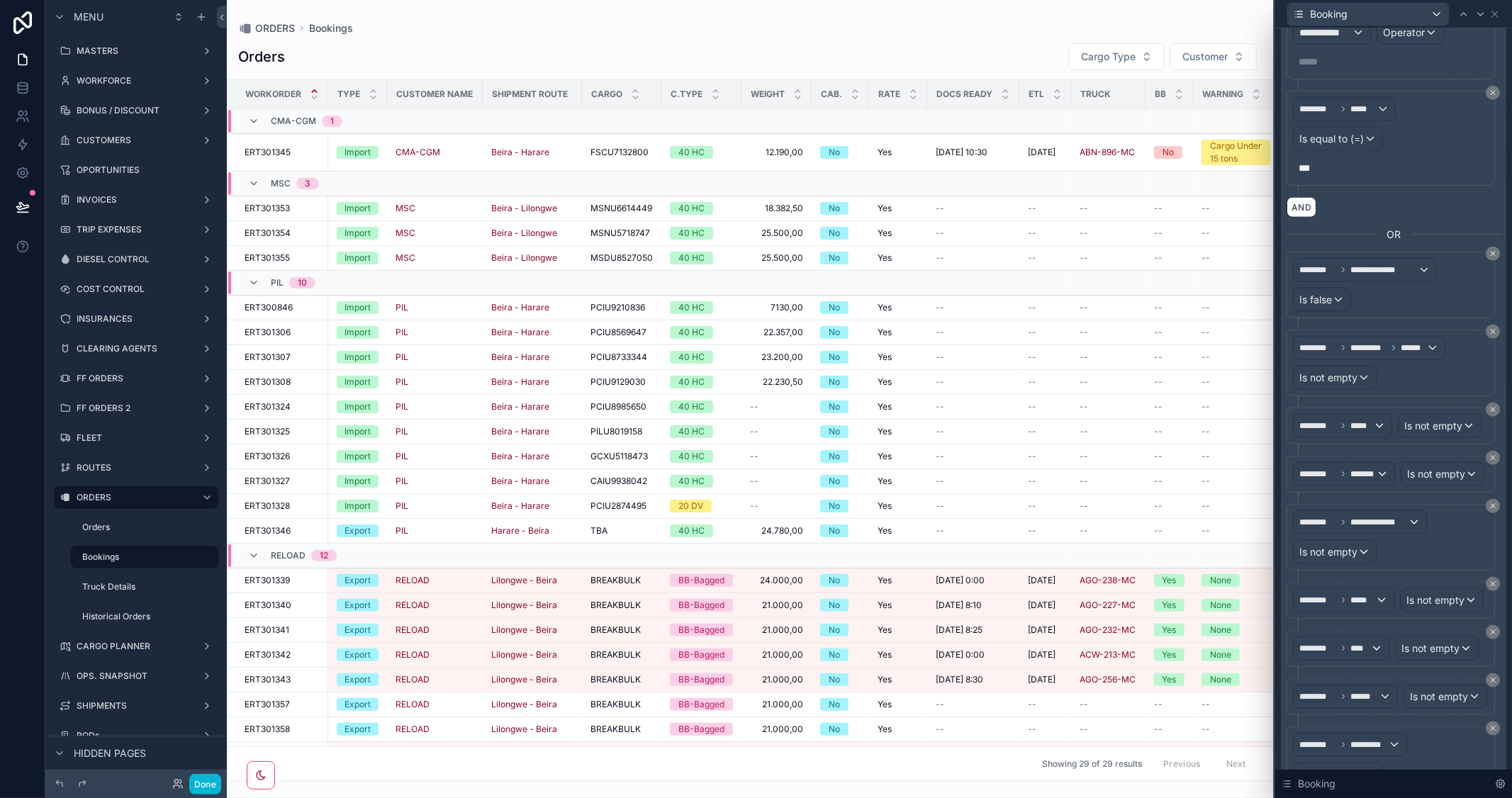
scroll to position [1102, 0]
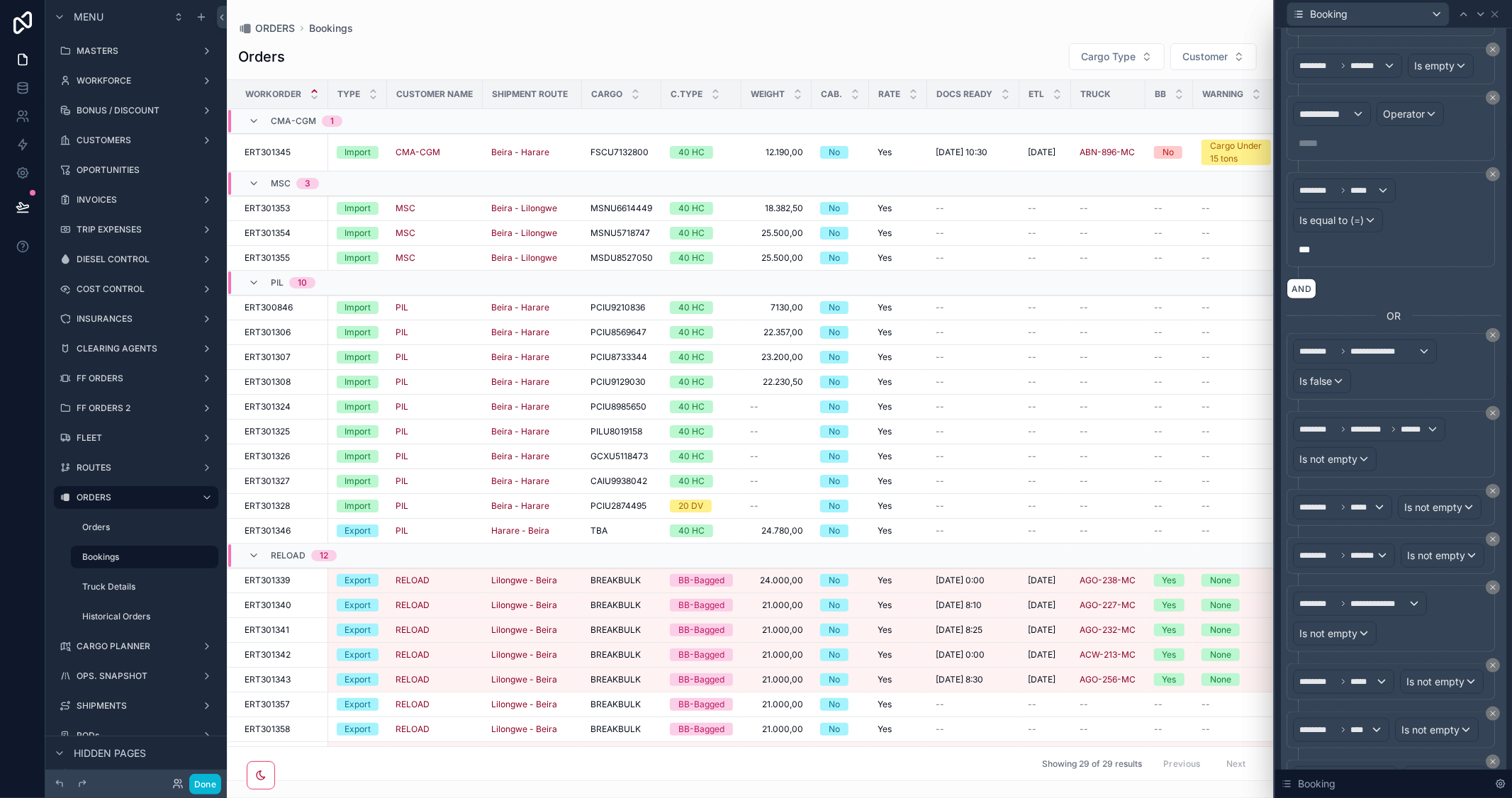
click at [1310, 255] on span "***" at bounding box center [1304, 250] width 11 height 10
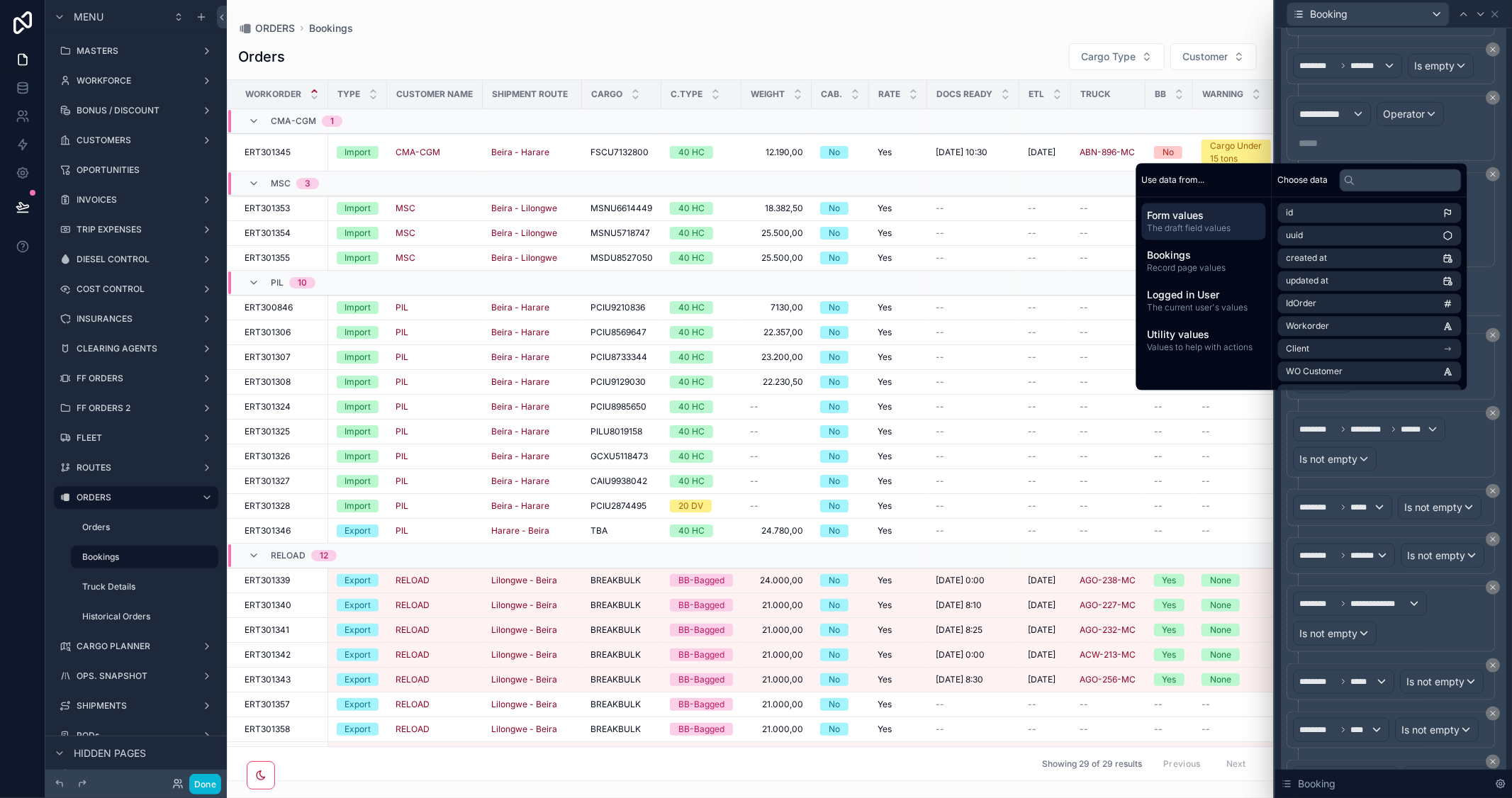
drag, startPoint x: 1328, startPoint y: 394, endPoint x: 1300, endPoint y: 398, distance: 28.3
click at [1257, 395] on div "**********" at bounding box center [756, 399] width 1512 height 798
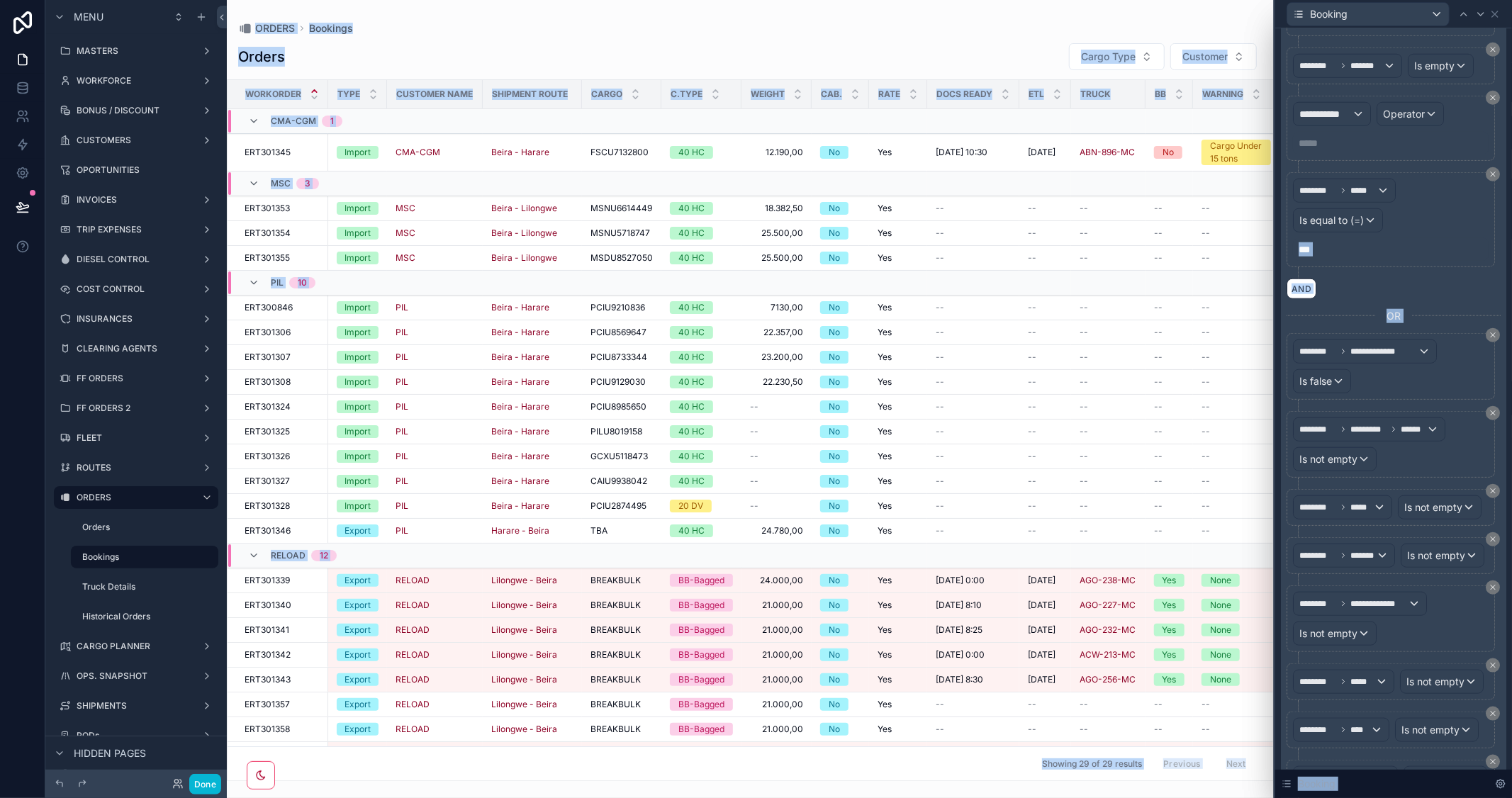
click at [1344, 256] on p "***" at bounding box center [1392, 249] width 187 height 14
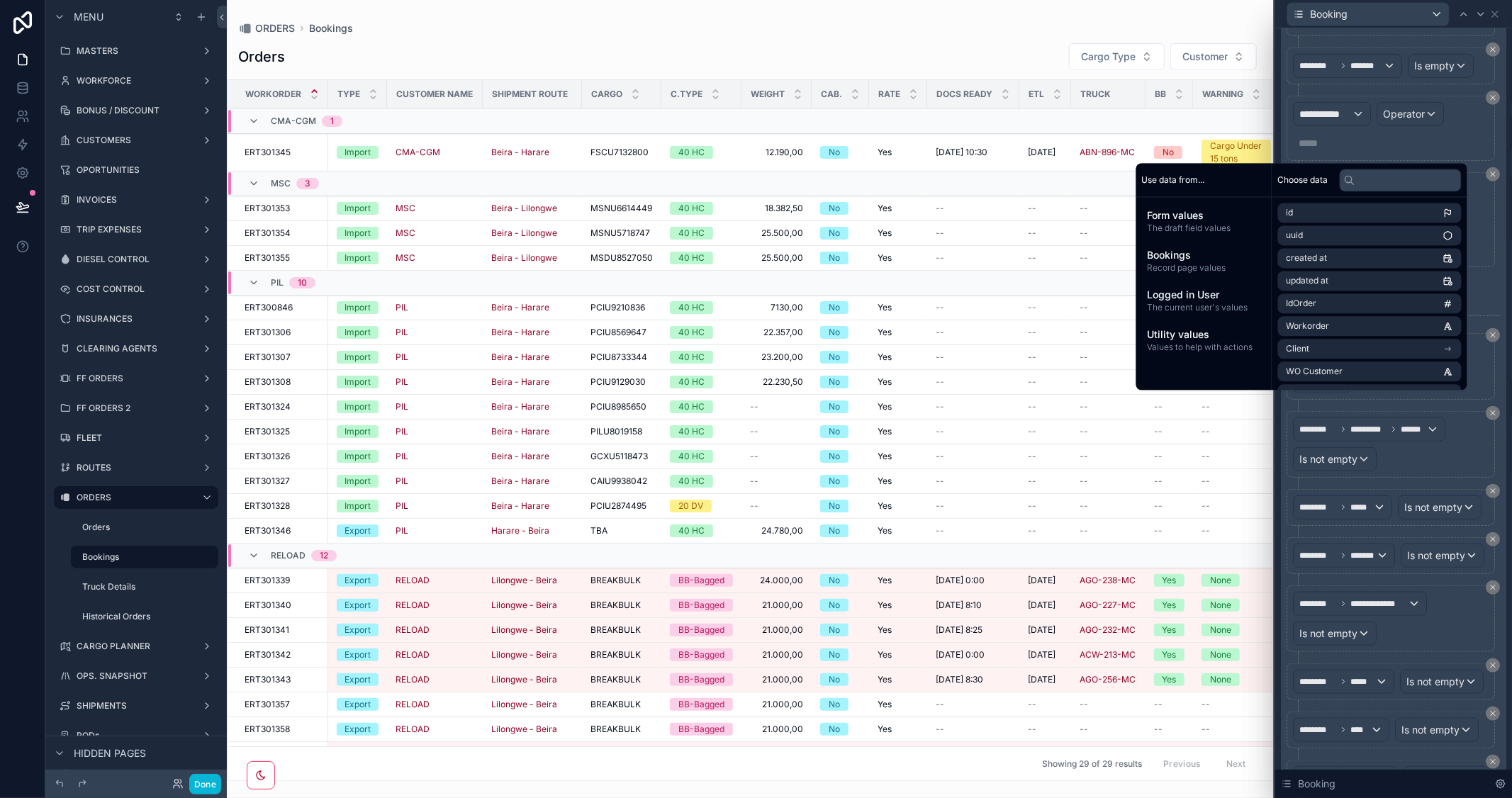
click at [1391, 299] on div "AND" at bounding box center [1394, 288] width 214 height 21
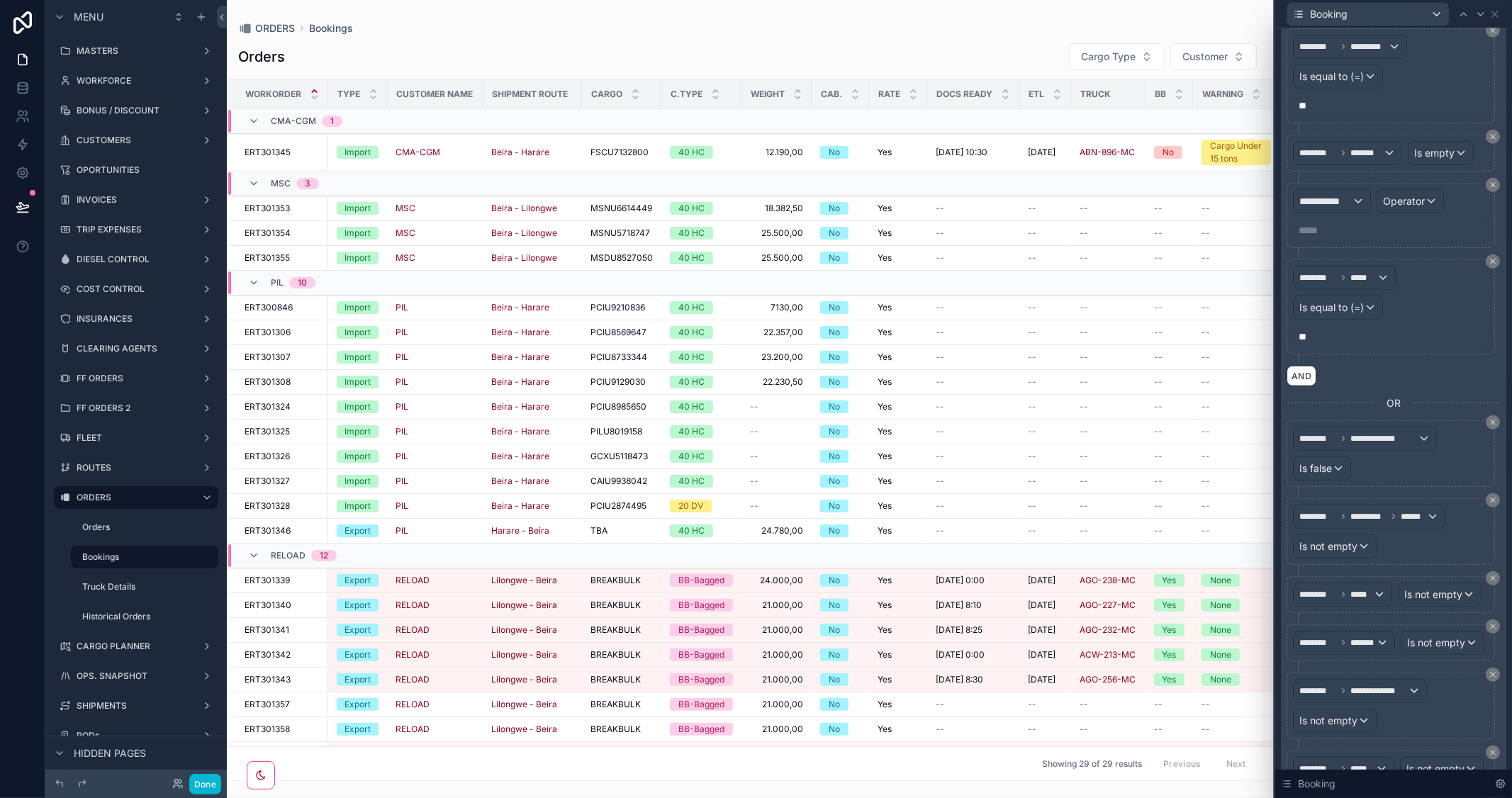
scroll to position [1023, 0]
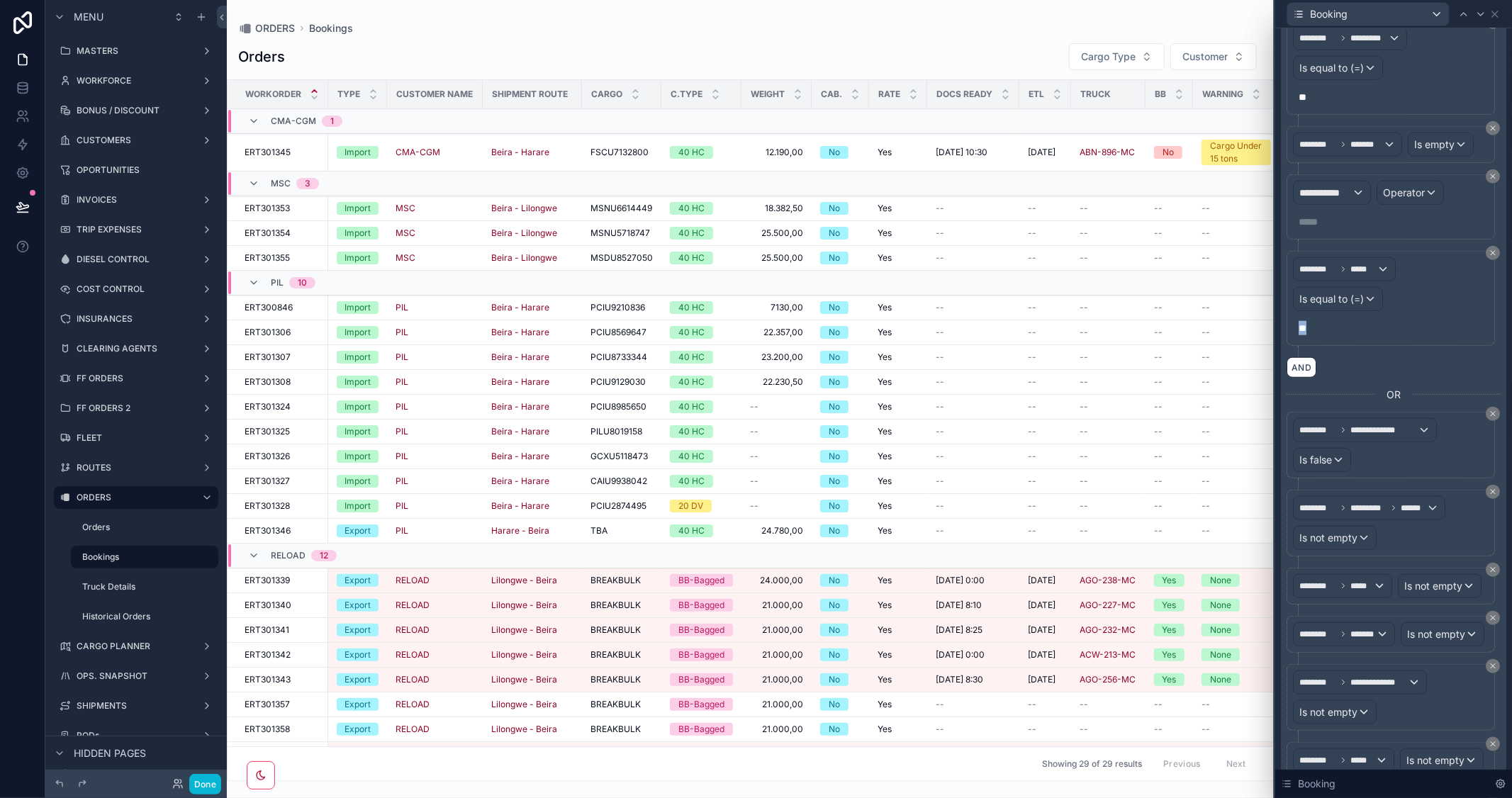
drag, startPoint x: 1329, startPoint y: 484, endPoint x: 1283, endPoint y: 474, distance: 47.1
click at [1283, 474] on div "**********" at bounding box center [1394, 318] width 225 height 1724
click at [1393, 378] on div "AND" at bounding box center [1394, 367] width 214 height 21
click at [1463, 378] on div "AND" at bounding box center [1394, 367] width 214 height 21
click at [1477, 378] on div "AND" at bounding box center [1394, 367] width 214 height 21
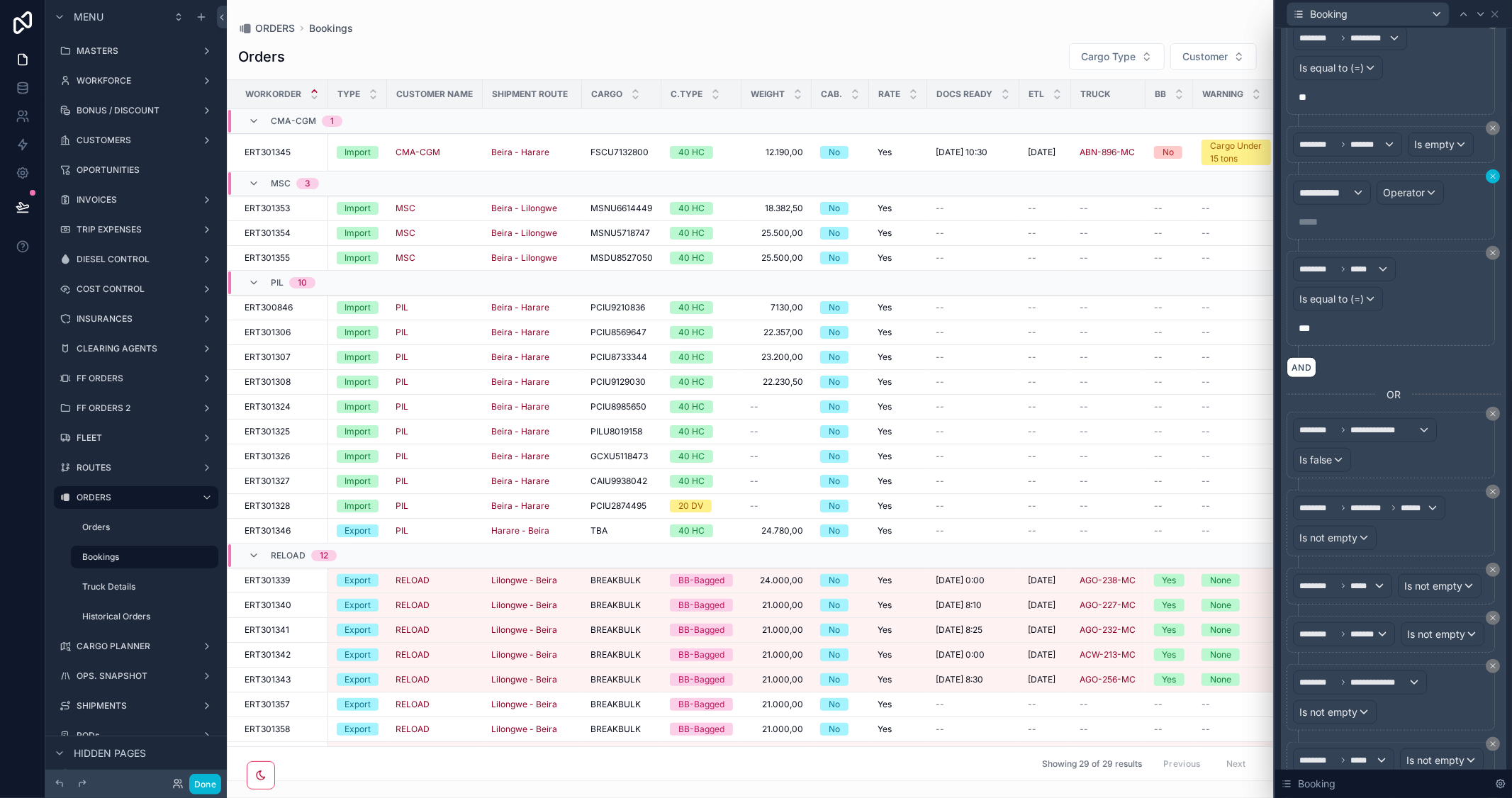
click at [1491, 179] on icon at bounding box center [1492, 176] width 4 height 4
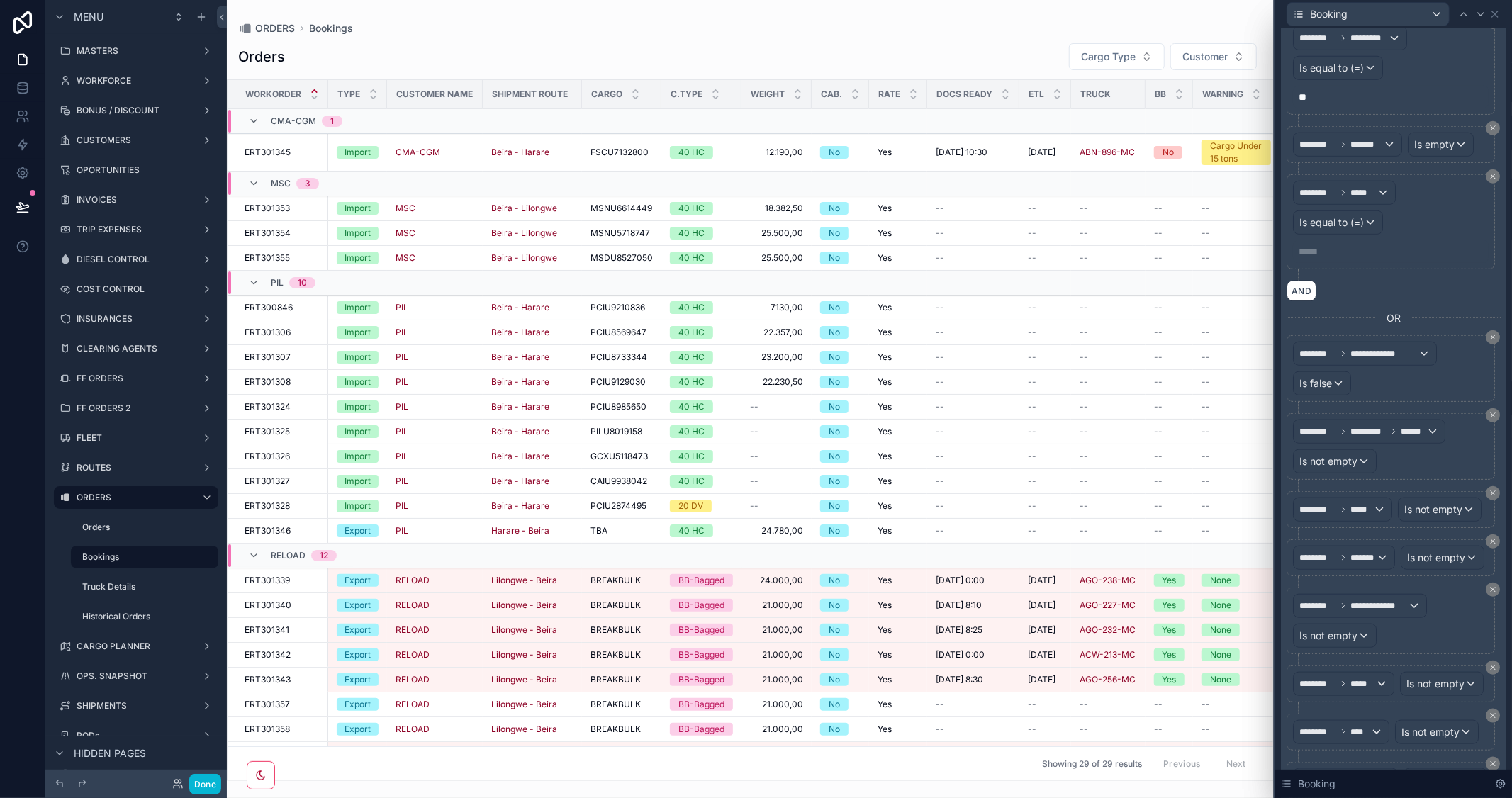
click at [1340, 259] on p "***** ﻿" at bounding box center [1392, 251] width 187 height 14
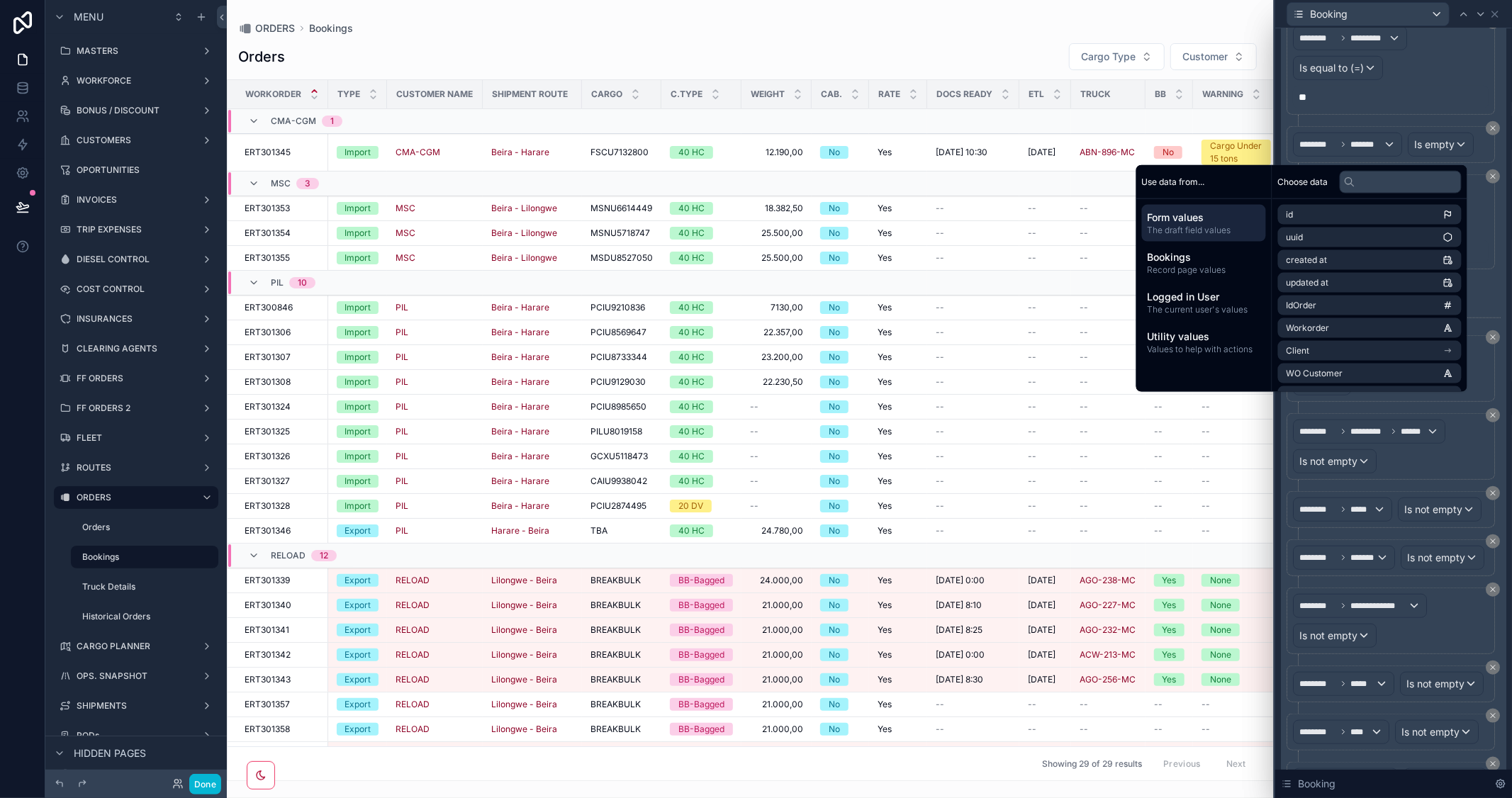
click at [1425, 301] on div "AND" at bounding box center [1394, 291] width 214 height 21
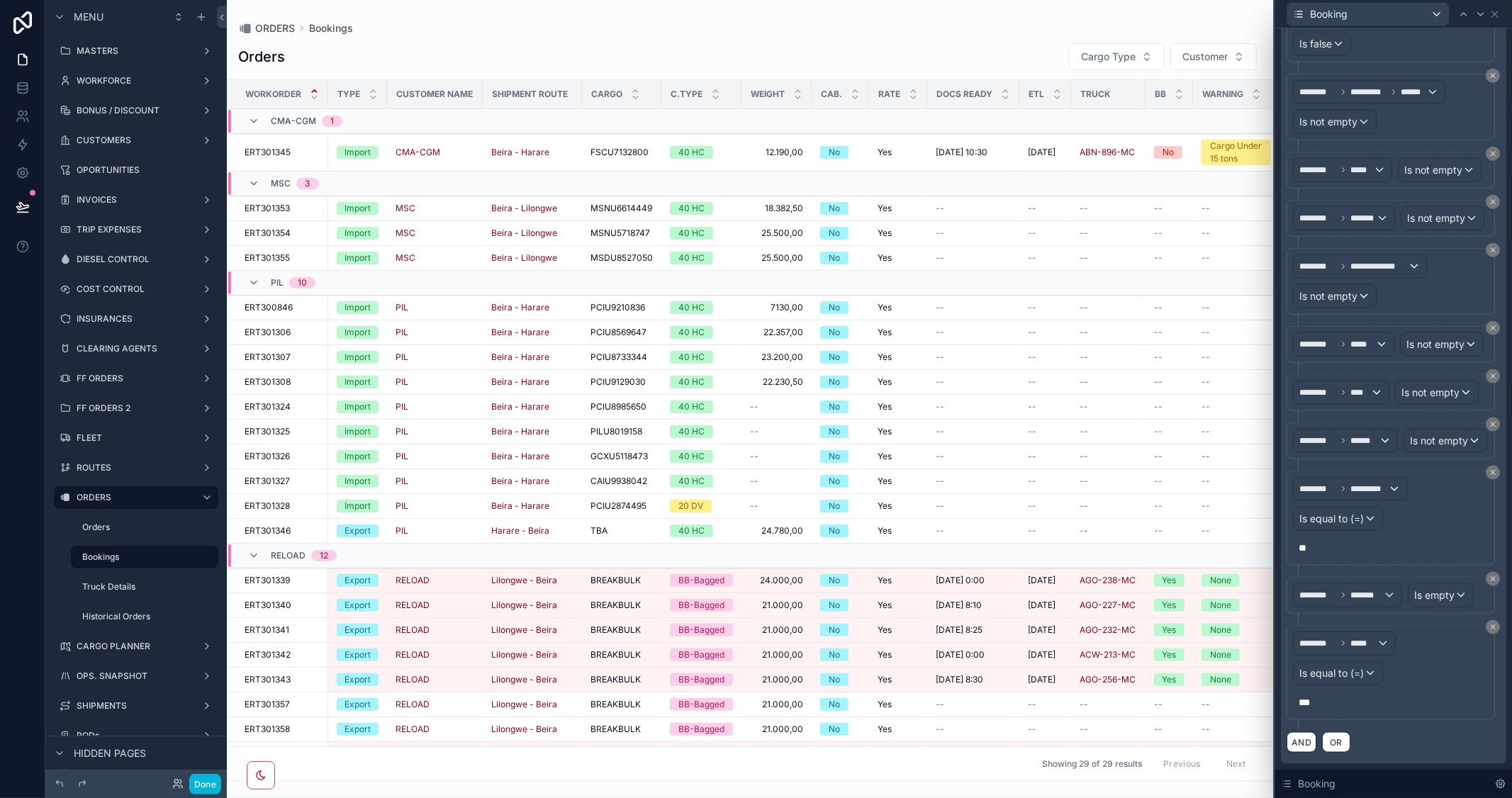
scroll to position [1670, 0]
click at [201, 788] on button "Done" at bounding box center [205, 784] width 32 height 21
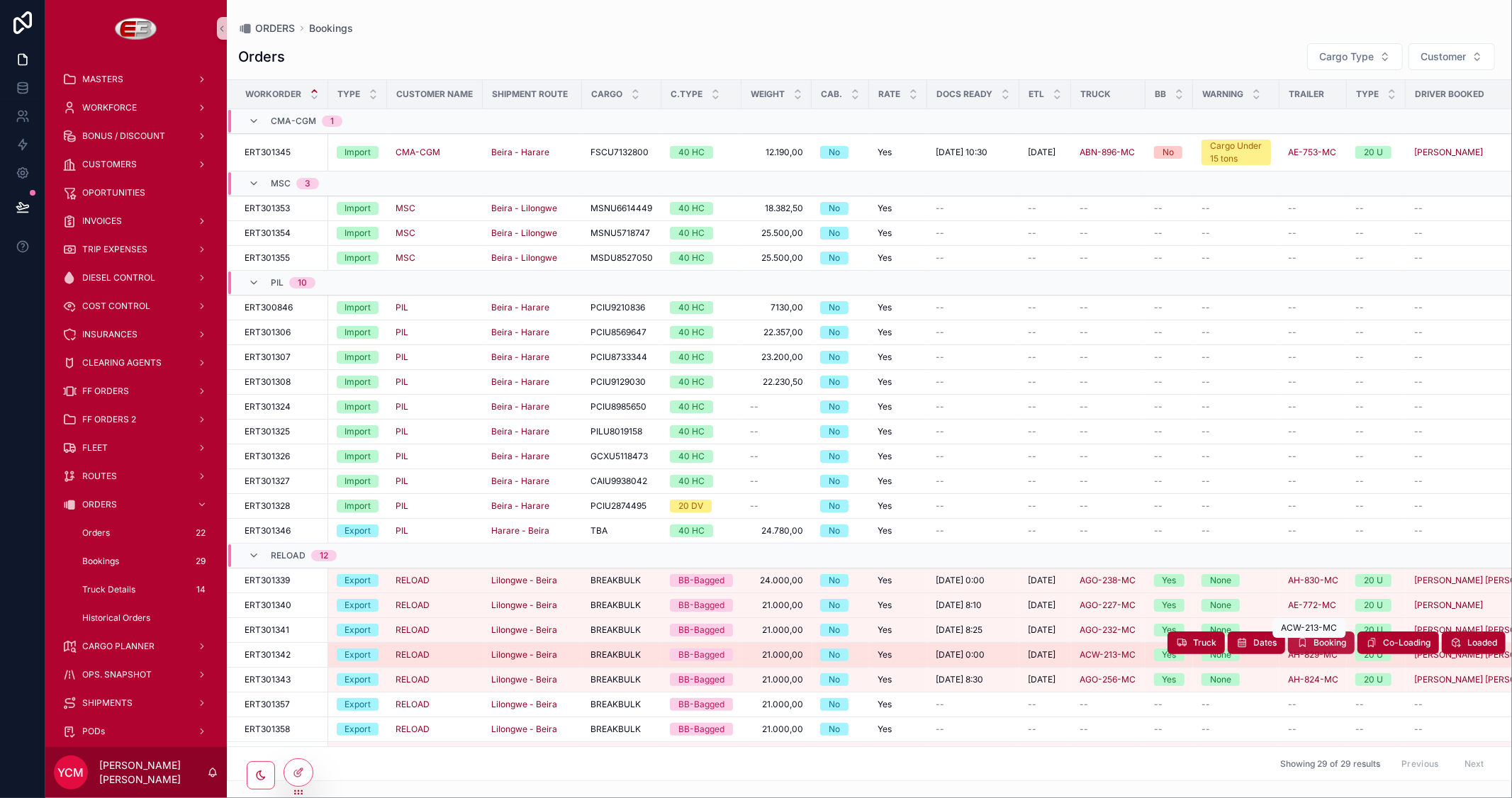
click at [1314, 640] on span "Booking" at bounding box center [1330, 643] width 33 height 11
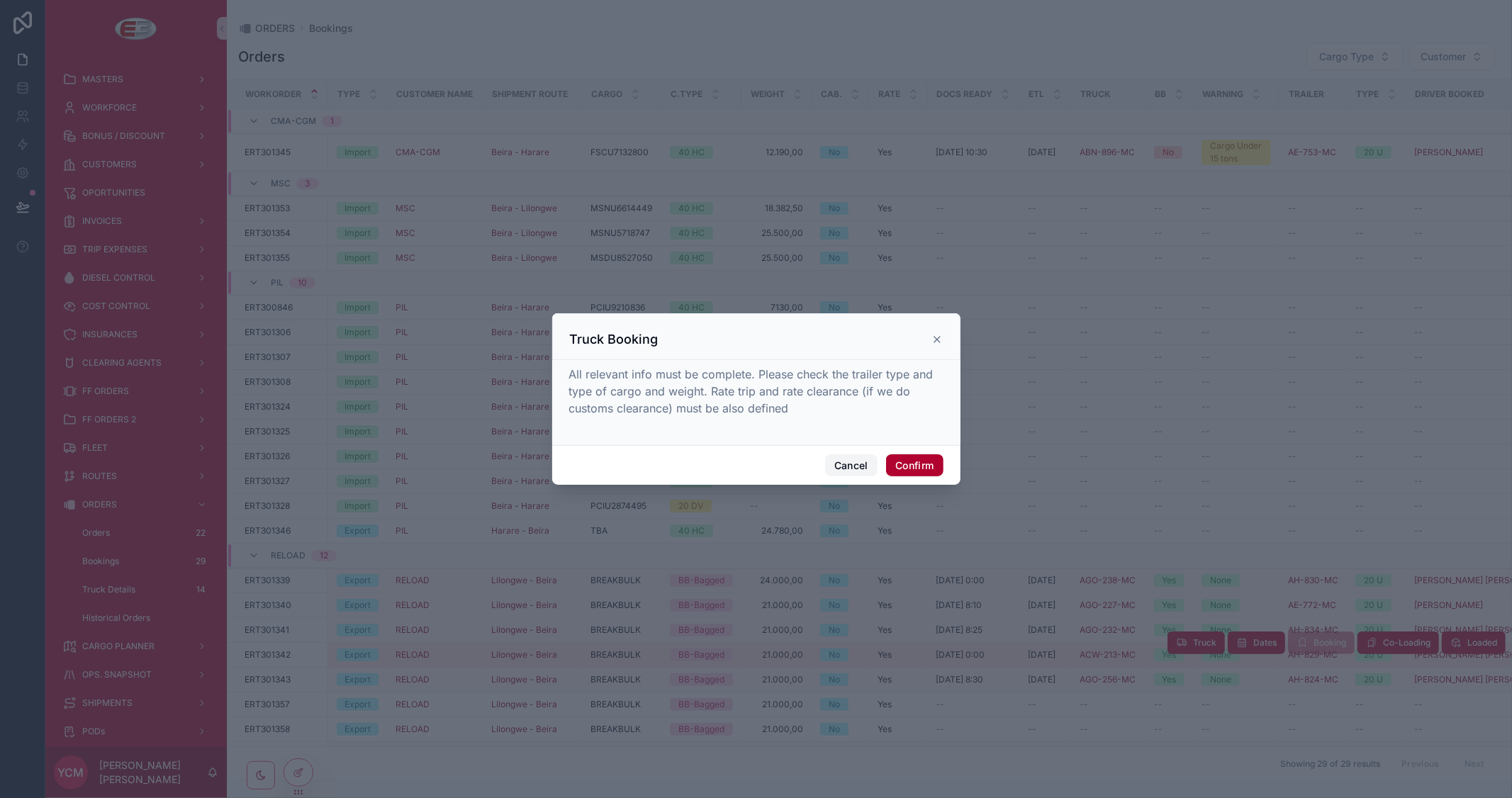
click at [848, 469] on button "Cancel" at bounding box center [852, 466] width 53 height 23
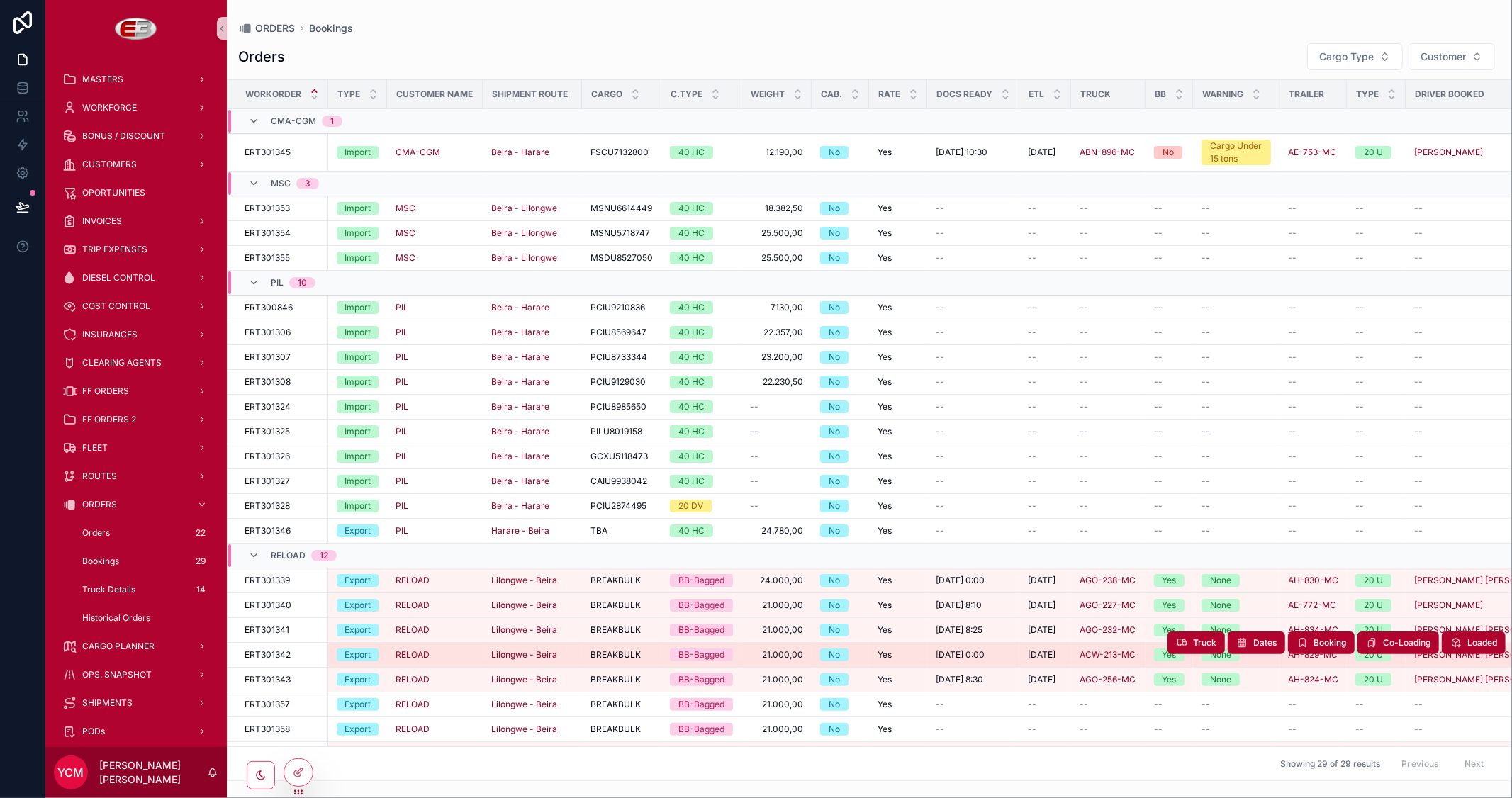
scroll to position [0, 292]
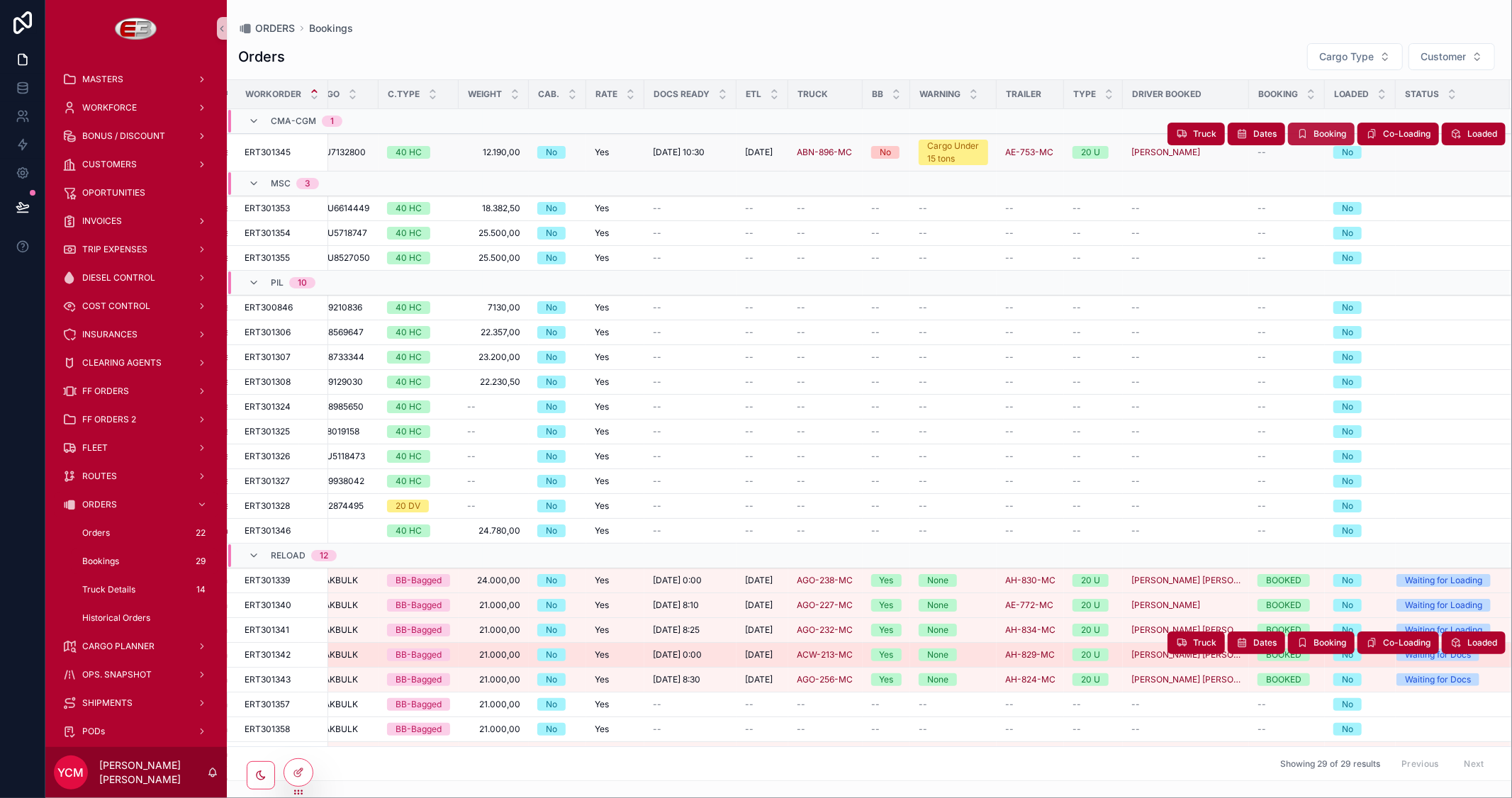
click at [1313, 132] on span "Booking" at bounding box center [1330, 134] width 33 height 11
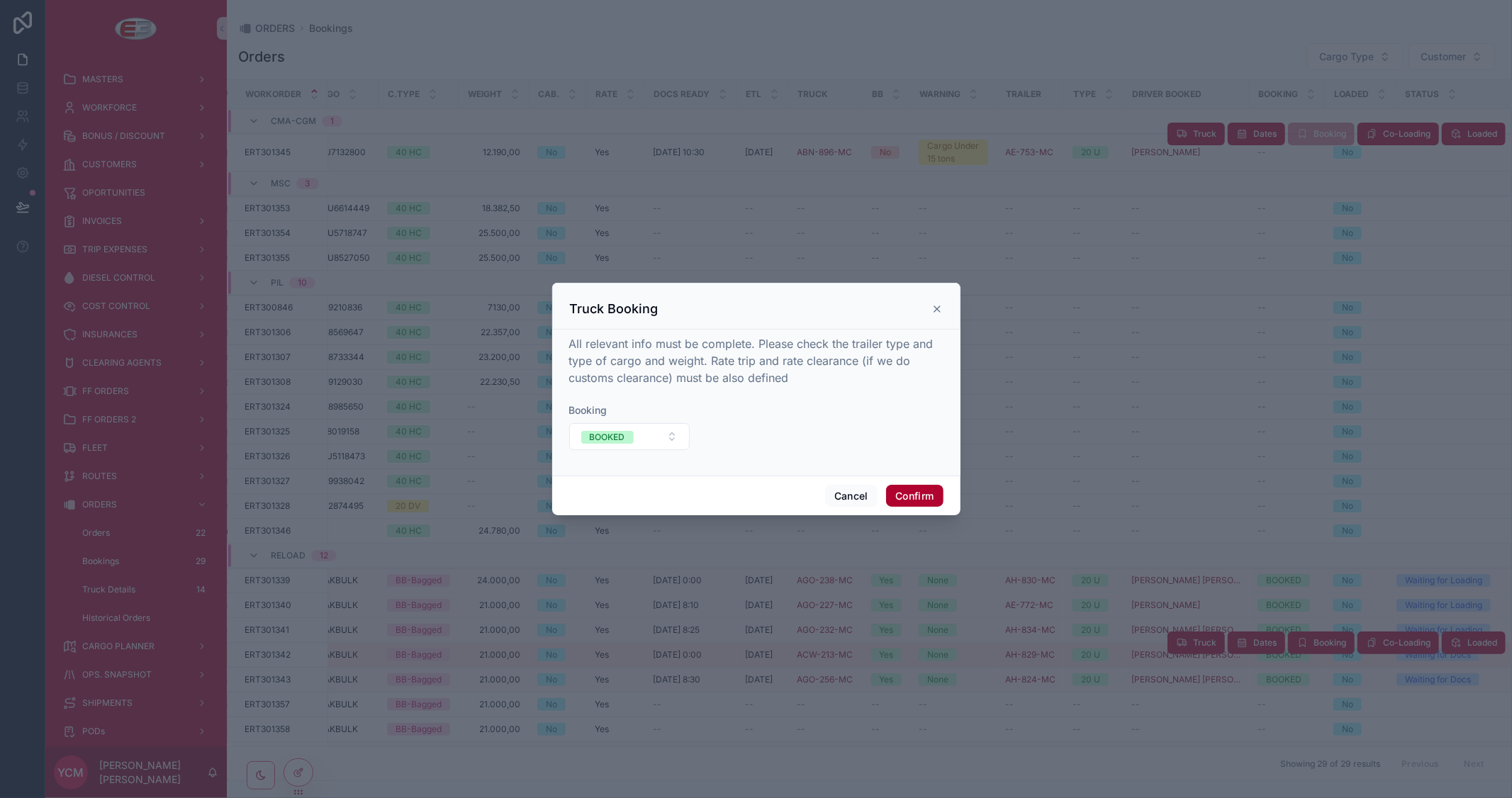
click at [936, 308] on icon at bounding box center [937, 309] width 6 height 6
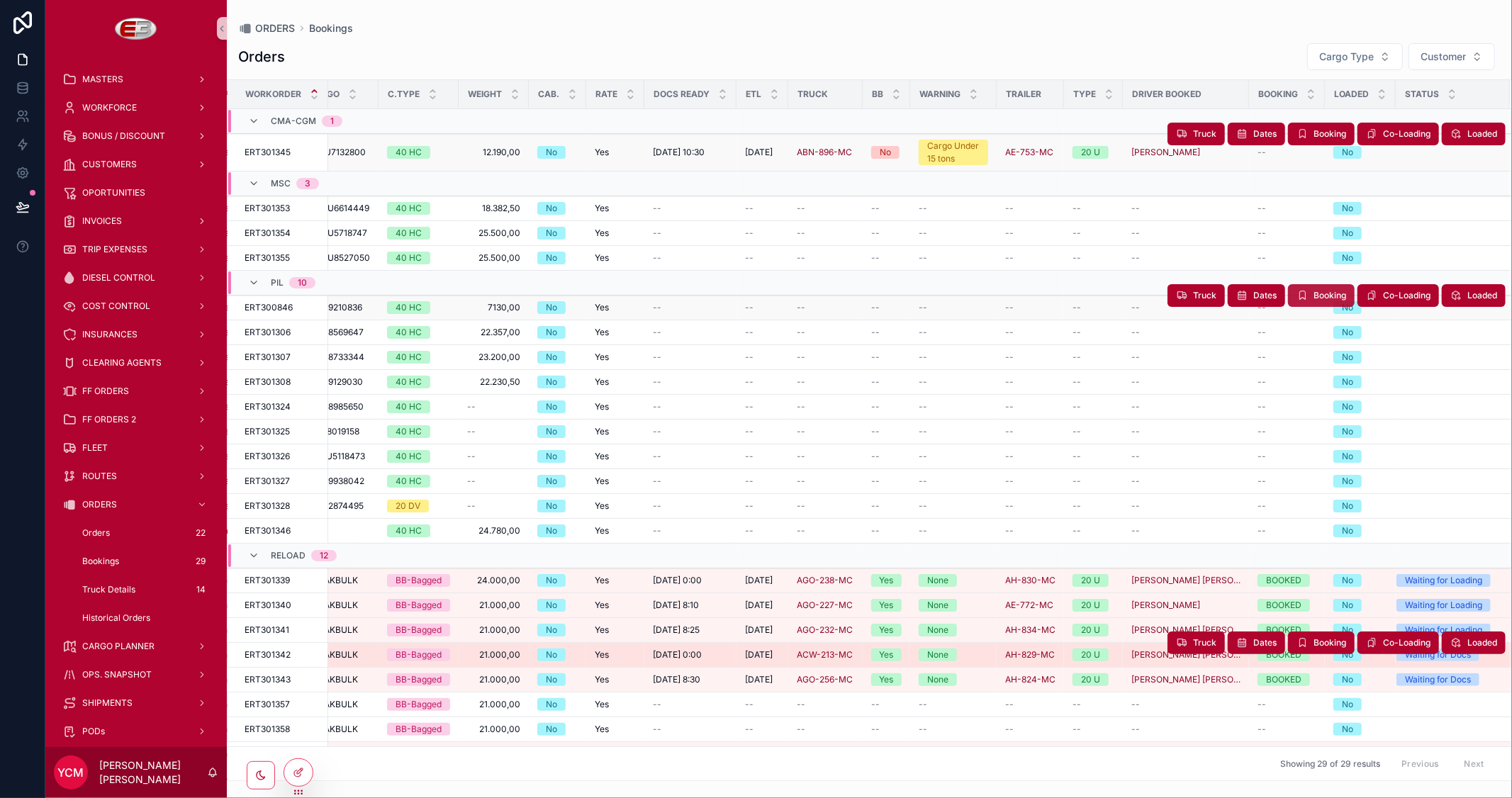
click at [1321, 296] on span "Booking" at bounding box center [1330, 296] width 33 height 11
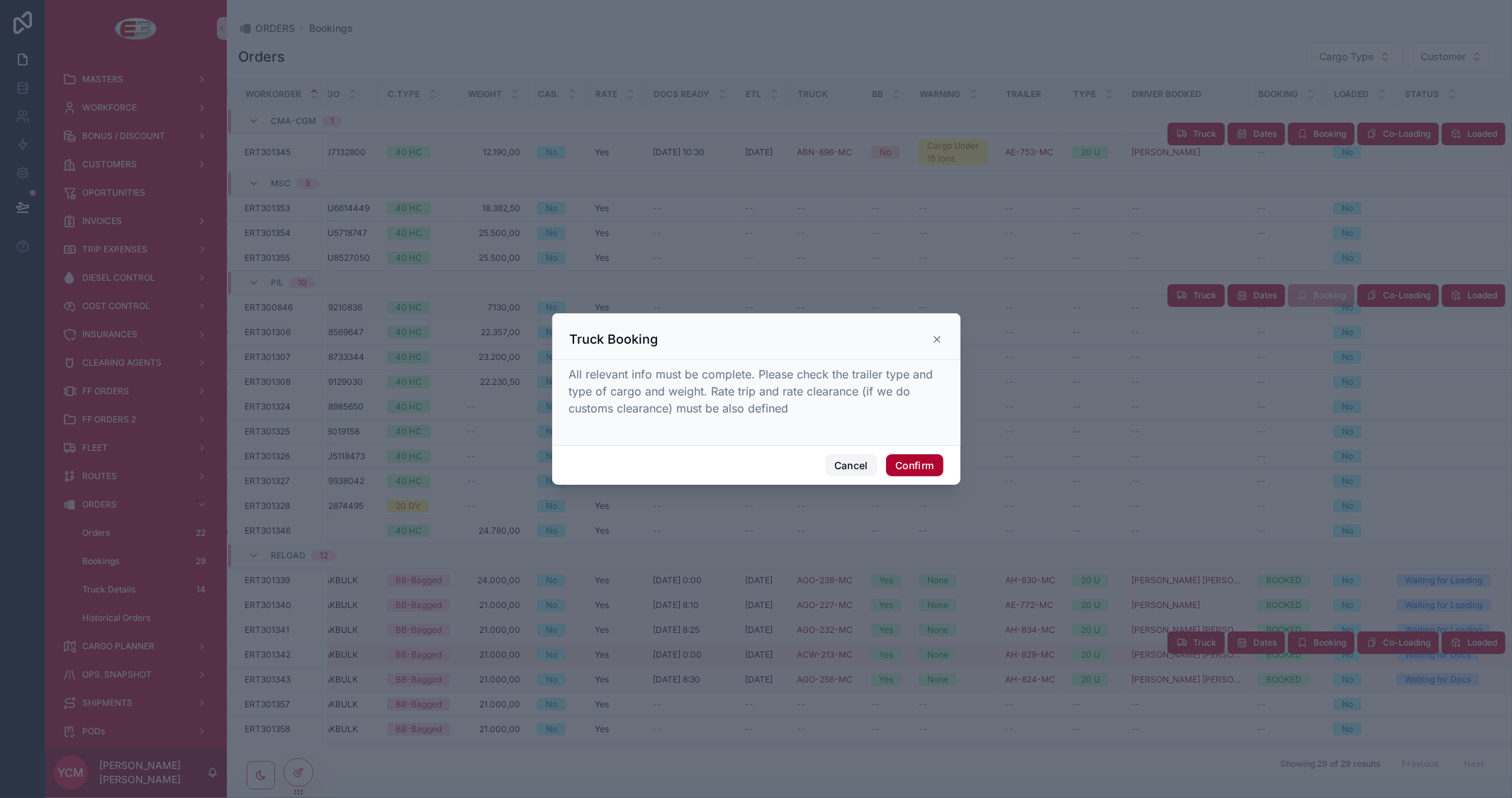
click at [857, 459] on button "Cancel" at bounding box center [852, 466] width 53 height 23
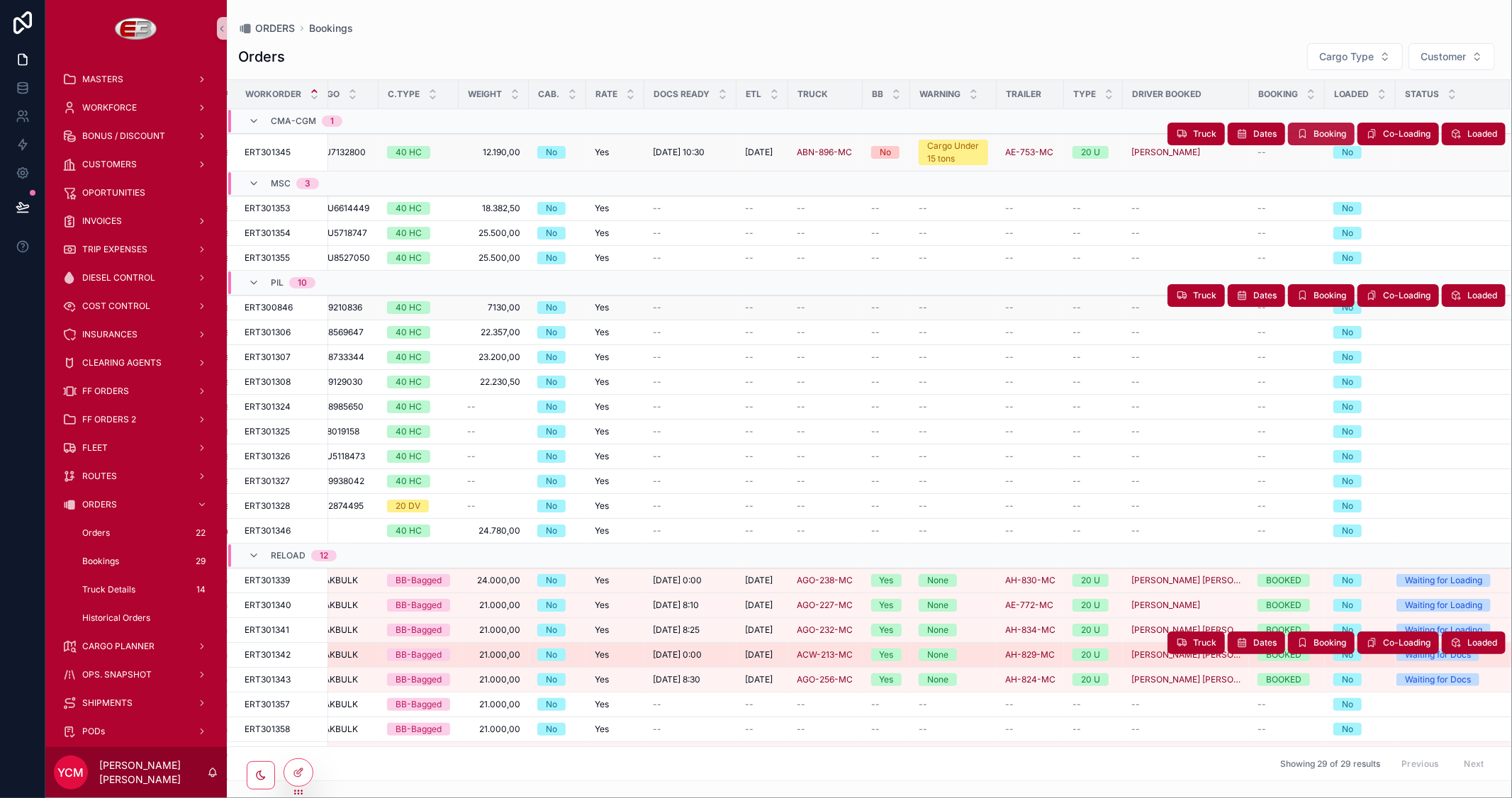
click at [1307, 129] on td "scrollable content" at bounding box center [1287, 122] width 76 height 25
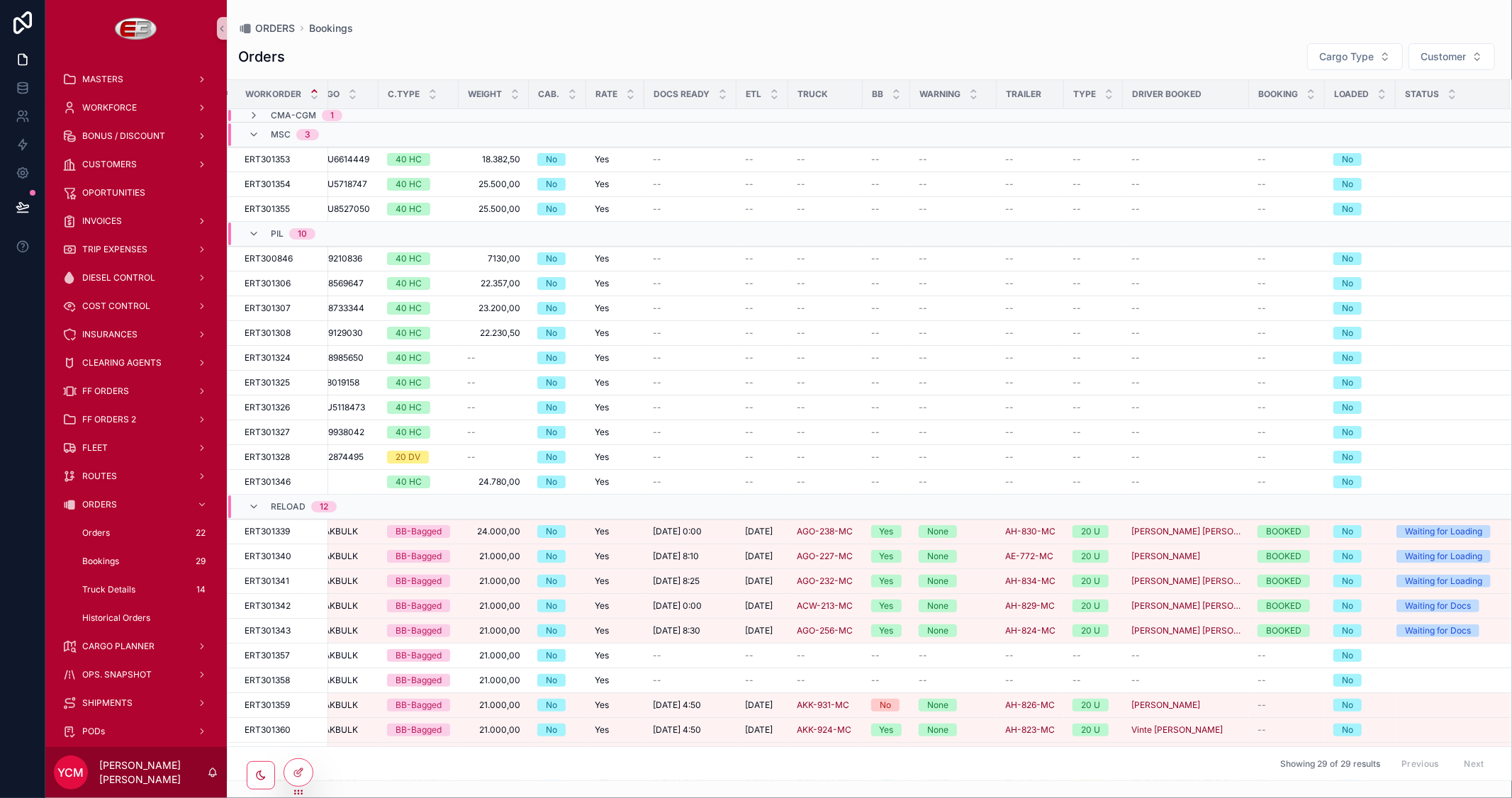
click at [788, 114] on td "scrollable content" at bounding box center [825, 116] width 75 height 13
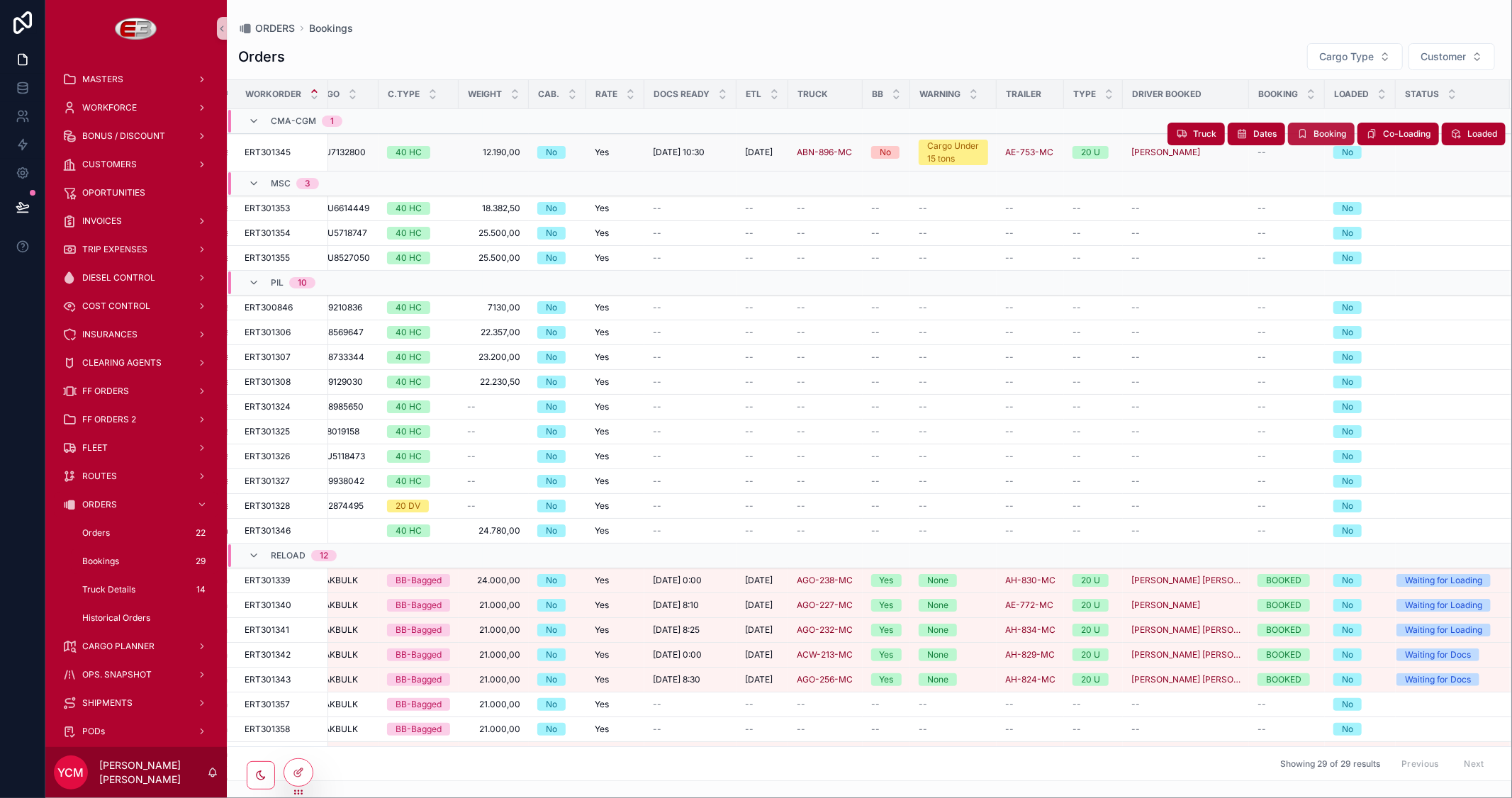
click at [1326, 132] on td "scrollable content" at bounding box center [1360, 122] width 71 height 25
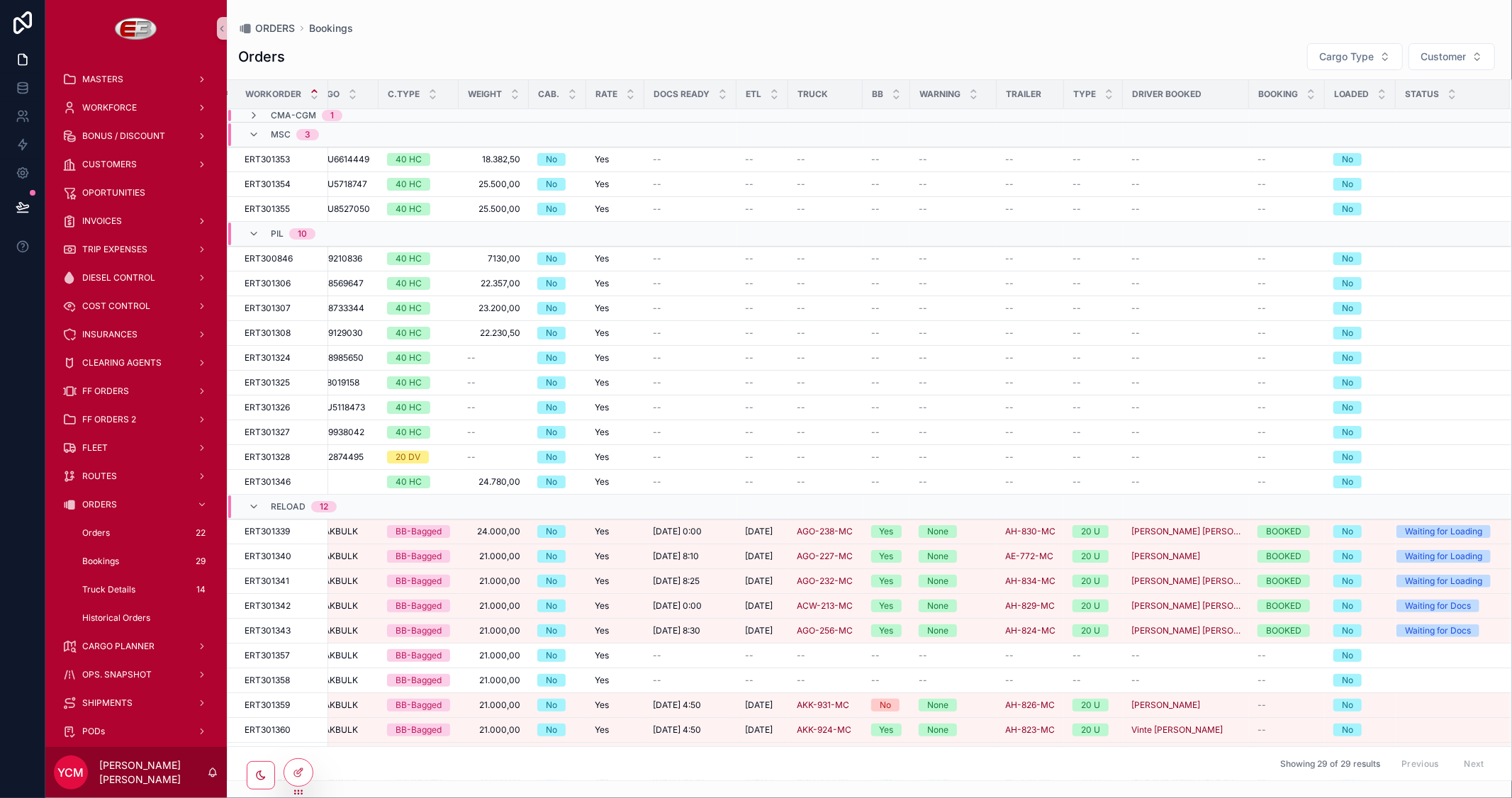
click at [839, 122] on td "scrollable content" at bounding box center [825, 116] width 75 height 13
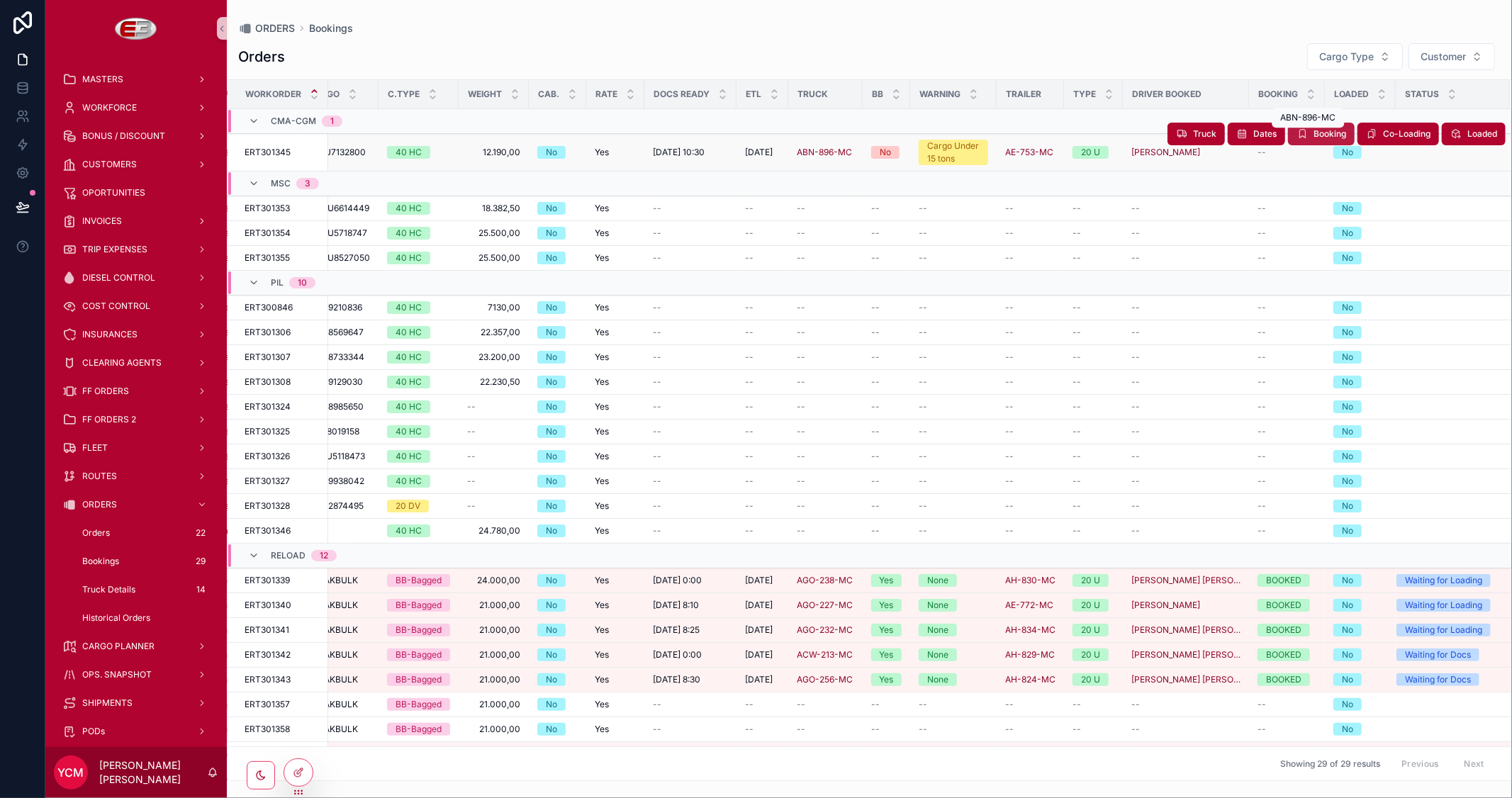
click at [1313, 133] on span "Booking" at bounding box center [1330, 134] width 33 height 11
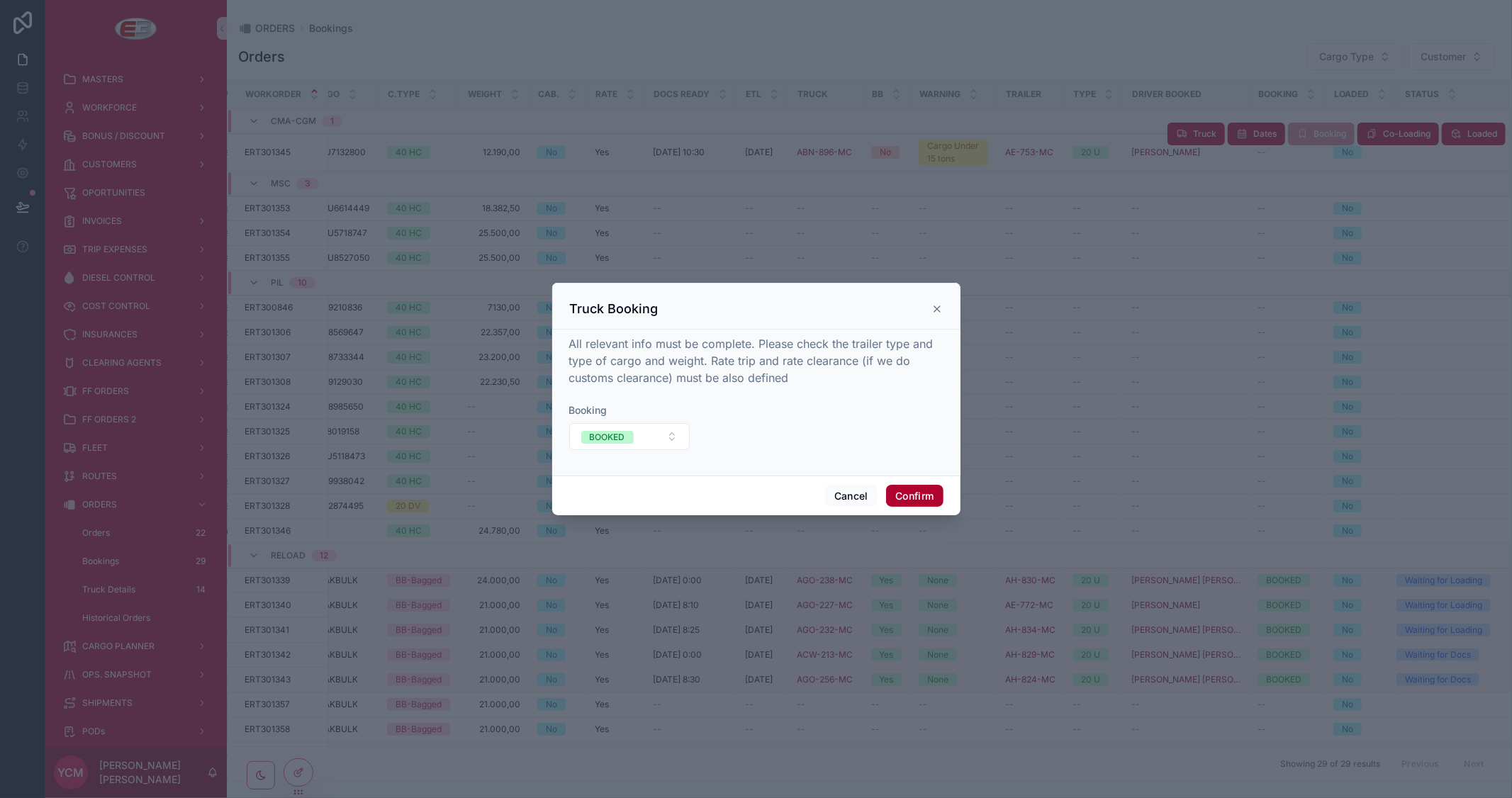
click at [934, 305] on icon at bounding box center [937, 309] width 11 height 11
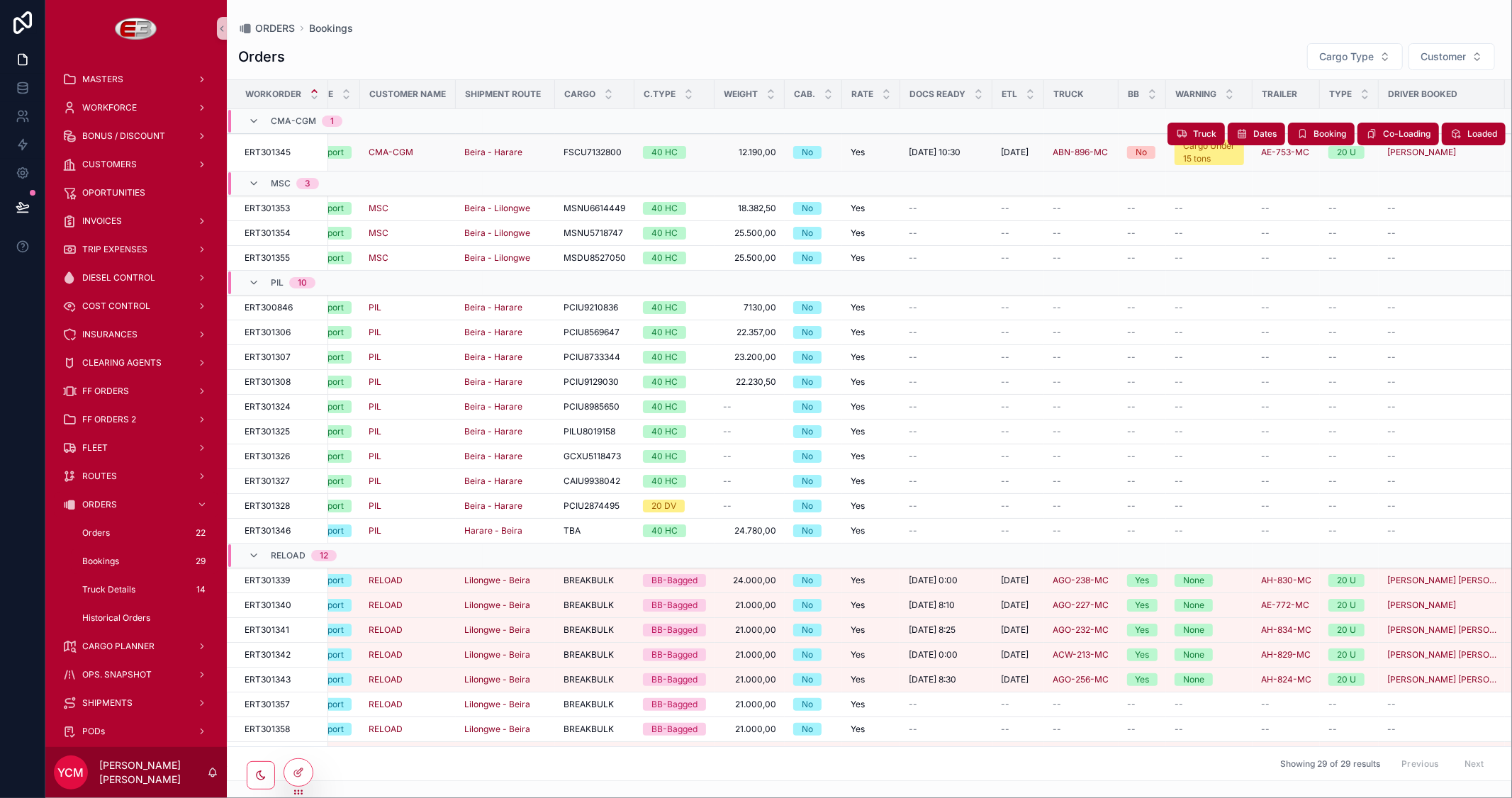
scroll to position [0, 0]
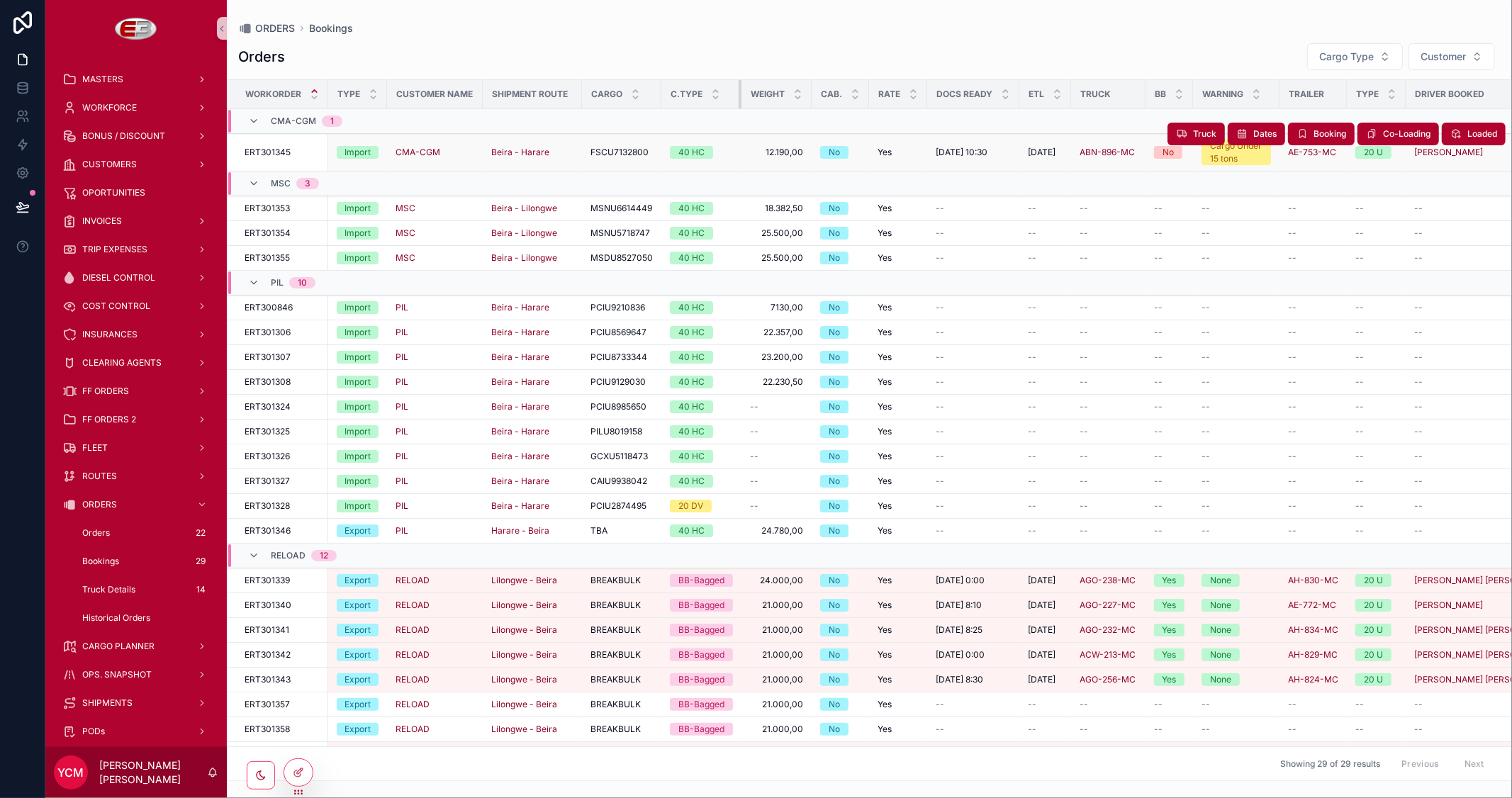
click at [738, 96] on div "scrollable content" at bounding box center [741, 94] width 6 height 29
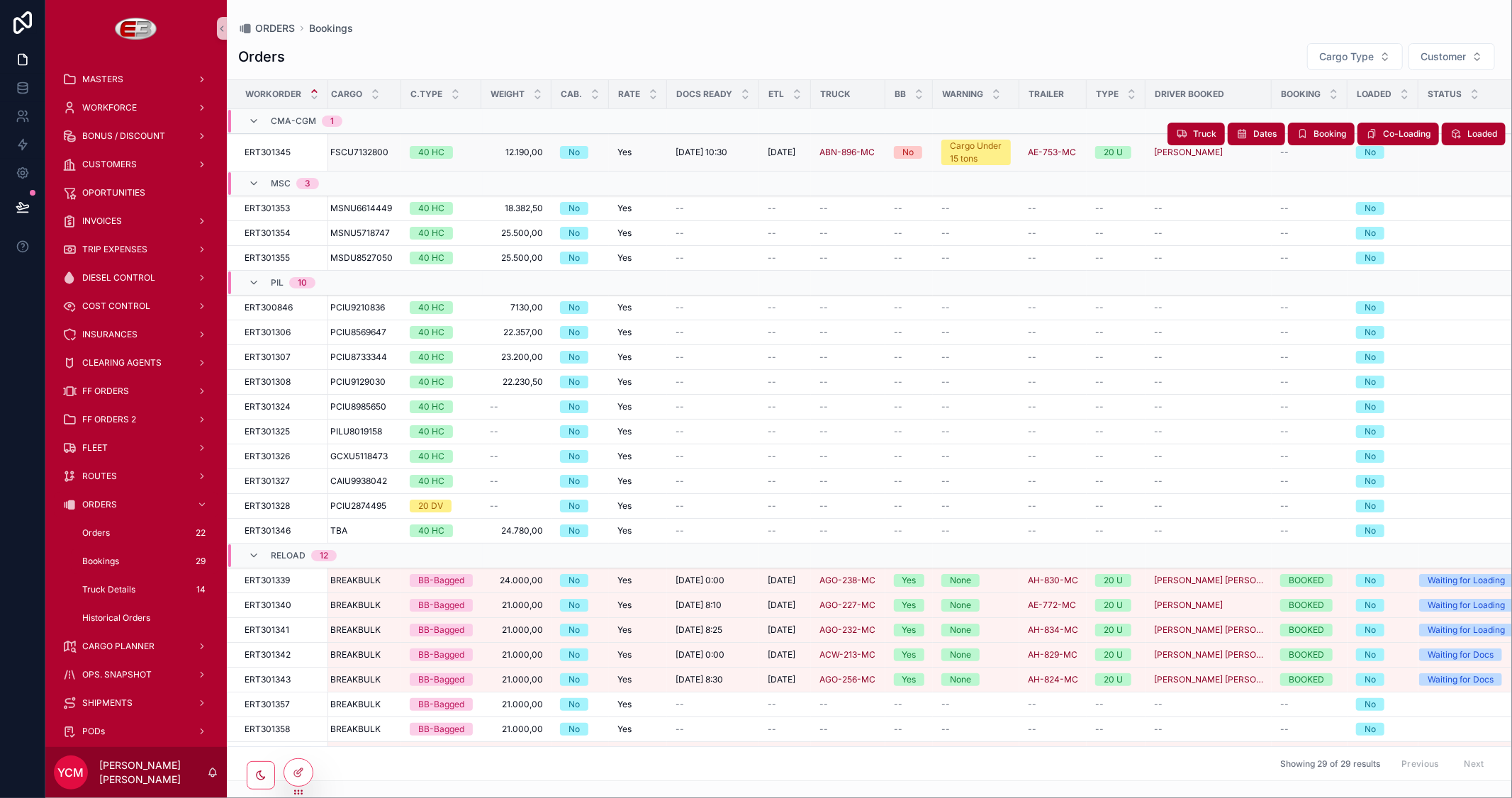
scroll to position [0, 292]
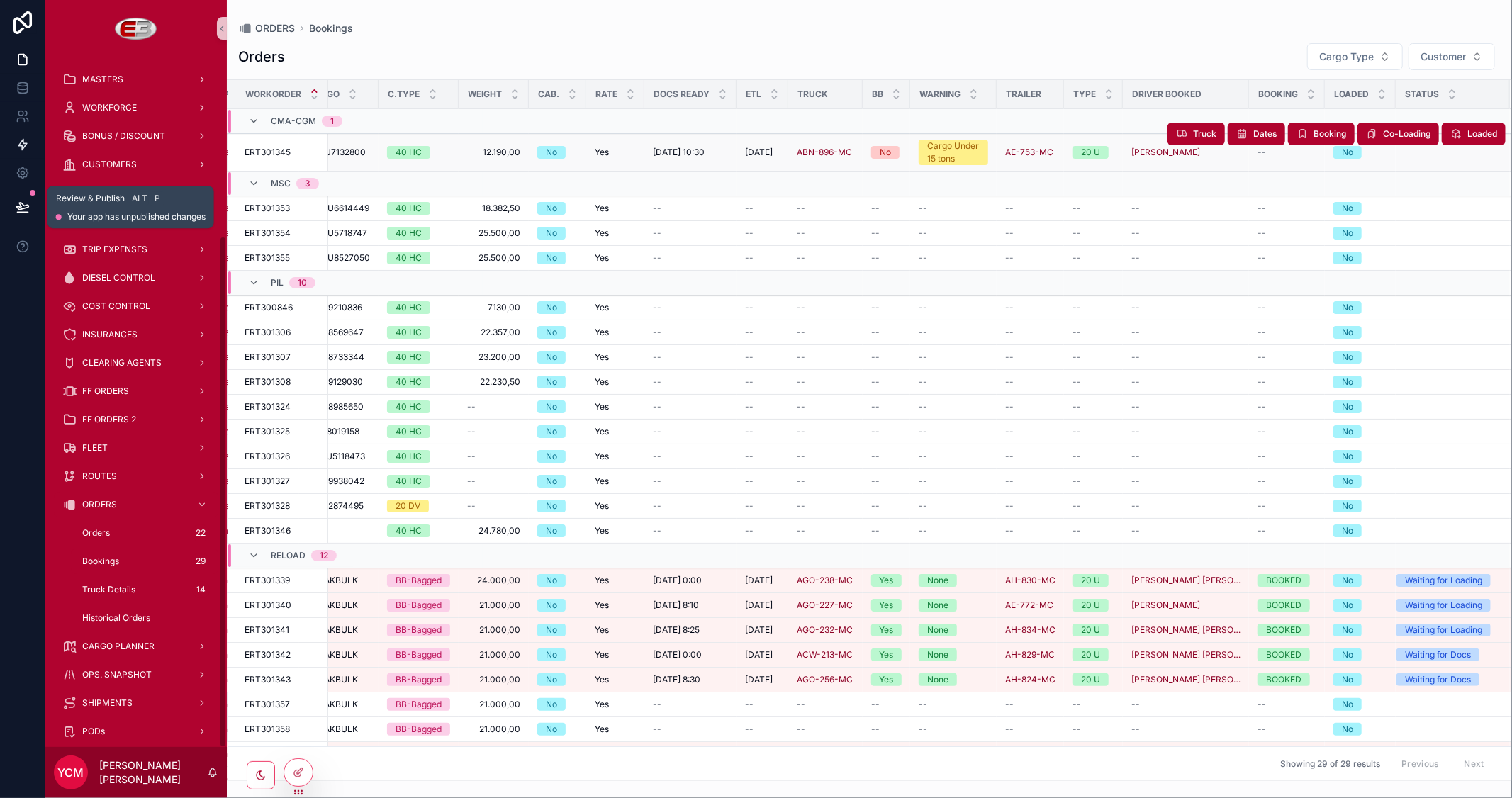
click at [20, 213] on icon at bounding box center [22, 213] width 11 height 0
click at [17, 201] on icon at bounding box center [22, 206] width 14 height 14
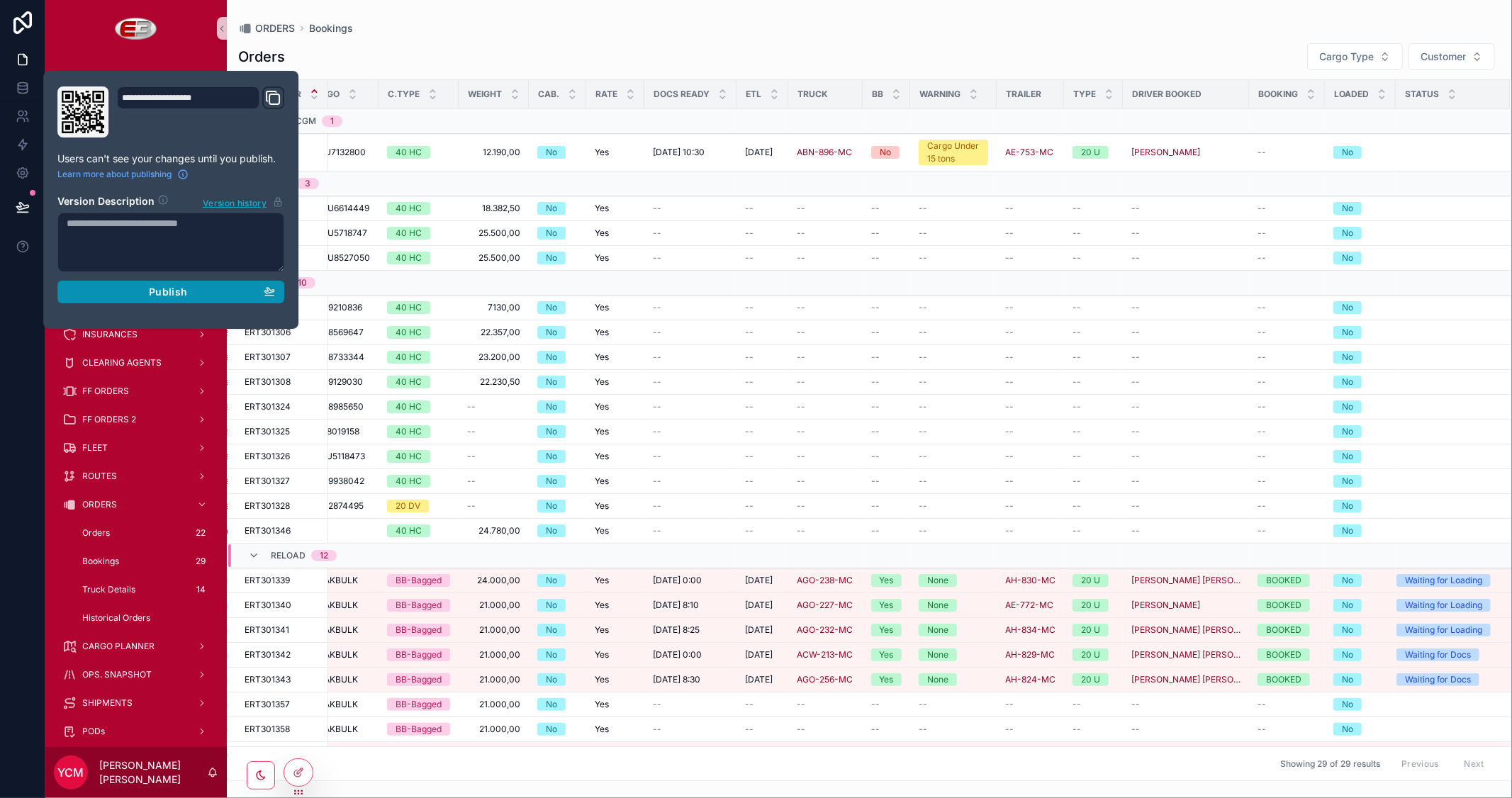
click at [161, 291] on span "Publish" at bounding box center [168, 292] width 39 height 13
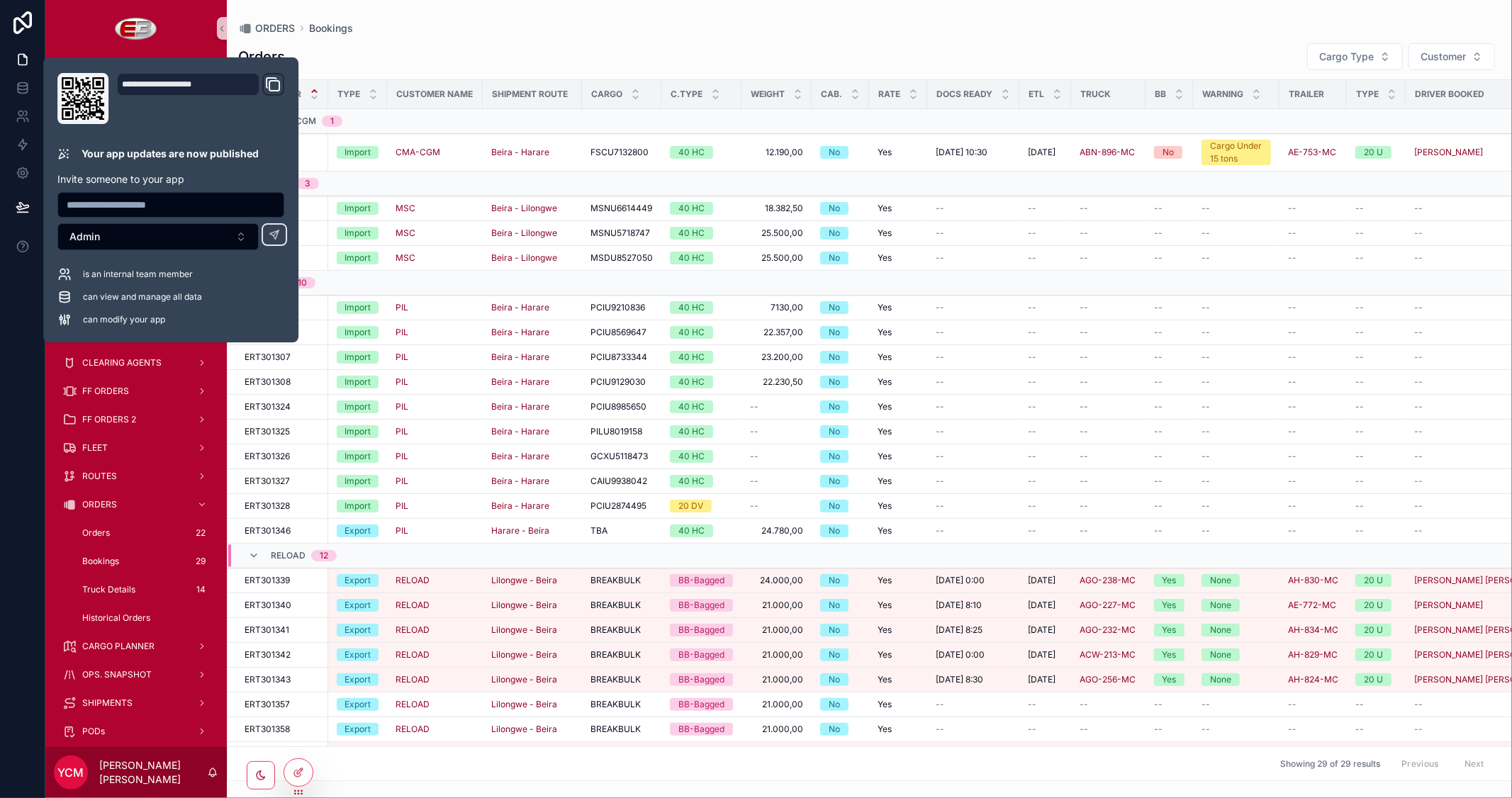
click at [536, 47] on div "Orders Cargo Type Customer" at bounding box center [869, 57] width 1262 height 29
